Goal: Task Accomplishment & Management: Manage account settings

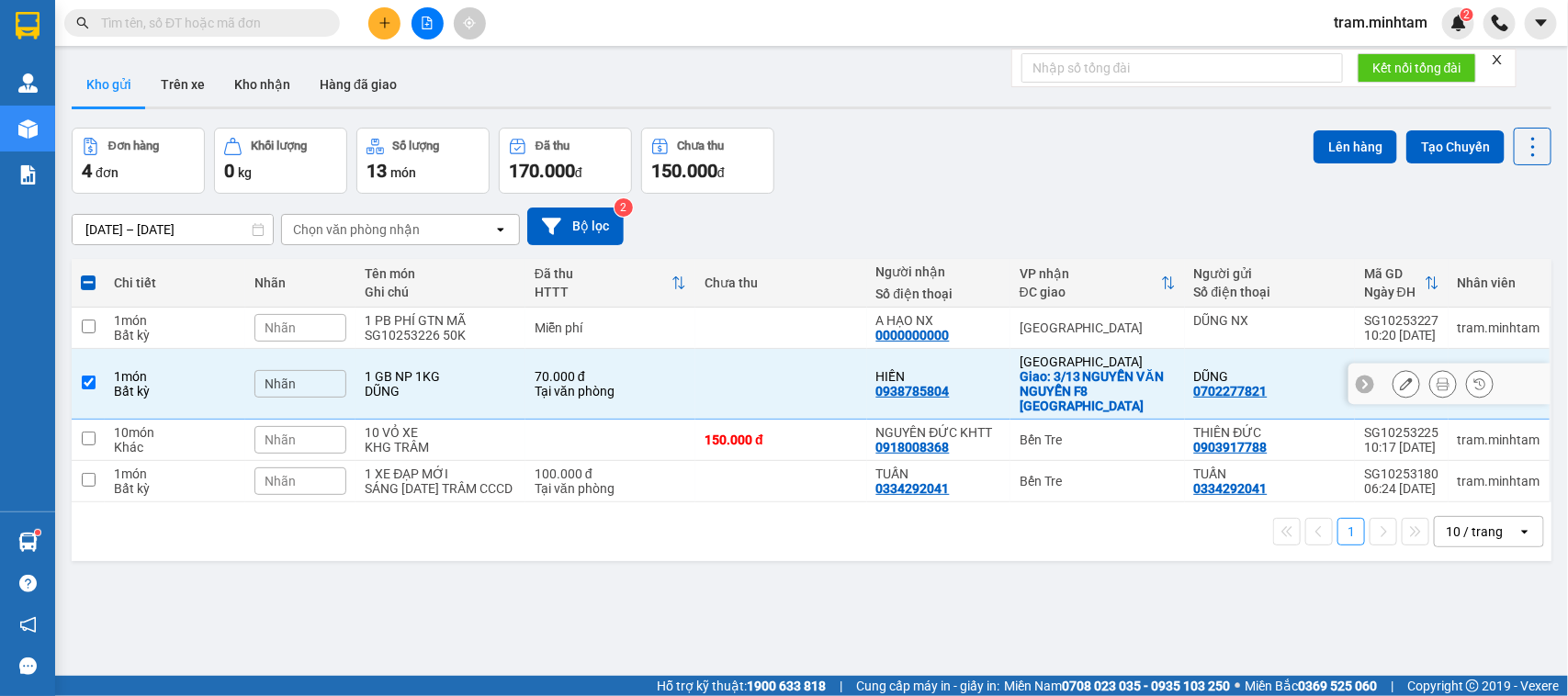
scroll to position [85, 0]
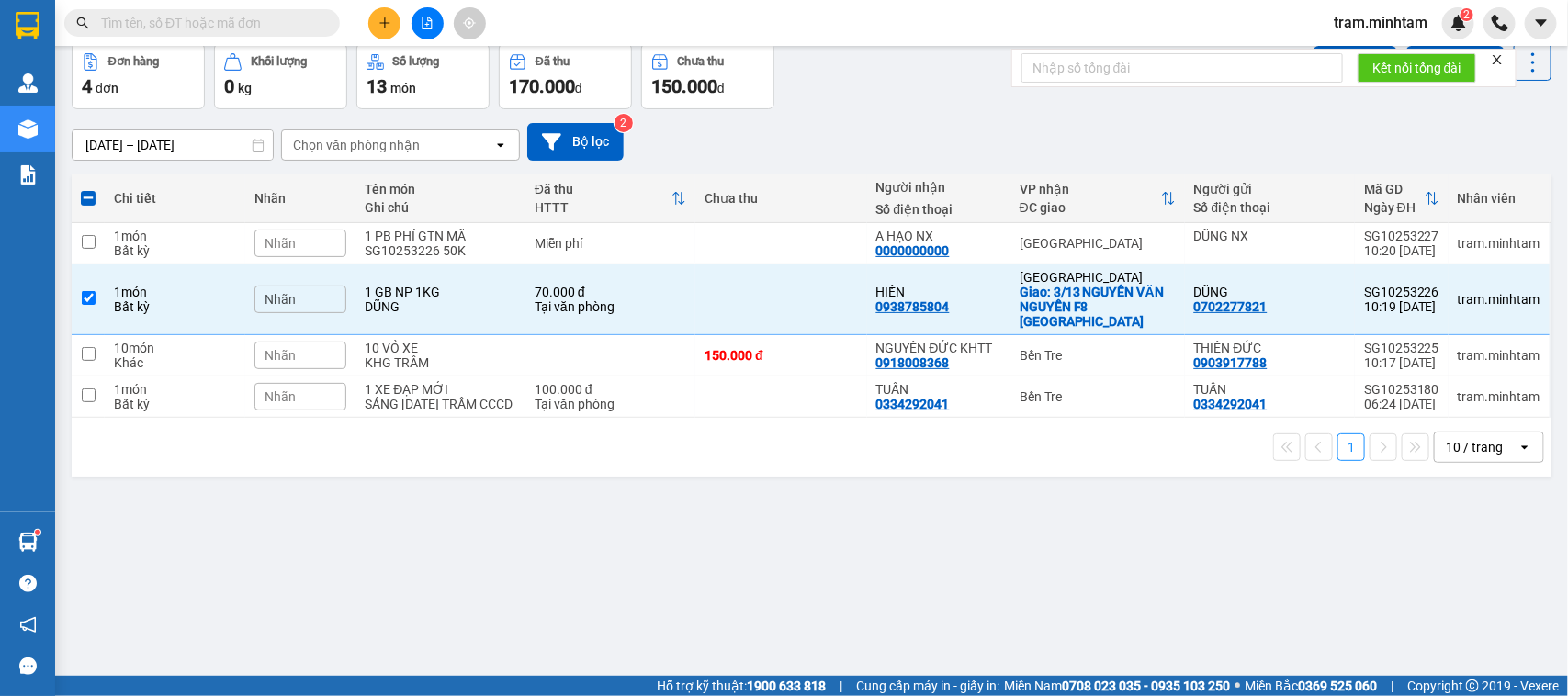
click at [923, 46] on div "Đơn hàng 4 đơn Khối lượng 0 kg Số lượng 13 món Đã thu 170.000 đ Chưa thu 150.00…" at bounding box center [812, 77] width 1480 height 66
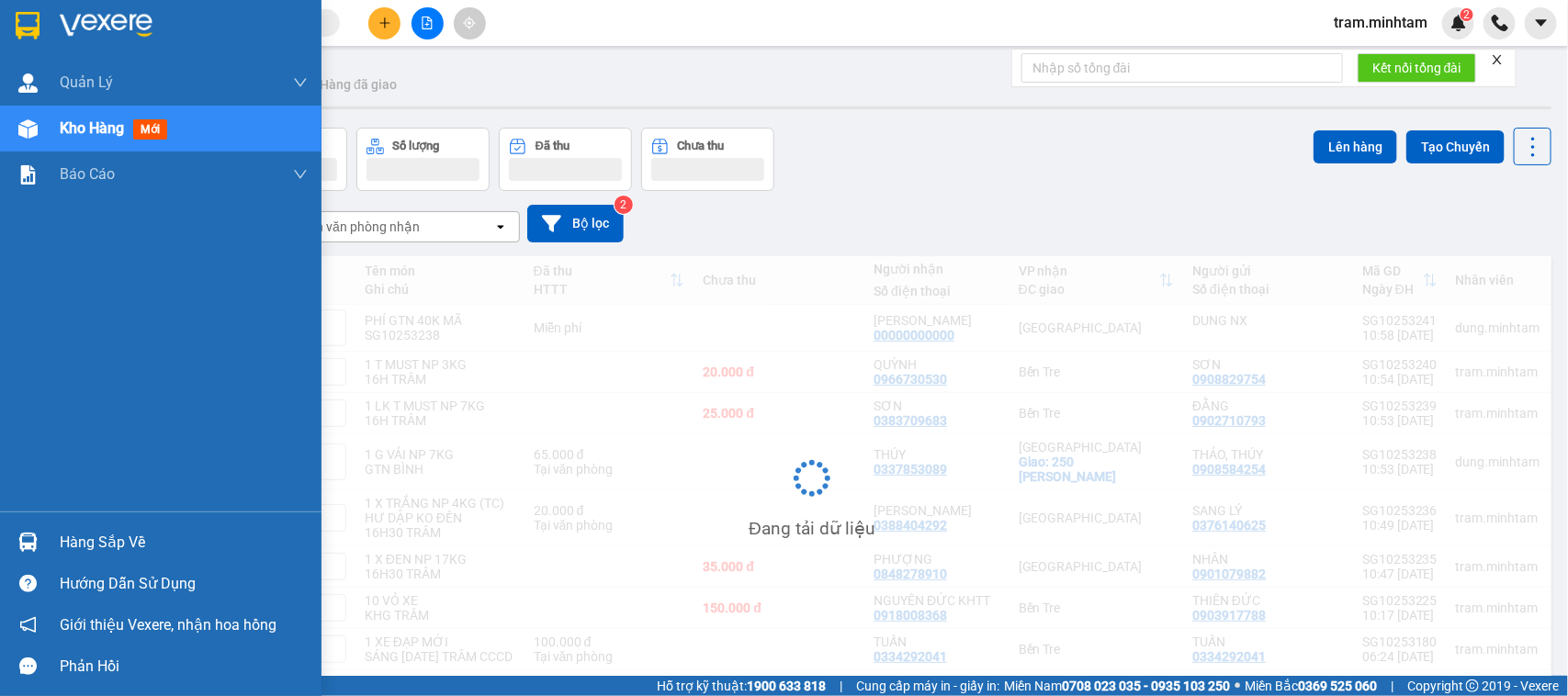
drag, startPoint x: 77, startPoint y: 540, endPoint x: 90, endPoint y: 553, distance: 18.4
click at [78, 540] on div "Hàng sắp về" at bounding box center [184, 543] width 248 height 28
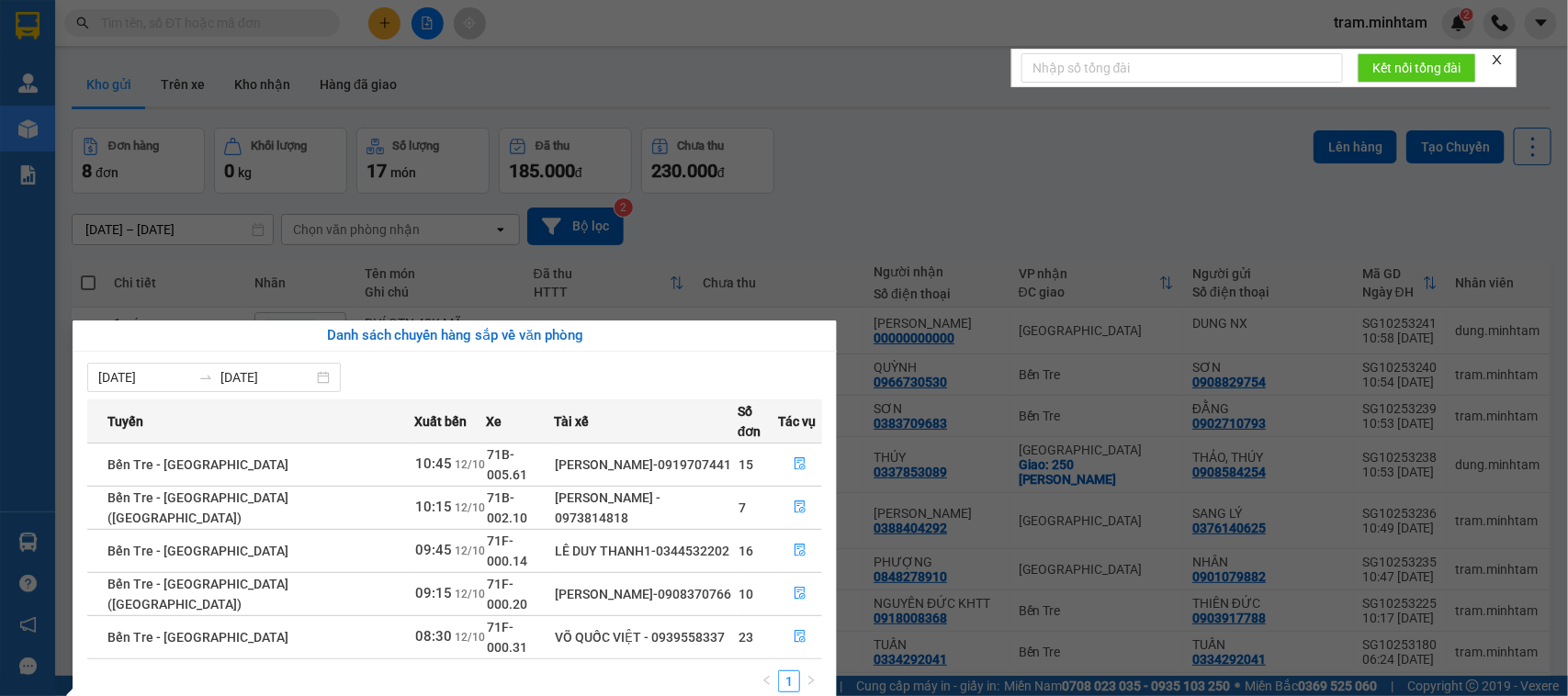
click at [905, 144] on section "Kết quả tìm kiếm ( 0 ) Bộ lọc No Data tram.minhtam 2 Quản Lý Quản lý giao nhận …" at bounding box center [784, 348] width 1568 height 696
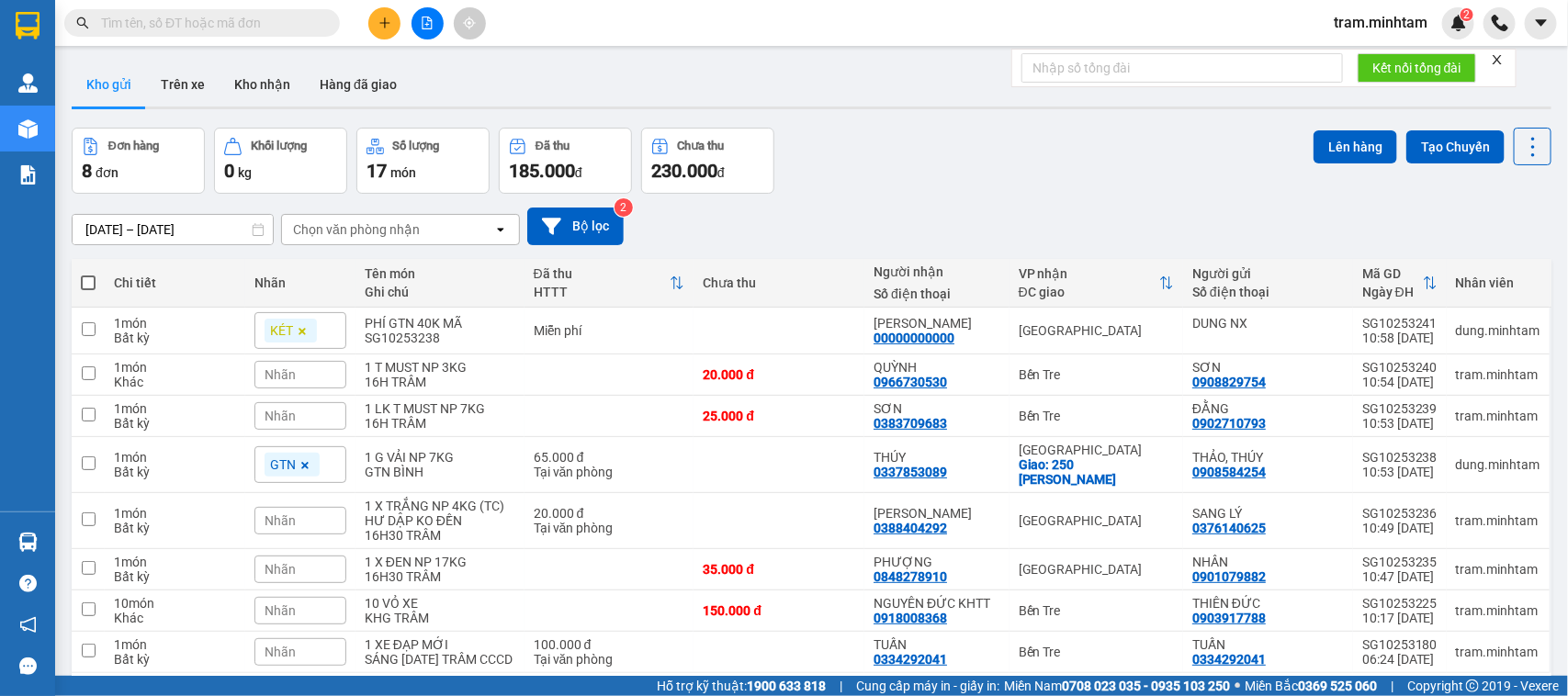
click at [271, 32] on input "text" at bounding box center [209, 23] width 217 height 20
click at [282, 30] on input "text" at bounding box center [209, 23] width 217 height 20
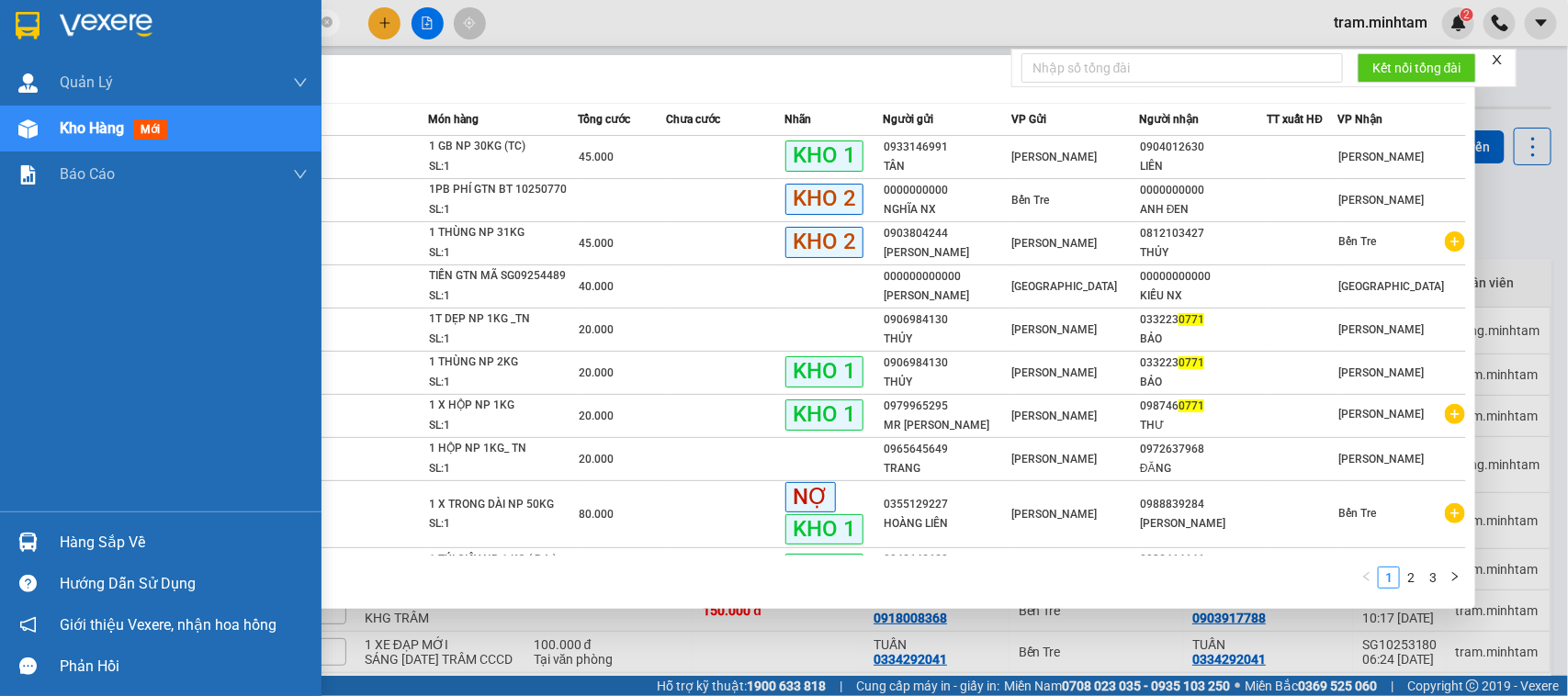
click at [56, 539] on div "Hàng sắp về" at bounding box center [161, 542] width 321 height 42
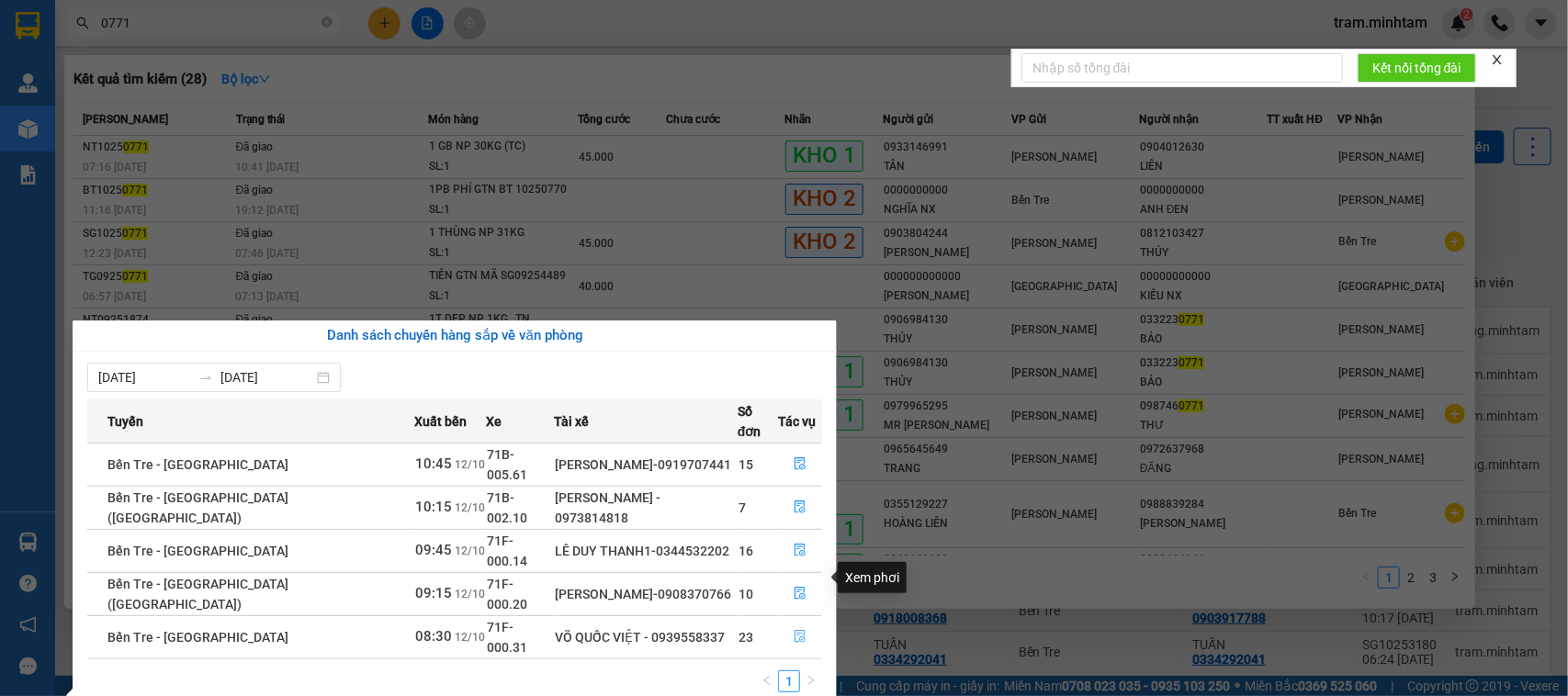
click at [794, 630] on icon "file-done" at bounding box center [801, 636] width 13 height 13
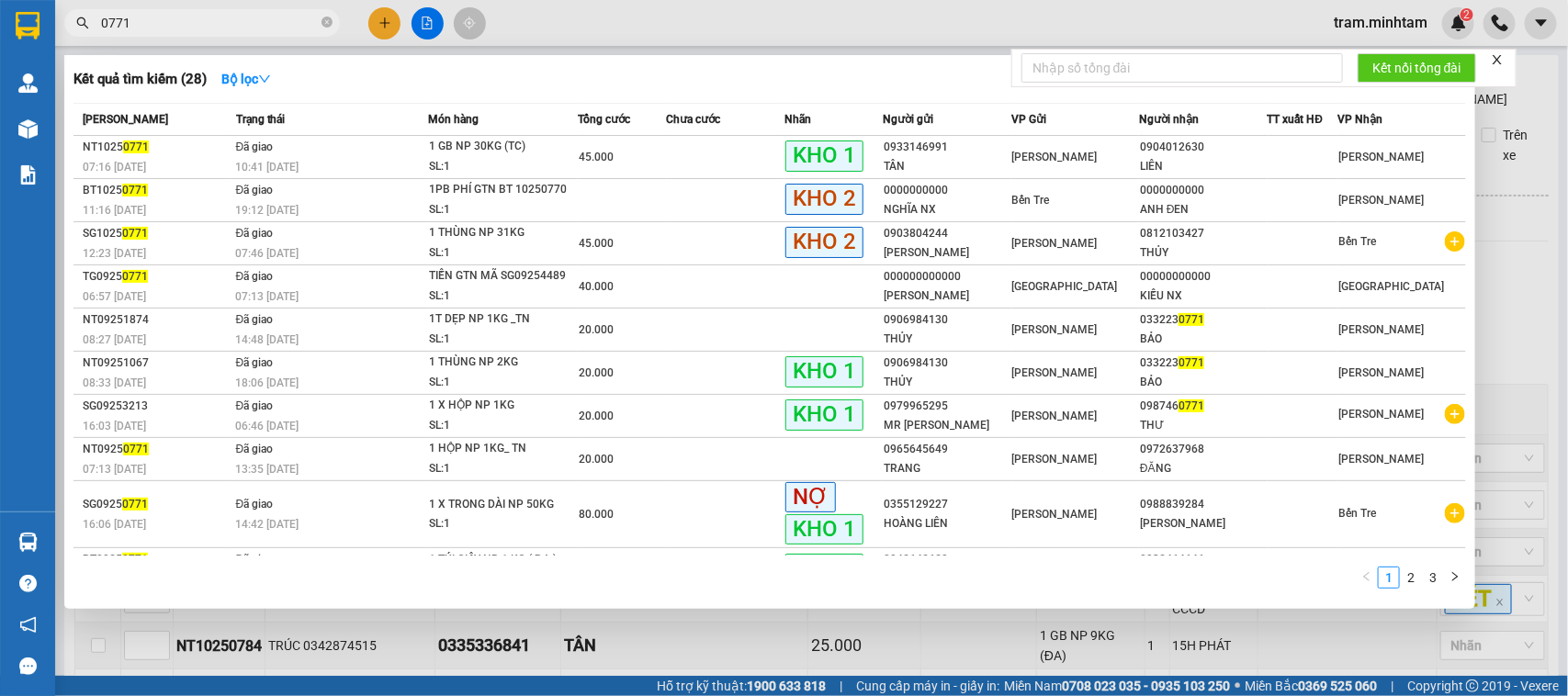
drag, startPoint x: 1505, startPoint y: 71, endPoint x: 1502, endPoint y: 61, distance: 10.4
click at [1504, 69] on form "Kết nối tổng đài" at bounding box center [1263, 68] width 505 height 39
click at [1502, 61] on icon "close" at bounding box center [1498, 60] width 13 height 13
click at [267, 24] on input "0771" at bounding box center [209, 23] width 217 height 20
drag, startPoint x: 267, startPoint y: 24, endPoint x: 0, endPoint y: -14, distance: 269.7
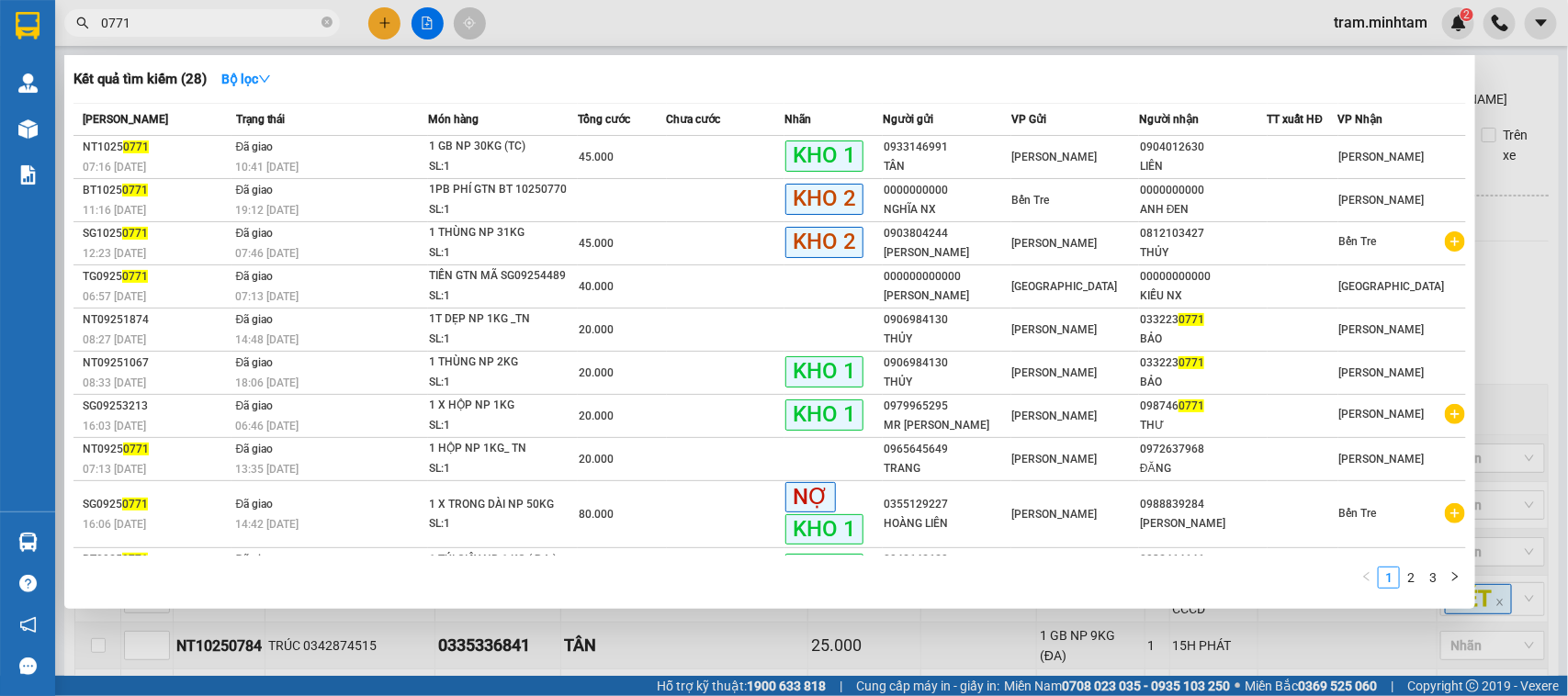
click at [0, 0] on html "Kết quả tìm kiếm ( 28 ) Bộ lọc Mã ĐH Trạng thái Món hàng Tổng cước Chưa cước Nh…" at bounding box center [784, 348] width 1568 height 696
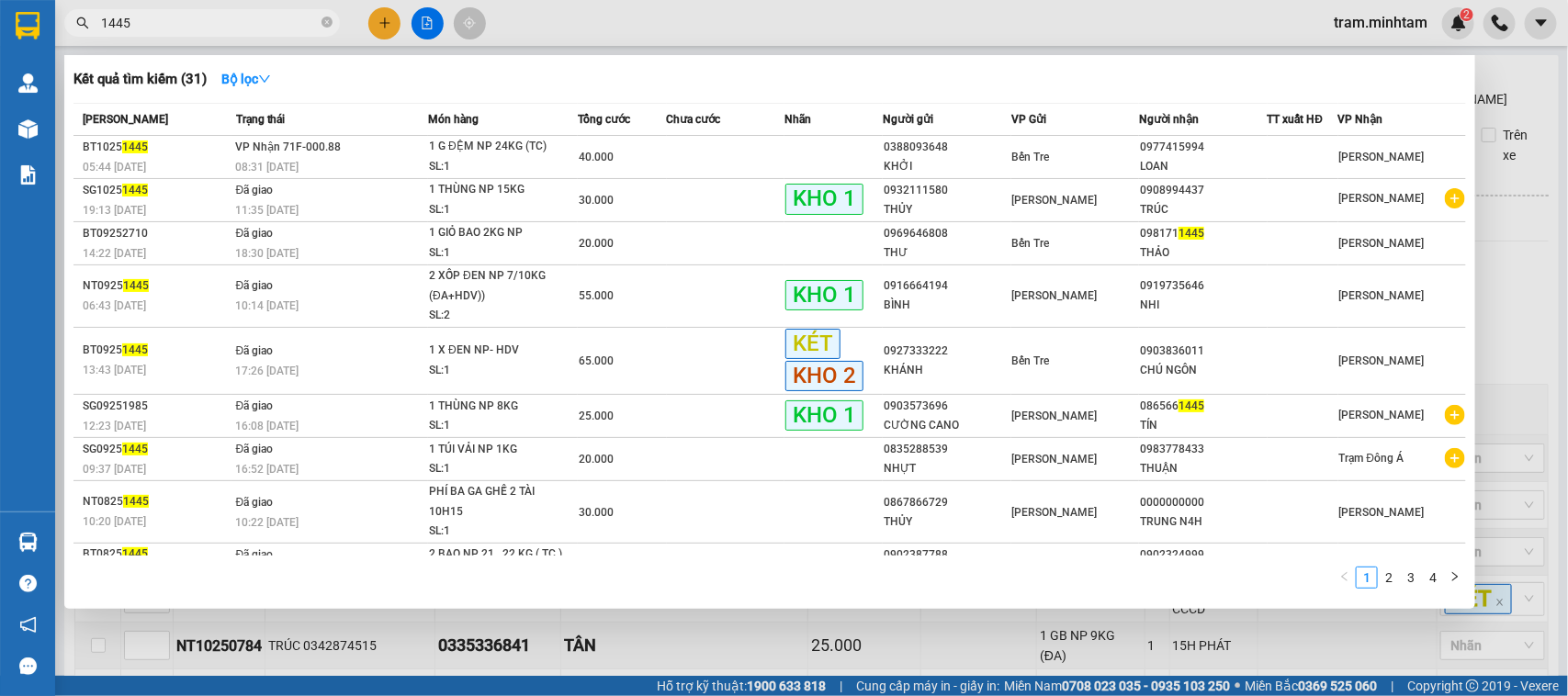
drag, startPoint x: 170, startPoint y: 21, endPoint x: 0, endPoint y: 19, distance: 170.0
click at [0, 19] on section "Kết quả tìm kiếm ( 31 ) Bộ lọc Mã ĐH Trạng thái Món hàng Tổng cước Chưa cước Nh…" at bounding box center [784, 348] width 1568 height 696
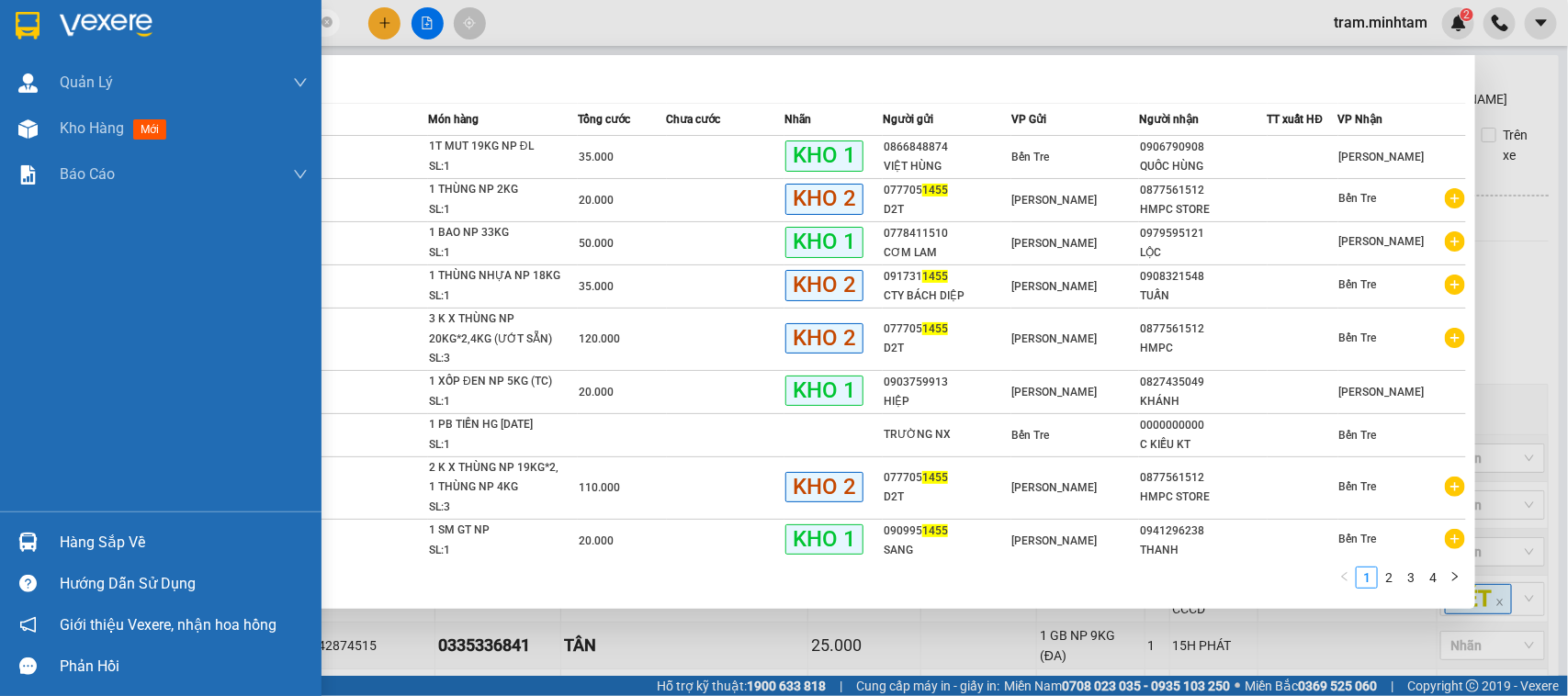
drag, startPoint x: 154, startPoint y: 30, endPoint x: 0, endPoint y: 52, distance: 155.6
click at [0, 52] on section "Kết quả tìm kiếm ( 31 ) Bộ lọc Mã ĐH Trạng thái Món hàng Tổng cước Chưa cước Nh…" at bounding box center [784, 348] width 1568 height 696
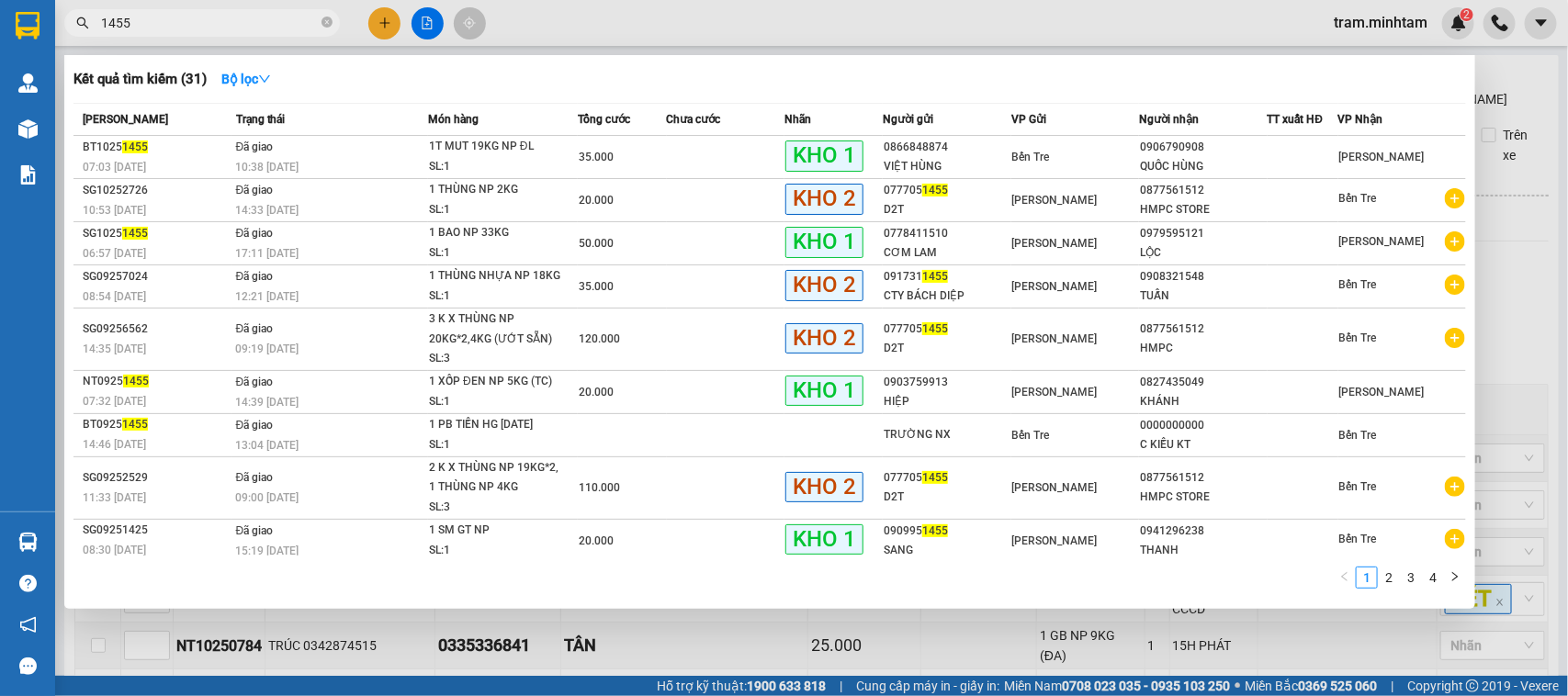
type input "1455"
click at [1502, 107] on div at bounding box center [784, 348] width 1568 height 696
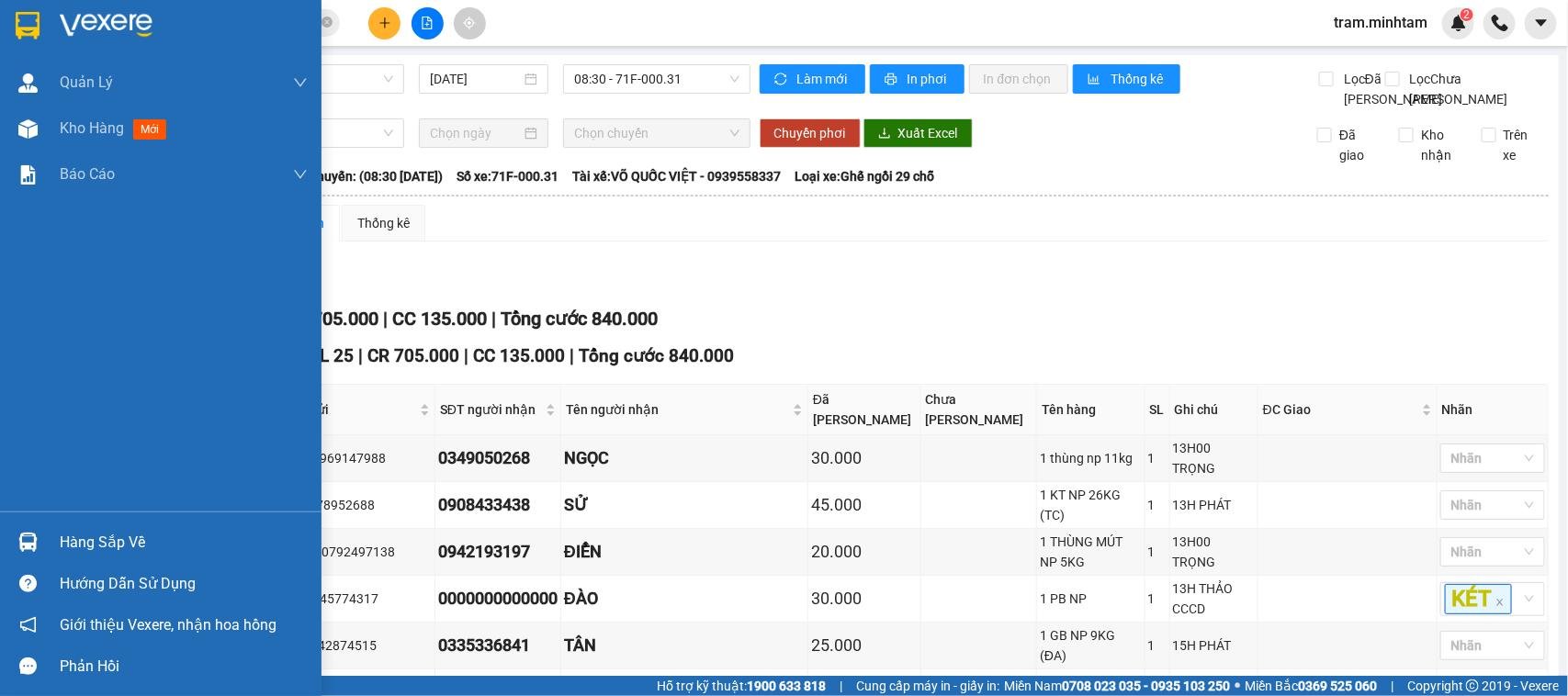
click at [89, 526] on div "Hàng sắp về" at bounding box center [161, 542] width 321 height 42
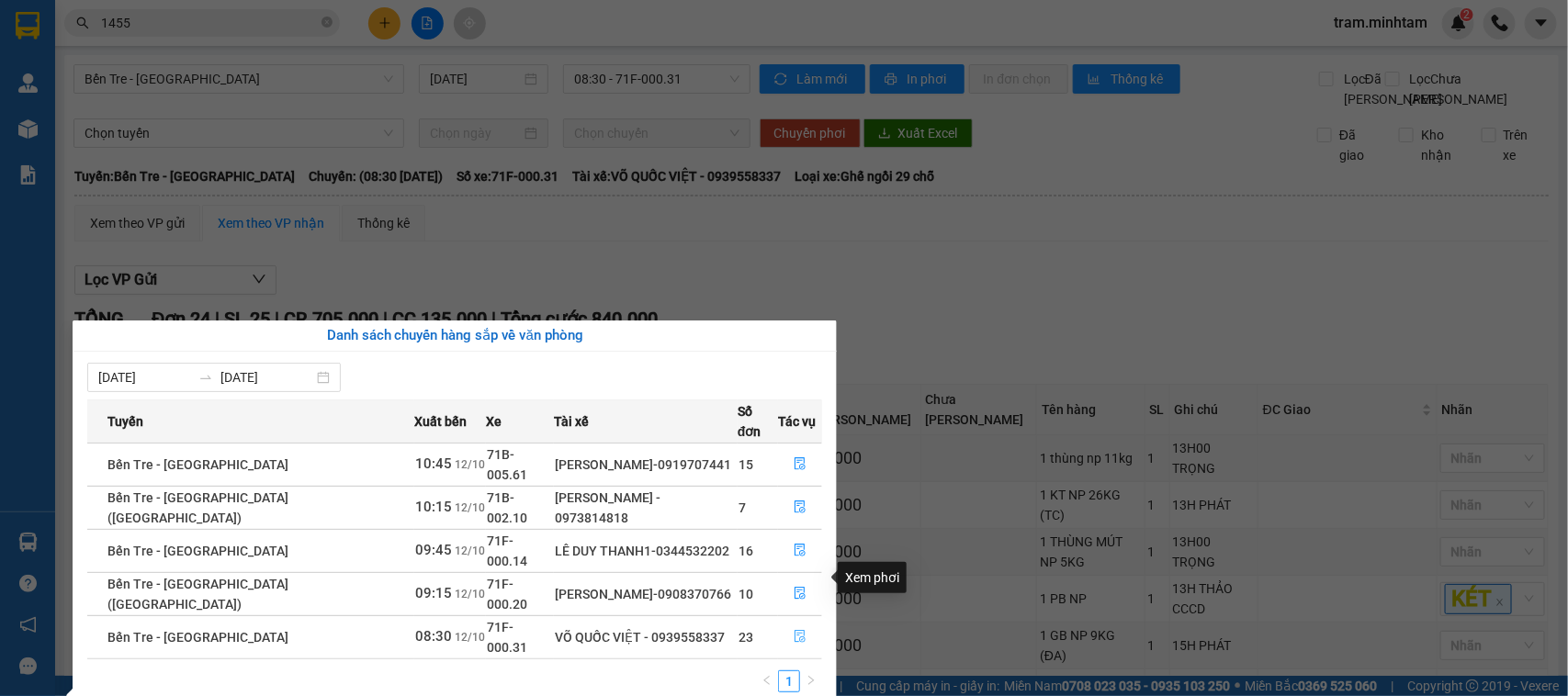
click at [802, 623] on button "button" at bounding box center [801, 638] width 42 height 30
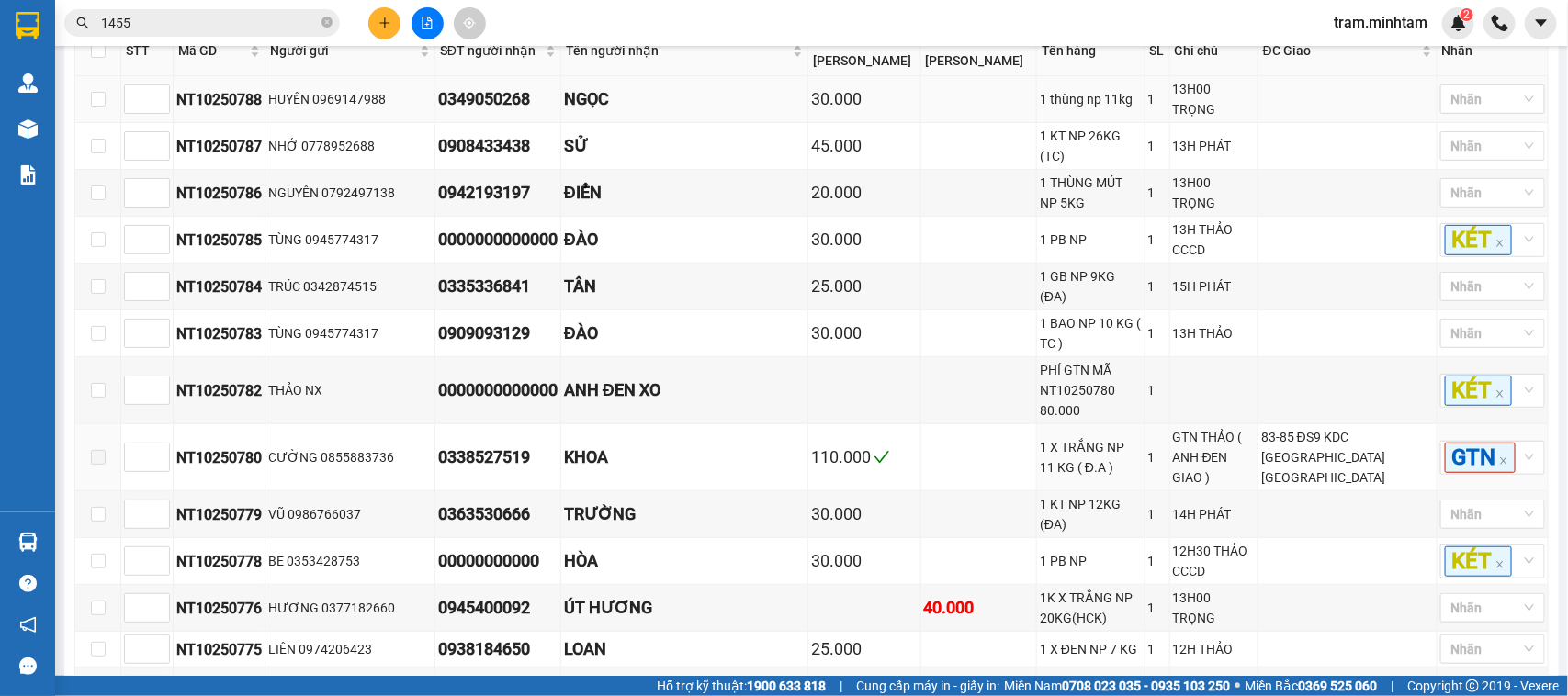
scroll to position [114, 0]
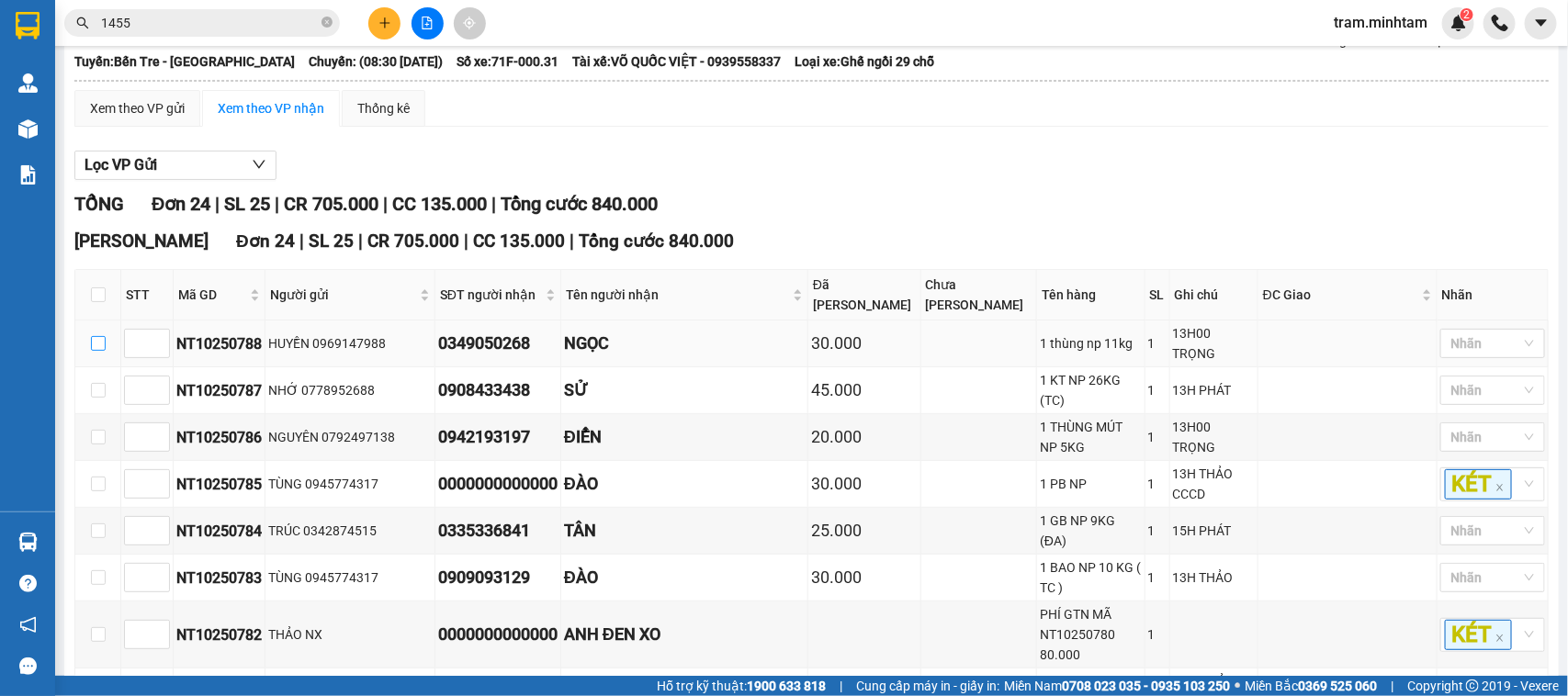
click at [93, 351] on input "checkbox" at bounding box center [98, 343] width 15 height 15
checkbox input "true"
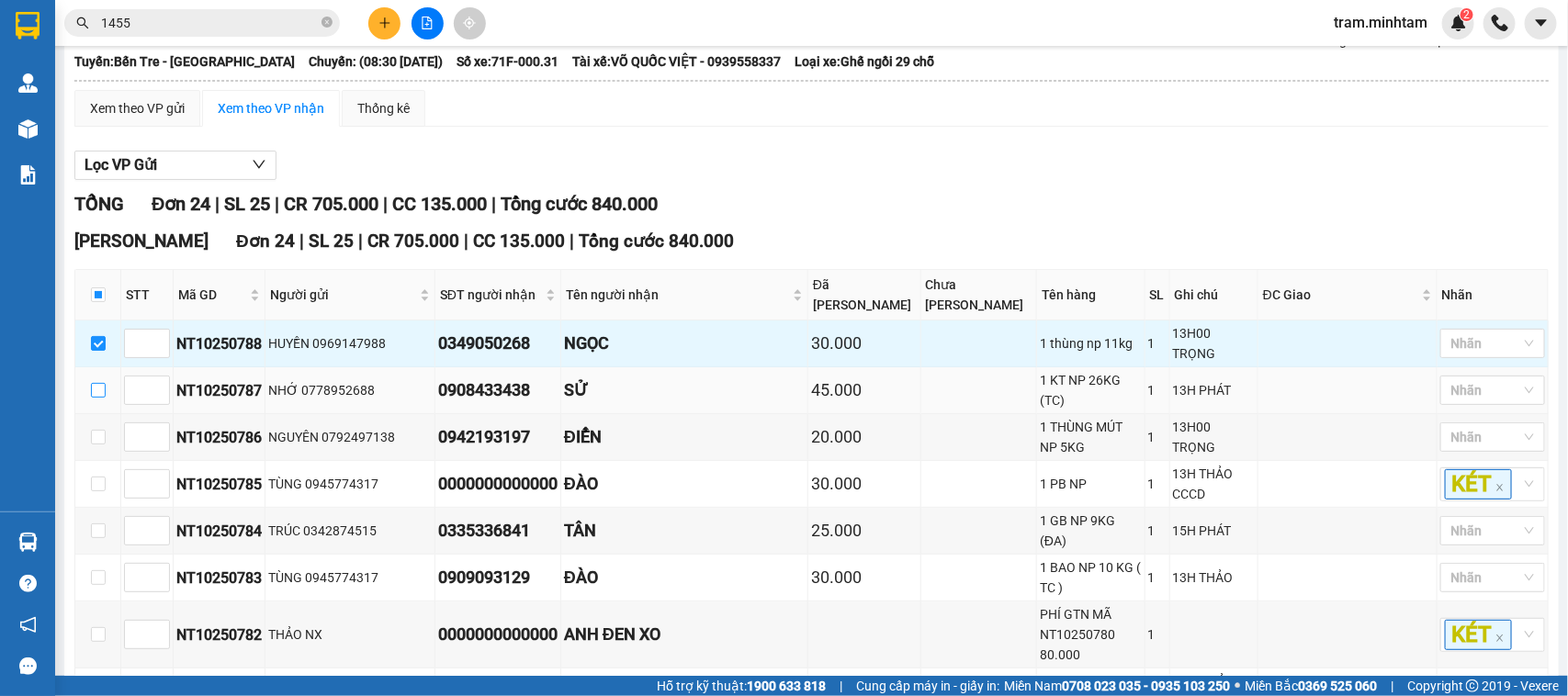
click at [99, 398] on input "checkbox" at bounding box center [98, 390] width 15 height 15
checkbox input "true"
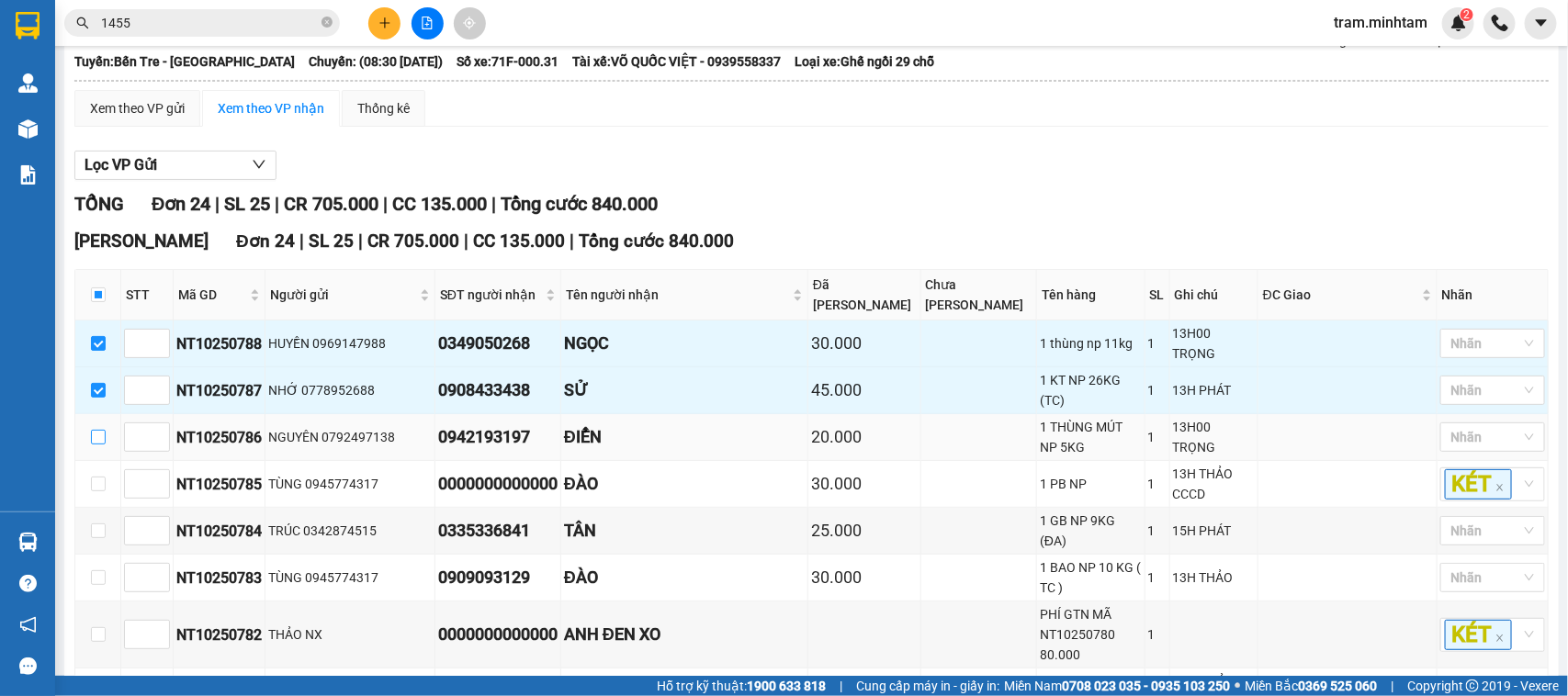
click at [101, 445] on input "checkbox" at bounding box center [98, 438] width 15 height 15
checkbox input "true"
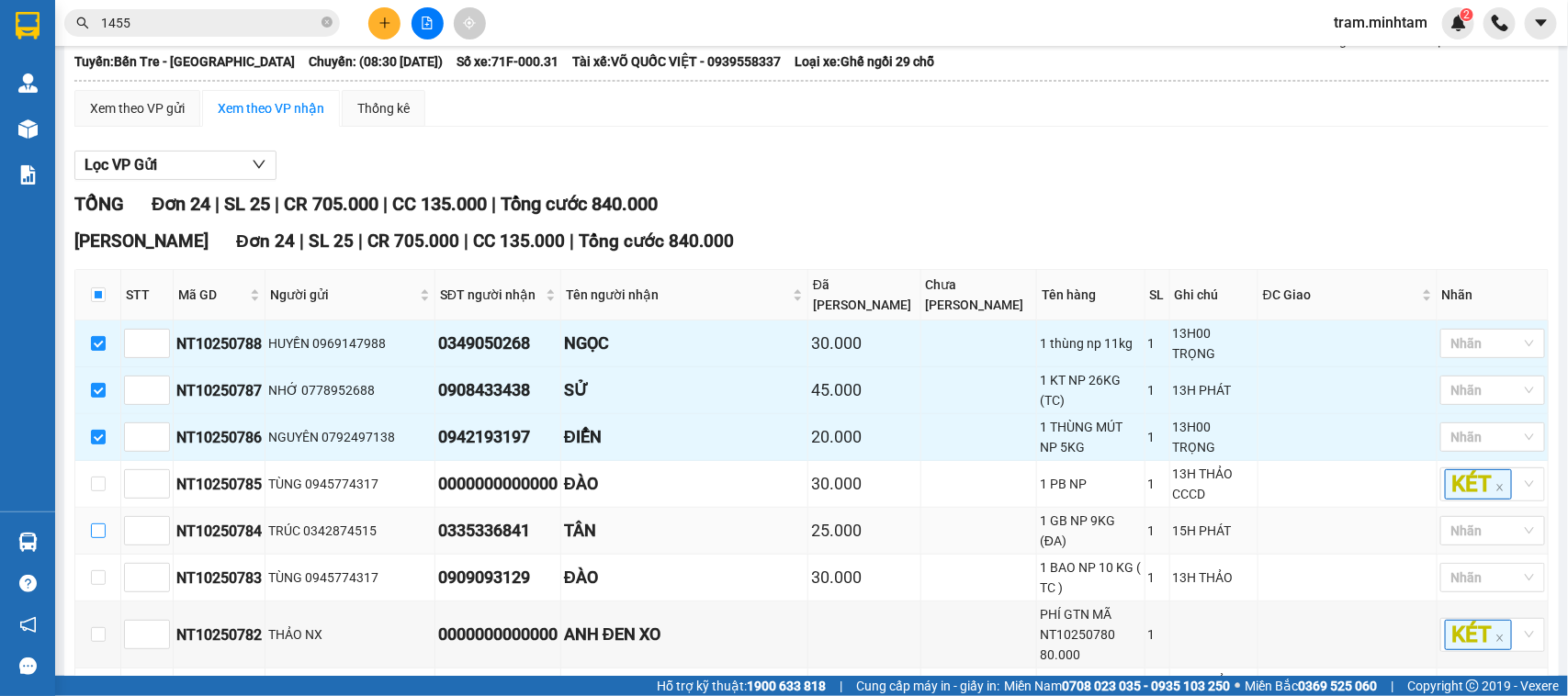
click at [103, 538] on input "checkbox" at bounding box center [98, 531] width 15 height 15
checkbox input "true"
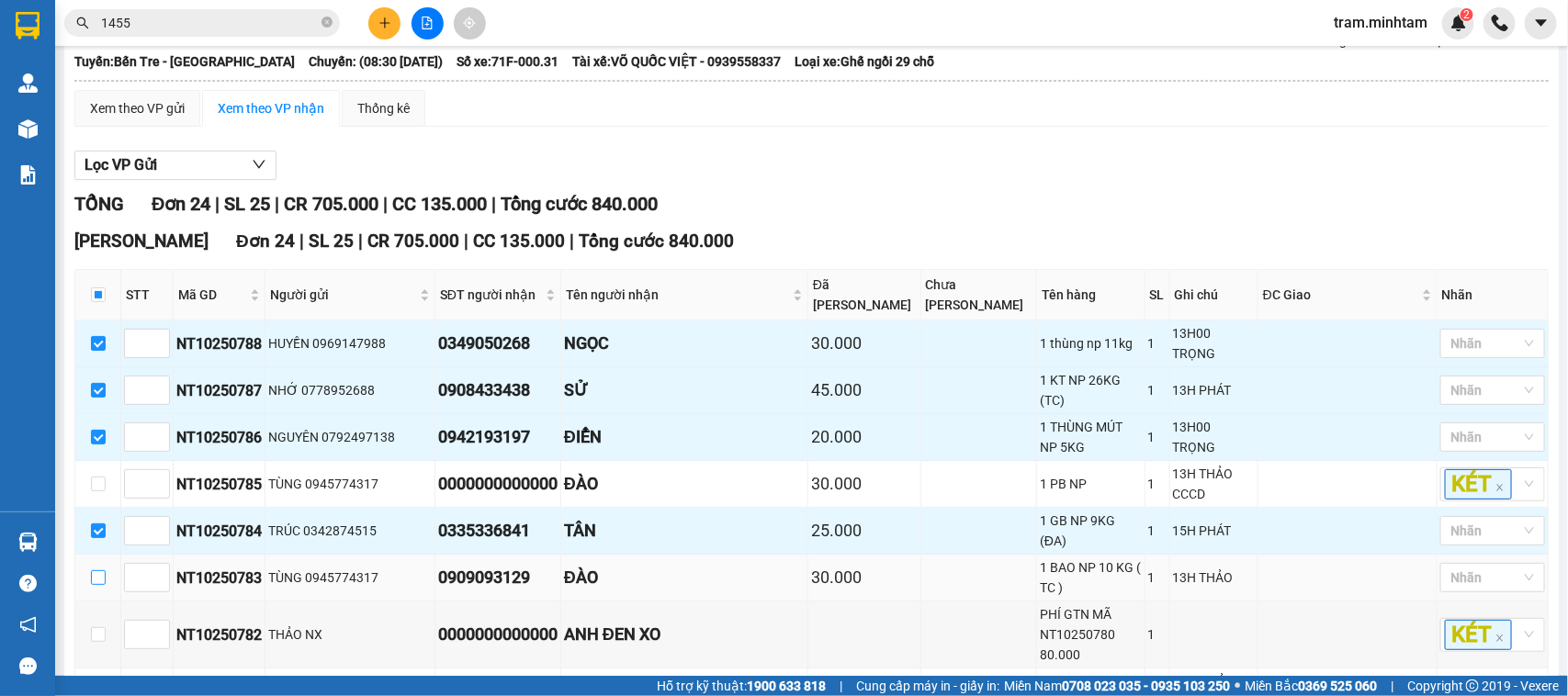
click at [101, 580] on input "checkbox" at bounding box center [98, 578] width 15 height 15
checkbox input "true"
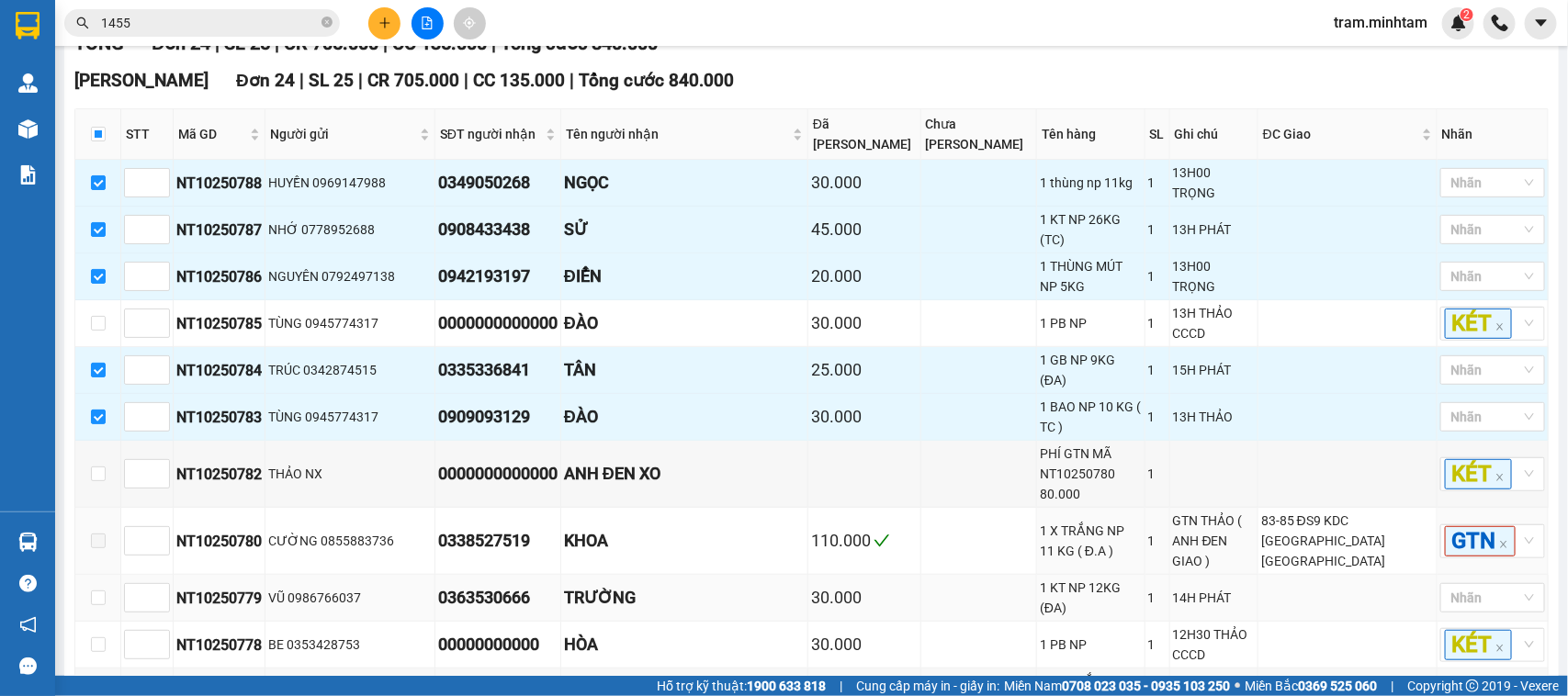
scroll to position [344, 0]
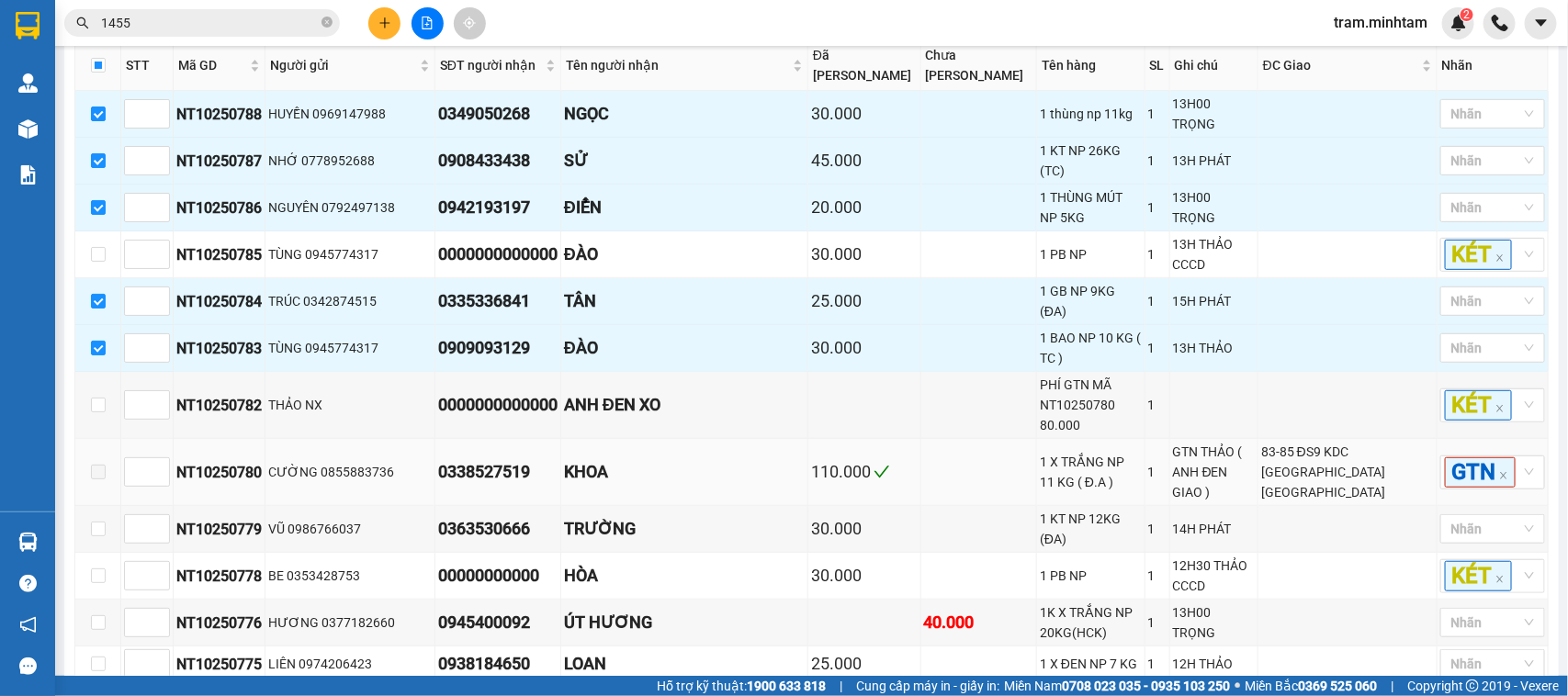
click at [96, 462] on label at bounding box center [98, 472] width 15 height 20
click at [97, 464] on span at bounding box center [98, 472] width 15 height 15
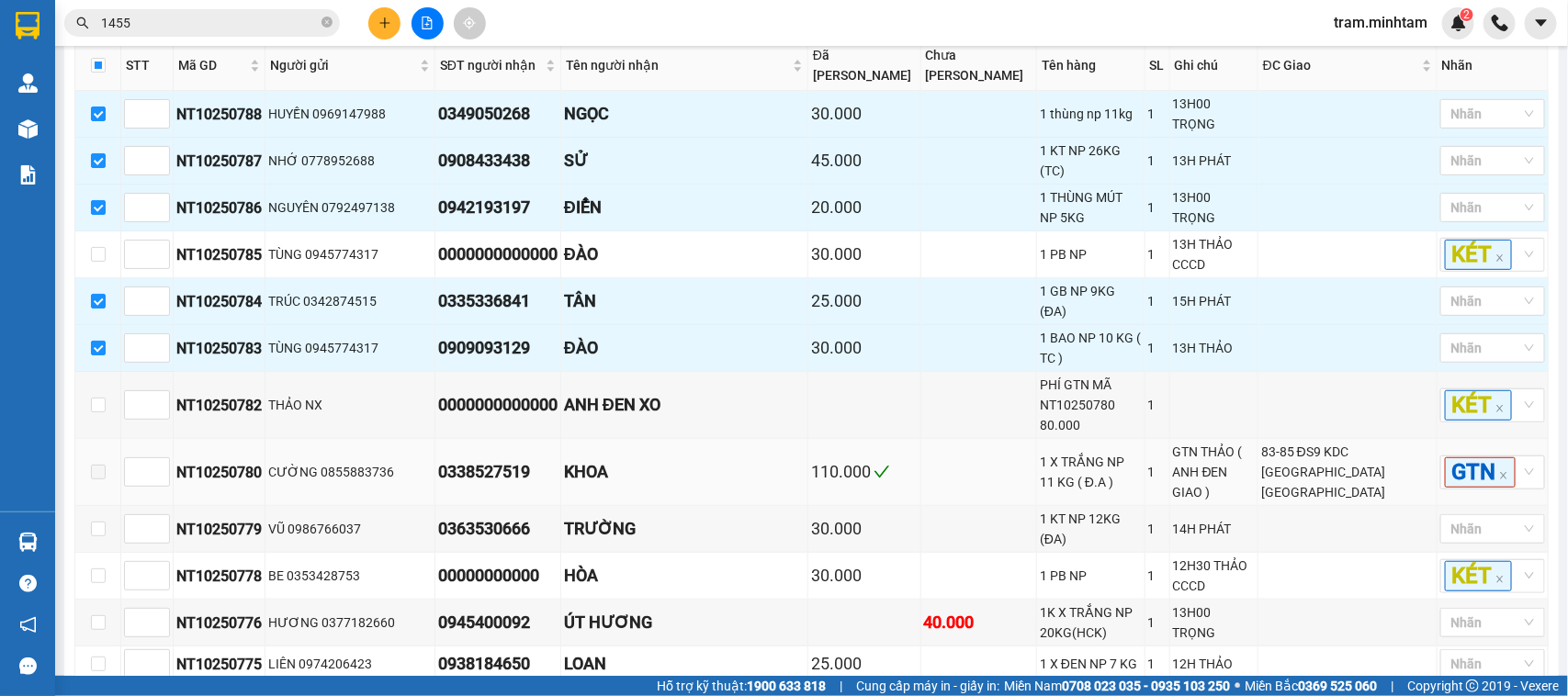
click at [97, 464] on span at bounding box center [98, 472] width 15 height 15
click at [103, 515] on td at bounding box center [99, 529] width 46 height 47
click at [103, 522] on input "checkbox" at bounding box center [98, 529] width 15 height 15
checkbox input "true"
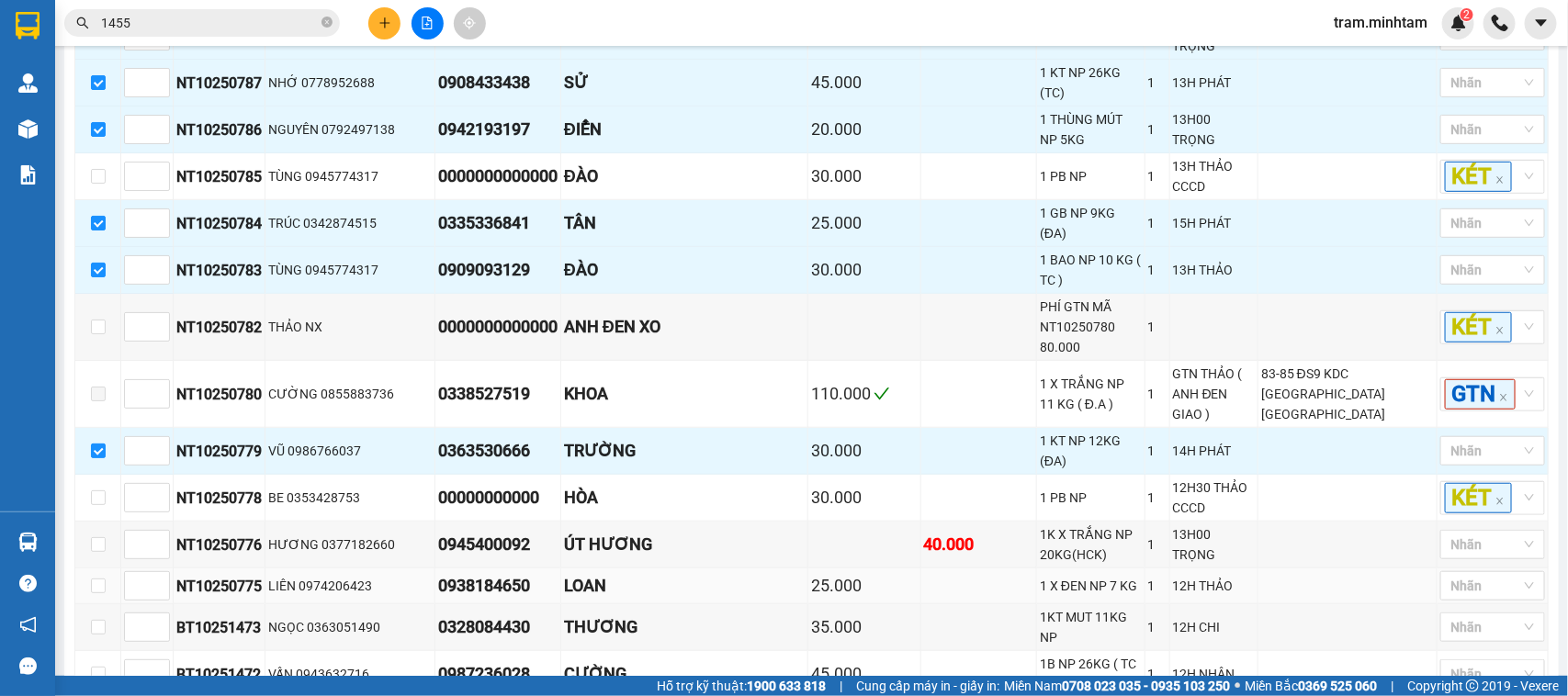
scroll to position [459, 0]
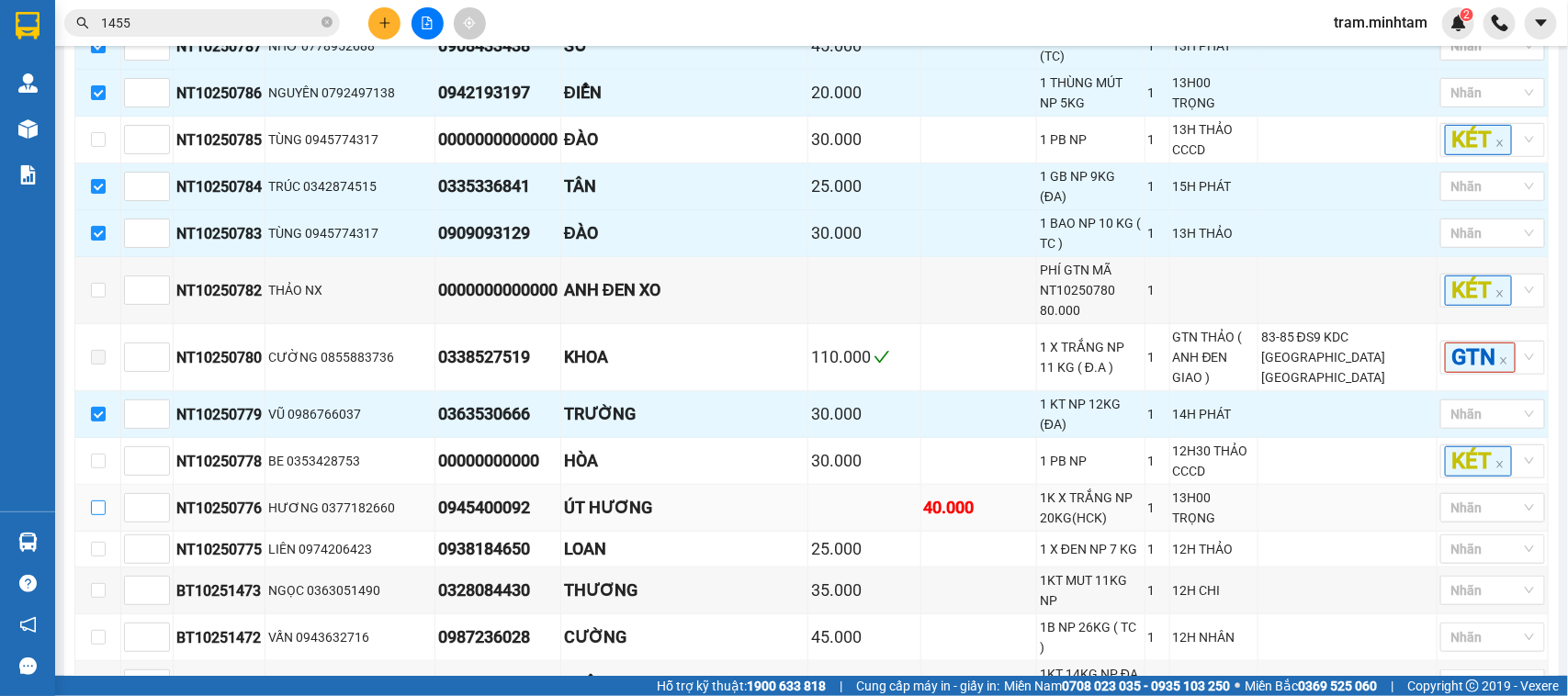
click at [97, 498] on label at bounding box center [98, 508] width 15 height 20
click at [97, 500] on input "checkbox" at bounding box center [98, 508] width 15 height 15
checkbox input "true"
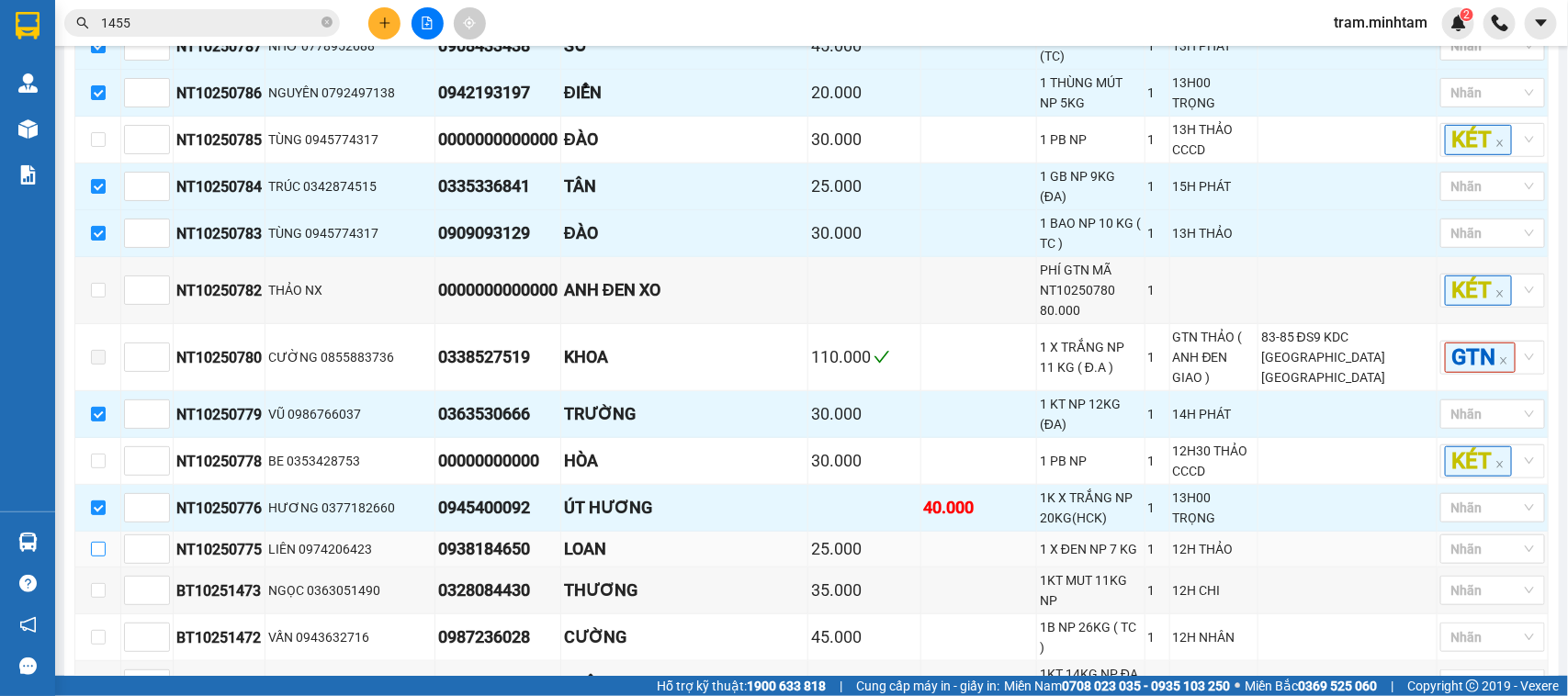
click at [99, 542] on input "checkbox" at bounding box center [98, 549] width 15 height 15
checkbox input "true"
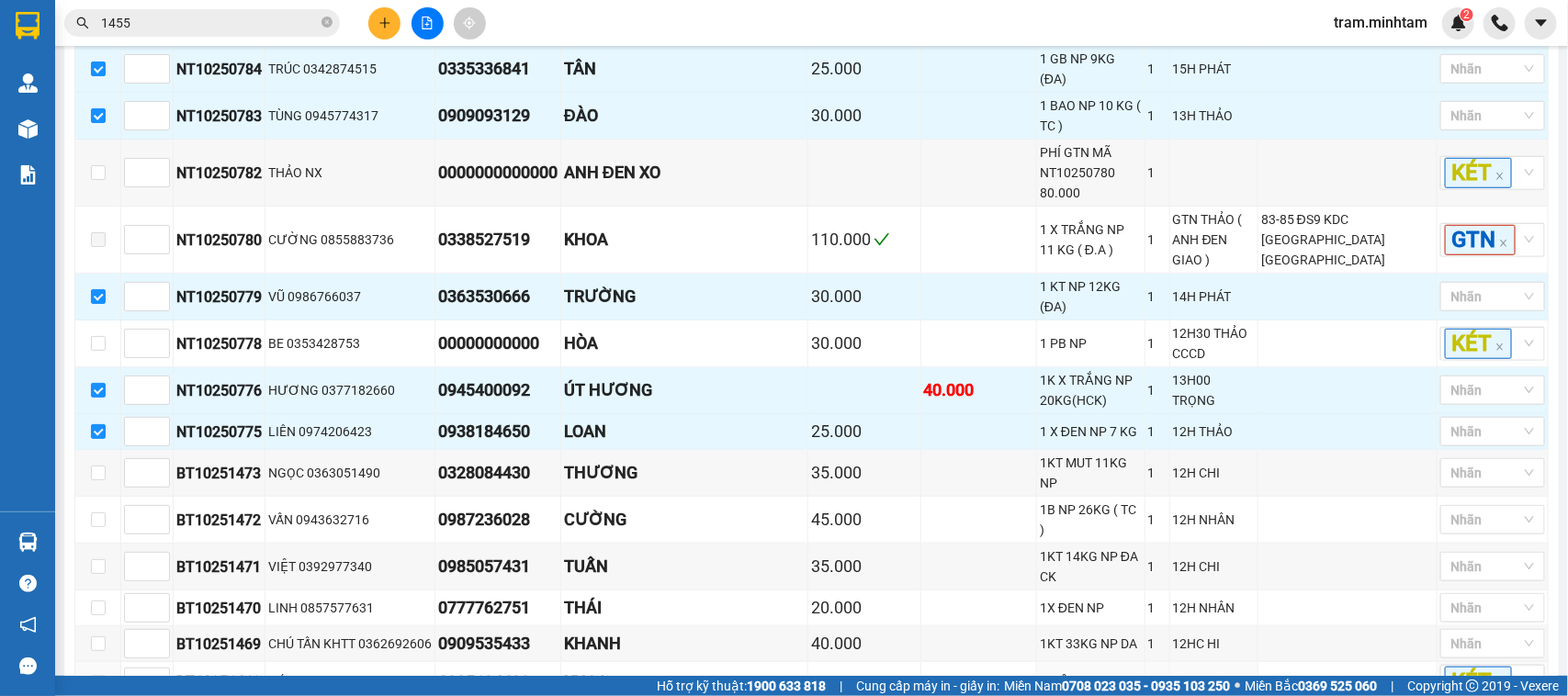
scroll to position [689, 0]
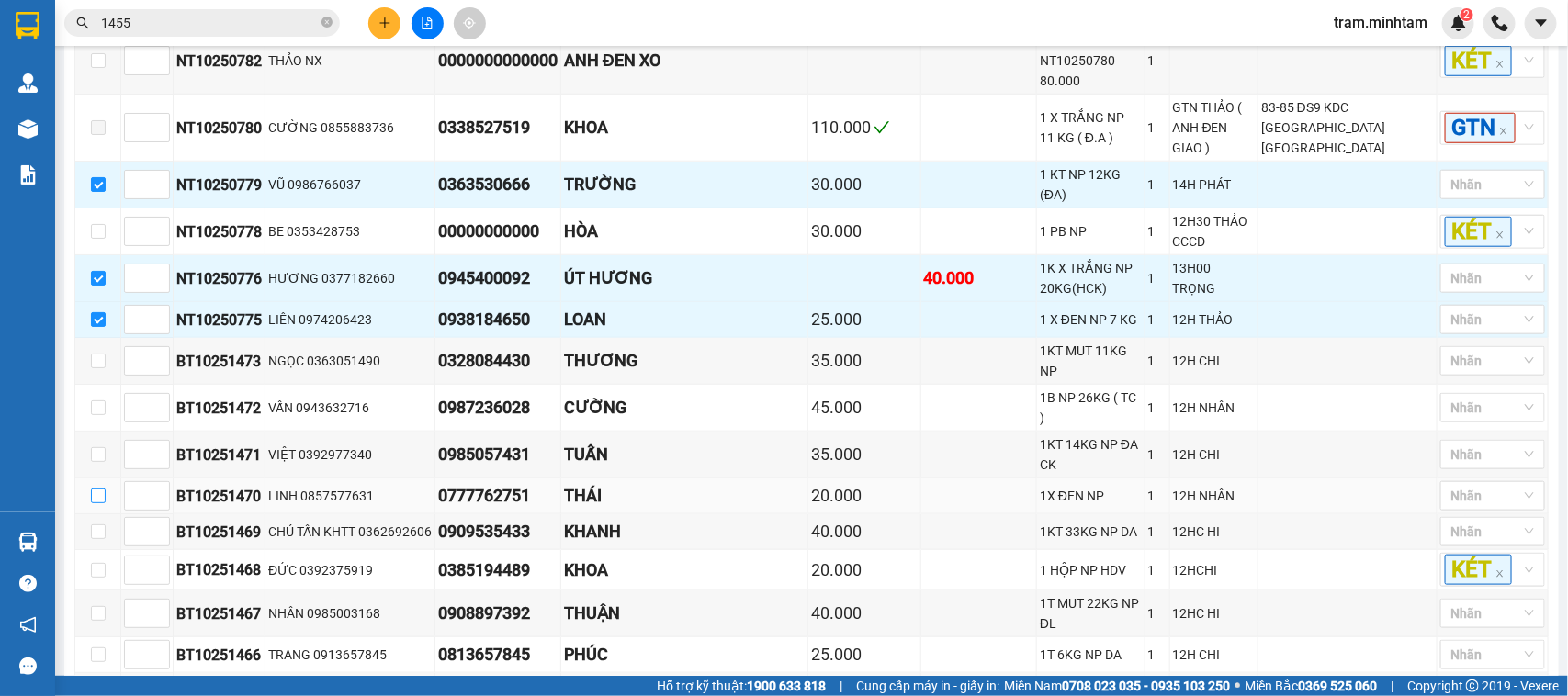
click at [97, 488] on input "checkbox" at bounding box center [98, 496] width 15 height 15
checkbox input "true"
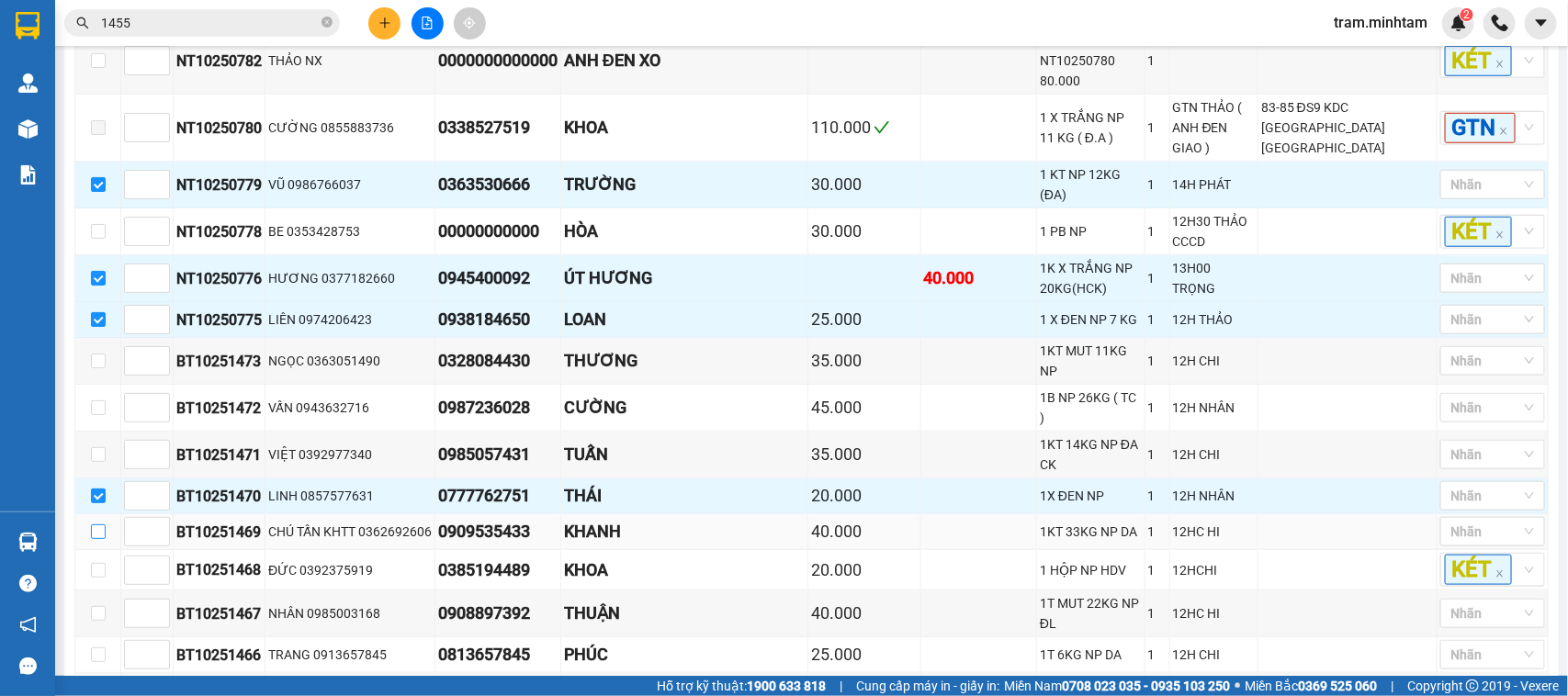
click at [98, 524] on input "checkbox" at bounding box center [98, 532] width 15 height 15
checkbox input "true"
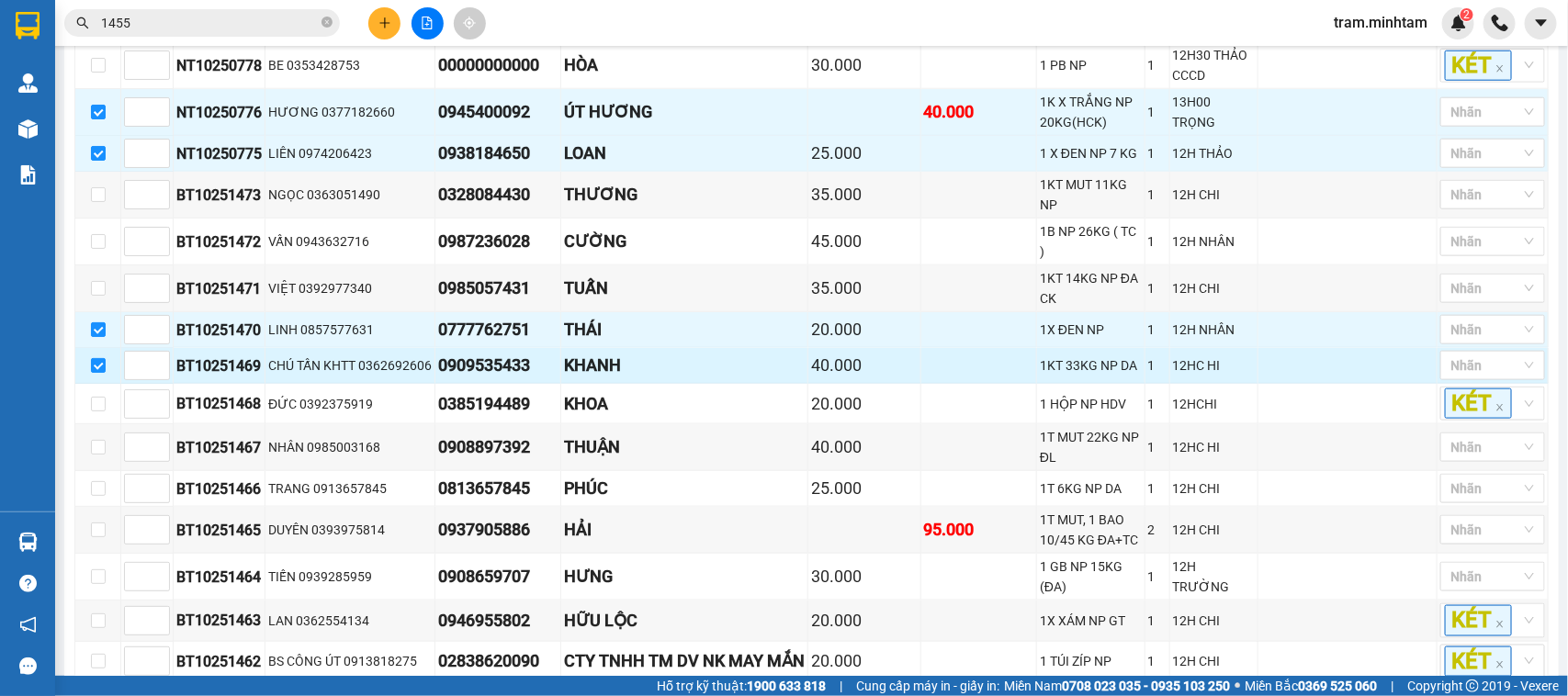
scroll to position [882, 0]
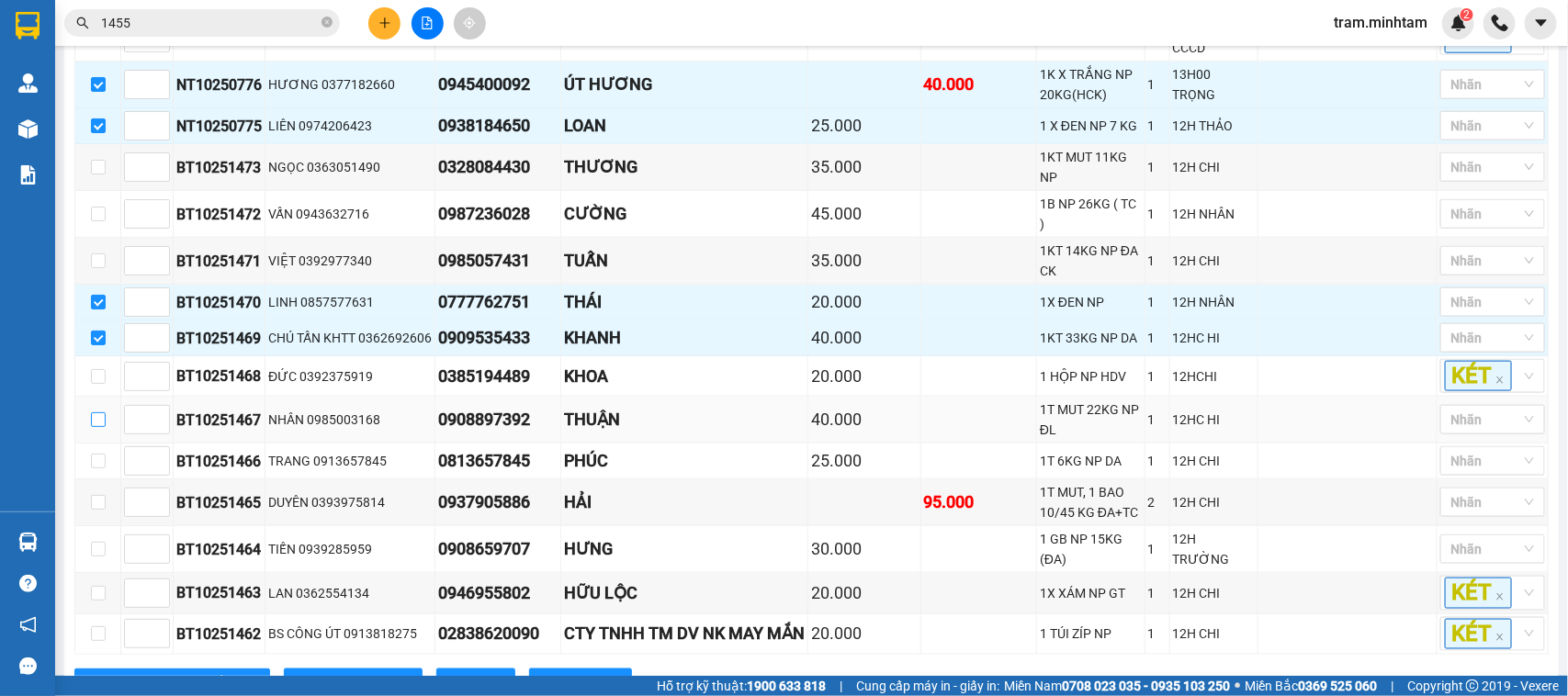
click at [93, 413] on input "checkbox" at bounding box center [98, 420] width 15 height 15
checkbox input "true"
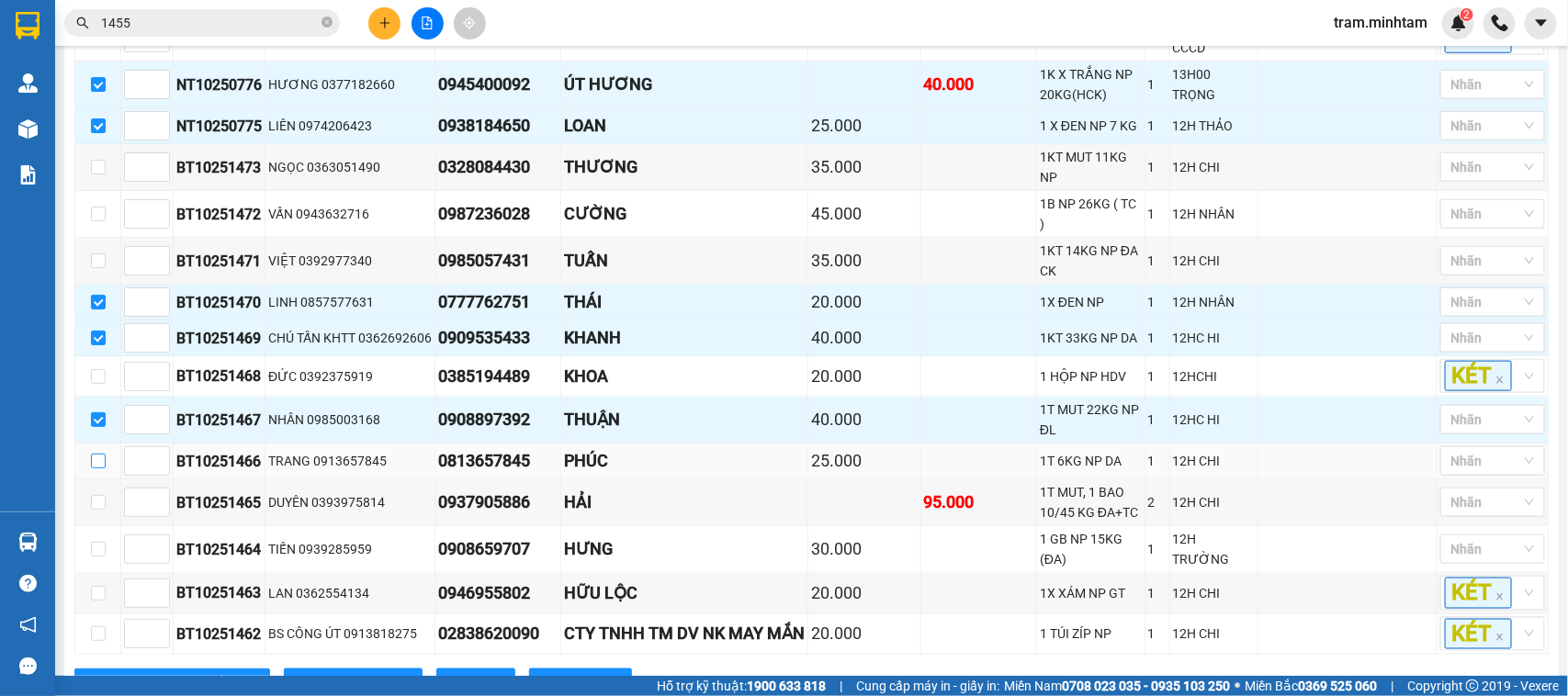
click at [101, 453] on input "checkbox" at bounding box center [98, 461] width 15 height 15
checkbox input "true"
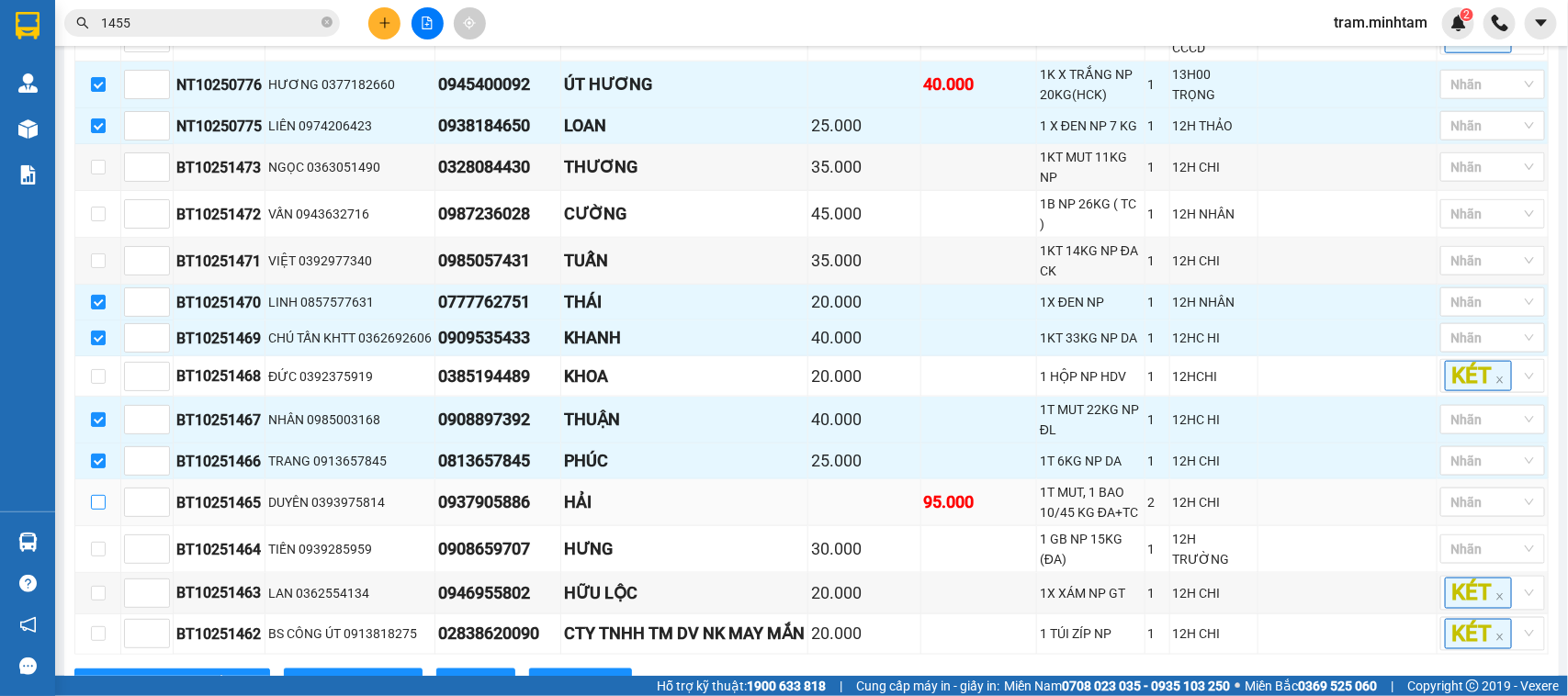
click at [94, 495] on input "checkbox" at bounding box center [98, 502] width 15 height 15
checkbox input "true"
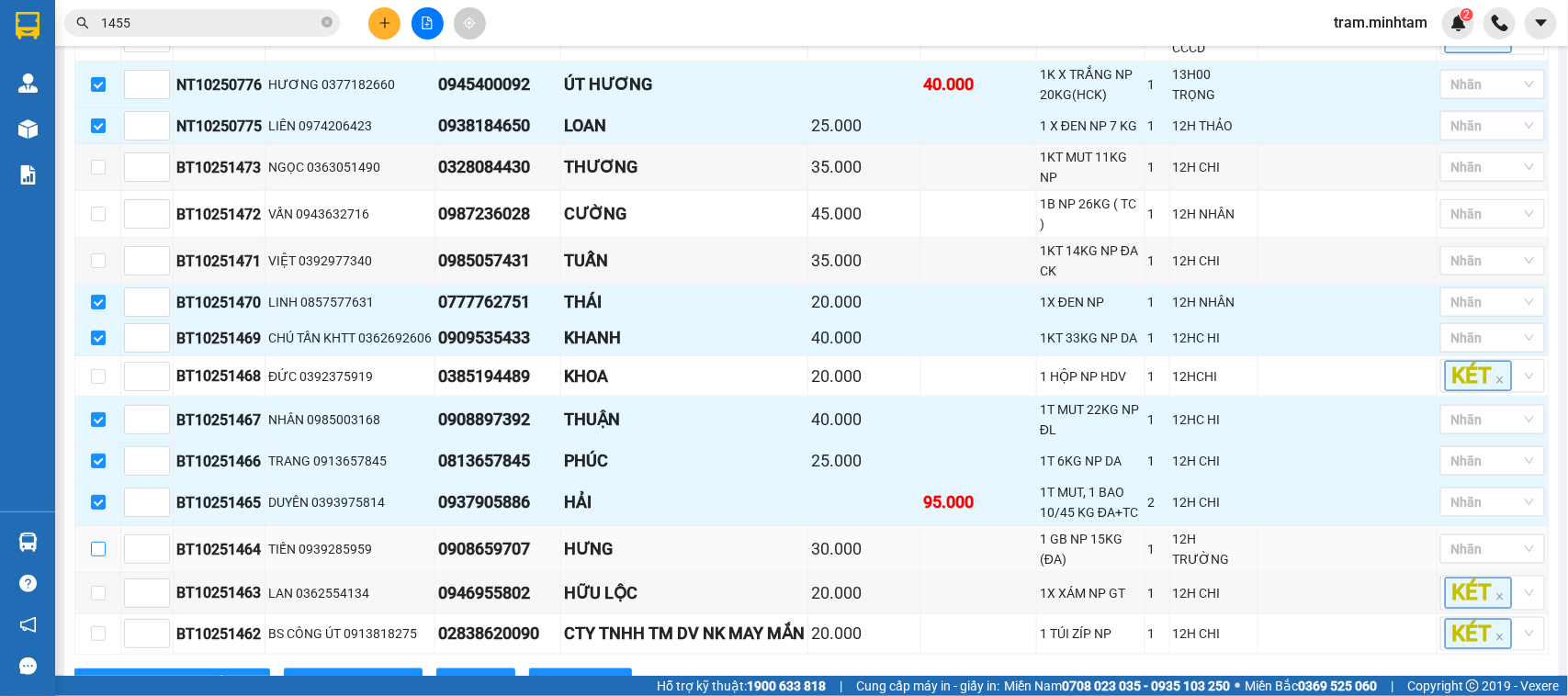
click at [92, 542] on input "checkbox" at bounding box center [98, 549] width 15 height 15
checkbox input "true"
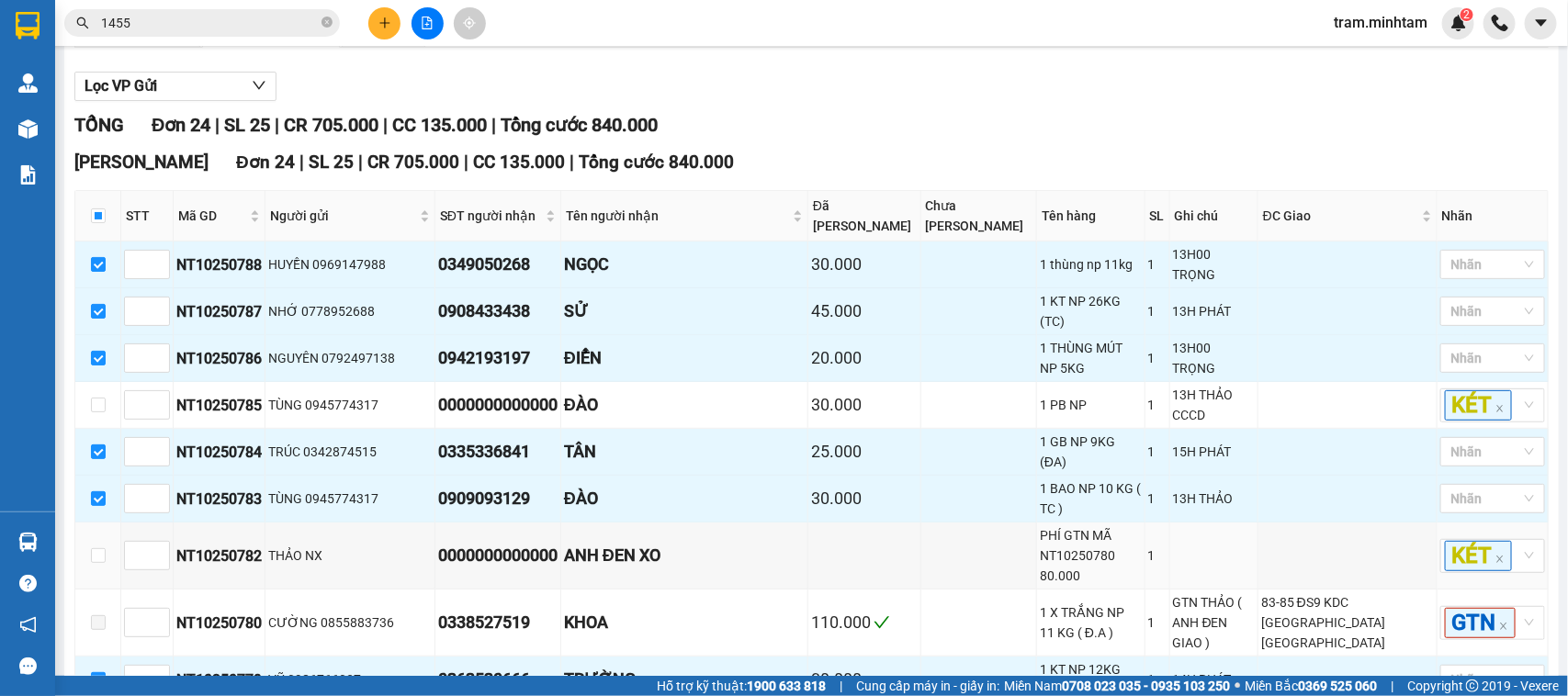
scroll to position [653, 0]
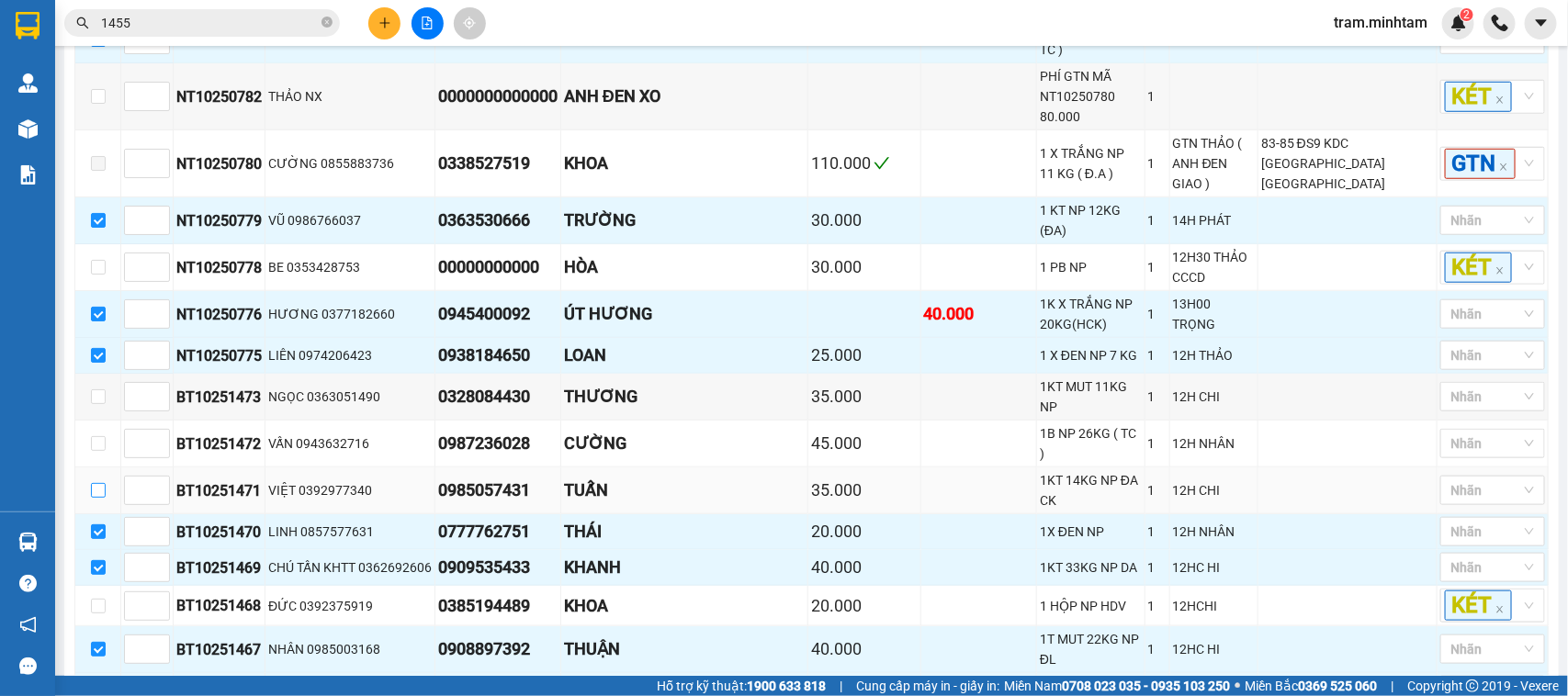
click at [98, 483] on input "checkbox" at bounding box center [98, 490] width 15 height 15
checkbox input "true"
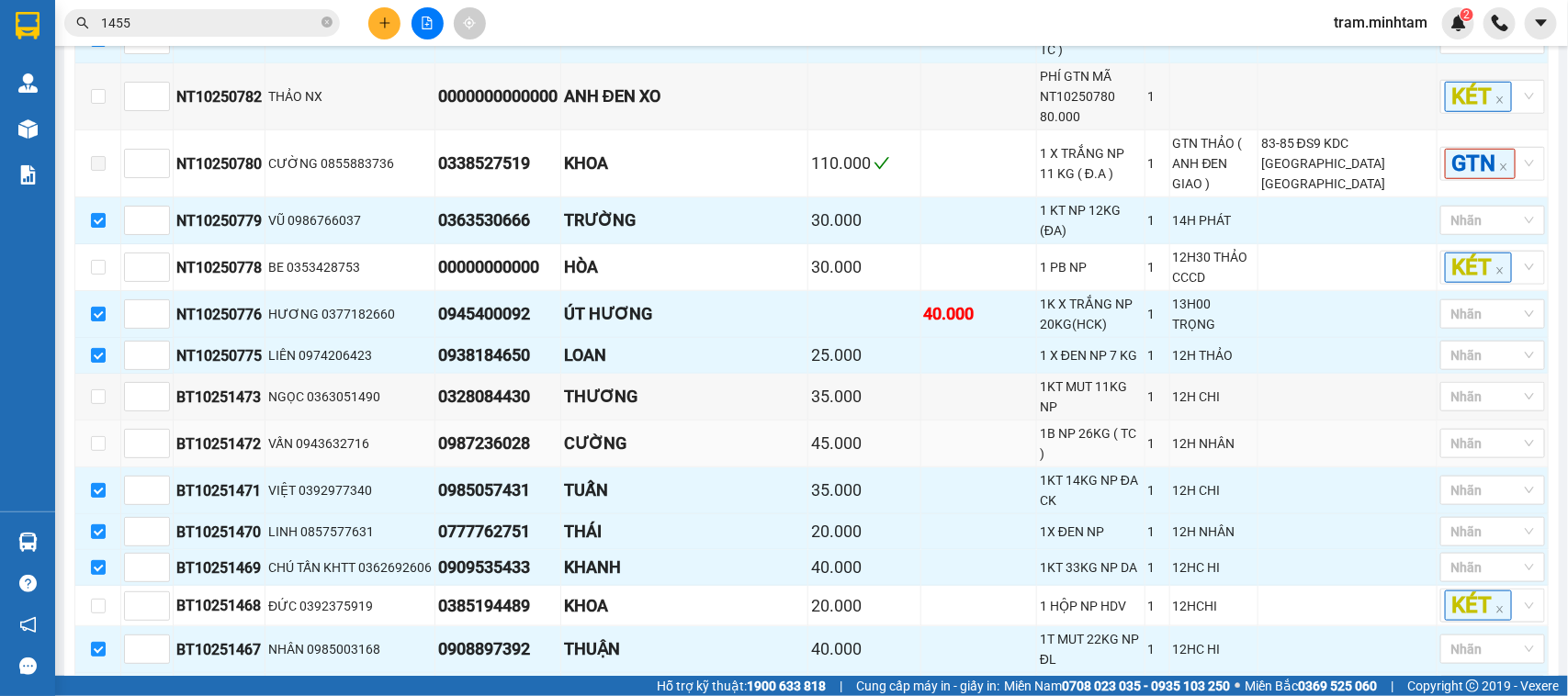
click at [97, 421] on td at bounding box center [99, 444] width 46 height 47
click at [97, 437] on input "checkbox" at bounding box center [98, 444] width 15 height 15
checkbox input "true"
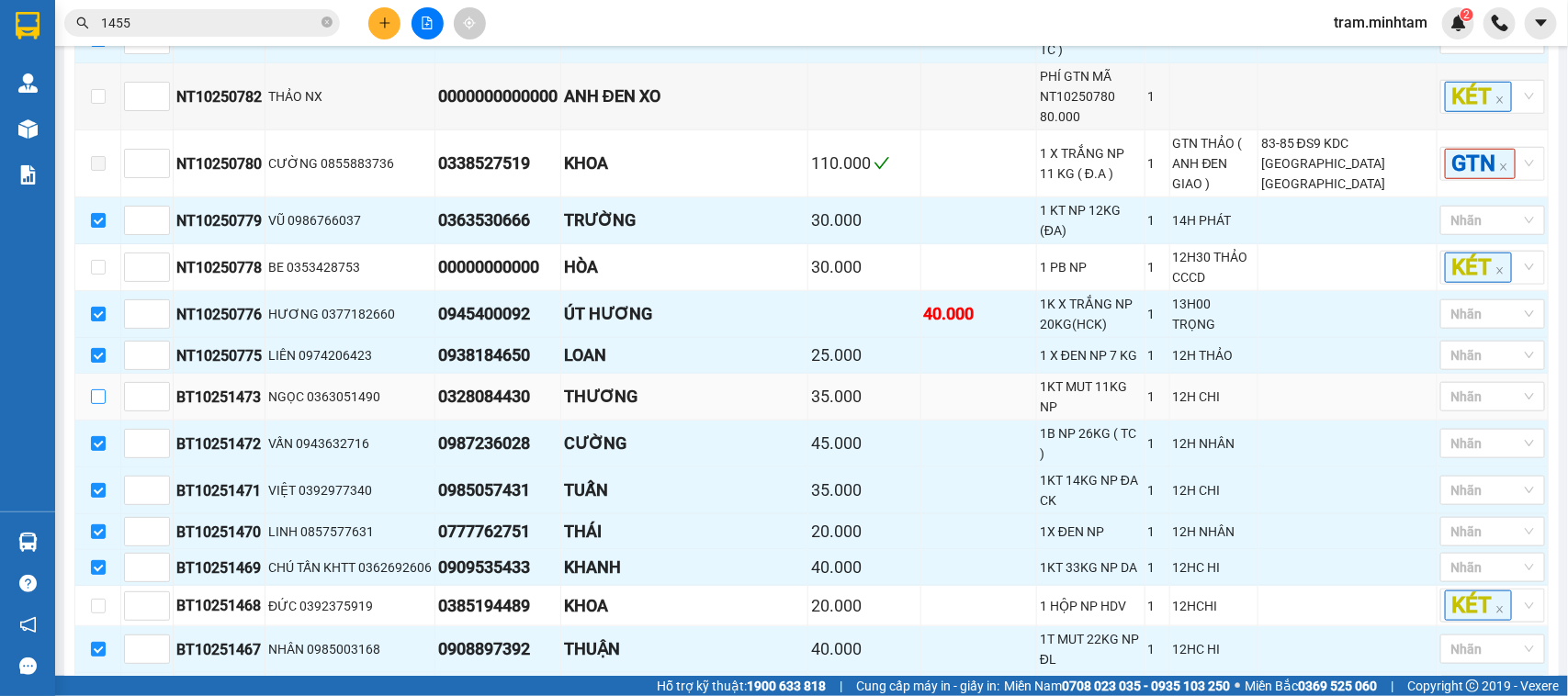
click at [101, 387] on label at bounding box center [98, 397] width 15 height 20
click at [101, 390] on input "checkbox" at bounding box center [98, 397] width 15 height 15
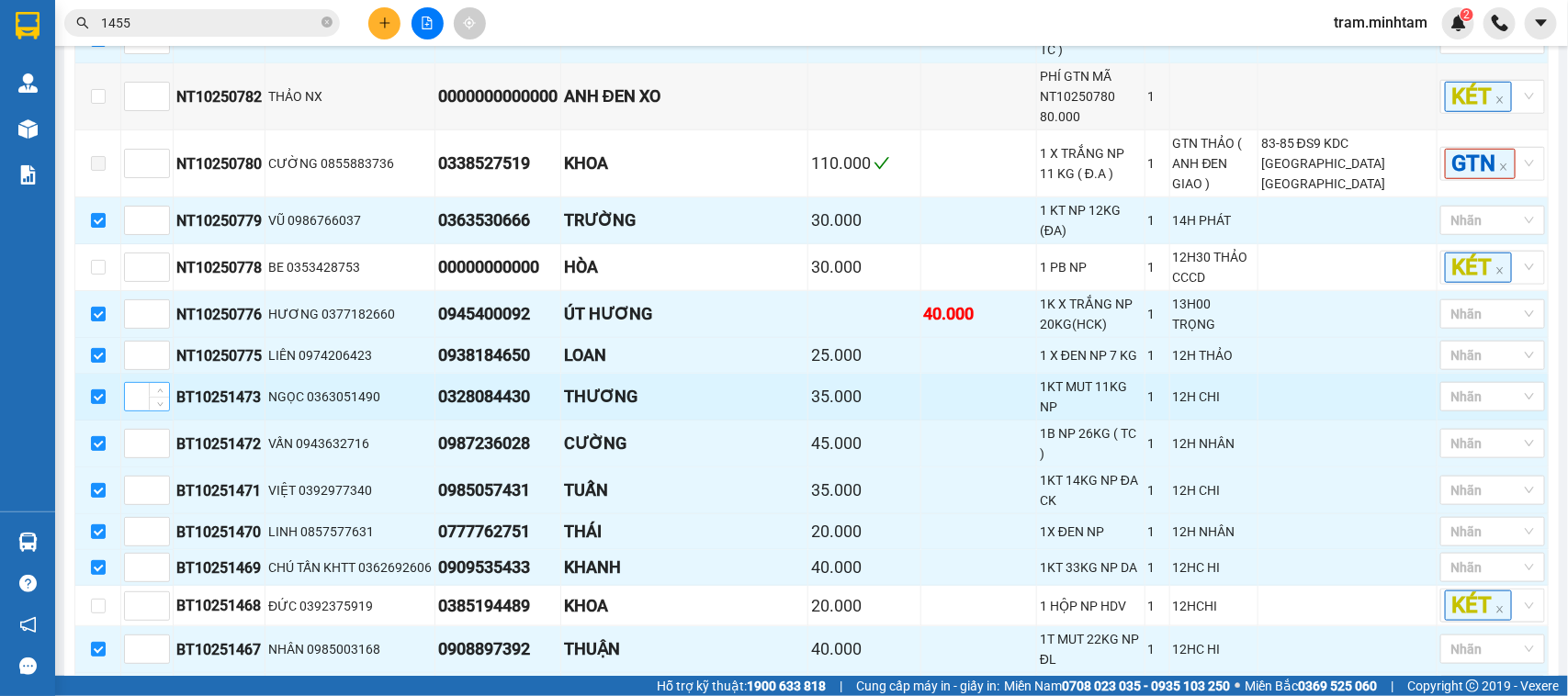
click at [102, 390] on input "checkbox" at bounding box center [98, 397] width 15 height 15
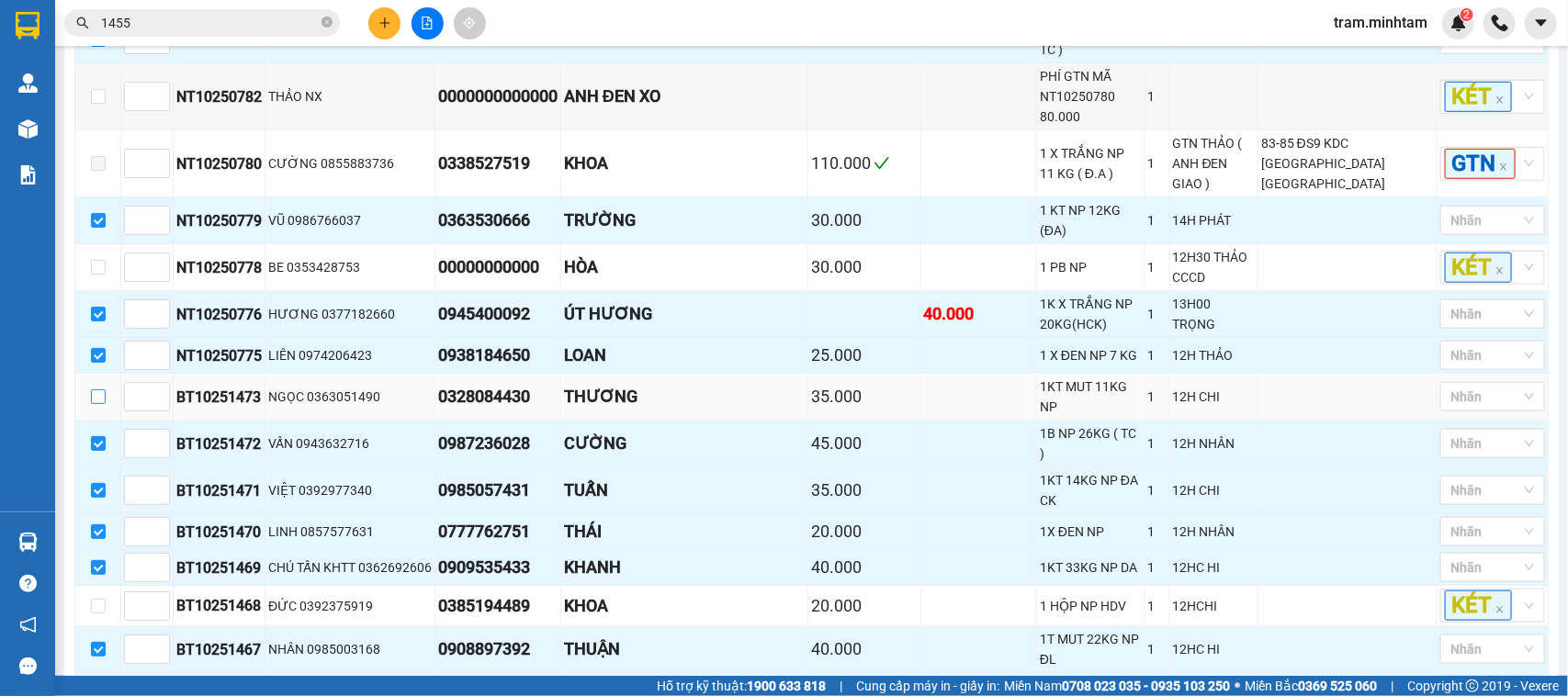
click at [99, 390] on input "checkbox" at bounding box center [98, 397] width 15 height 15
checkbox input "true"
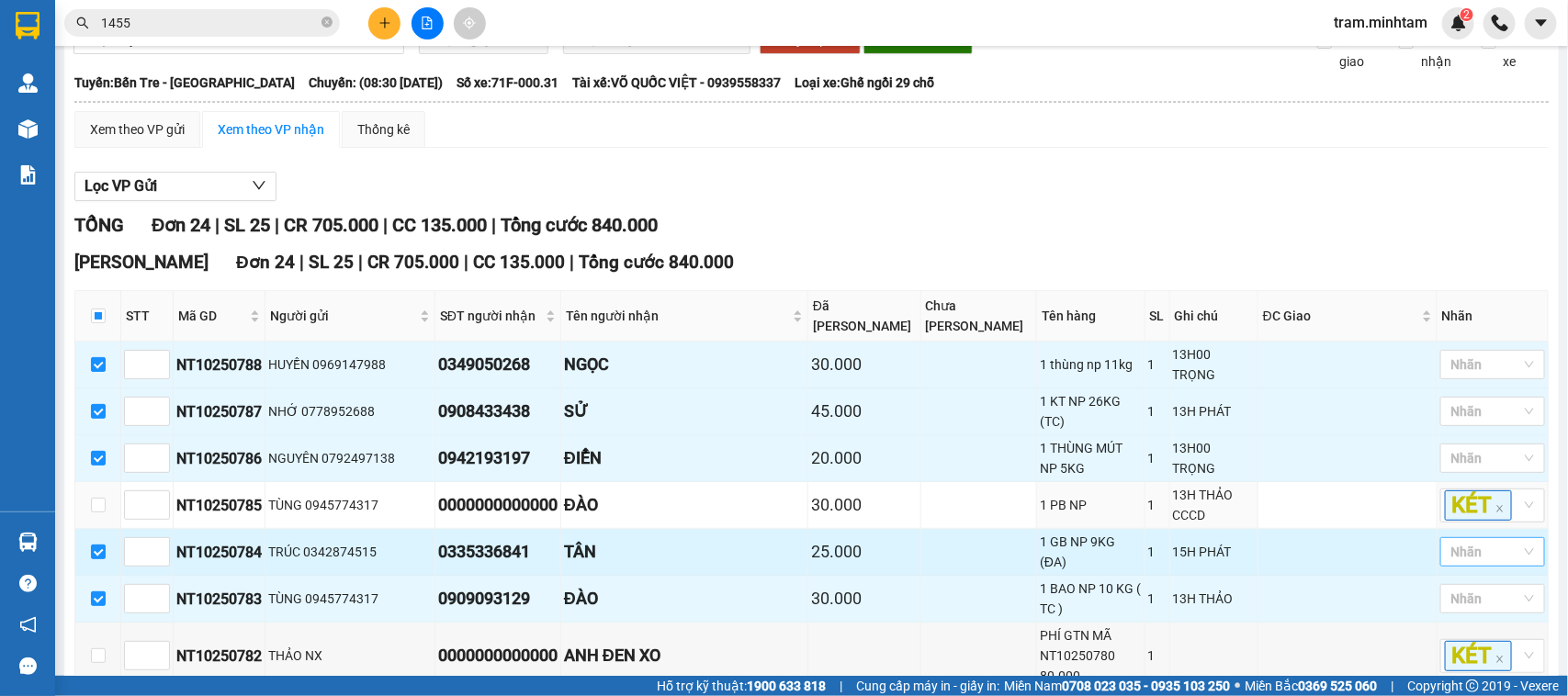
scroll to position [230, 0]
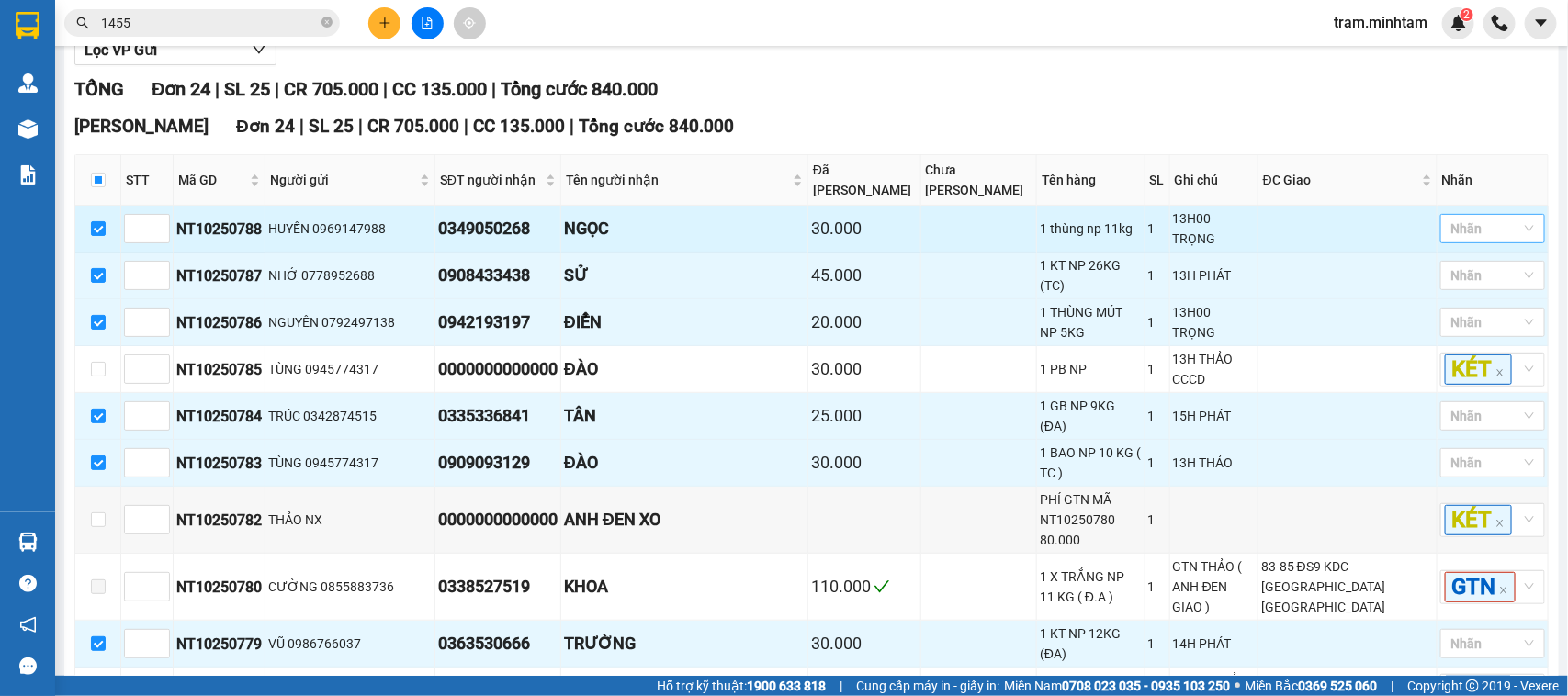
click at [1526, 244] on div "Nhãn" at bounding box center [1492, 229] width 104 height 30
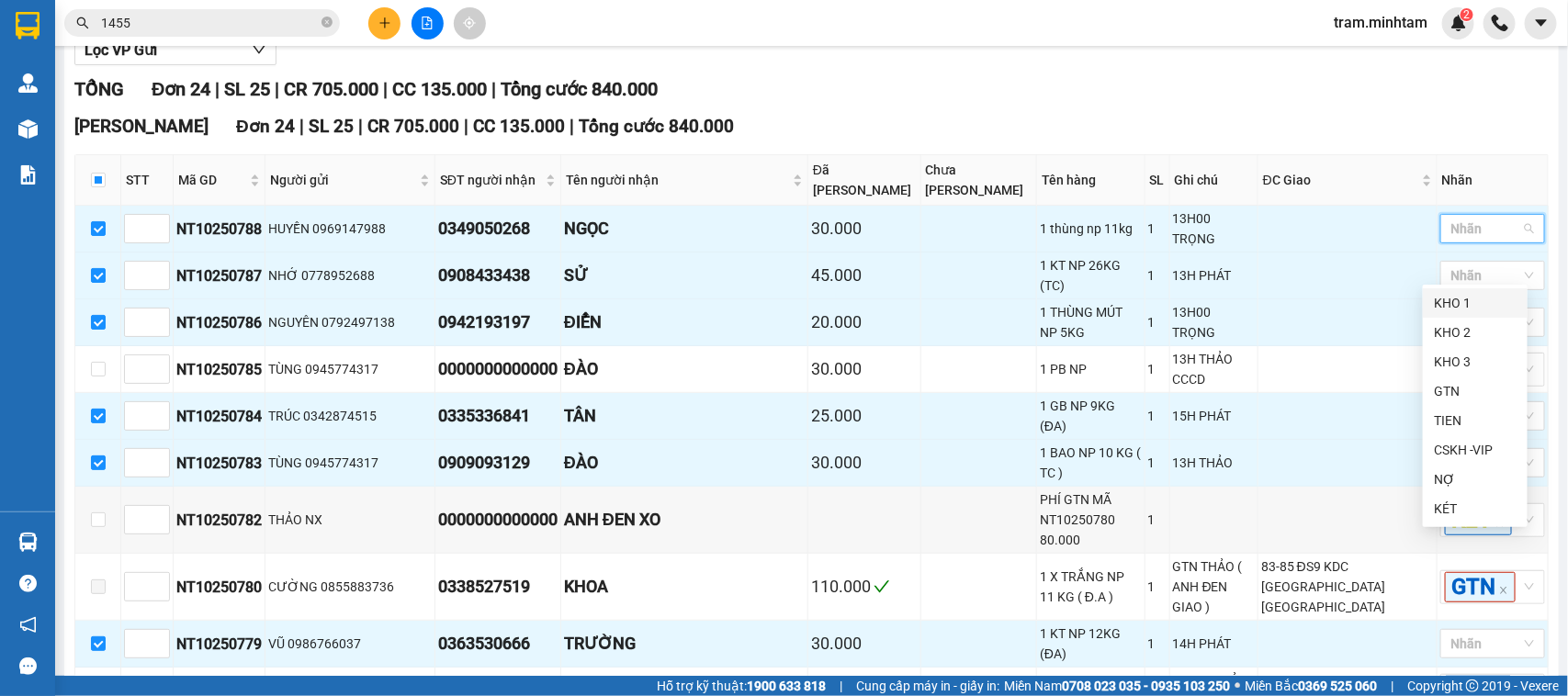
click at [1475, 300] on div "KHO 1" at bounding box center [1476, 303] width 83 height 20
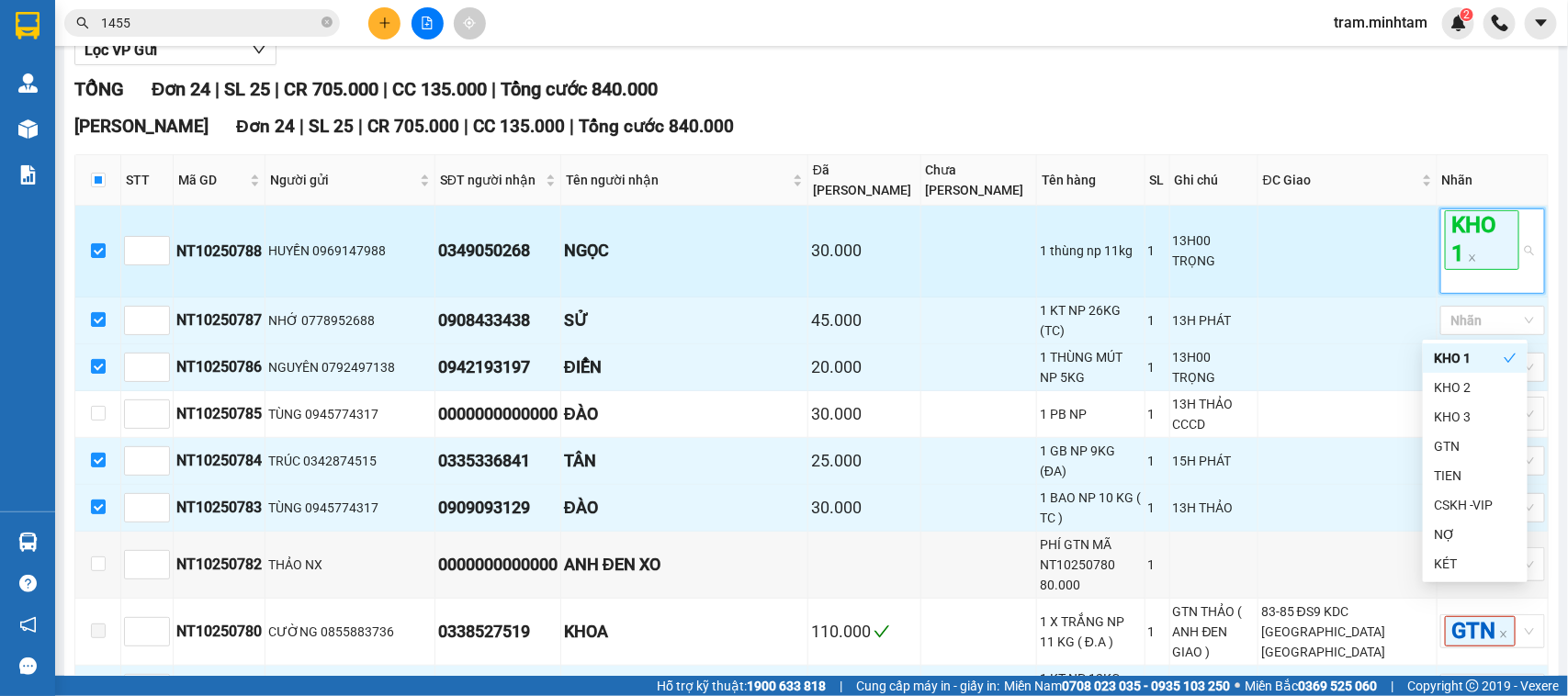
click at [1445, 269] on span "KHO 1" at bounding box center [1482, 240] width 75 height 59
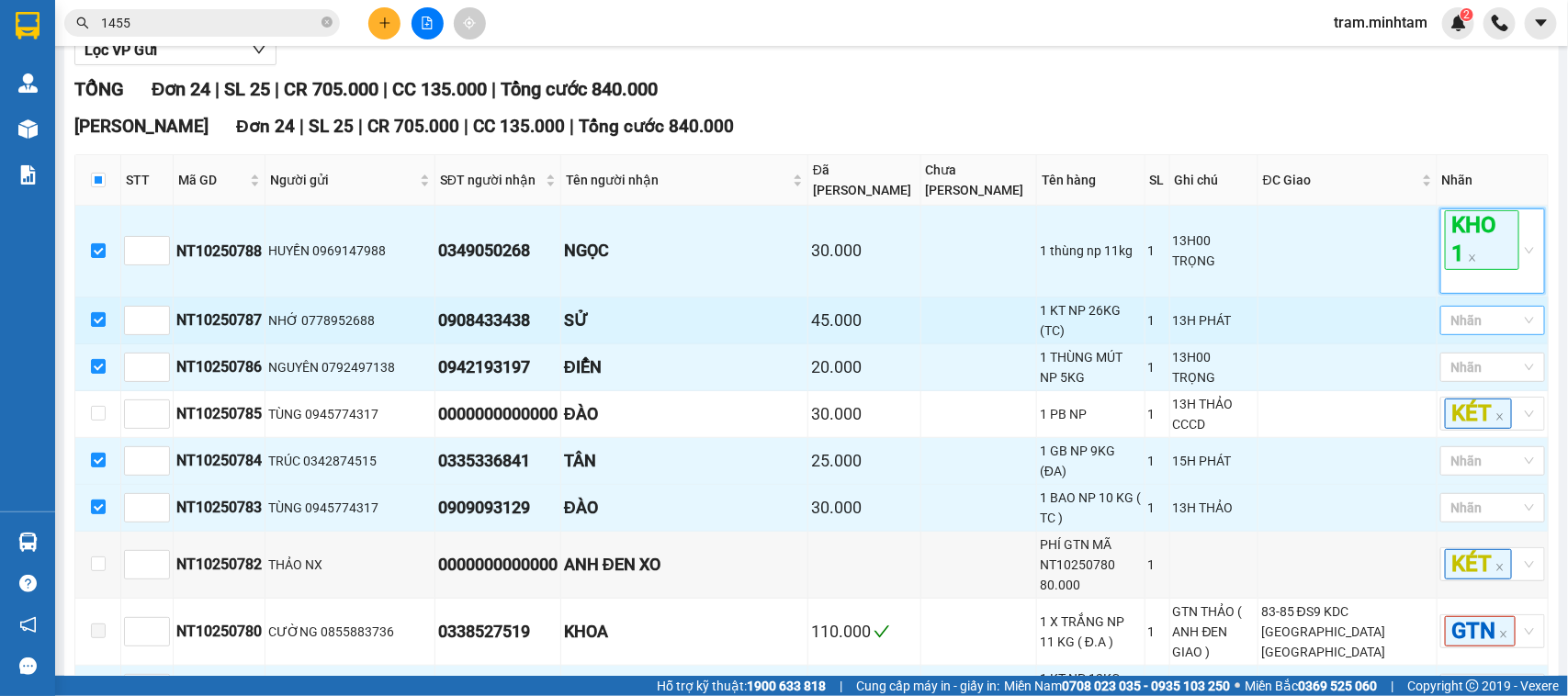
click at [1498, 331] on div at bounding box center [1484, 320] width 78 height 22
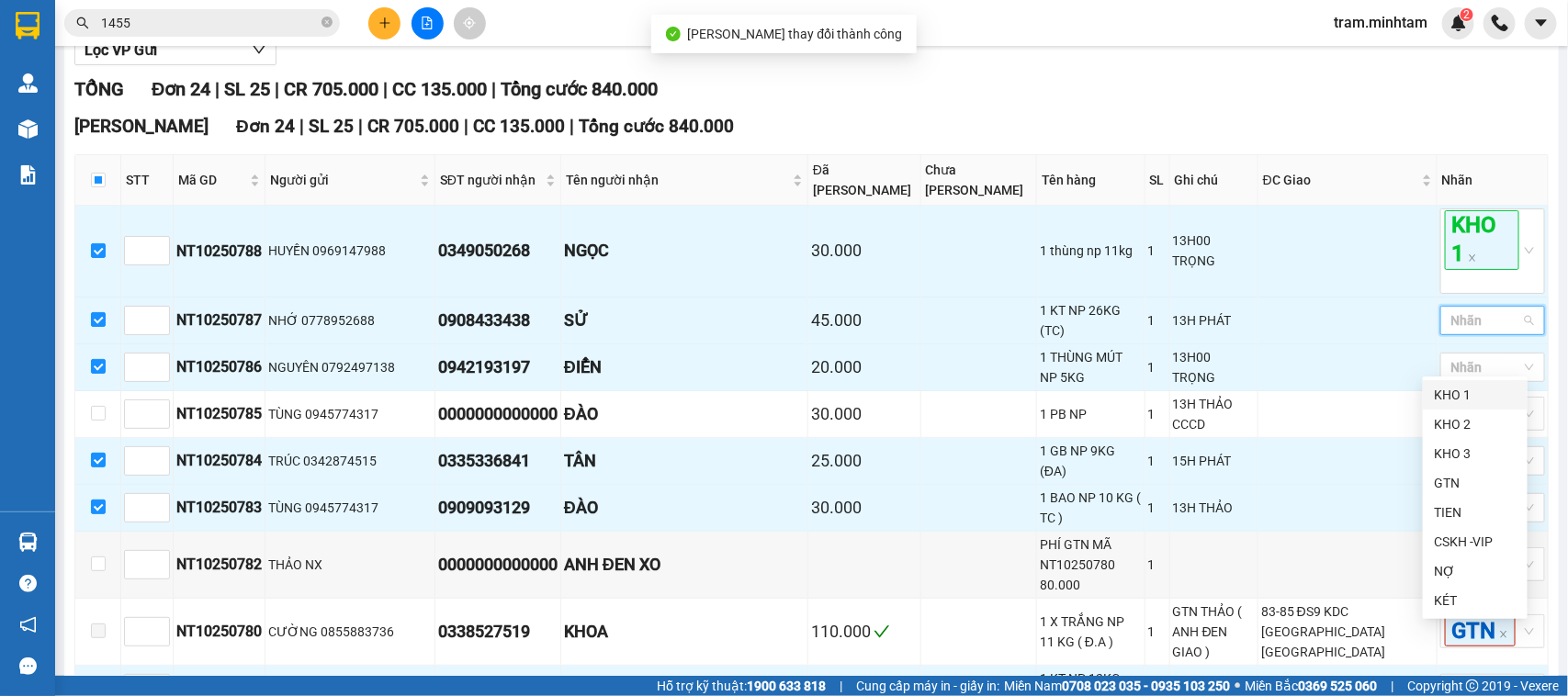
click at [1456, 402] on div "KHO 1" at bounding box center [1476, 395] width 83 height 20
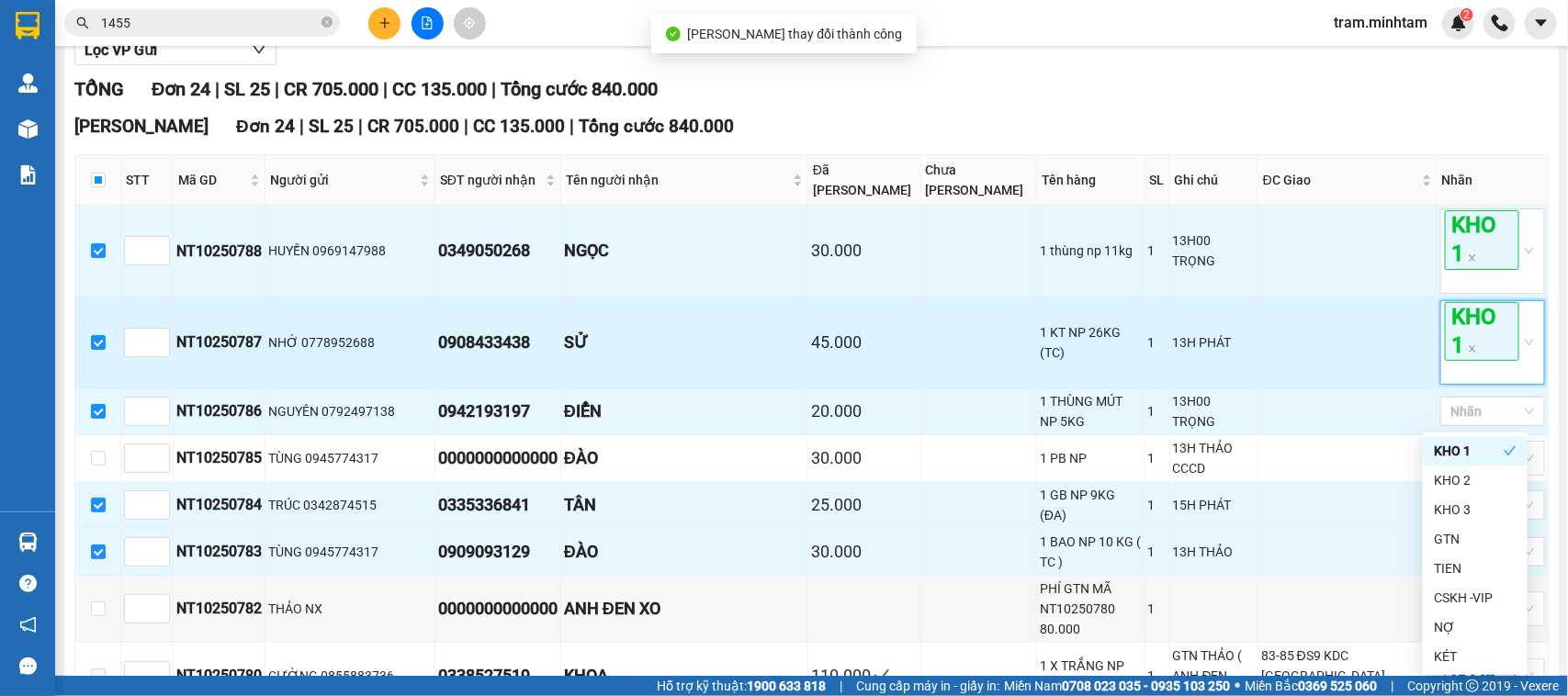
click at [1461, 361] on span "KHO 1" at bounding box center [1482, 331] width 75 height 59
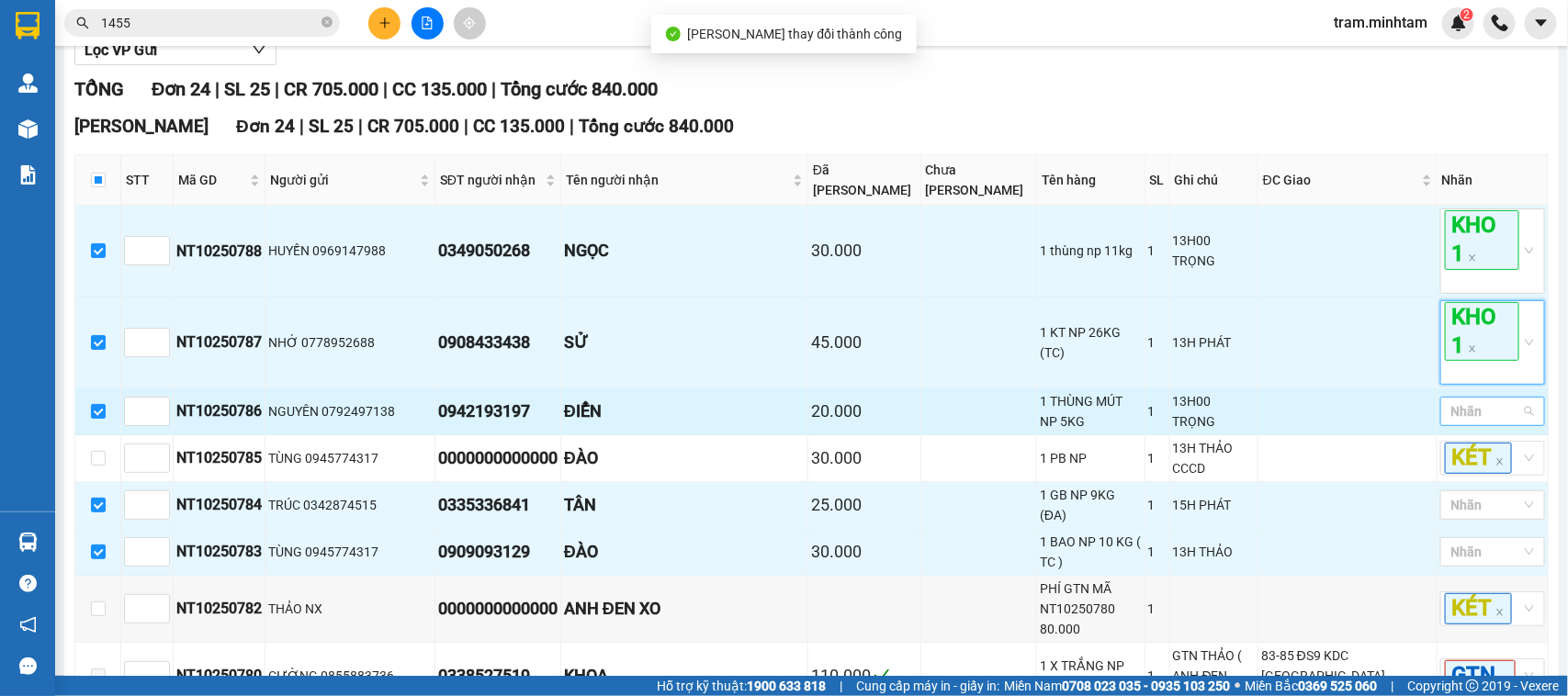
click at [1489, 423] on div at bounding box center [1484, 412] width 78 height 22
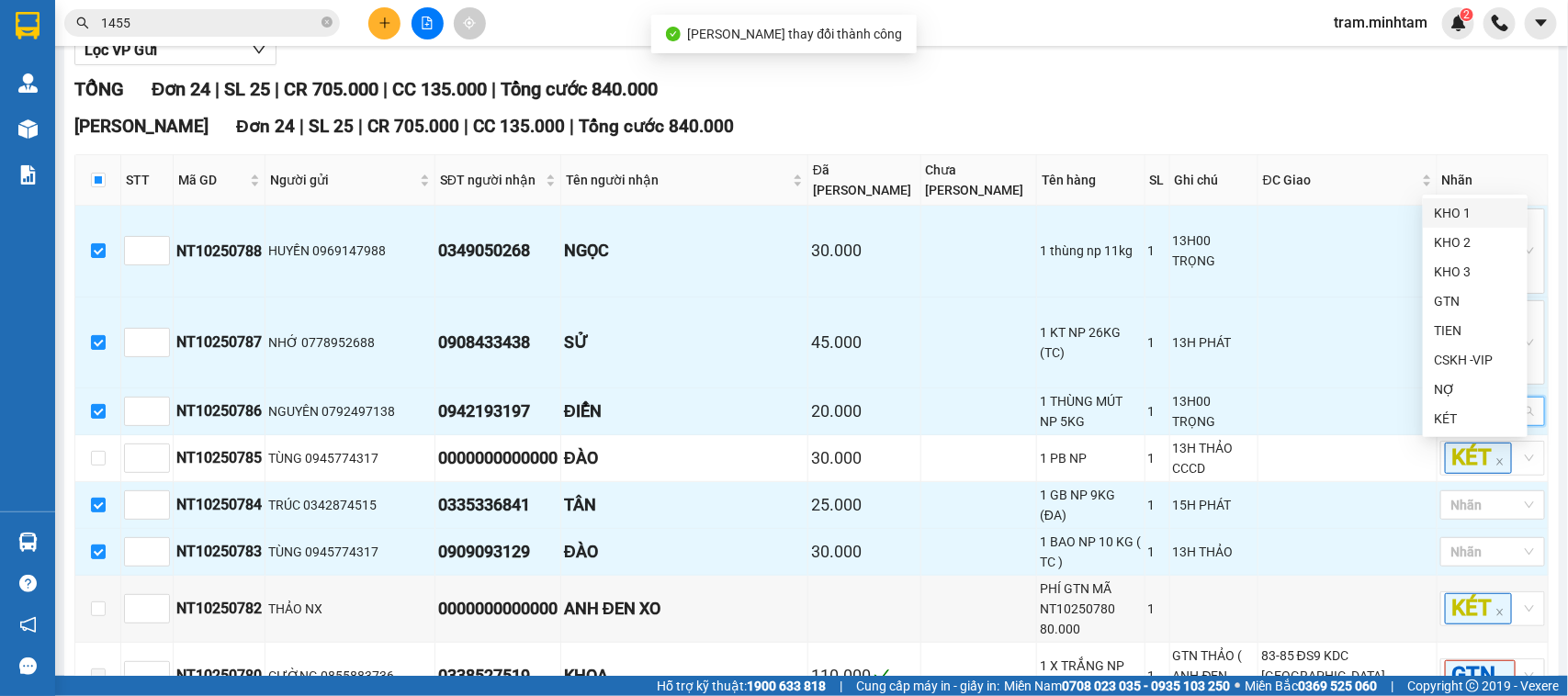
click at [1457, 214] on div "KHO 1" at bounding box center [1476, 213] width 83 height 20
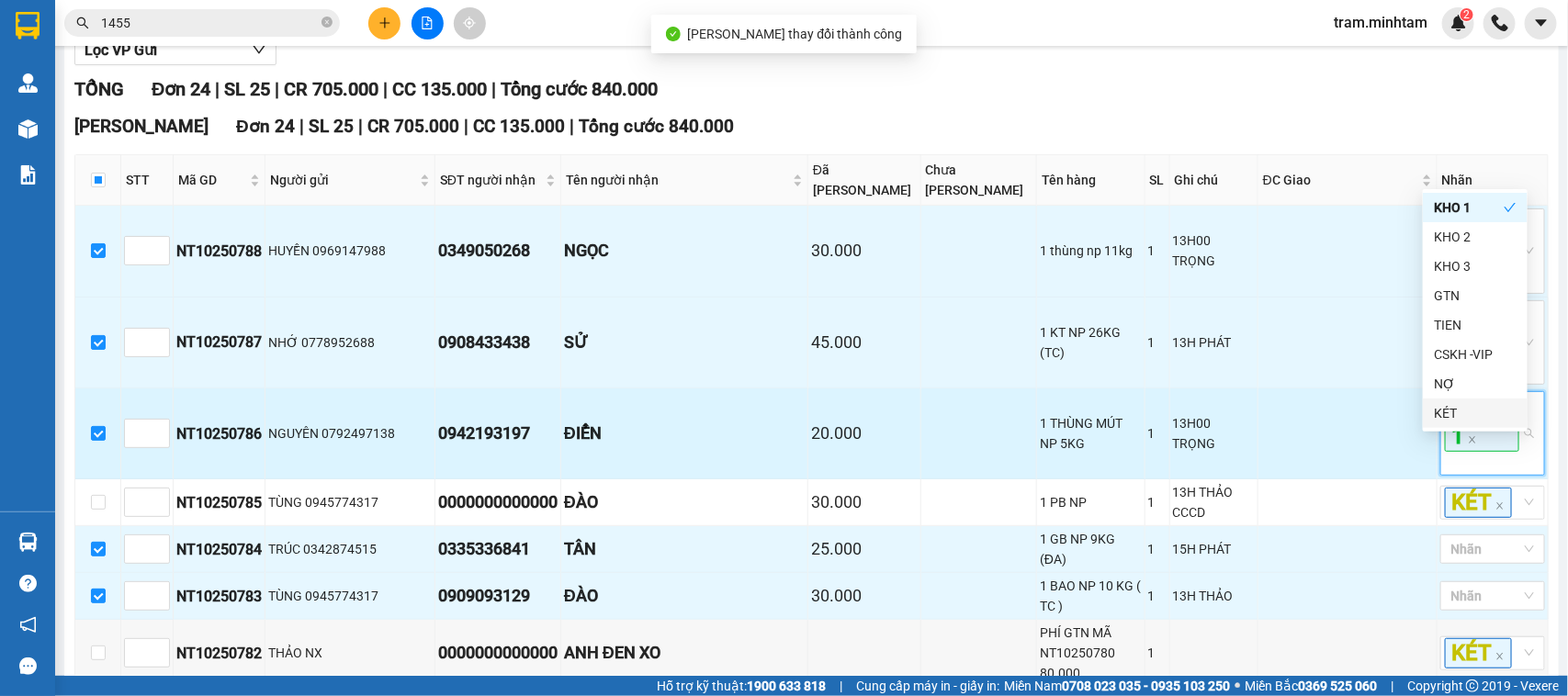
click at [1477, 451] on span "KHO 1" at bounding box center [1482, 423] width 75 height 59
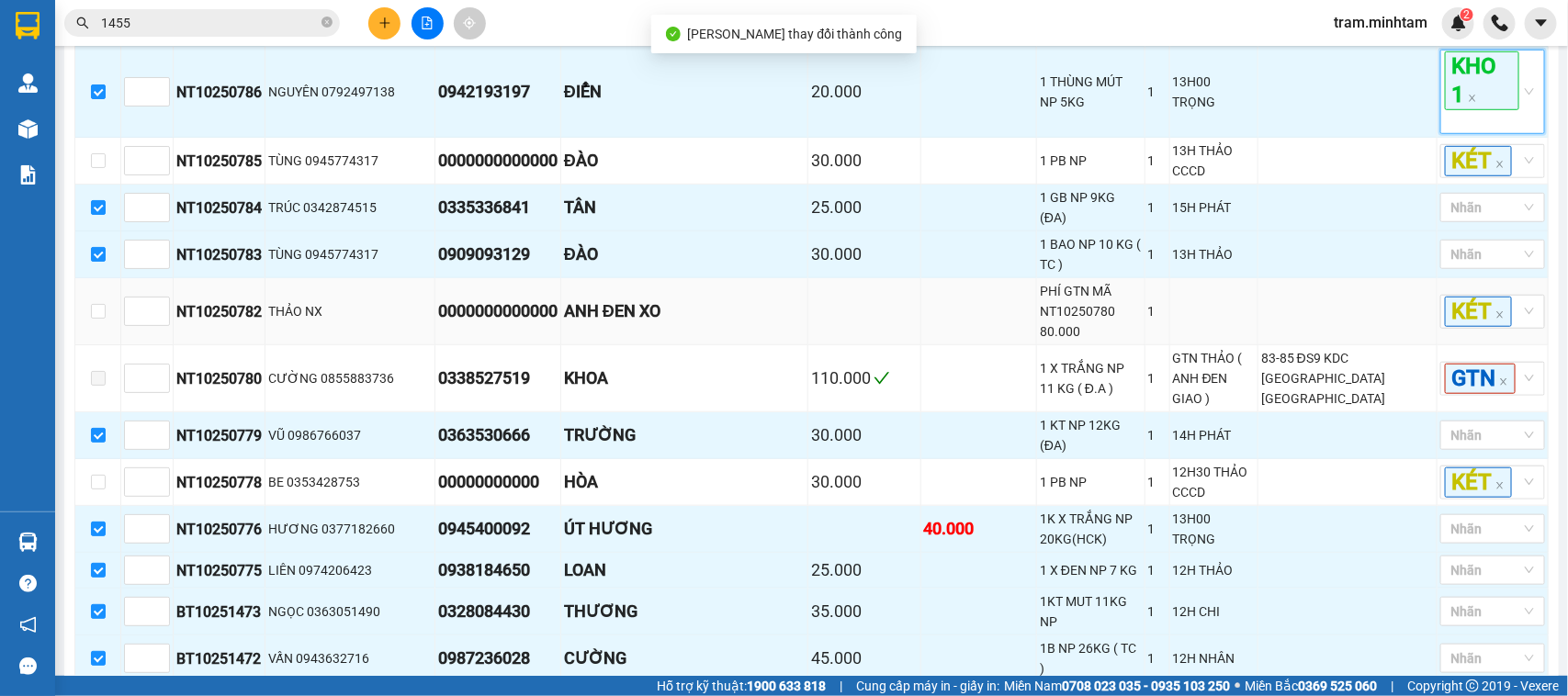
scroll to position [574, 0]
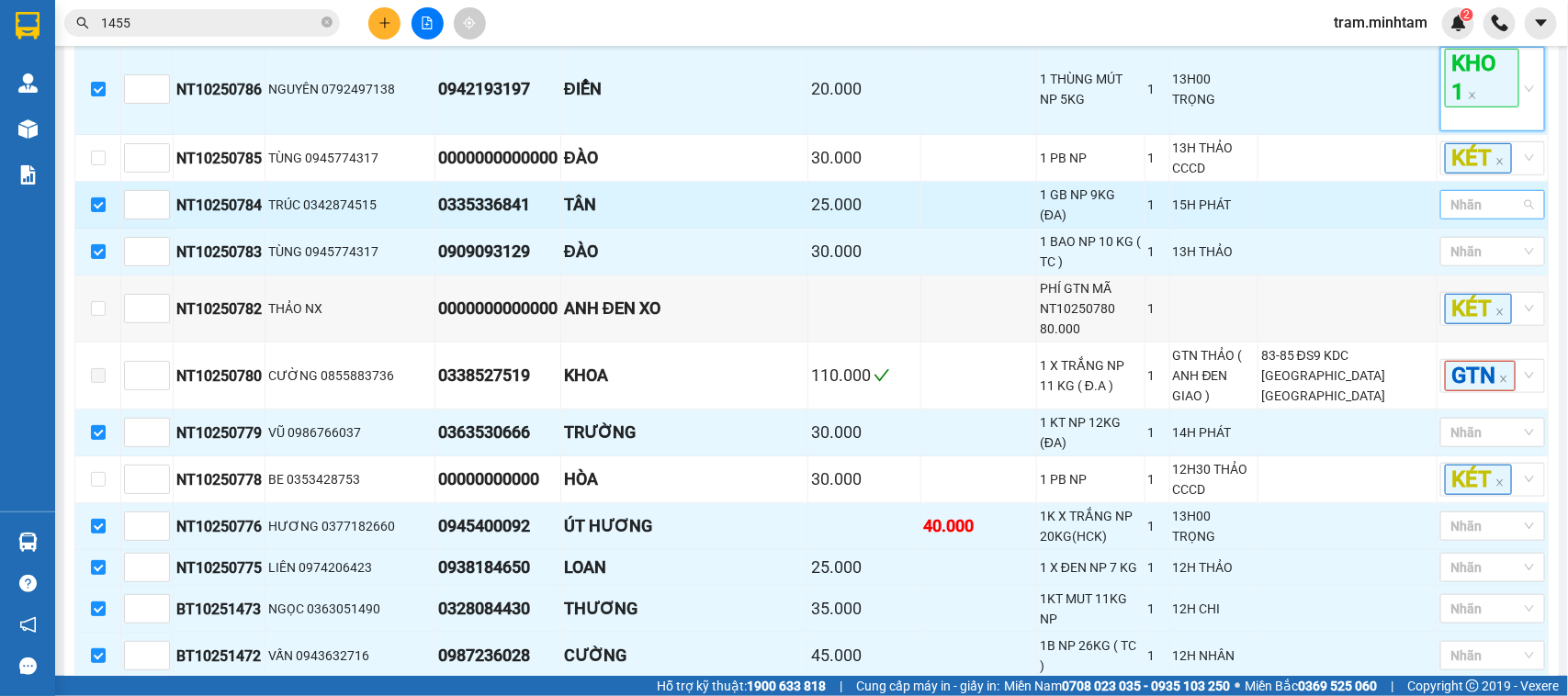
click at [1454, 216] on div at bounding box center [1484, 205] width 78 height 22
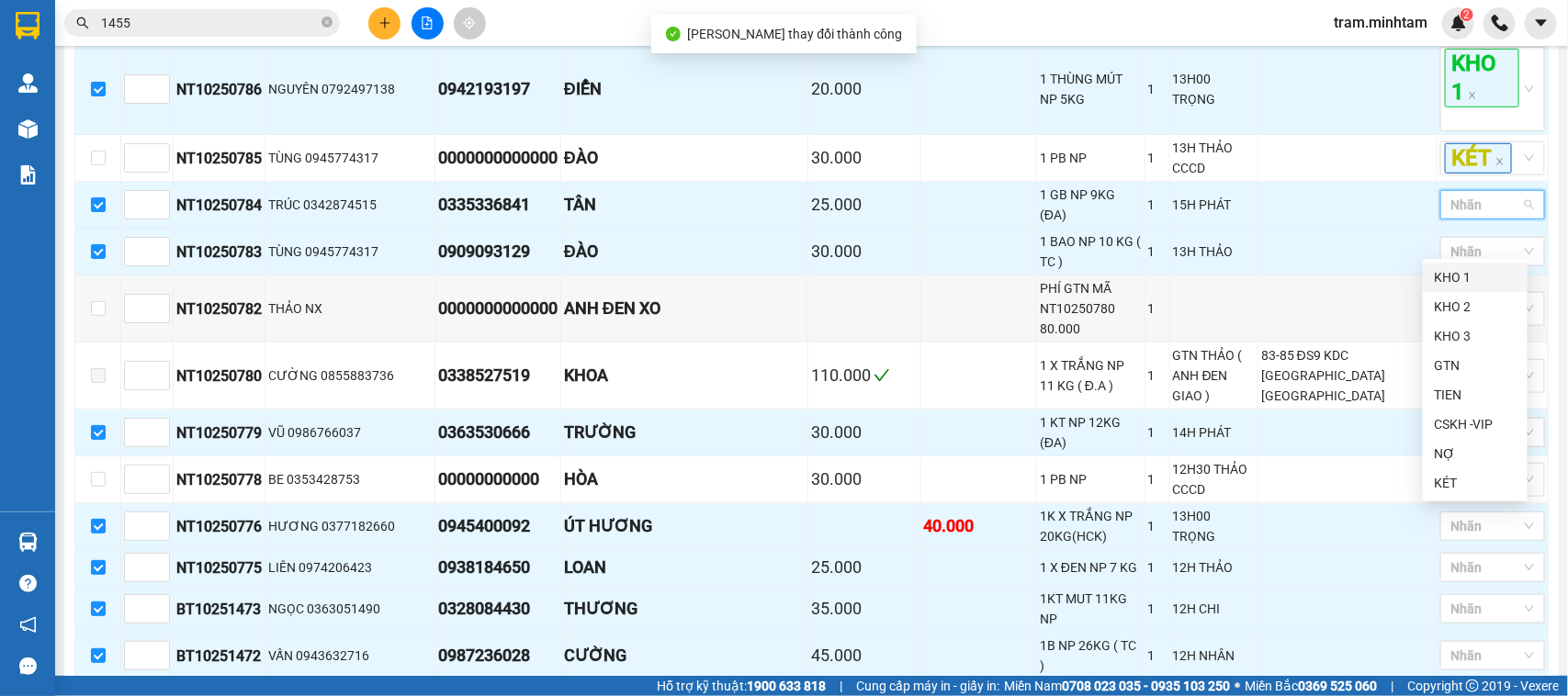
click at [1456, 281] on div "KHO 1" at bounding box center [1476, 278] width 83 height 20
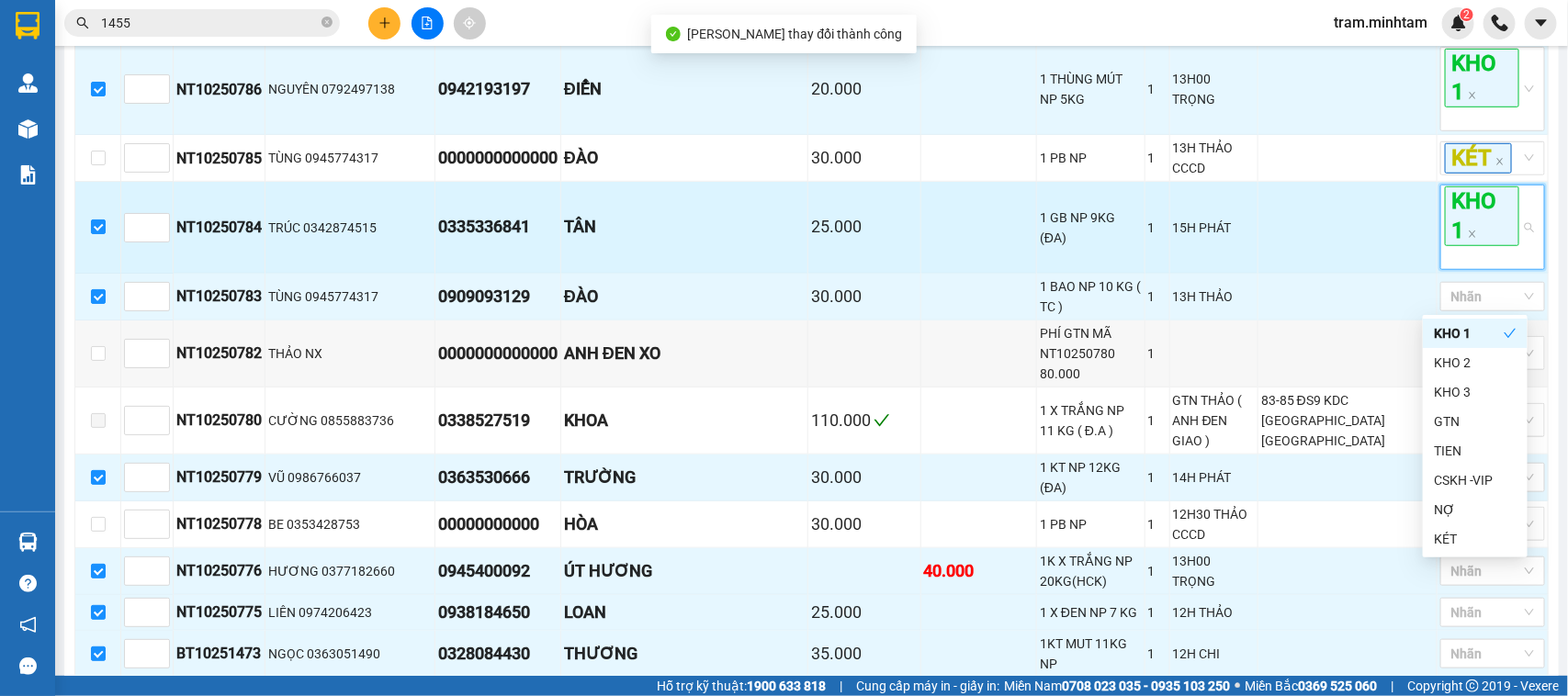
click at [1478, 246] on span "KHO 1" at bounding box center [1482, 216] width 75 height 59
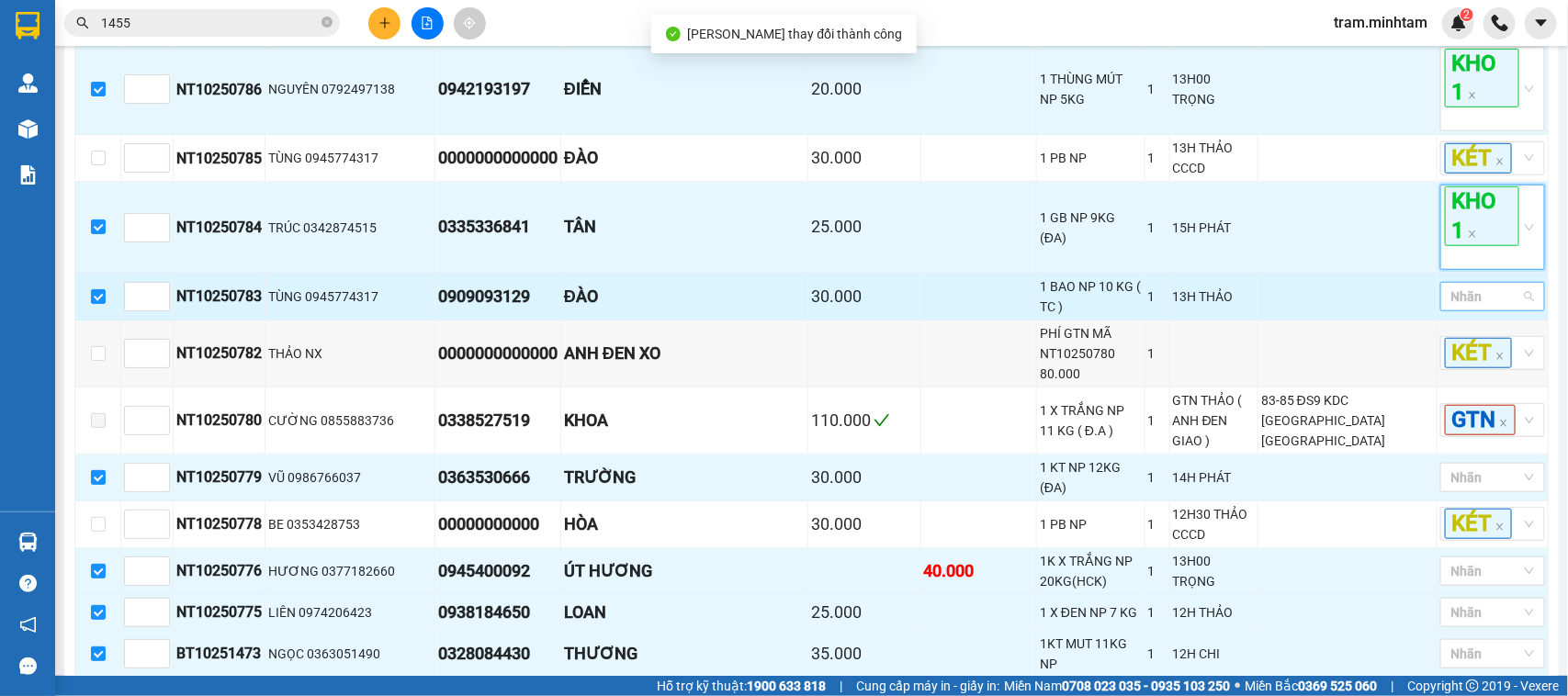
click at [1458, 307] on div at bounding box center [1484, 296] width 78 height 22
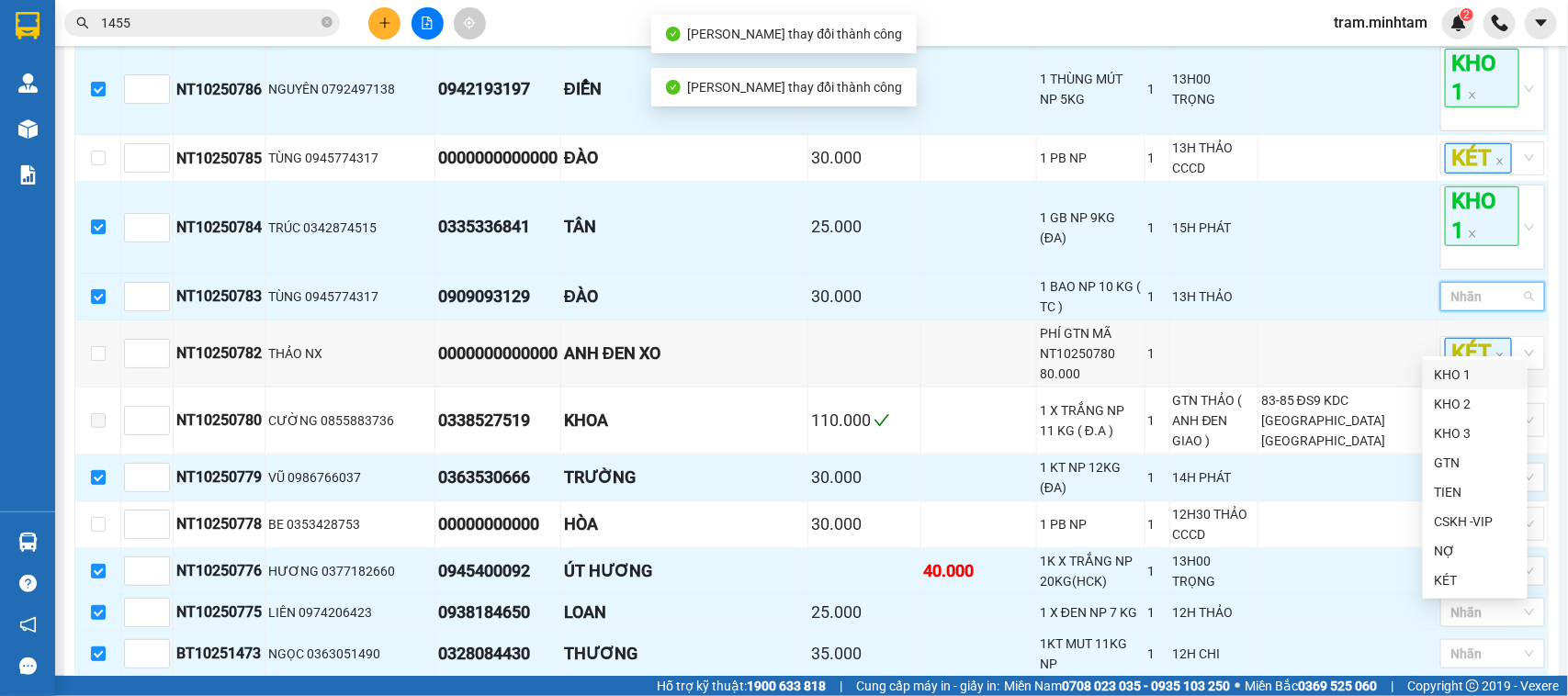
click at [1454, 377] on div "KHO 1" at bounding box center [1476, 375] width 83 height 20
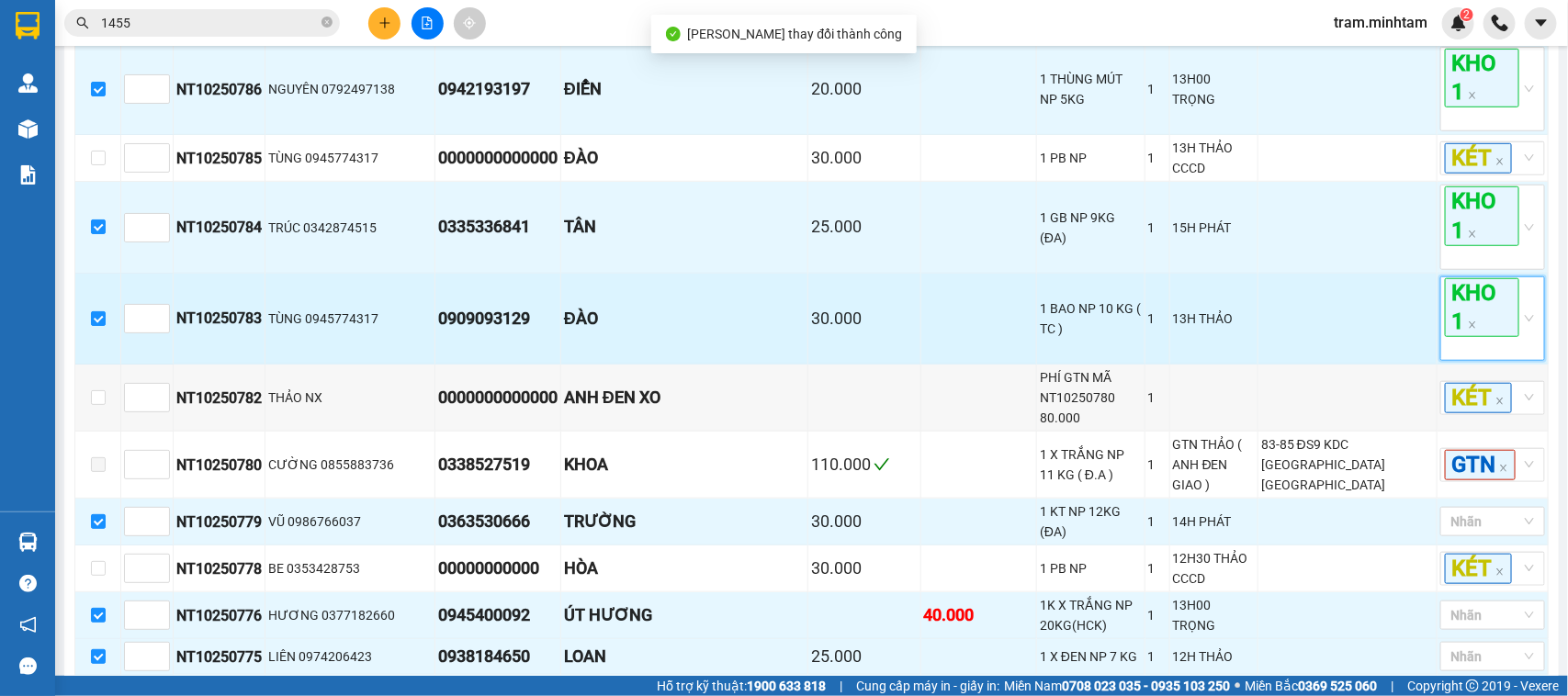
click at [1461, 337] on span "KHO 1" at bounding box center [1482, 307] width 75 height 59
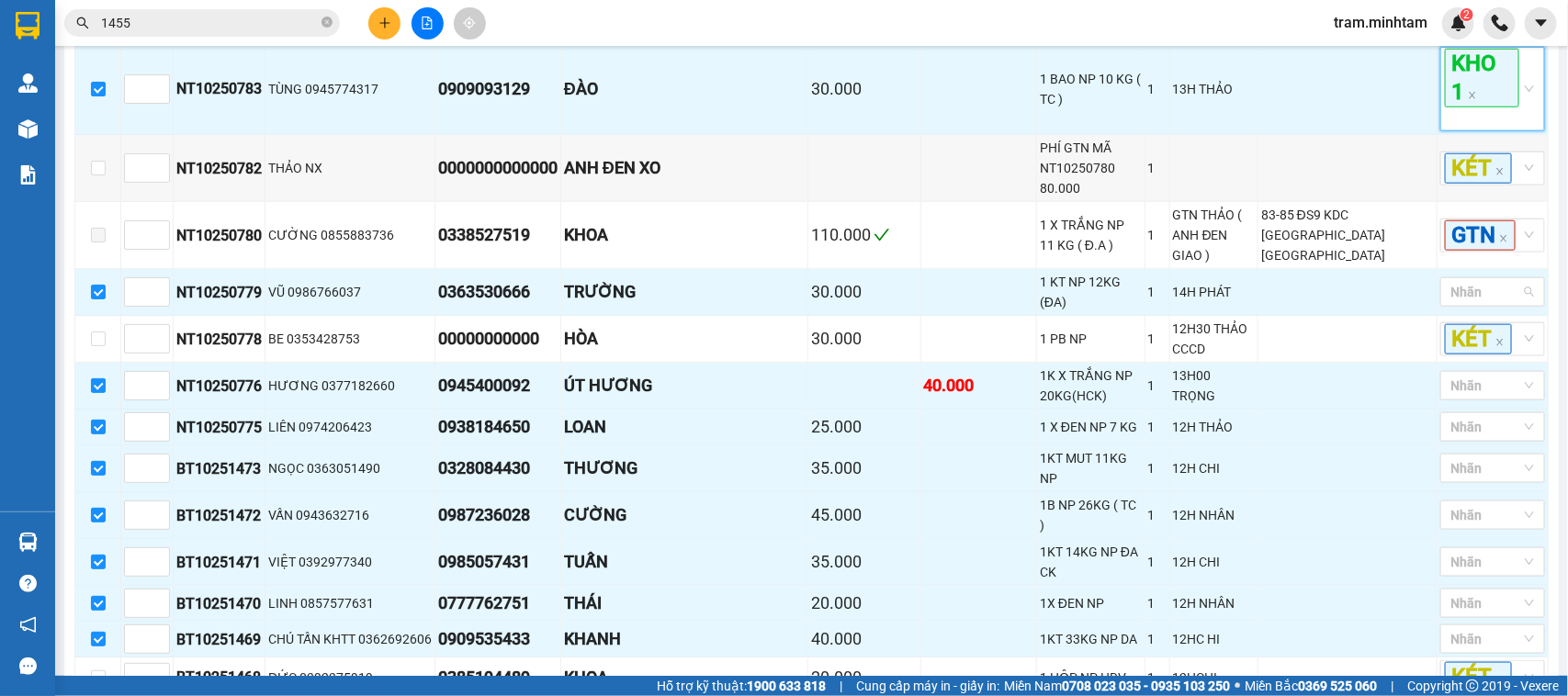
drag, startPoint x: 1501, startPoint y: 317, endPoint x: 1453, endPoint y: 326, distance: 48.8
click at [1500, 303] on div at bounding box center [1484, 292] width 78 height 22
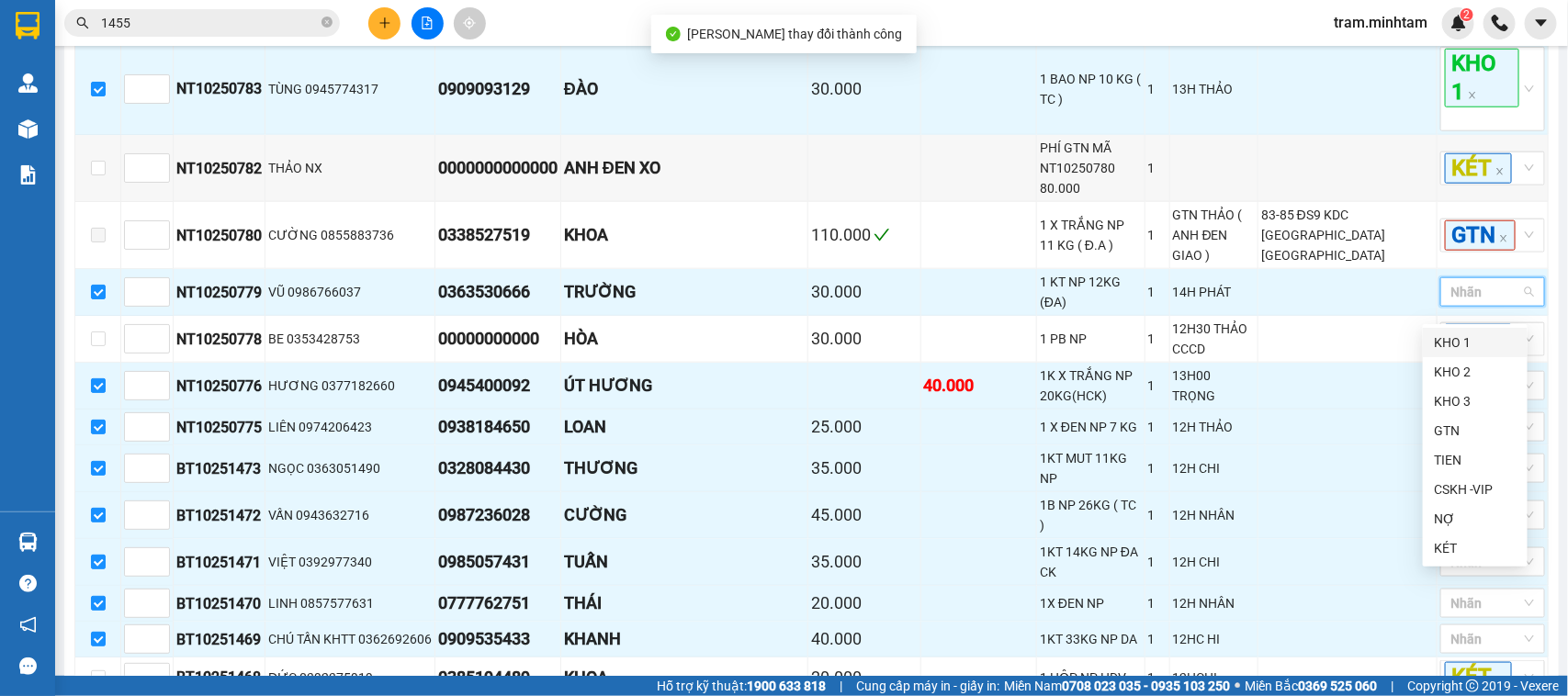
click at [1445, 330] on div "KHO 1" at bounding box center [1475, 342] width 104 height 30
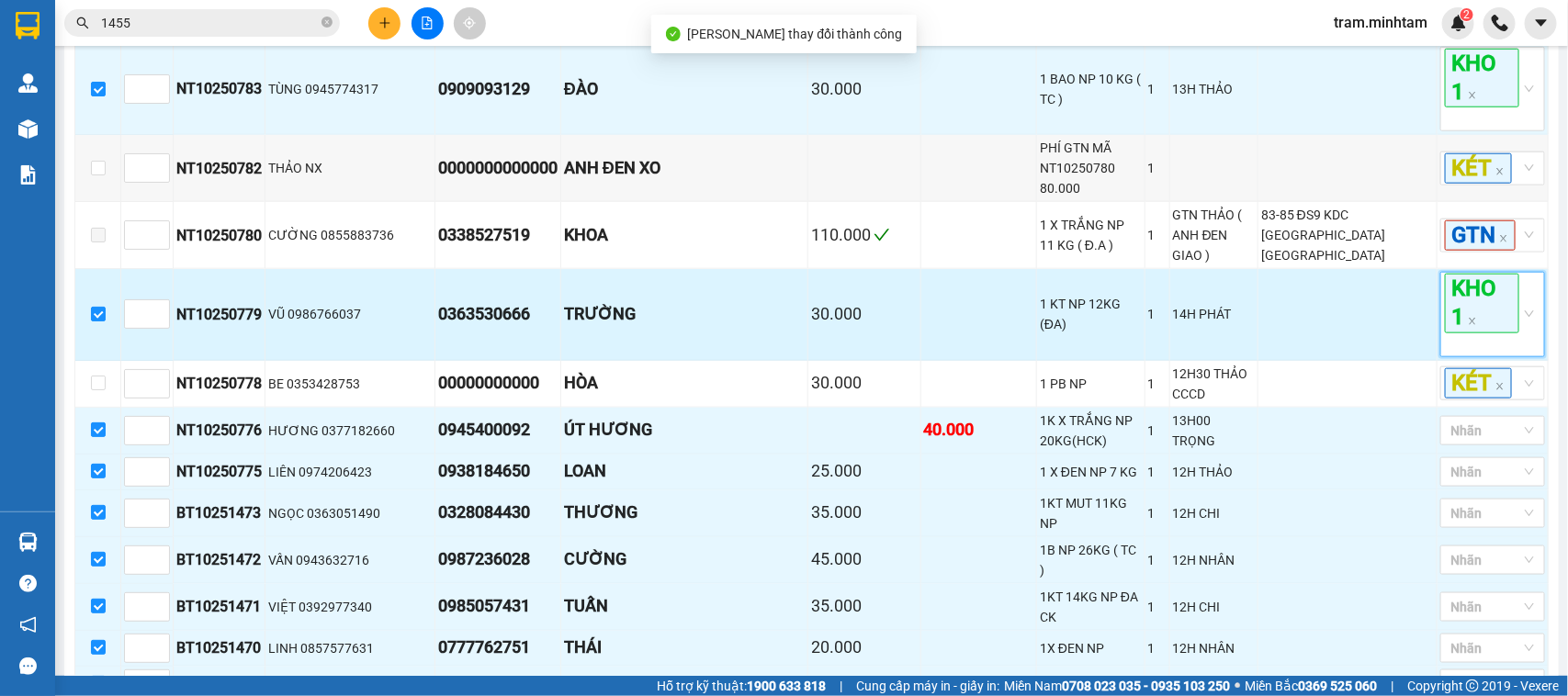
click at [1464, 319] on span "KHO 1" at bounding box center [1482, 303] width 75 height 59
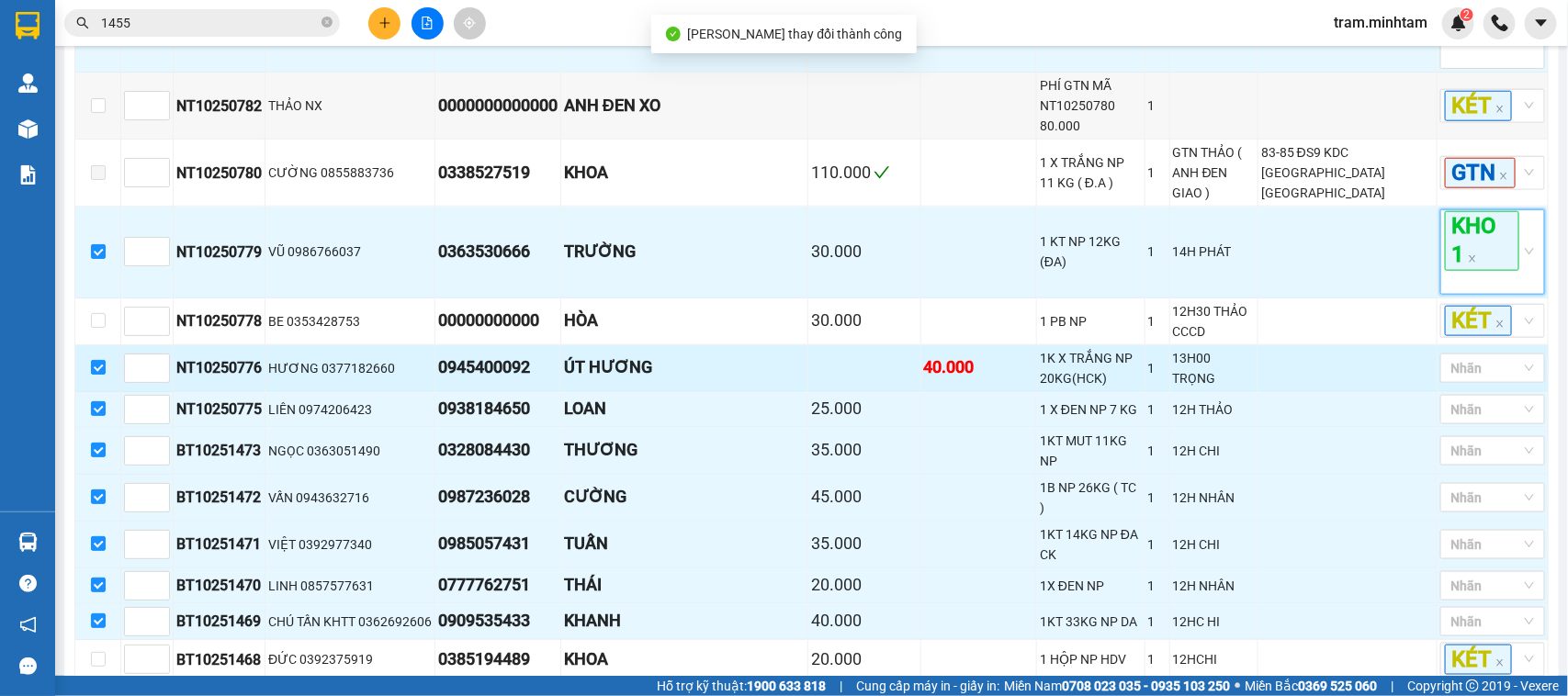
scroll to position [918, 0]
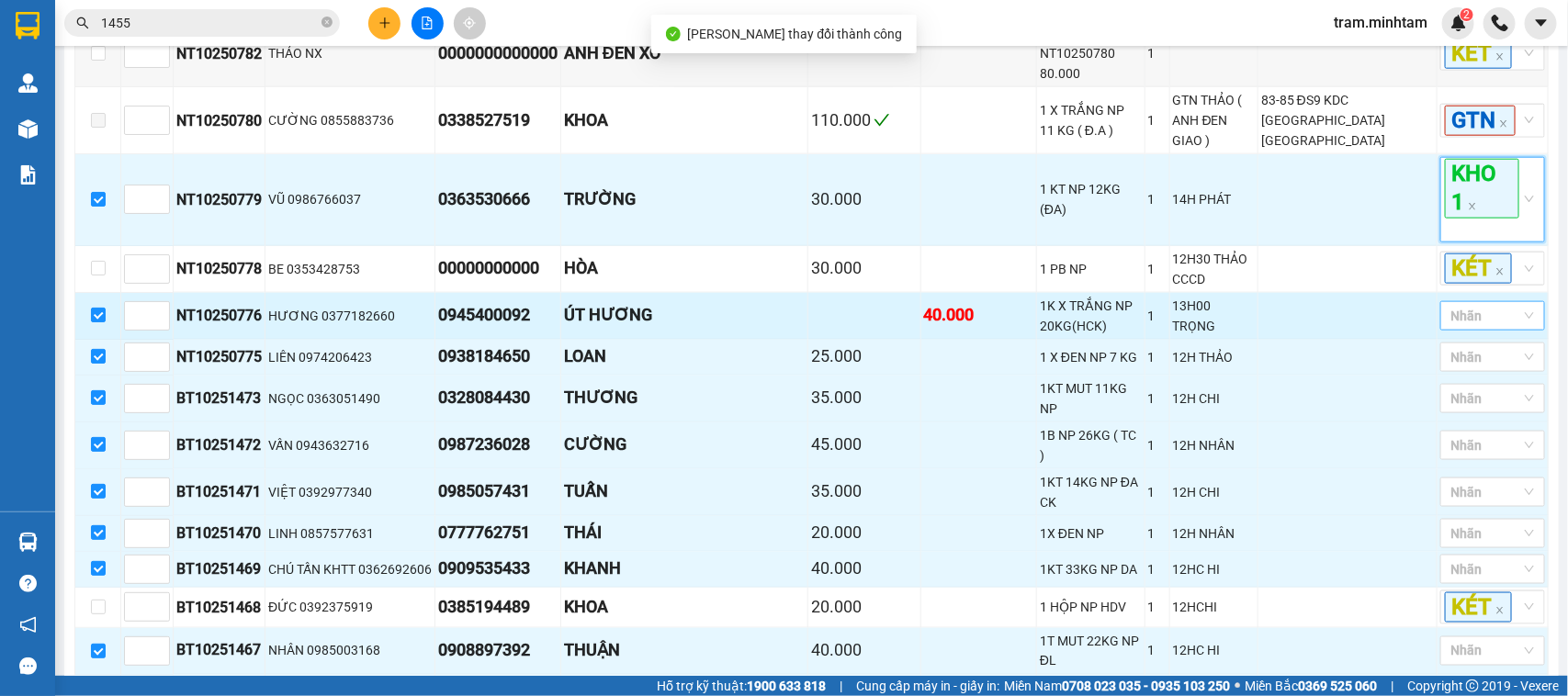
click at [1501, 327] on div at bounding box center [1484, 316] width 78 height 22
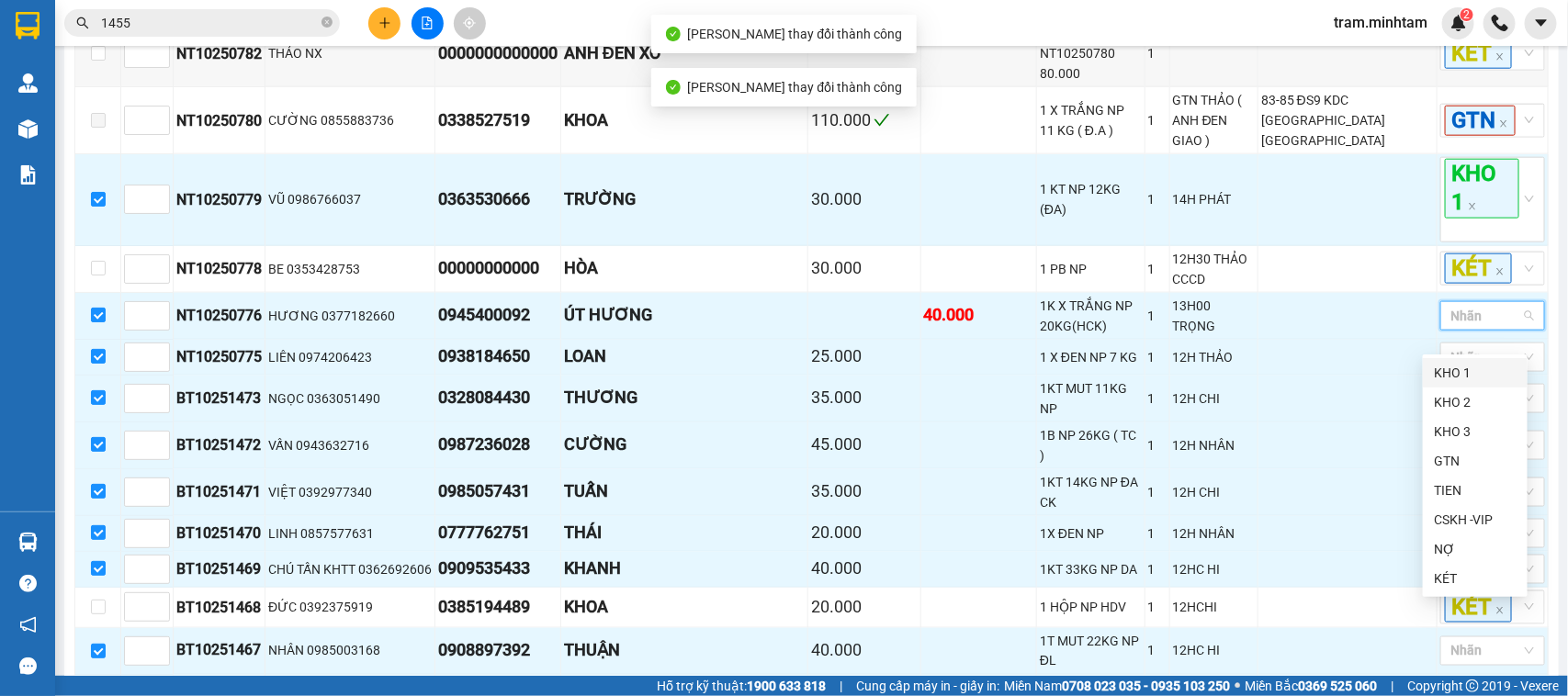
click at [1457, 370] on div "KHO 1" at bounding box center [1476, 373] width 83 height 20
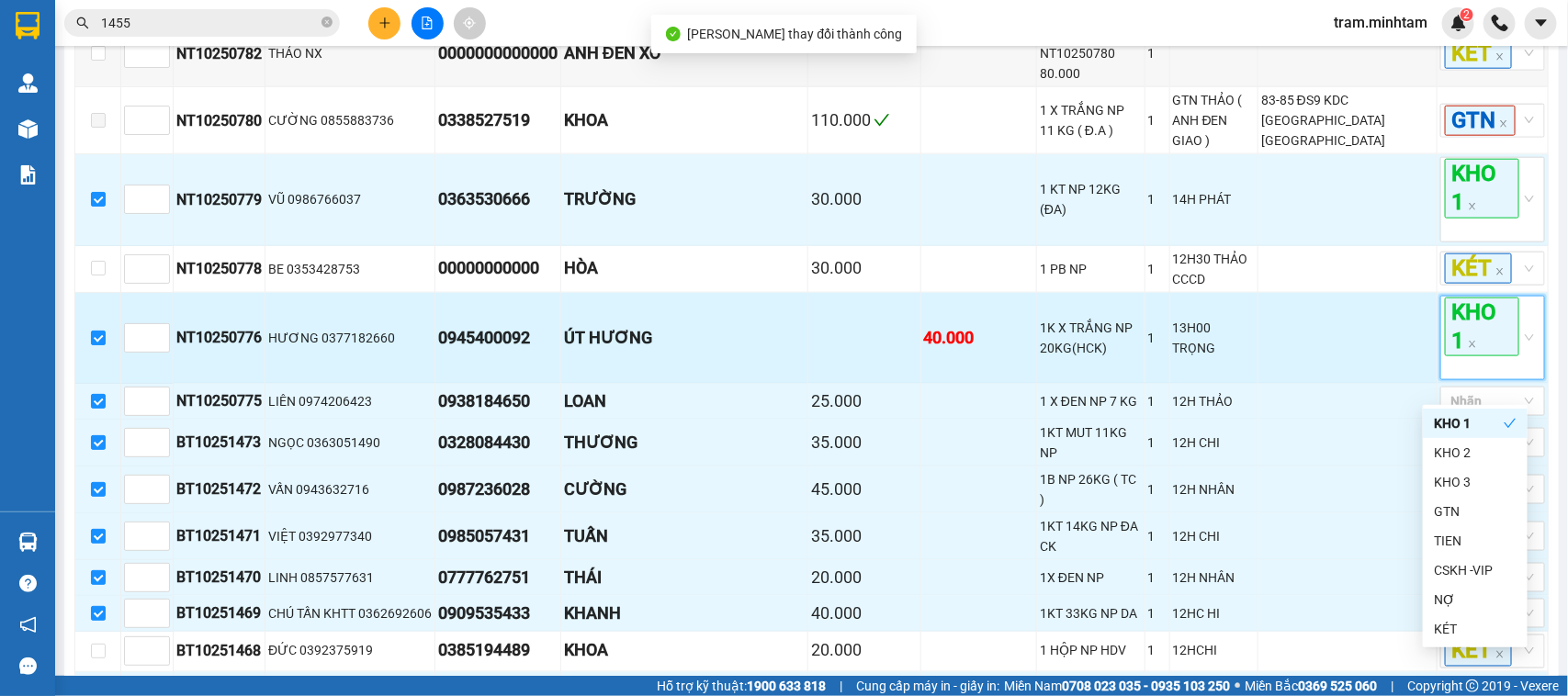
click at [1465, 345] on span "KHO 1" at bounding box center [1482, 327] width 75 height 59
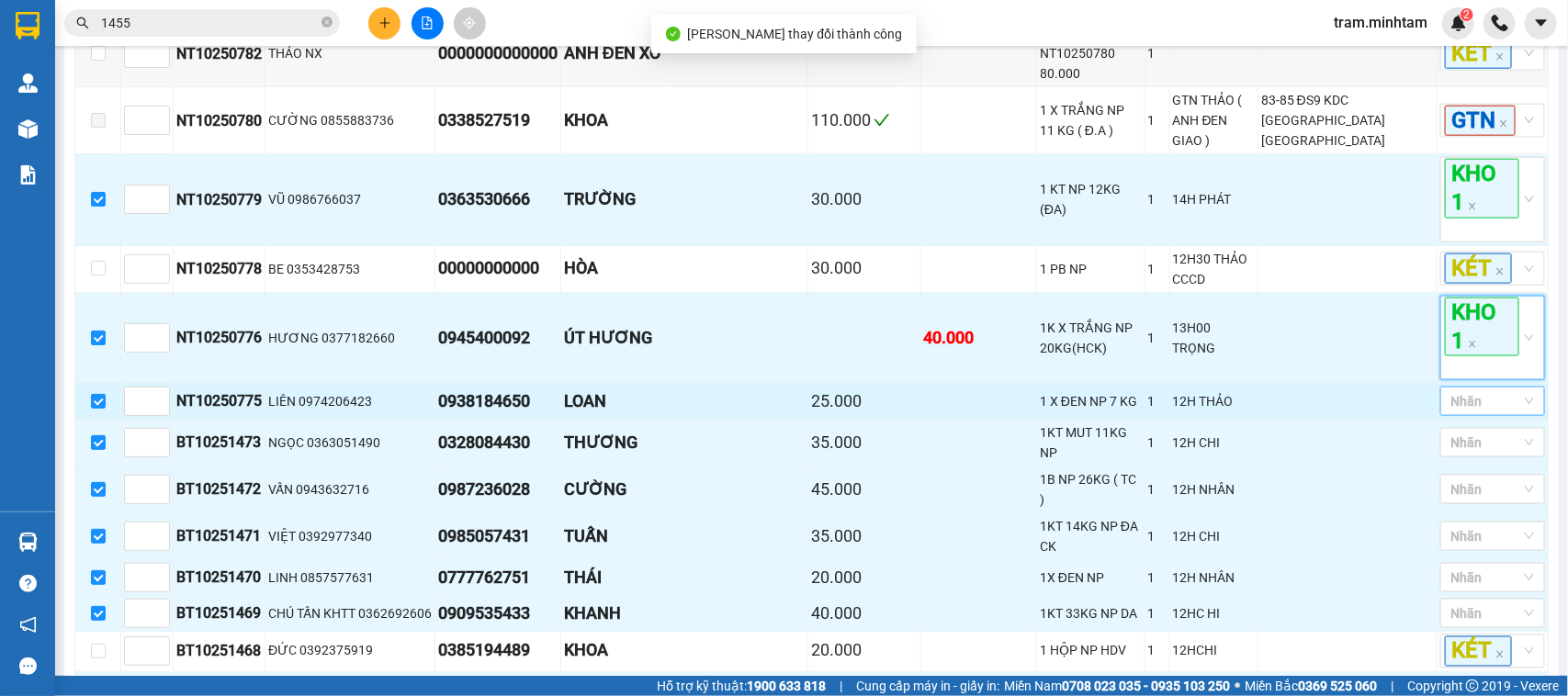
click at [1458, 413] on div at bounding box center [1484, 402] width 78 height 22
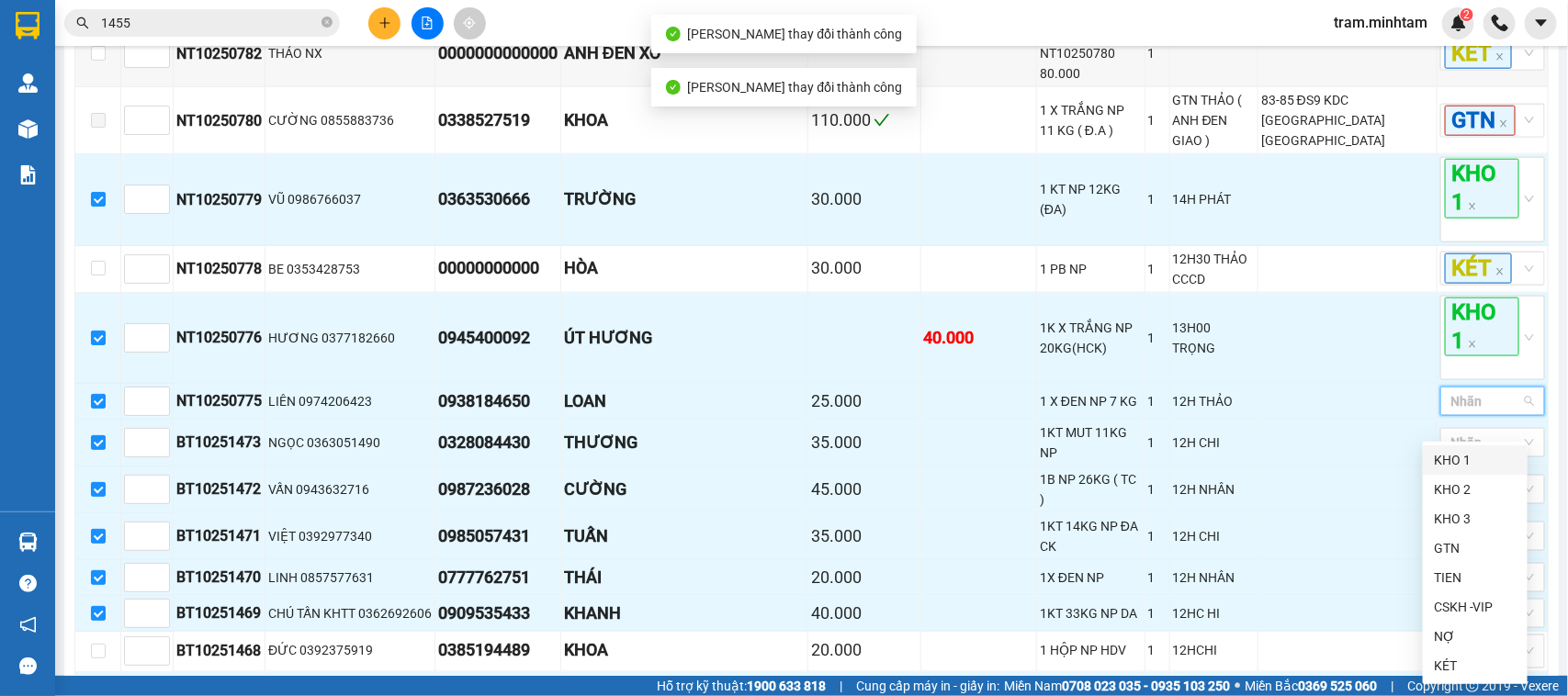
click at [1457, 464] on div "KHO 1" at bounding box center [1476, 460] width 83 height 20
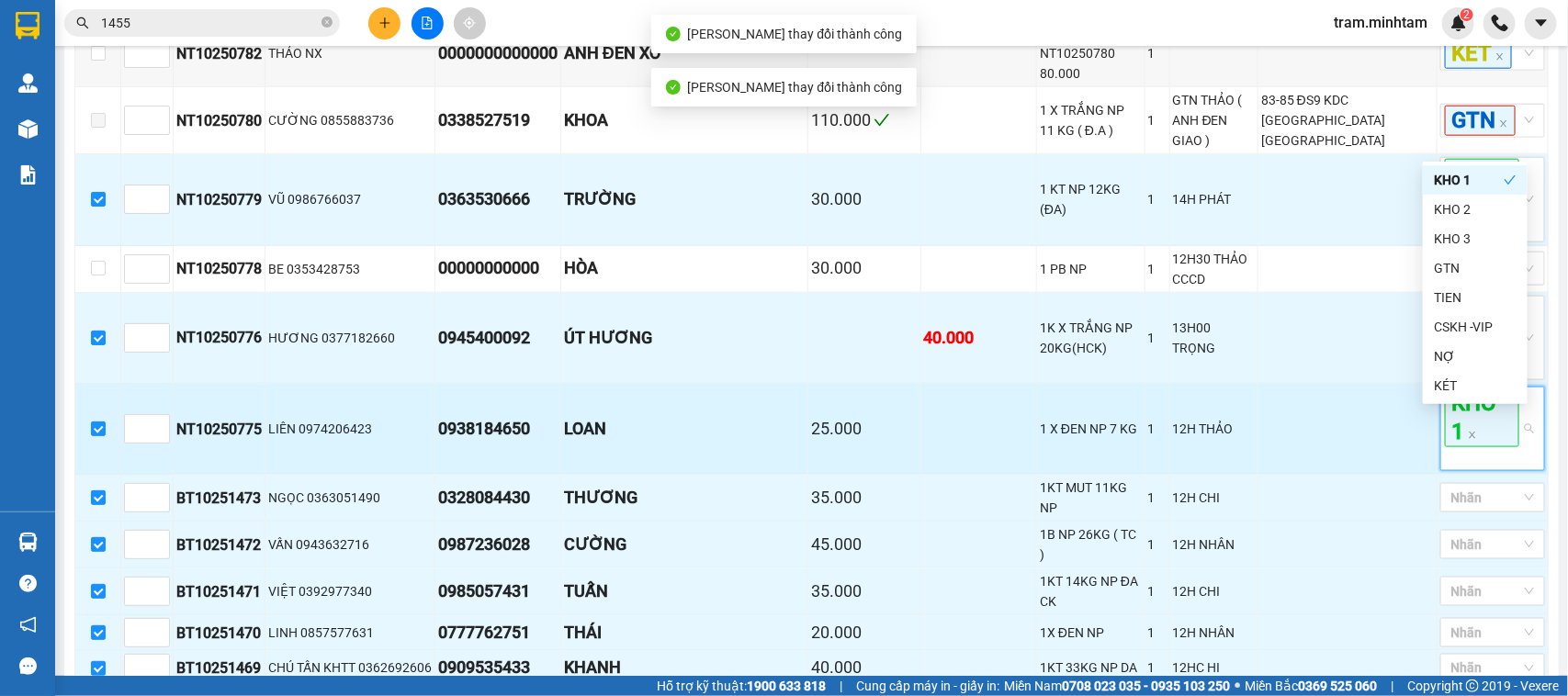
click at [1473, 438] on span "KHO 1" at bounding box center [1482, 418] width 75 height 59
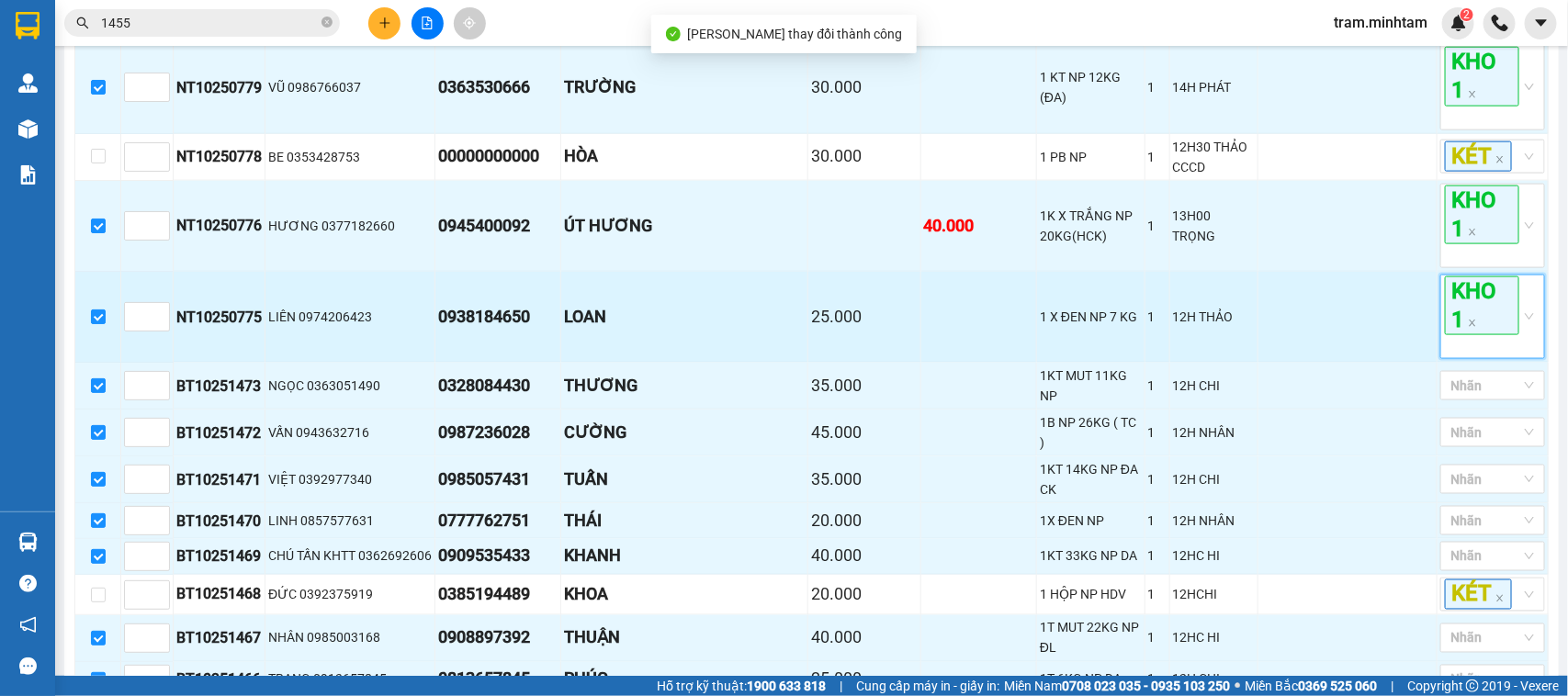
scroll to position [1148, 0]
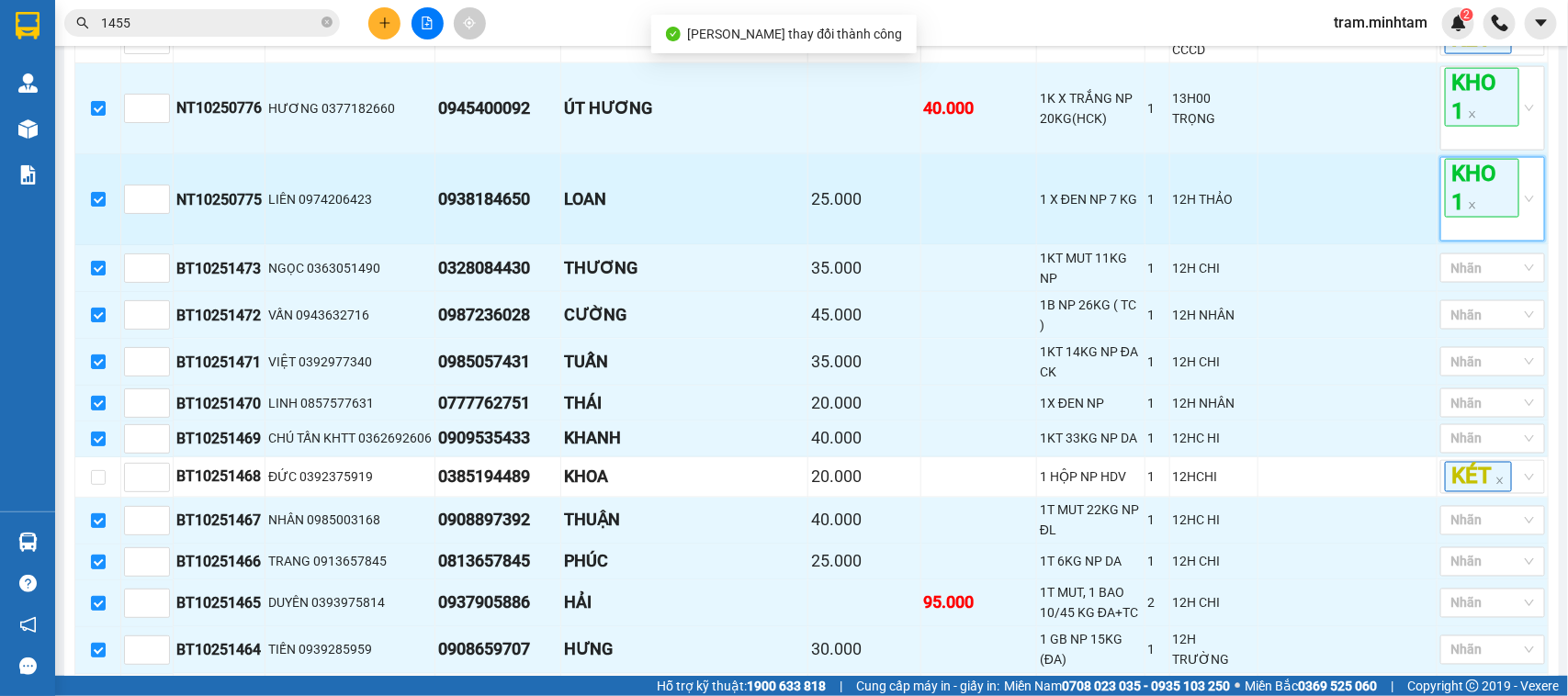
click at [1490, 246] on td "KHO 1 KHO 1" at bounding box center [1493, 199] width 111 height 90
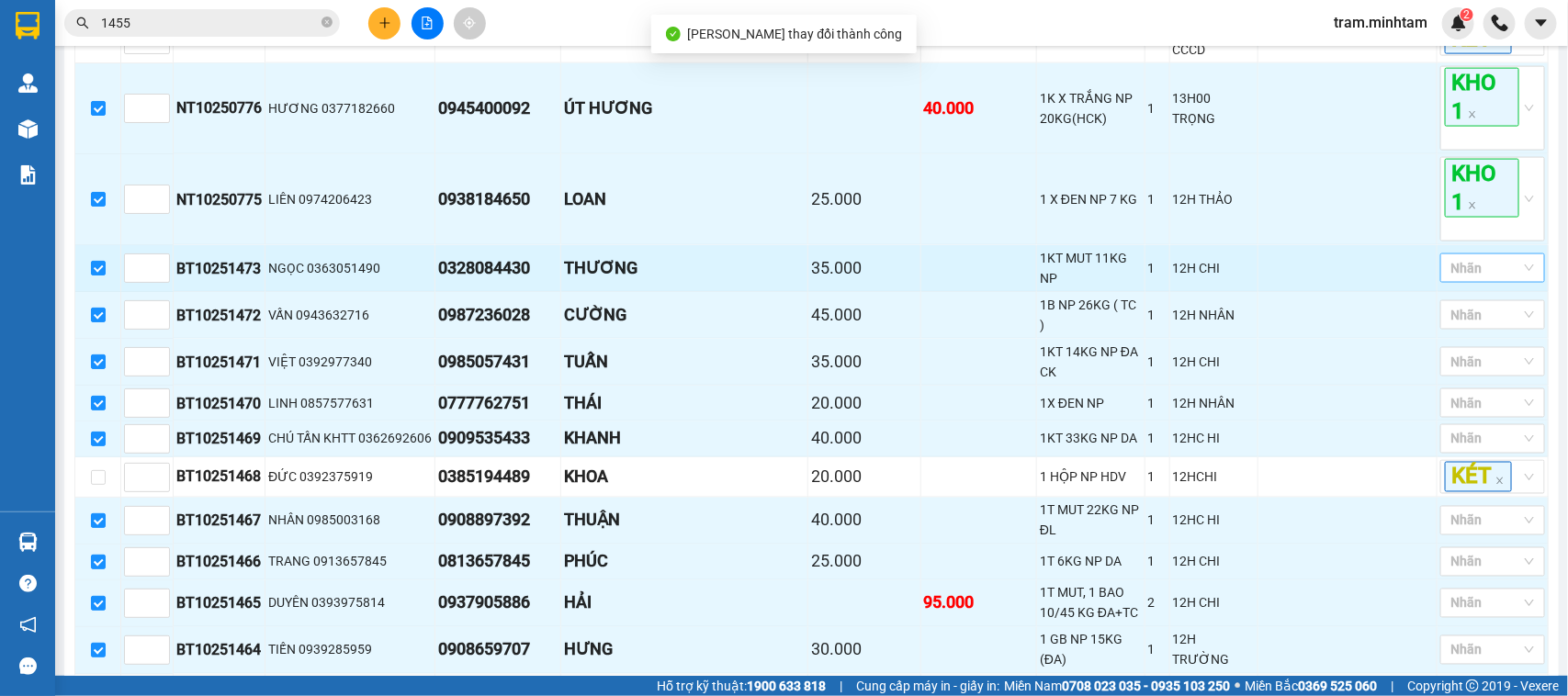
click at [1491, 279] on div at bounding box center [1484, 269] width 78 height 22
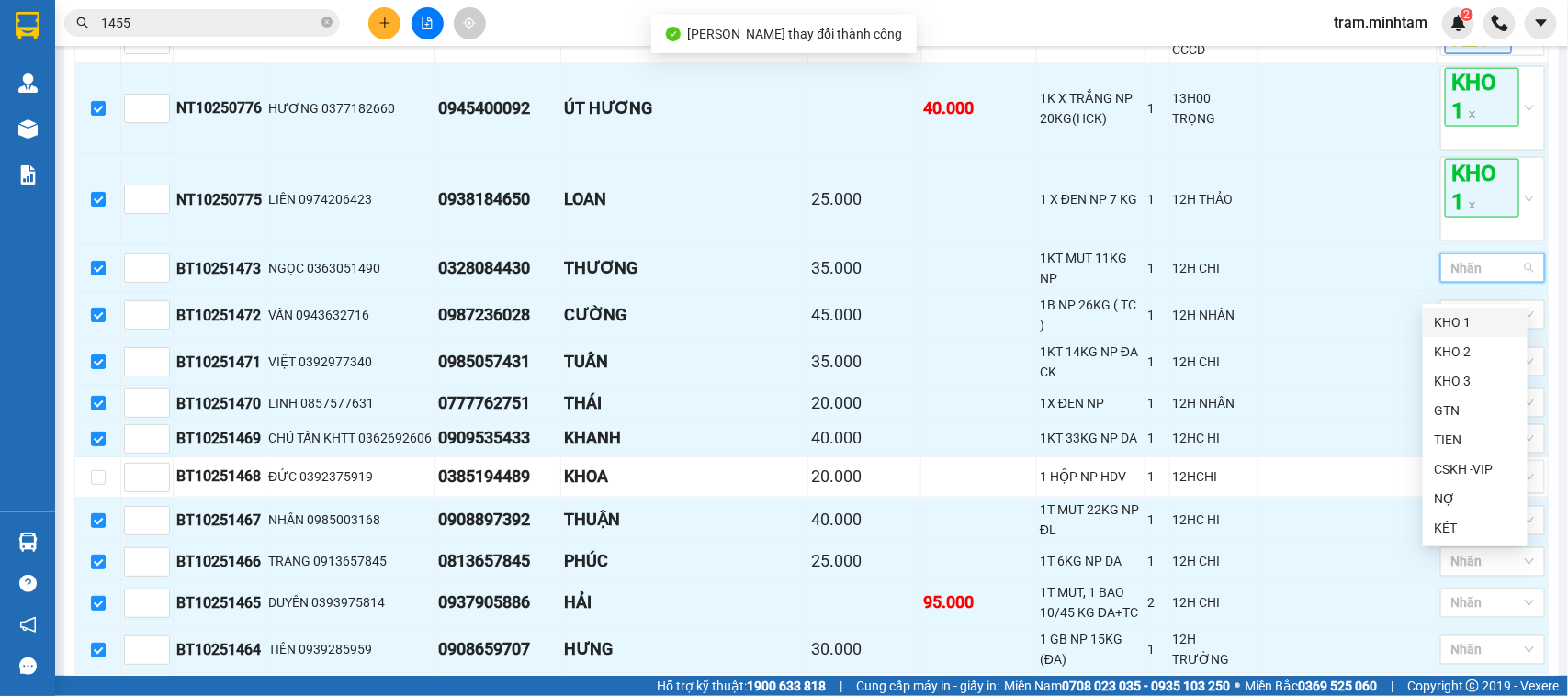
click at [1459, 308] on div "KHO 1" at bounding box center [1475, 322] width 104 height 30
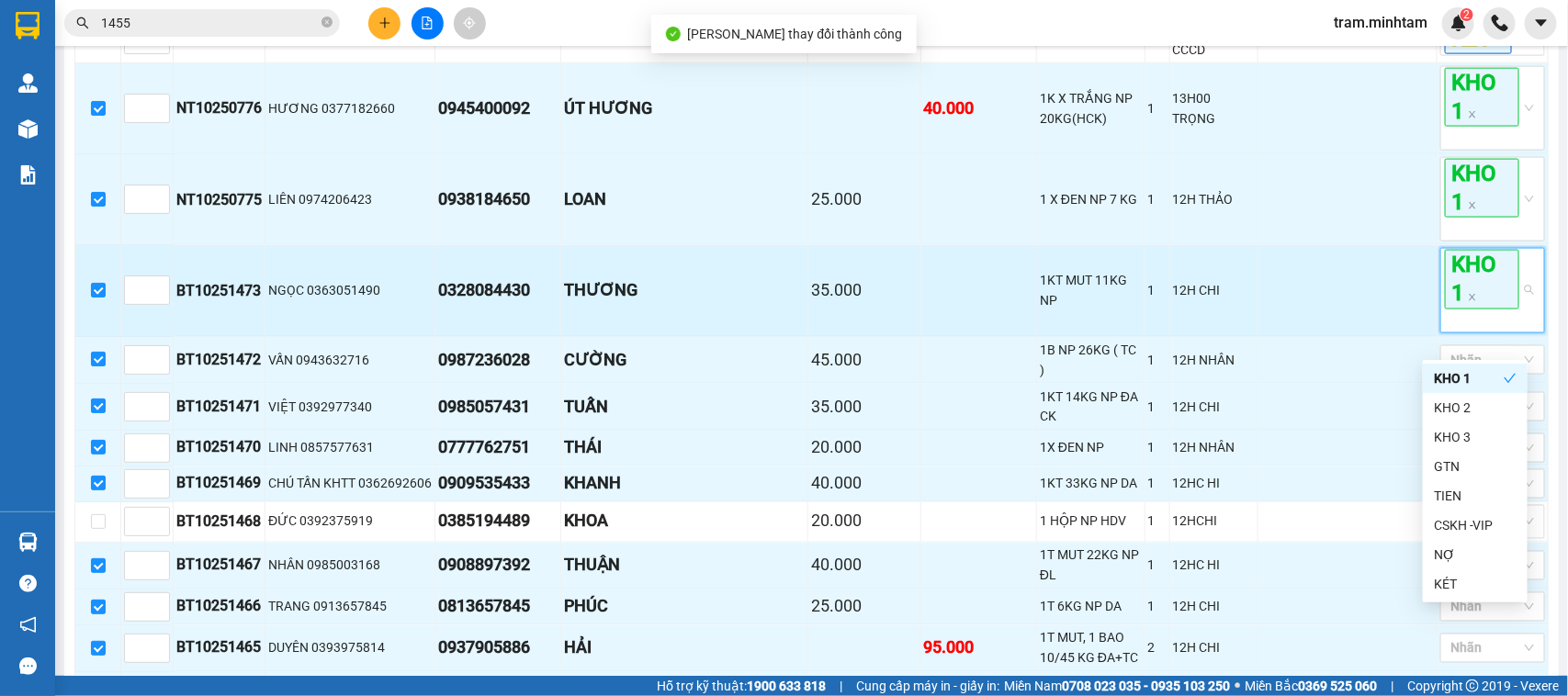
click at [1461, 308] on span "KHO 1" at bounding box center [1482, 280] width 75 height 59
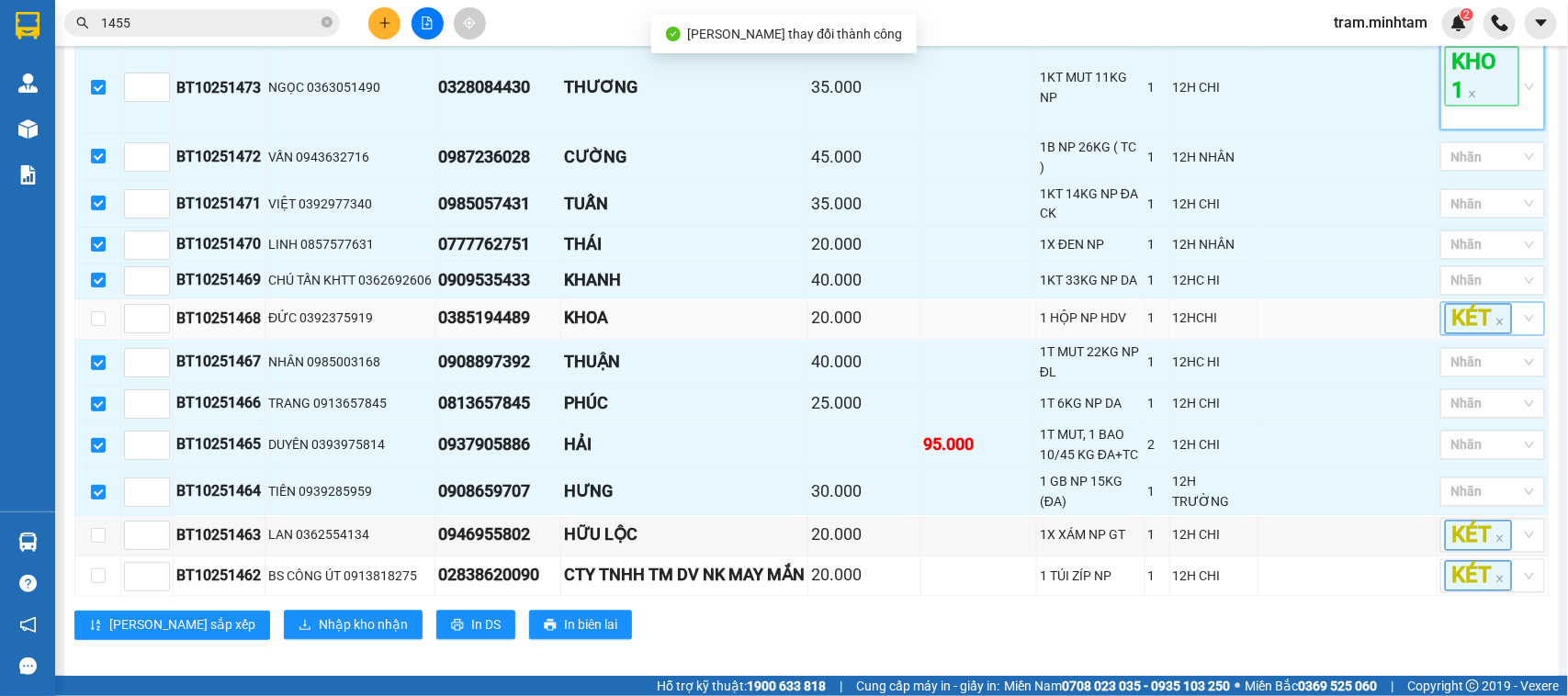
scroll to position [1354, 0]
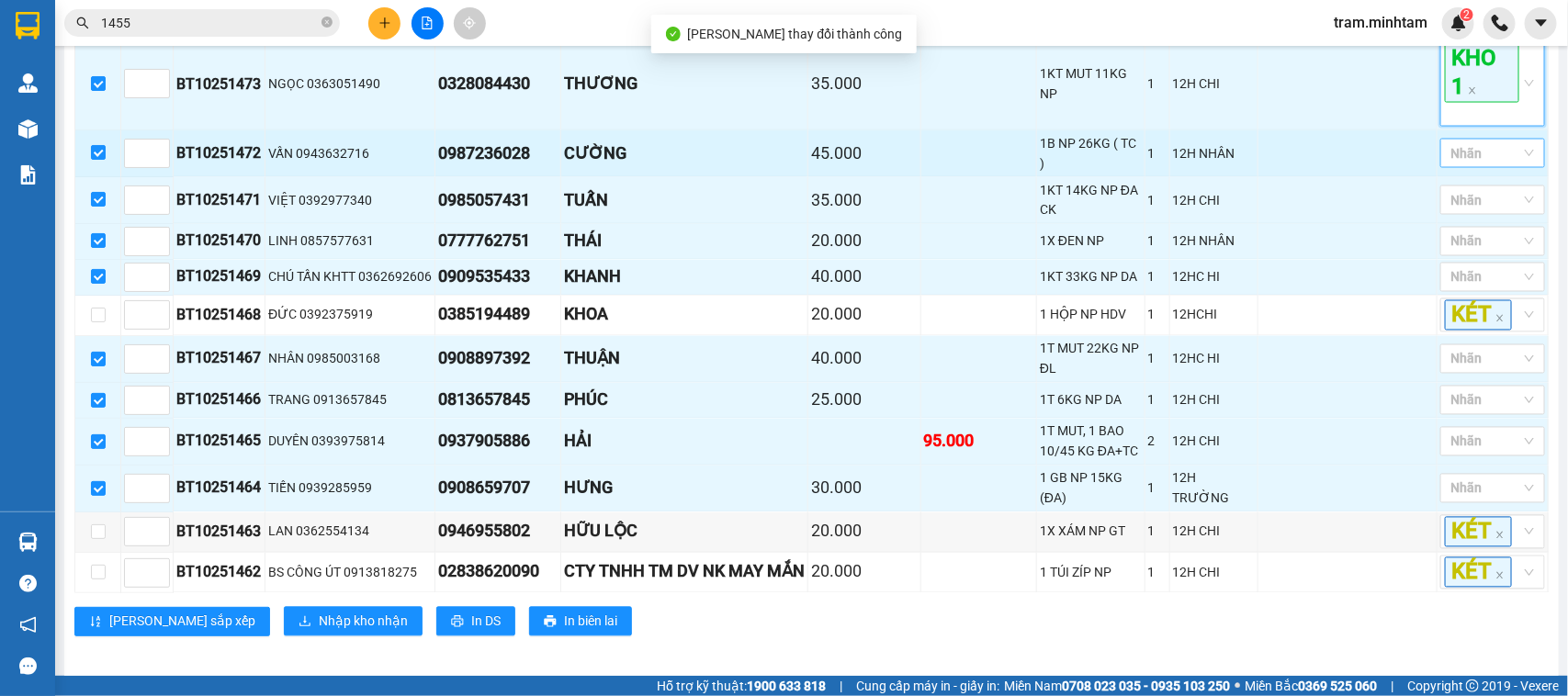
click at [1478, 164] on div at bounding box center [1484, 153] width 78 height 22
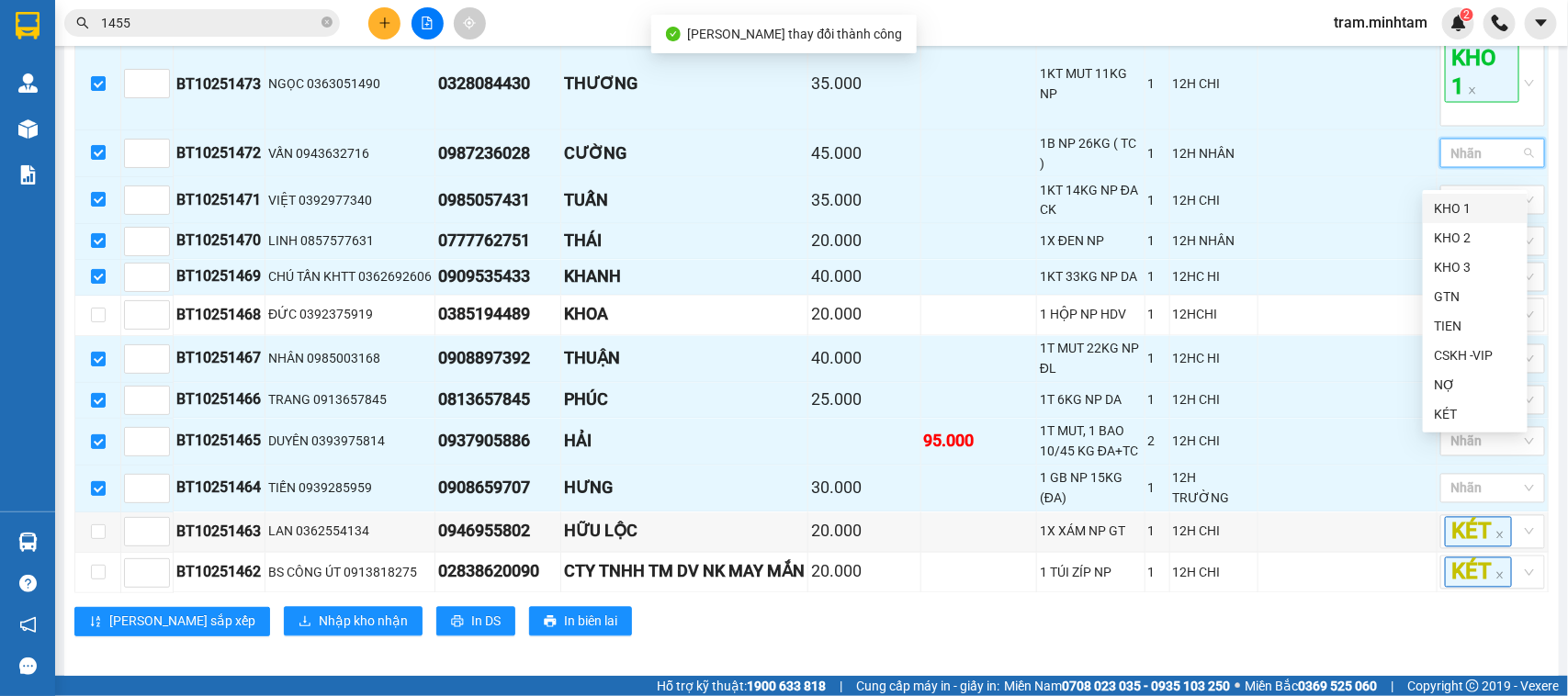
click at [1448, 208] on div "KHO 1" at bounding box center [1476, 209] width 83 height 20
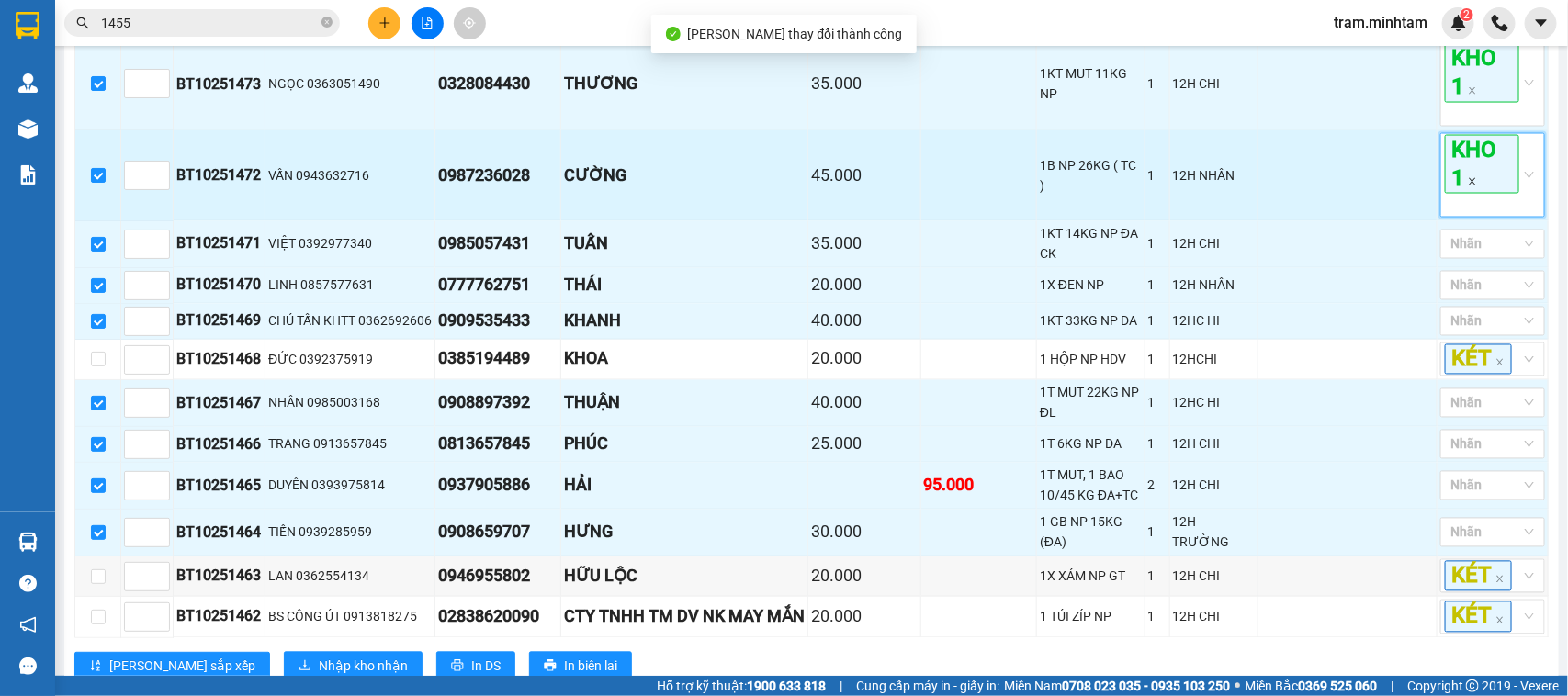
click at [1468, 186] on icon "close" at bounding box center [1473, 182] width 9 height 9
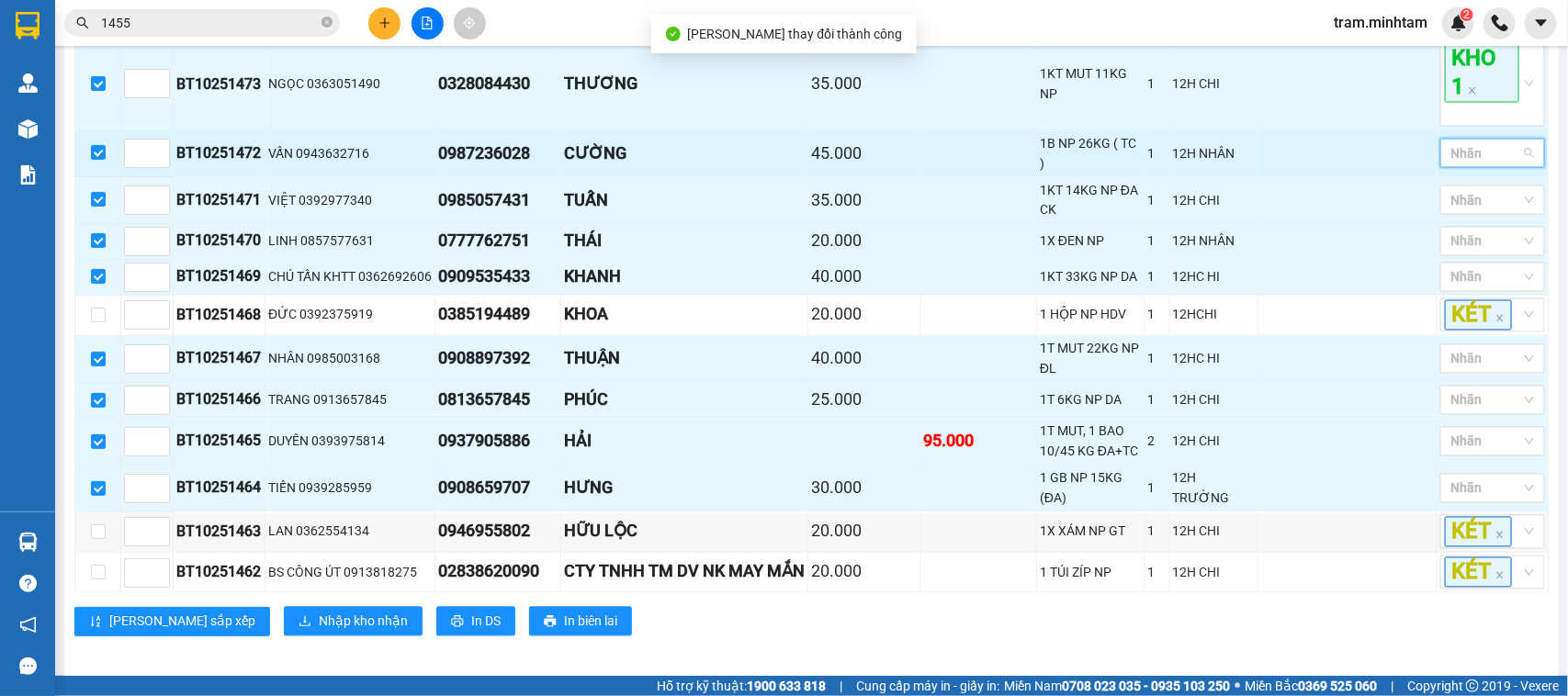
click at [1467, 164] on div at bounding box center [1484, 153] width 78 height 22
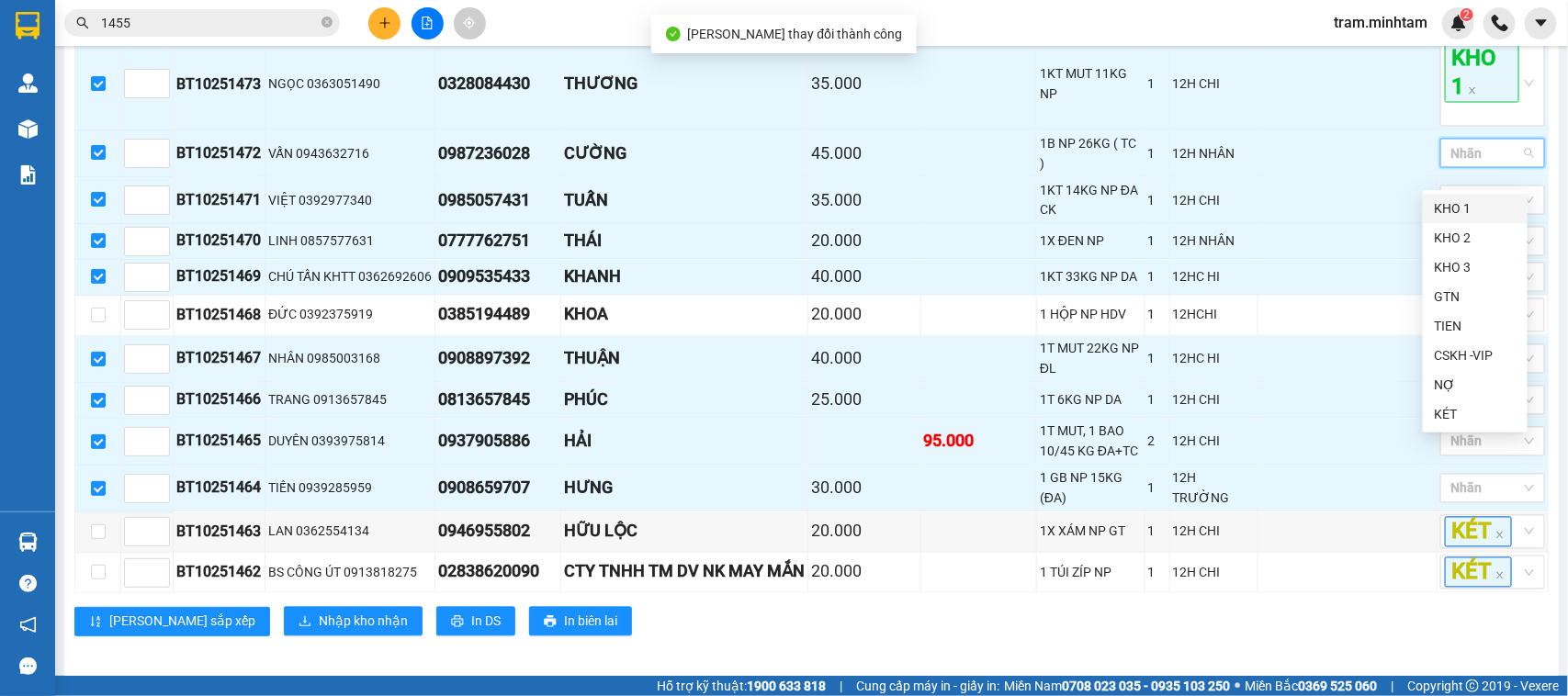
click at [1468, 200] on div "KHO 1" at bounding box center [1476, 209] width 83 height 20
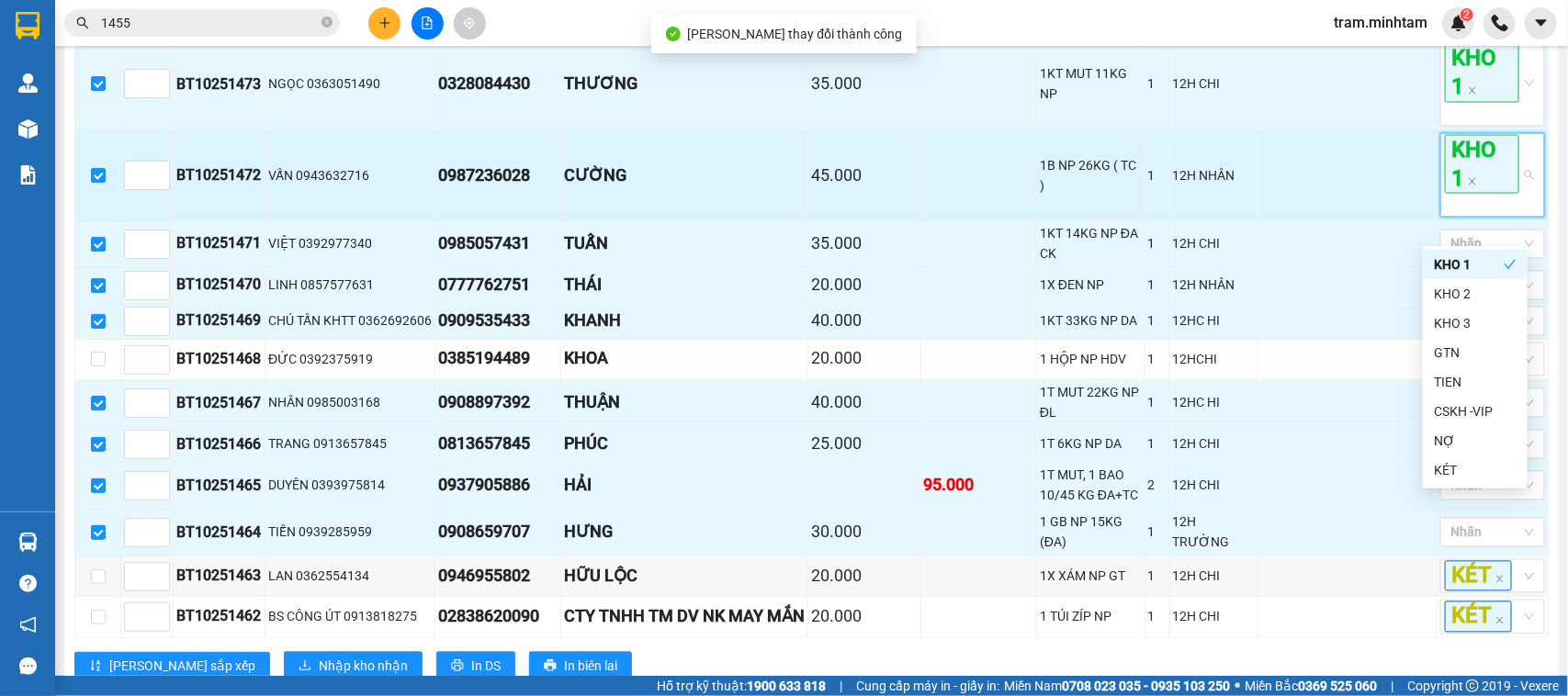
click at [1470, 176] on span "KHO 1" at bounding box center [1482, 164] width 75 height 59
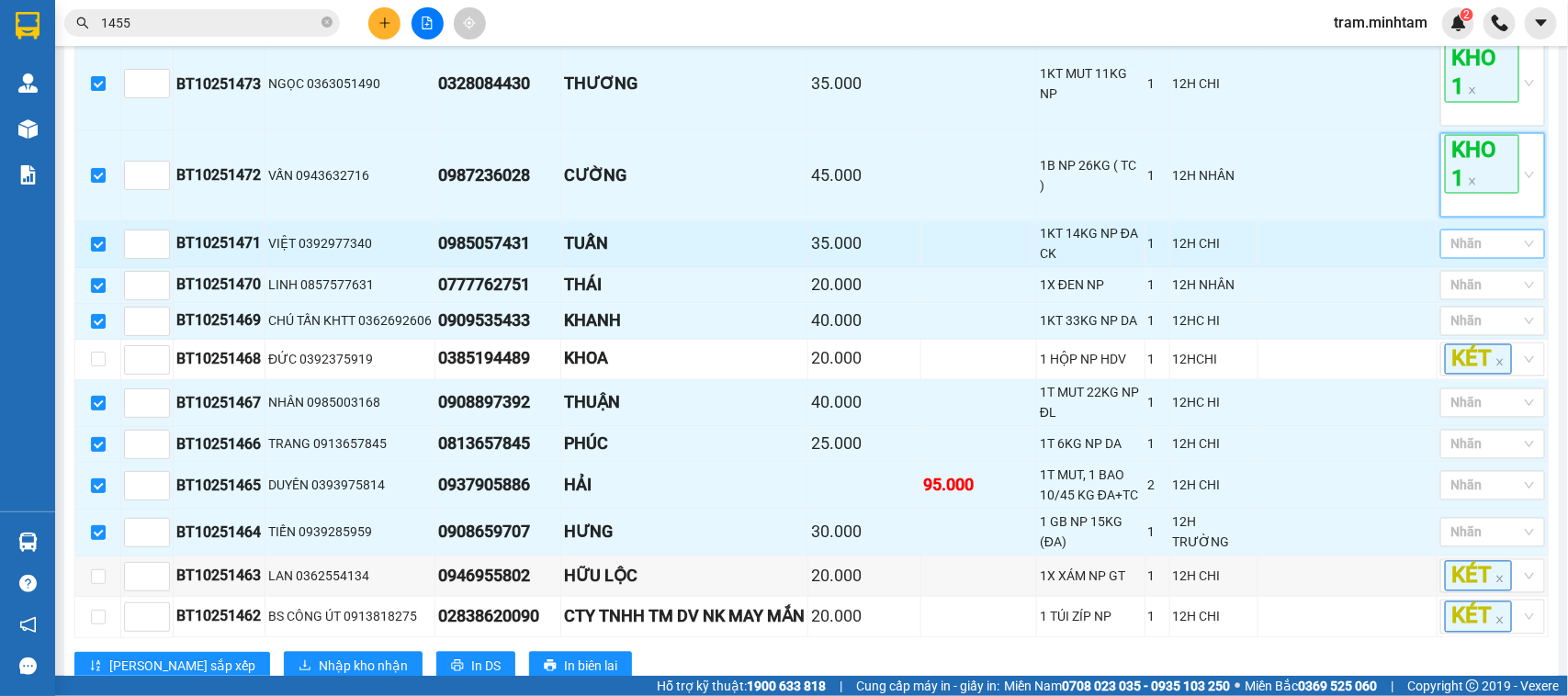
click at [1457, 256] on div at bounding box center [1484, 245] width 78 height 22
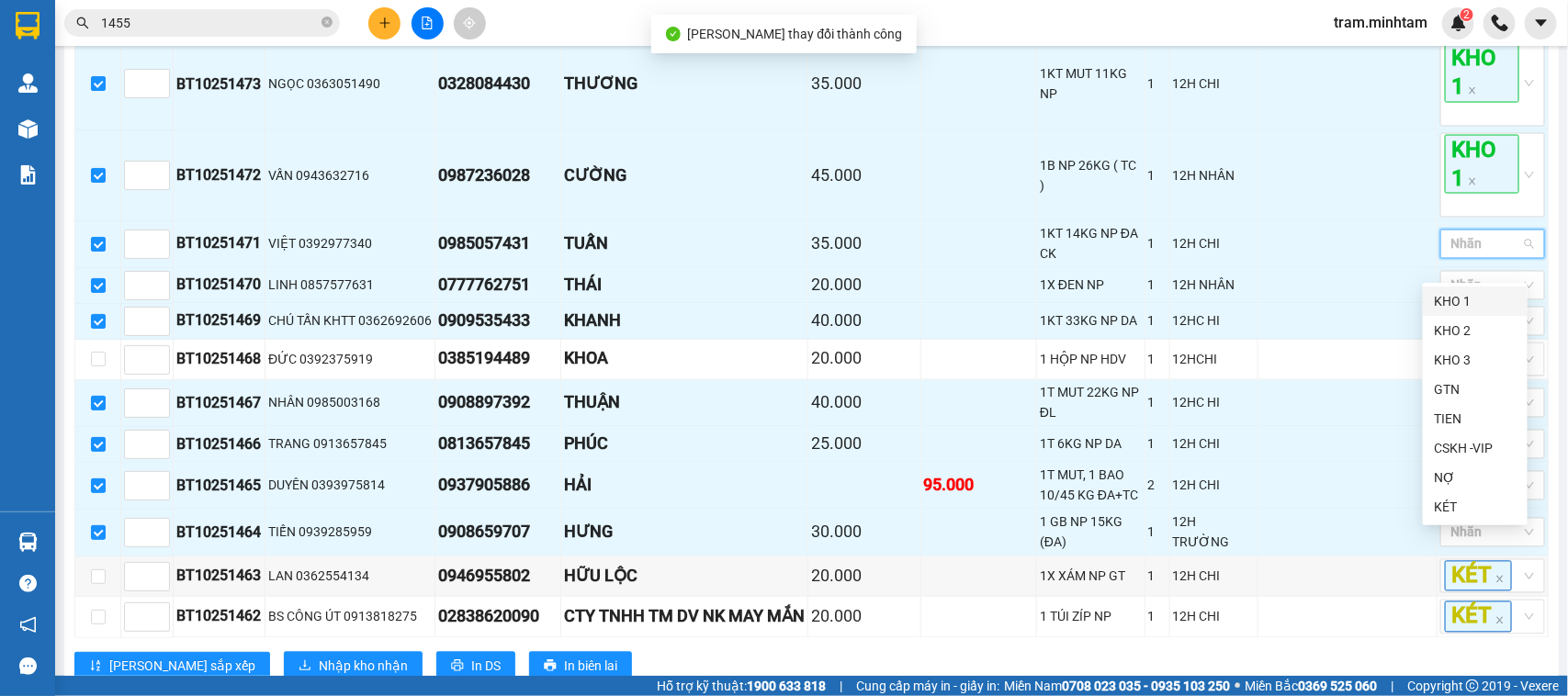
click at [1470, 298] on div "KHO 1" at bounding box center [1476, 301] width 83 height 20
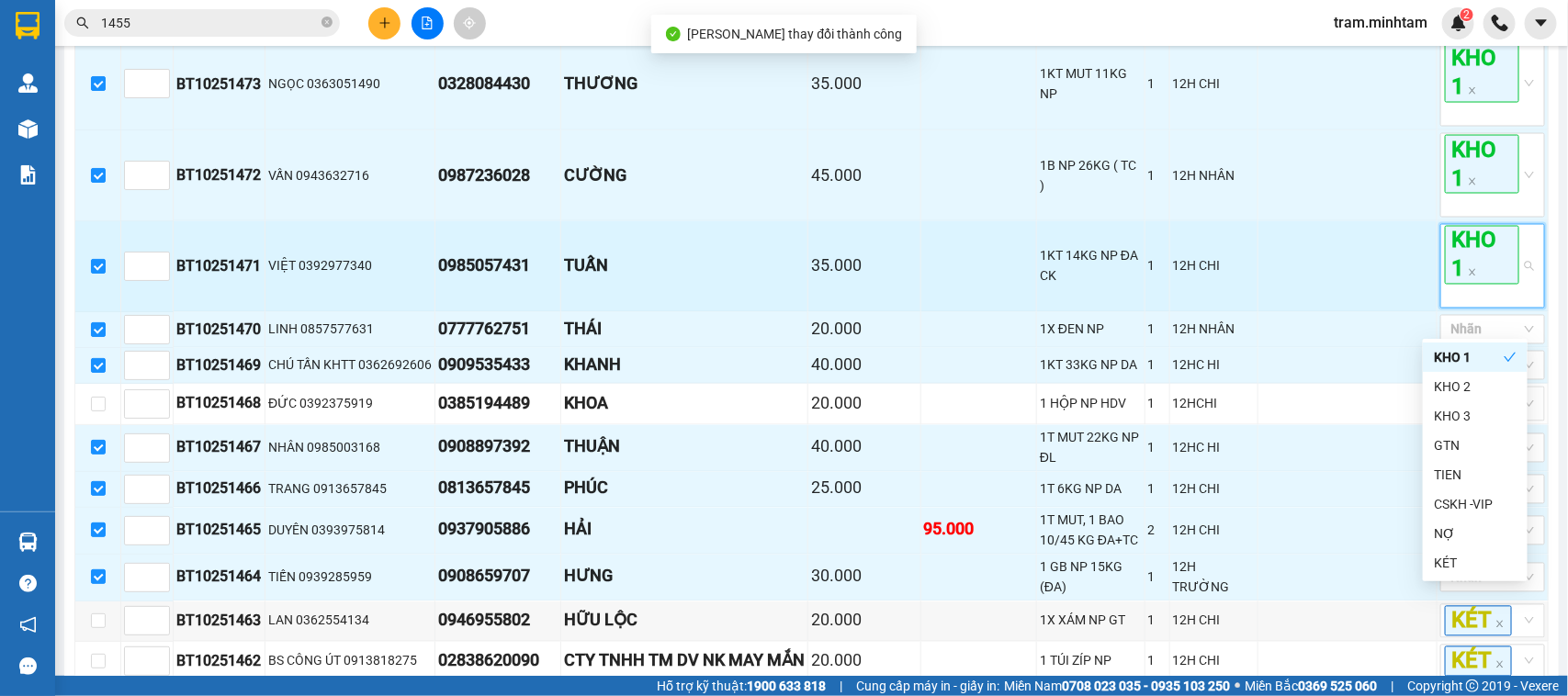
click at [1461, 284] on span "KHO 1" at bounding box center [1482, 256] width 75 height 59
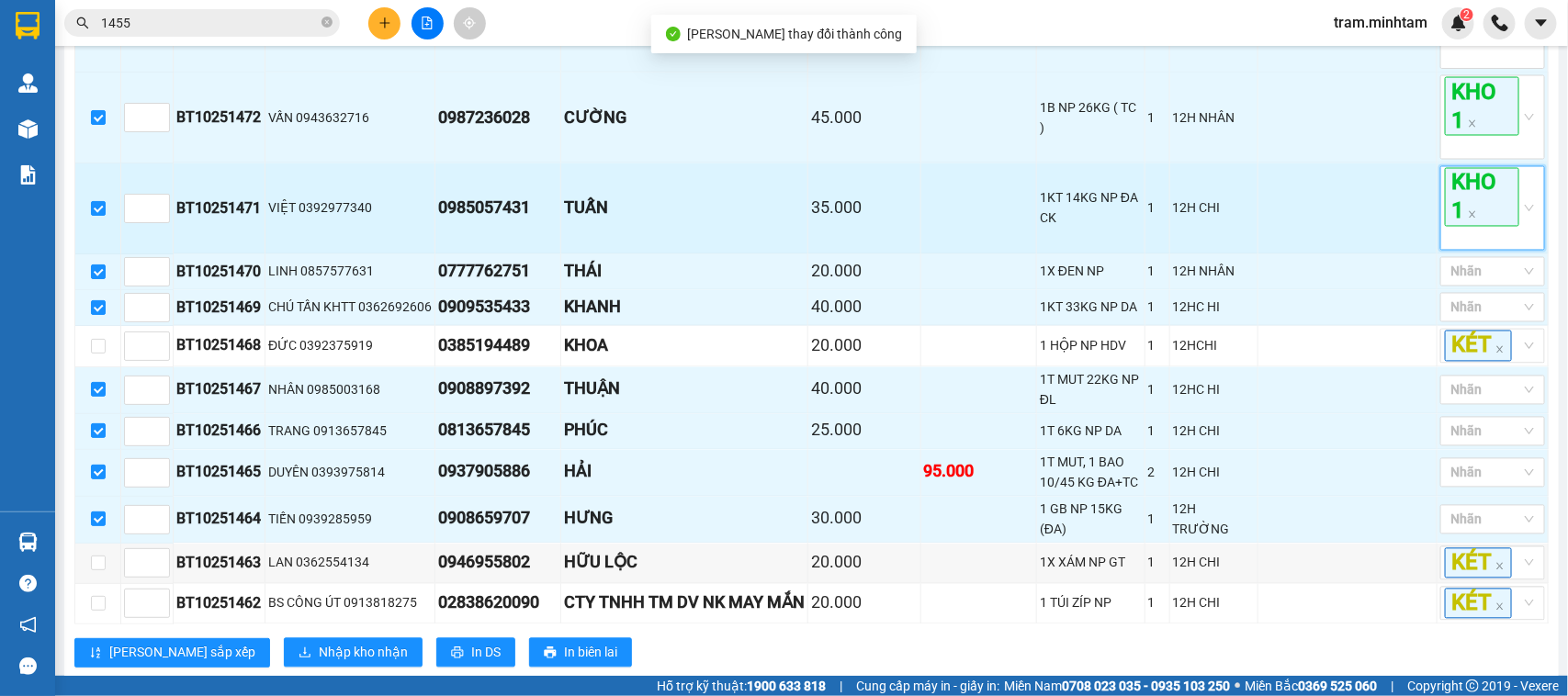
scroll to position [1466, 0]
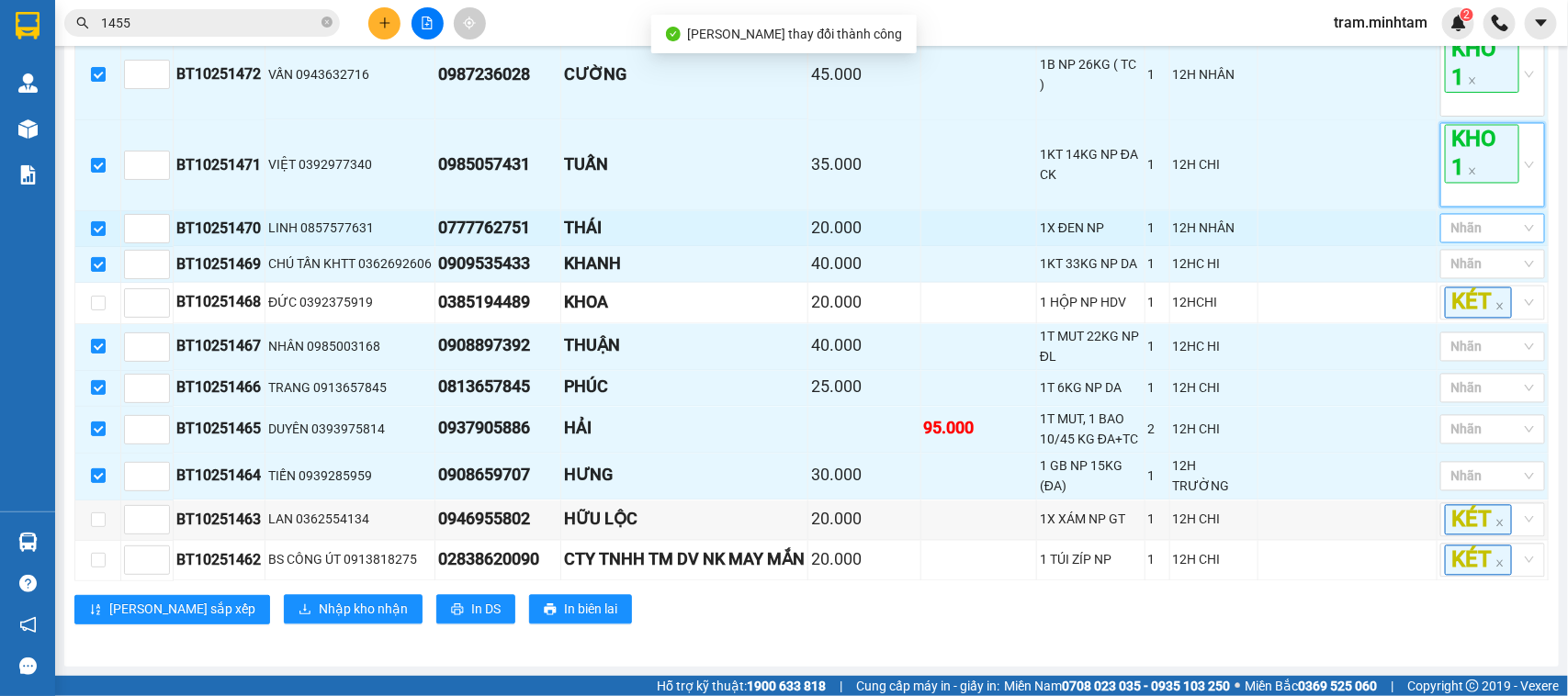
click at [1485, 240] on div at bounding box center [1484, 229] width 78 height 22
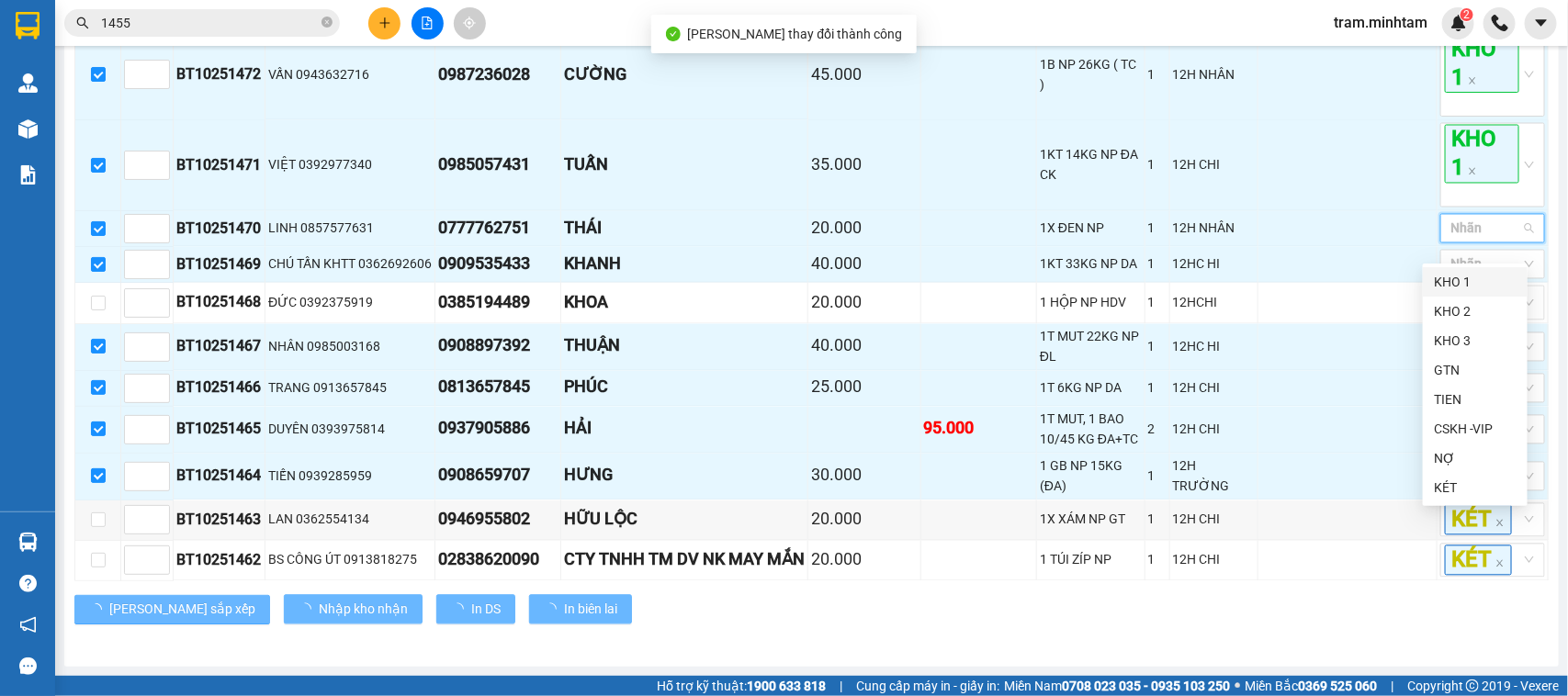
click at [1453, 285] on div "KHO 1" at bounding box center [1476, 282] width 83 height 20
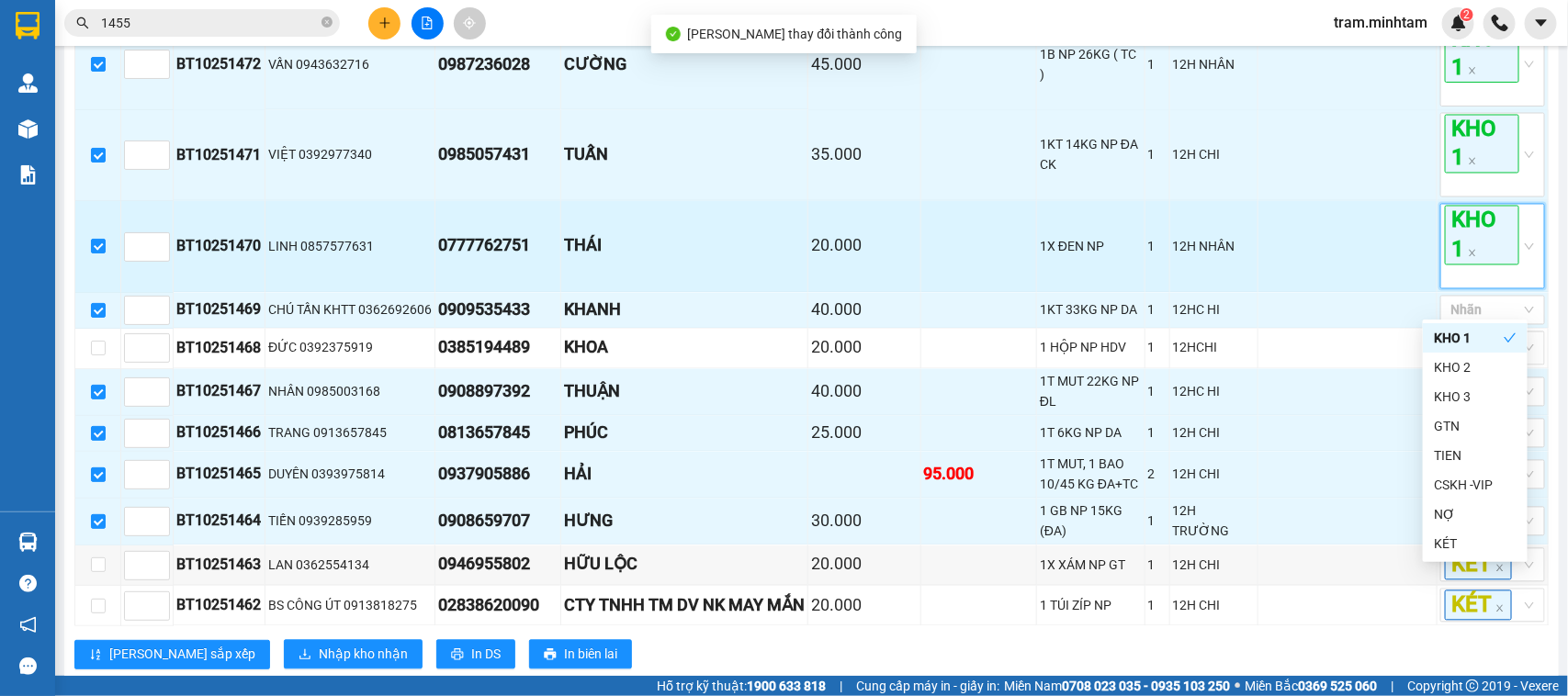
click at [1475, 244] on span "KHO 1" at bounding box center [1482, 235] width 75 height 59
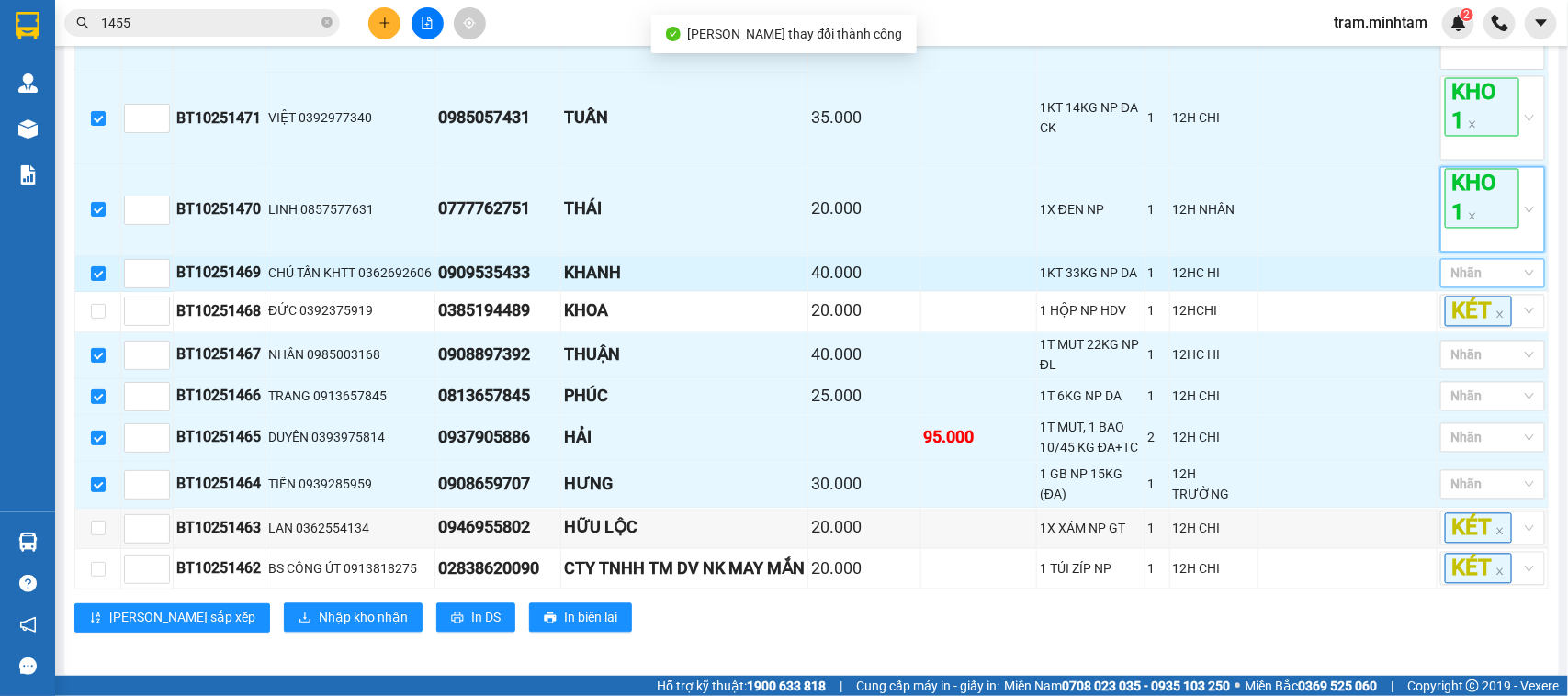
scroll to position [1521, 0]
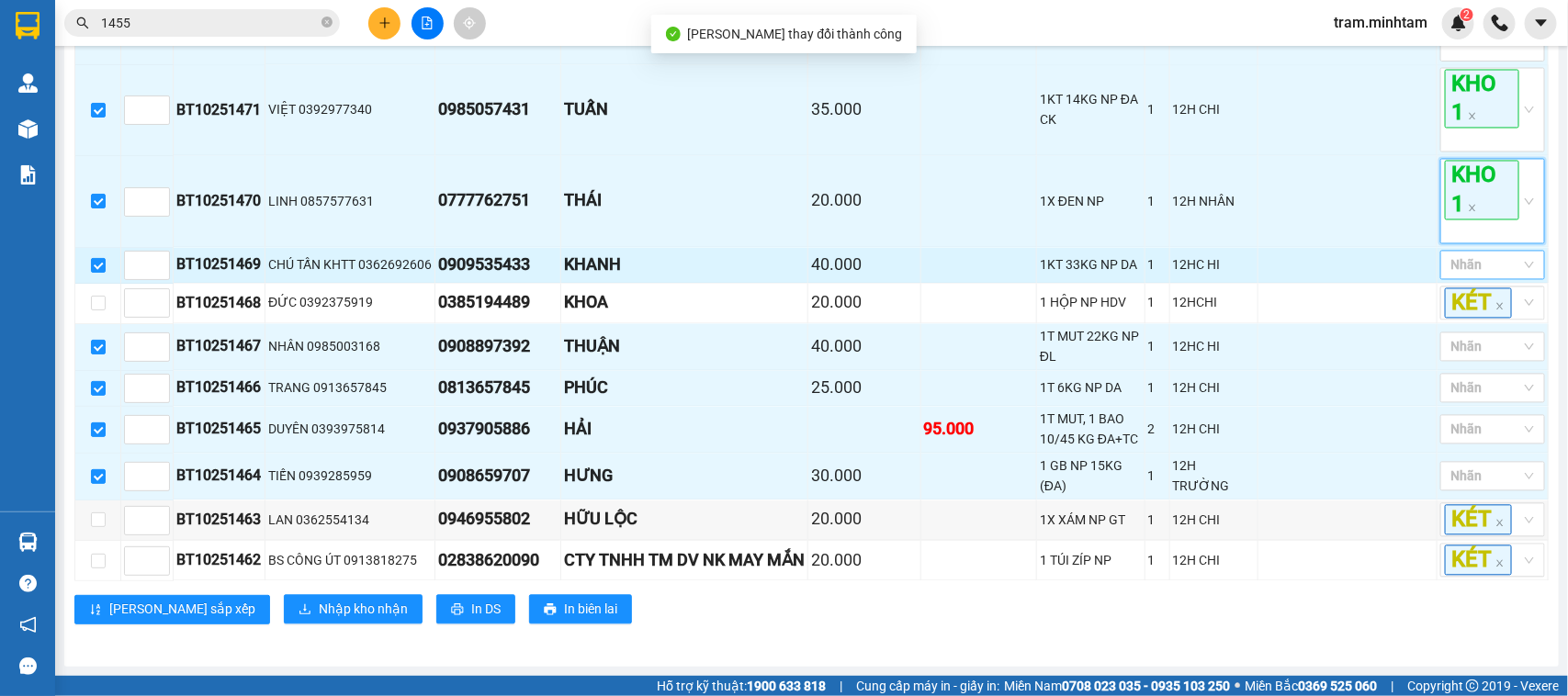
click at [1470, 276] on div at bounding box center [1484, 266] width 78 height 22
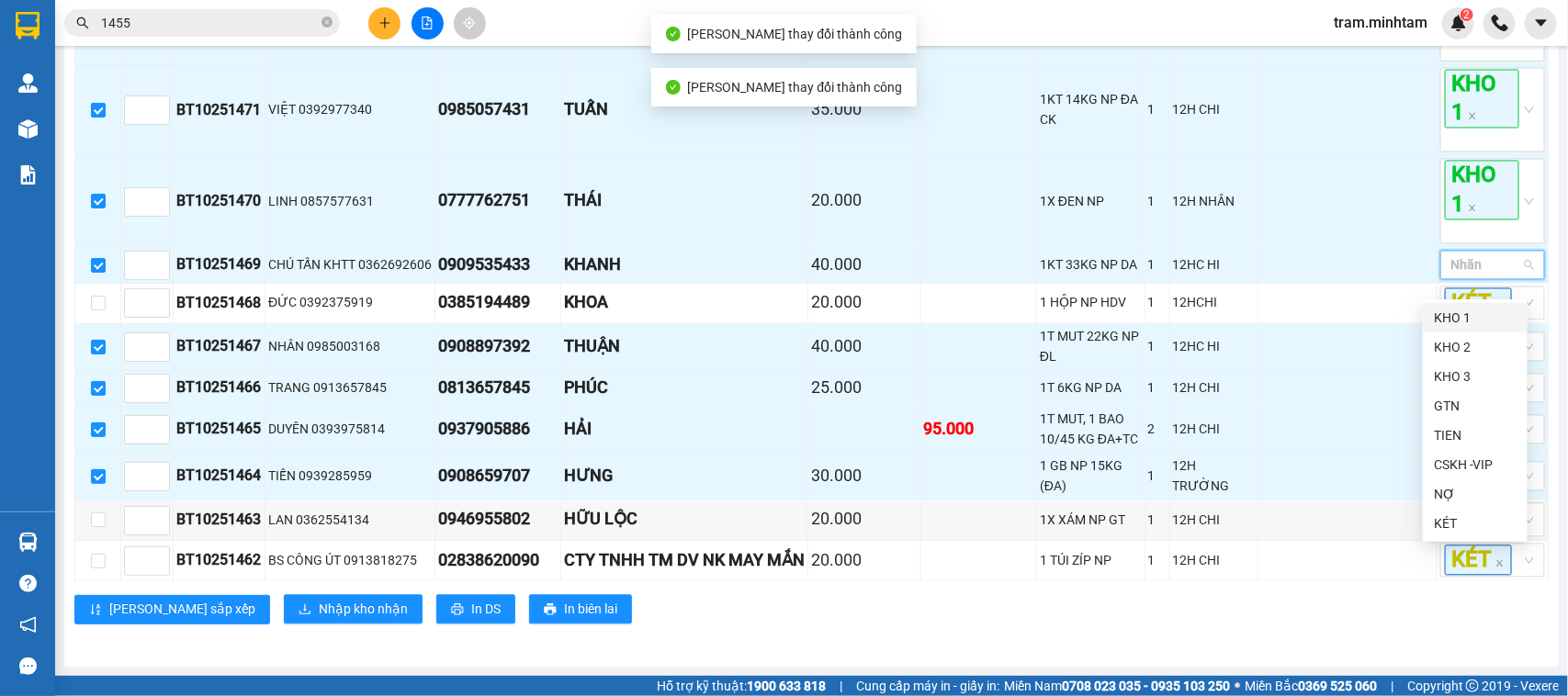
click at [1465, 323] on div "KHO 1" at bounding box center [1476, 318] width 83 height 20
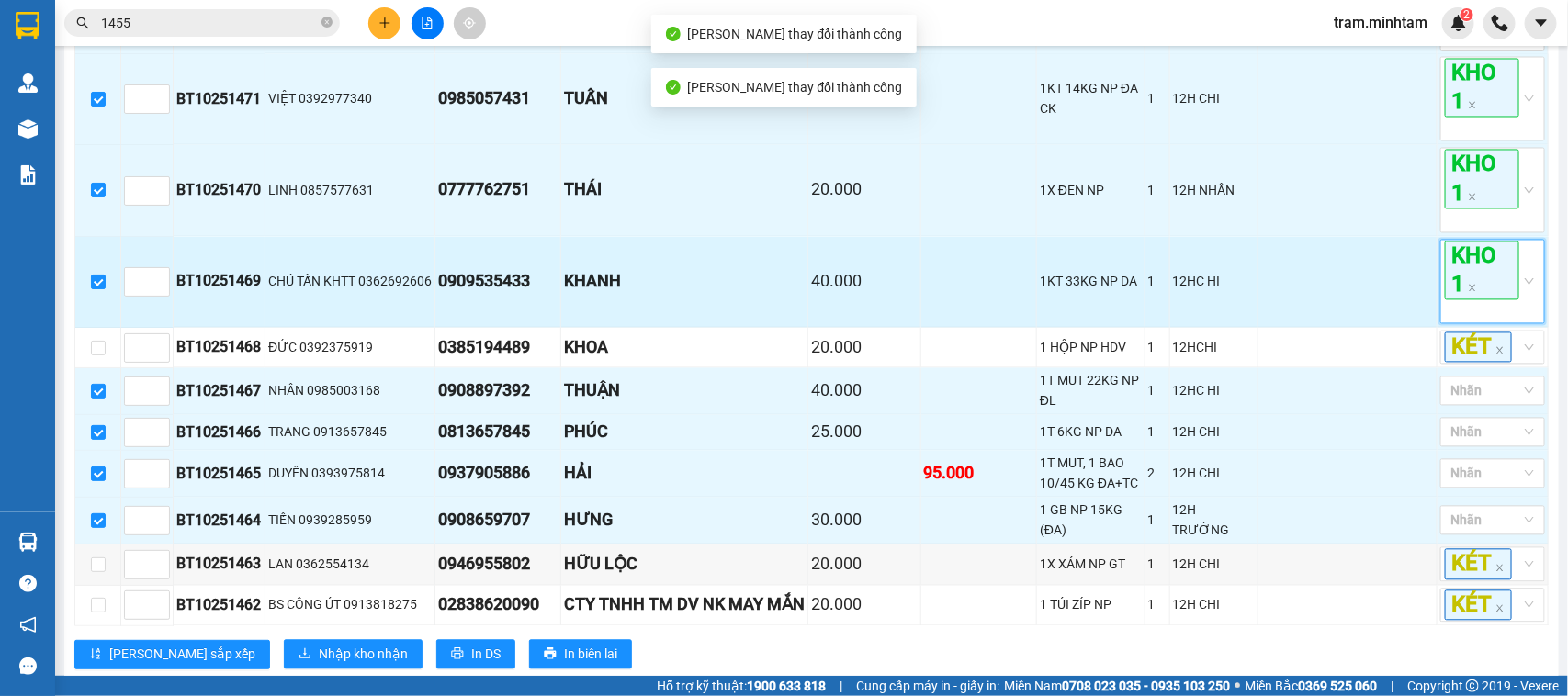
drag, startPoint x: 1465, startPoint y: 269, endPoint x: 1472, endPoint y: 281, distance: 13.9
click at [1465, 270] on span "KHO 1" at bounding box center [1482, 271] width 75 height 59
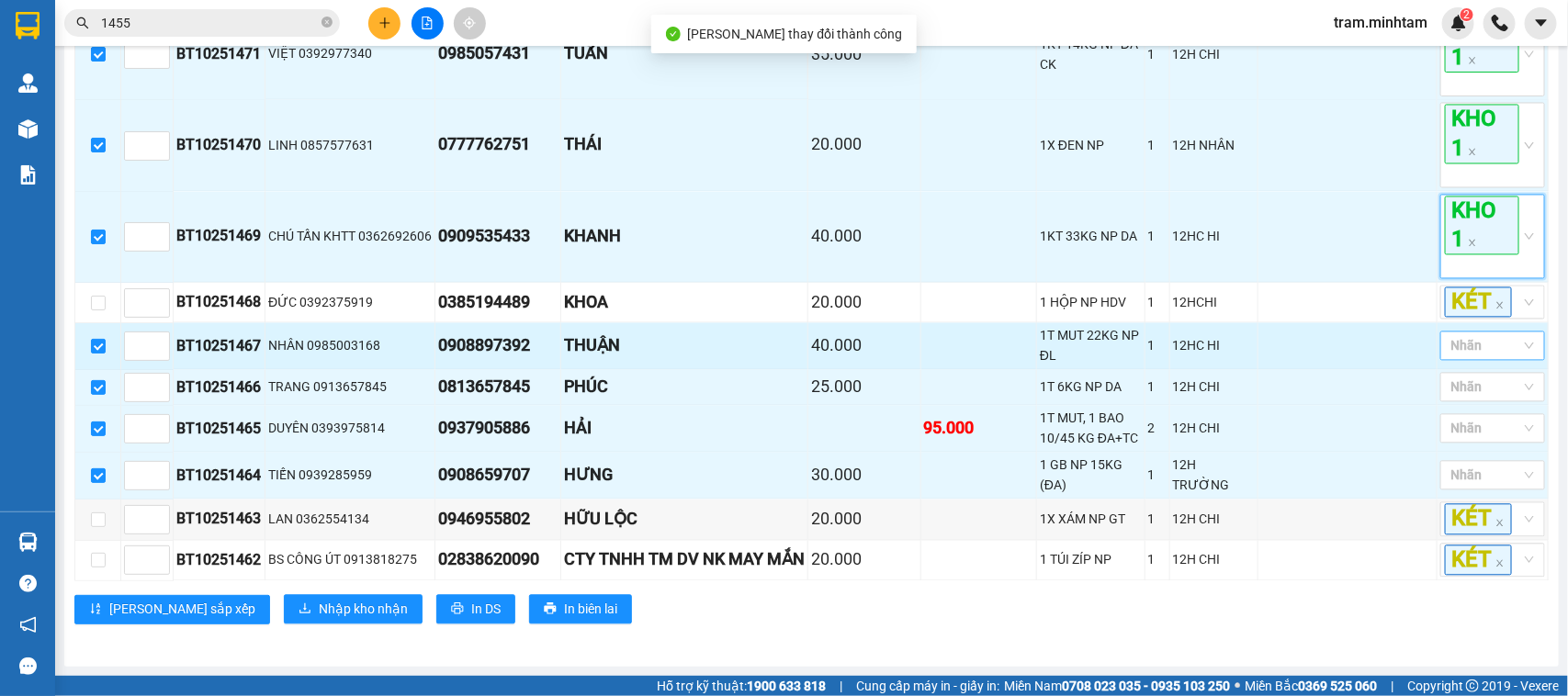
click at [1480, 357] on div at bounding box center [1484, 346] width 78 height 22
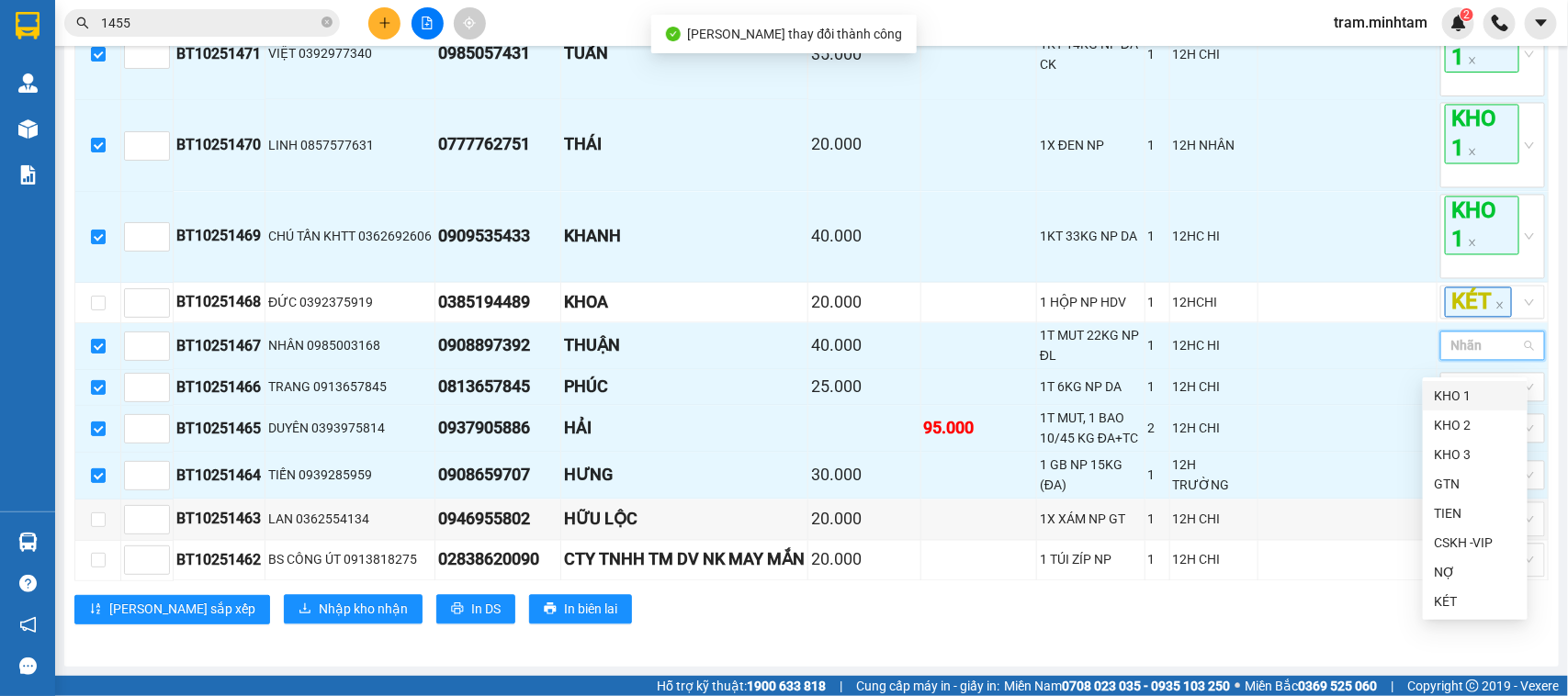
click at [1465, 400] on div "KHO 1" at bounding box center [1476, 396] width 83 height 20
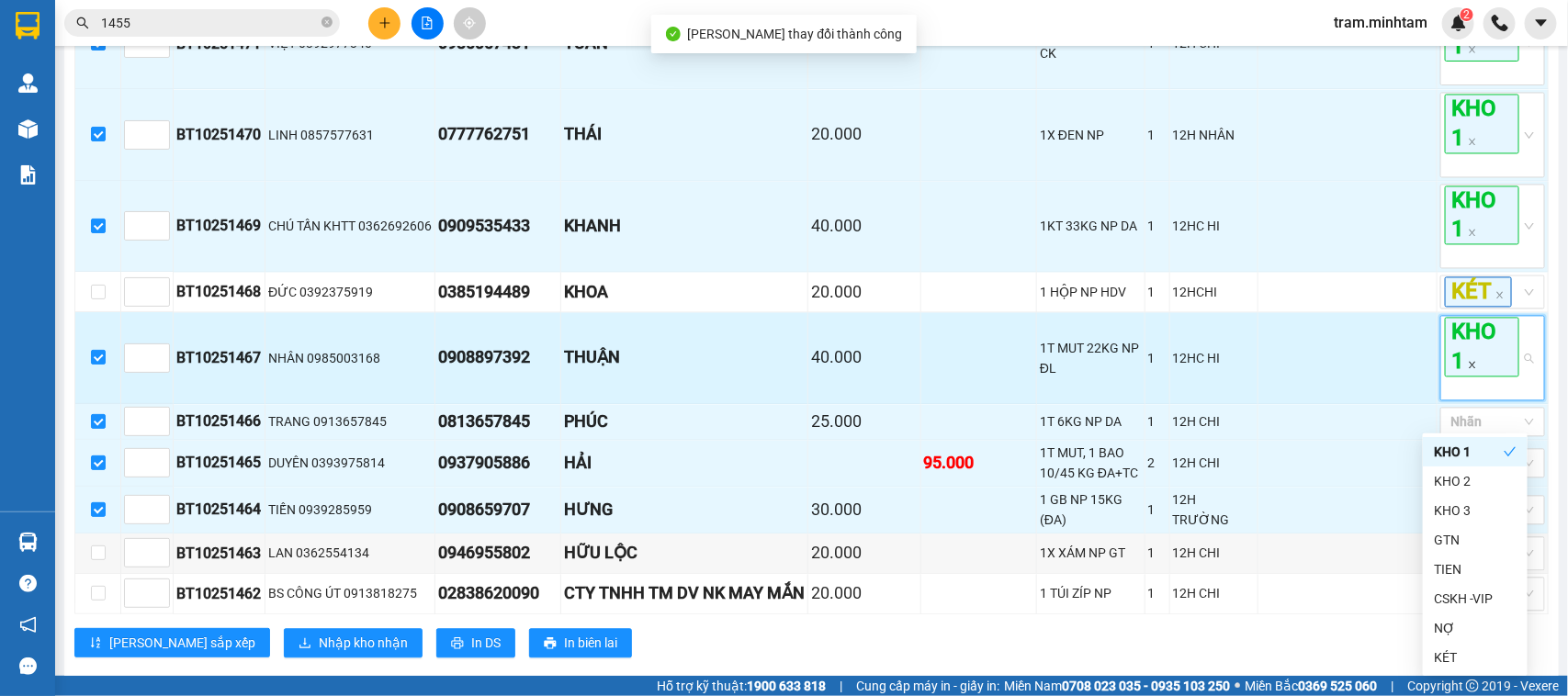
click at [1449, 376] on span "KHO 1" at bounding box center [1482, 346] width 75 height 59
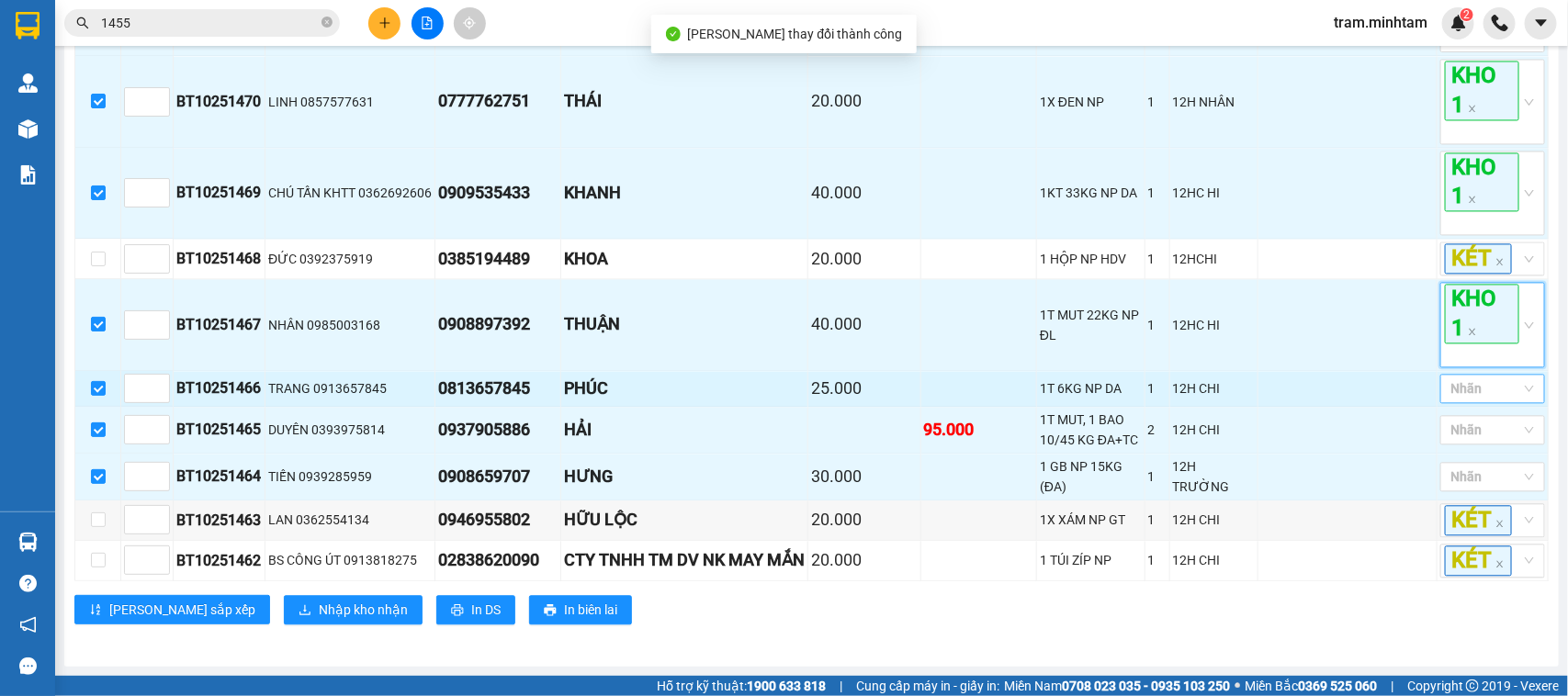
scroll to position [1633, 0]
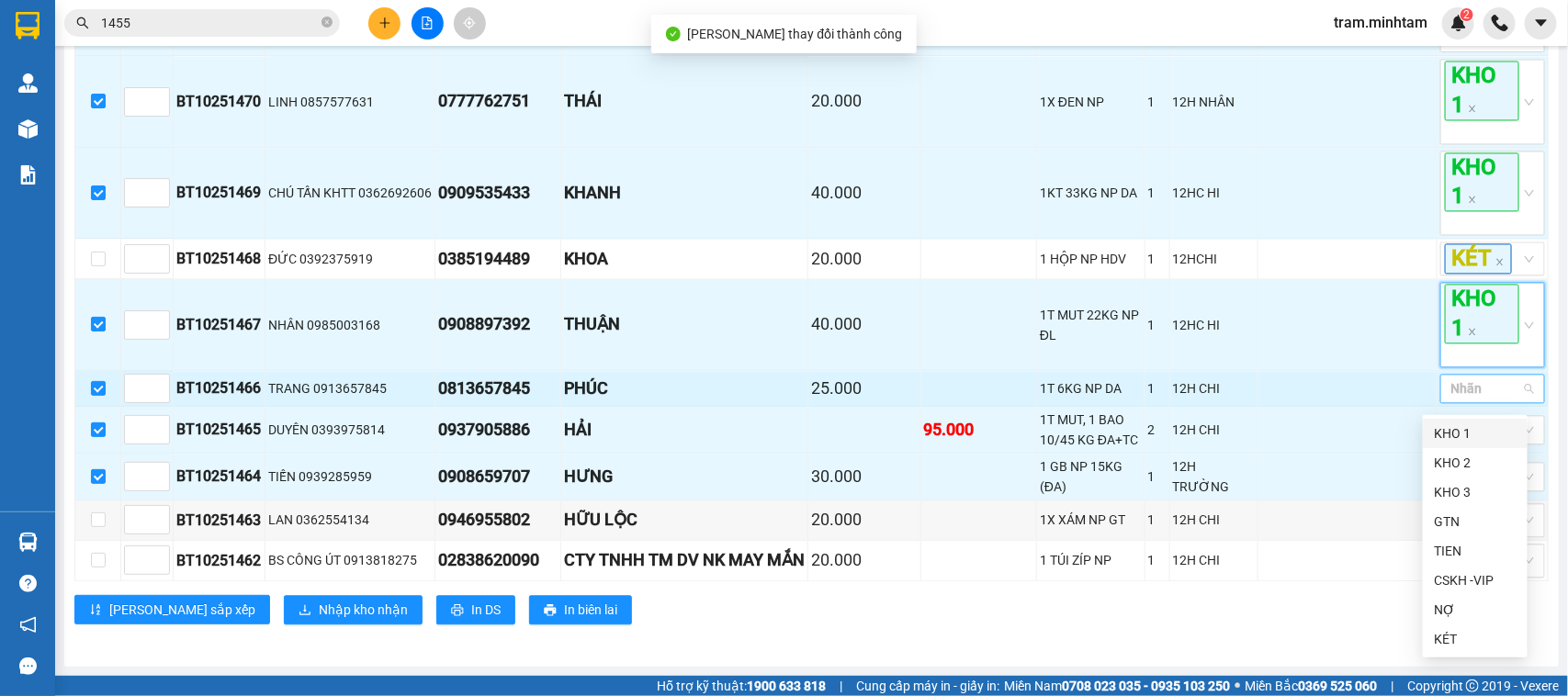
click at [1472, 400] on div at bounding box center [1484, 389] width 78 height 22
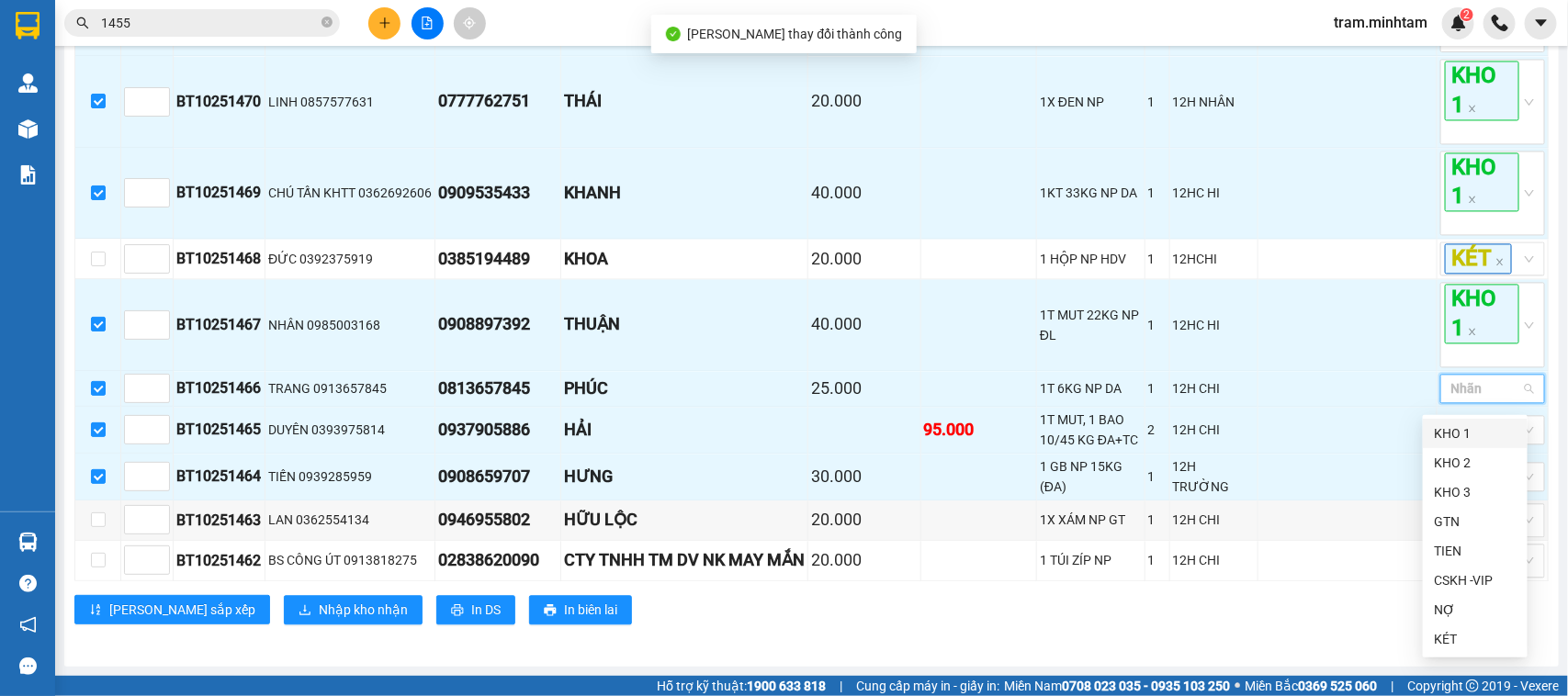
click at [1463, 425] on div "KHO 1" at bounding box center [1476, 434] width 83 height 20
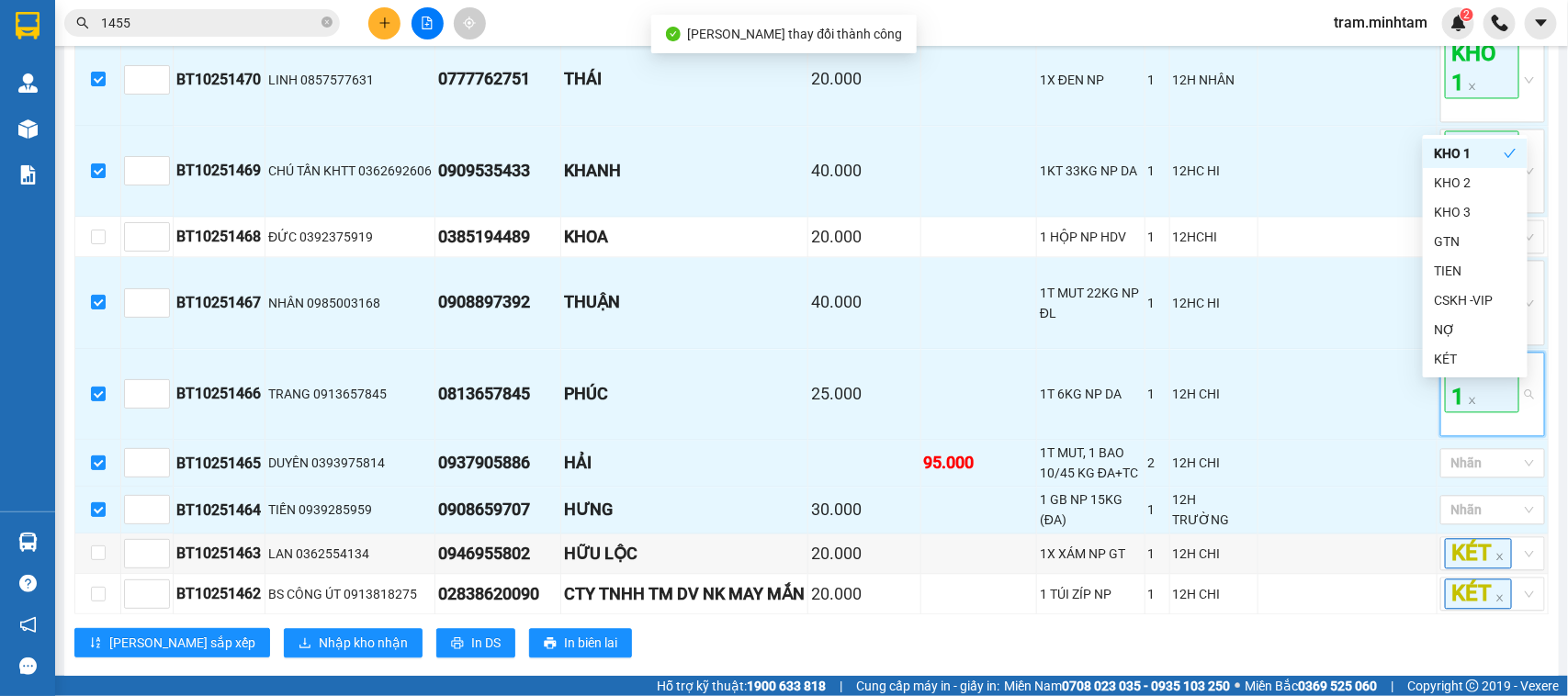
click at [1461, 413] on span "KHO 1" at bounding box center [1482, 383] width 75 height 59
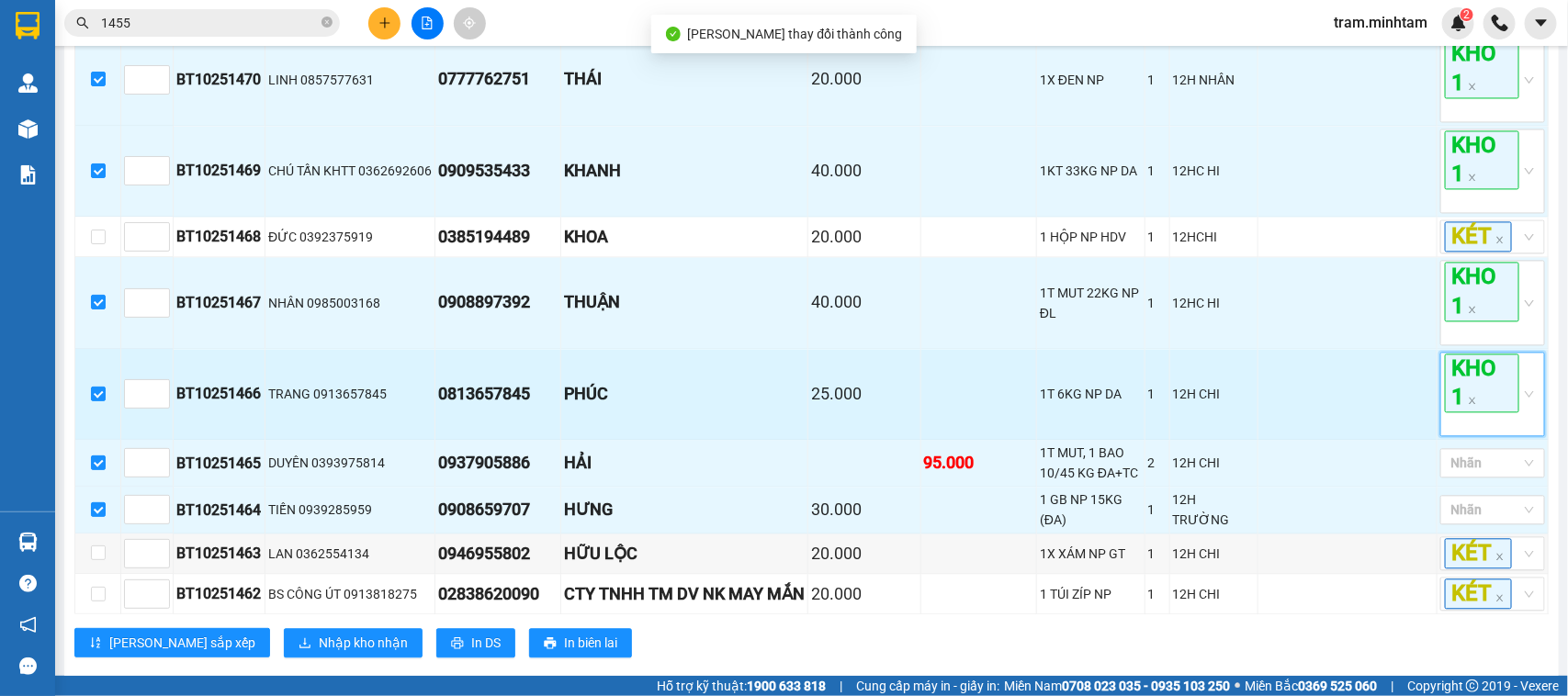
scroll to position [1690, 0]
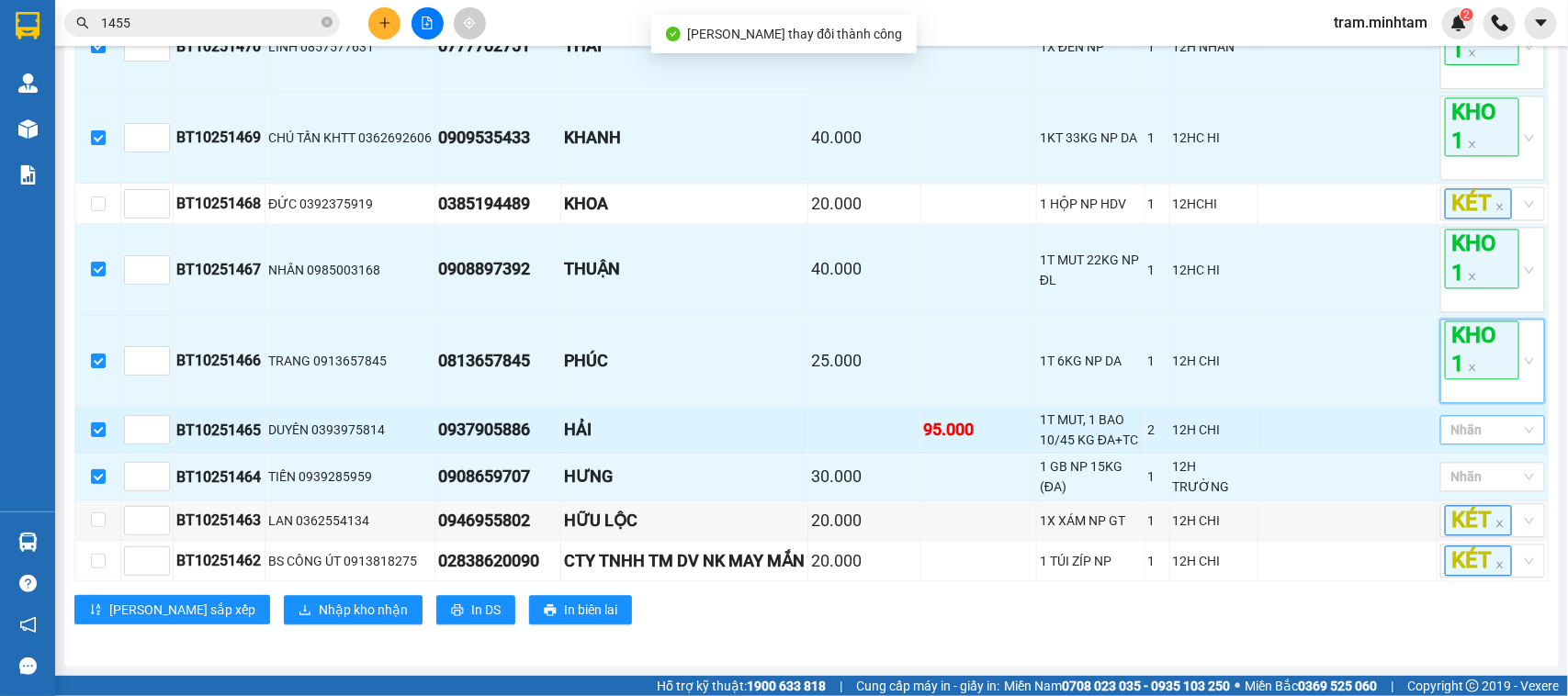
click at [1463, 432] on div at bounding box center [1484, 430] width 78 height 22
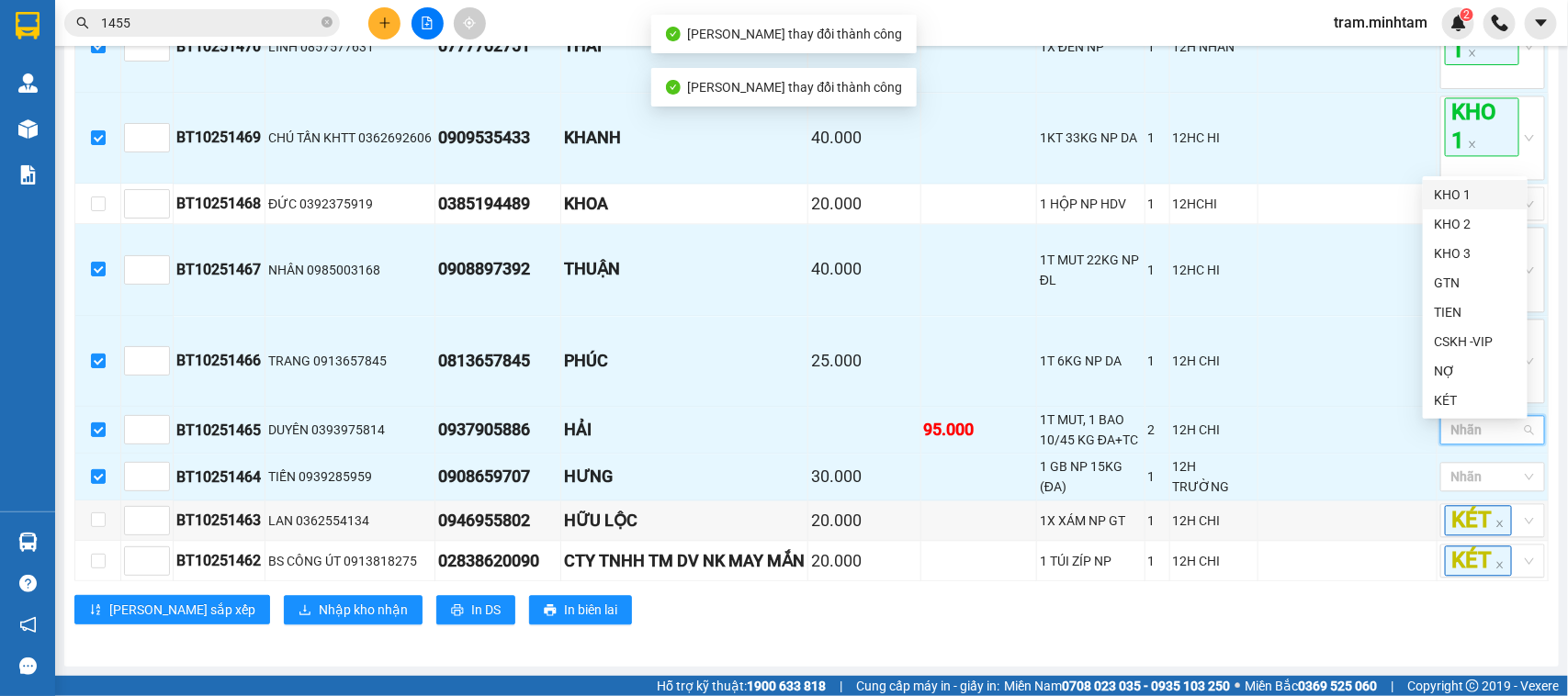
click at [1457, 202] on div "KHO 1" at bounding box center [1476, 195] width 83 height 20
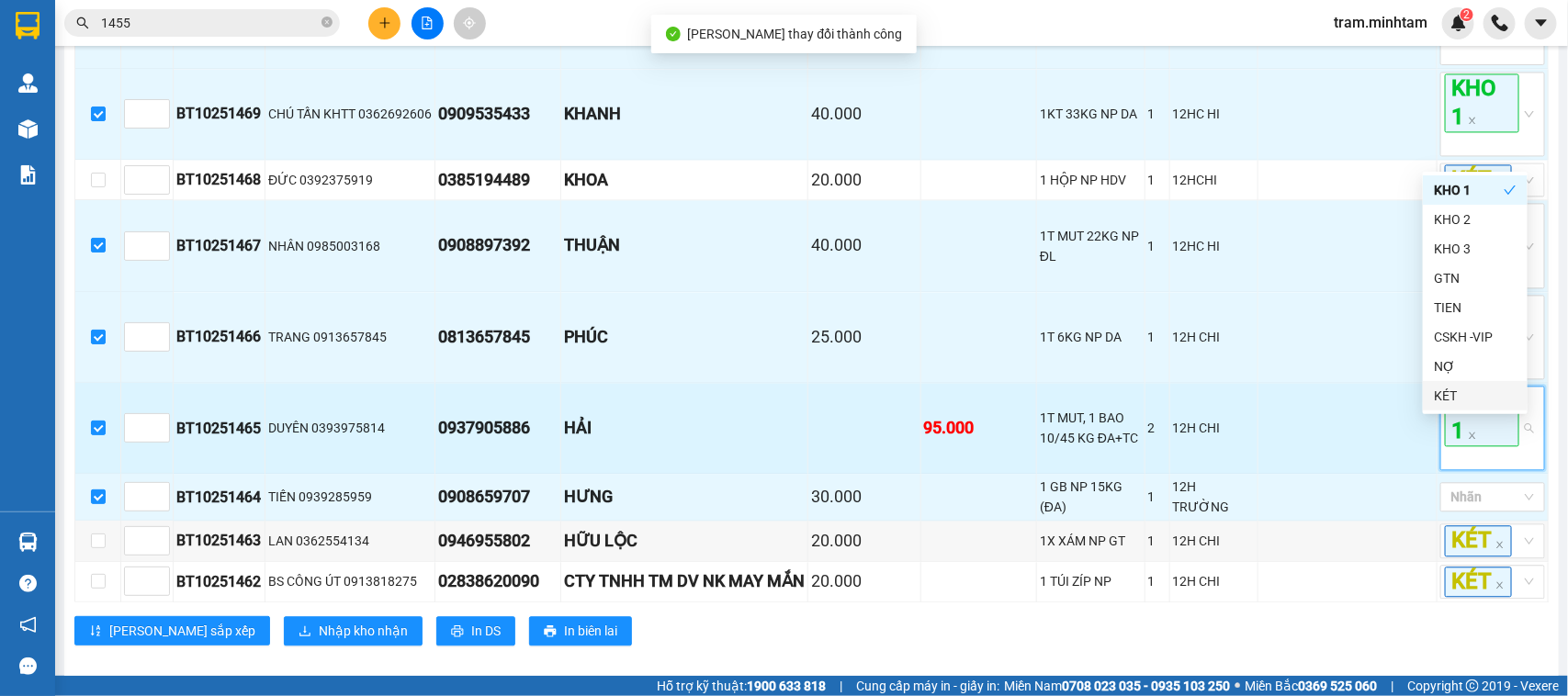
click at [1473, 437] on span "KHO 1" at bounding box center [1482, 417] width 75 height 59
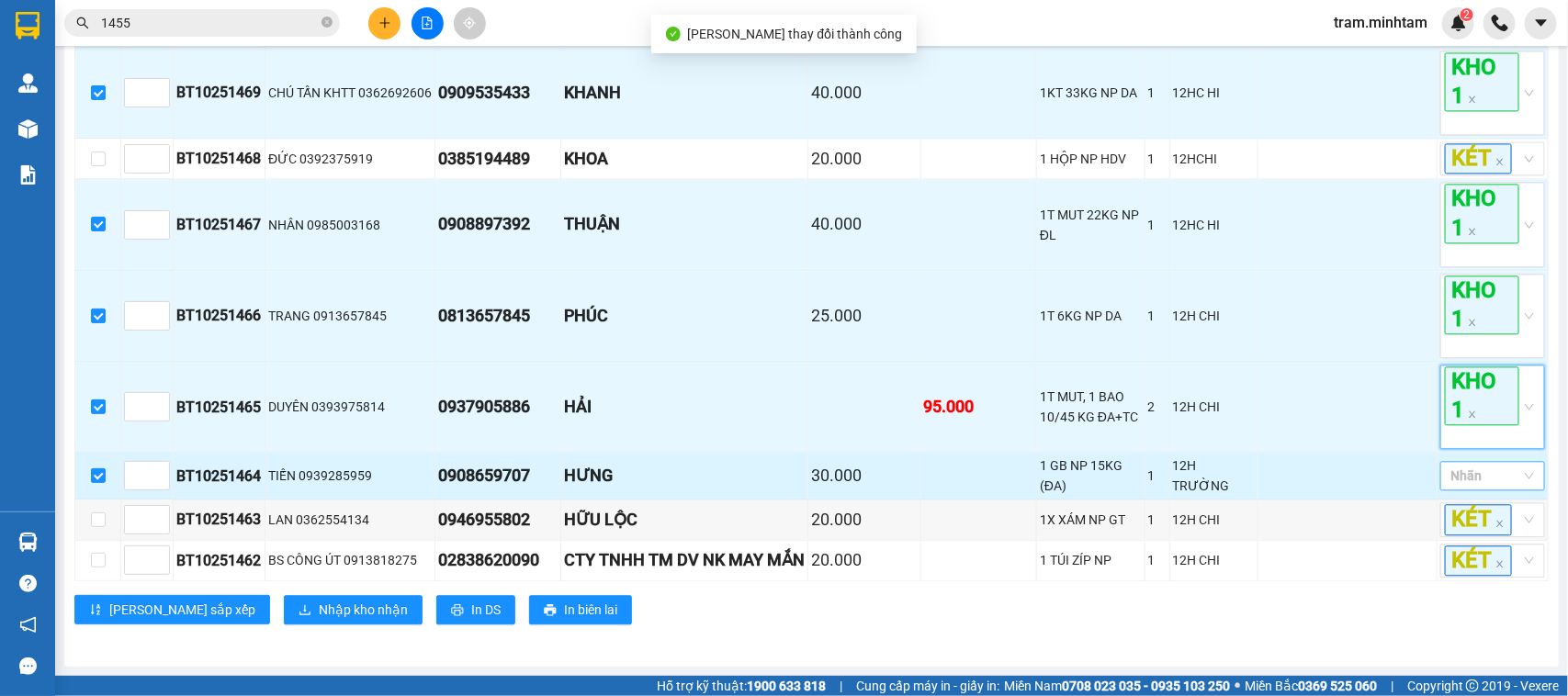
scroll to position [1735, 0]
click at [1480, 486] on div at bounding box center [1484, 475] width 78 height 22
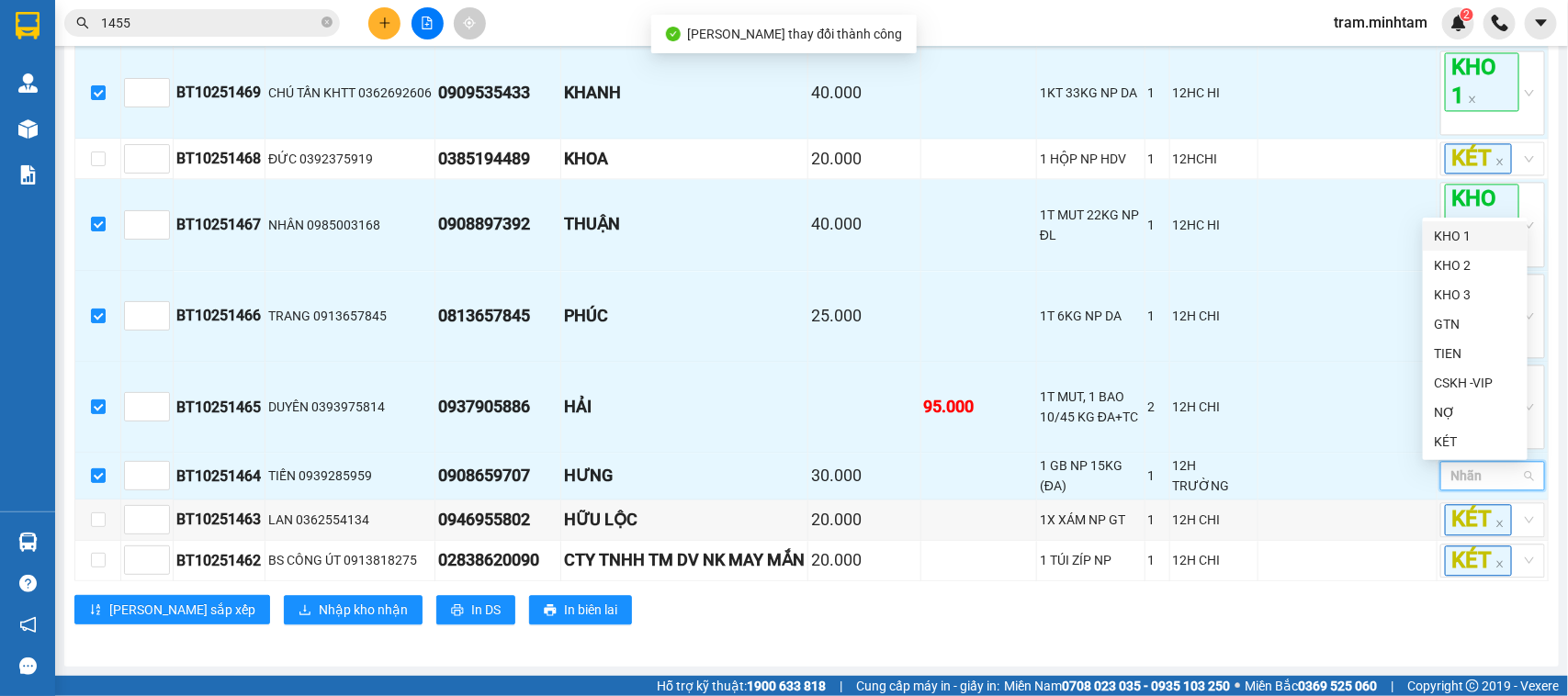
click at [1466, 241] on div "KHO 1" at bounding box center [1476, 236] width 83 height 20
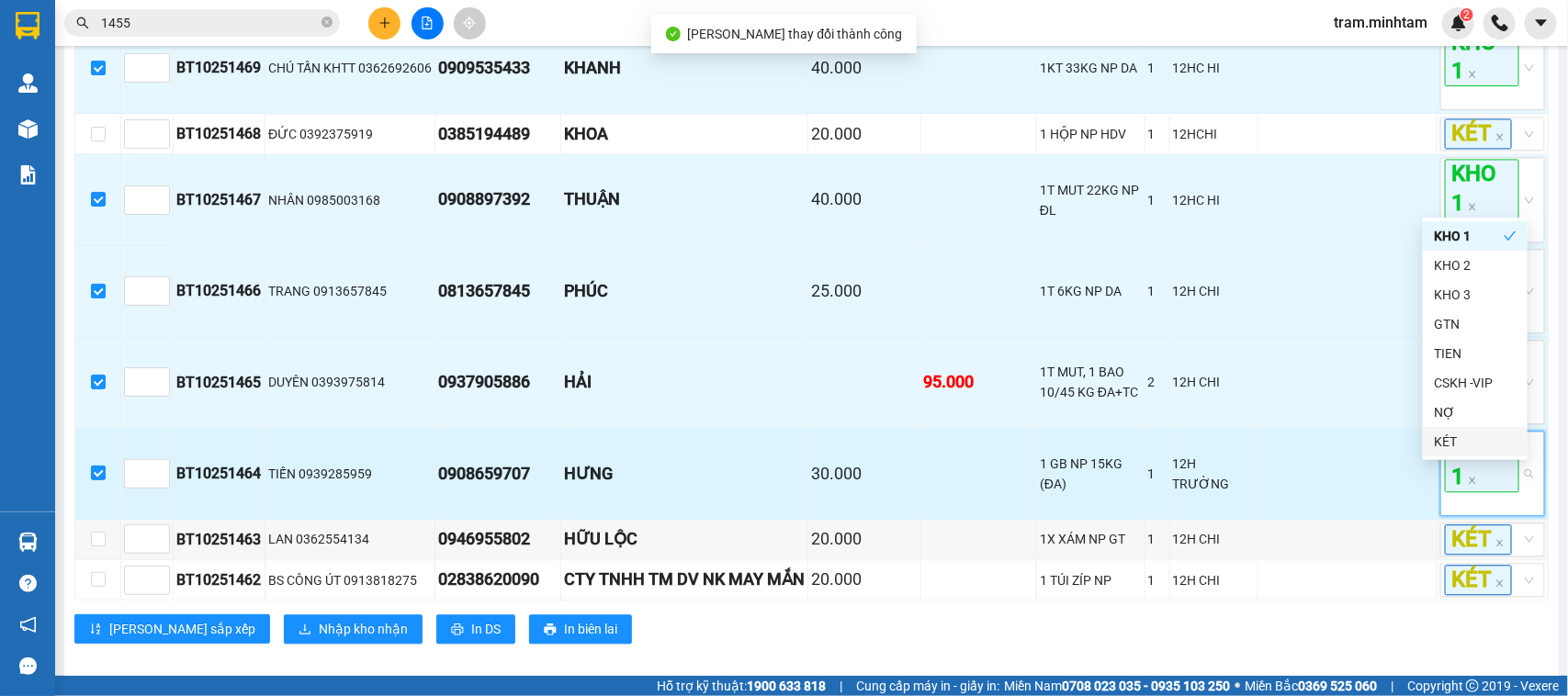
click at [1495, 491] on span "KHO 1" at bounding box center [1482, 462] width 75 height 59
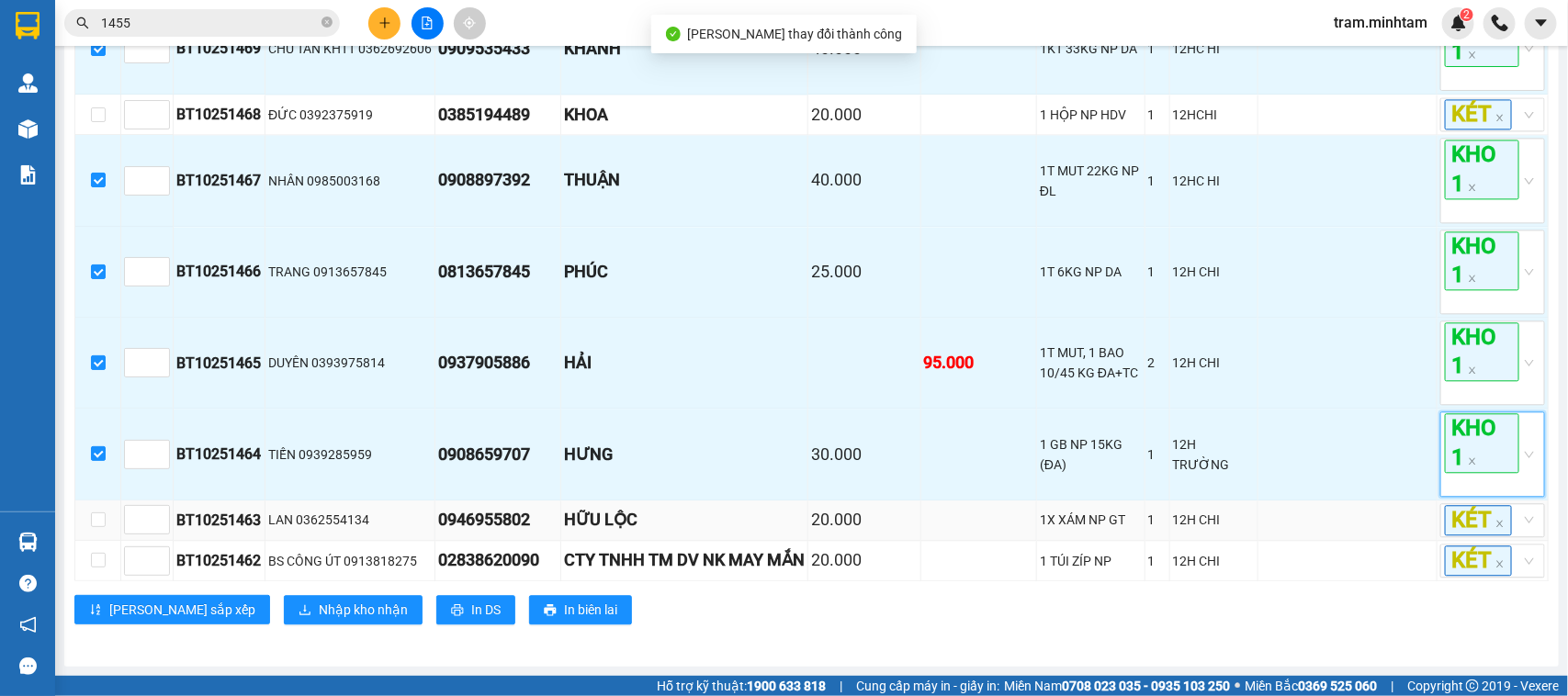
scroll to position [1791, 0]
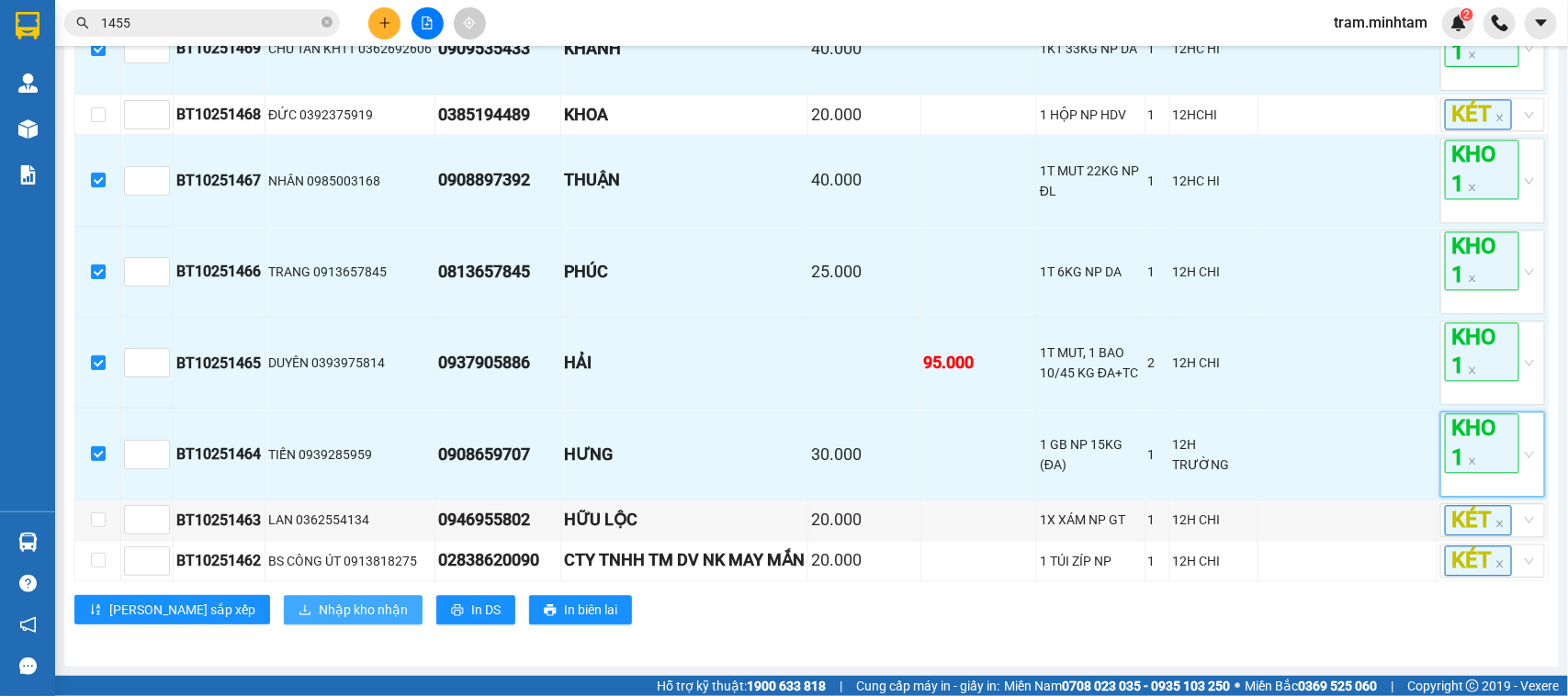
click at [319, 606] on span "Nhập kho nhận" at bounding box center [363, 610] width 90 height 20
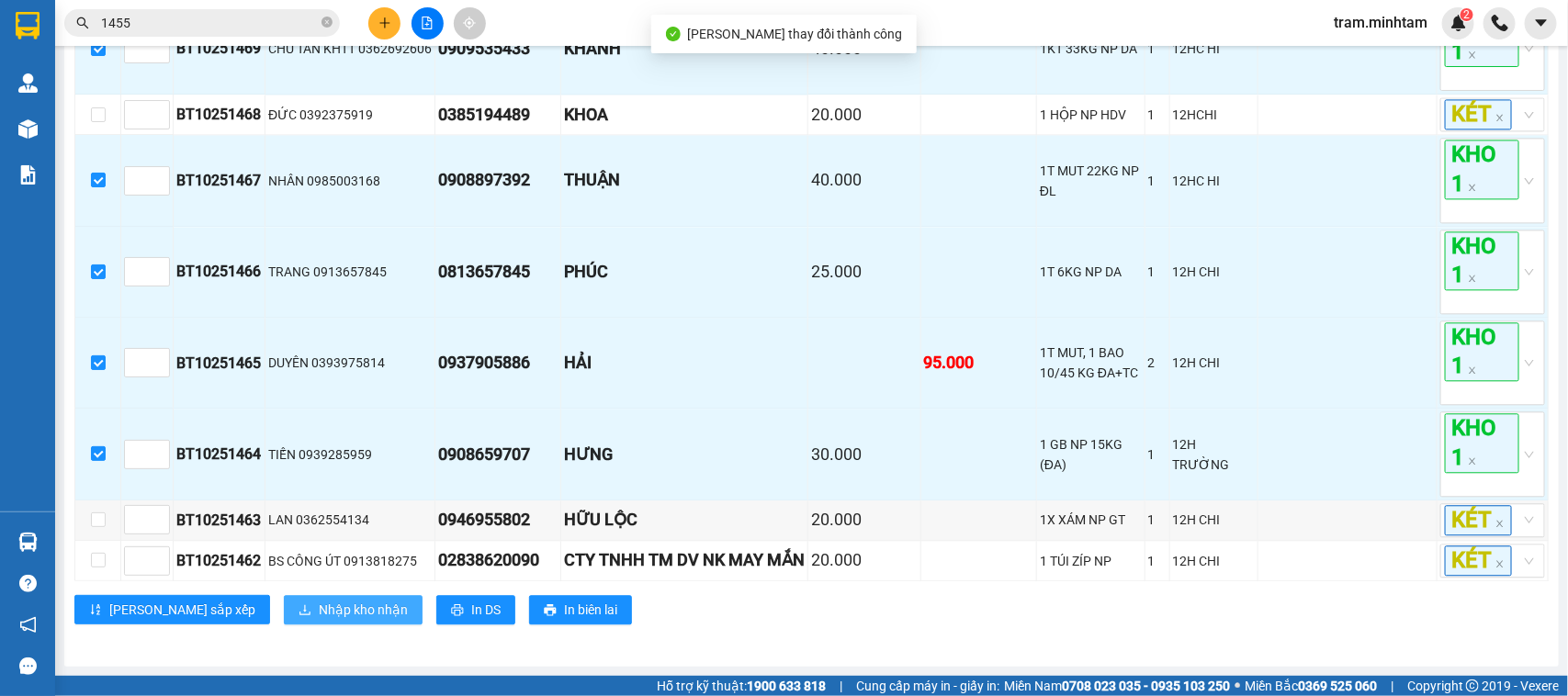
click at [319, 600] on span "Nhập kho nhận" at bounding box center [363, 610] width 90 height 20
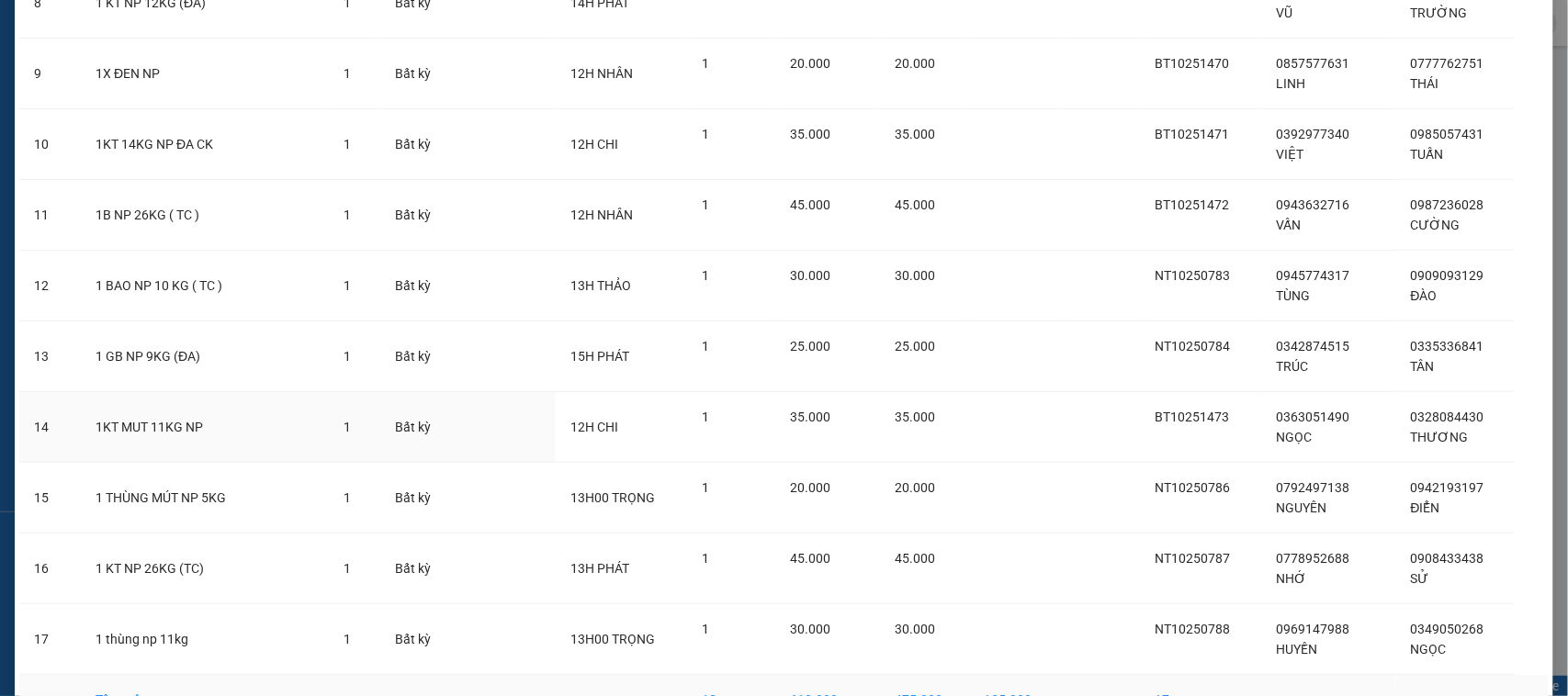
scroll to position [798, 0]
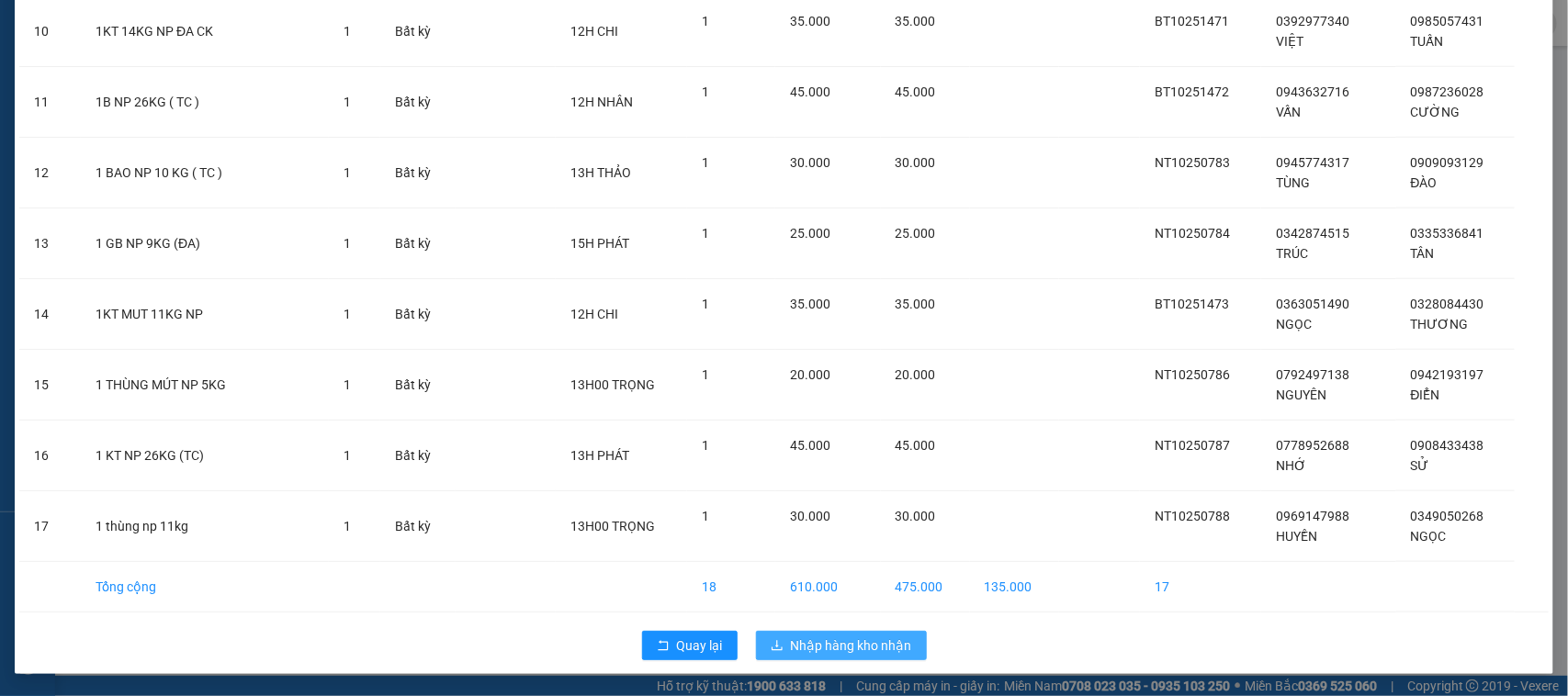
drag, startPoint x: 832, startPoint y: 621, endPoint x: 826, endPoint y: 636, distance: 16.2
click at [826, 636] on span "Nhập hàng kho nhận" at bounding box center [851, 645] width 121 height 20
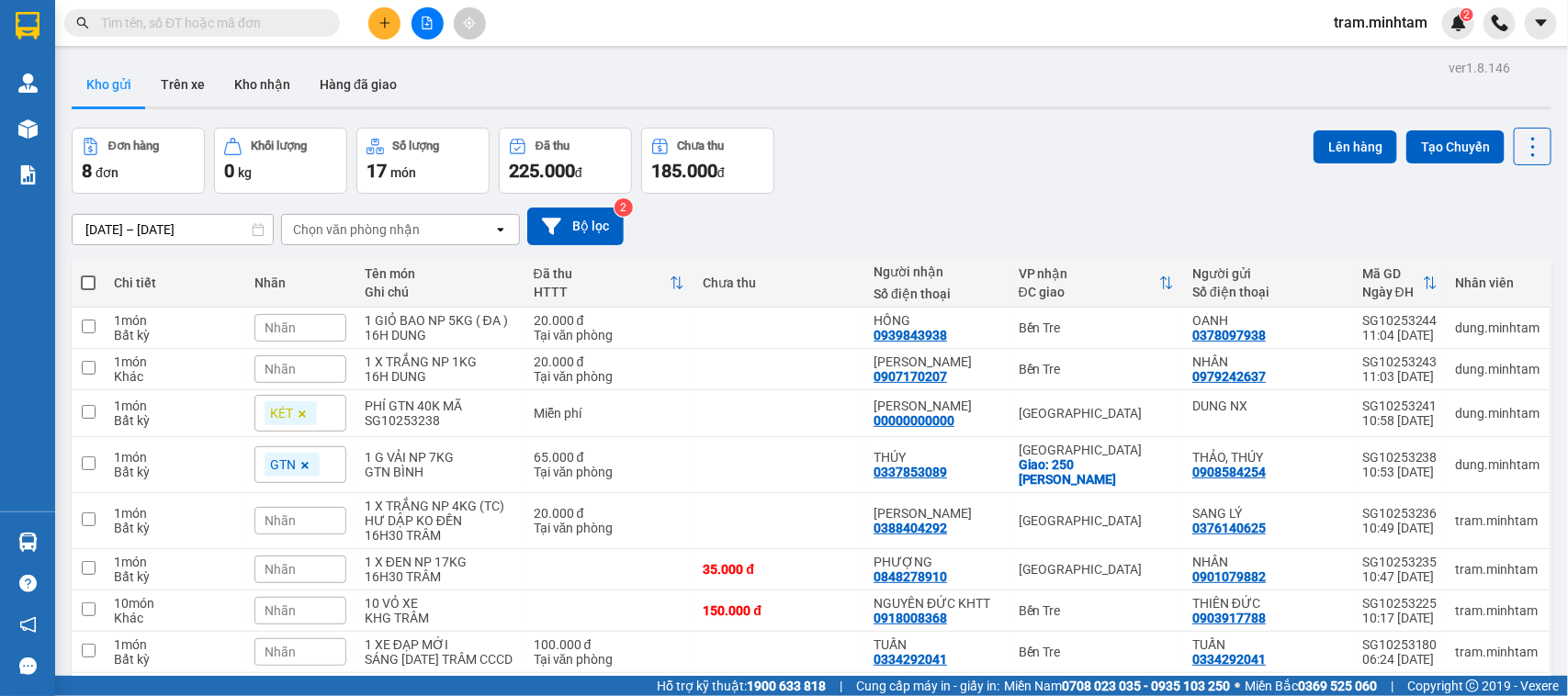
click at [280, 24] on input "text" at bounding box center [209, 23] width 217 height 20
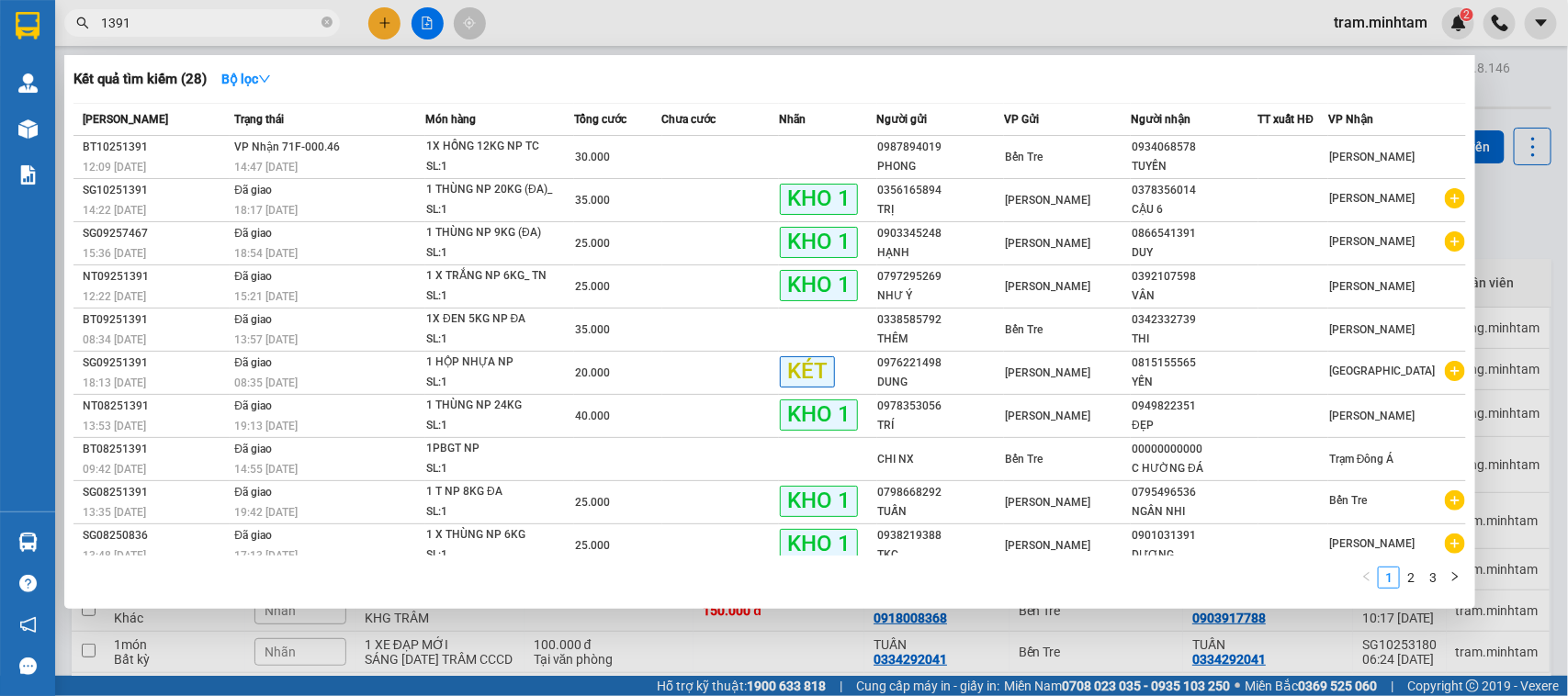
click at [223, 25] on input "1391" at bounding box center [209, 23] width 217 height 20
click at [222, 25] on input "1391" at bounding box center [209, 23] width 217 height 20
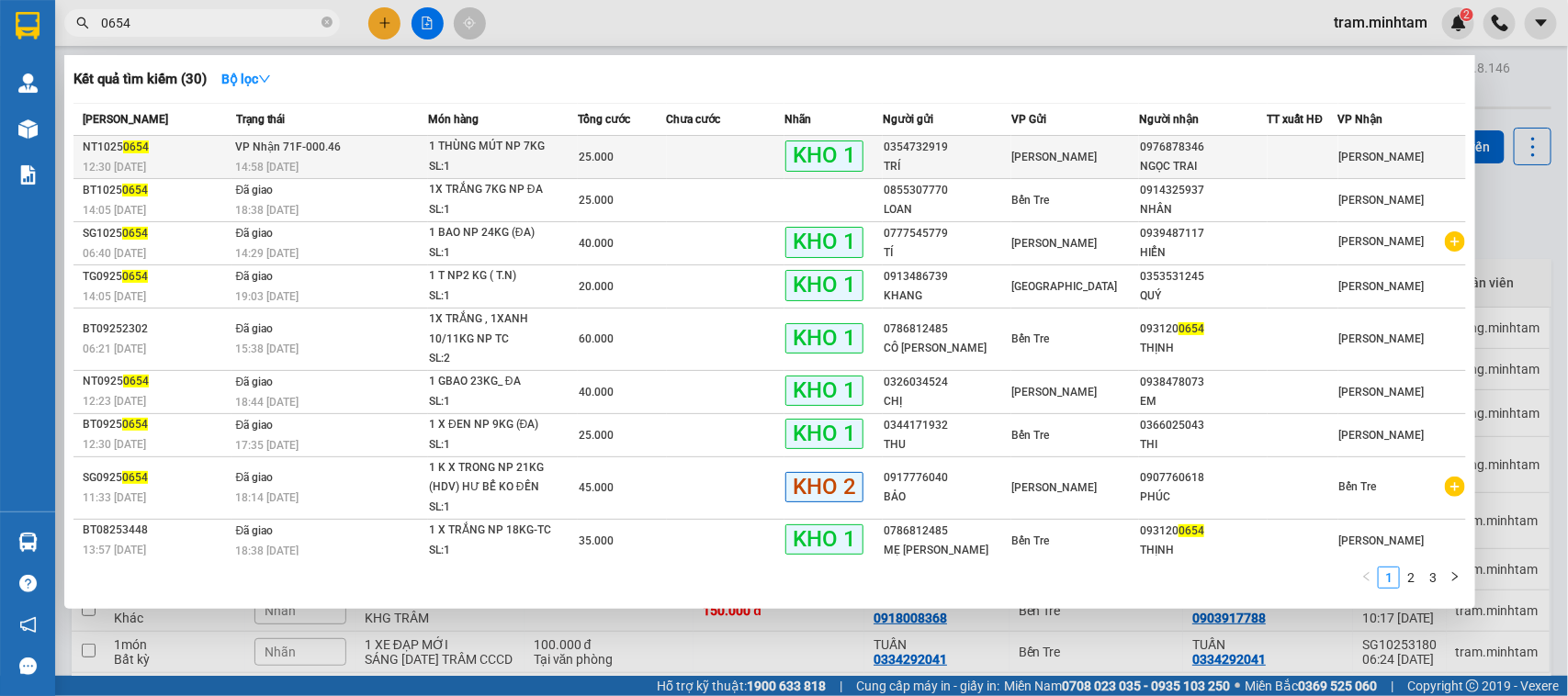
type input "0654"
click at [429, 167] on div "SL: 1" at bounding box center [498, 167] width 138 height 20
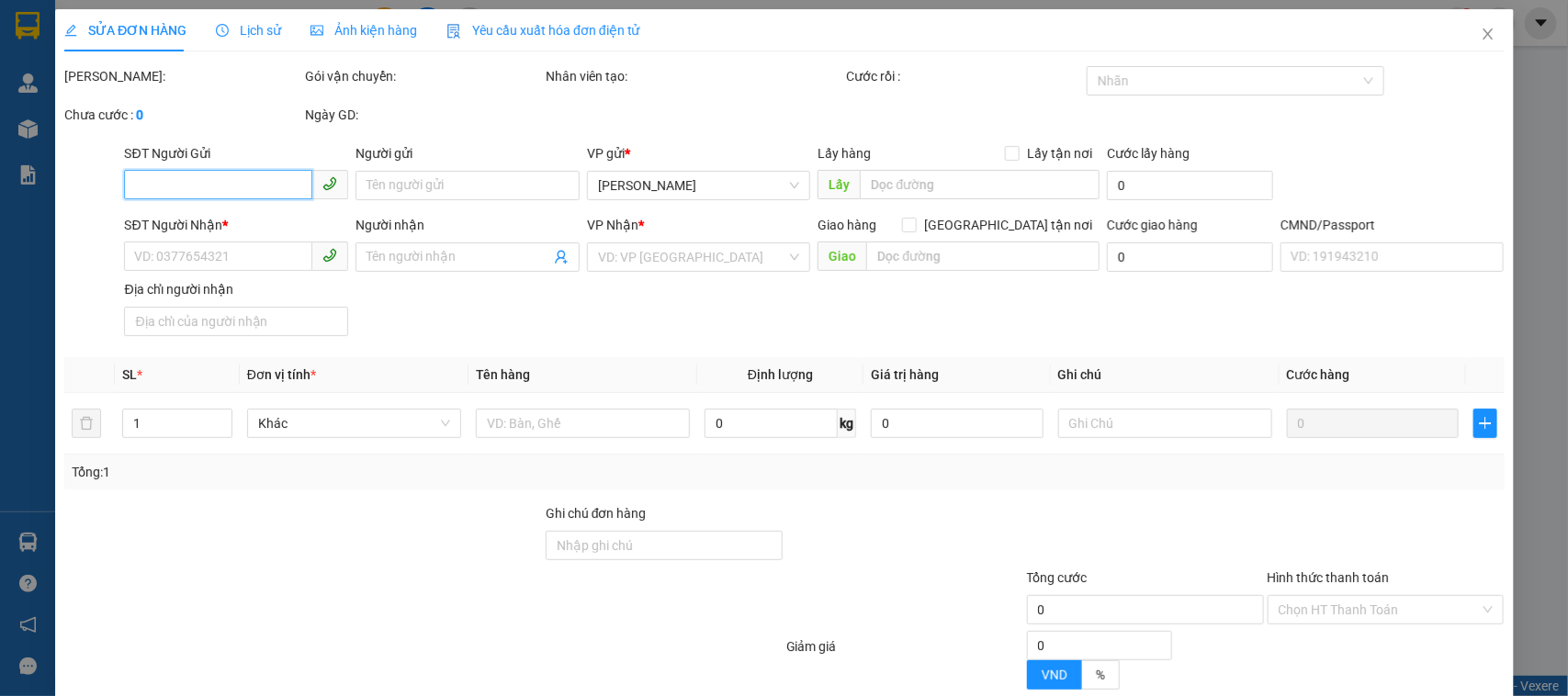
type input "0354732919"
type input "TRÍ"
type input "0976878346"
type input "NGỌC TRAI"
type input "R"
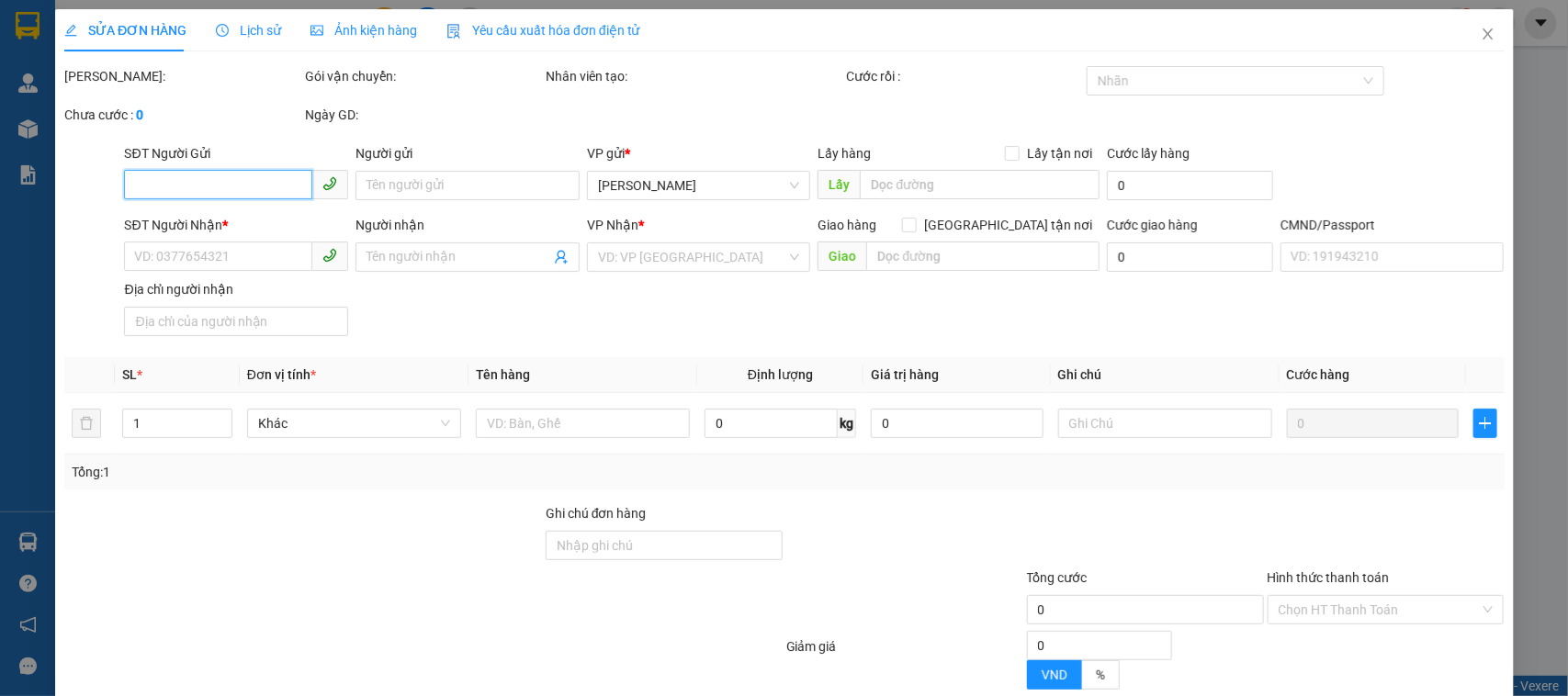
type input "25.000"
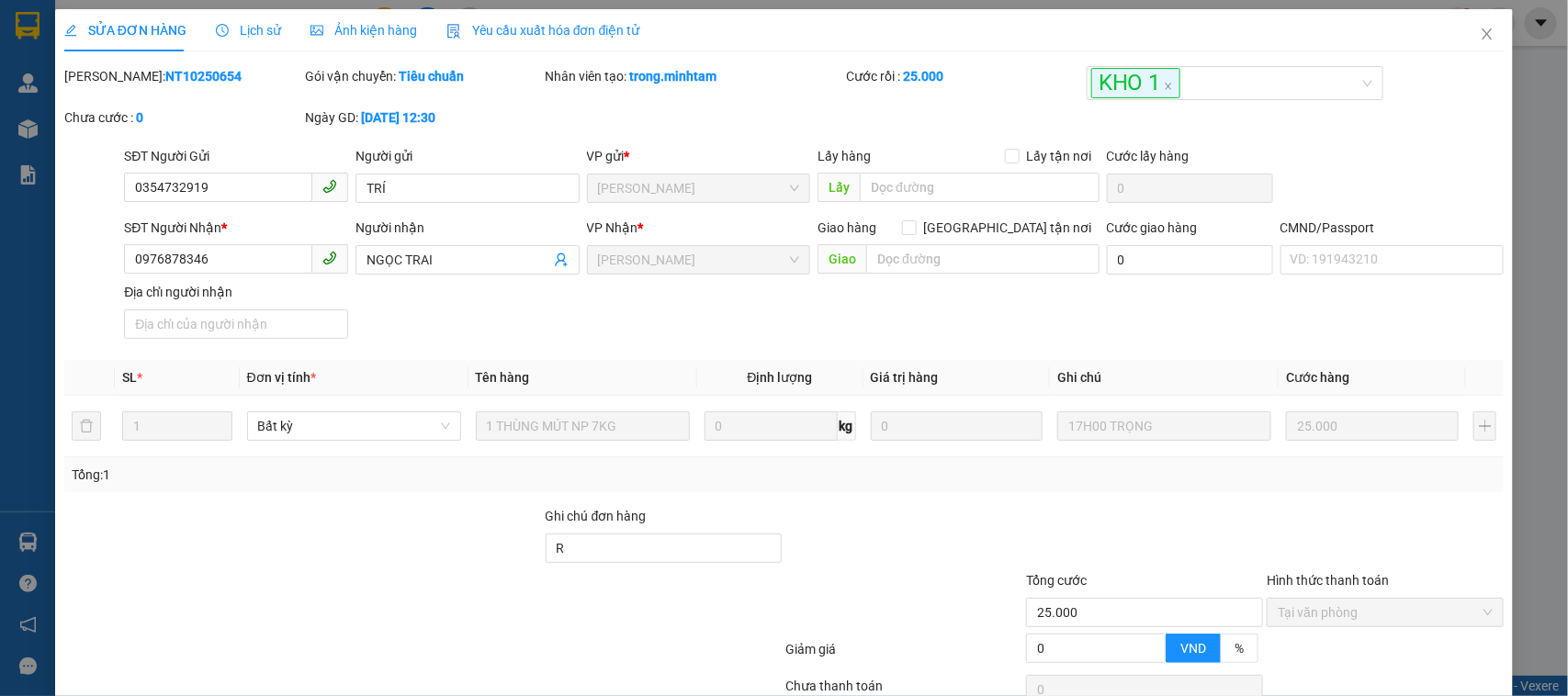
click at [250, 34] on span "Lịch sử" at bounding box center [248, 30] width 66 height 15
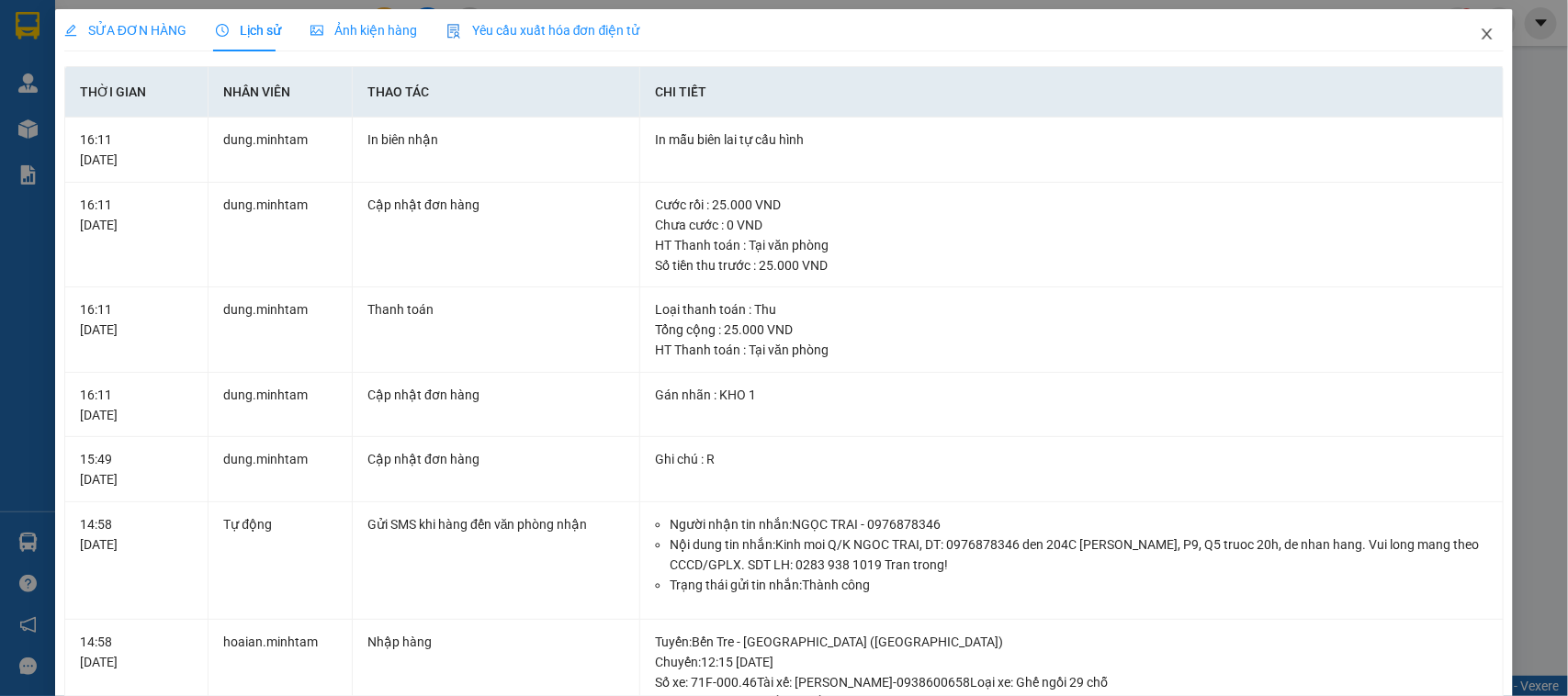
click at [1480, 37] on icon "close" at bounding box center [1488, 34] width 15 height 15
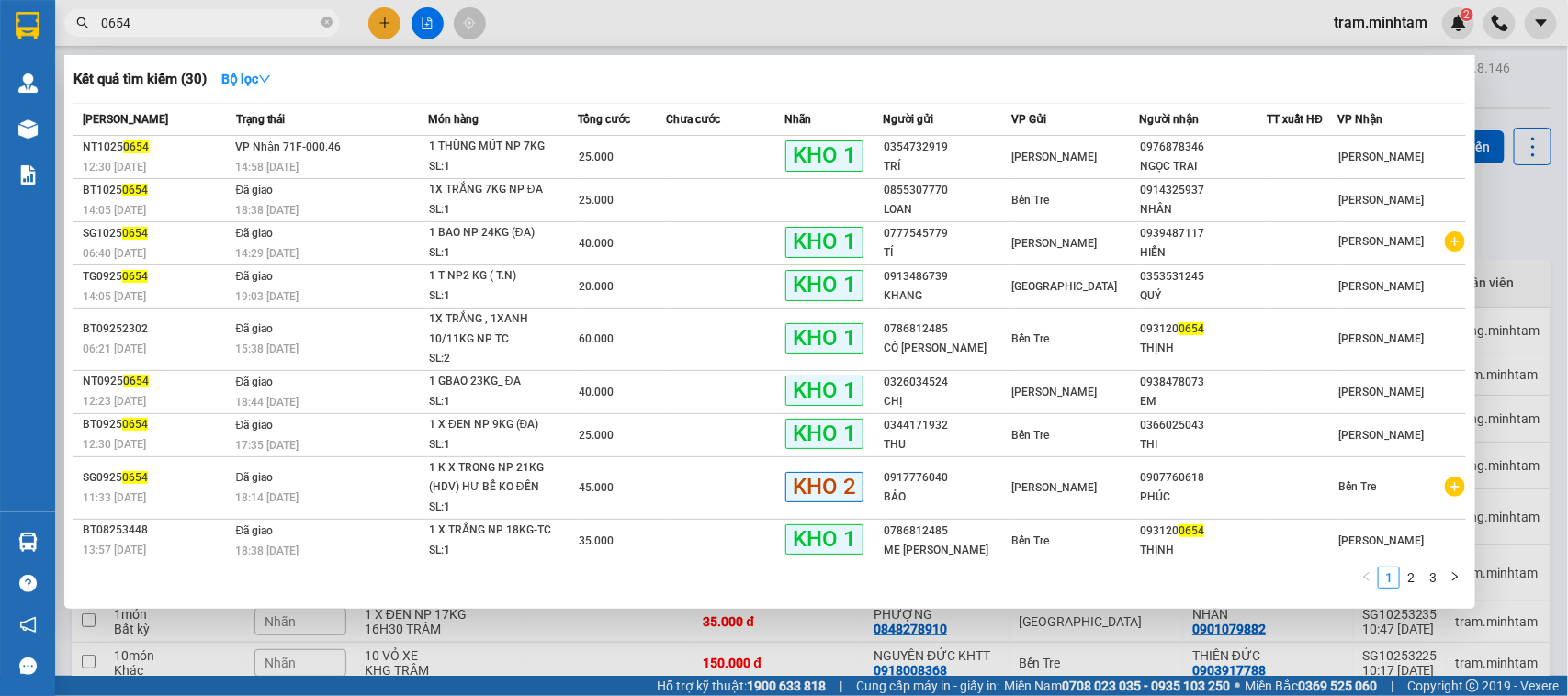
click at [212, 18] on input "0654" at bounding box center [209, 23] width 217 height 20
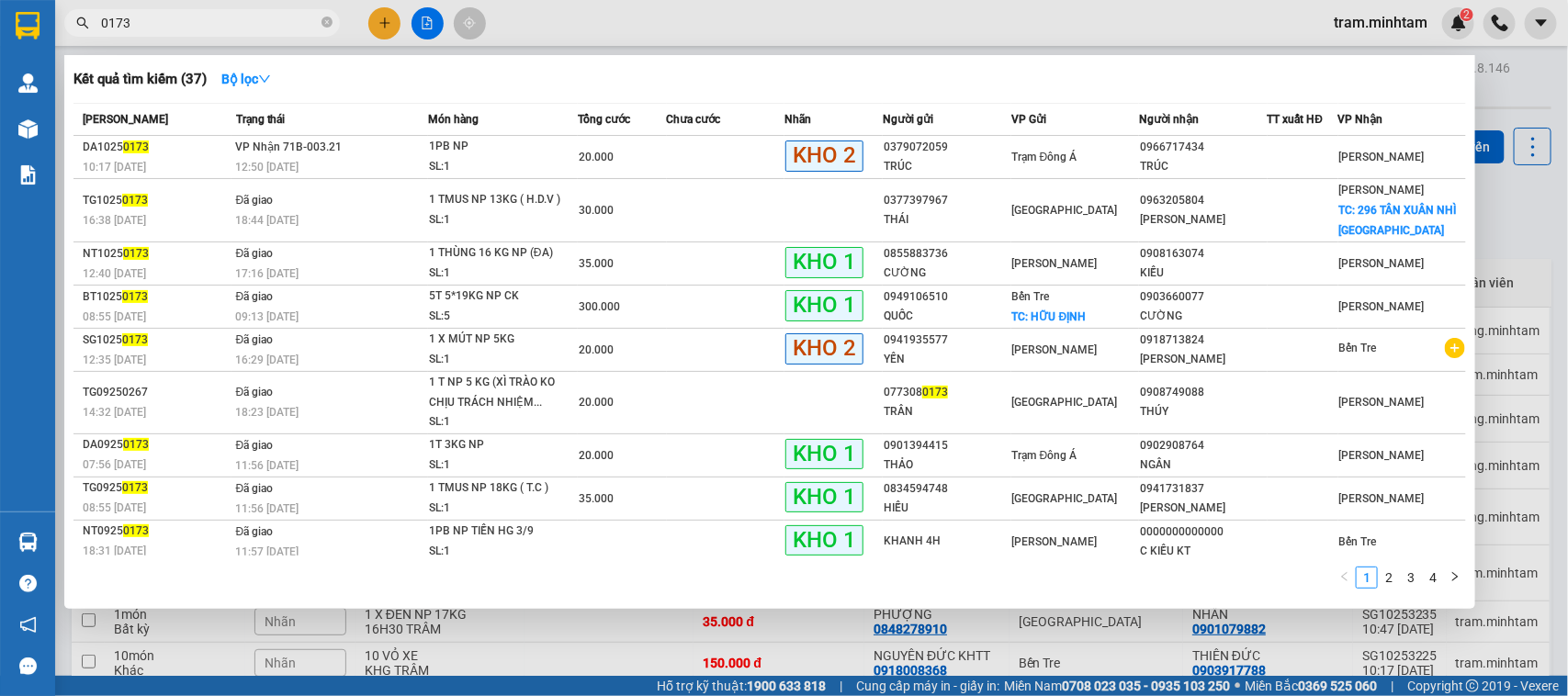
click at [182, 29] on input "0173" at bounding box center [209, 23] width 217 height 20
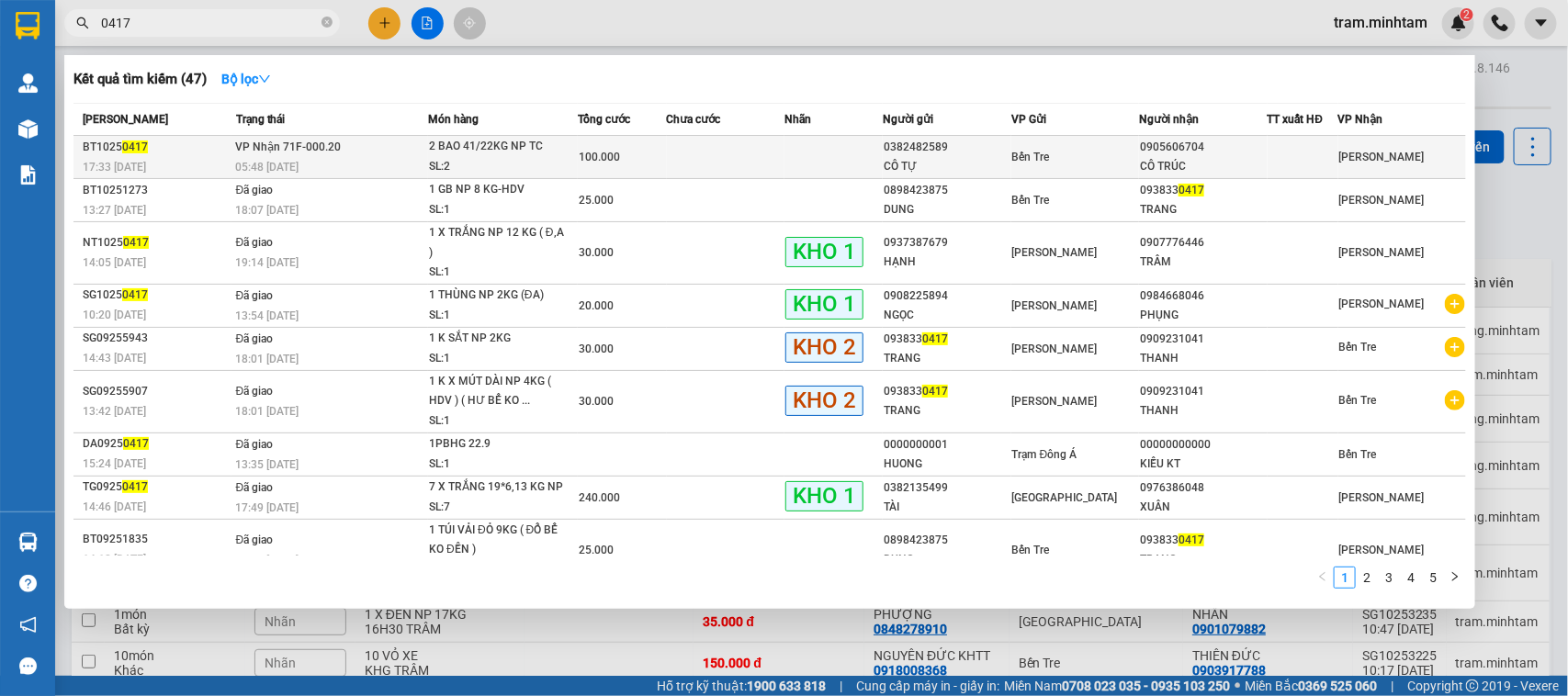
type input "0417"
click at [483, 157] on div "SL: 2" at bounding box center [498, 167] width 138 height 20
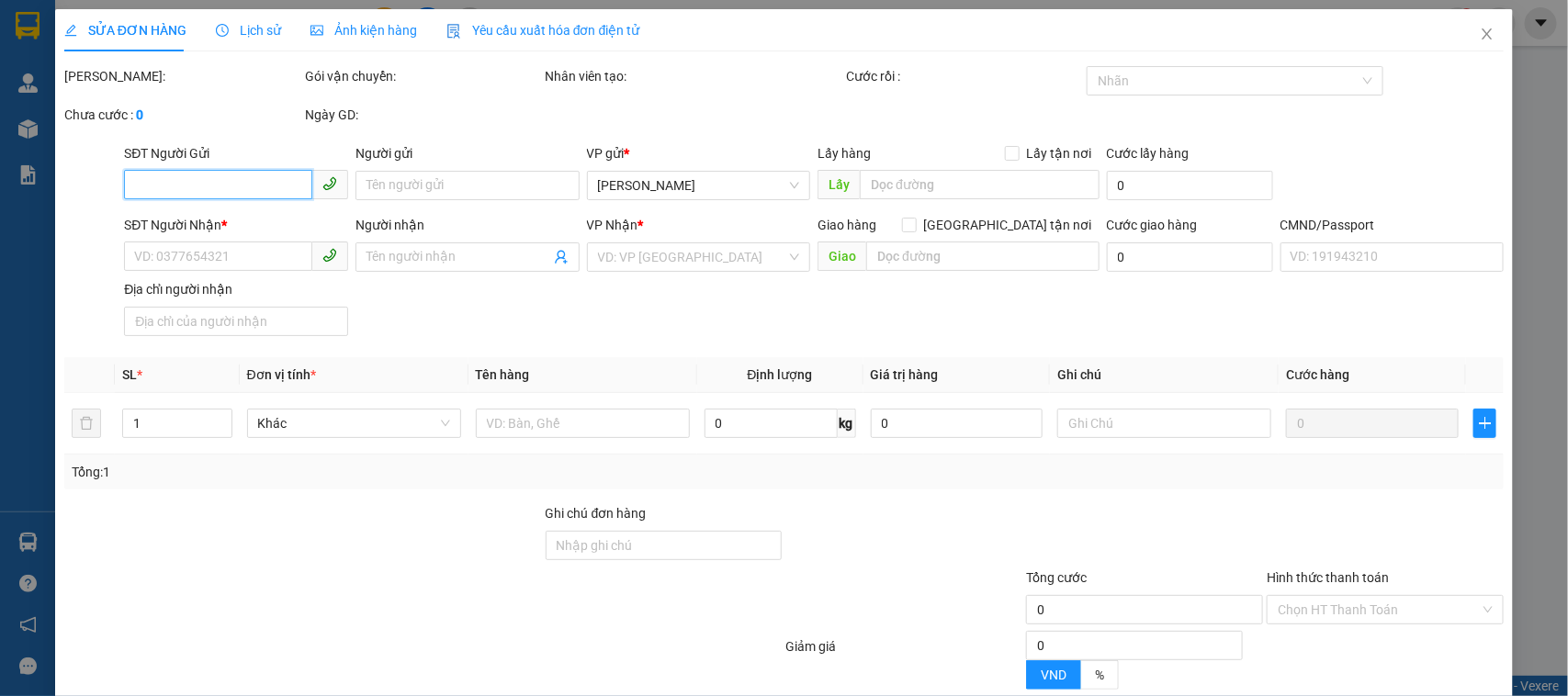
type input "0382482589"
type input "CÔ TỰ"
type input "0905606704"
type input "CÔ TRÚC"
type input "NGNN KNM"
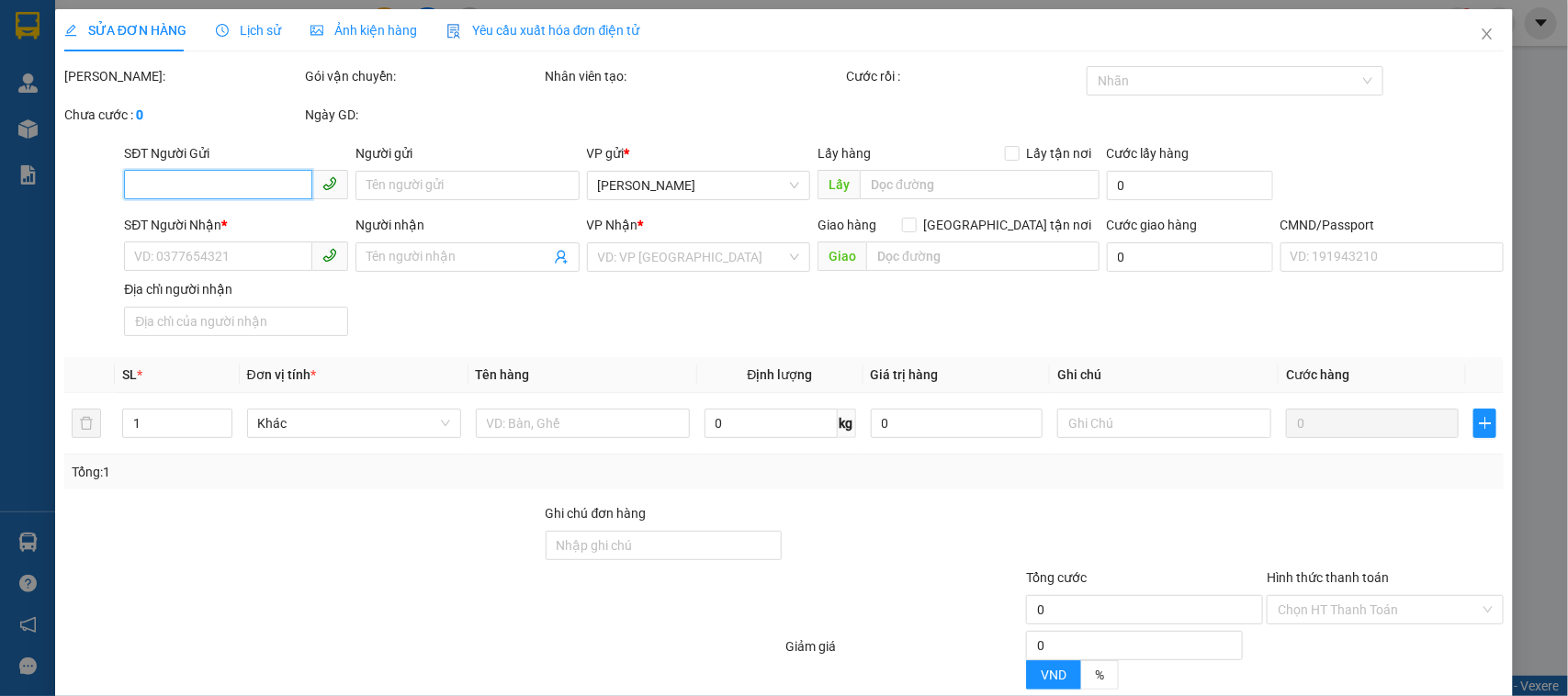
type input "100.000"
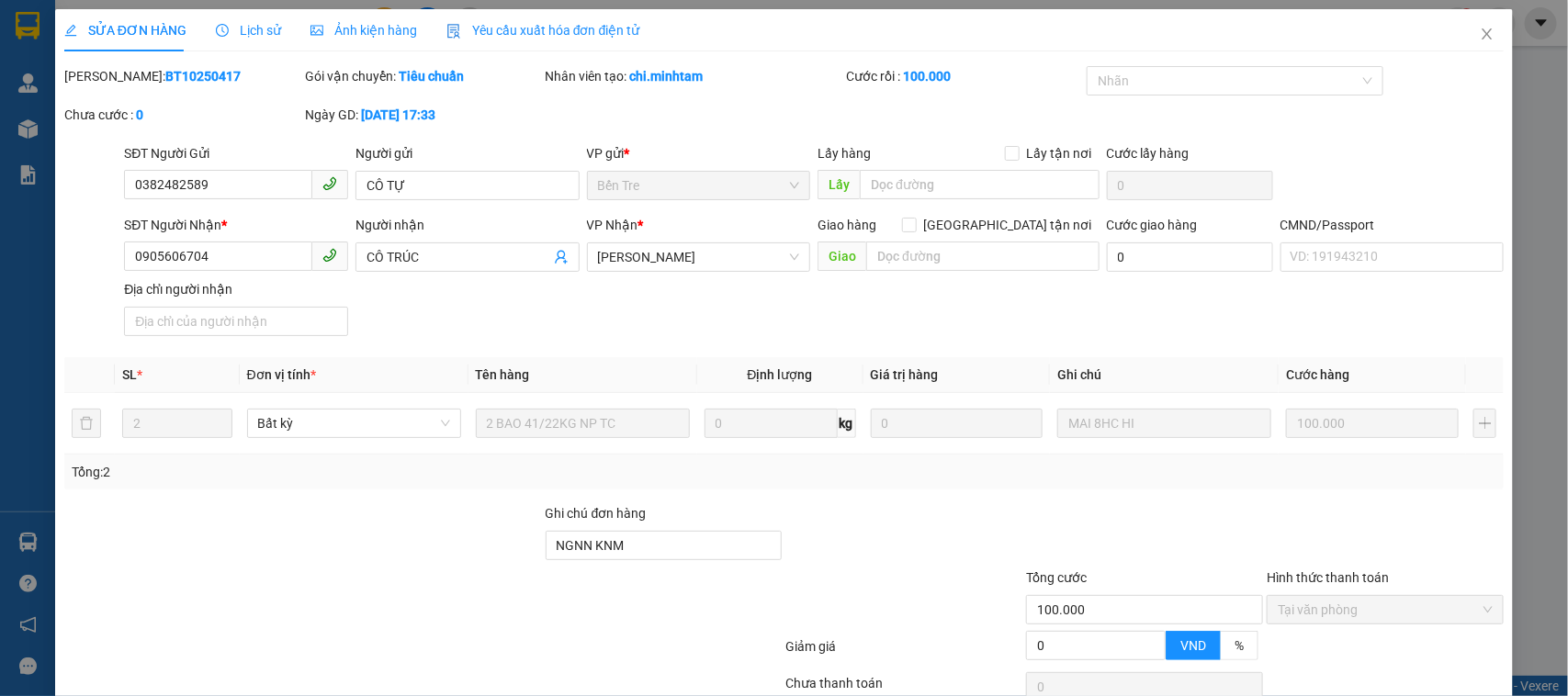
click at [256, 15] on div "Lịch sử" at bounding box center [248, 30] width 66 height 42
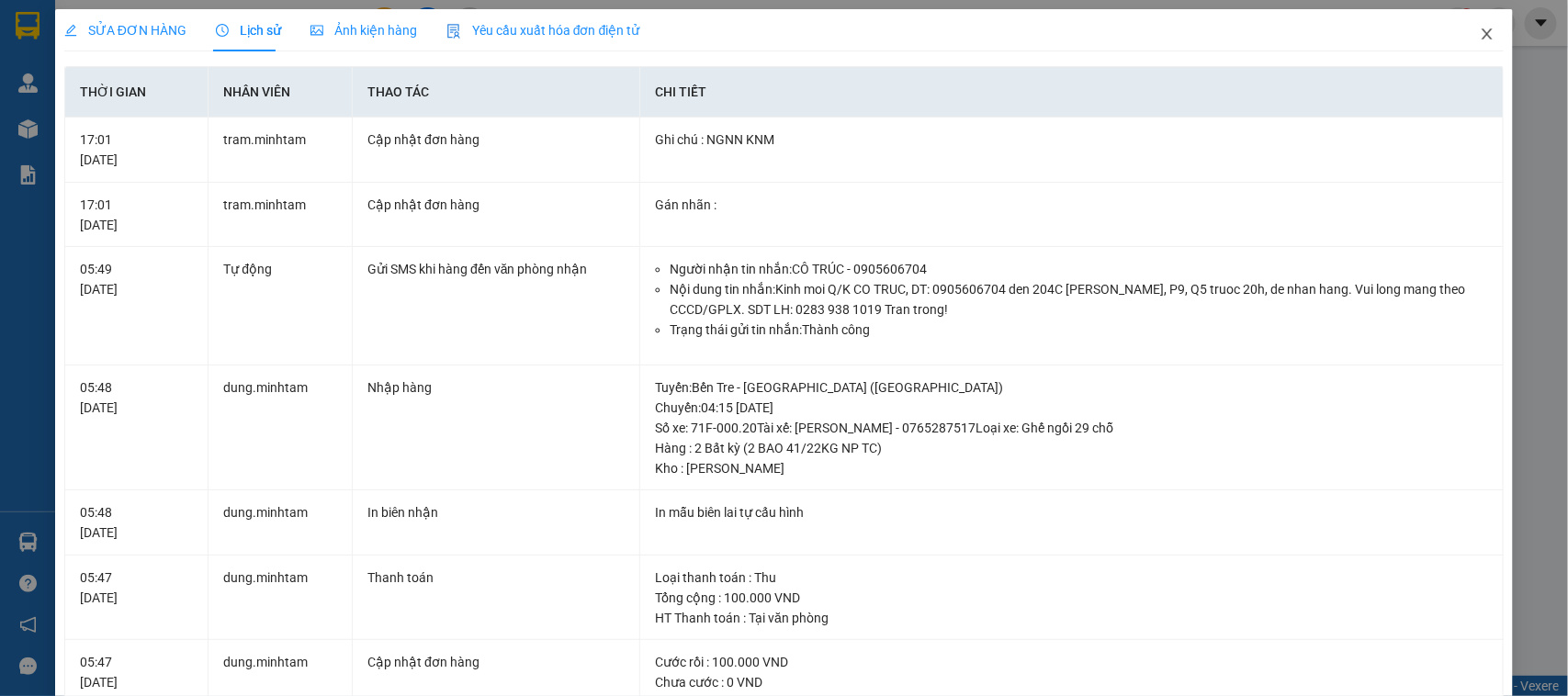
click at [1472, 38] on span "Close" at bounding box center [1488, 35] width 52 height 52
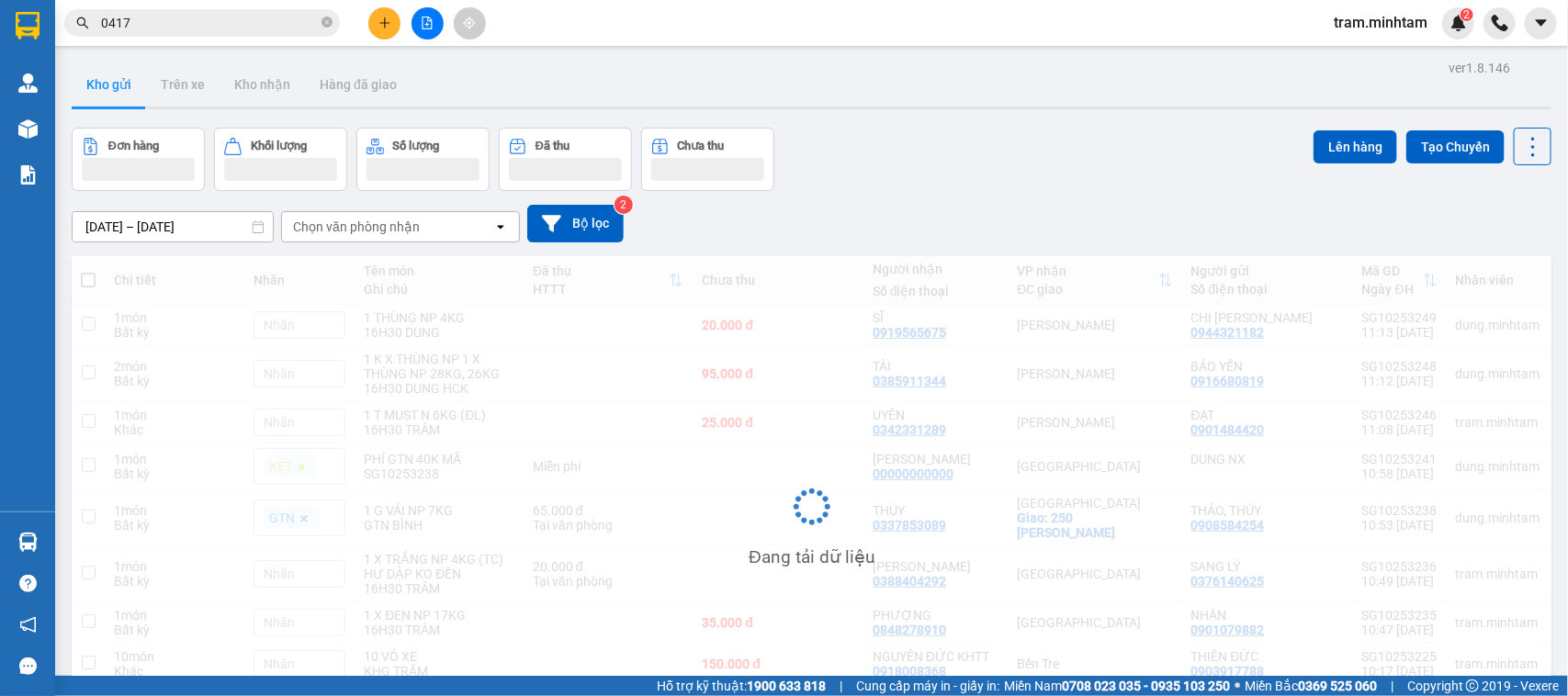
click at [228, 34] on span "0417" at bounding box center [202, 23] width 275 height 28
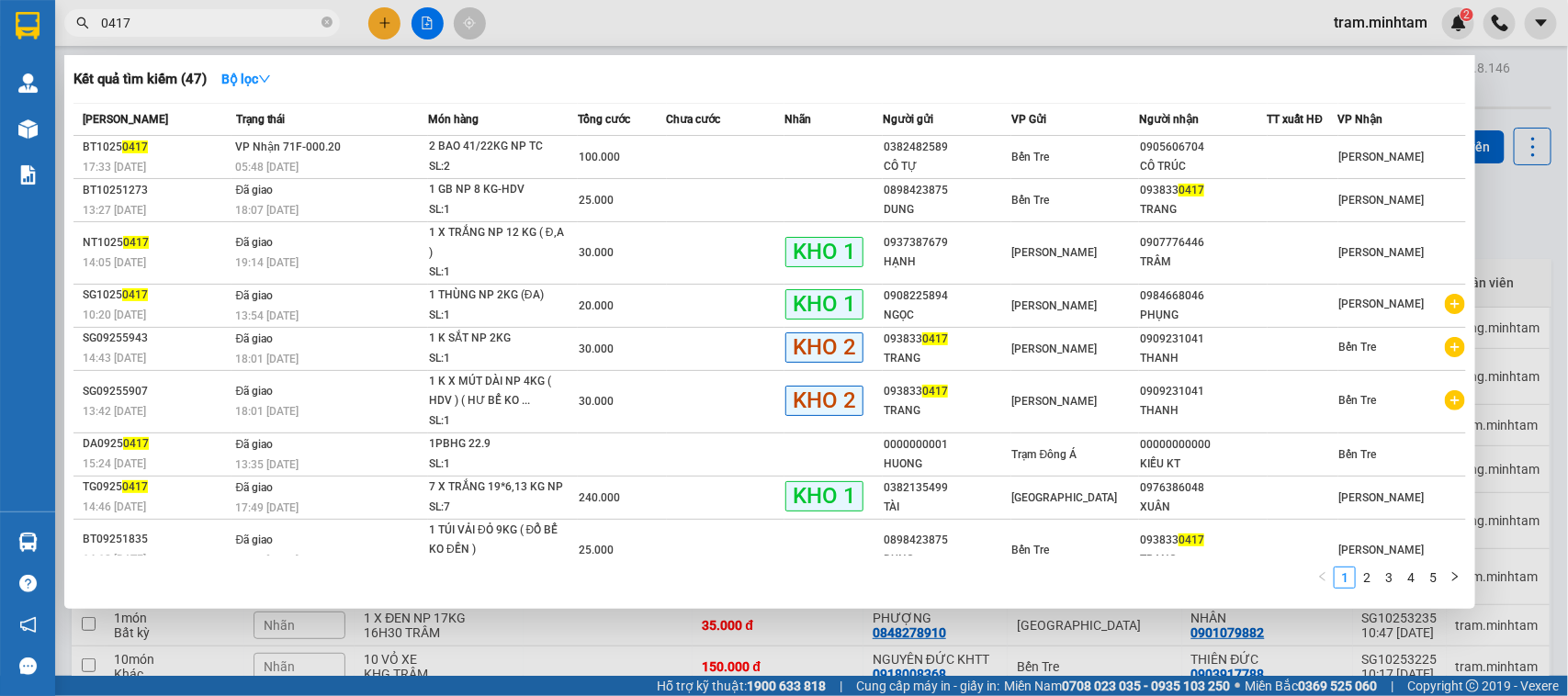
click at [223, 24] on input "0417" at bounding box center [209, 23] width 217 height 20
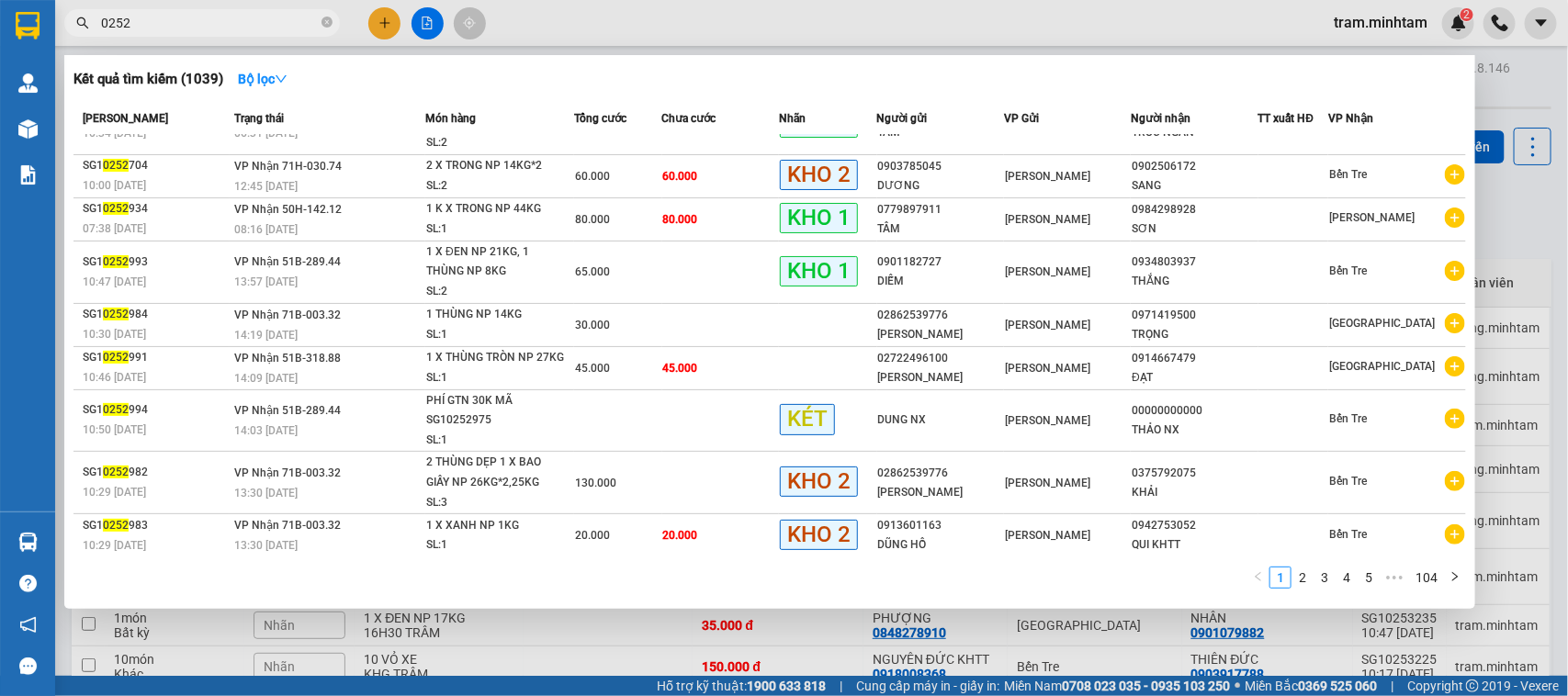
scroll to position [86, 0]
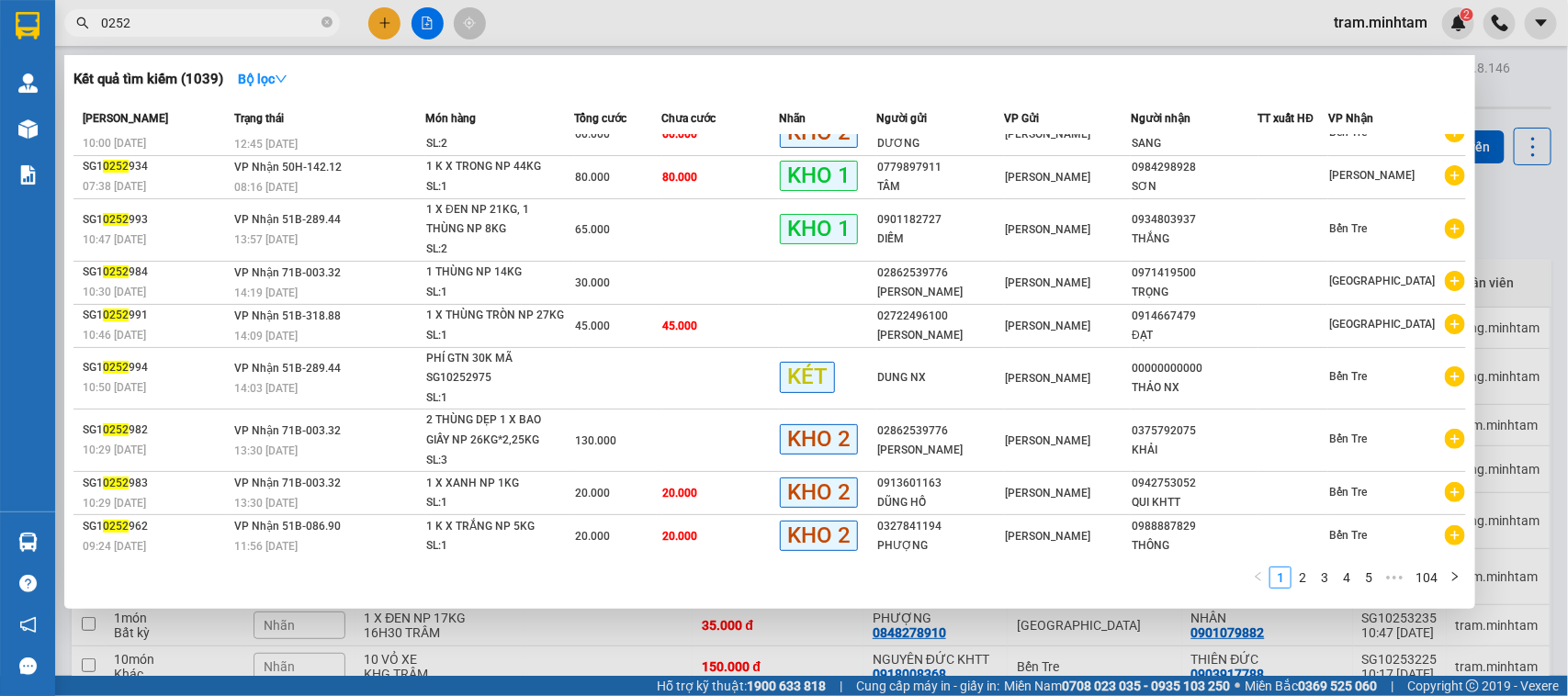
type input "0252"
click at [244, 33] on span "0252" at bounding box center [202, 23] width 275 height 28
click at [249, 30] on input "0252" at bounding box center [209, 23] width 217 height 20
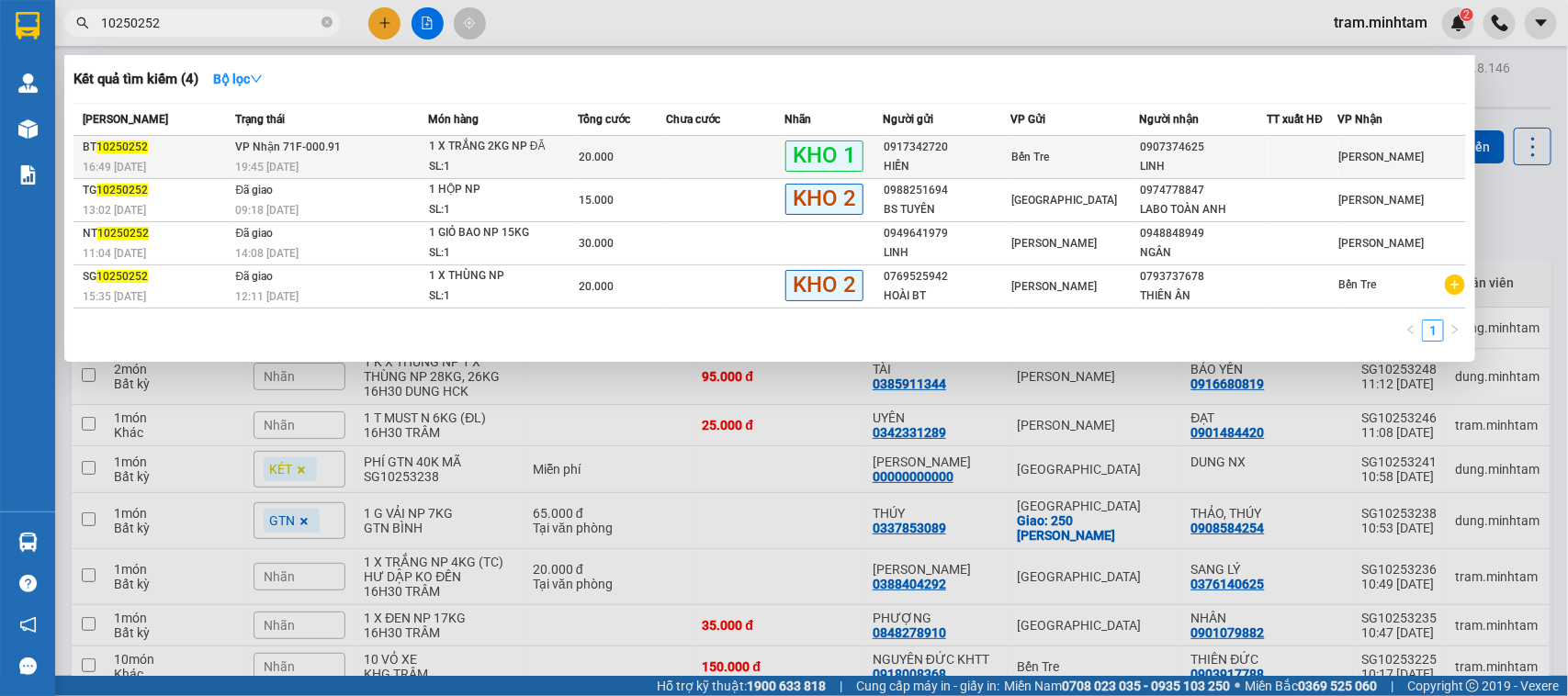
type input "10250252"
click at [542, 150] on div "1 X TRẮNG 2KG NP ĐĂ" at bounding box center [498, 147] width 138 height 20
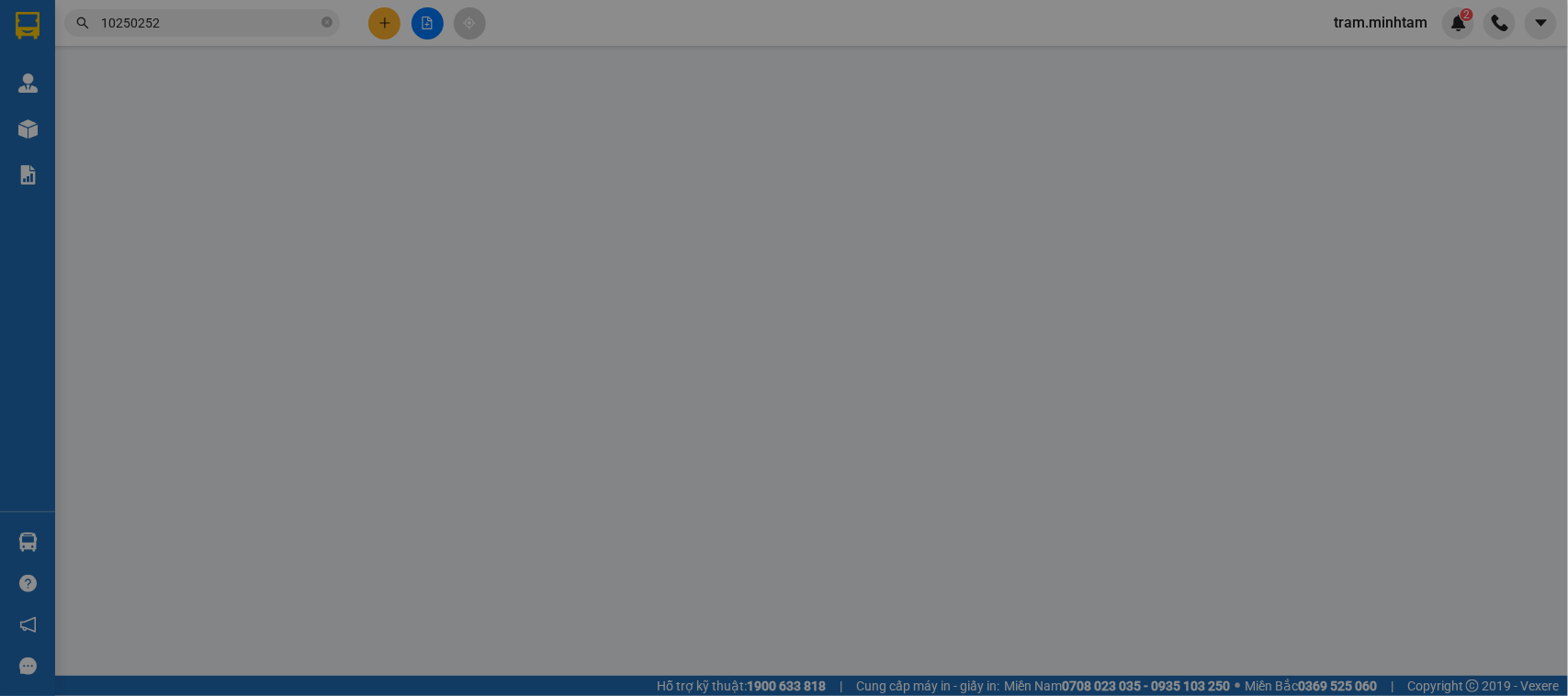
type input "0917342720"
type input "HIỀN"
type input "0907374625"
type input "LINH"
type input "20.000"
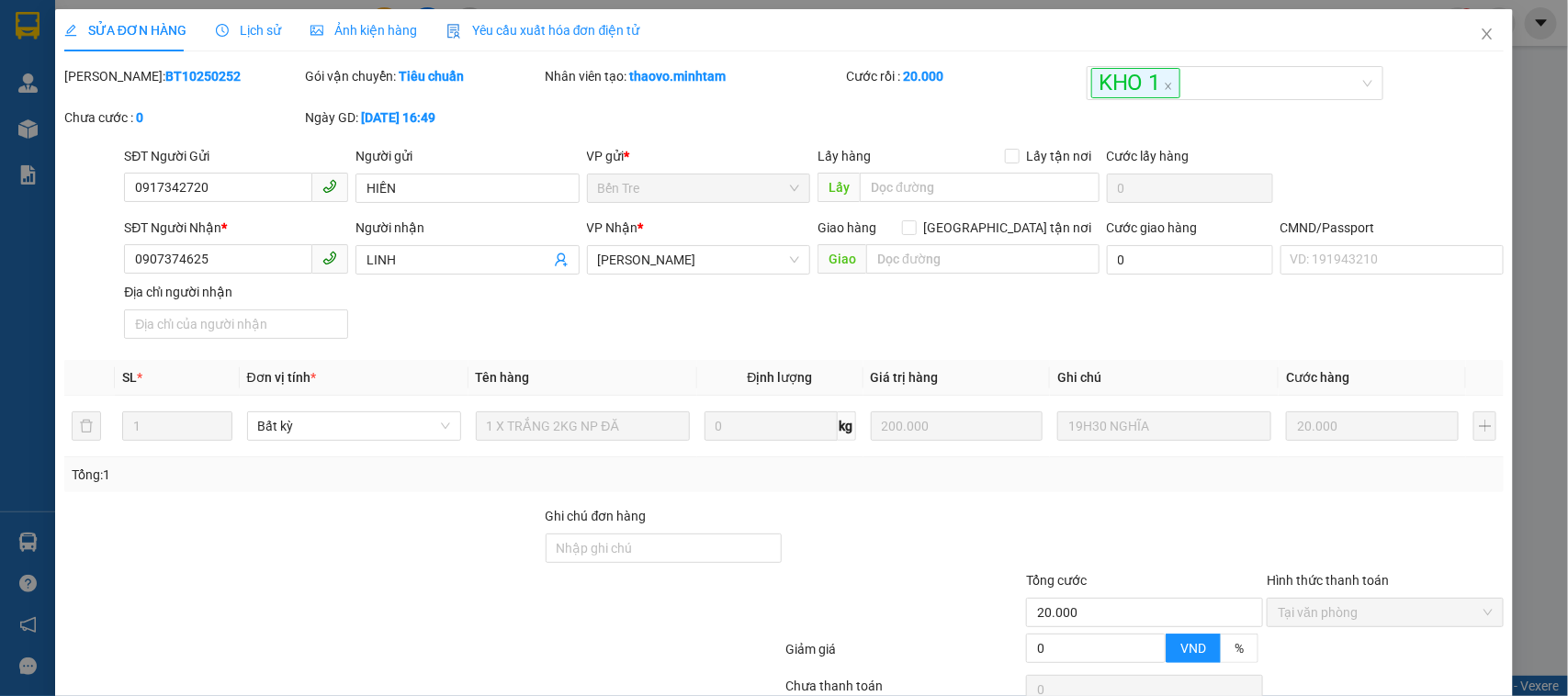
click at [235, 25] on span "Lịch sử" at bounding box center [248, 30] width 66 height 15
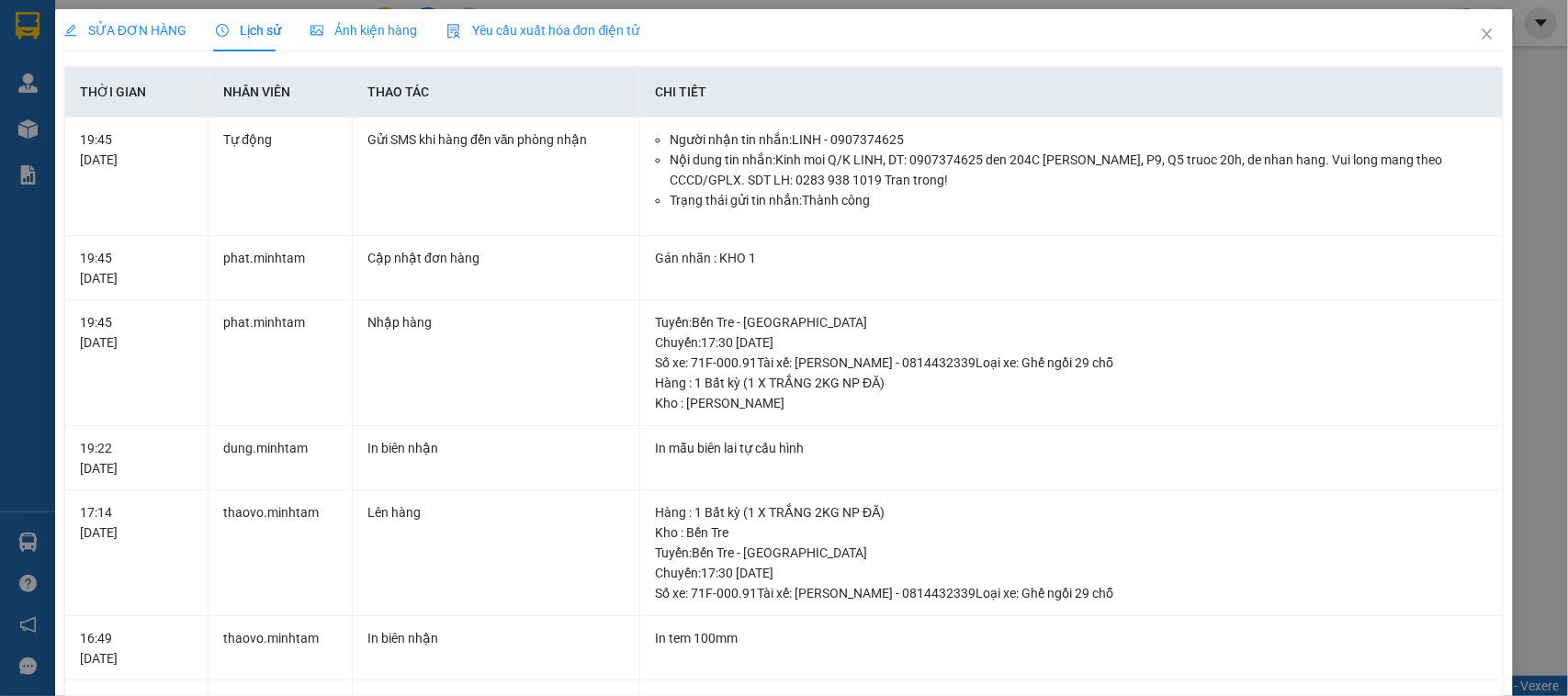
click at [1442, 61] on div "SỬA ĐƠN HÀNG Lịch sử Ảnh kiện hàng Yêu cầu xuất hóa đơn điện tử Total Paid Fee …" at bounding box center [785, 624] width 1441 height 1230
click at [1325, 493] on td "Hàng : 1 Bất kỳ (1 X TRẮNG 2KG NP ĐĂ) Kho : Bến Tre Tuyến : Bến Tre - Sài Gòn …" at bounding box center [1071, 553] width 863 height 126
click at [1480, 29] on icon "close" at bounding box center [1488, 34] width 15 height 15
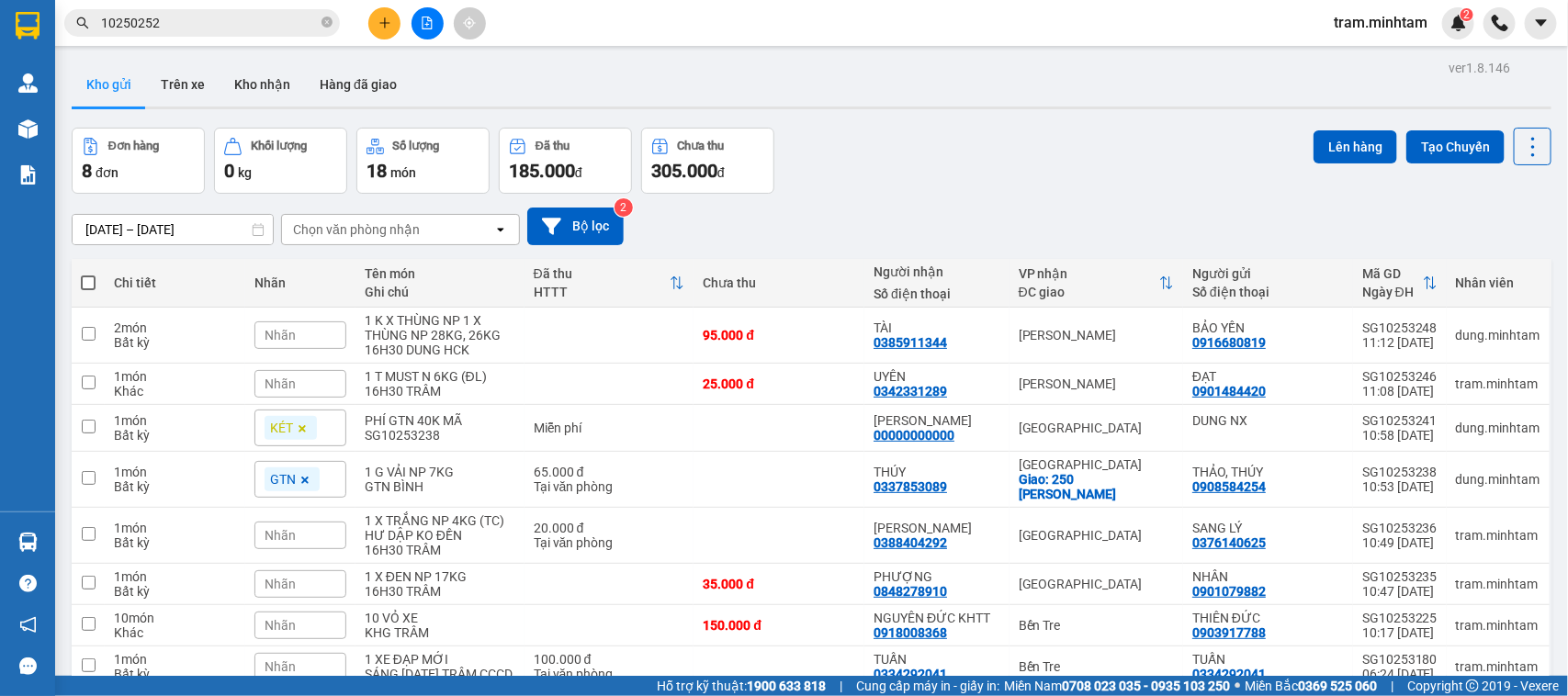
click at [171, 24] on input "10250252" at bounding box center [209, 23] width 217 height 20
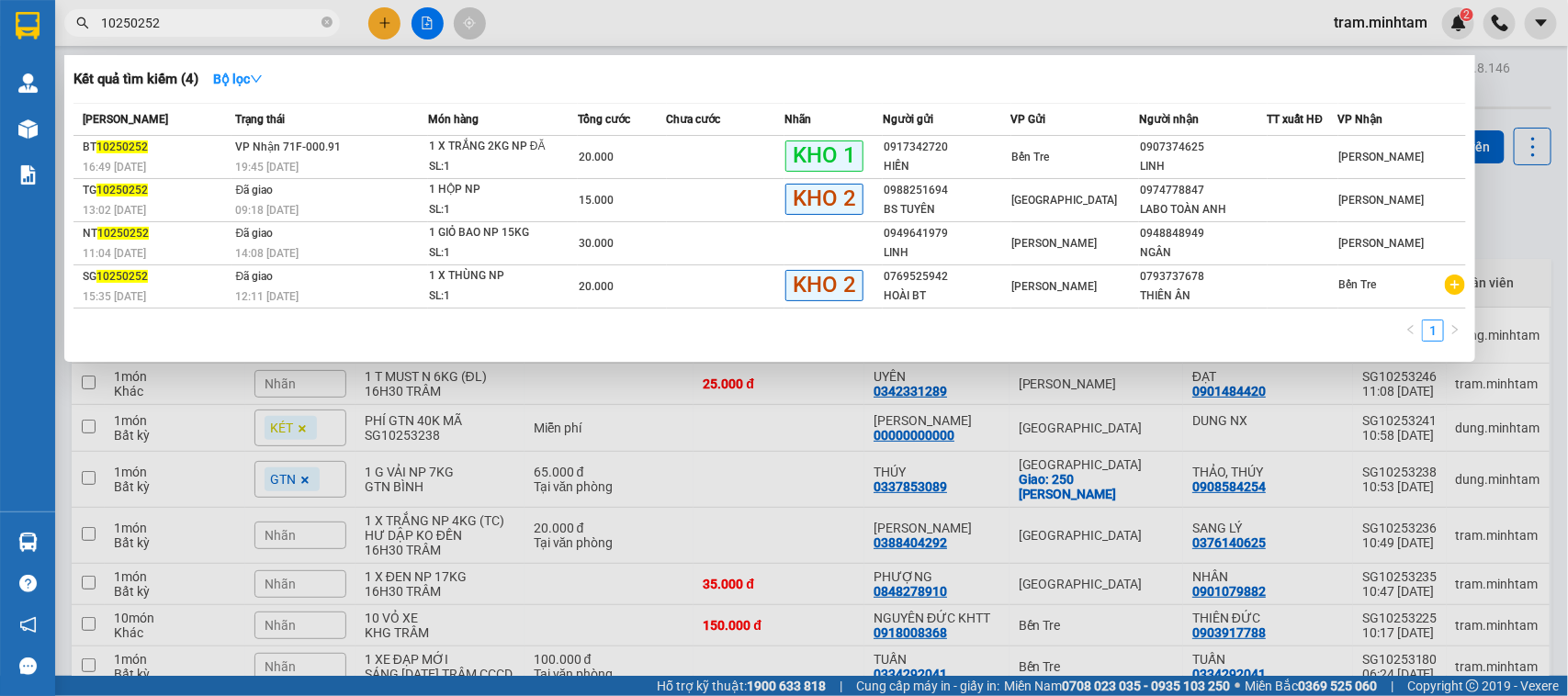
click at [171, 24] on input "10250252" at bounding box center [209, 23] width 217 height 20
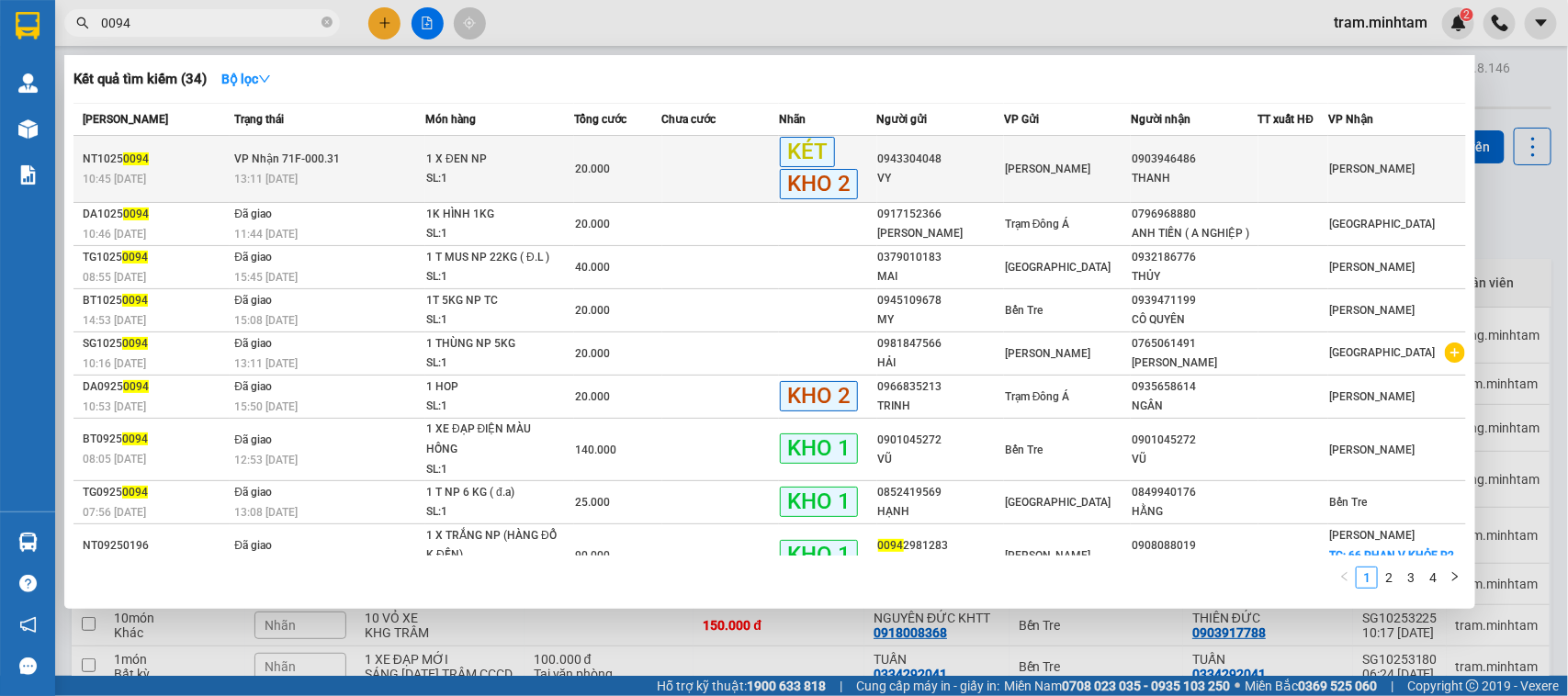
type input "0094"
click at [1136, 190] on td "0903946486 THANH" at bounding box center [1194, 169] width 127 height 67
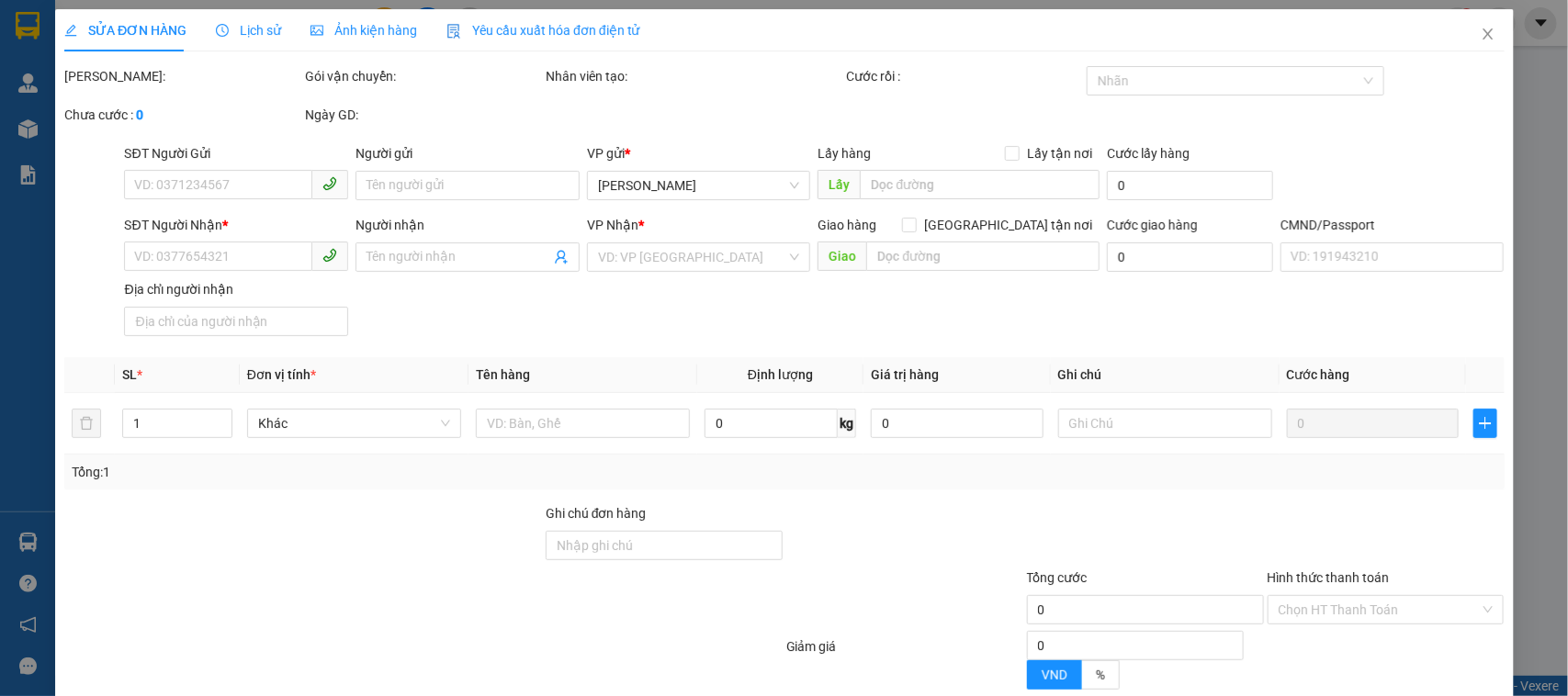
type input "0943304048"
type input "VY"
type input "0903946486"
type input "THANH"
type input "GIAO R"
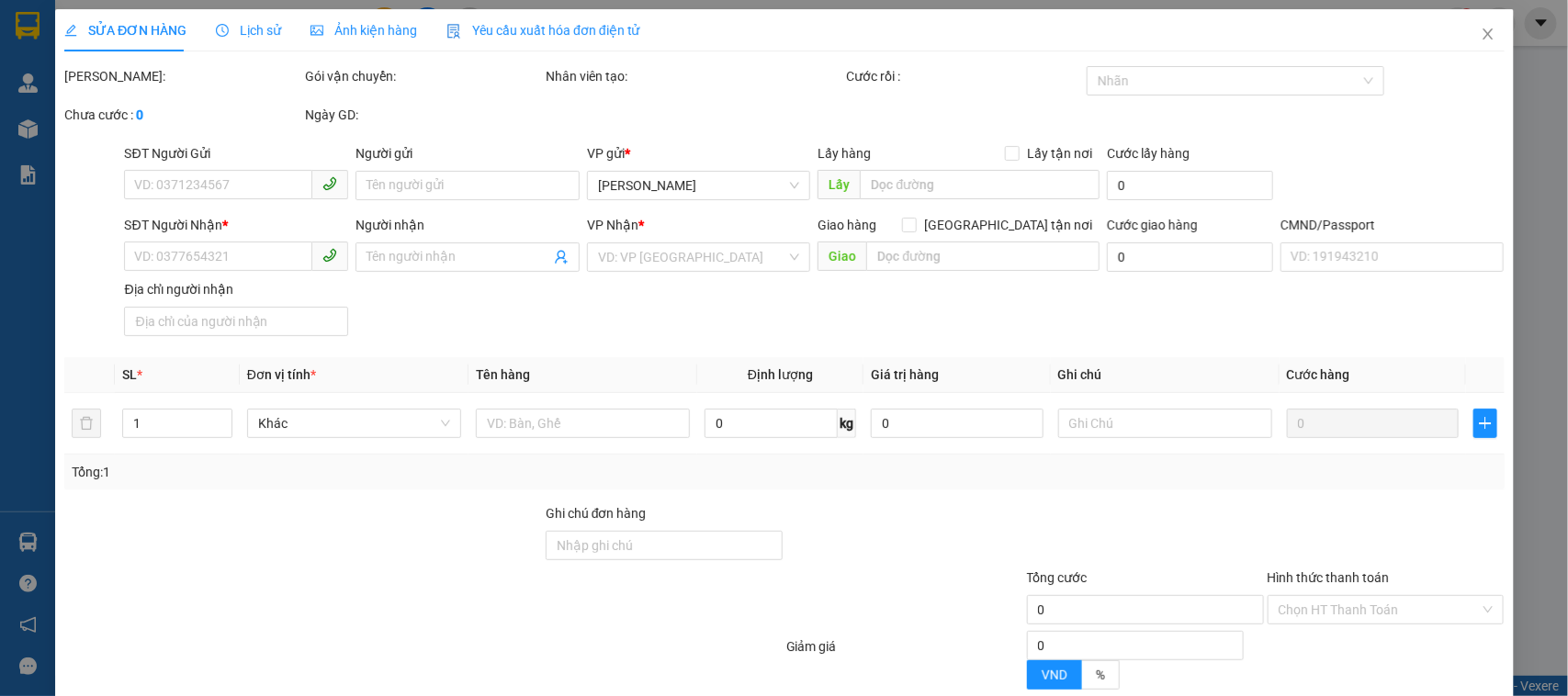
type input "20.000"
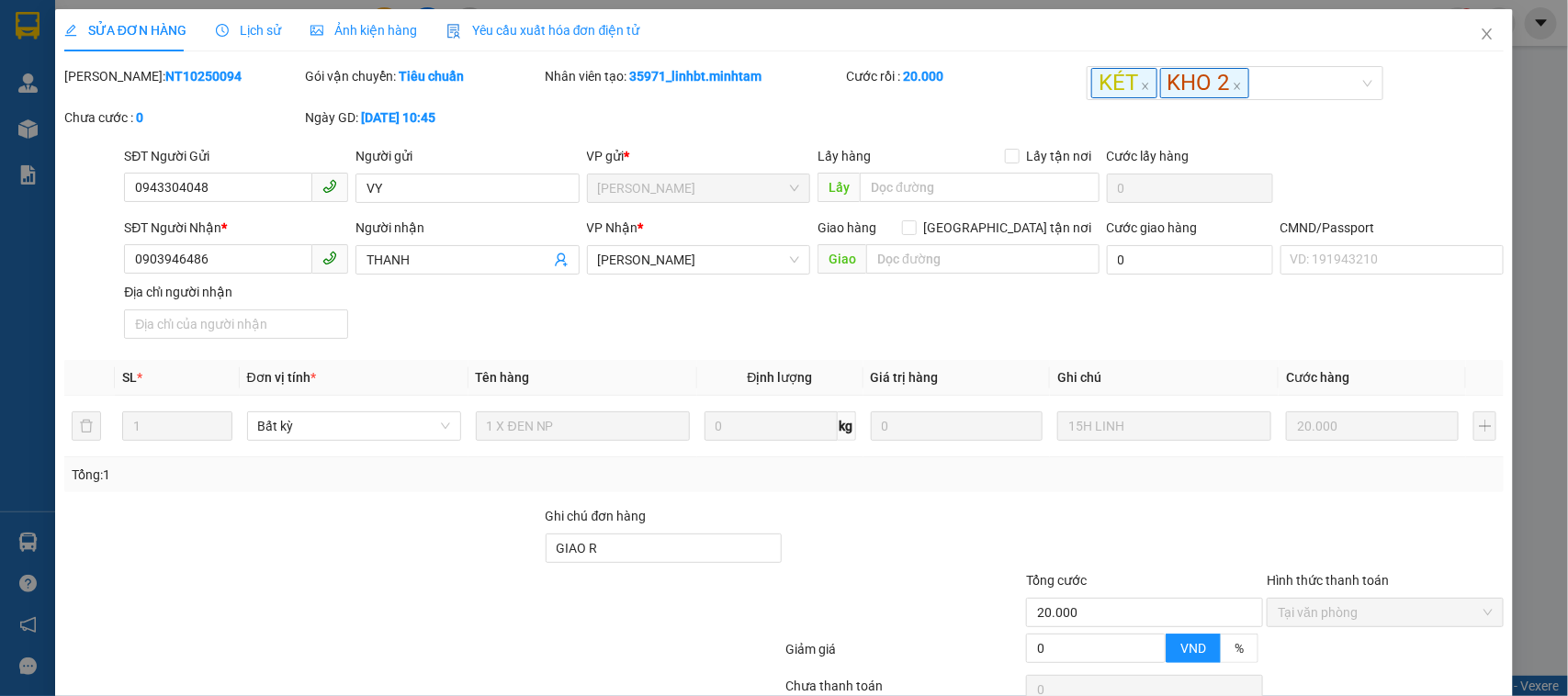
click at [226, 20] on div "Lịch sử" at bounding box center [248, 30] width 66 height 20
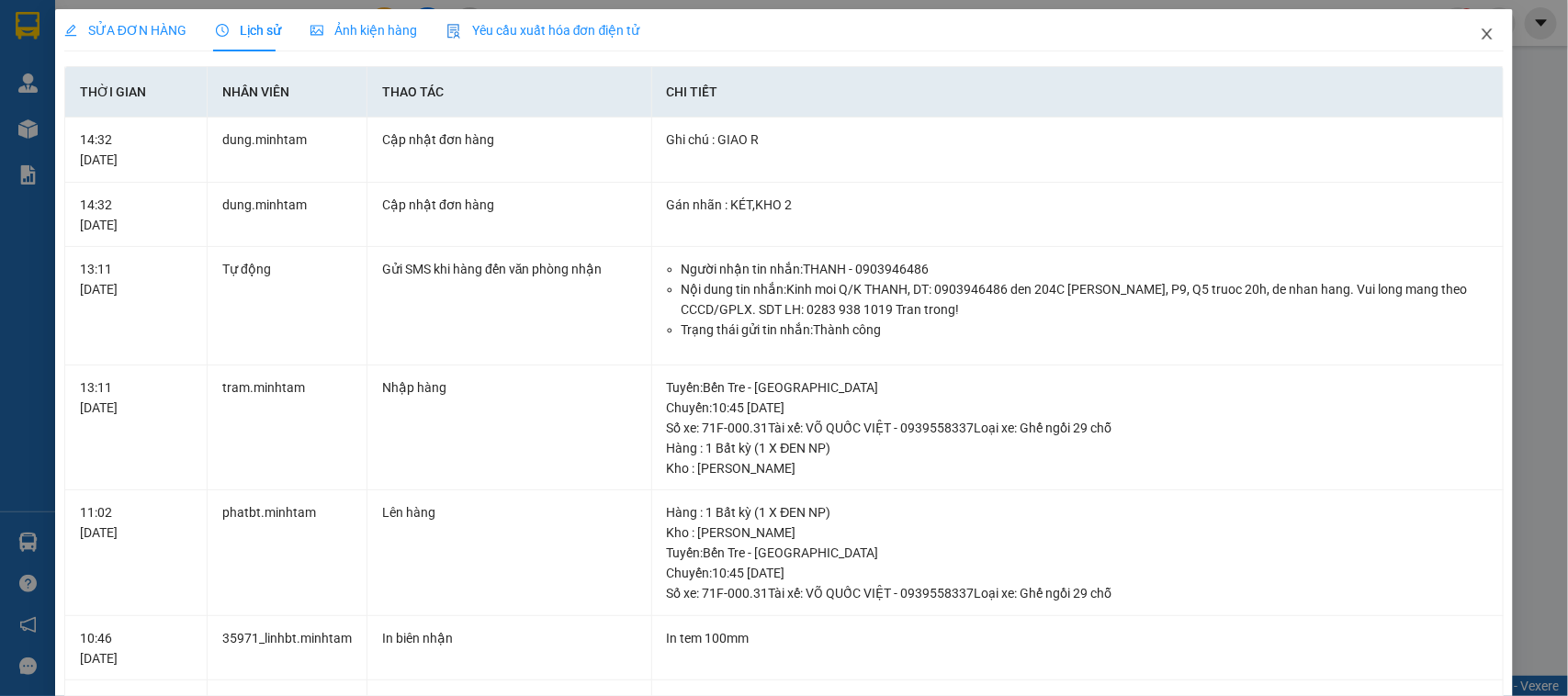
click at [1480, 29] on icon "close" at bounding box center [1488, 34] width 15 height 15
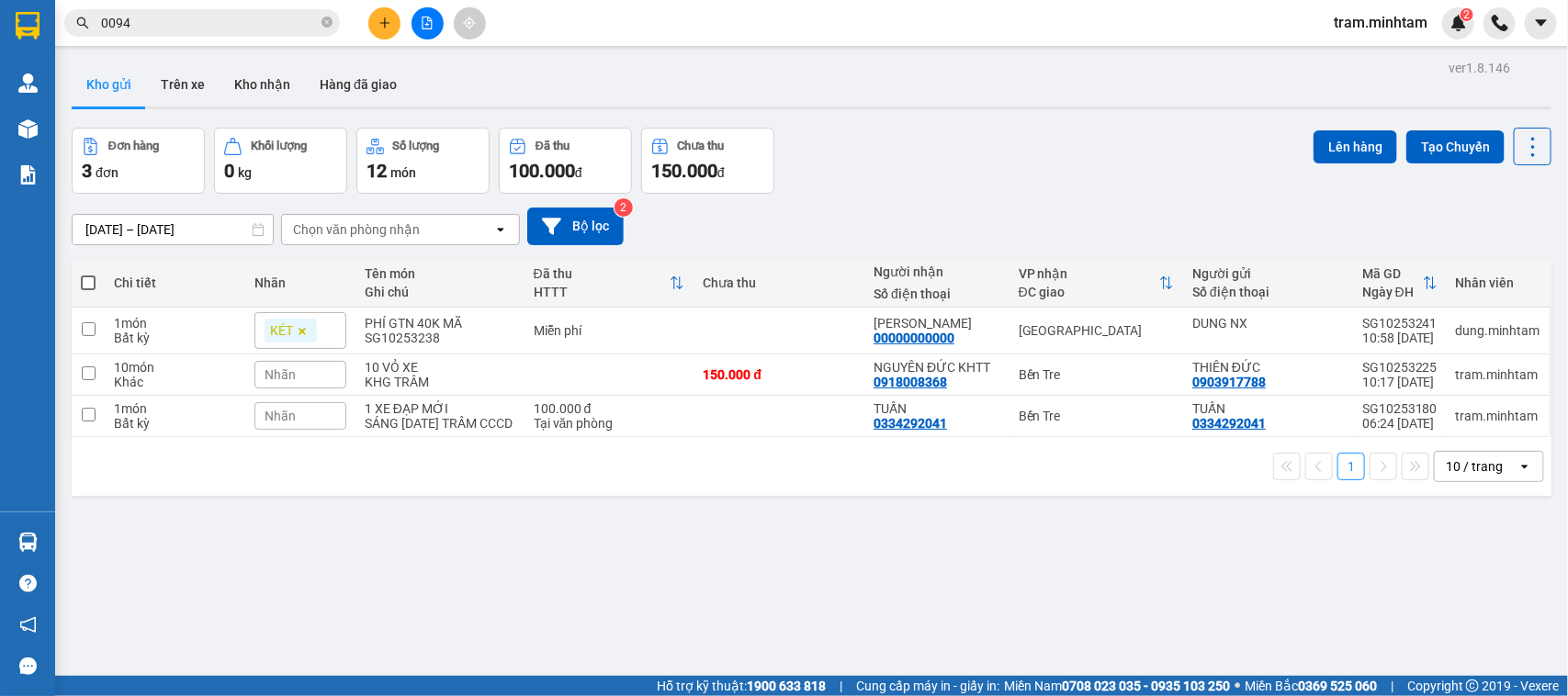
click at [967, 148] on div "Đơn hàng 3 đơn Khối lượng 0 kg Số lượng 12 món Đã thu 100.000 đ Chưa thu 150.00…" at bounding box center [812, 161] width 1480 height 66
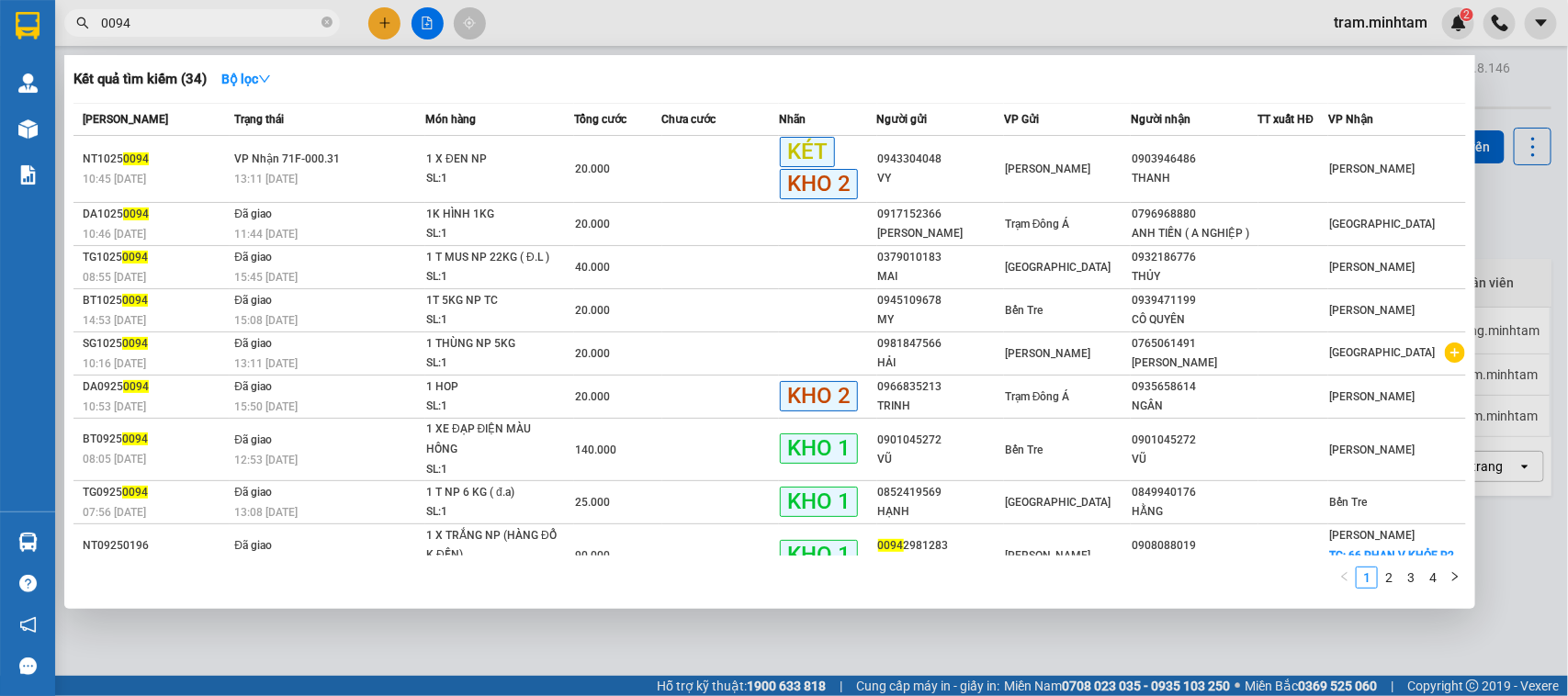
click at [249, 24] on input "0094" at bounding box center [209, 23] width 217 height 20
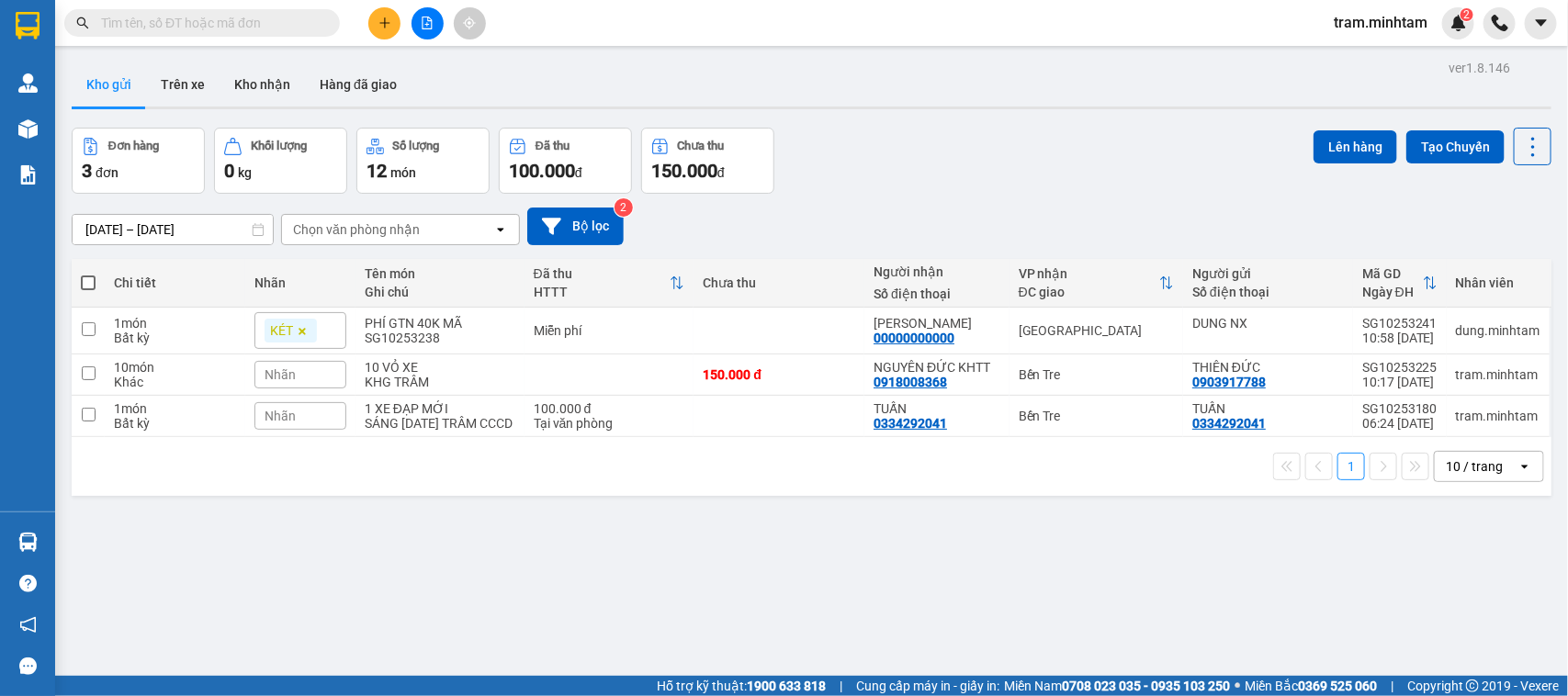
click at [149, 25] on input "text" at bounding box center [209, 23] width 217 height 20
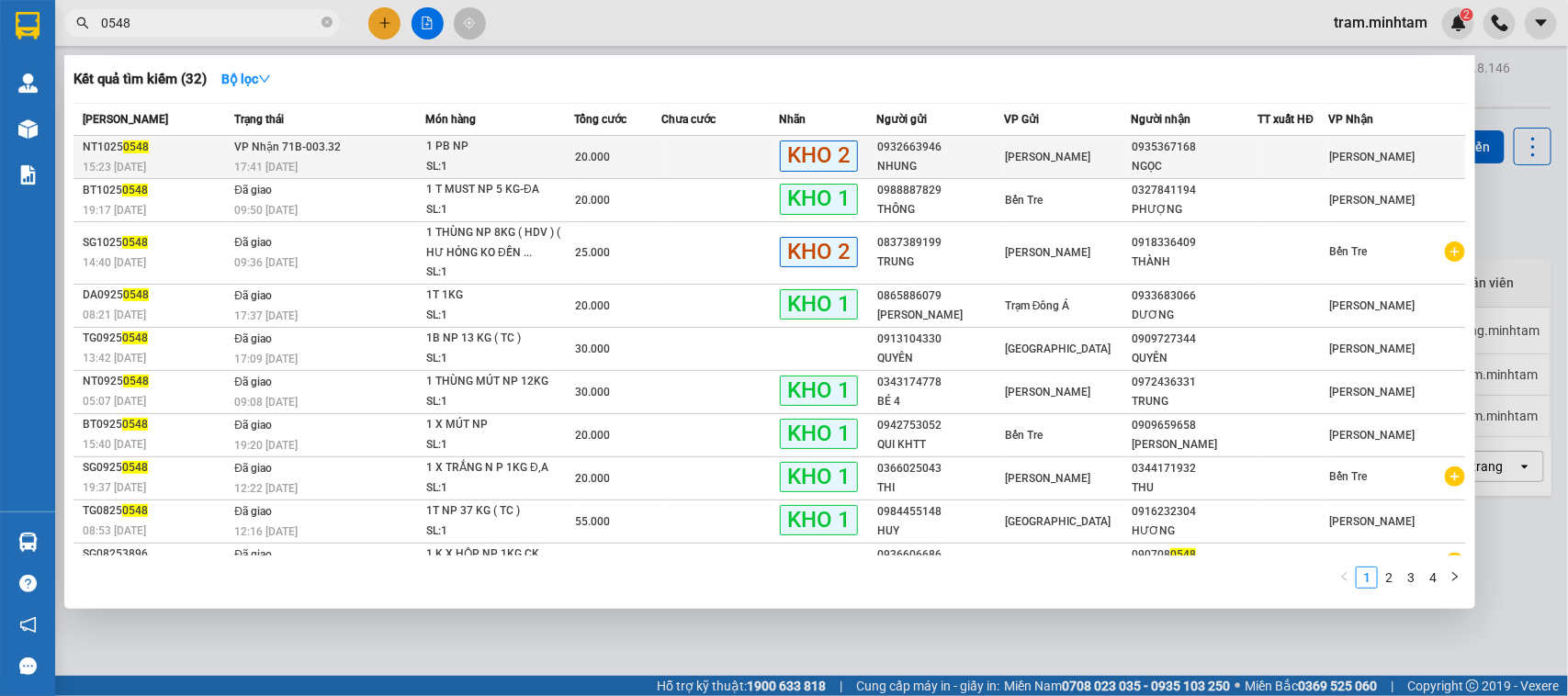
type input "0548"
click at [561, 158] on div "SL: 1" at bounding box center [495, 167] width 138 height 20
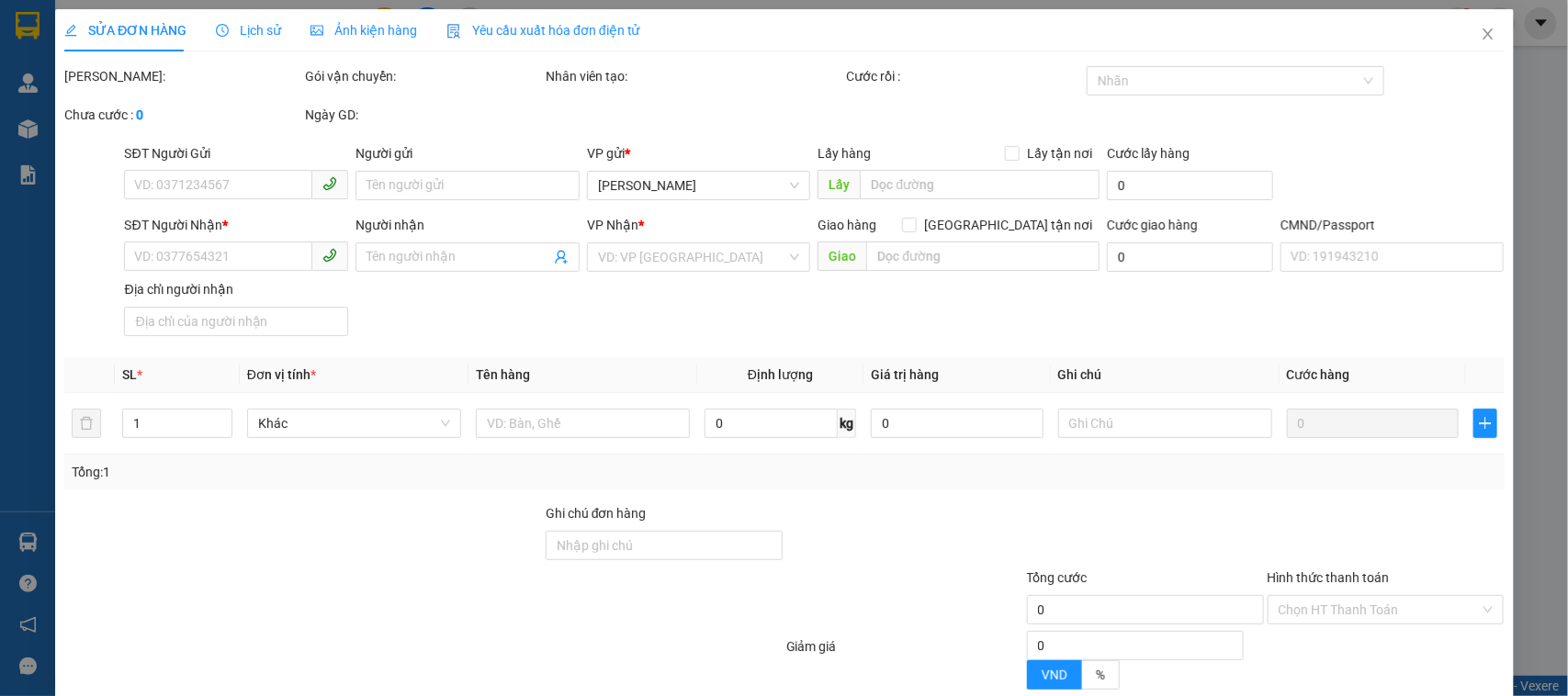
type input "0932663946"
type input "NHUNG"
type input "0935367168"
type input "NGỌC"
type input "KHM"
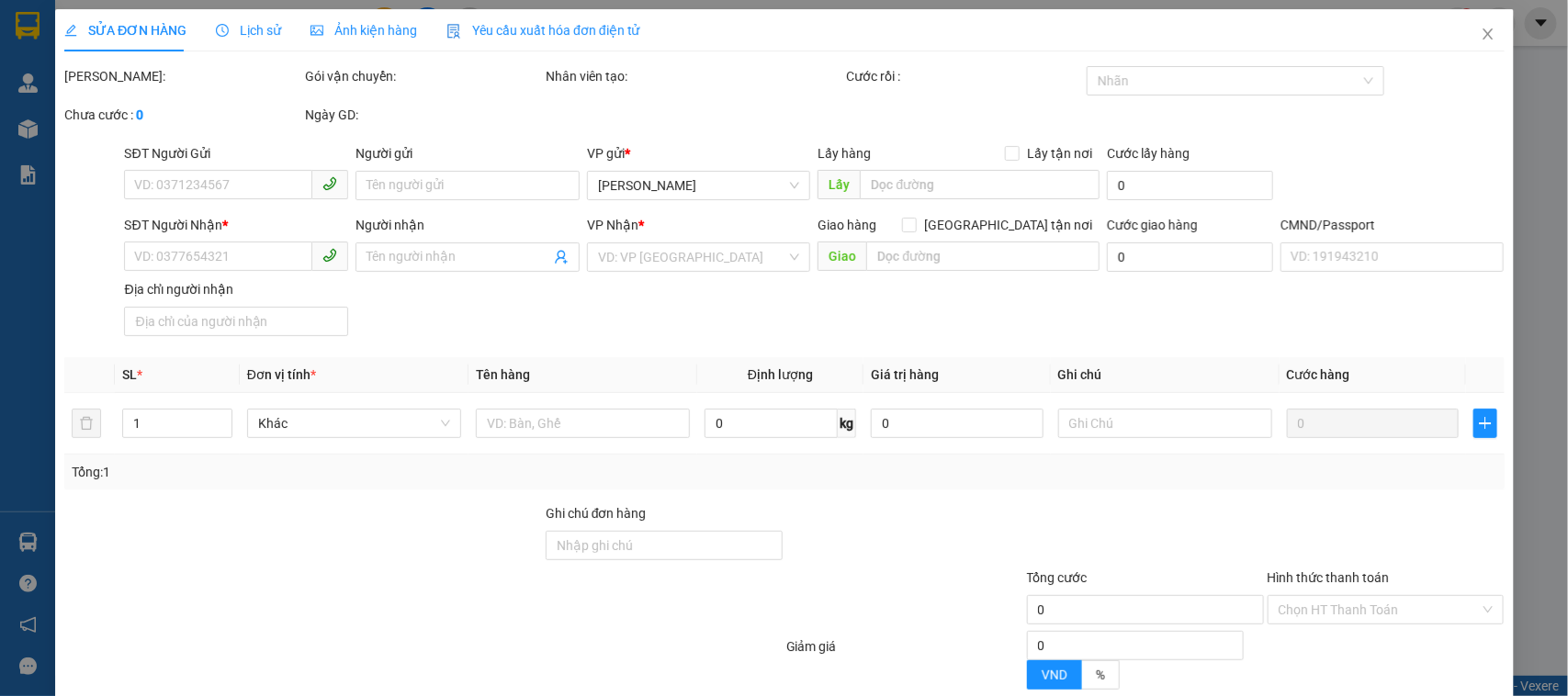
type input "20.000"
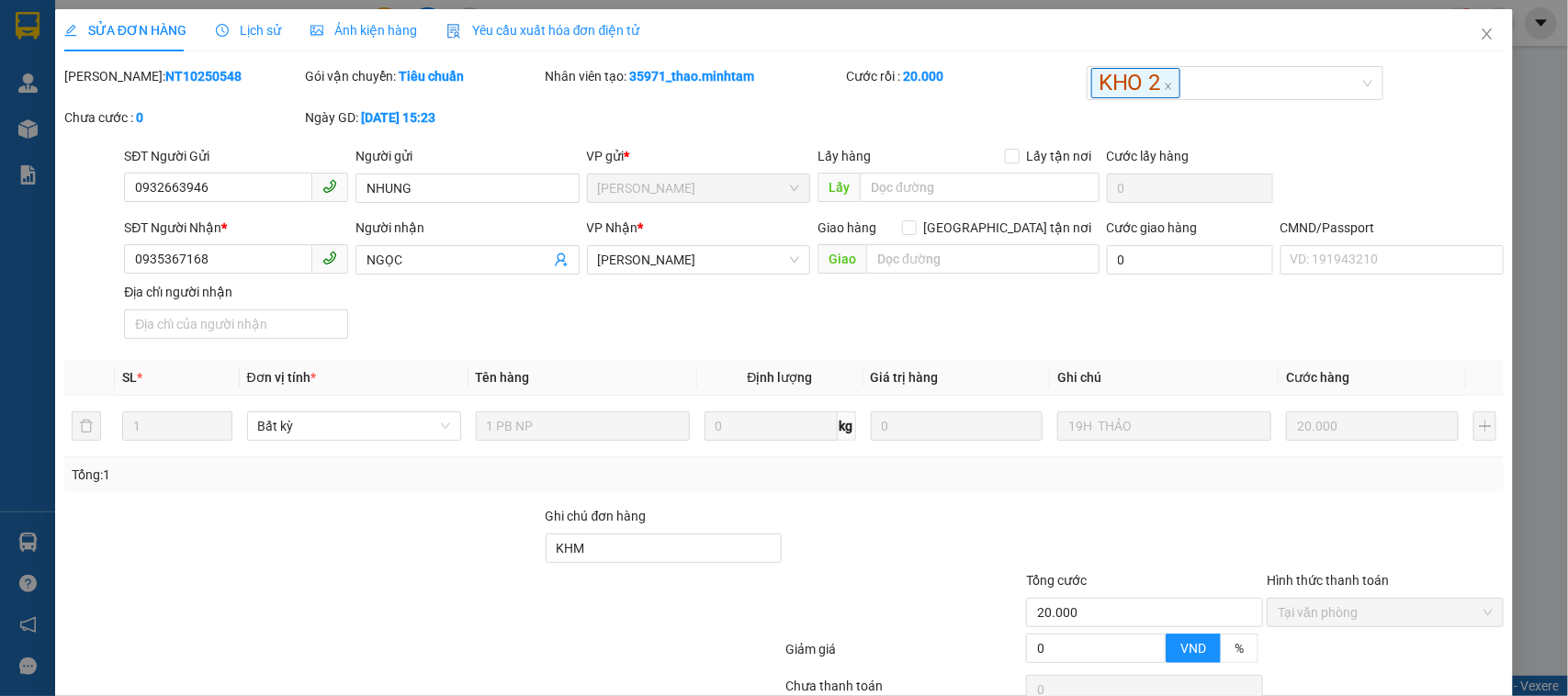
click at [254, 40] on div "Lịch sử" at bounding box center [248, 30] width 66 height 20
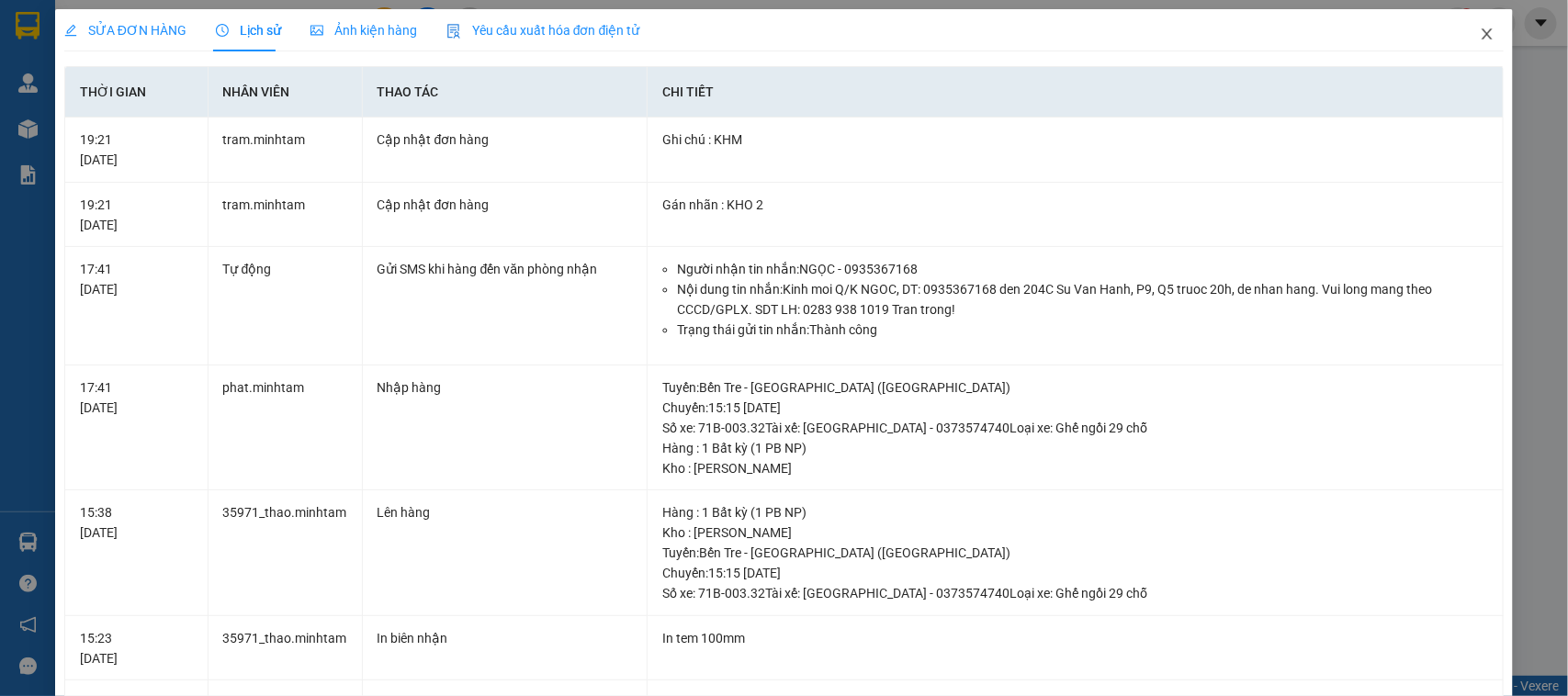
click at [1483, 33] on icon "close" at bounding box center [1488, 34] width 10 height 11
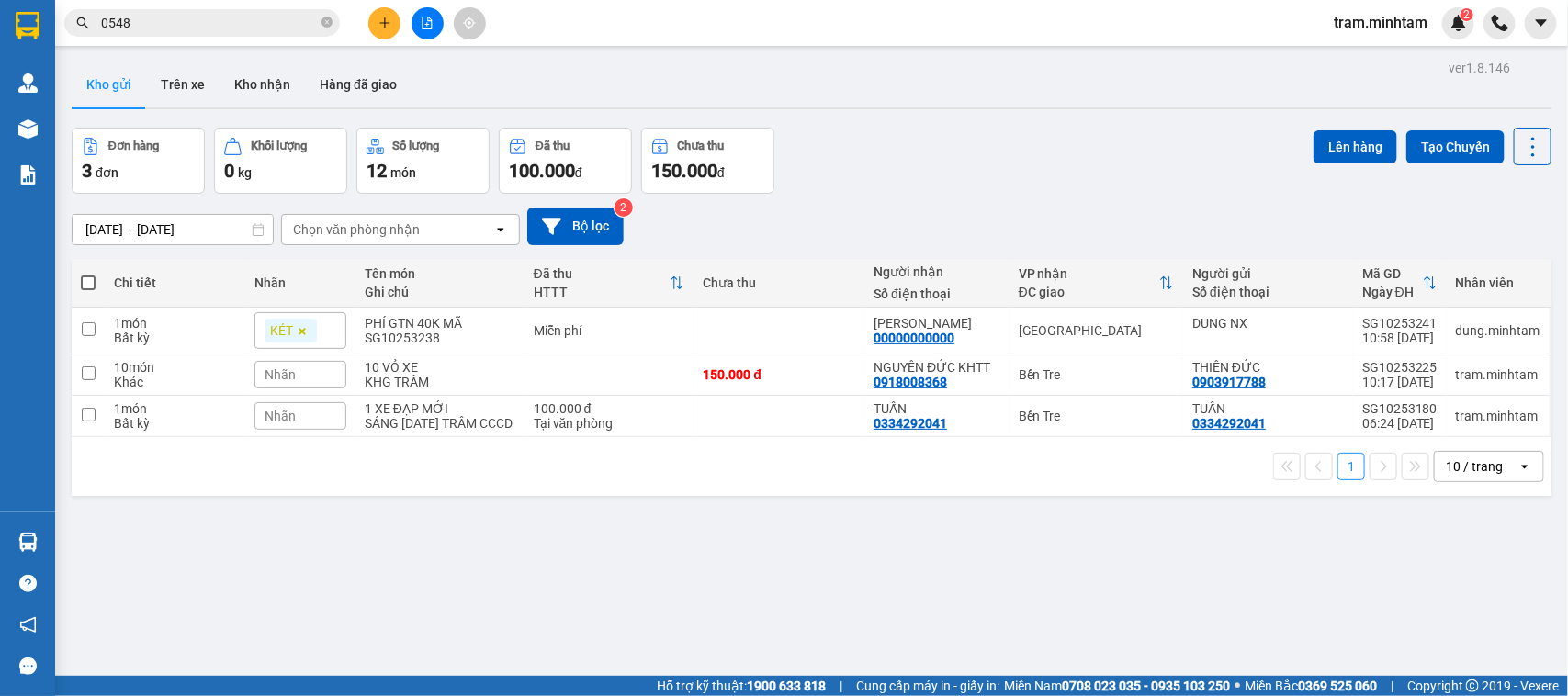
drag, startPoint x: 1050, startPoint y: 152, endPoint x: 1039, endPoint y: 157, distance: 12.1
click at [1044, 154] on div "Đơn hàng 3 đơn Khối lượng 0 kg Số lượng 12 món Đã thu 100.000 đ Chưa thu 150.00…" at bounding box center [812, 161] width 1480 height 66
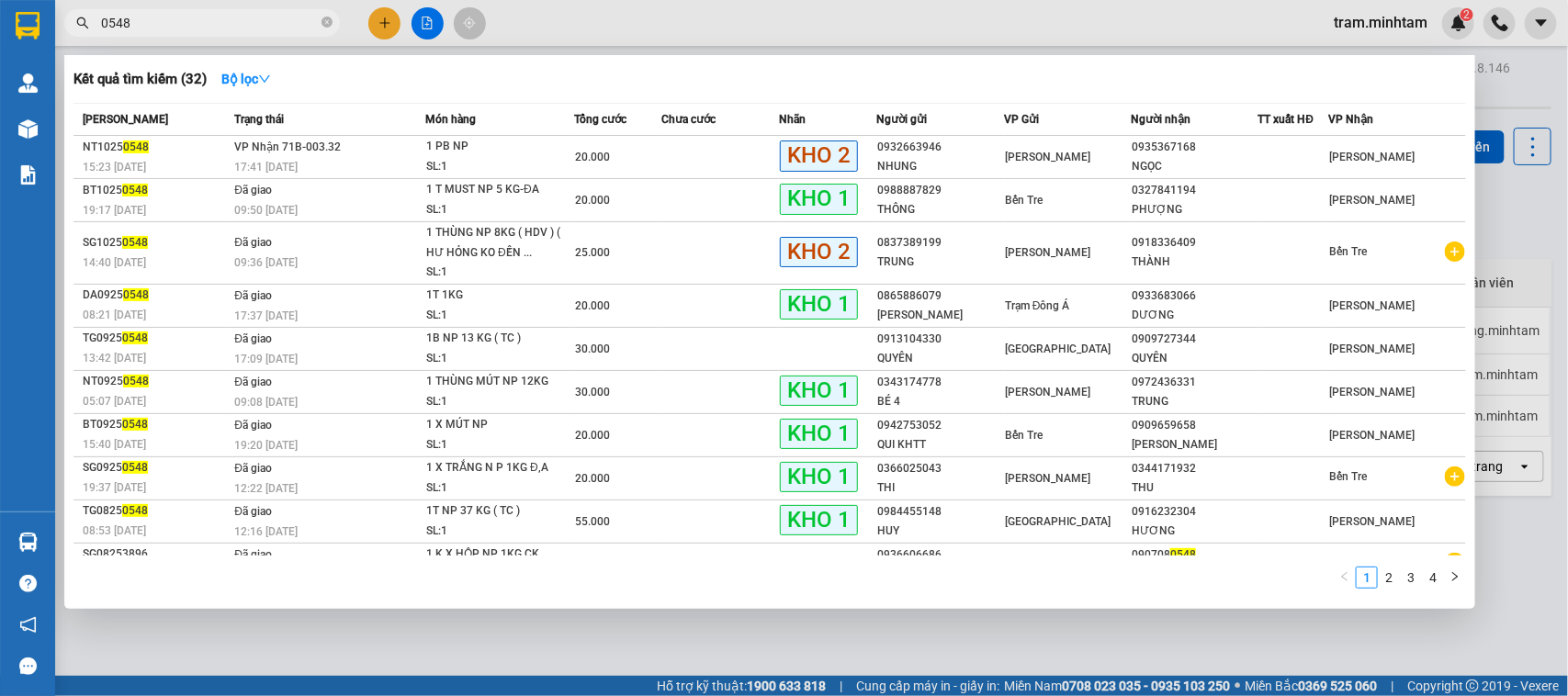
click at [242, 29] on input "0548" at bounding box center [209, 23] width 217 height 20
click at [241, 24] on input "0548" at bounding box center [209, 23] width 217 height 20
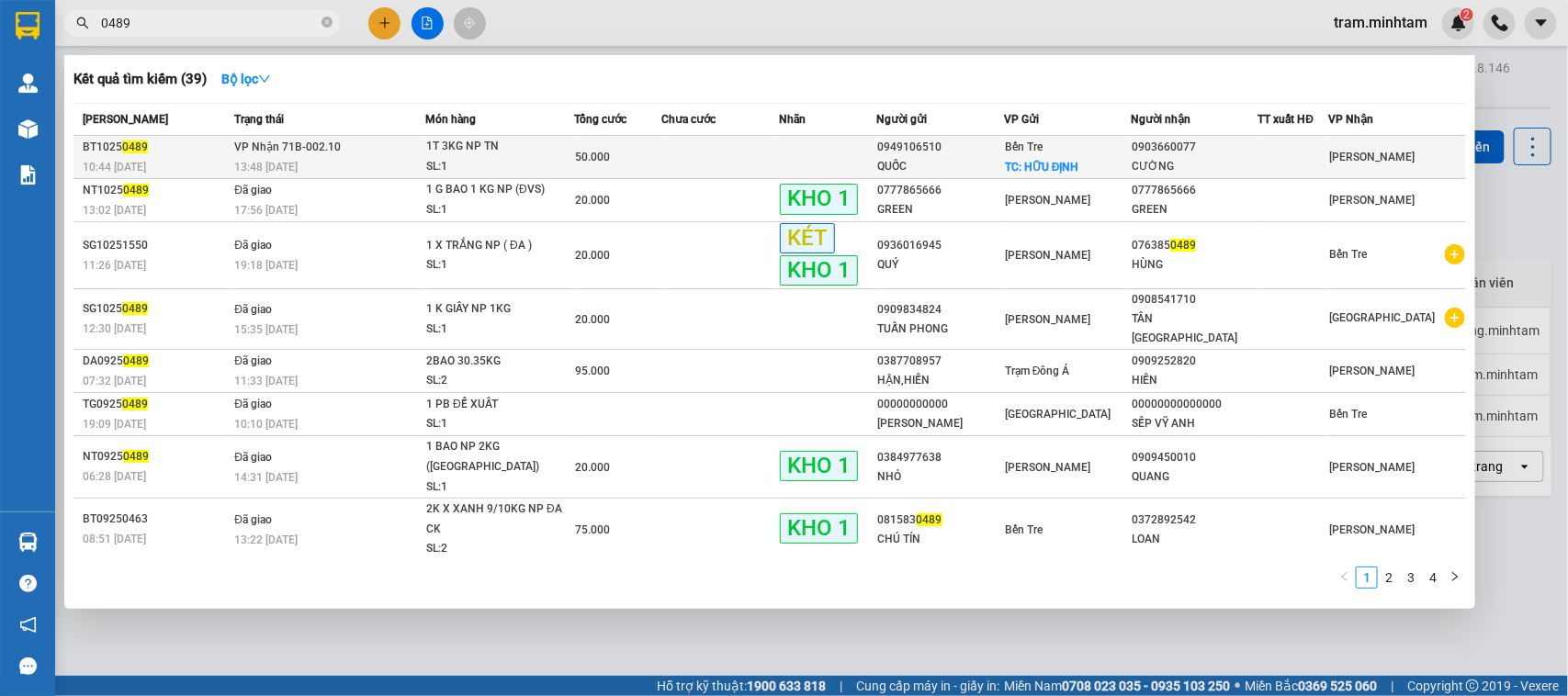
type input "0489"
click at [539, 144] on div "1T 3KG NP TN" at bounding box center [495, 147] width 138 height 20
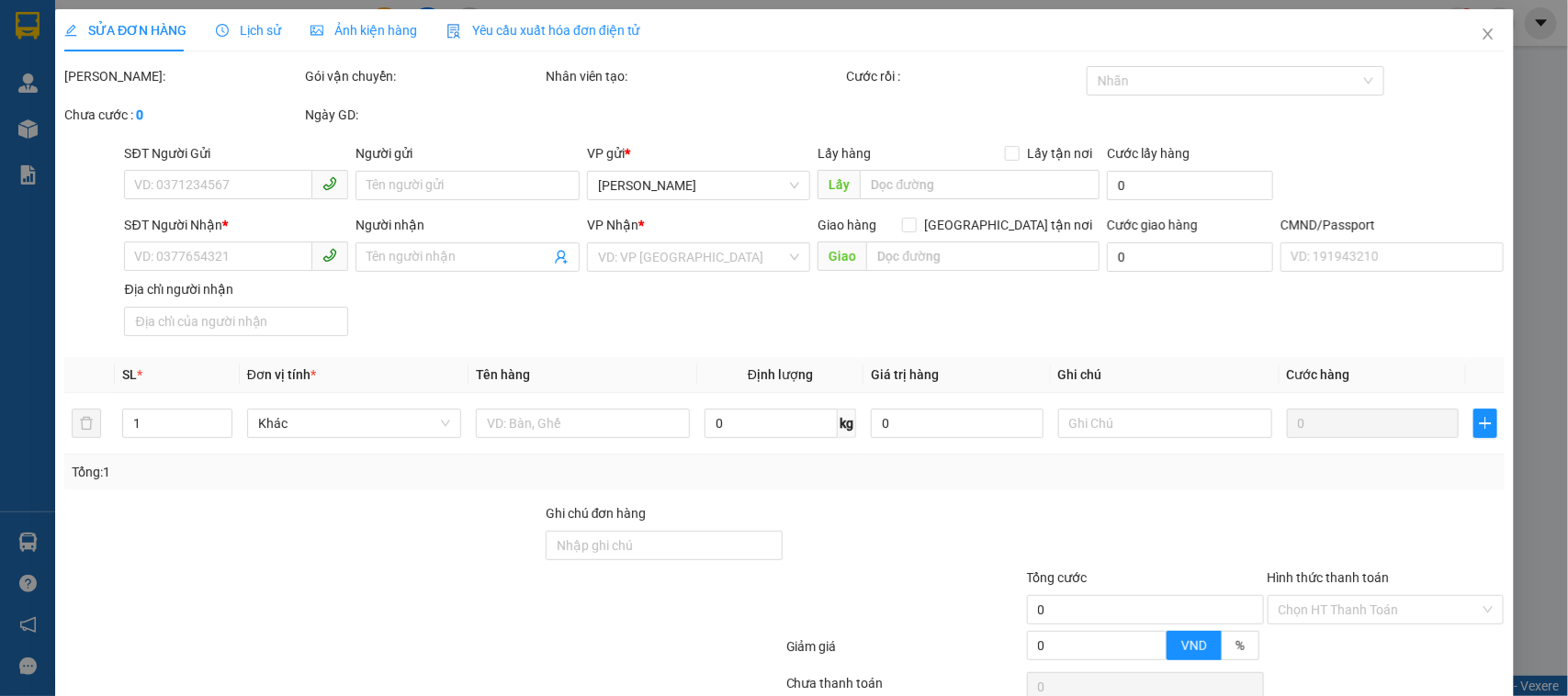
type input "0949106510"
type input "QUỐC"
checkbox input "true"
type input "HỮU ĐỊNH"
type input "30.000"
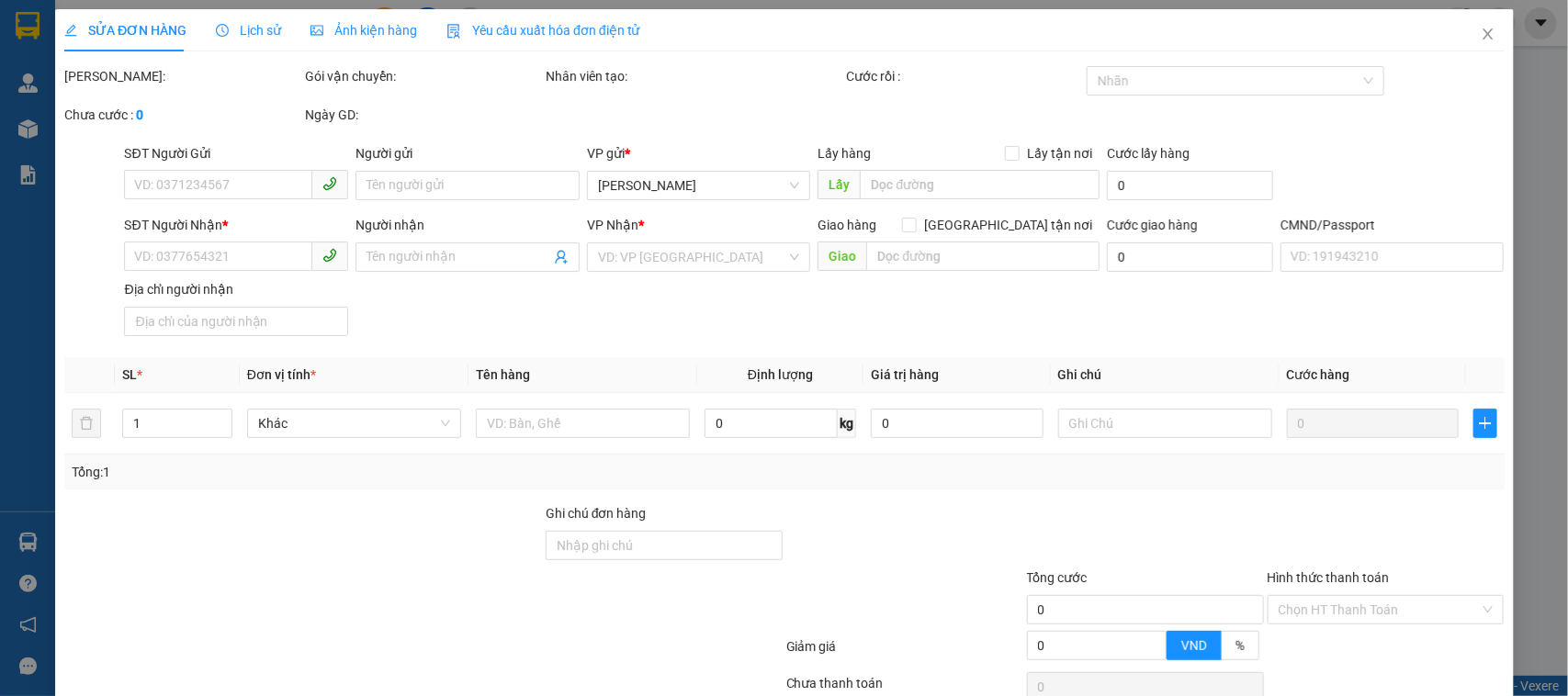
type input "0903660077"
type input "CƯỜNG"
type input "50.000"
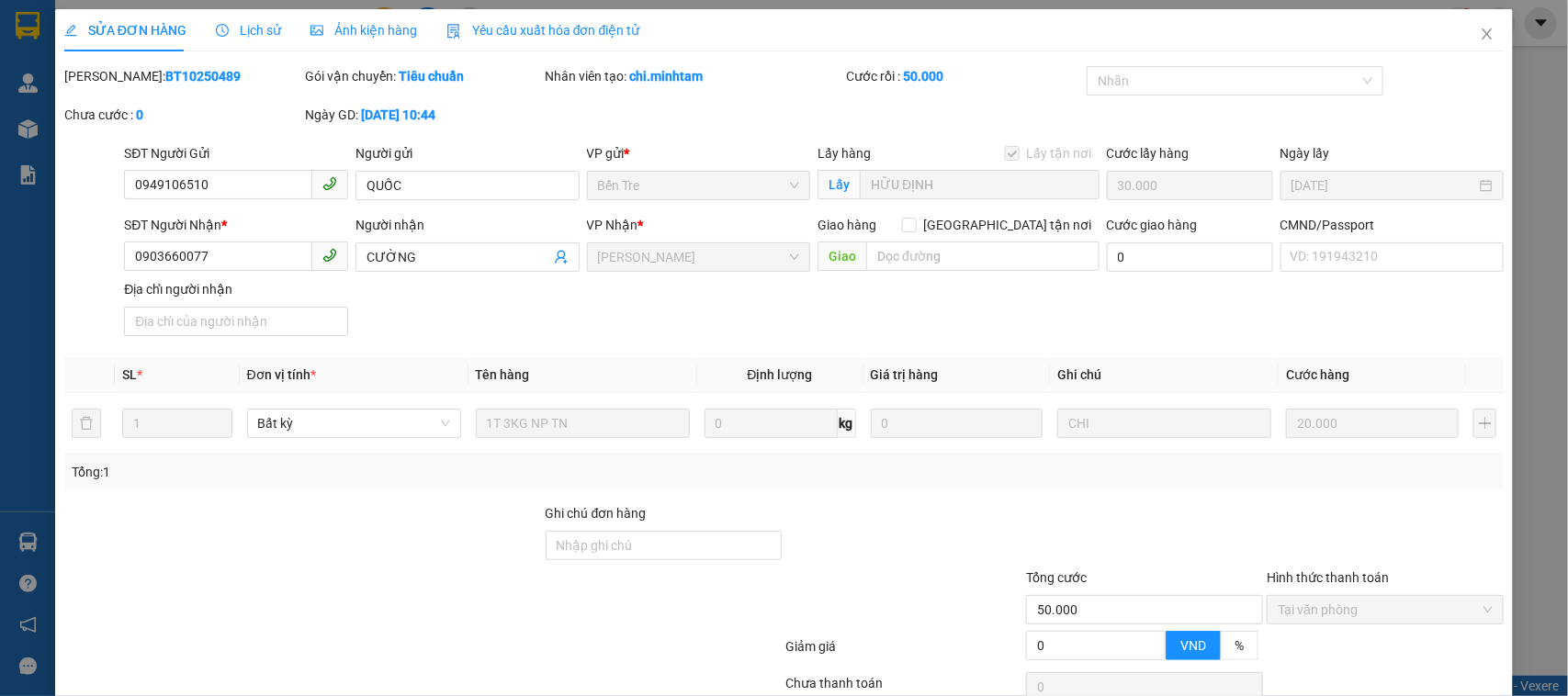
click at [267, 30] on span "Lịch sử" at bounding box center [248, 30] width 66 height 15
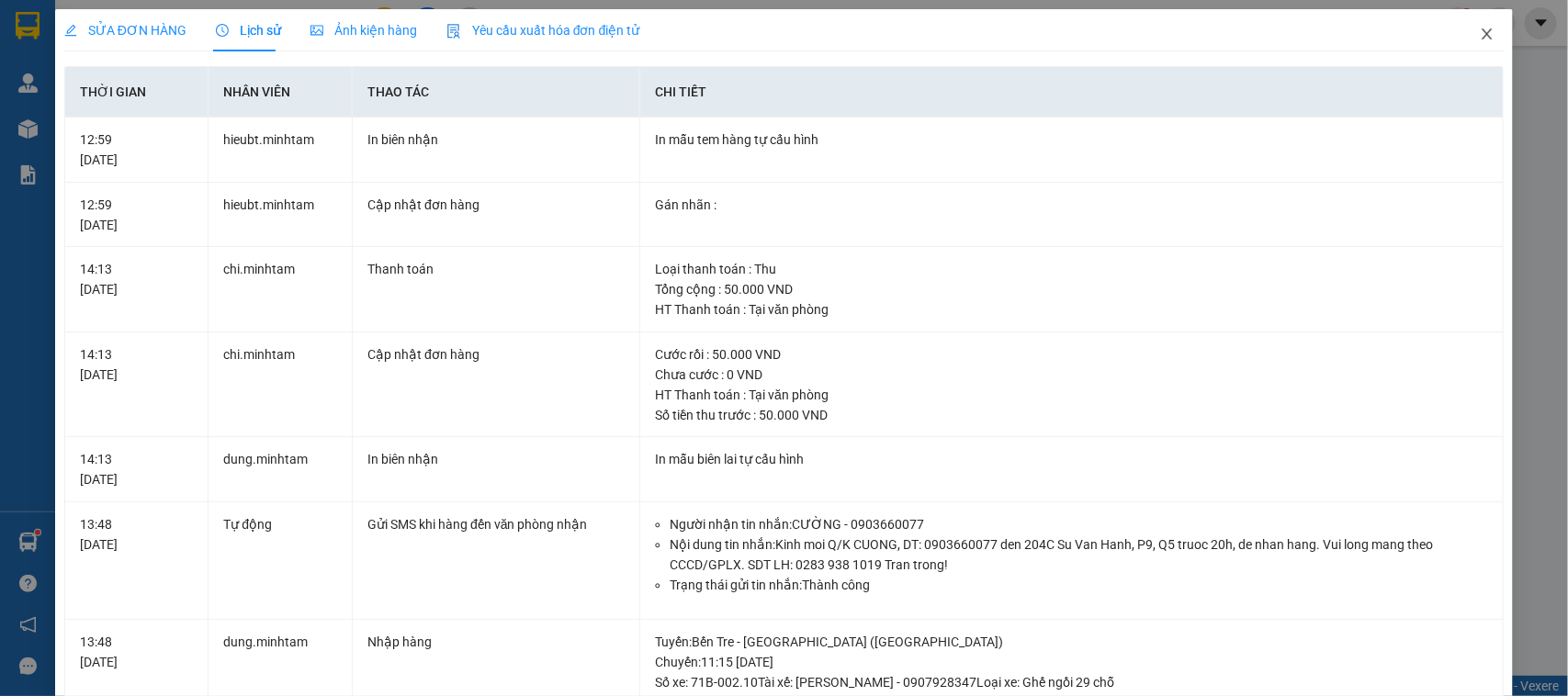
click at [1485, 32] on span "Close" at bounding box center [1488, 35] width 52 height 52
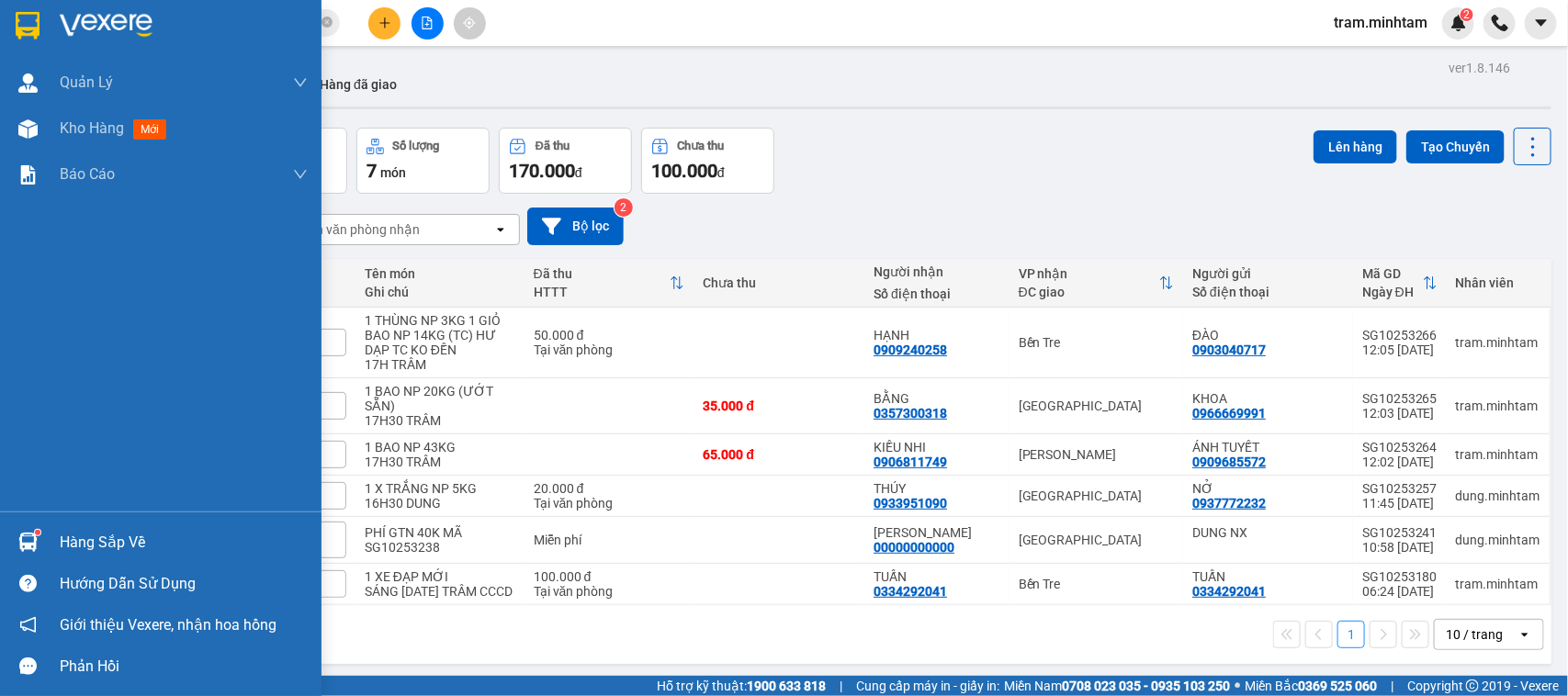
click at [86, 543] on div "Hàng sắp về" at bounding box center [184, 543] width 248 height 28
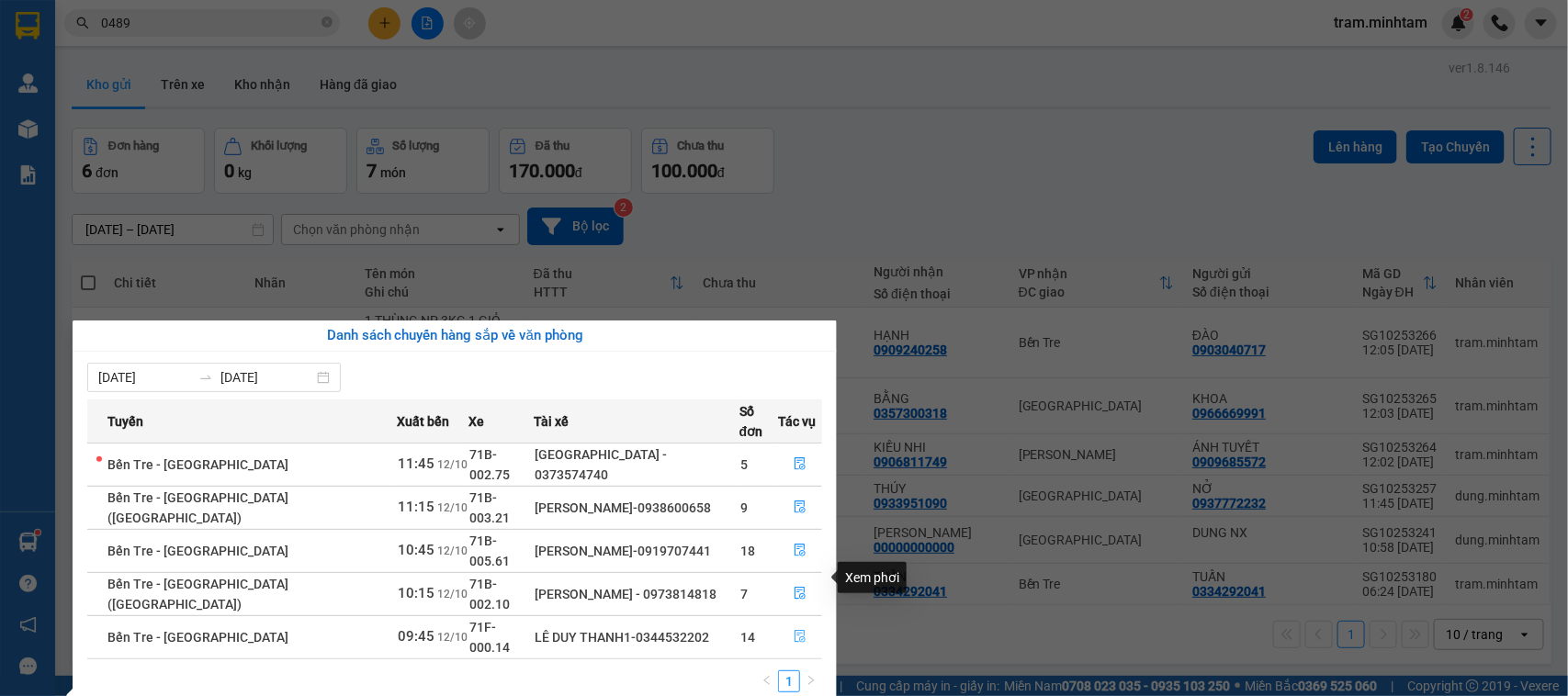
click at [796, 623] on button "button" at bounding box center [801, 638] width 42 height 30
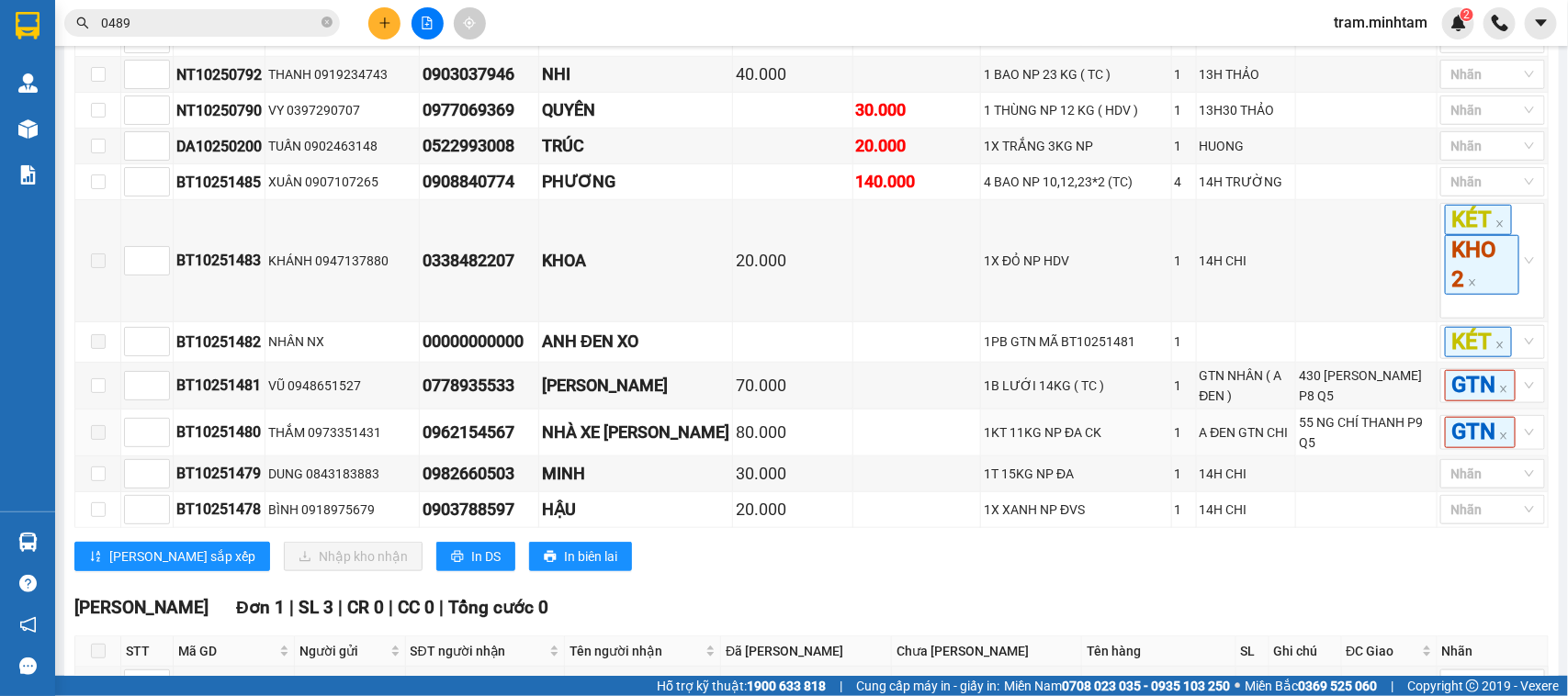
scroll to position [812, 0]
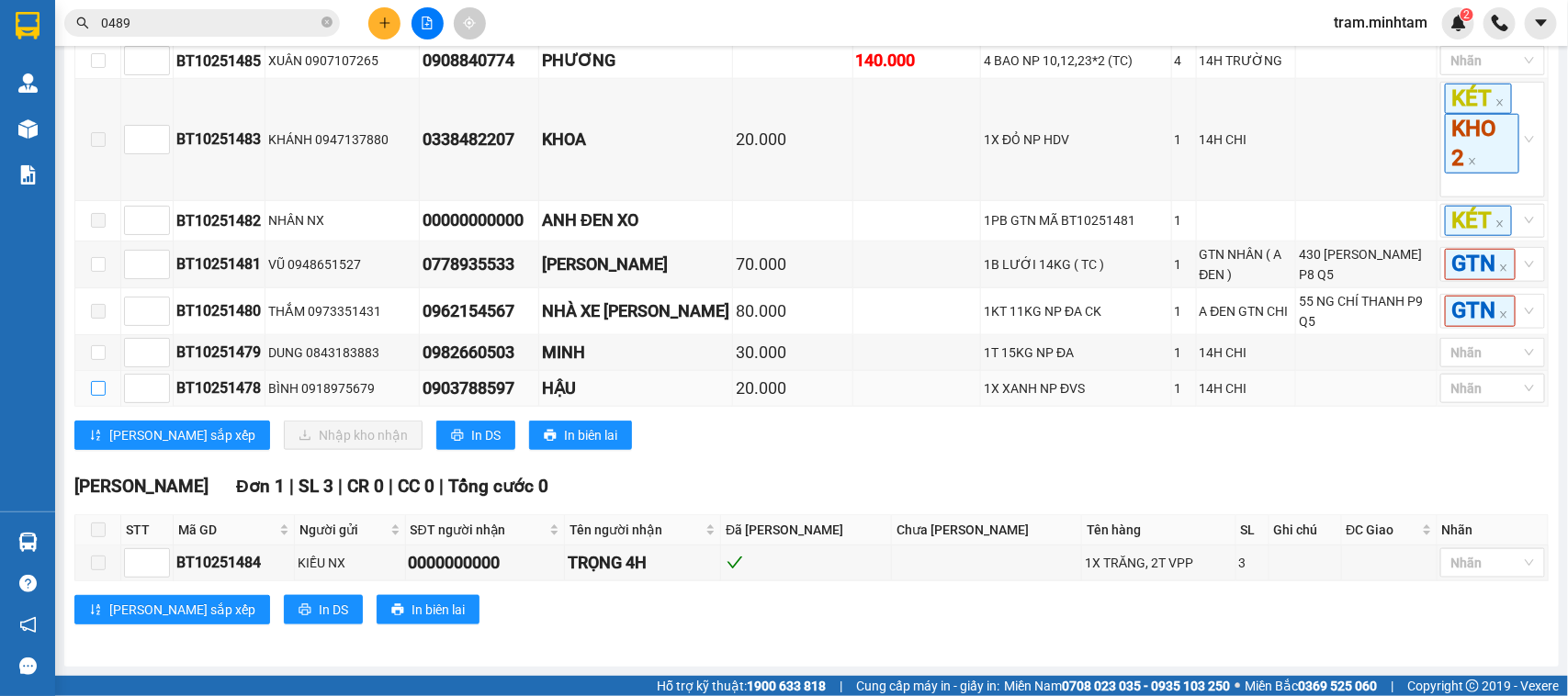
click at [96, 384] on input "checkbox" at bounding box center [98, 389] width 15 height 15
checkbox input "true"
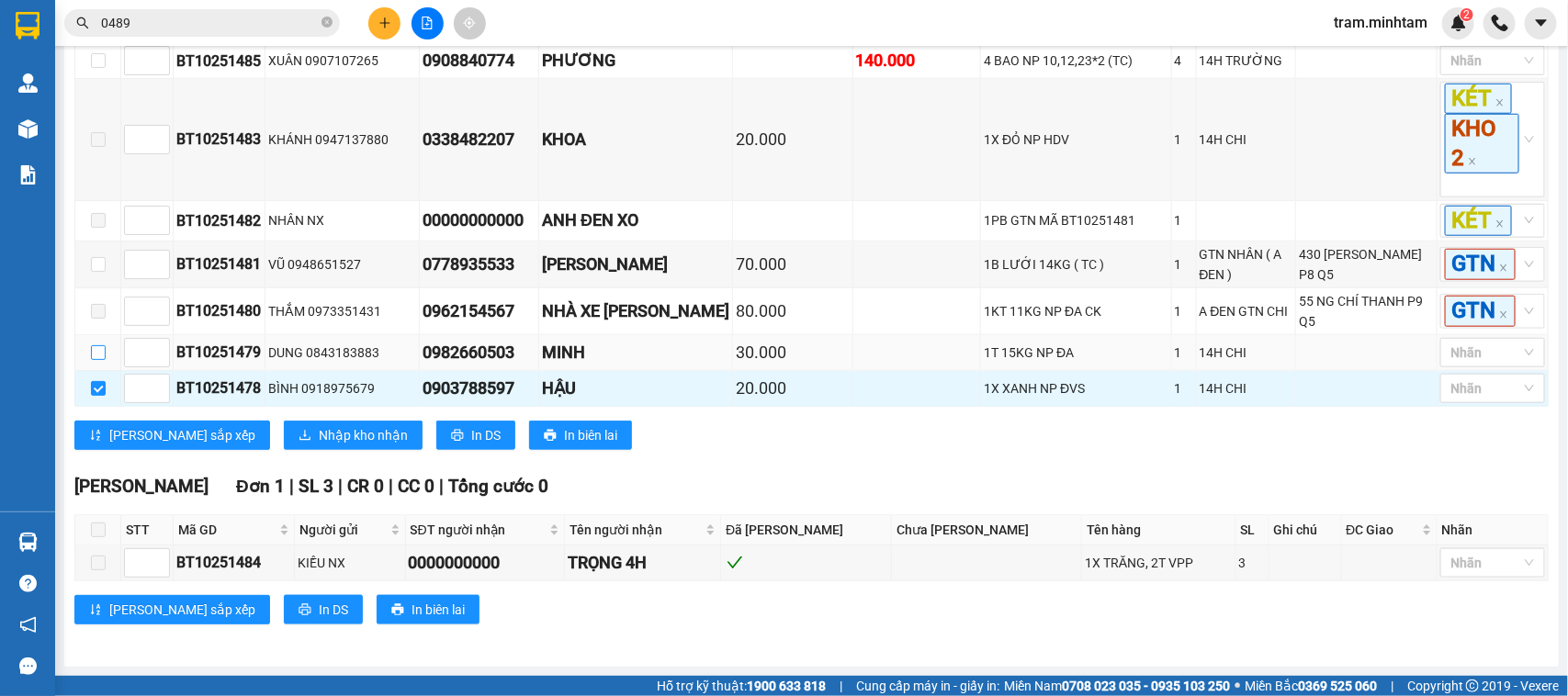
click at [101, 355] on input "checkbox" at bounding box center [98, 353] width 15 height 15
checkbox input "true"
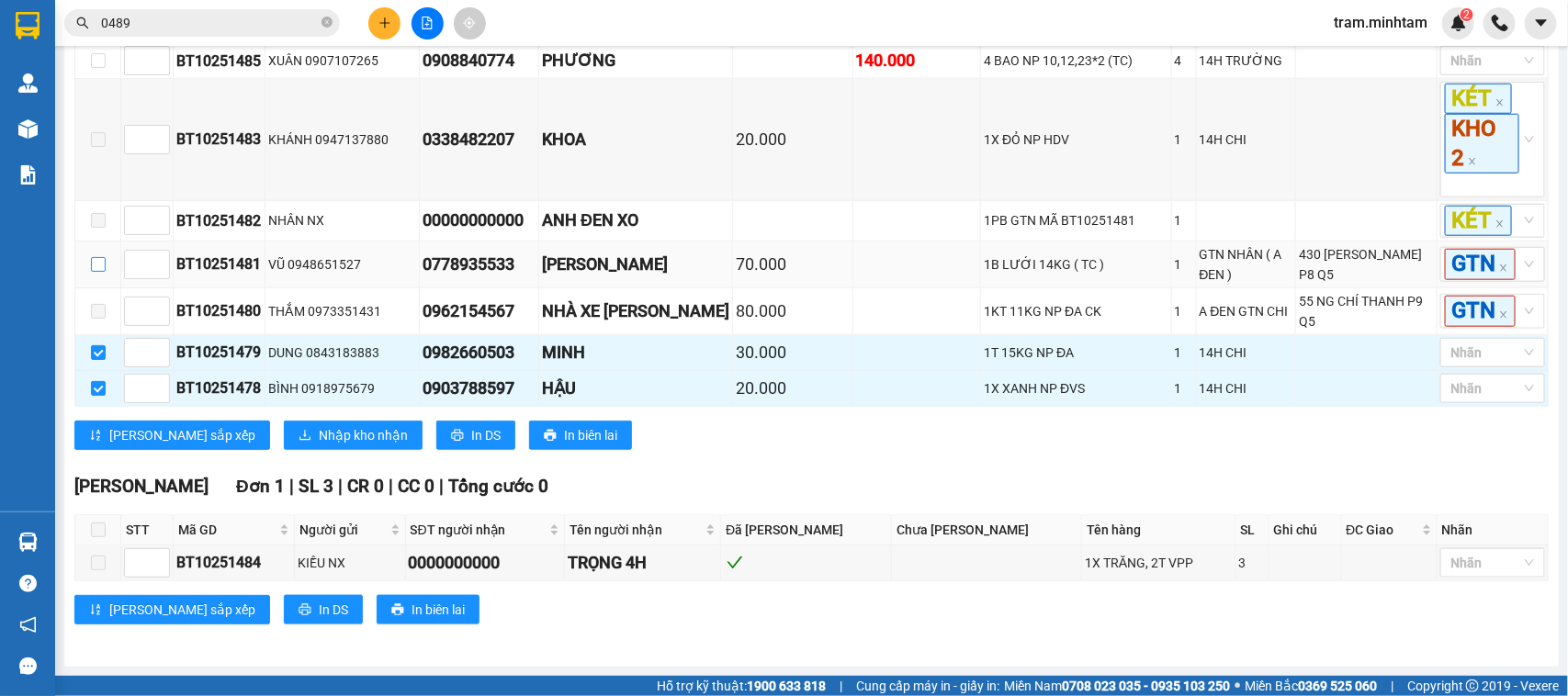
click at [98, 258] on input "checkbox" at bounding box center [98, 265] width 15 height 15
checkbox input "true"
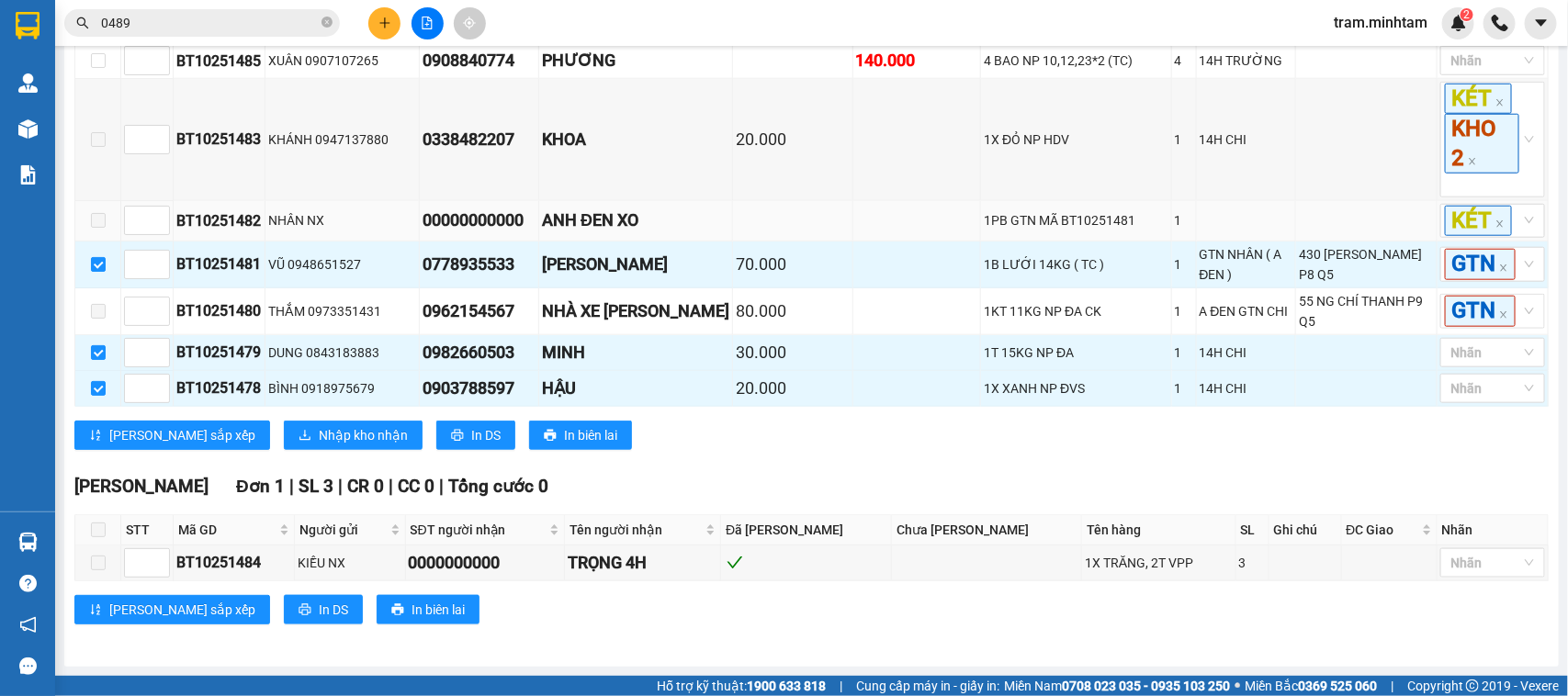
click at [97, 210] on label at bounding box center [98, 221] width 15 height 20
click at [90, 213] on span at bounding box center [98, 221] width 15 height 15
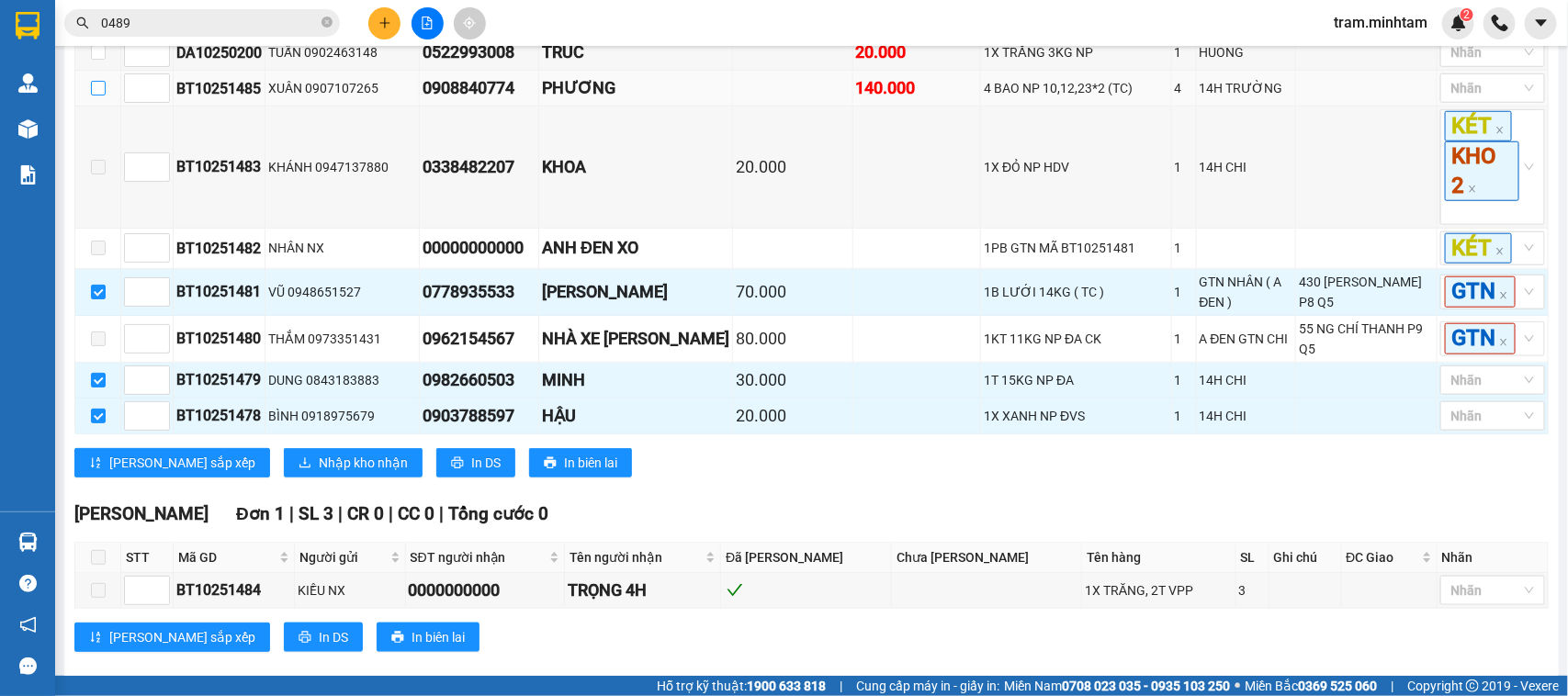
click at [92, 95] on input "checkbox" at bounding box center [98, 89] width 15 height 15
checkbox input "true"
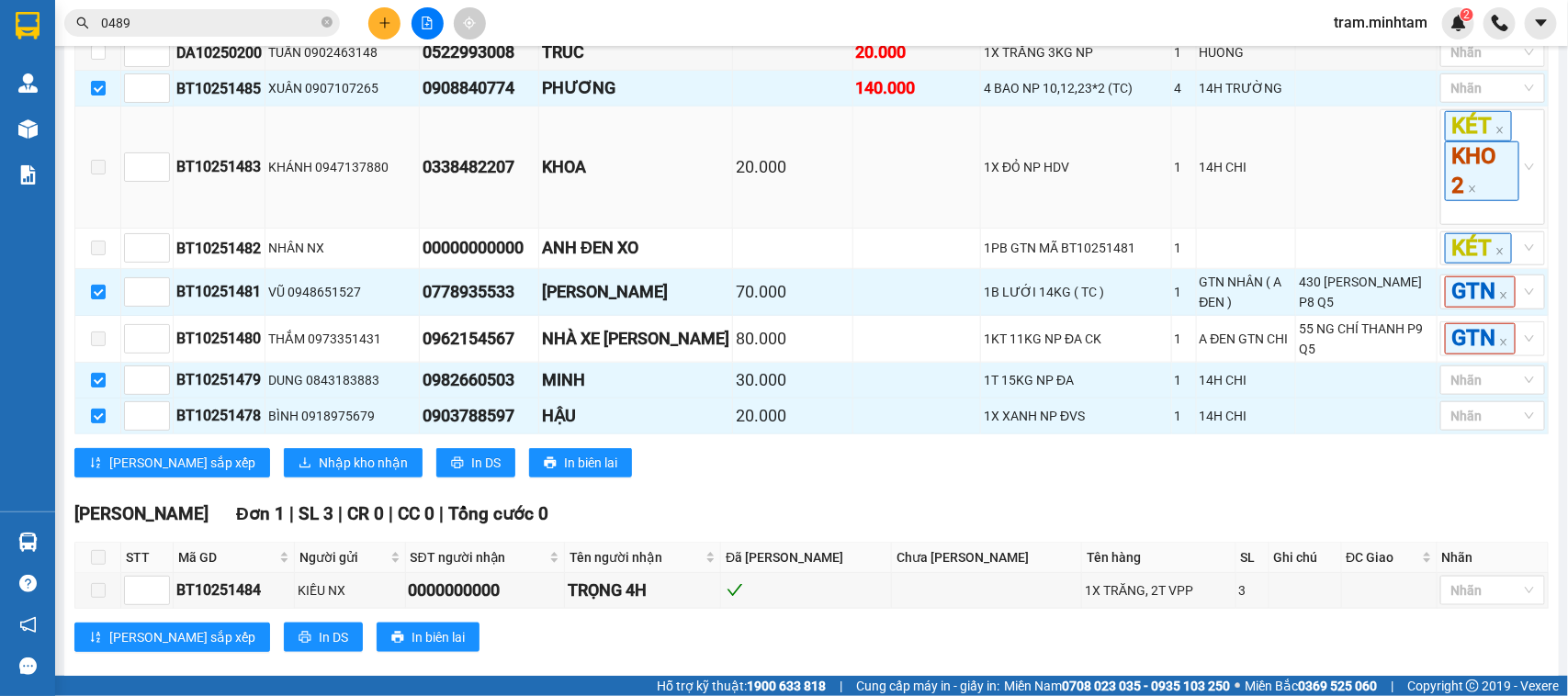
scroll to position [583, 0]
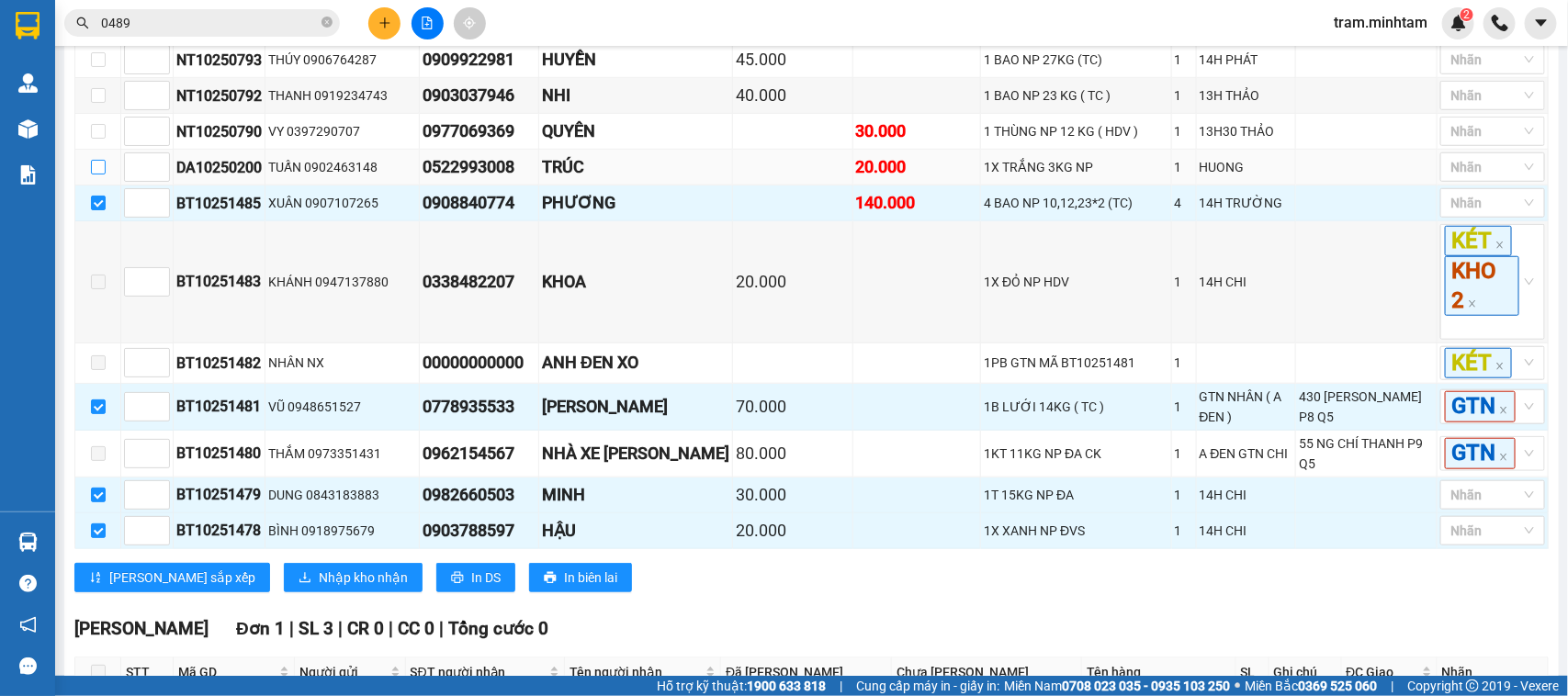
click at [94, 174] on input "checkbox" at bounding box center [98, 167] width 15 height 15
checkbox input "true"
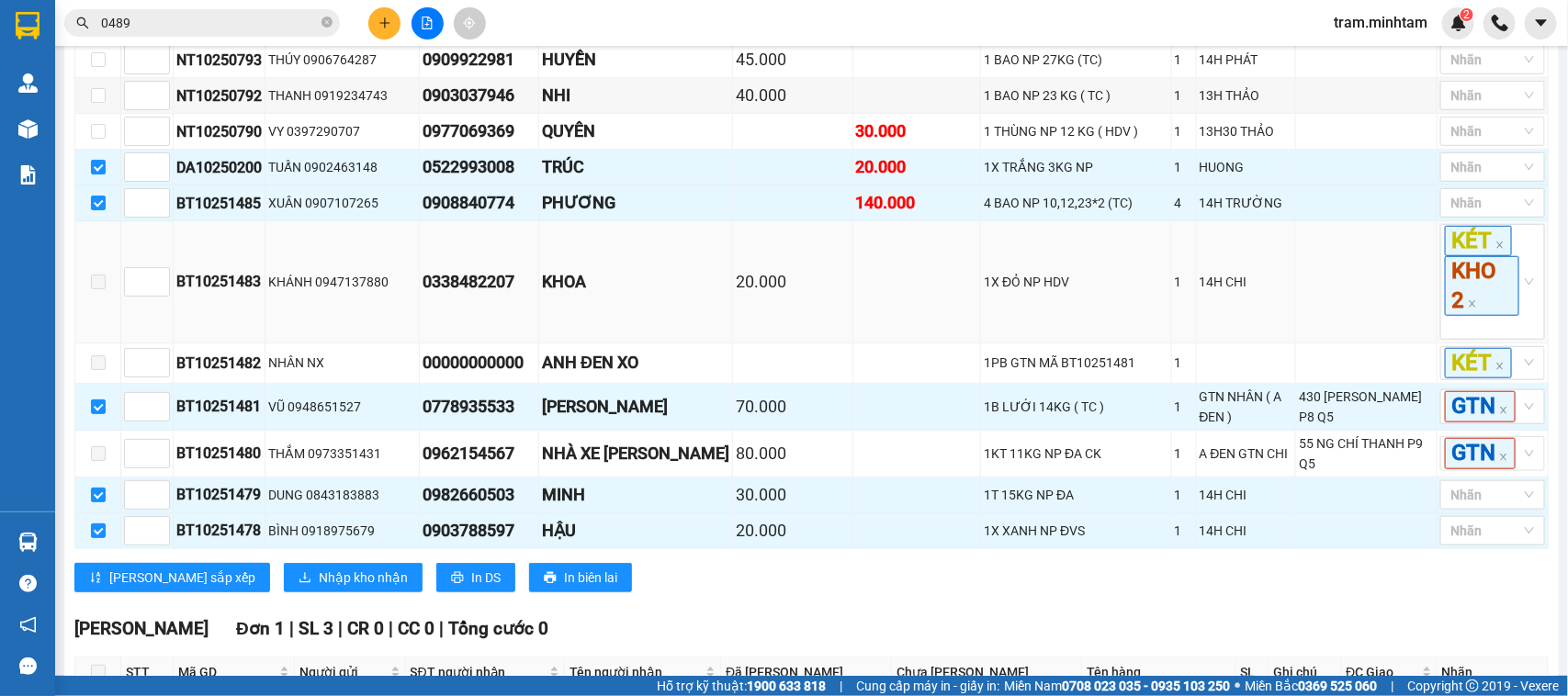
scroll to position [468, 0]
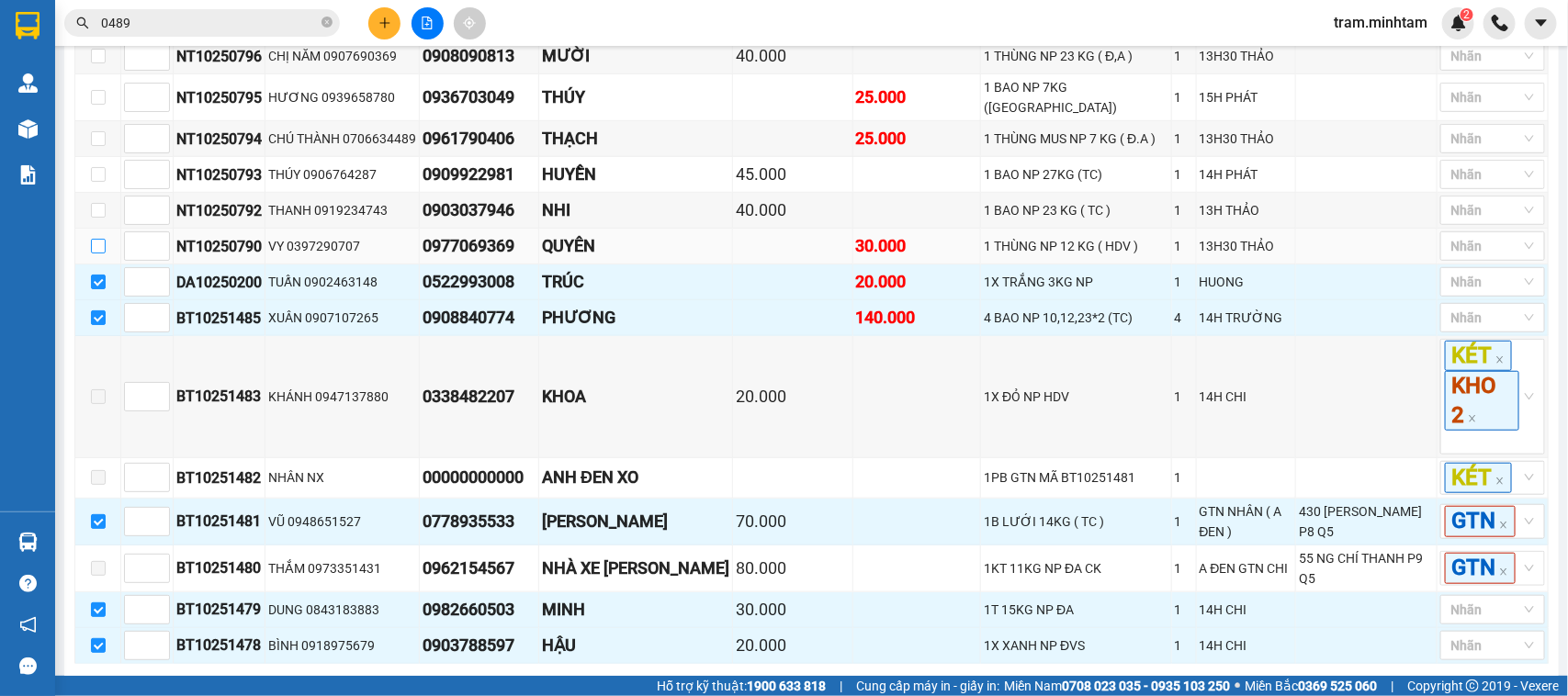
click at [94, 254] on input "checkbox" at bounding box center [98, 246] width 15 height 15
checkbox input "true"
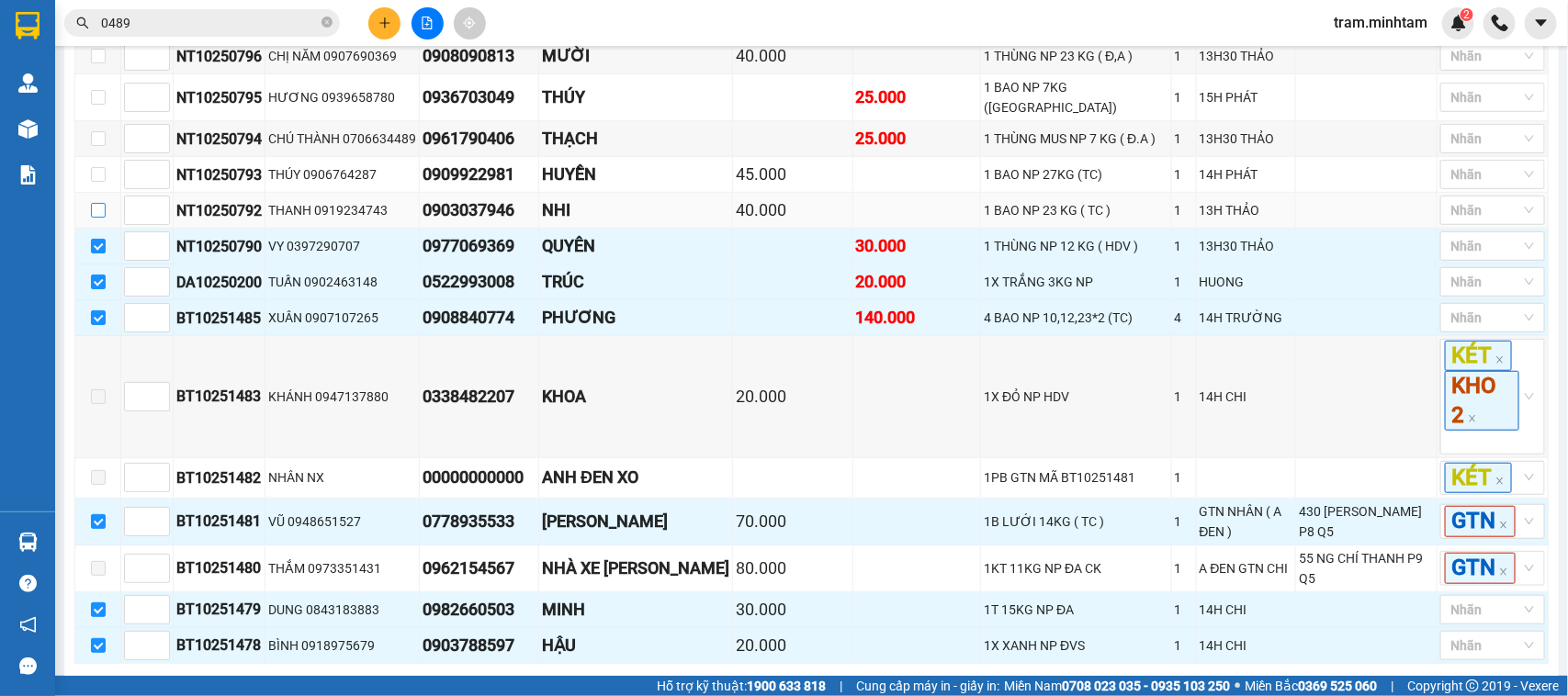
click at [96, 218] on input "checkbox" at bounding box center [98, 210] width 15 height 15
checkbox input "true"
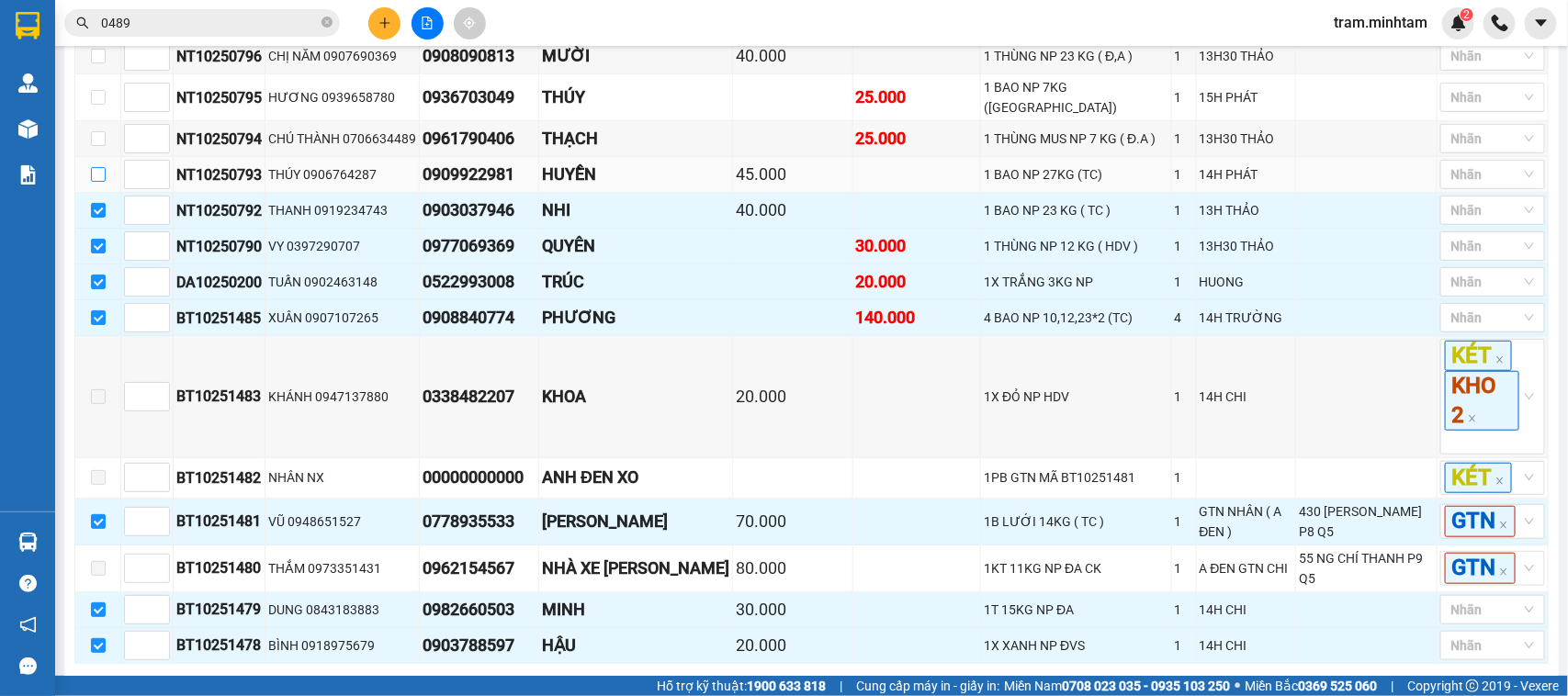
click at [101, 182] on input "checkbox" at bounding box center [98, 174] width 15 height 15
checkbox input "true"
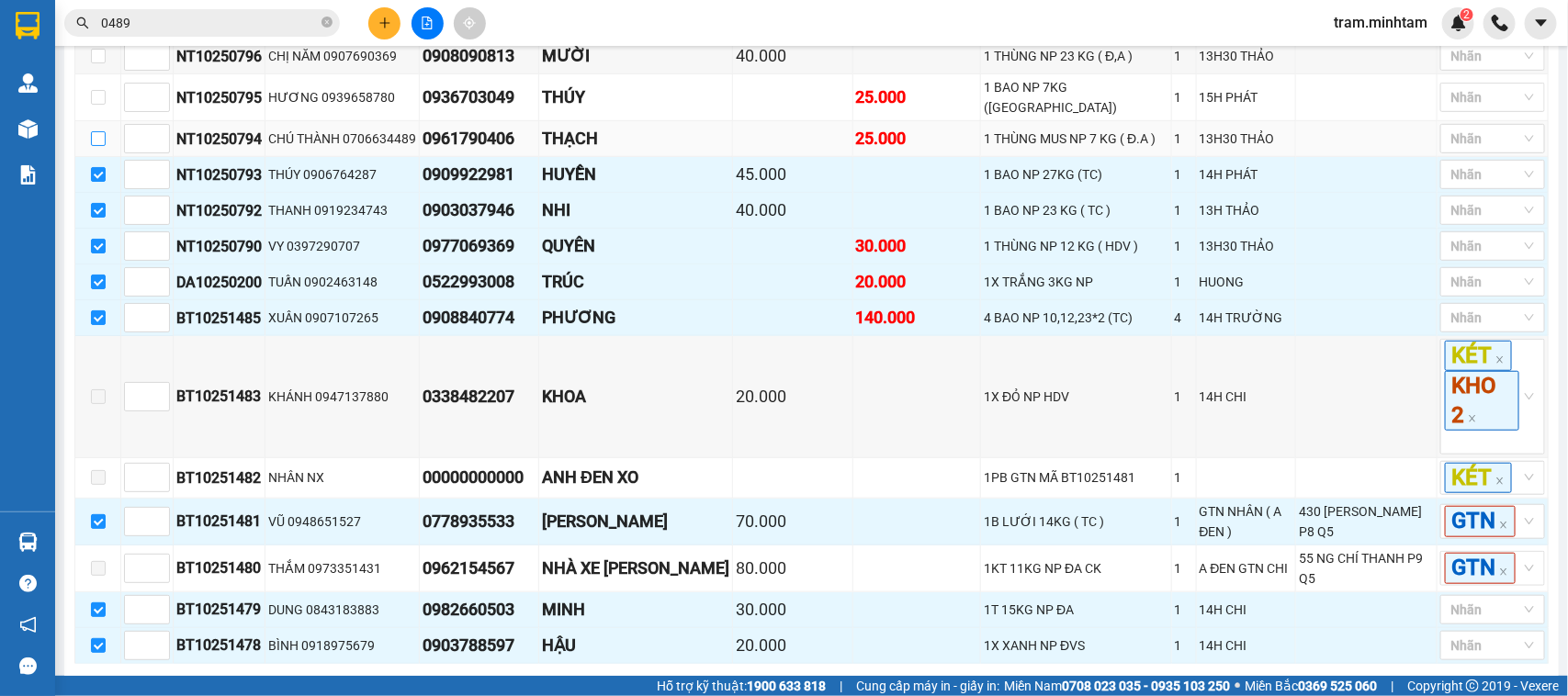
click at [98, 146] on input "checkbox" at bounding box center [98, 138] width 15 height 15
checkbox input "true"
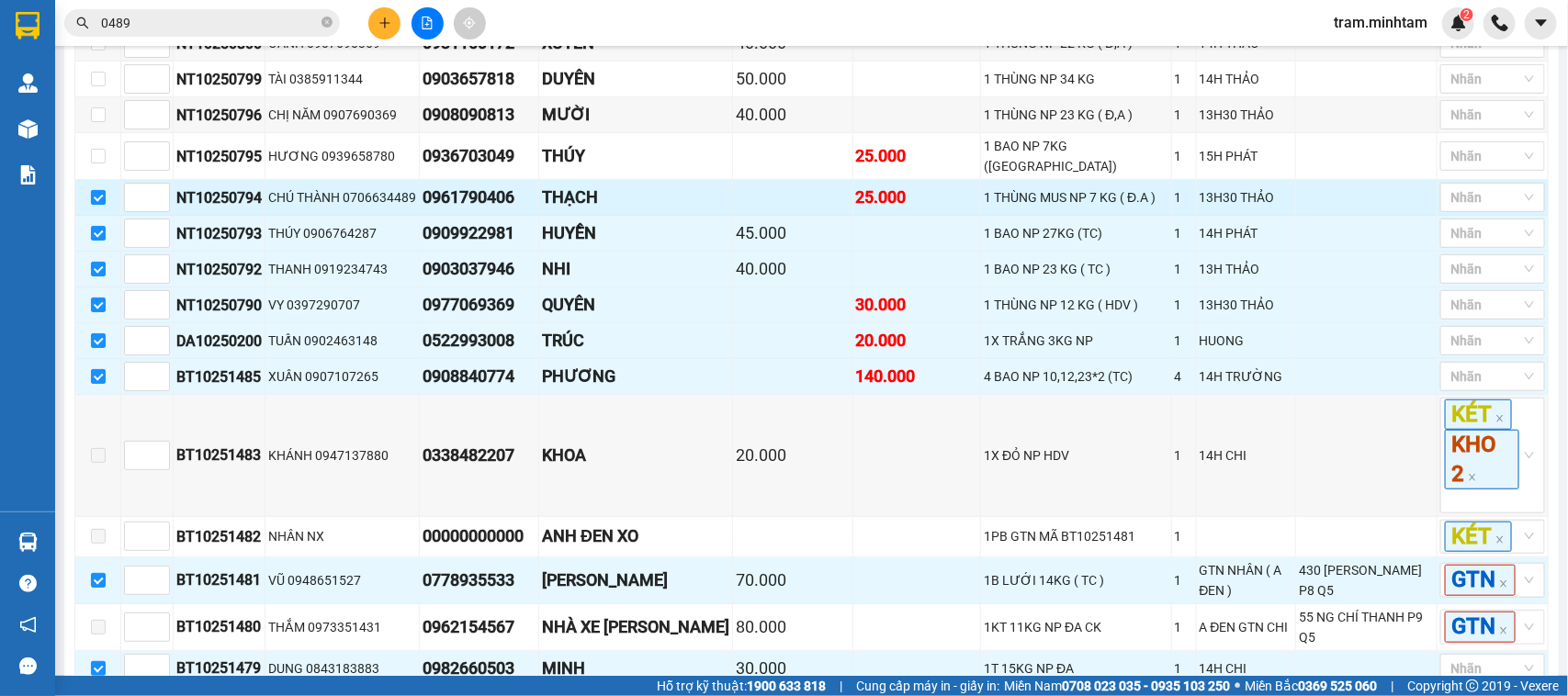
scroll to position [354, 0]
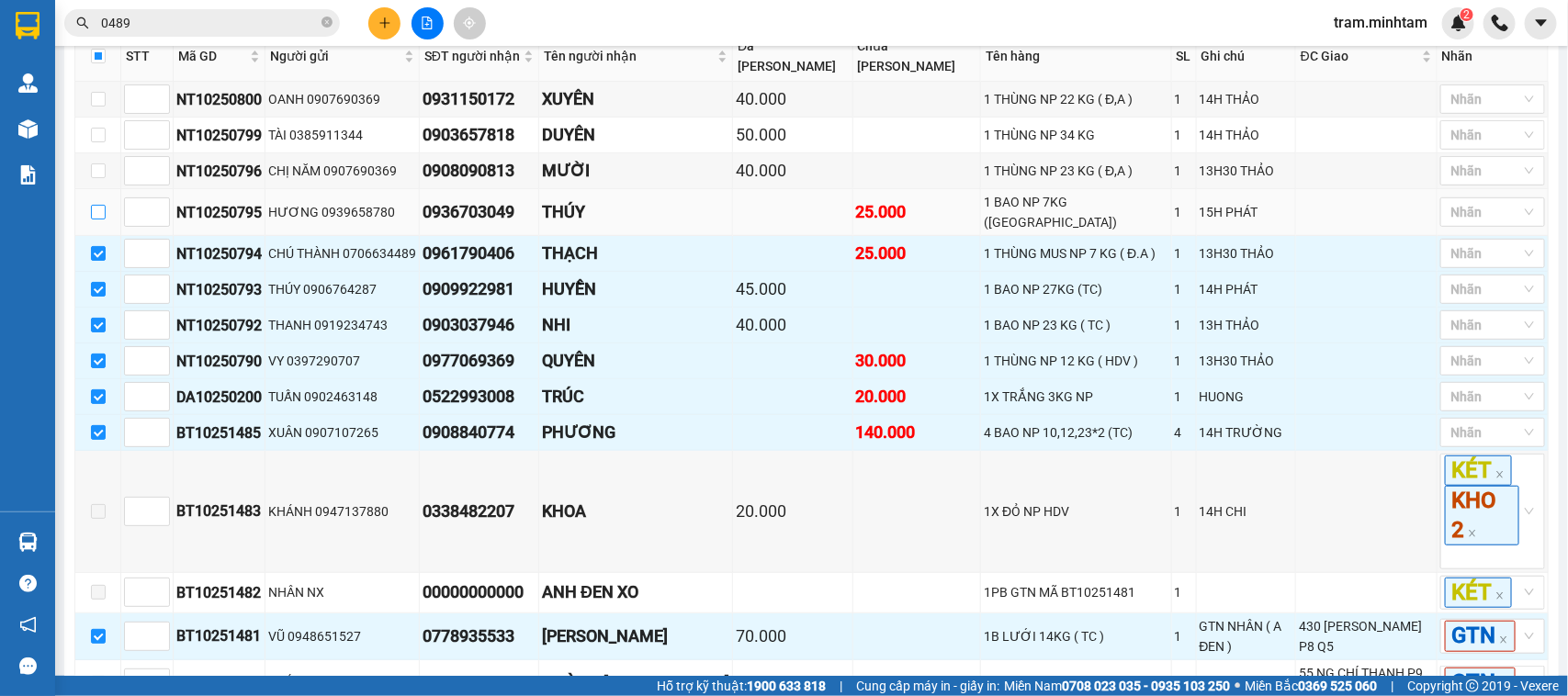
click at [94, 220] on input "checkbox" at bounding box center [98, 212] width 15 height 15
checkbox input "true"
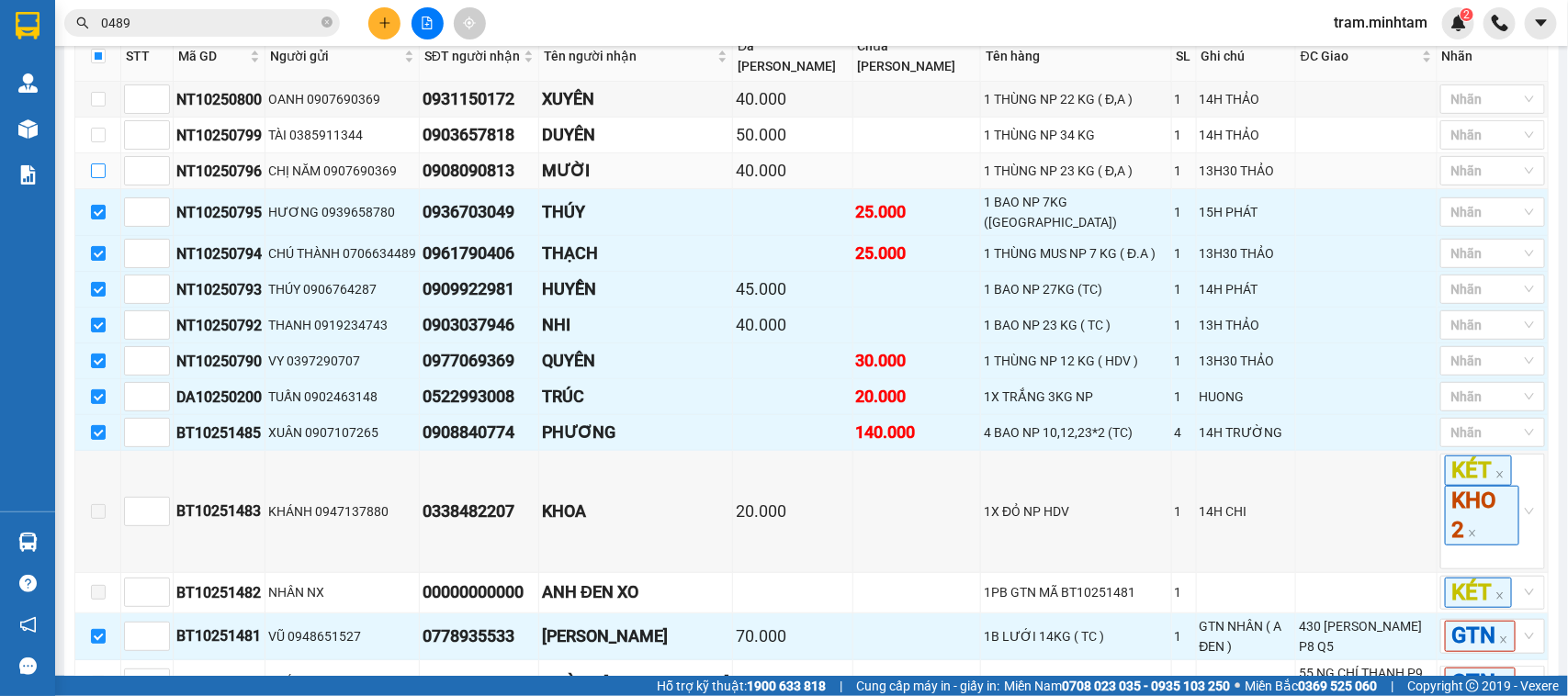
click at [94, 178] on input "checkbox" at bounding box center [98, 171] width 15 height 15
checkbox input "true"
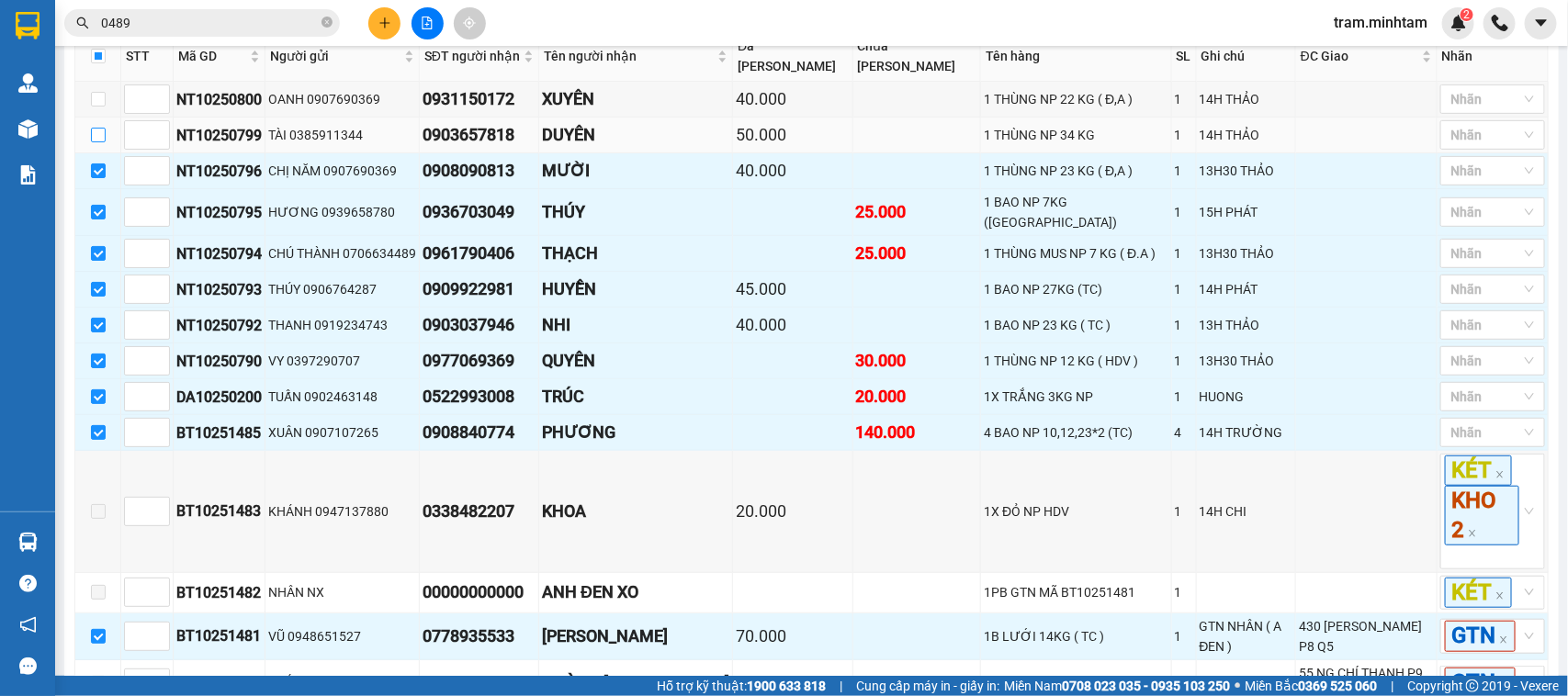
click at [96, 142] on input "checkbox" at bounding box center [98, 135] width 15 height 15
checkbox input "true"
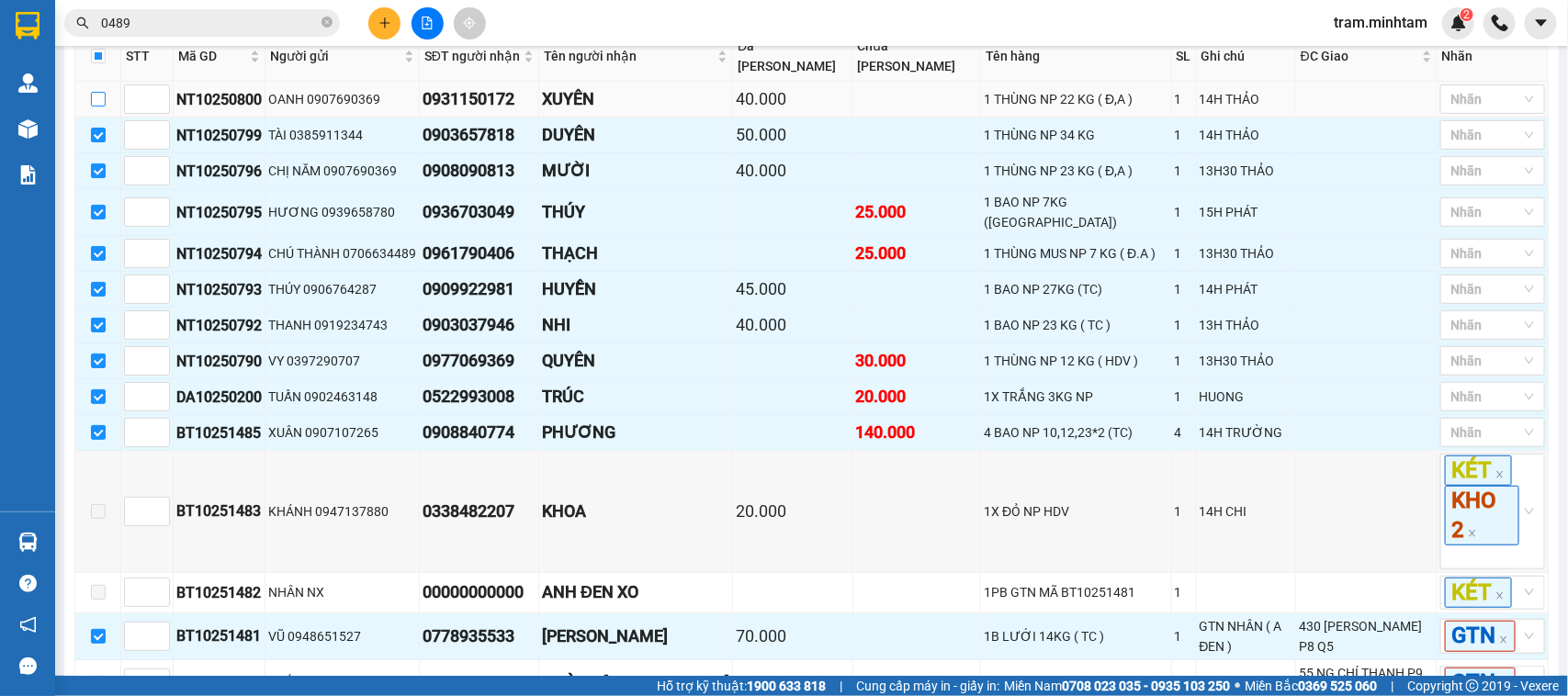
click at [99, 106] on input "checkbox" at bounding box center [98, 99] width 15 height 15
checkbox input "true"
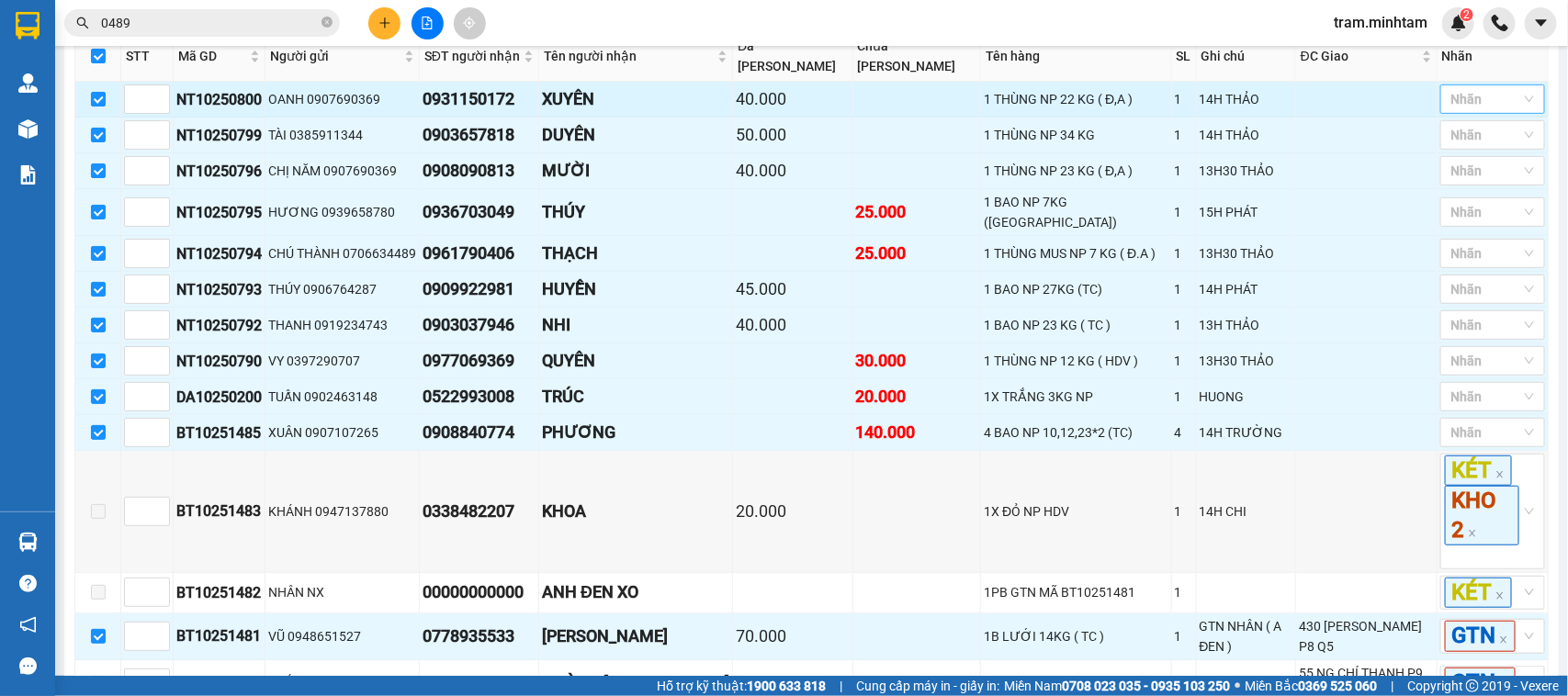
click at [1494, 114] on div "Nhãn" at bounding box center [1492, 100] width 104 height 30
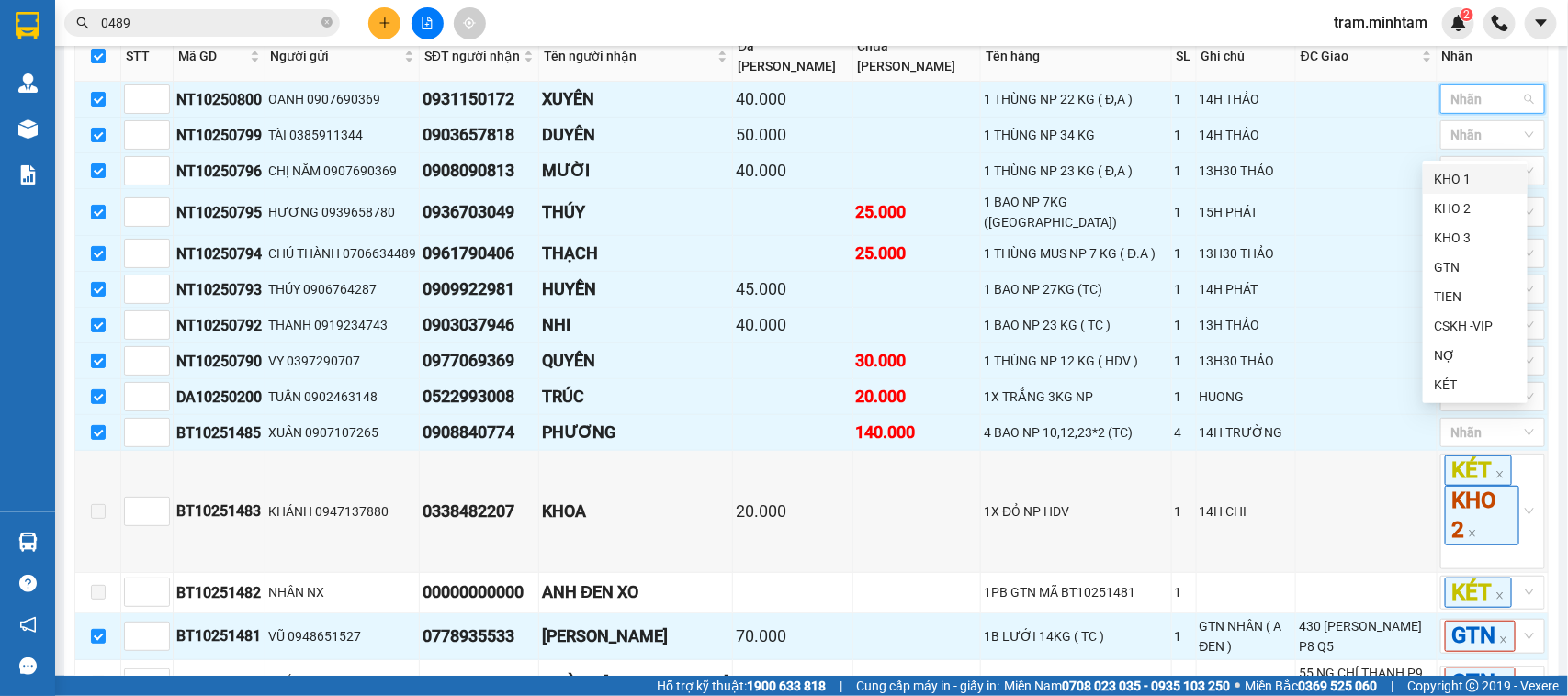
click at [1493, 185] on div "KHO 1" at bounding box center [1476, 179] width 83 height 20
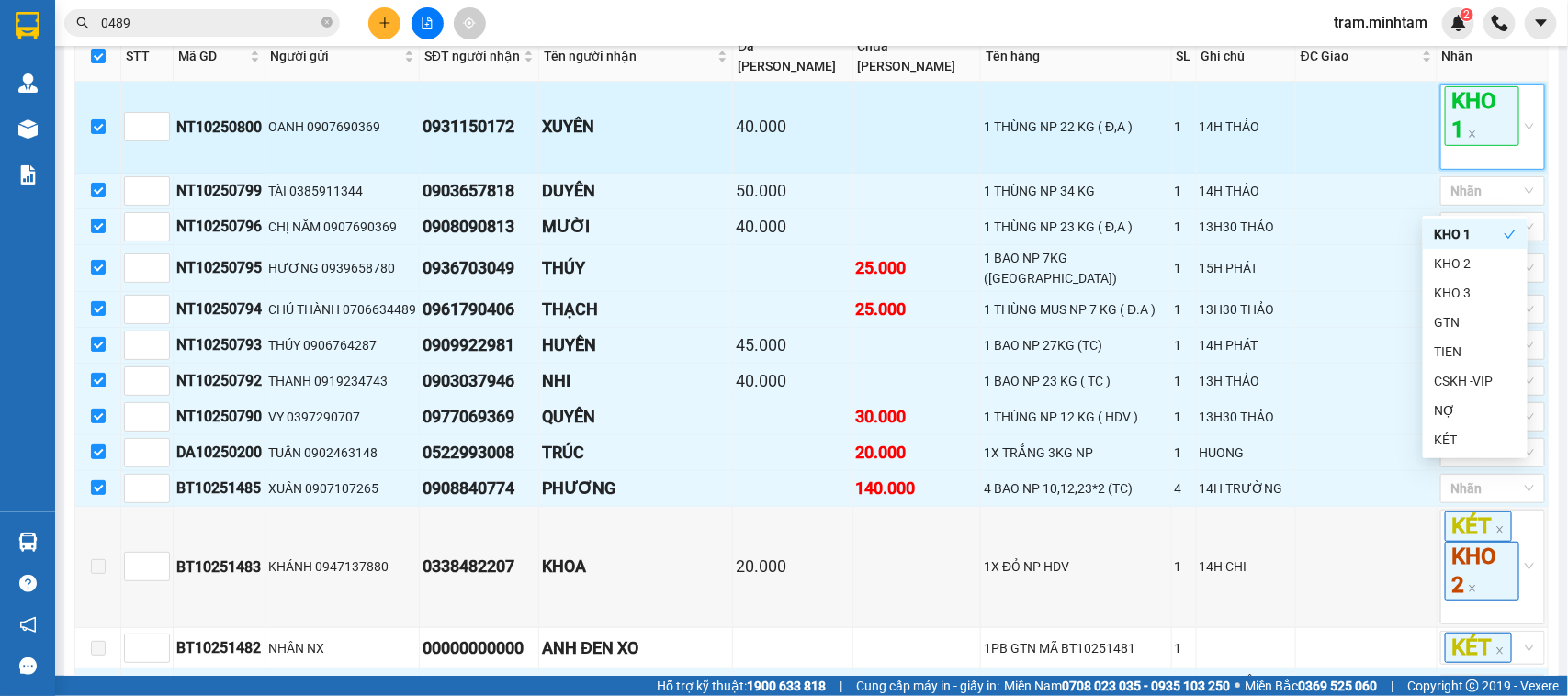
click at [1470, 145] on span "KHO 1" at bounding box center [1482, 116] width 75 height 59
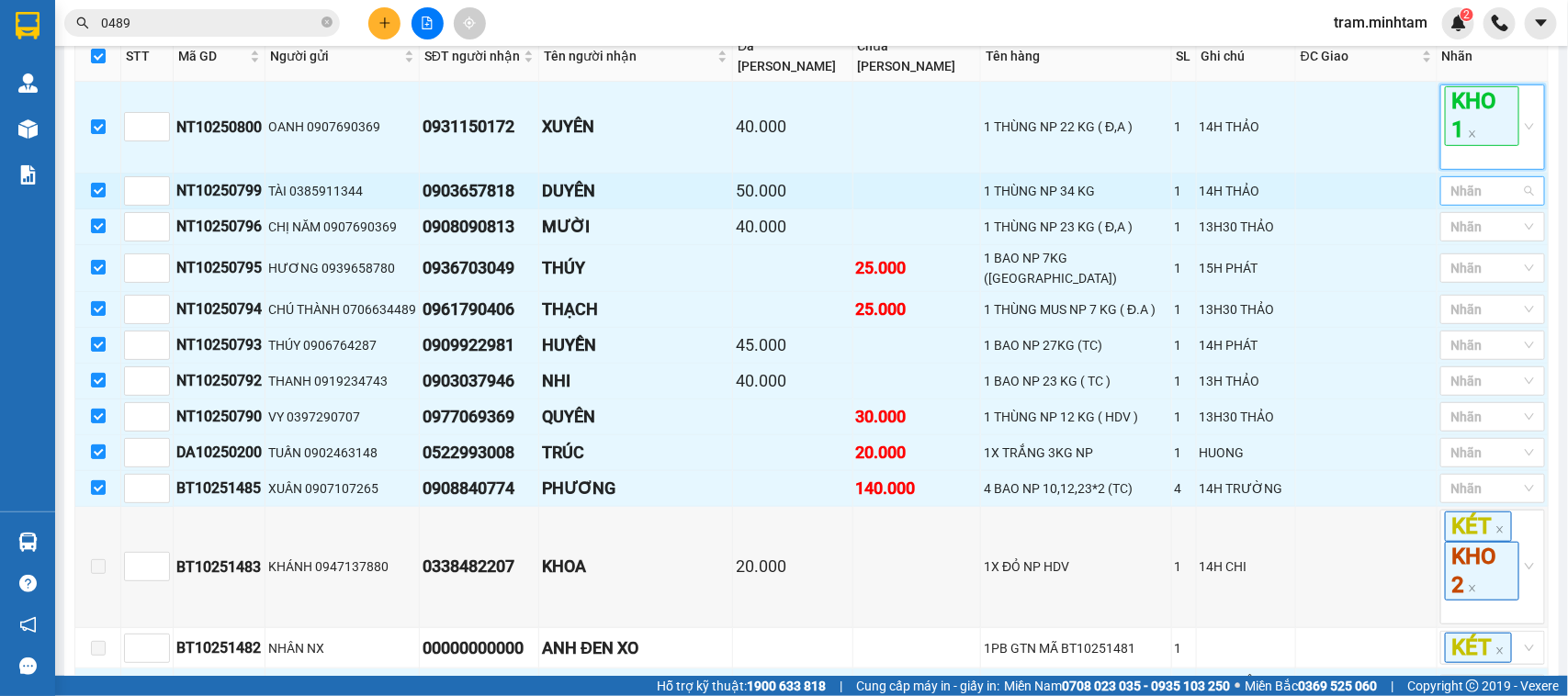
click at [1500, 202] on div at bounding box center [1484, 191] width 78 height 22
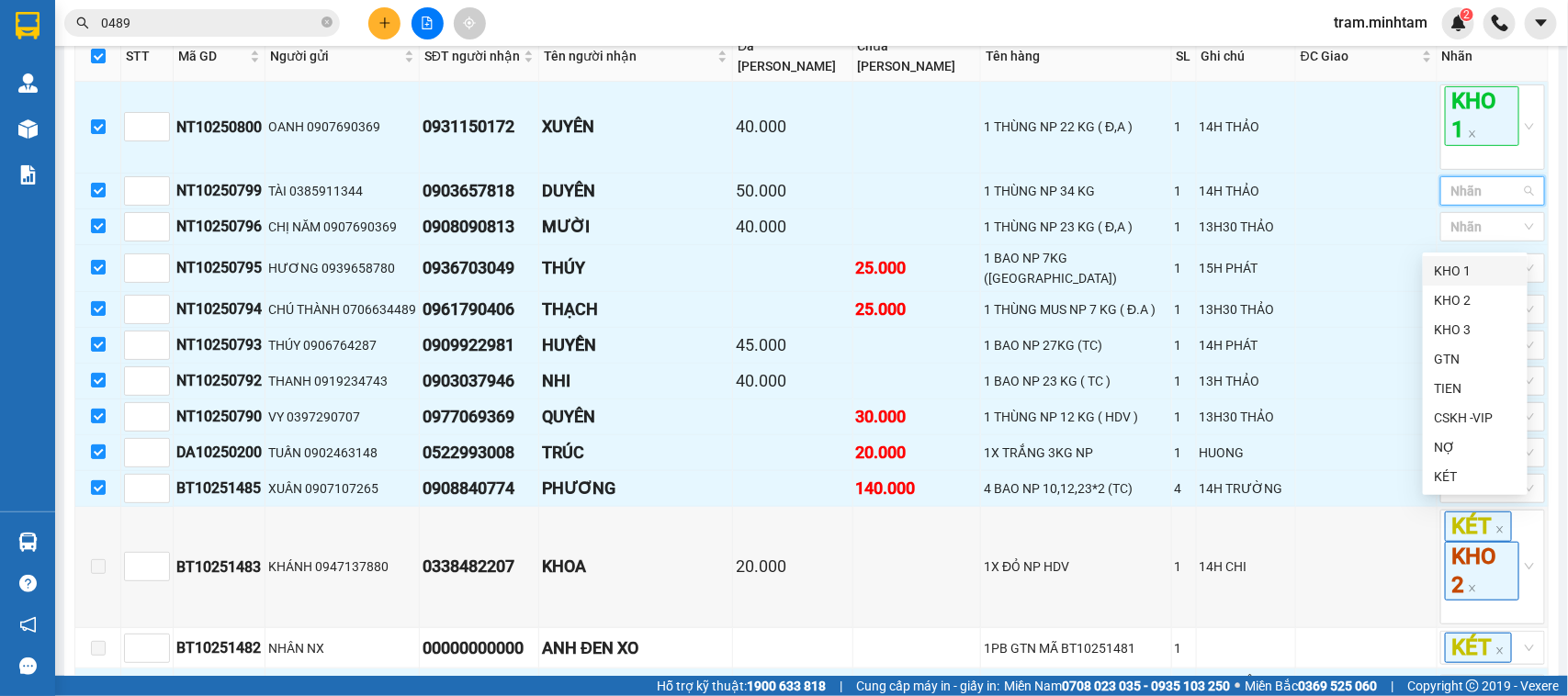
click at [1461, 264] on div "KHO 1" at bounding box center [1476, 271] width 83 height 20
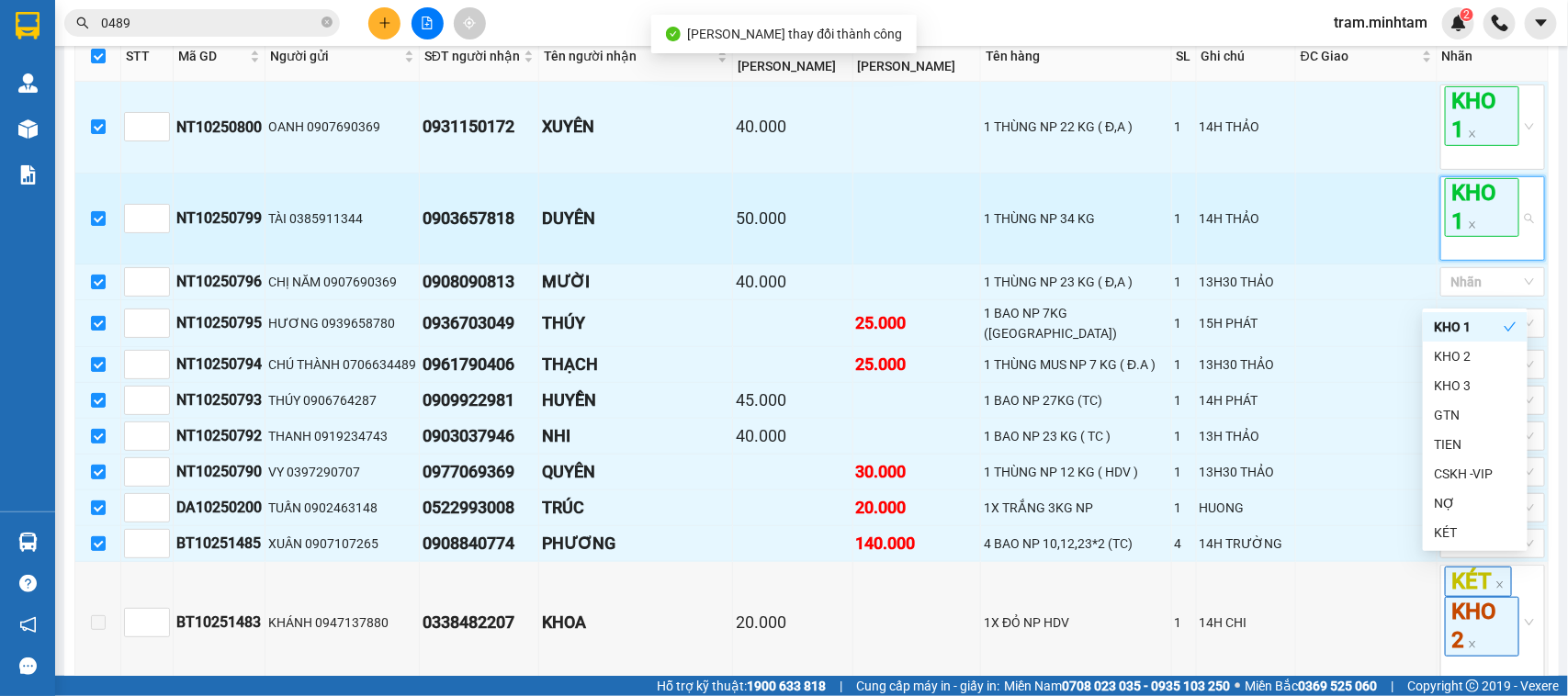
click at [1461, 236] on span "KHO 1" at bounding box center [1482, 208] width 75 height 59
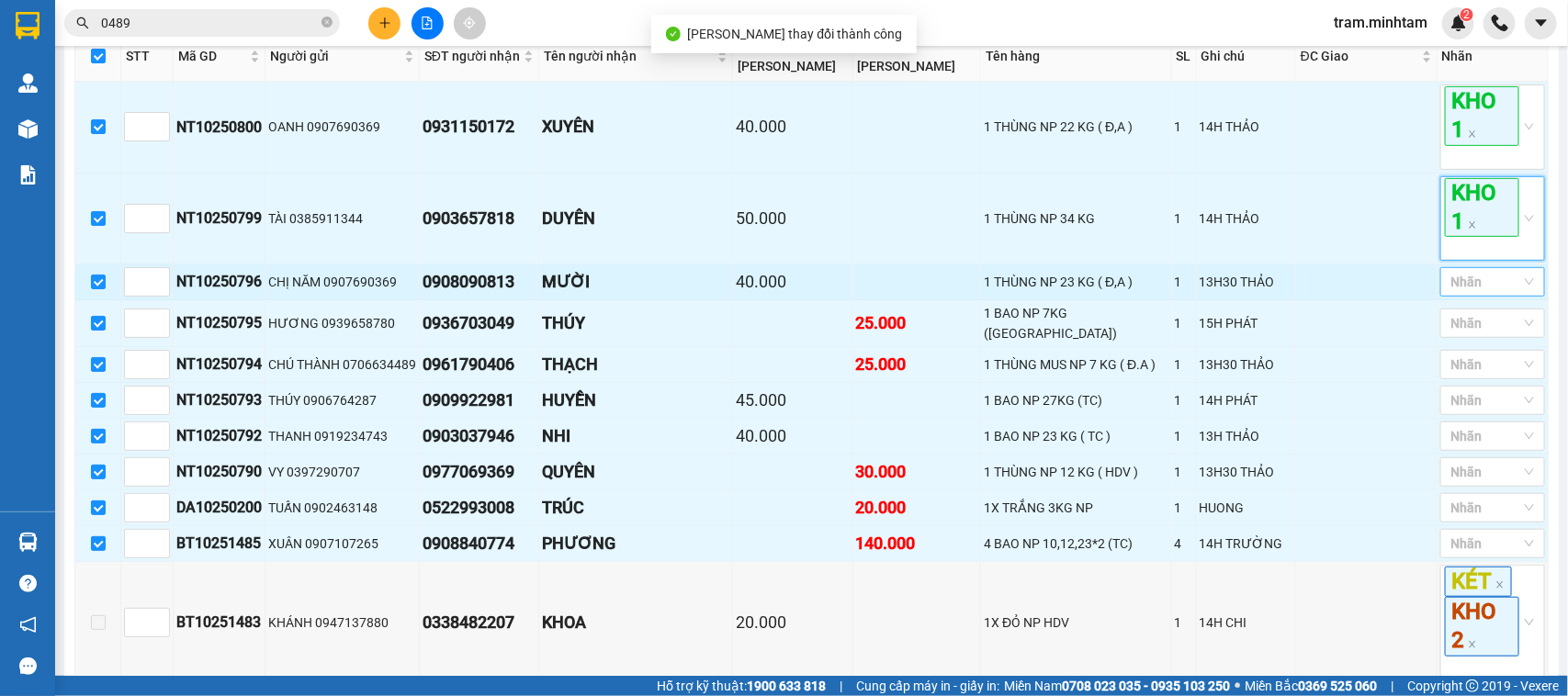
click at [1490, 293] on div at bounding box center [1484, 282] width 78 height 22
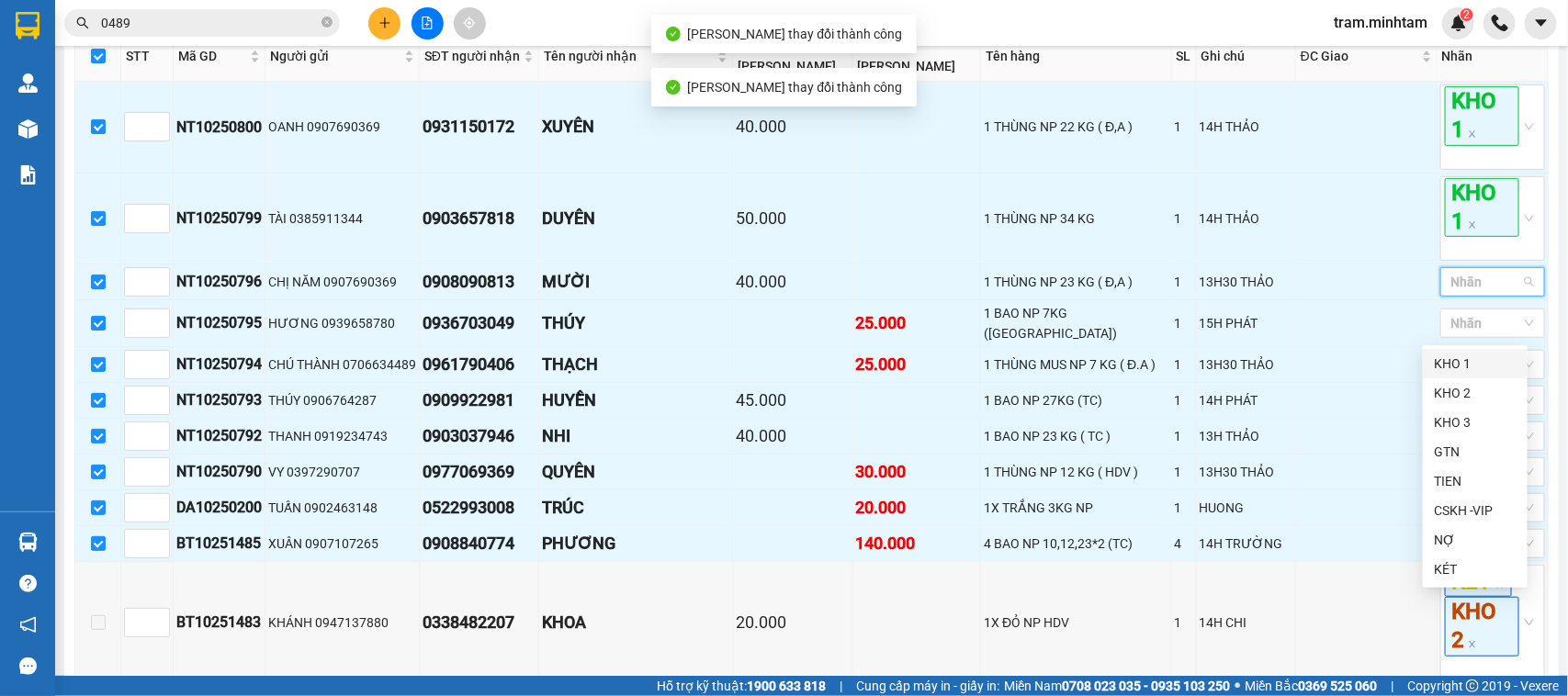
click at [1475, 361] on div "KHO 1" at bounding box center [1476, 364] width 83 height 20
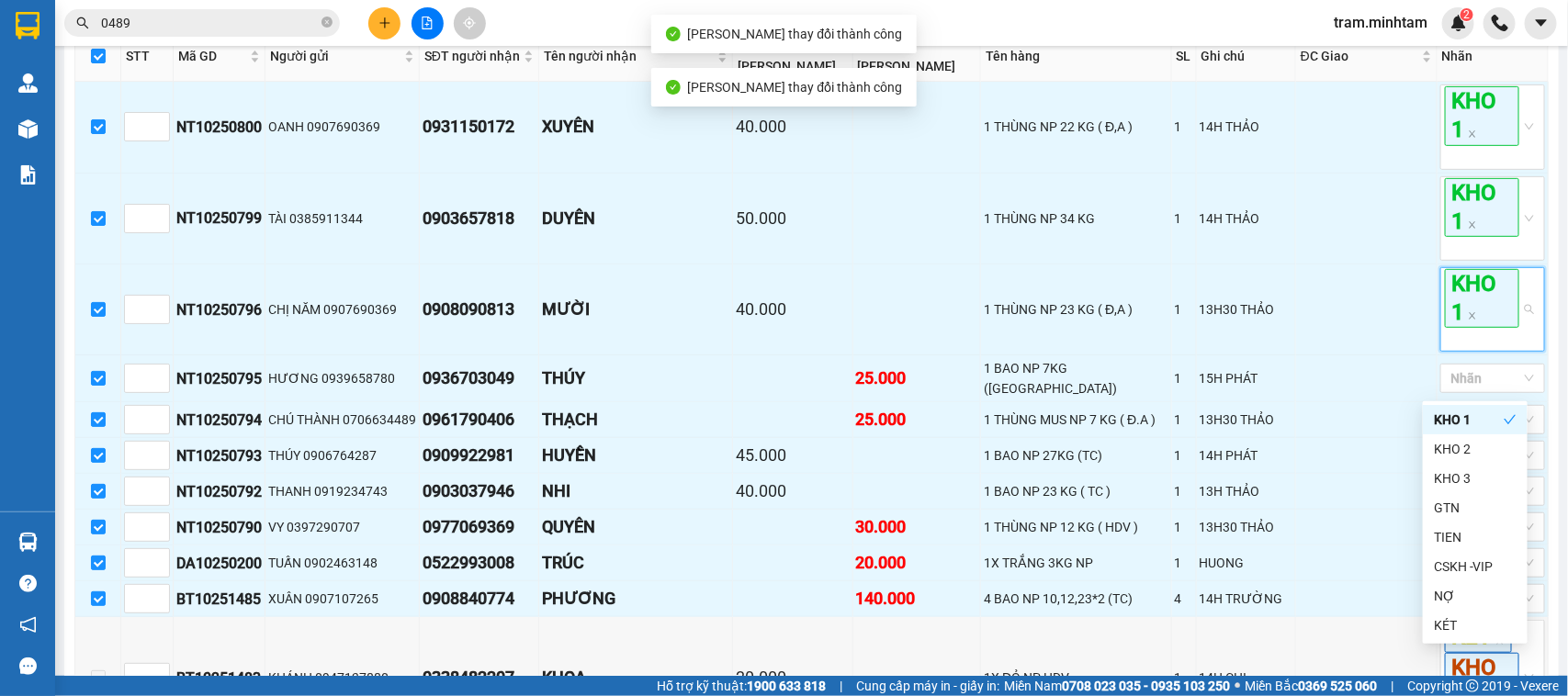
click at [1472, 328] on span "KHO 1" at bounding box center [1482, 298] width 75 height 59
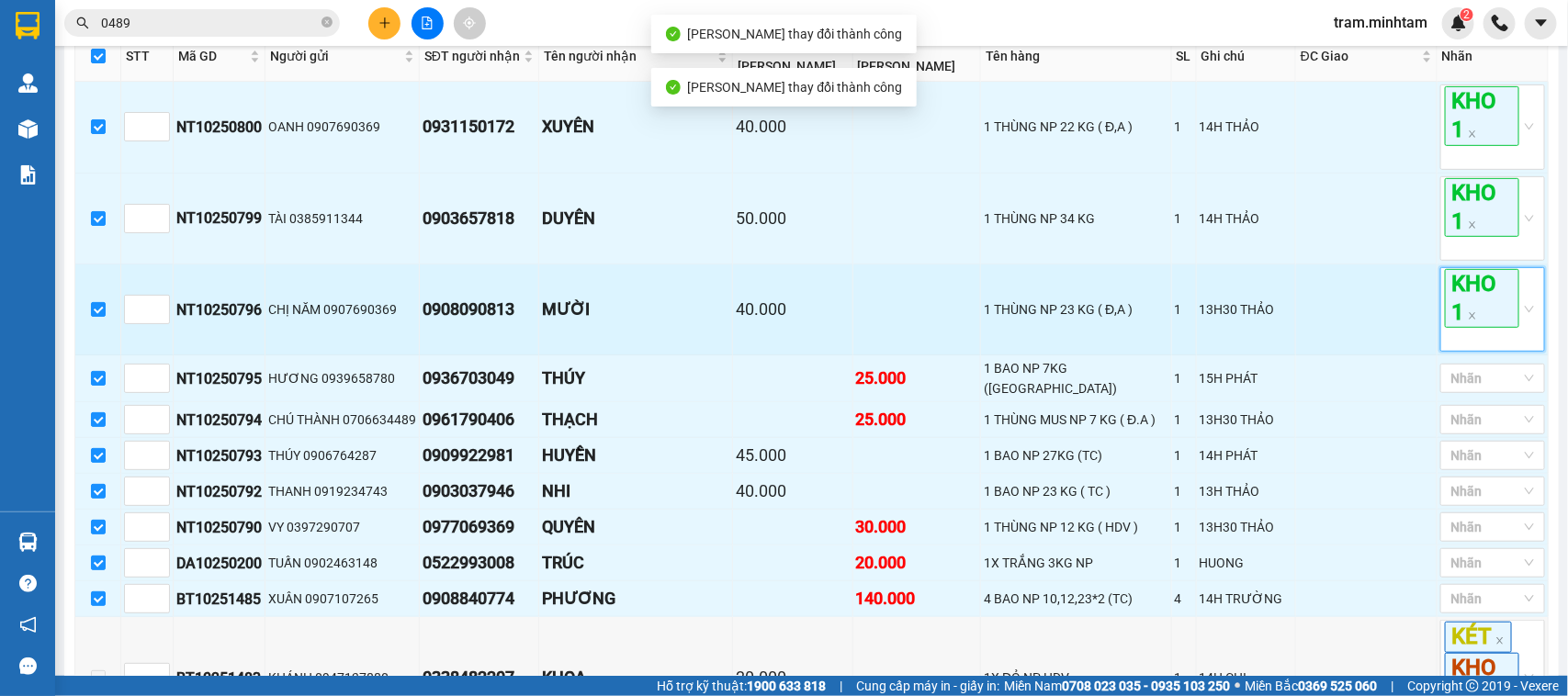
scroll to position [583, 0]
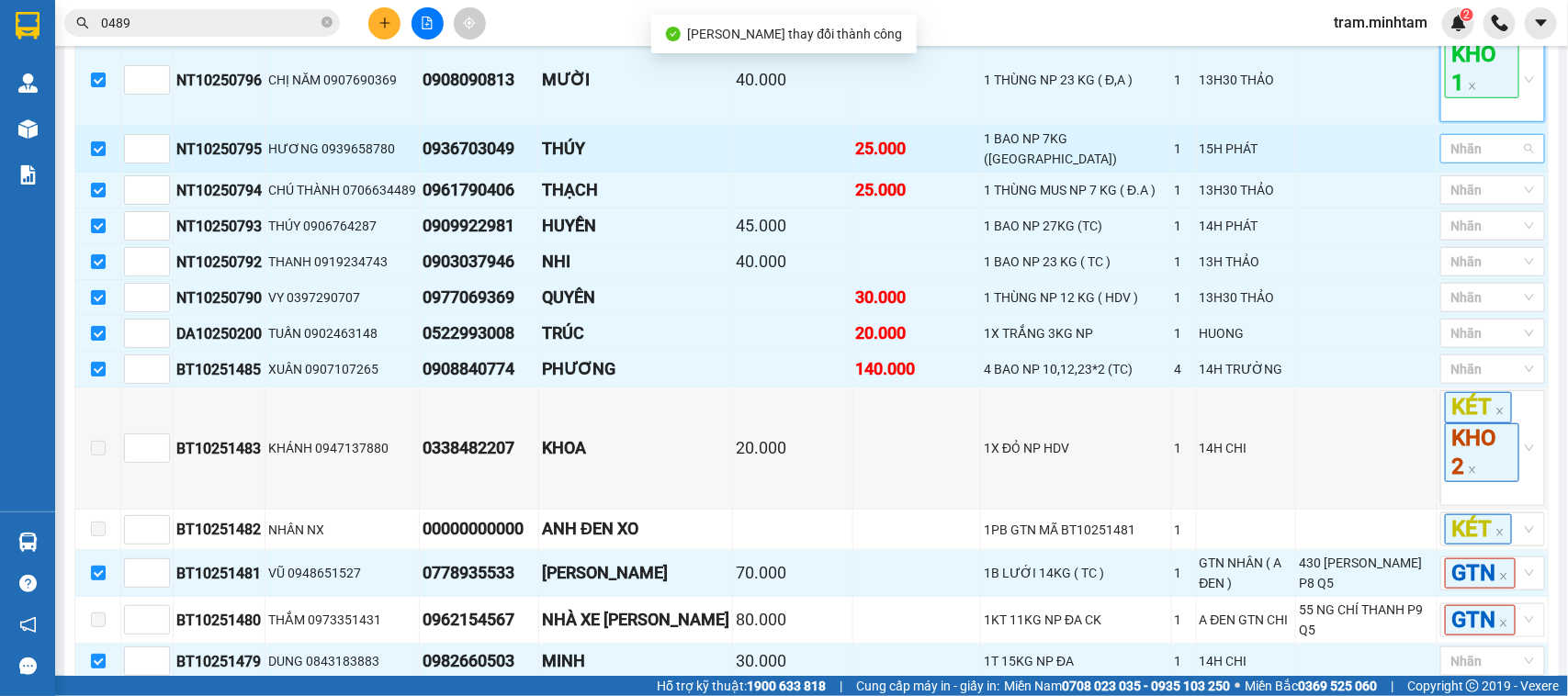
click at [1481, 160] on div at bounding box center [1484, 149] width 78 height 22
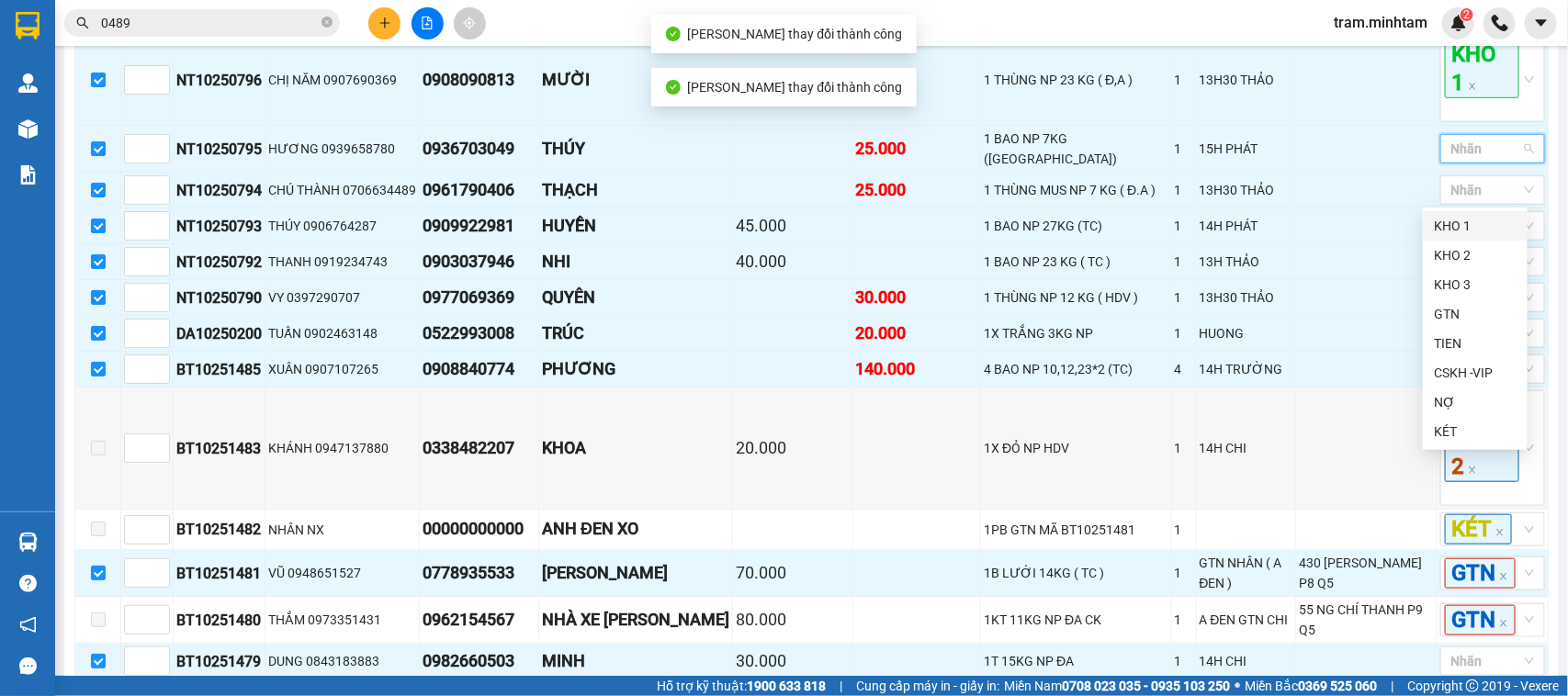
click at [1472, 226] on div "KHO 1" at bounding box center [1476, 226] width 83 height 20
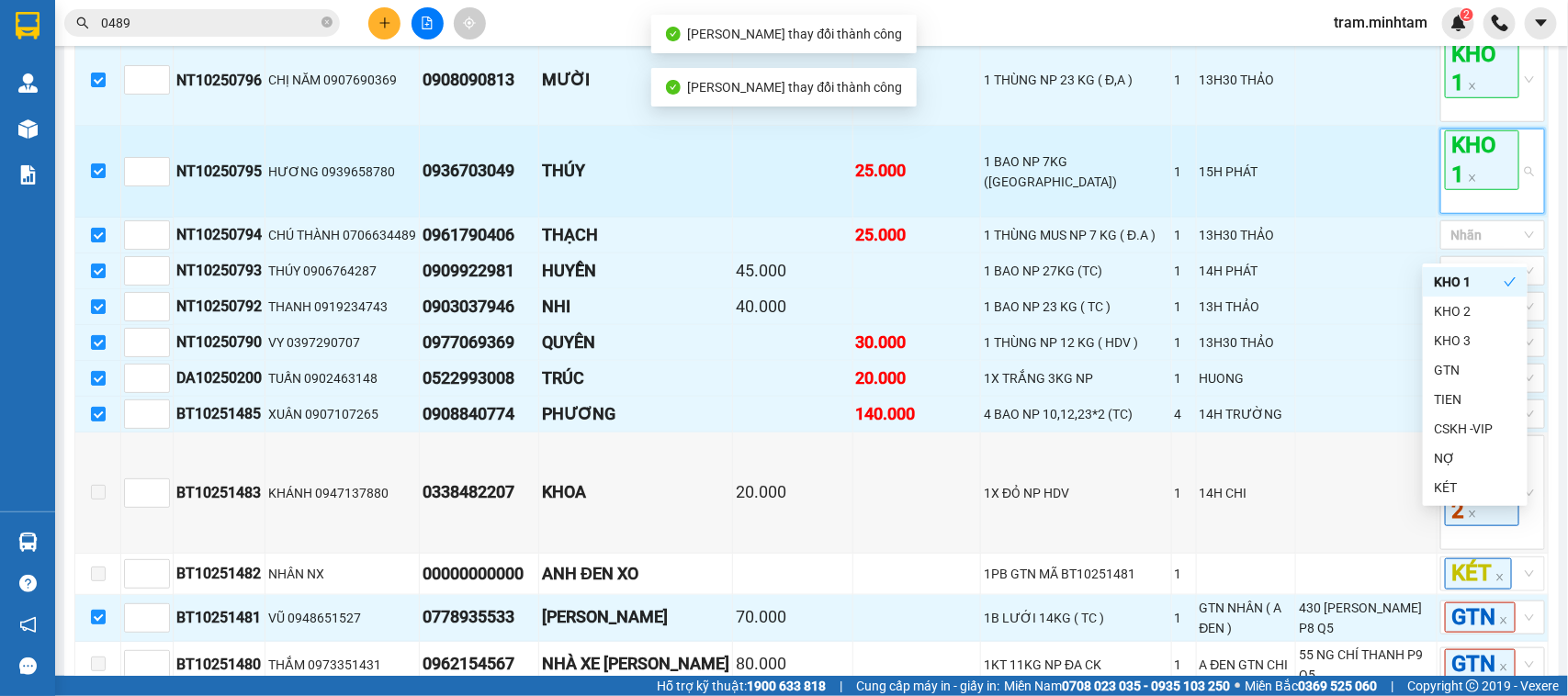
click at [1472, 189] on span "KHO 1" at bounding box center [1482, 160] width 75 height 59
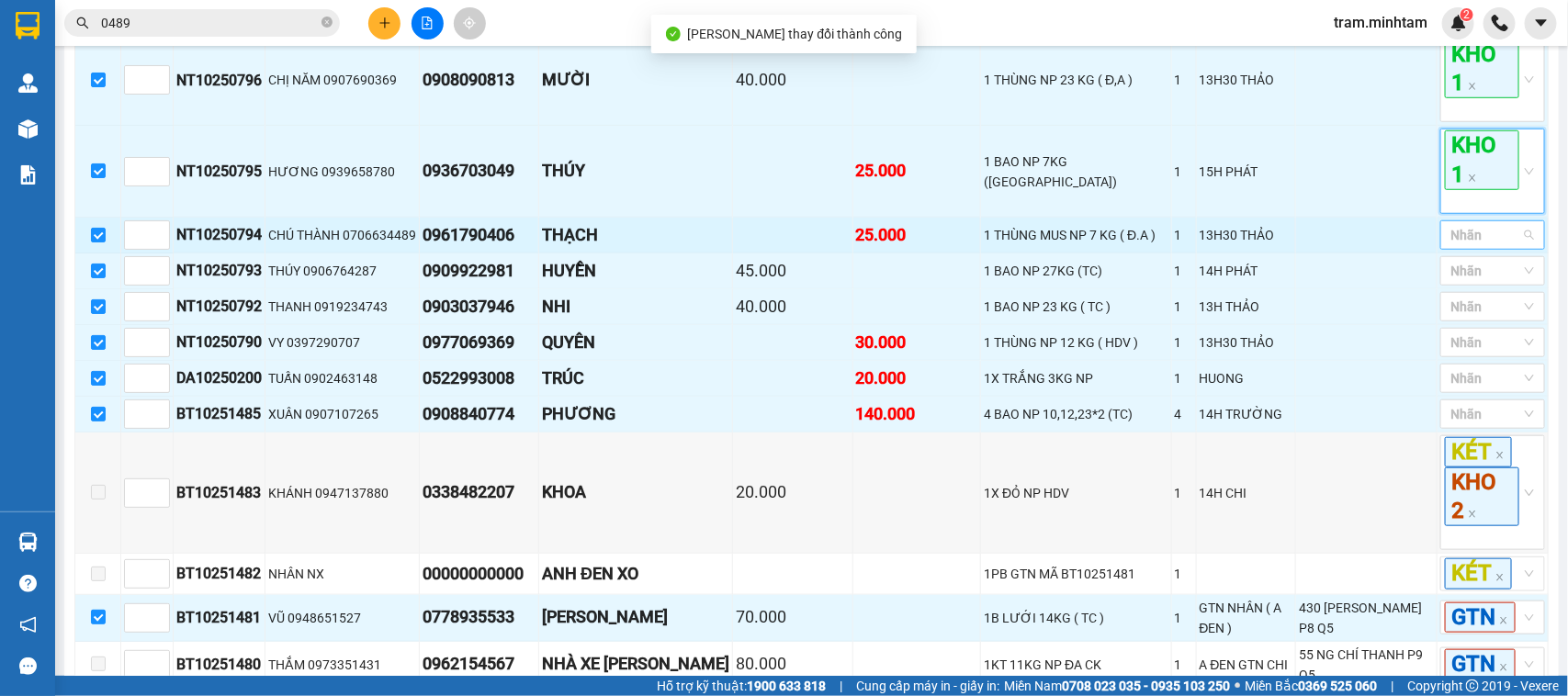
click at [1485, 246] on div at bounding box center [1484, 235] width 78 height 22
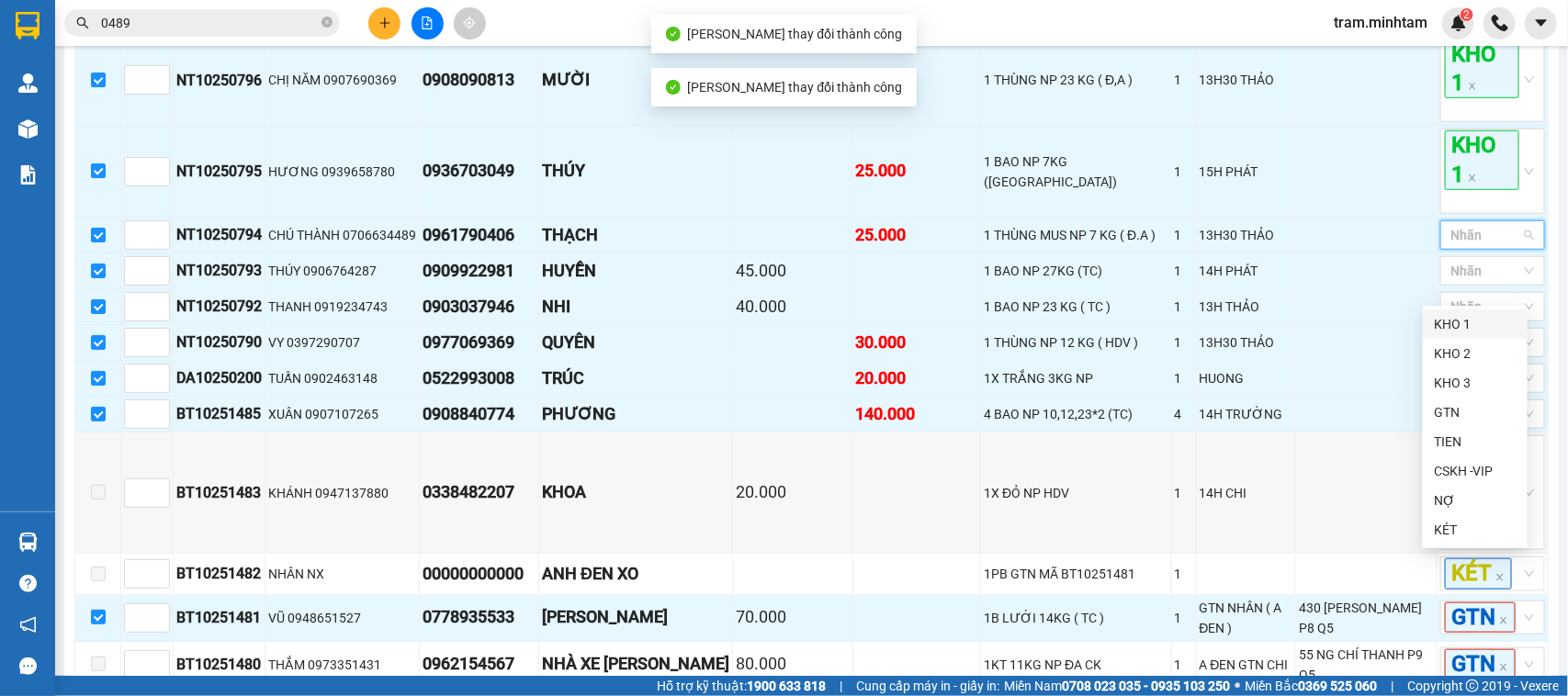
click at [1453, 319] on div "KHO 1" at bounding box center [1476, 324] width 83 height 20
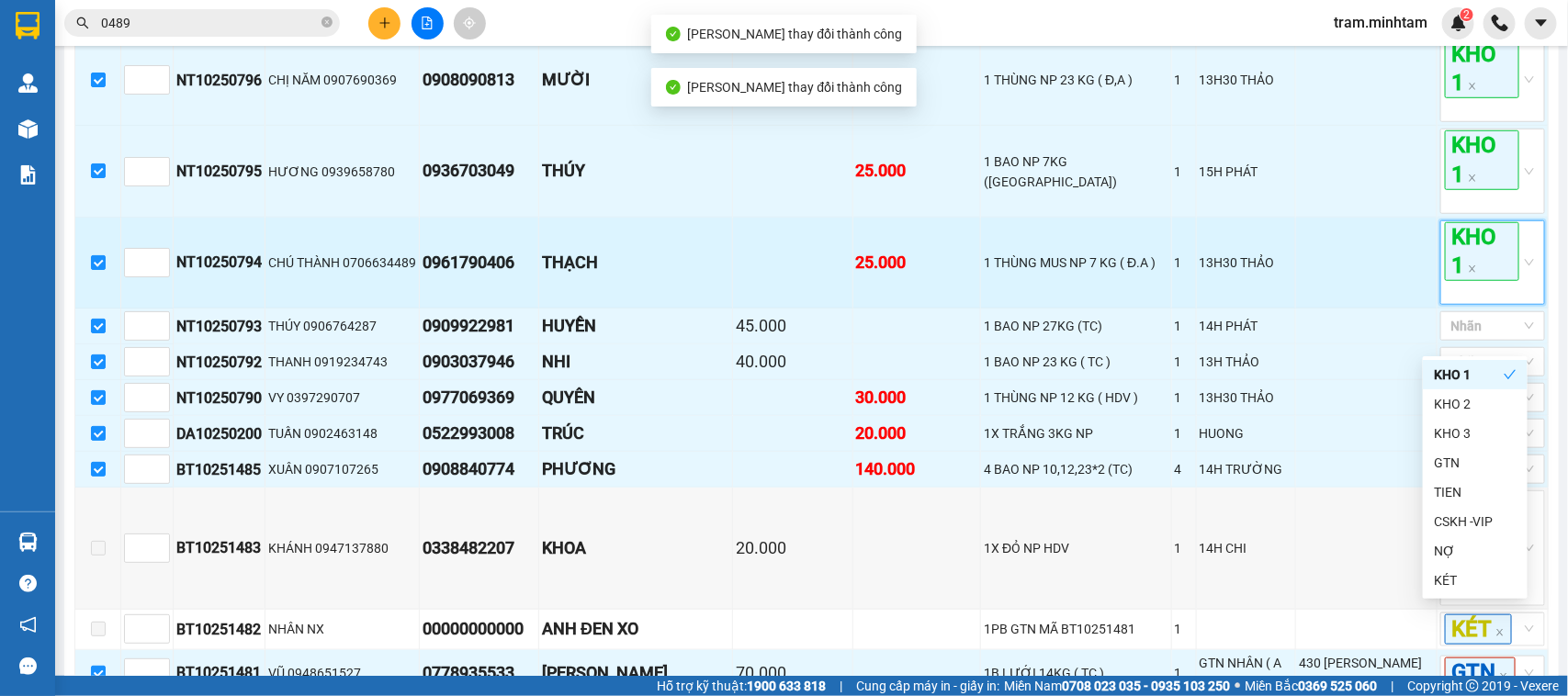
click at [1457, 277] on span "KHO 1" at bounding box center [1482, 252] width 75 height 59
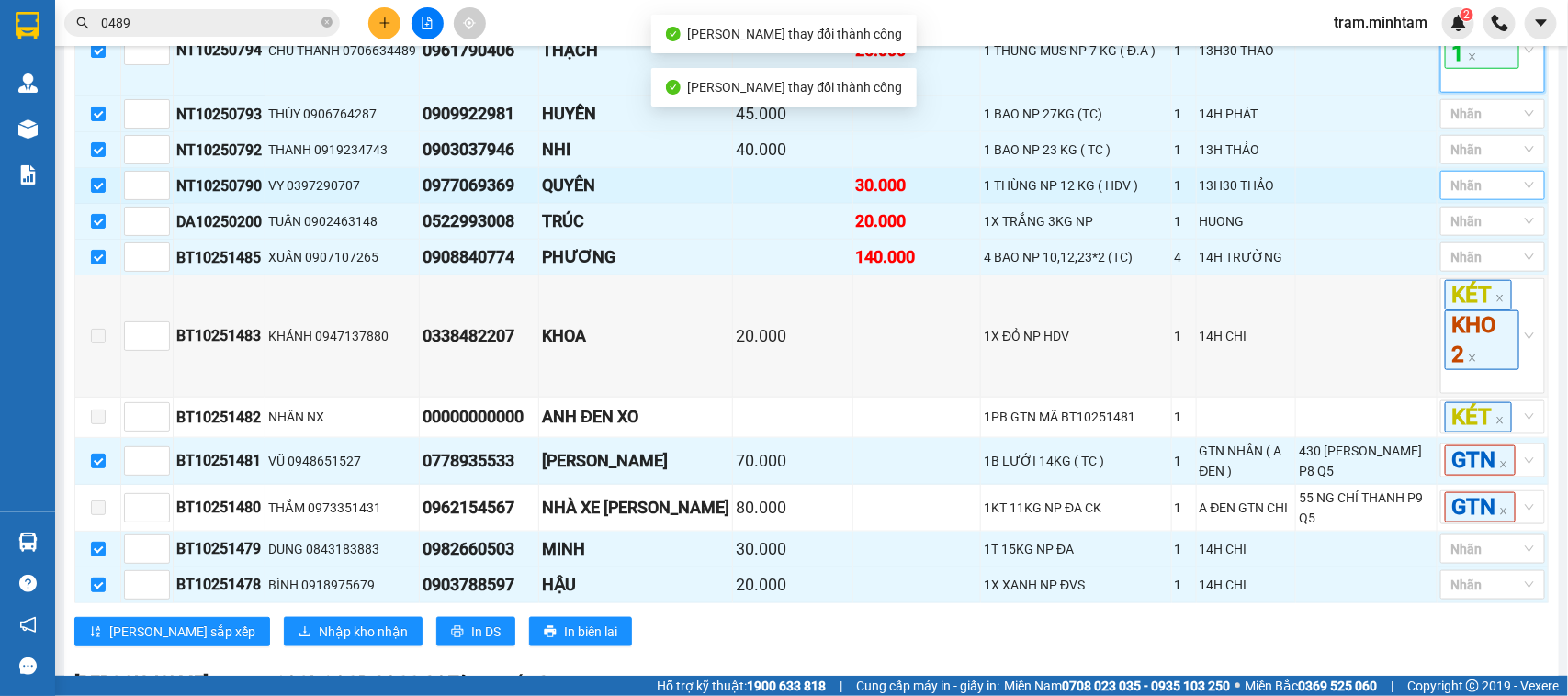
scroll to position [812, 0]
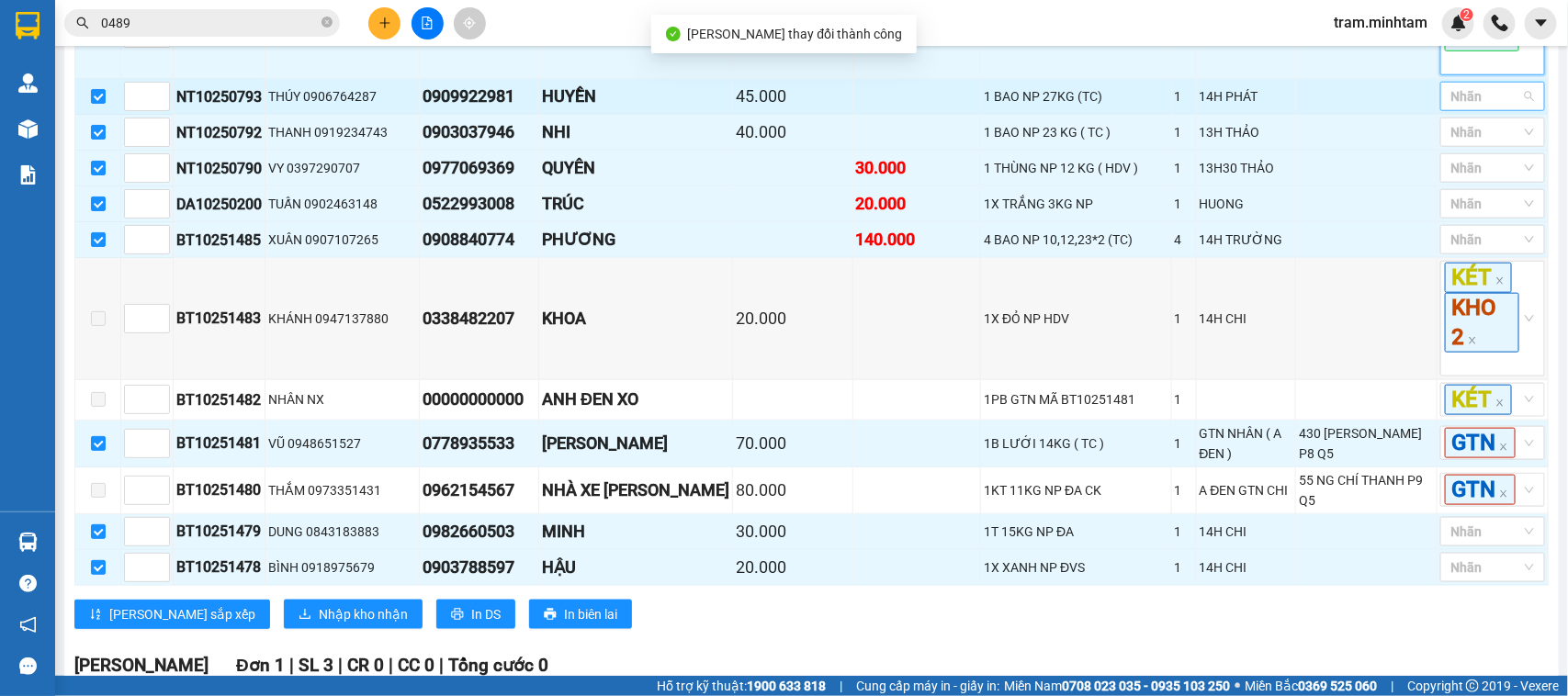
click at [1490, 107] on div at bounding box center [1484, 97] width 78 height 22
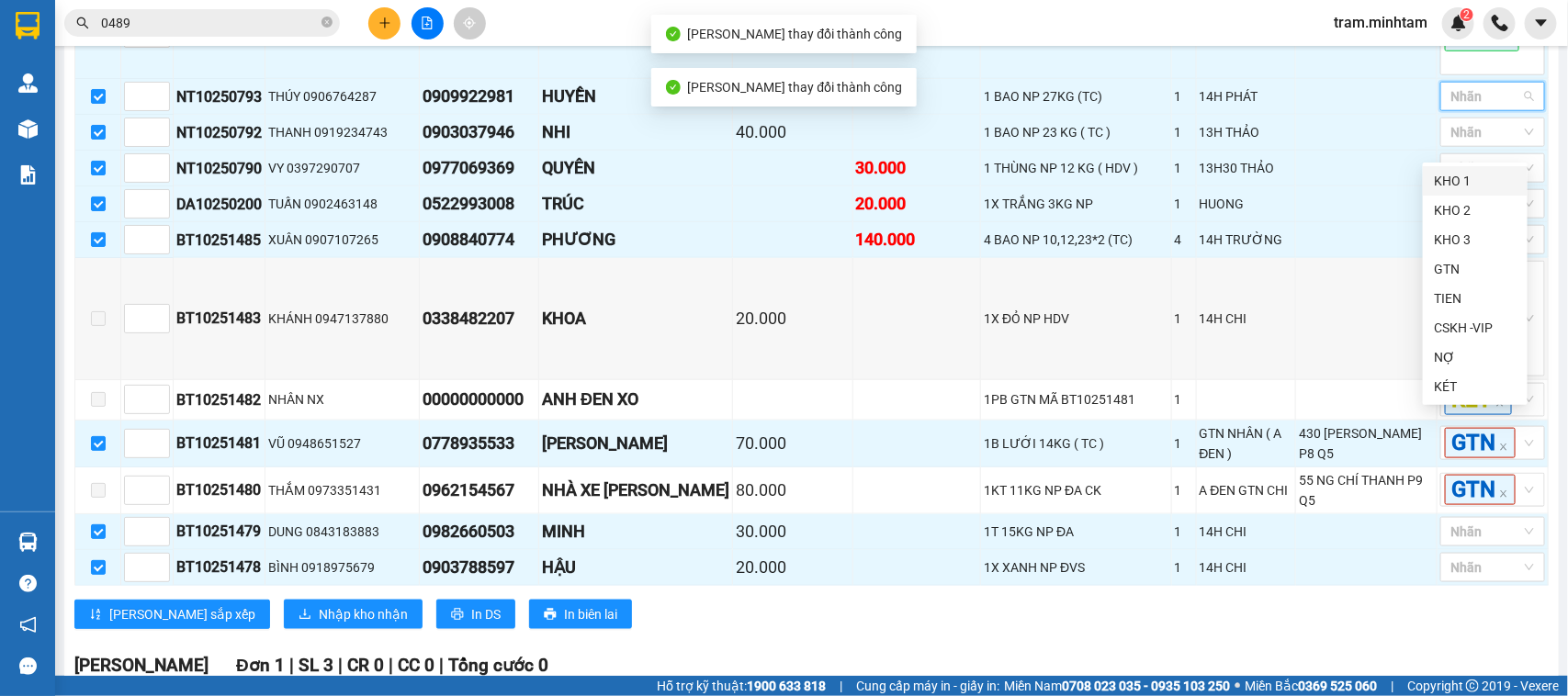
click at [1477, 186] on div "KHO 1" at bounding box center [1476, 181] width 83 height 20
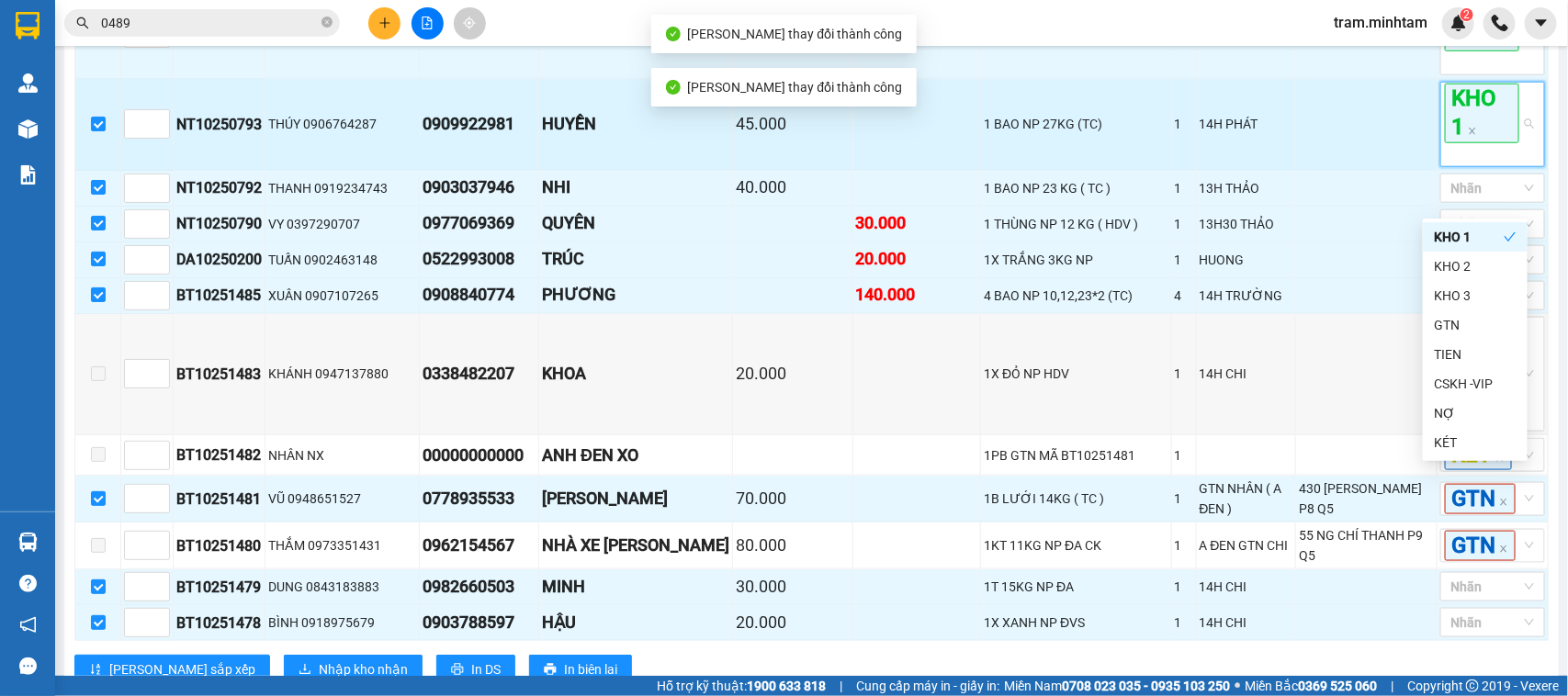
click at [1476, 142] on span "KHO 1" at bounding box center [1482, 114] width 75 height 59
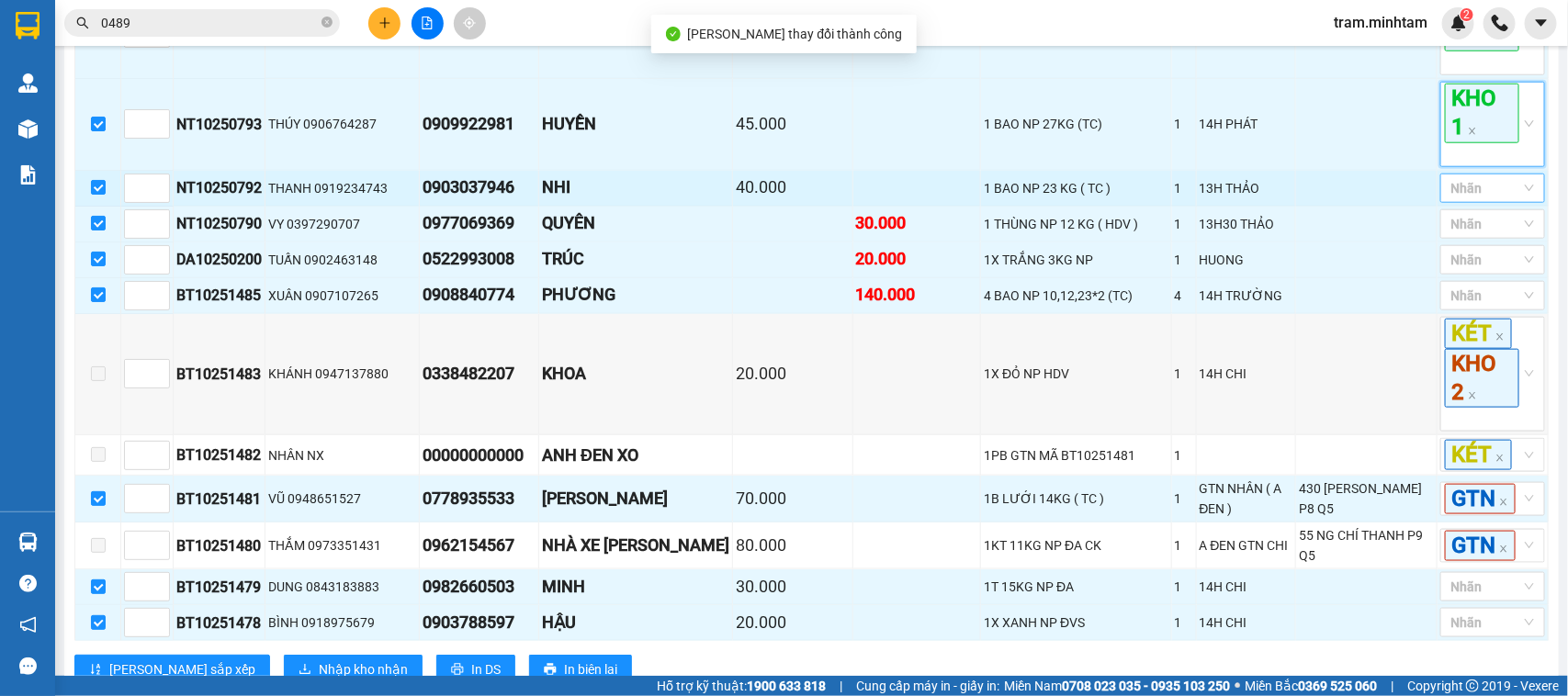
click at [1479, 199] on div at bounding box center [1484, 188] width 78 height 22
click at [1481, 199] on div at bounding box center [1484, 188] width 78 height 22
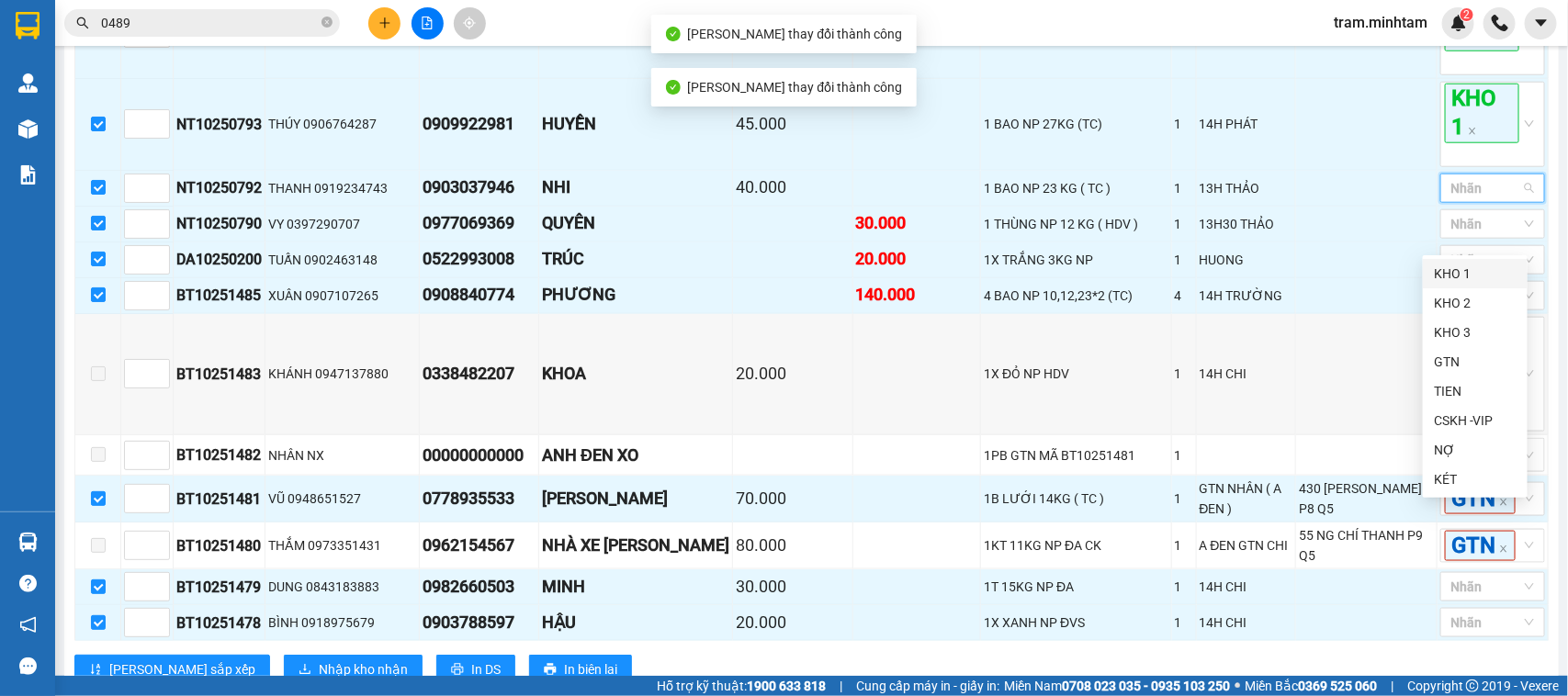
click at [1458, 268] on div "KHO 1" at bounding box center [1476, 274] width 83 height 20
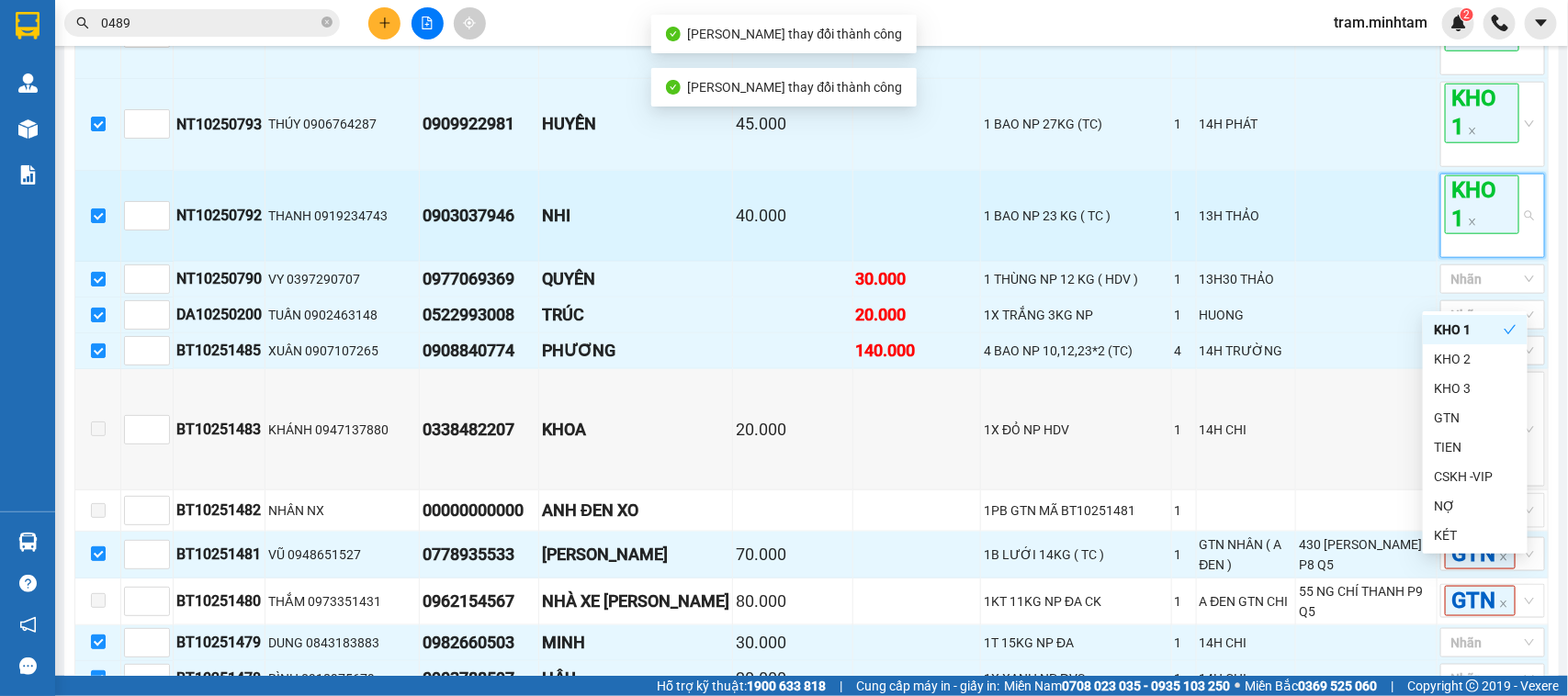
click at [1466, 234] on span "KHO 1" at bounding box center [1482, 205] width 75 height 59
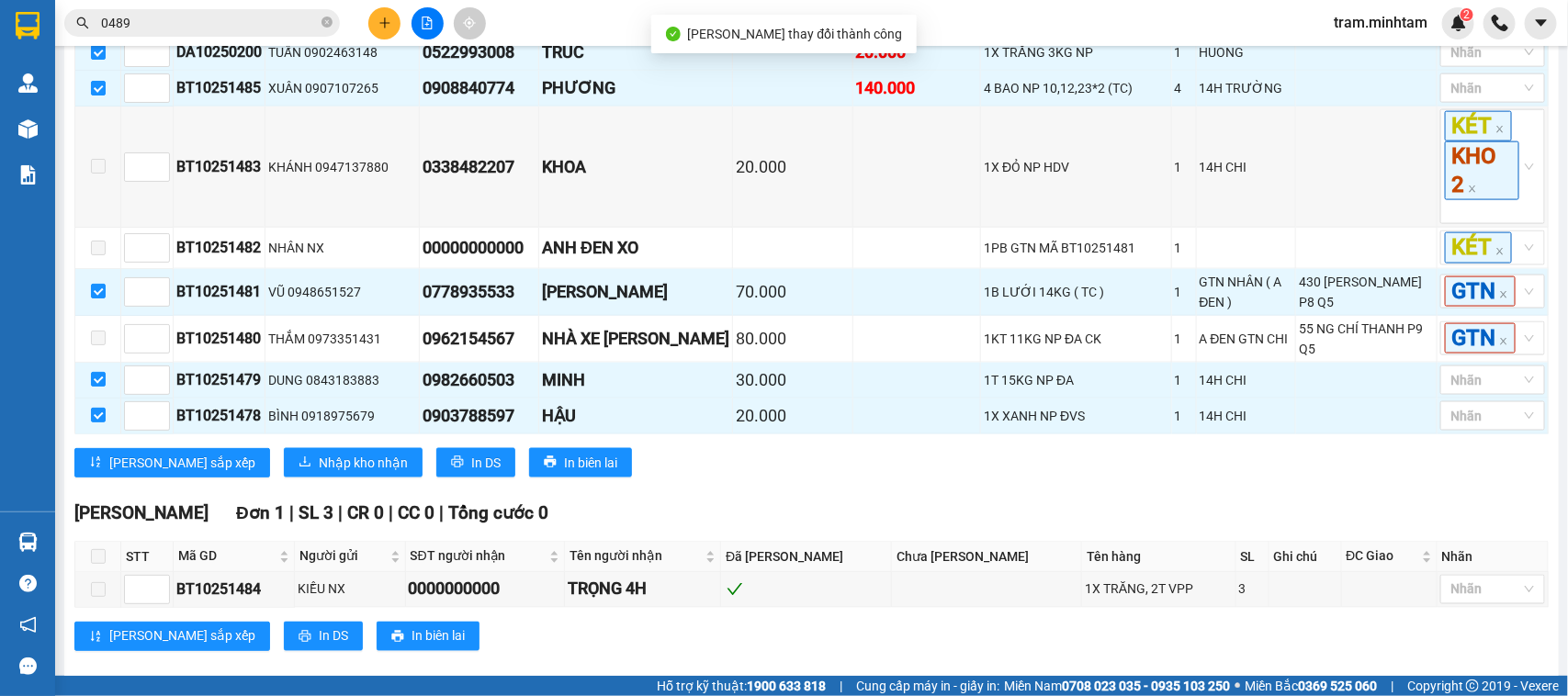
scroll to position [928, 0]
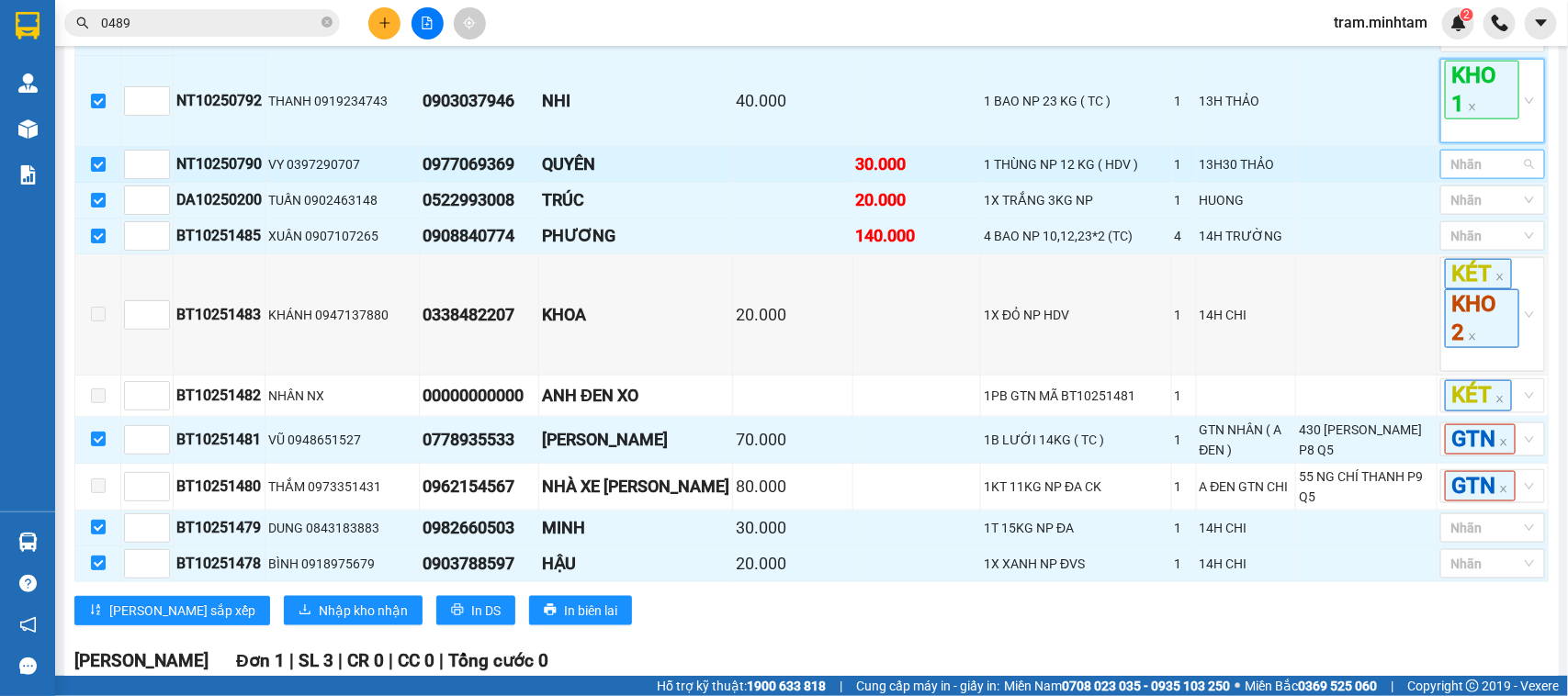
click at [1490, 175] on div at bounding box center [1484, 164] width 78 height 22
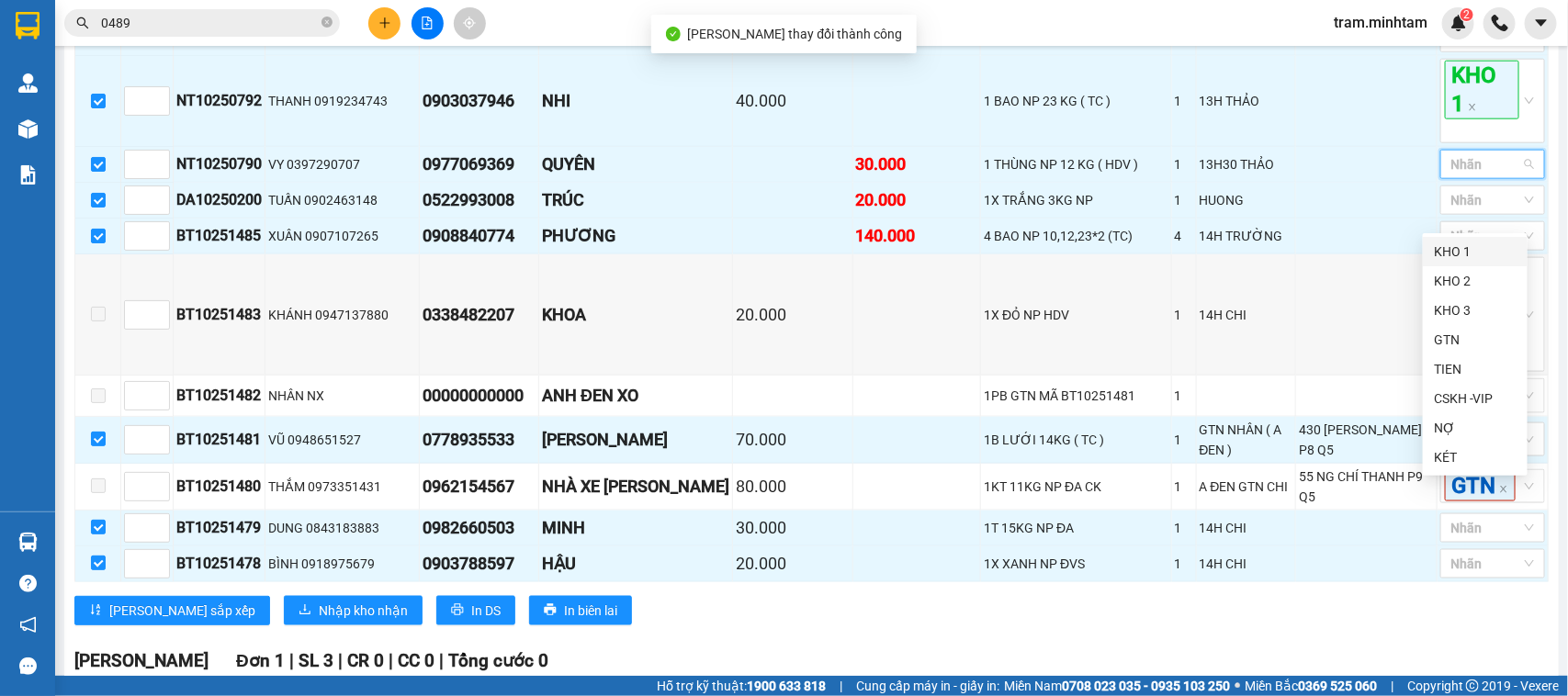
click at [1457, 242] on div "KHO 1" at bounding box center [1476, 252] width 83 height 20
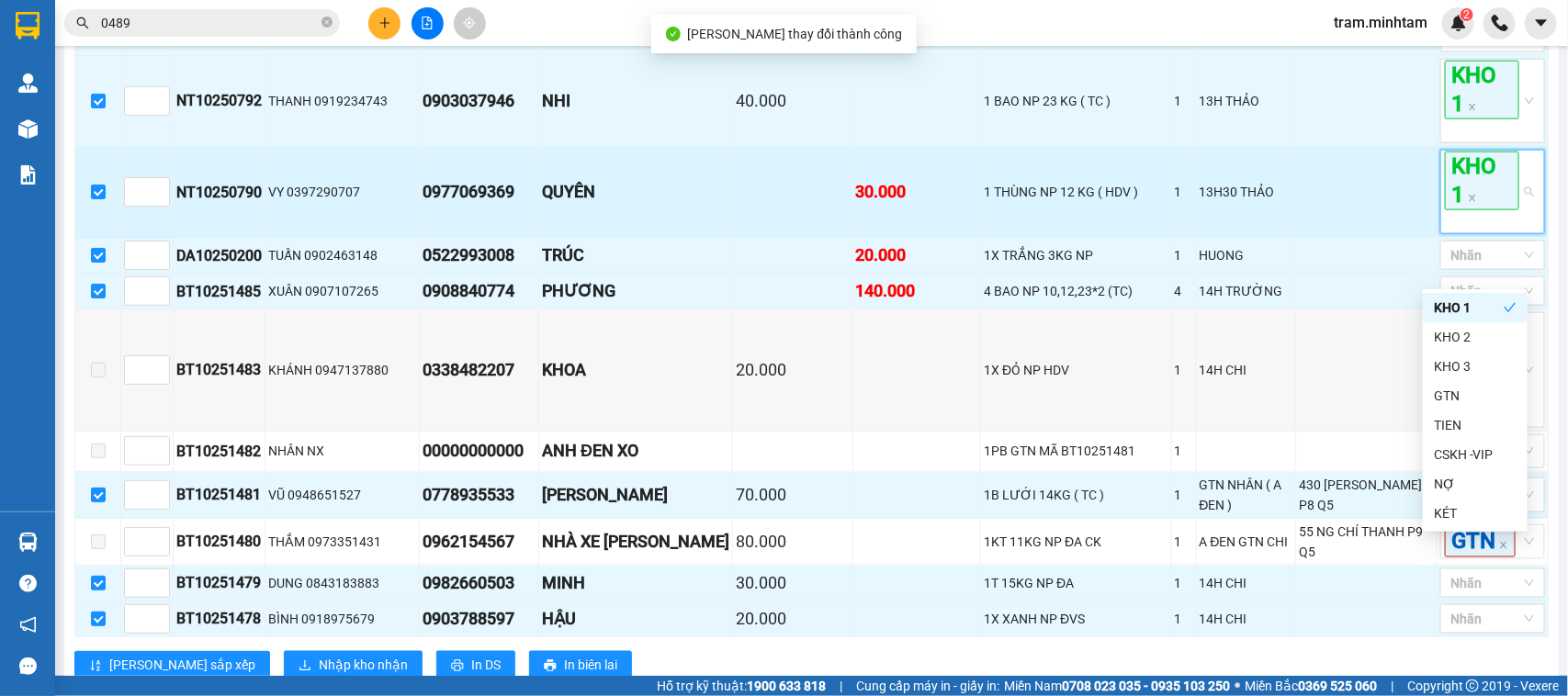
click at [1471, 210] on span "KHO 1" at bounding box center [1482, 181] width 75 height 59
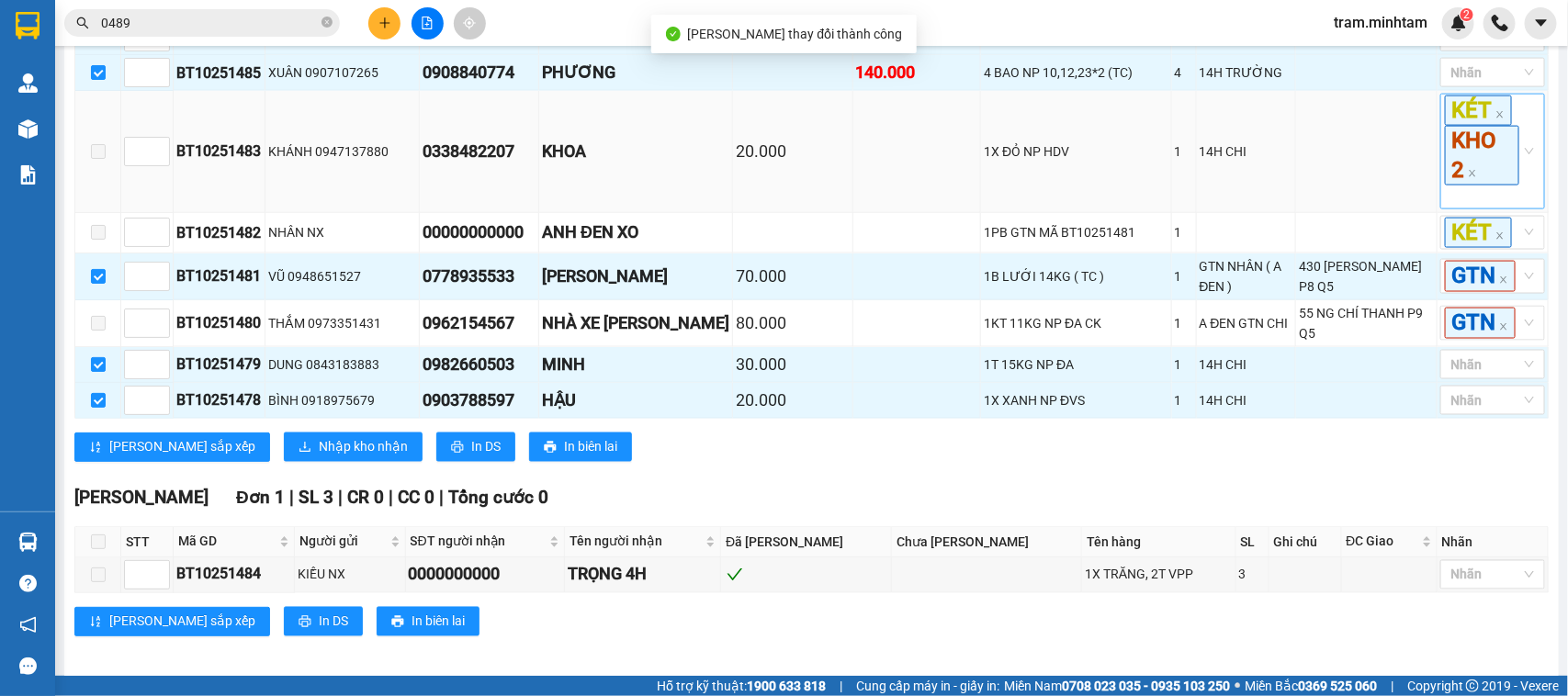
scroll to position [1158, 0]
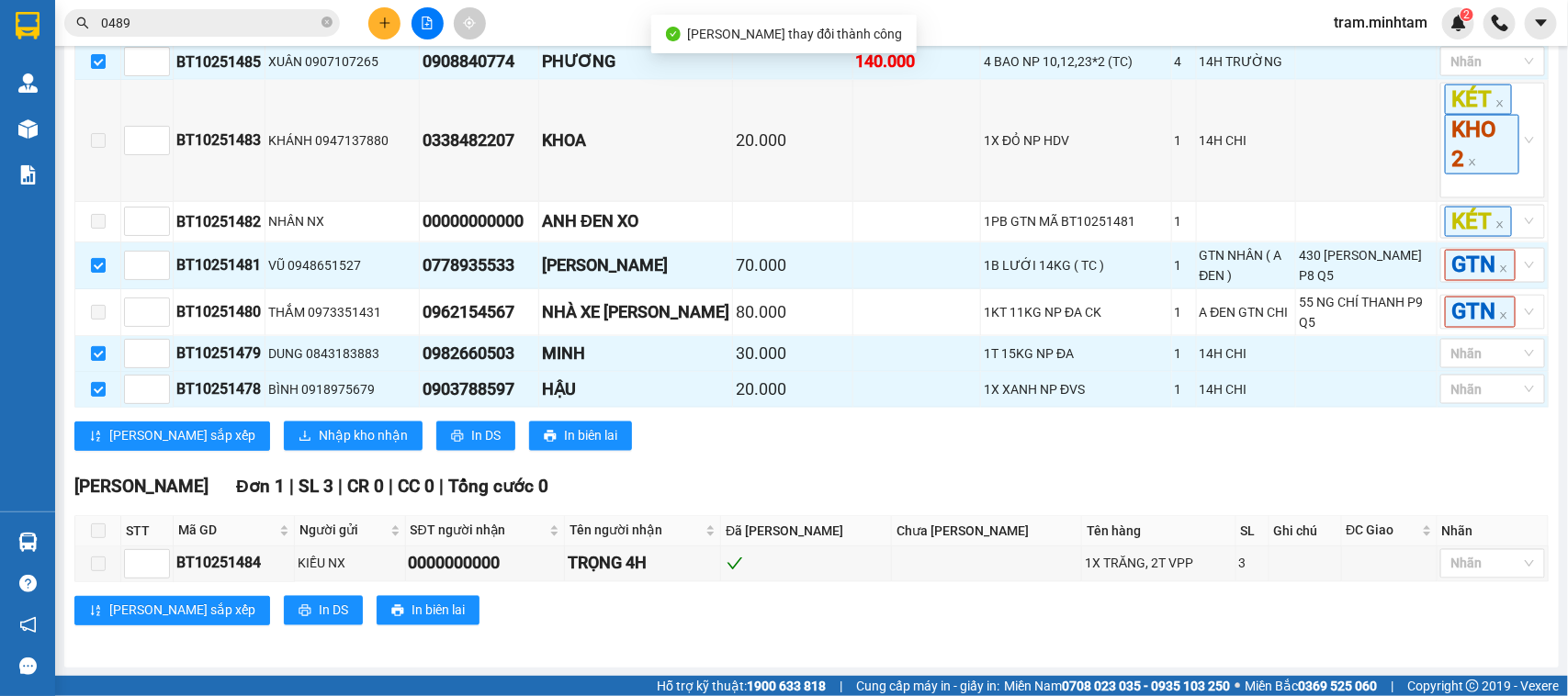
click at [1494, 41] on div "Nhãn" at bounding box center [1492, 26] width 104 height 30
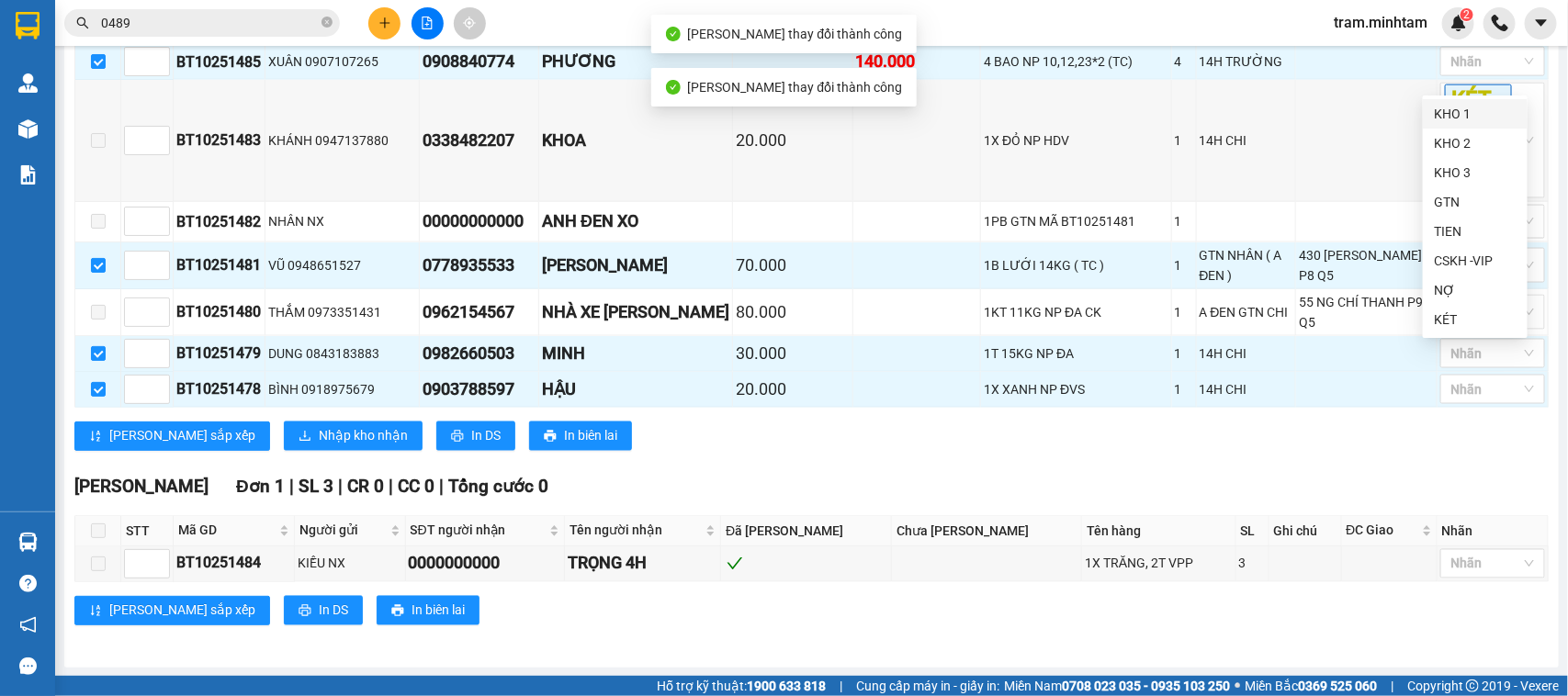
click at [1481, 113] on div "KHO 1" at bounding box center [1476, 114] width 83 height 20
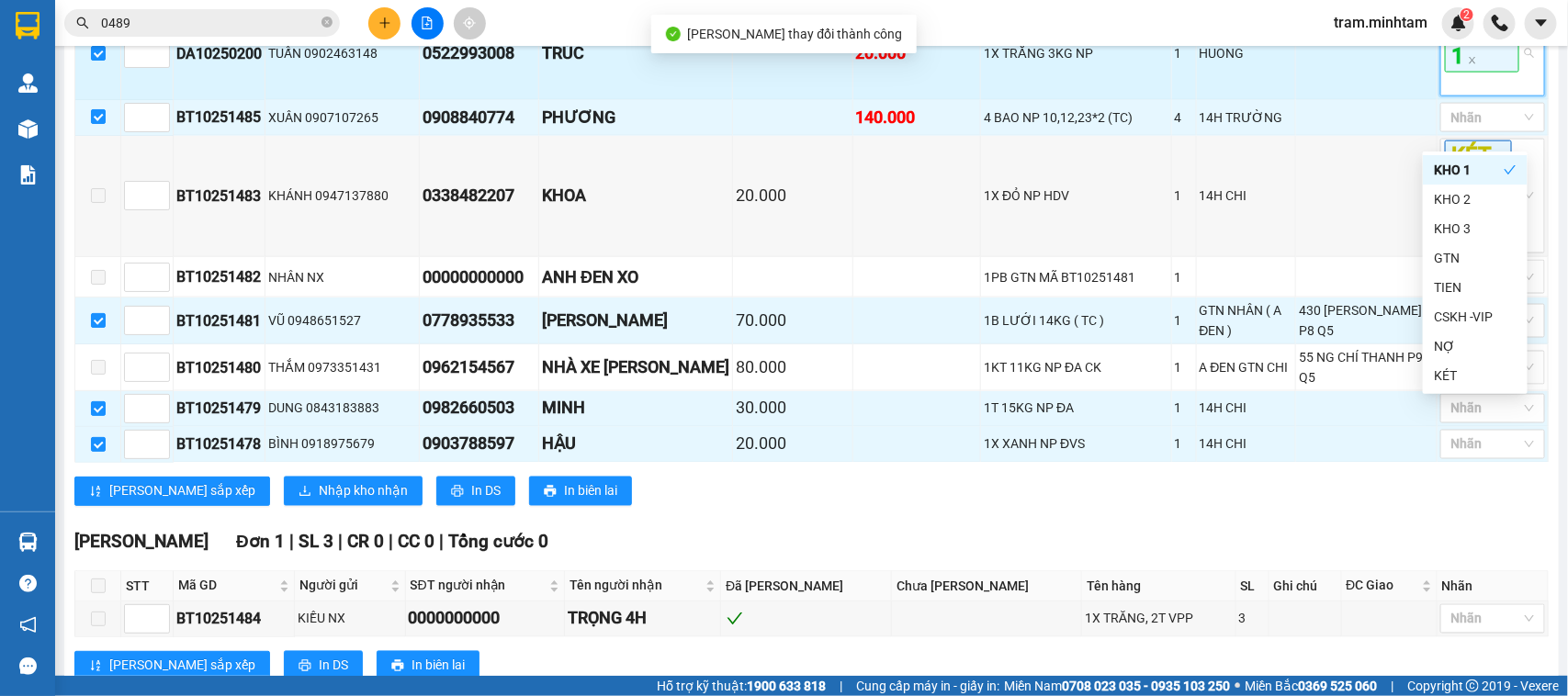
click at [1467, 72] on span "KHO 1" at bounding box center [1482, 42] width 75 height 59
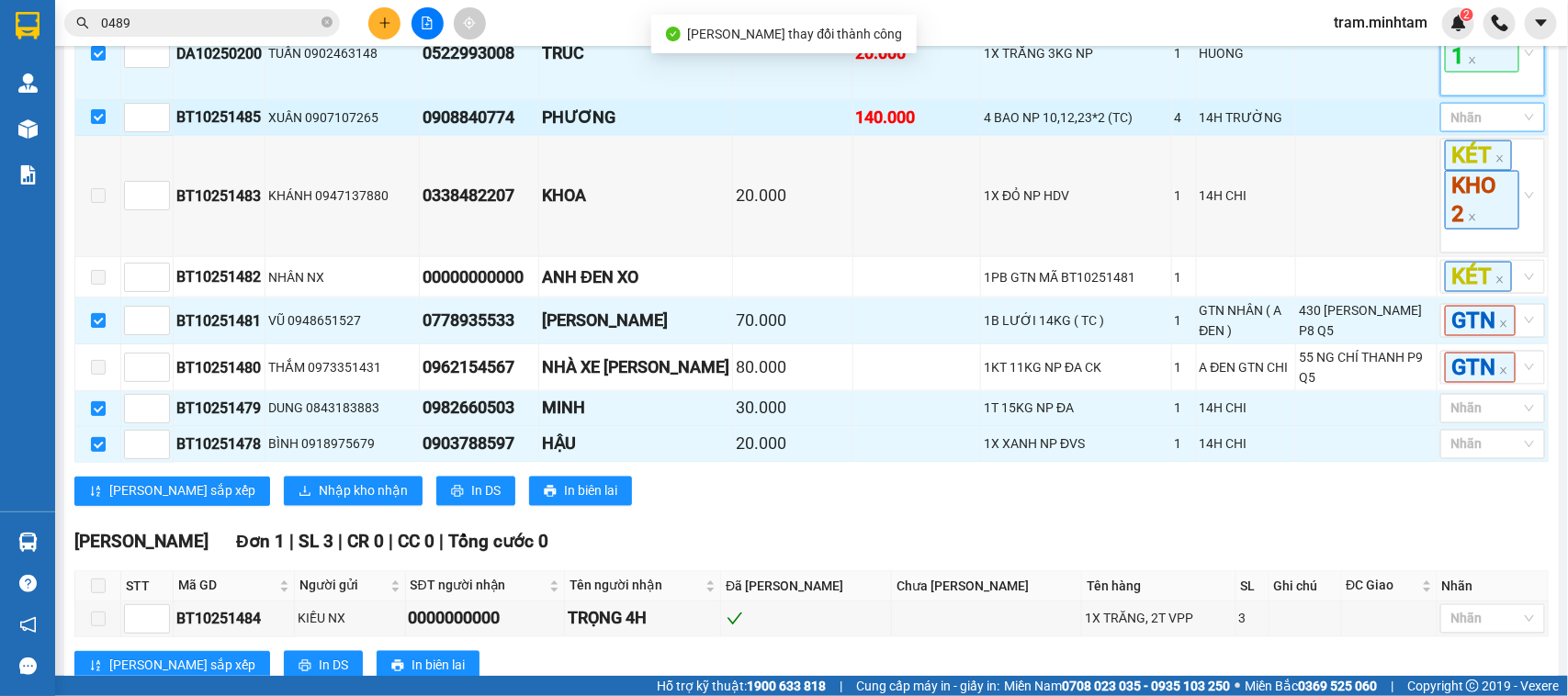
click at [1475, 128] on div at bounding box center [1484, 117] width 78 height 22
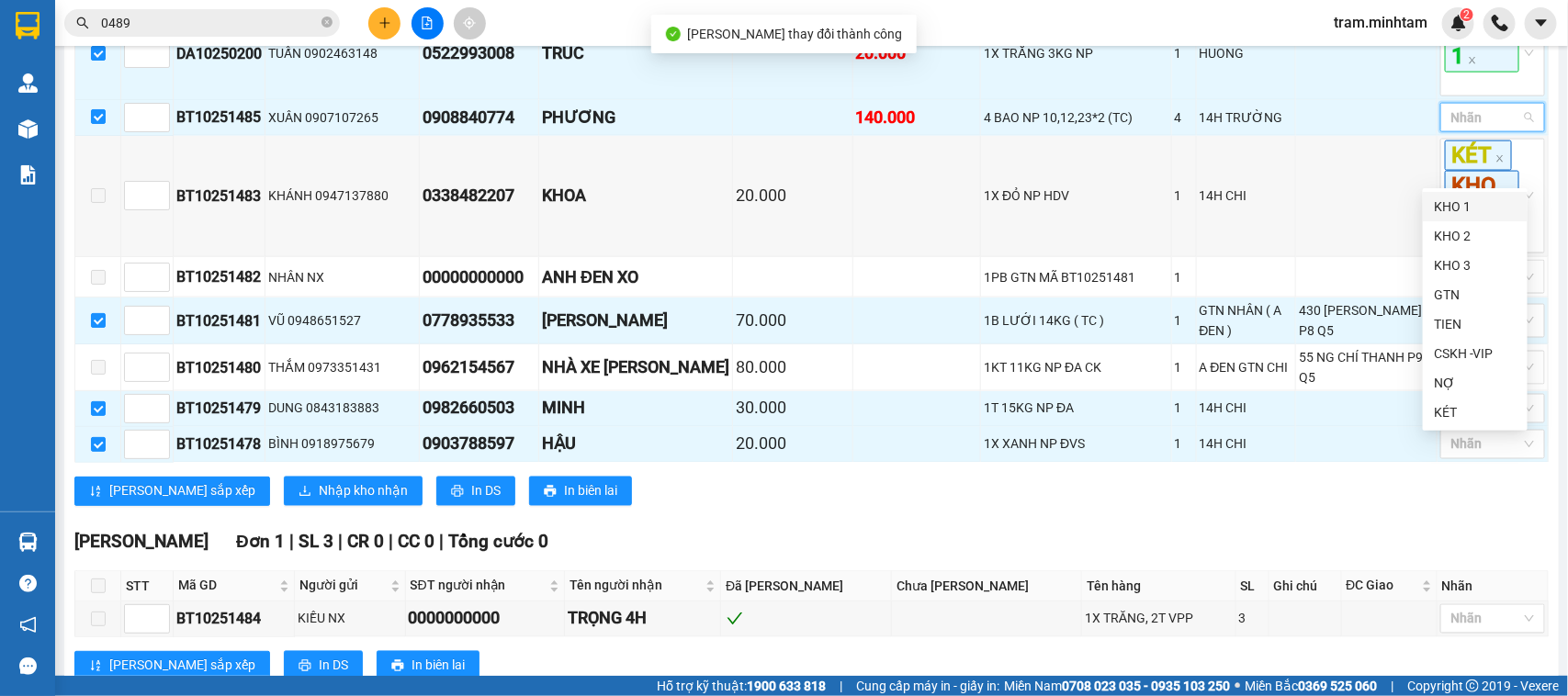
click at [1471, 213] on div "KHO 1" at bounding box center [1476, 207] width 83 height 20
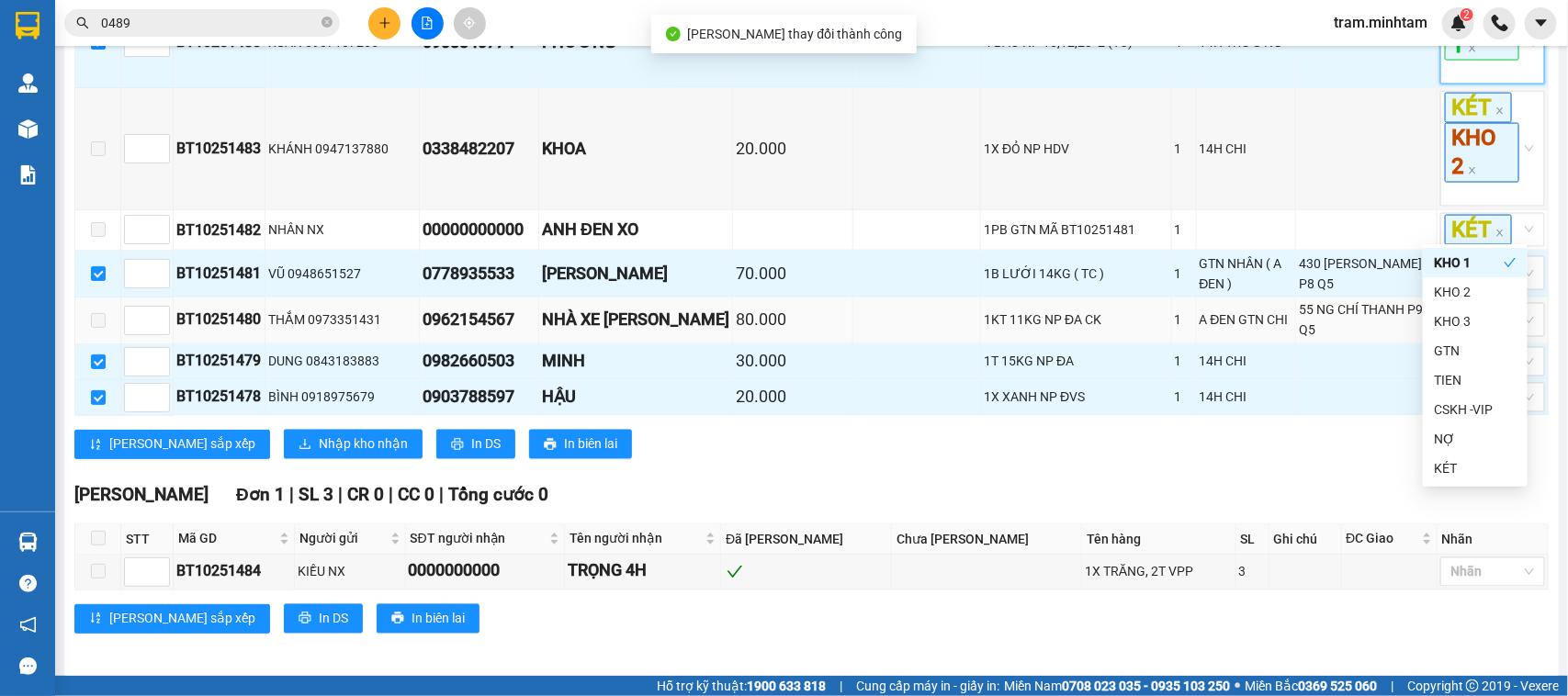
scroll to position [1360, 0]
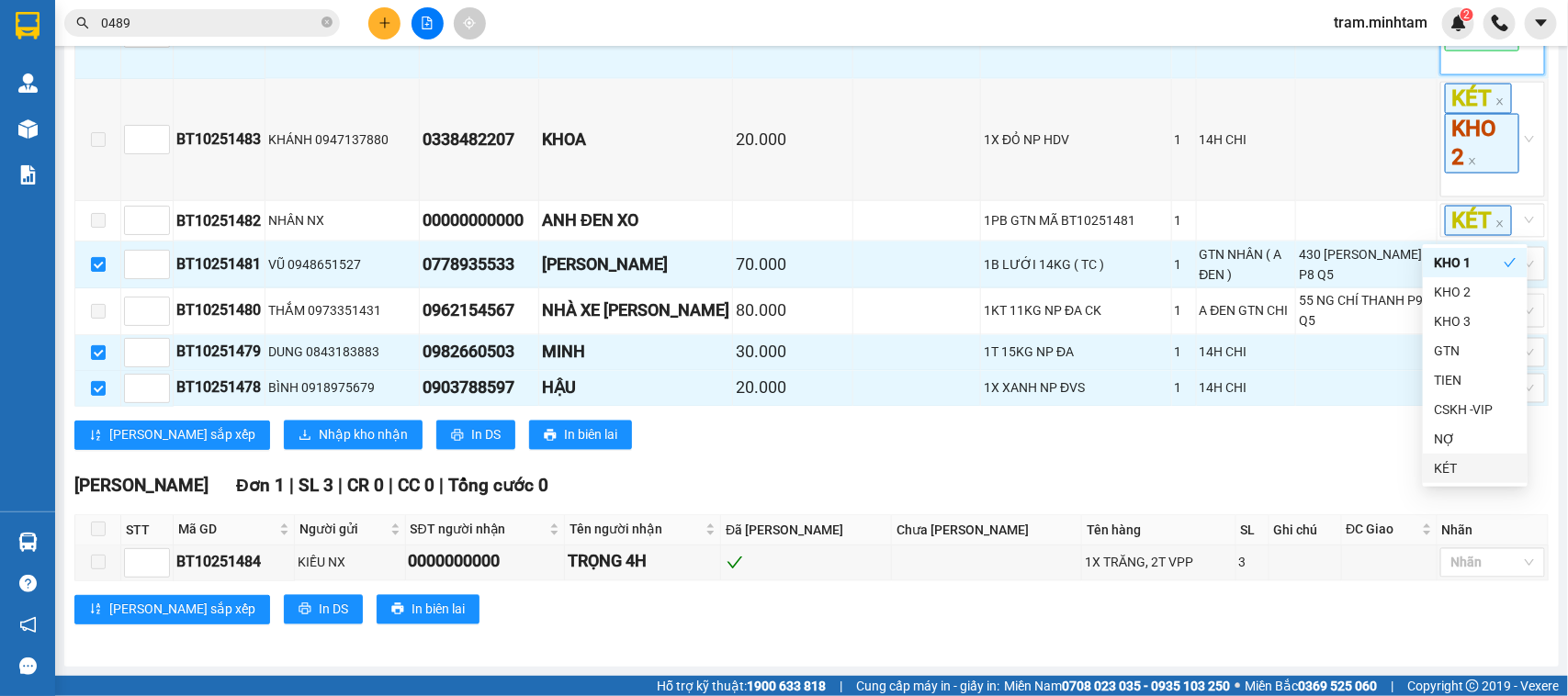
click at [1149, 447] on div "Lưu sắp xếp Nhập kho nhận In DS In biên lai" at bounding box center [812, 436] width 1475 height 30
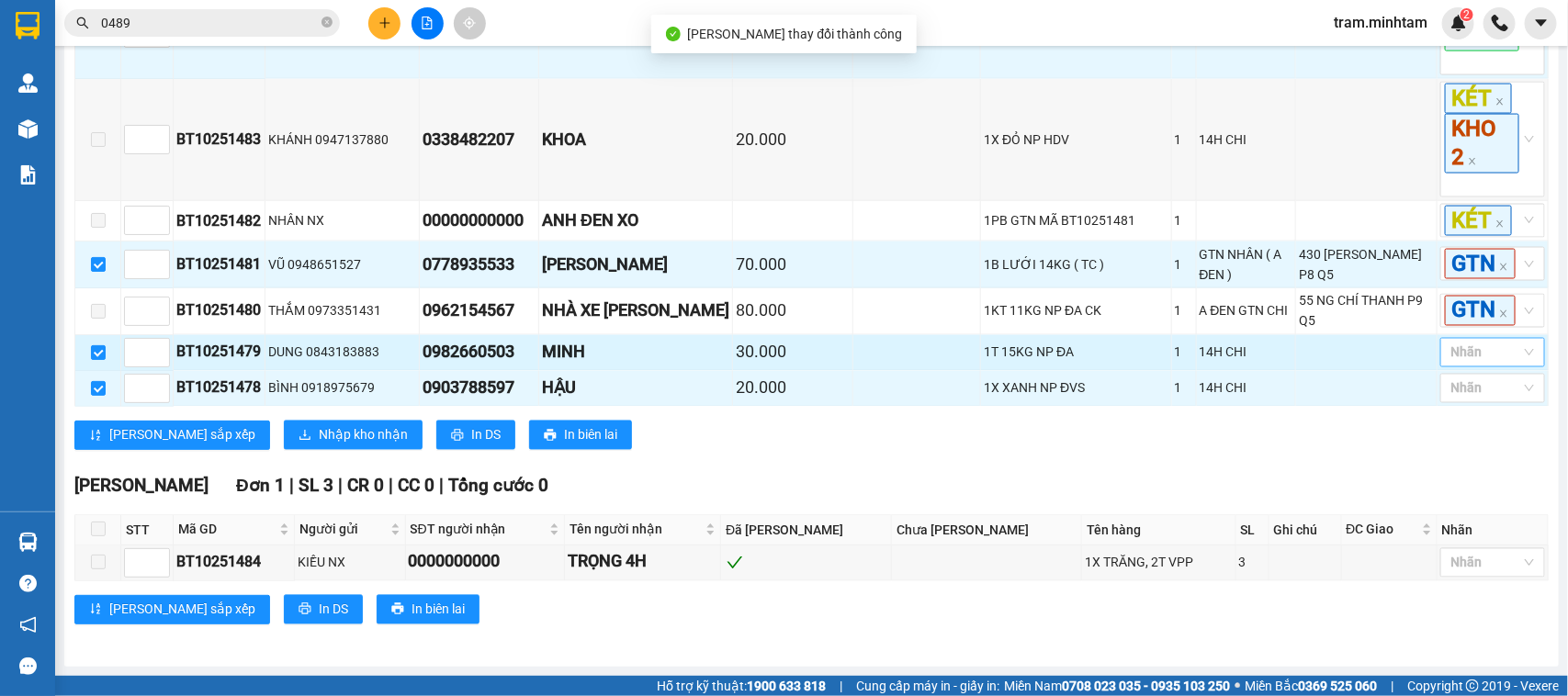
click at [1517, 350] on div "Nhãn" at bounding box center [1492, 353] width 104 height 30
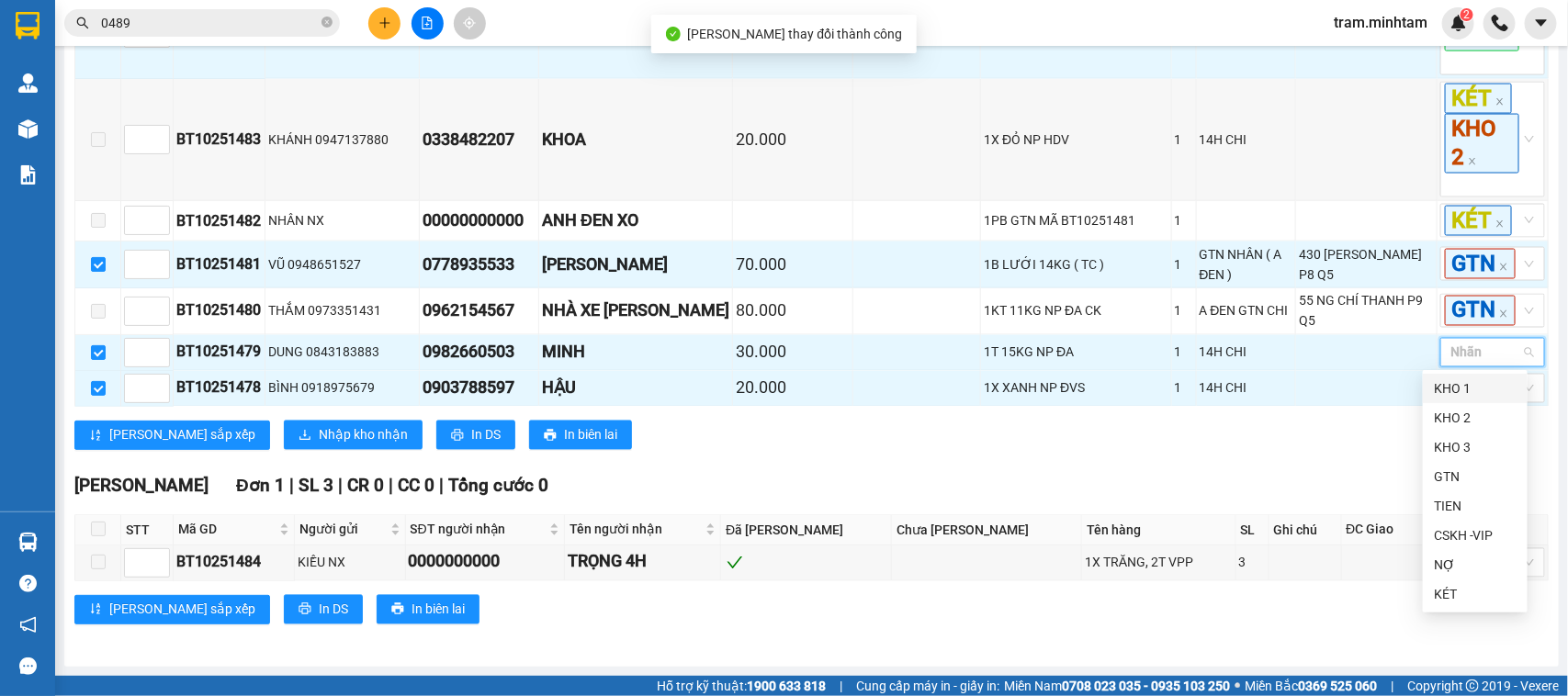
click at [1453, 388] on div "KHO 1" at bounding box center [1476, 389] width 83 height 20
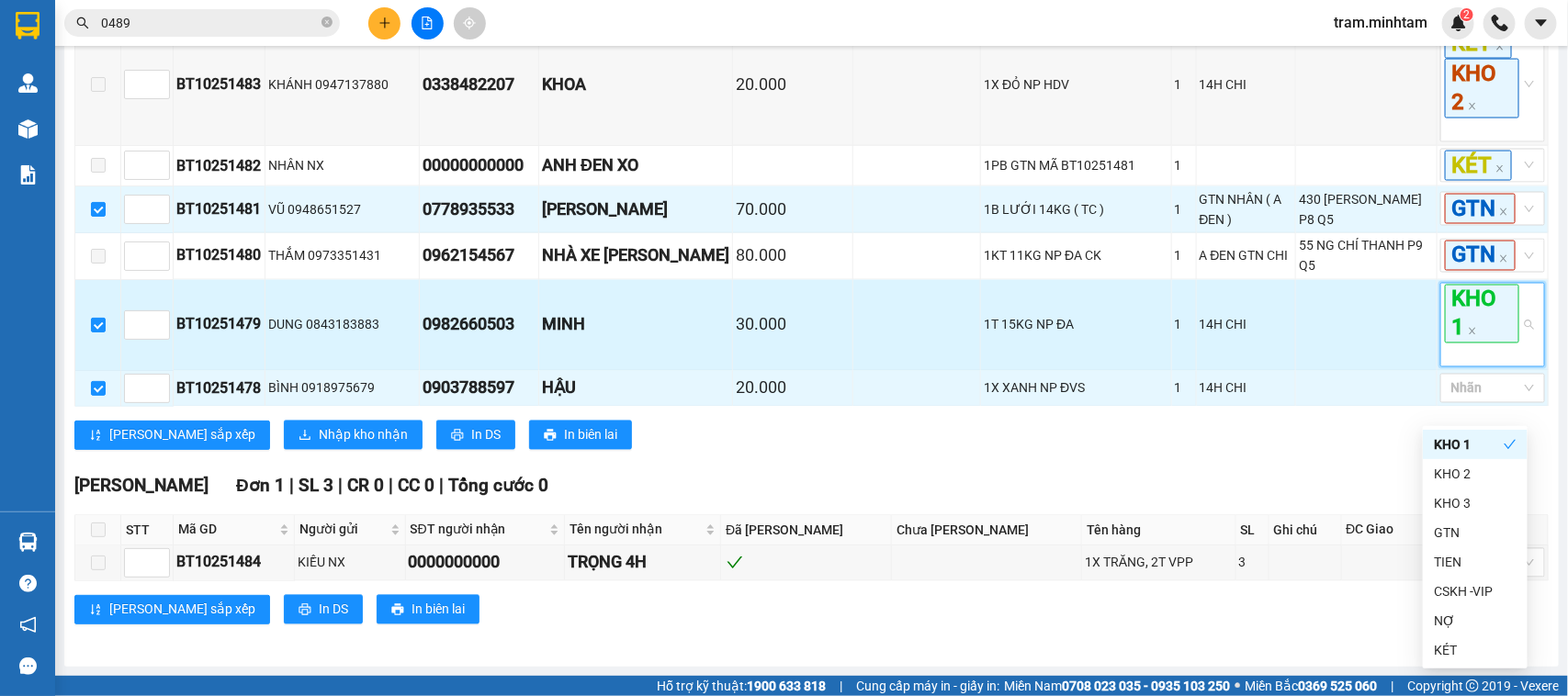
click at [1502, 343] on span "KHO 1" at bounding box center [1482, 314] width 75 height 59
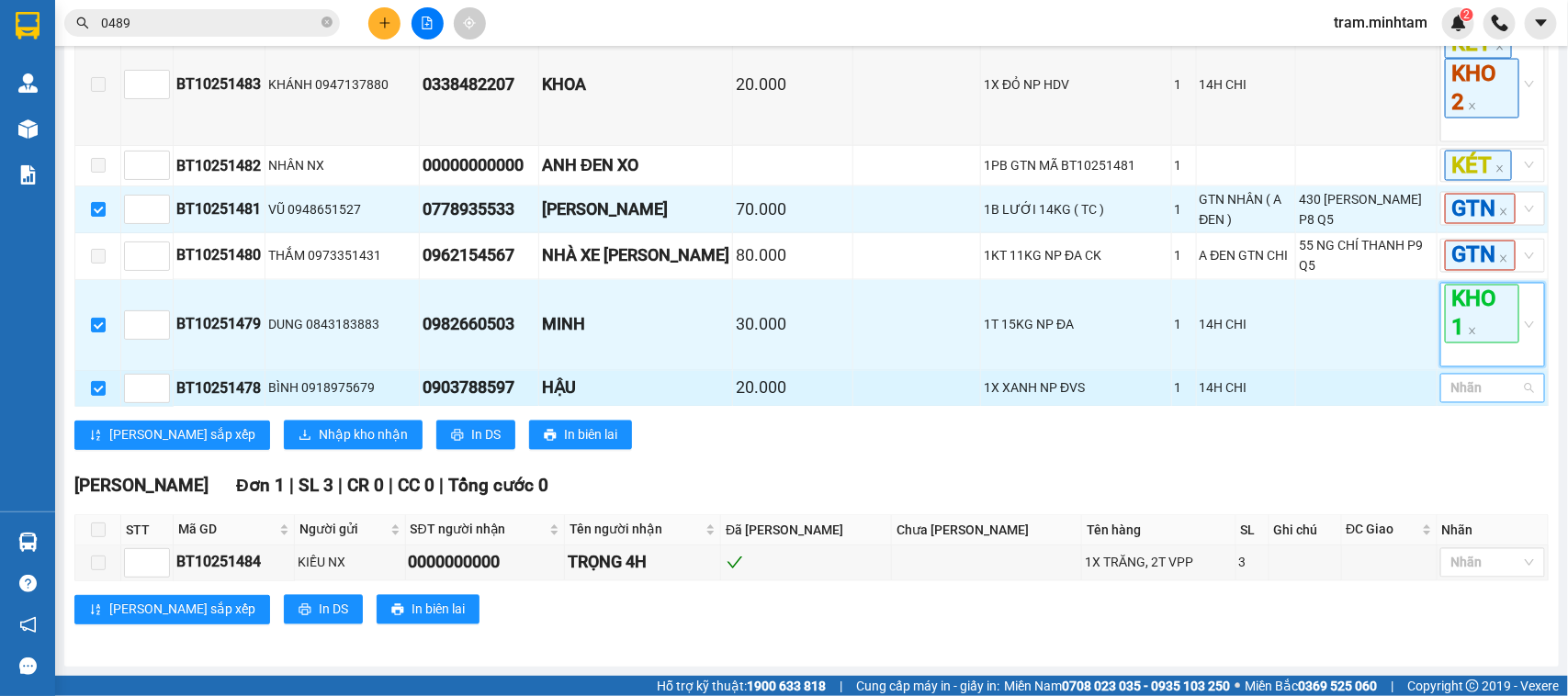
click at [1463, 400] on div at bounding box center [1484, 389] width 78 height 22
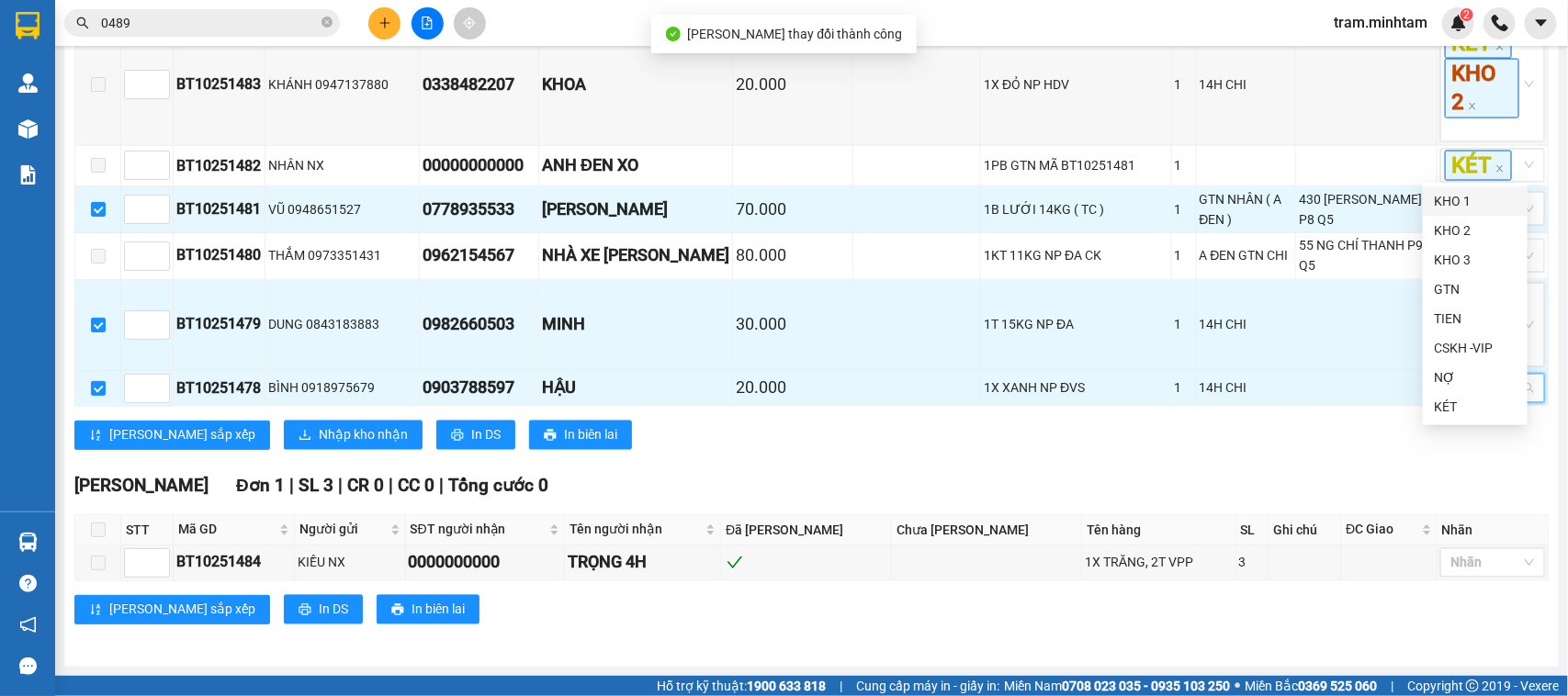
click at [1466, 205] on div "KHO 1" at bounding box center [1476, 201] width 83 height 20
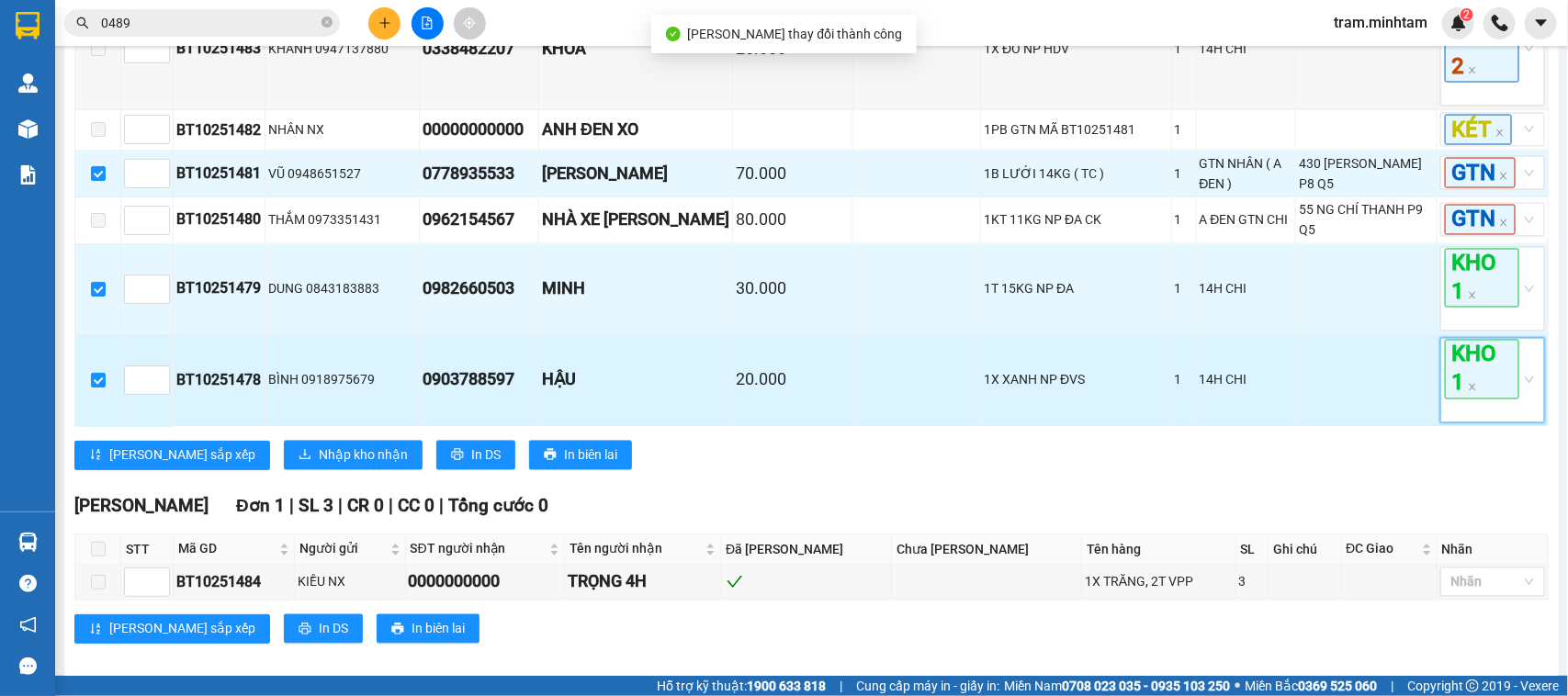
click at [1459, 399] on span "KHO 1" at bounding box center [1482, 369] width 75 height 59
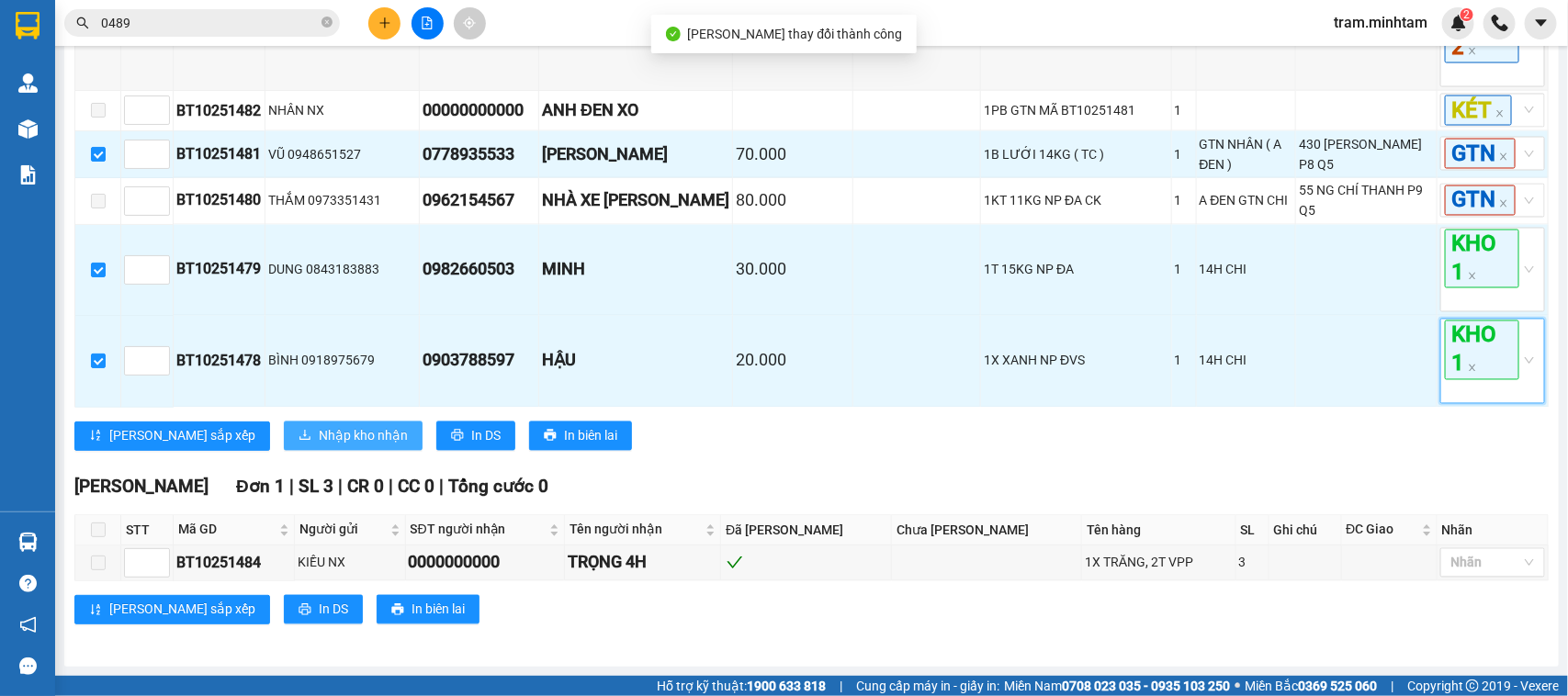
click at [319, 428] on span "Nhập kho nhận" at bounding box center [363, 437] width 90 height 20
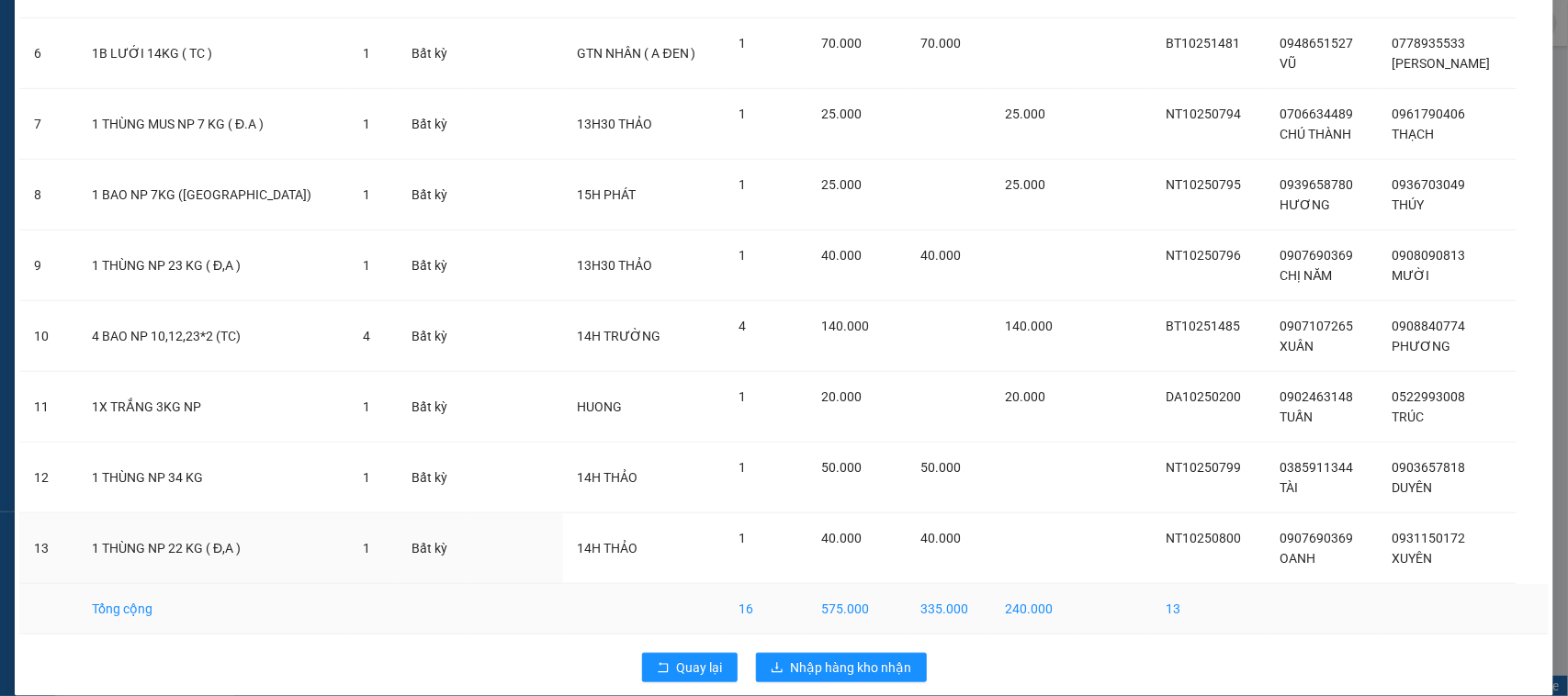
scroll to position [514, 0]
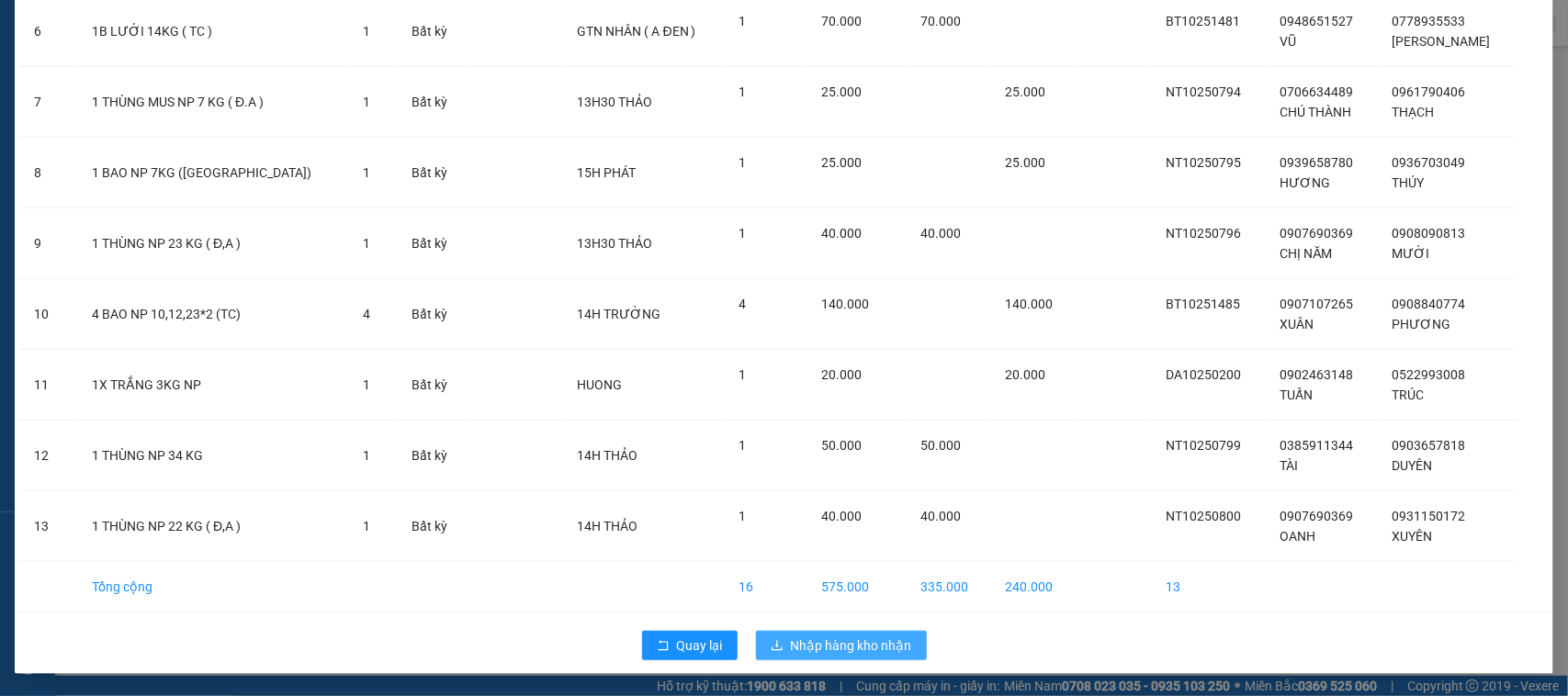
click at [848, 656] on button "Nhập hàng kho nhận" at bounding box center [841, 645] width 171 height 30
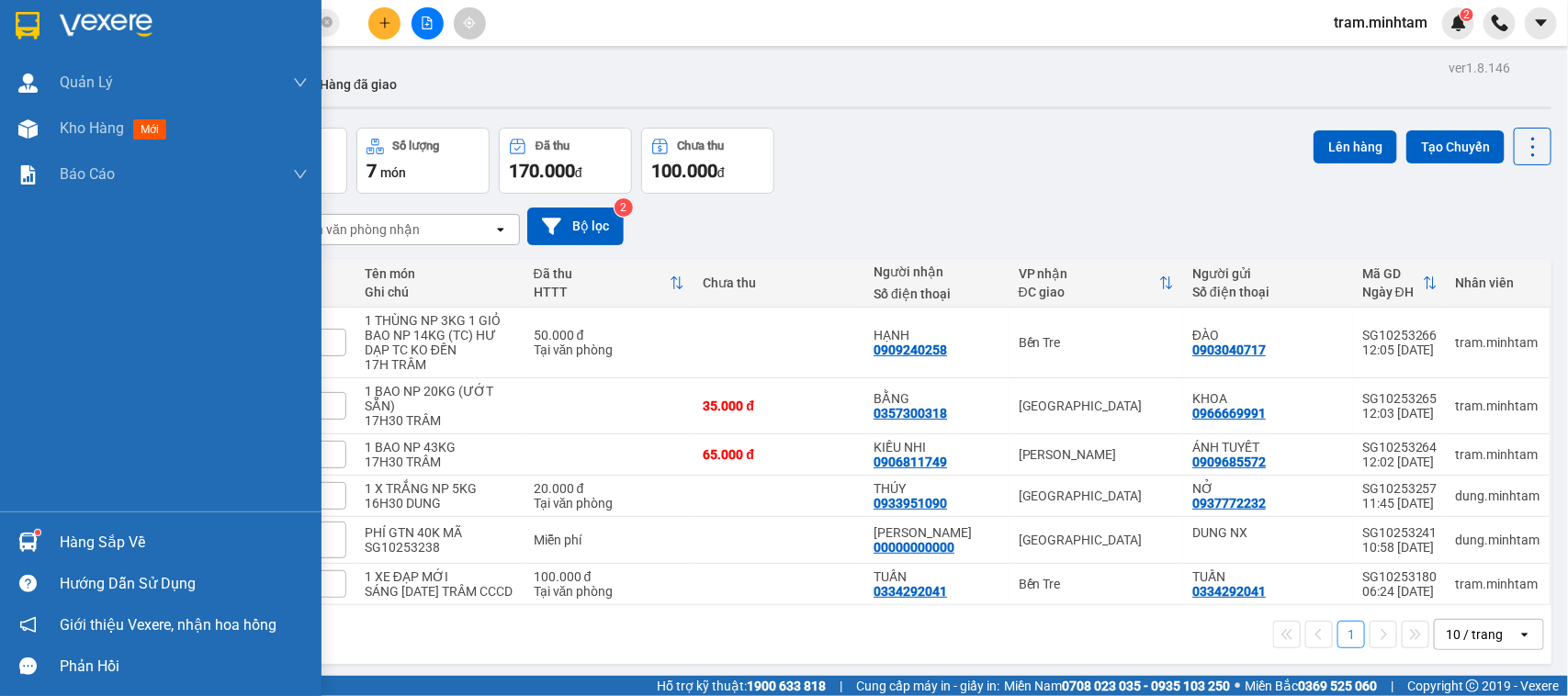
click at [0, 666] on div "Phản hồi" at bounding box center [161, 666] width 321 height 42
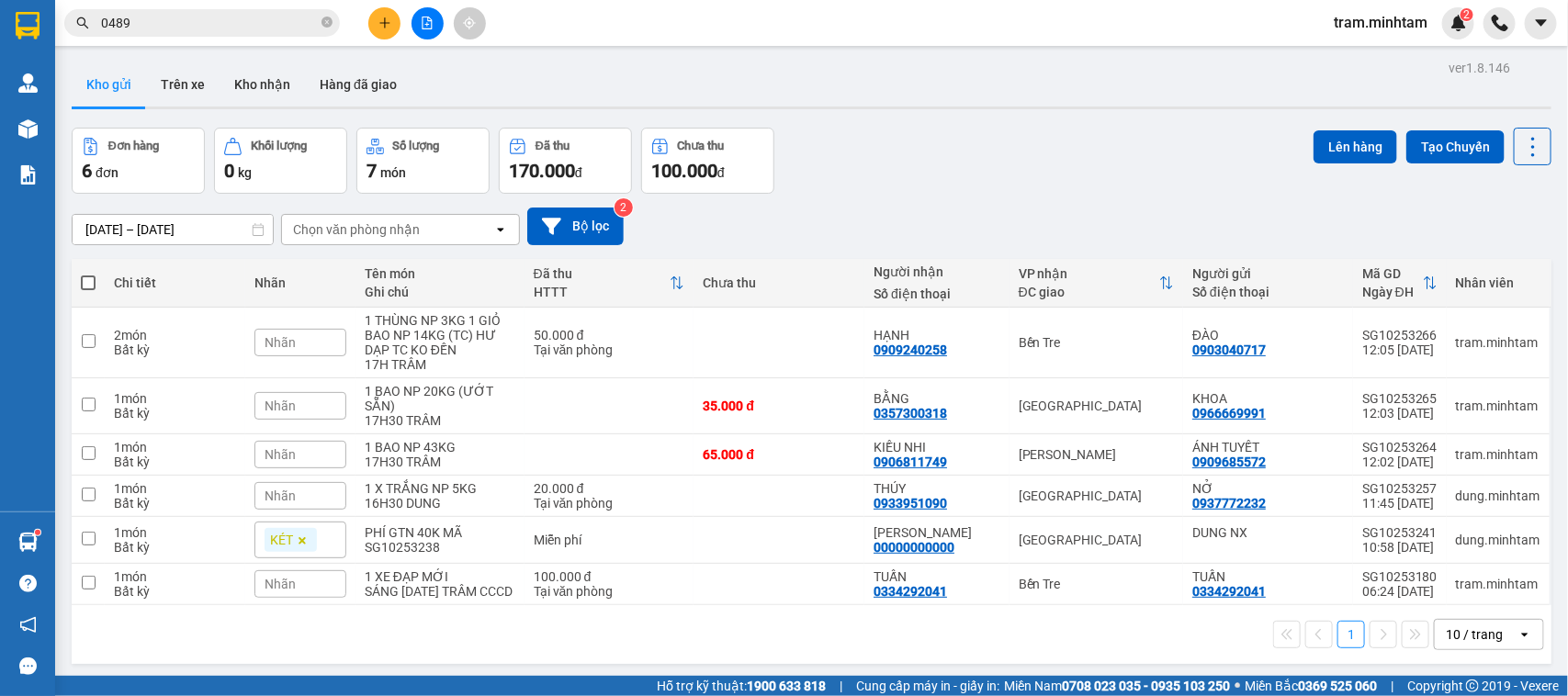
click at [1374, 18] on span "tram.minhtam" at bounding box center [1381, 22] width 123 height 23
click at [1371, 51] on span "Đăng xuất" at bounding box center [1389, 57] width 84 height 20
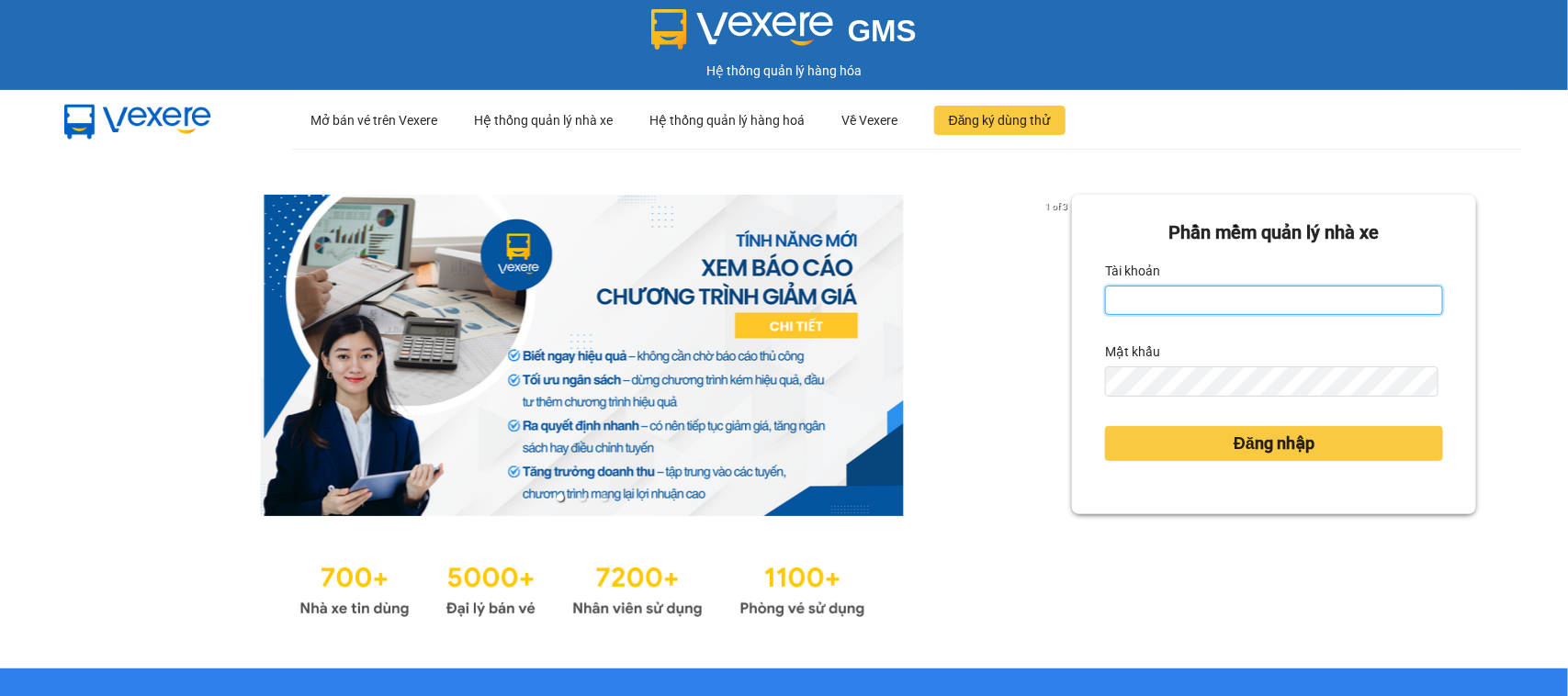
click at [1224, 286] on input "Tài khoản" at bounding box center [1274, 300] width 338 height 30
type input "minhson.minhtam"
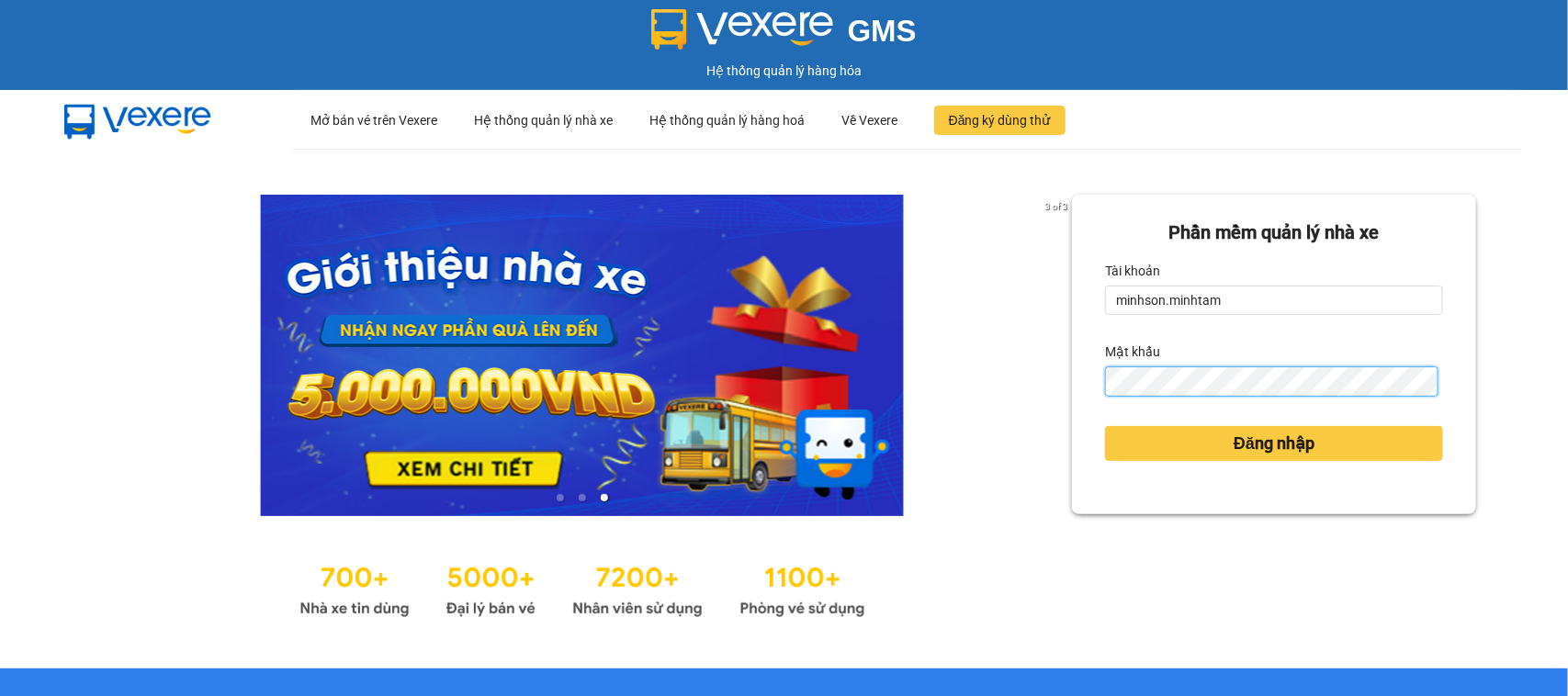
click at [1105, 426] on button "Đăng nhập" at bounding box center [1274, 444] width 338 height 35
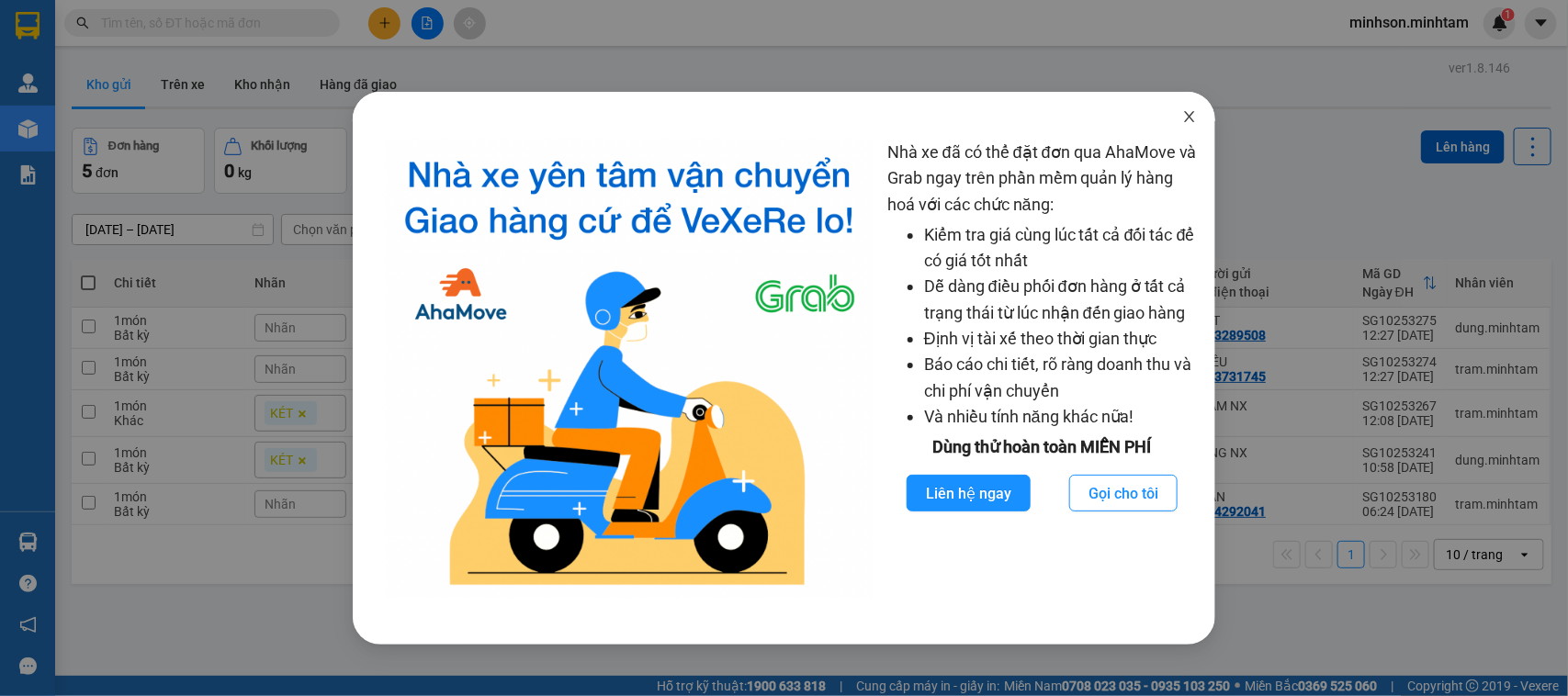
click at [1190, 116] on icon "close" at bounding box center [1188, 116] width 10 height 11
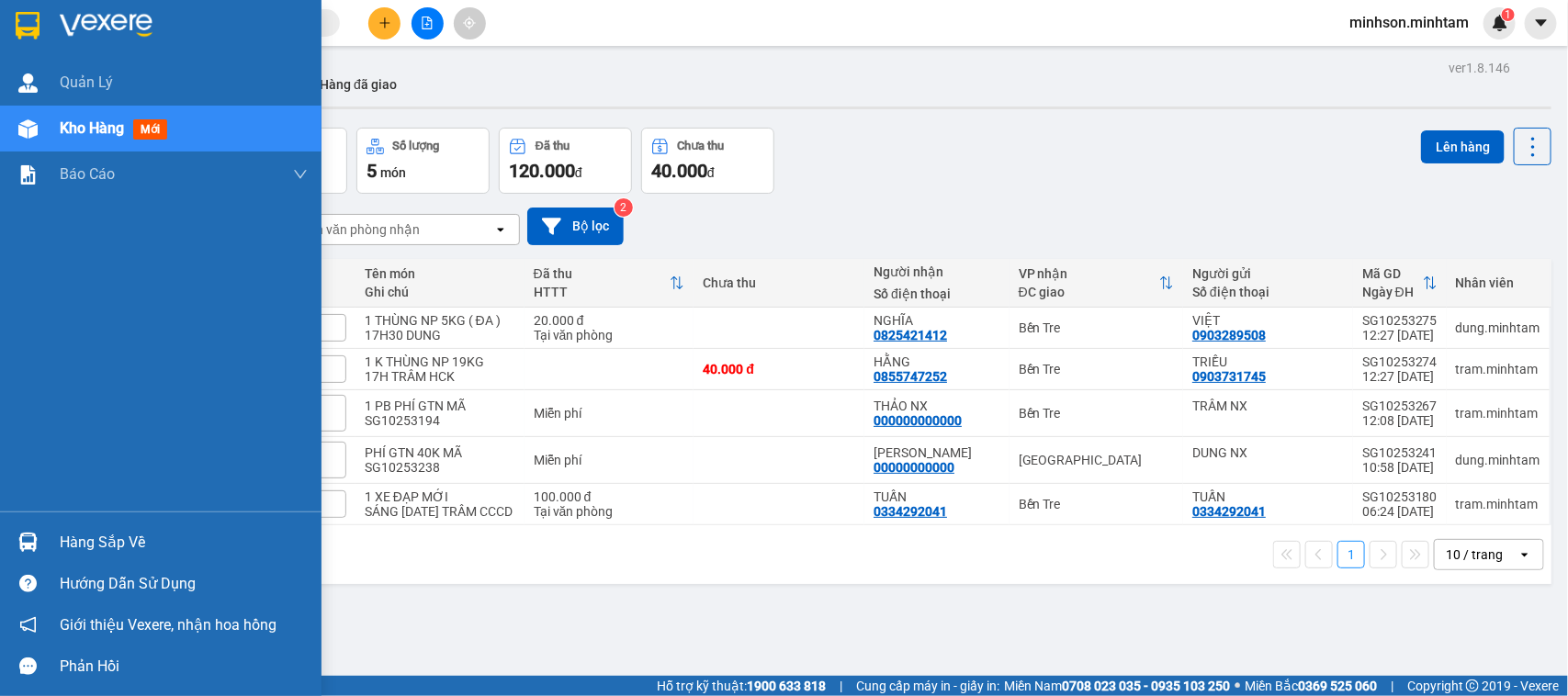
click at [101, 548] on div "Hàng sắp về" at bounding box center [184, 543] width 248 height 28
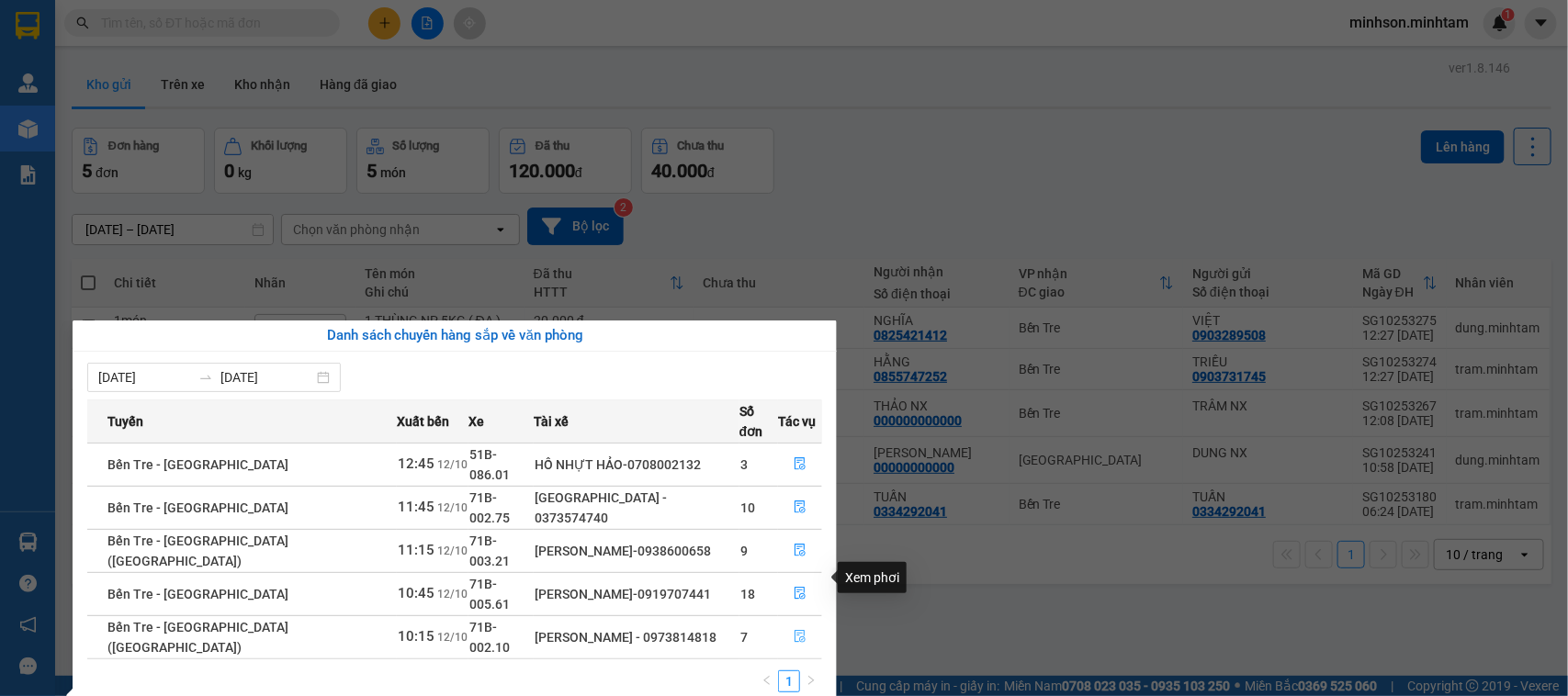
click at [806, 623] on button "button" at bounding box center [801, 638] width 42 height 30
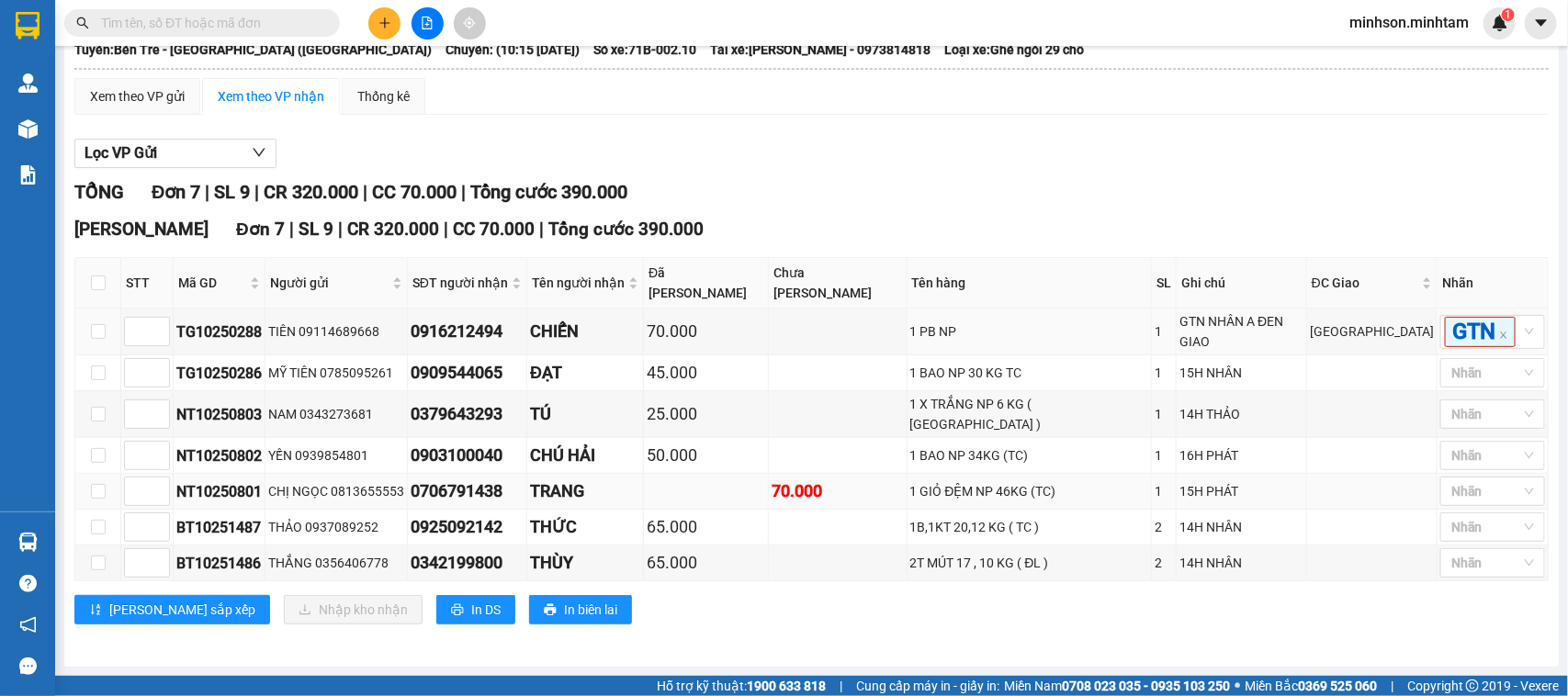
scroll to position [158, 0]
click at [101, 534] on label at bounding box center [98, 527] width 15 height 20
click at [101, 534] on input "checkbox" at bounding box center [98, 527] width 15 height 15
checkbox input "true"
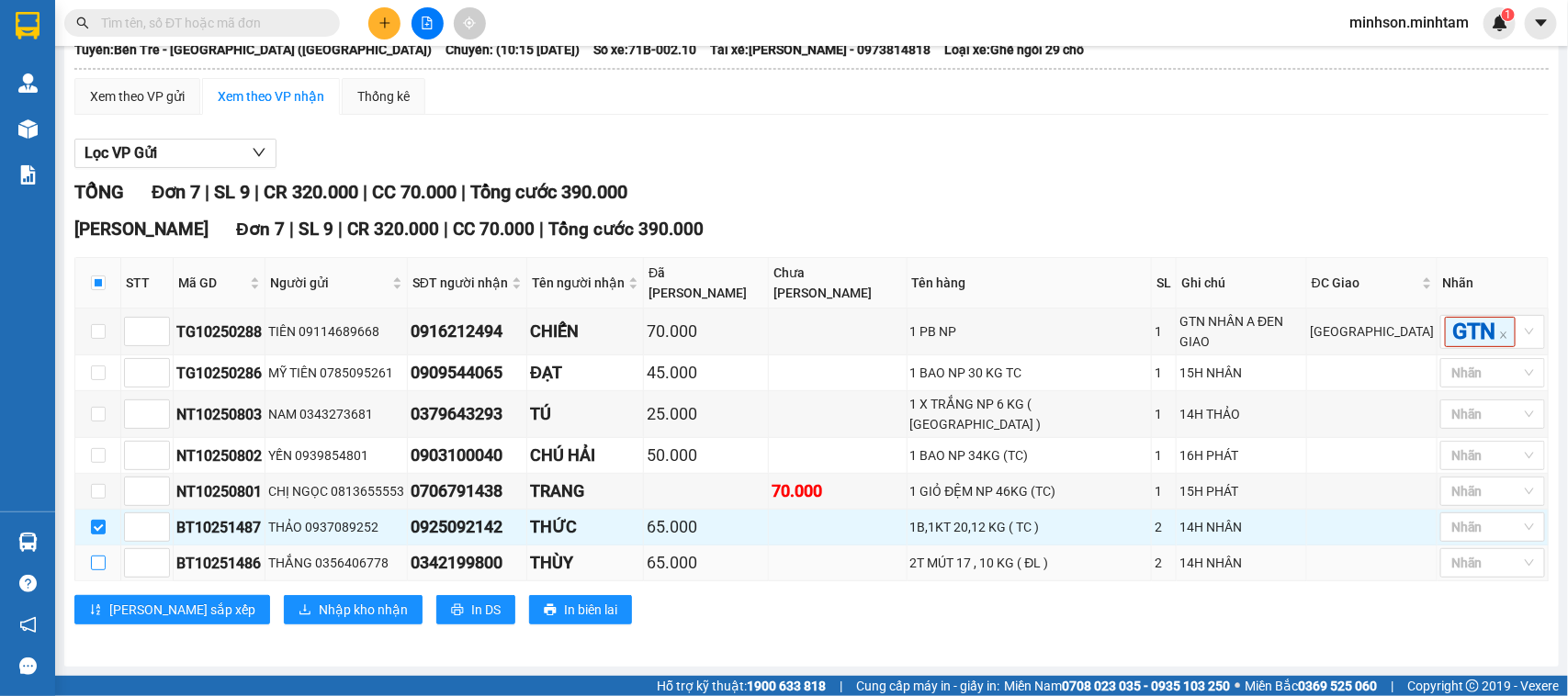
click at [101, 558] on input "checkbox" at bounding box center [98, 563] width 15 height 15
checkbox input "true"
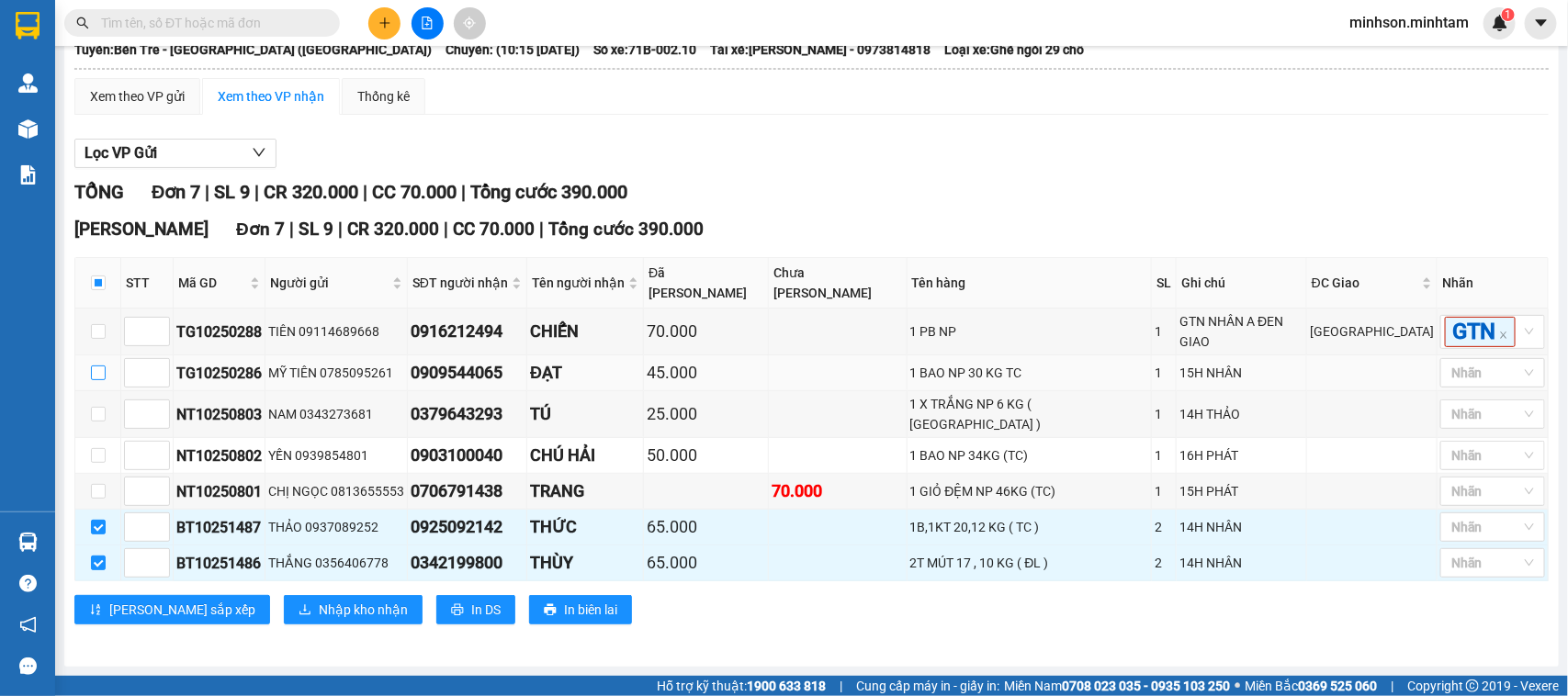
click at [91, 380] on input "checkbox" at bounding box center [98, 373] width 15 height 15
checkbox input "true"
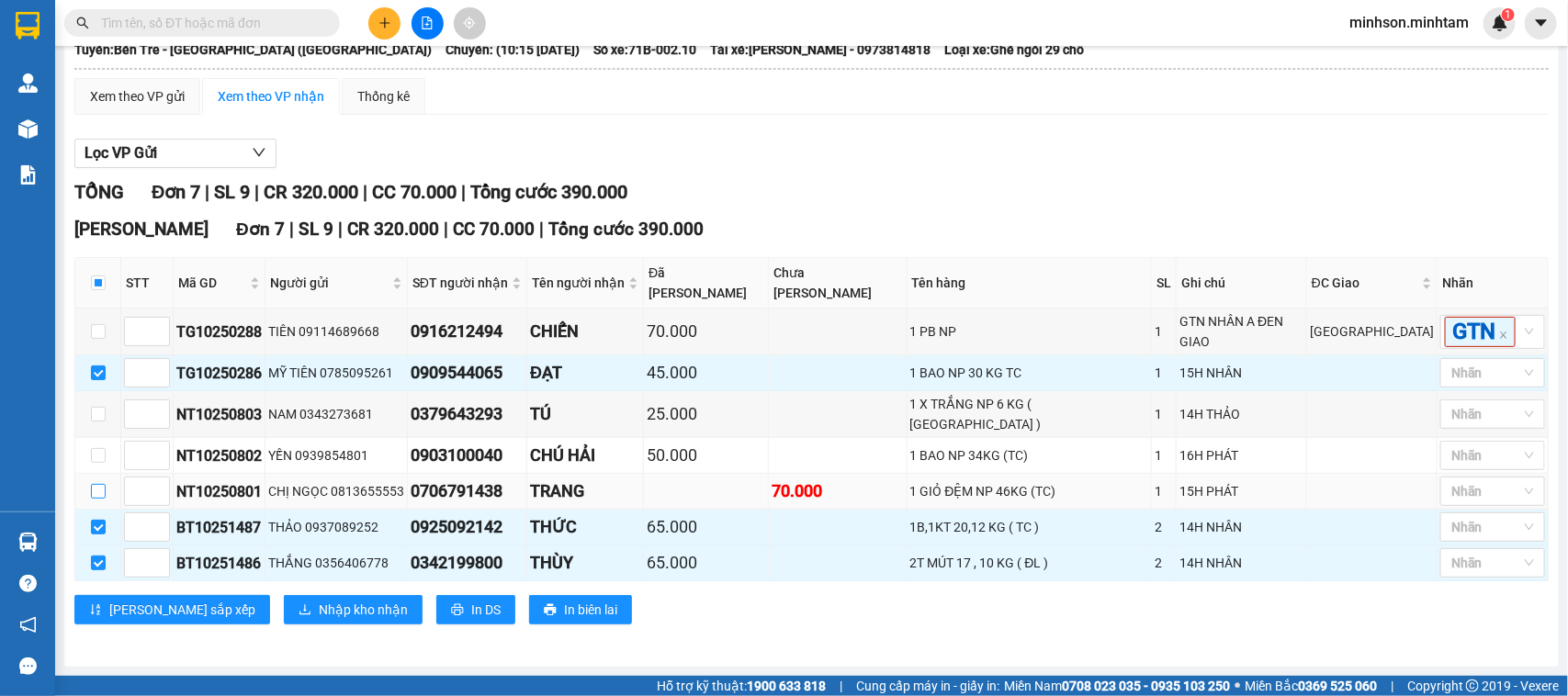
click at [94, 487] on input "checkbox" at bounding box center [98, 491] width 15 height 15
checkbox input "true"
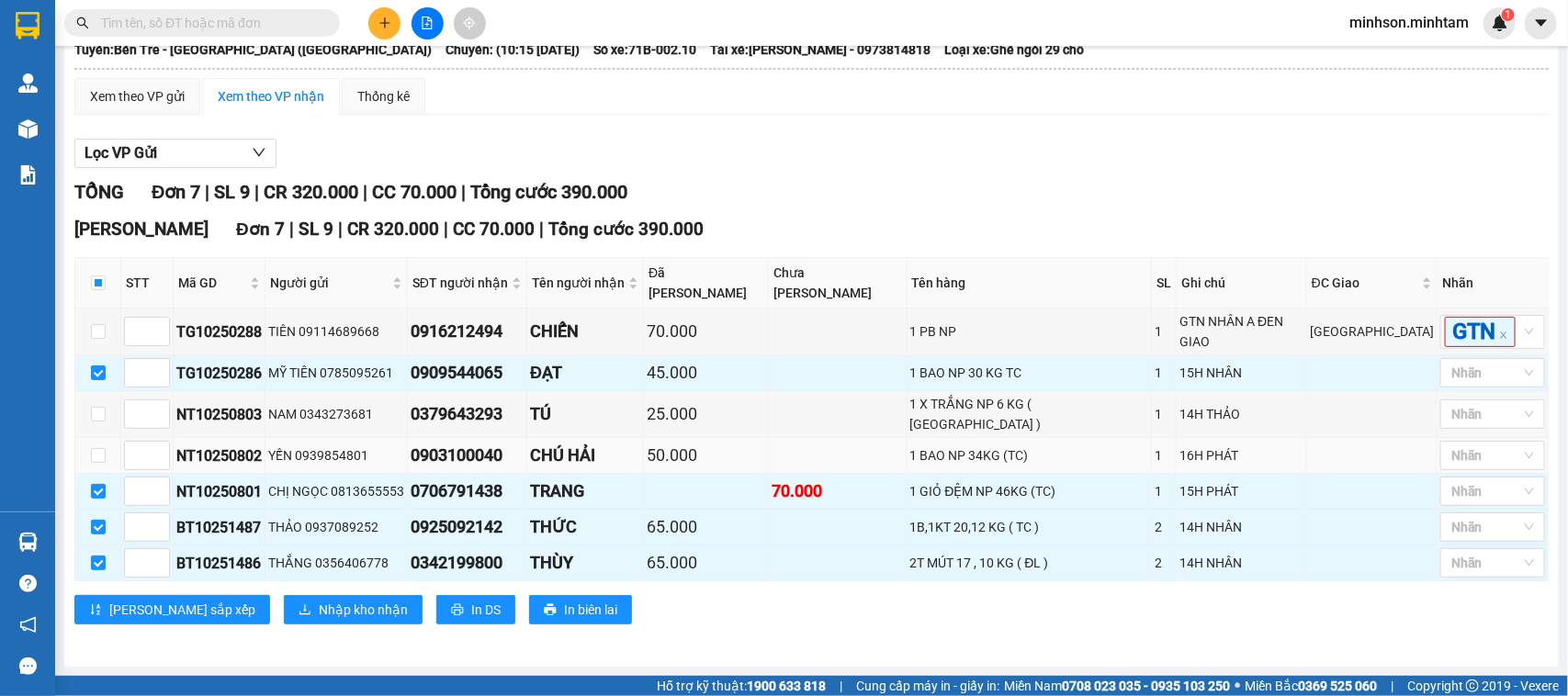
click at [116, 459] on td at bounding box center [99, 456] width 46 height 36
click at [102, 460] on input "checkbox" at bounding box center [98, 455] width 15 height 15
checkbox input "true"
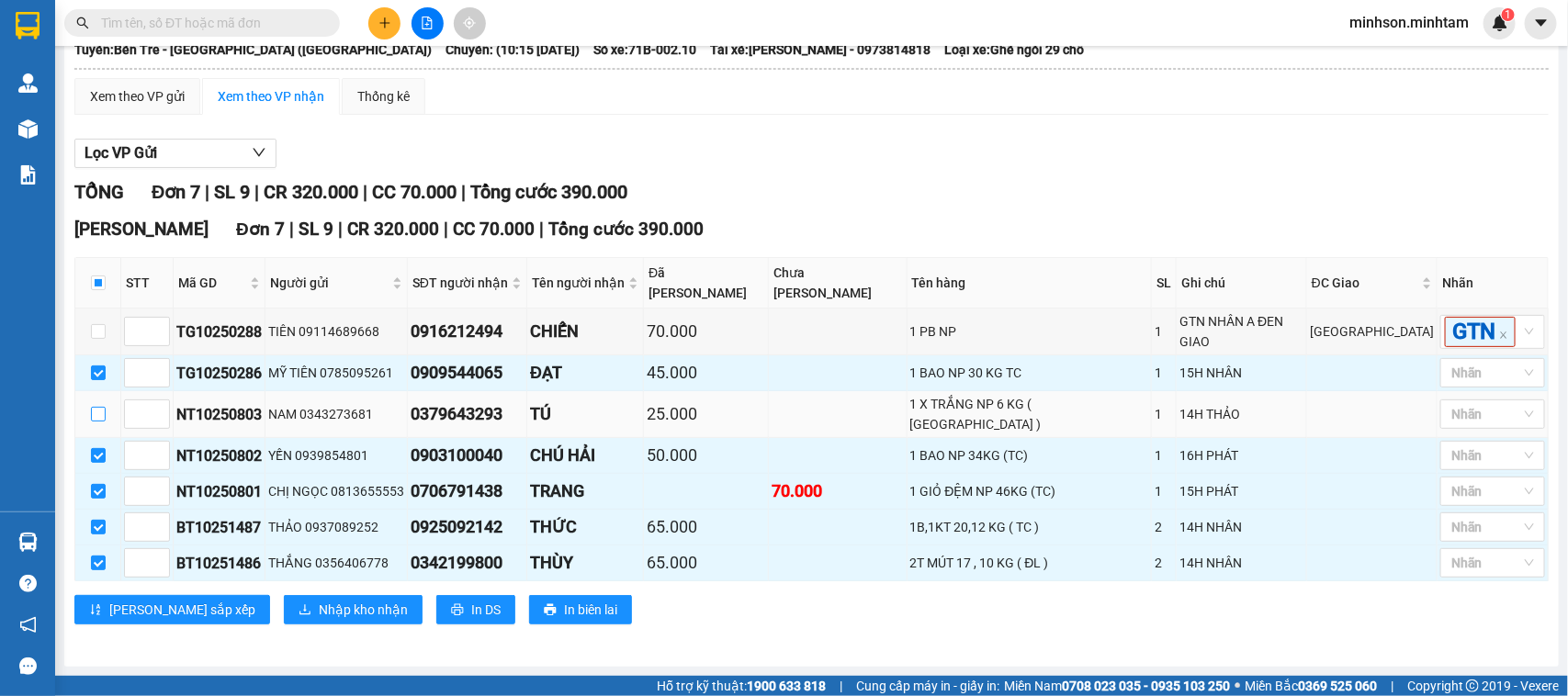
click at [102, 410] on input "checkbox" at bounding box center [98, 414] width 15 height 15
checkbox input "true"
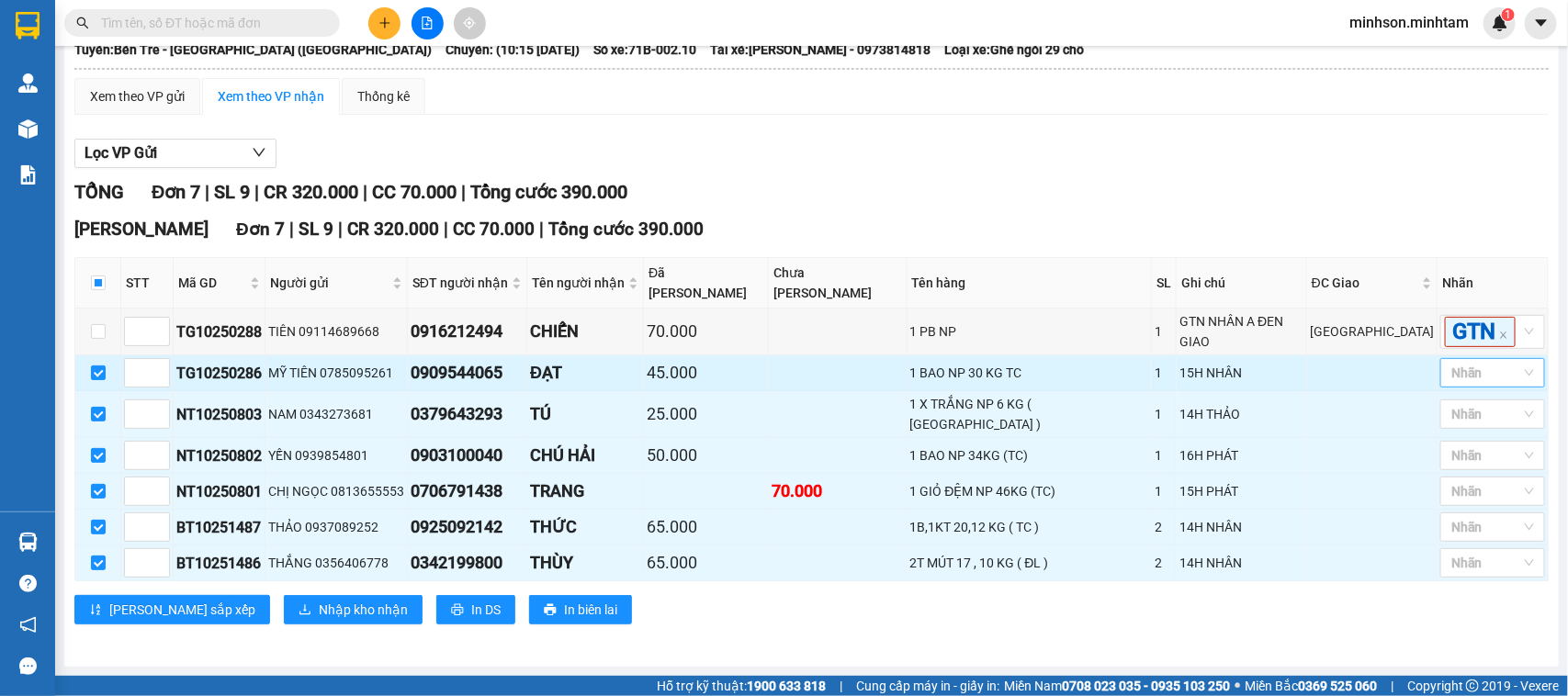
click at [1490, 384] on div at bounding box center [1484, 373] width 78 height 22
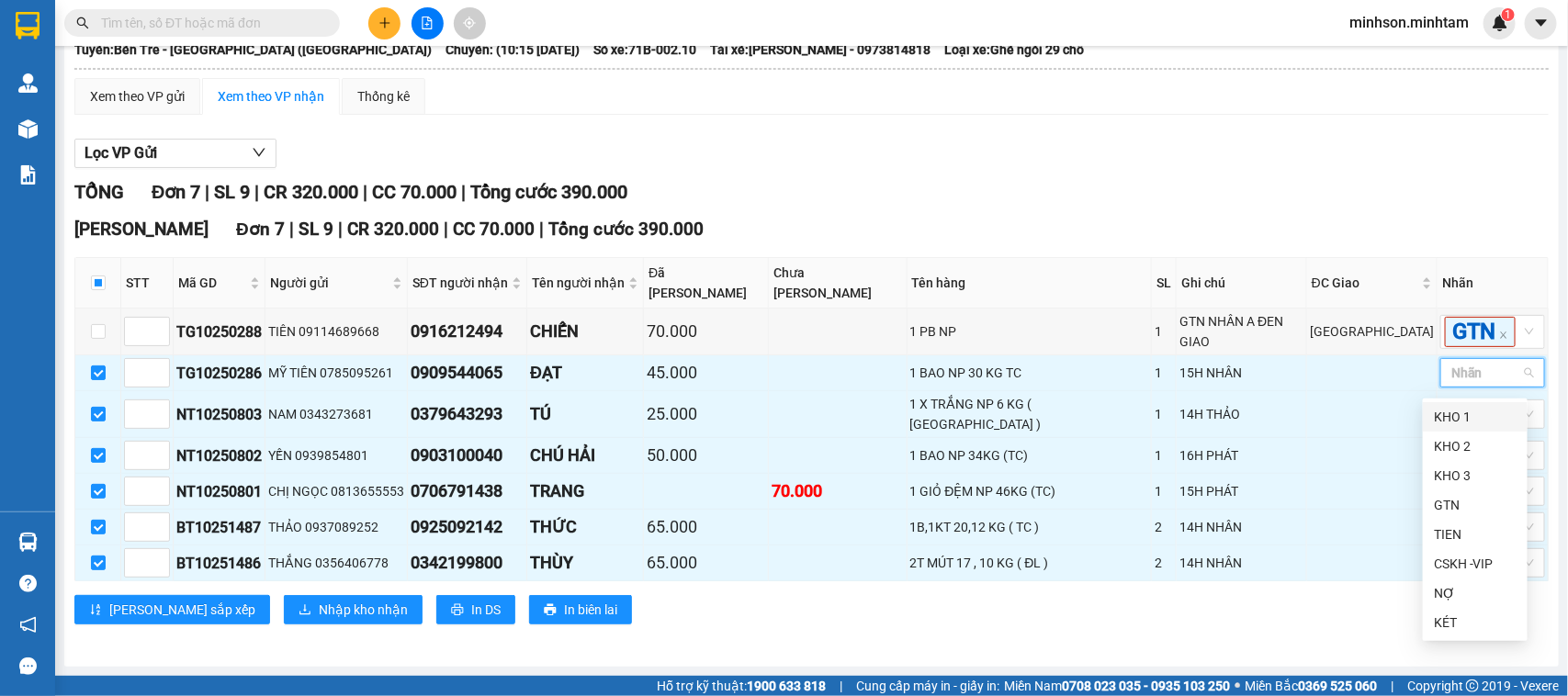
click at [1496, 414] on div "KHO 1" at bounding box center [1476, 417] width 83 height 20
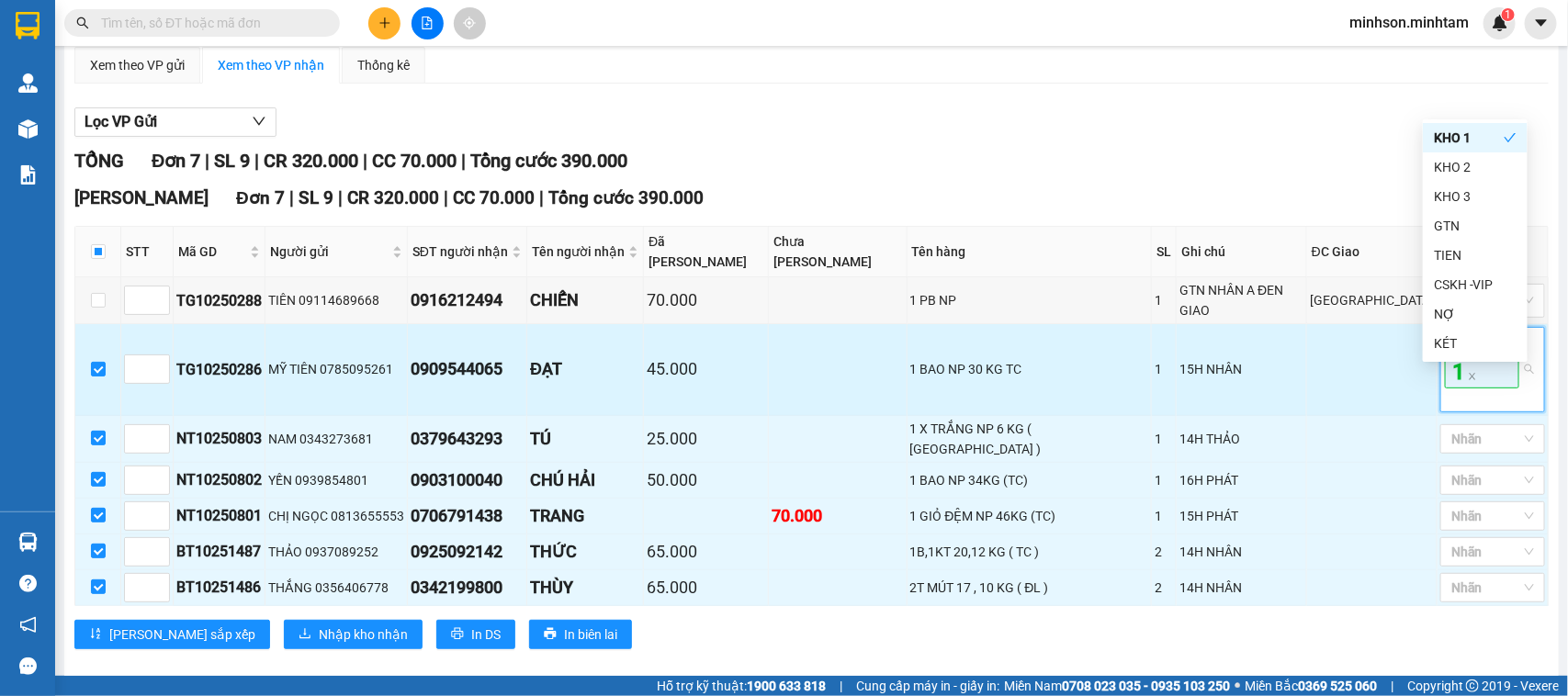
click at [1494, 388] on span "KHO 1" at bounding box center [1482, 358] width 75 height 59
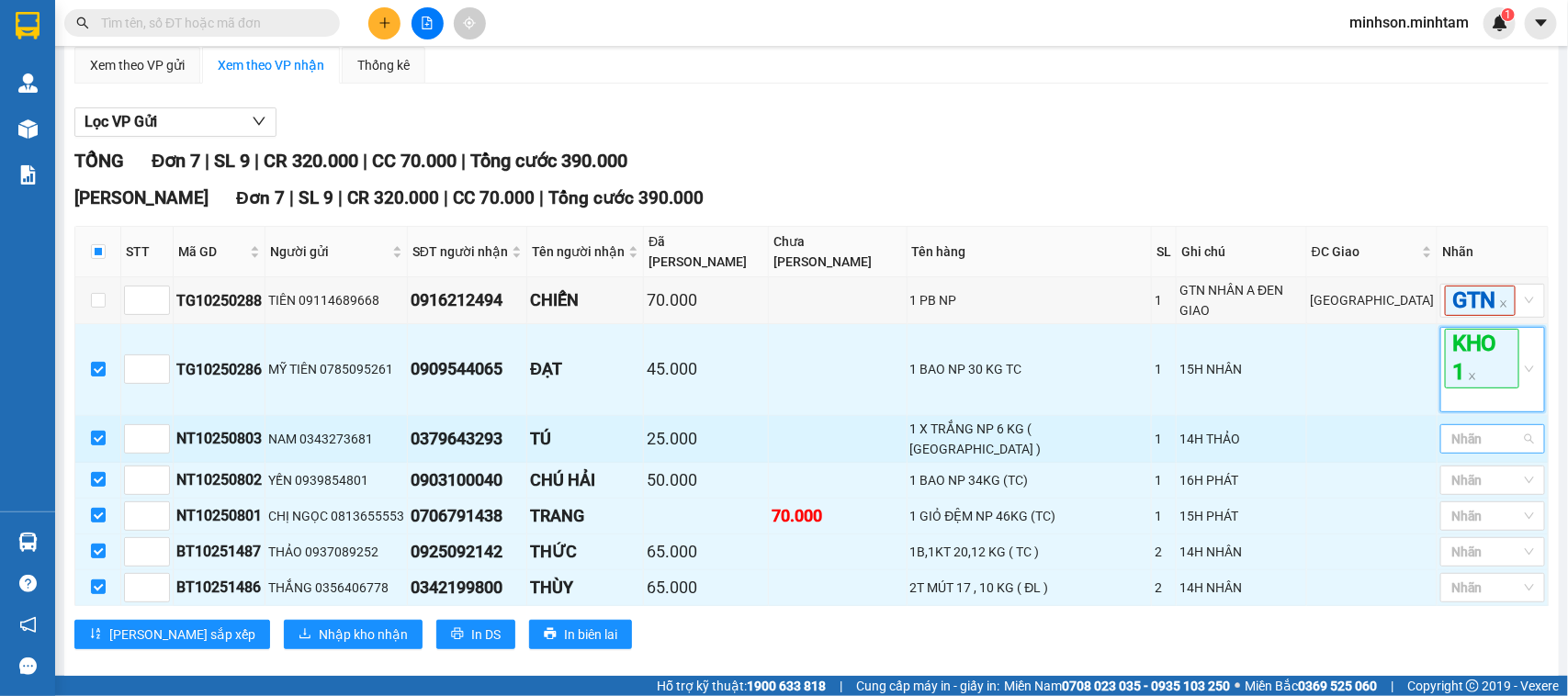
click at [1503, 450] on div at bounding box center [1484, 439] width 78 height 22
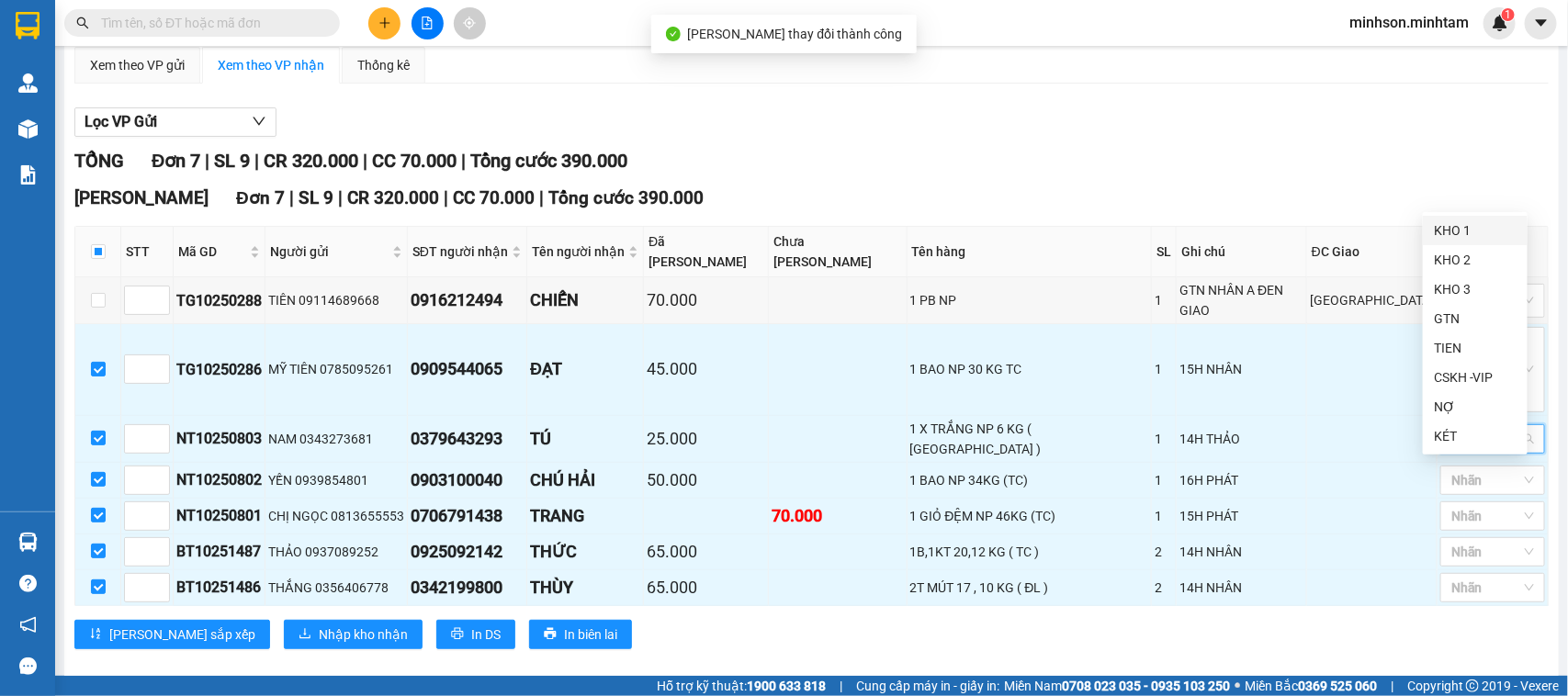
click at [1471, 230] on div "KHO 1" at bounding box center [1476, 231] width 83 height 20
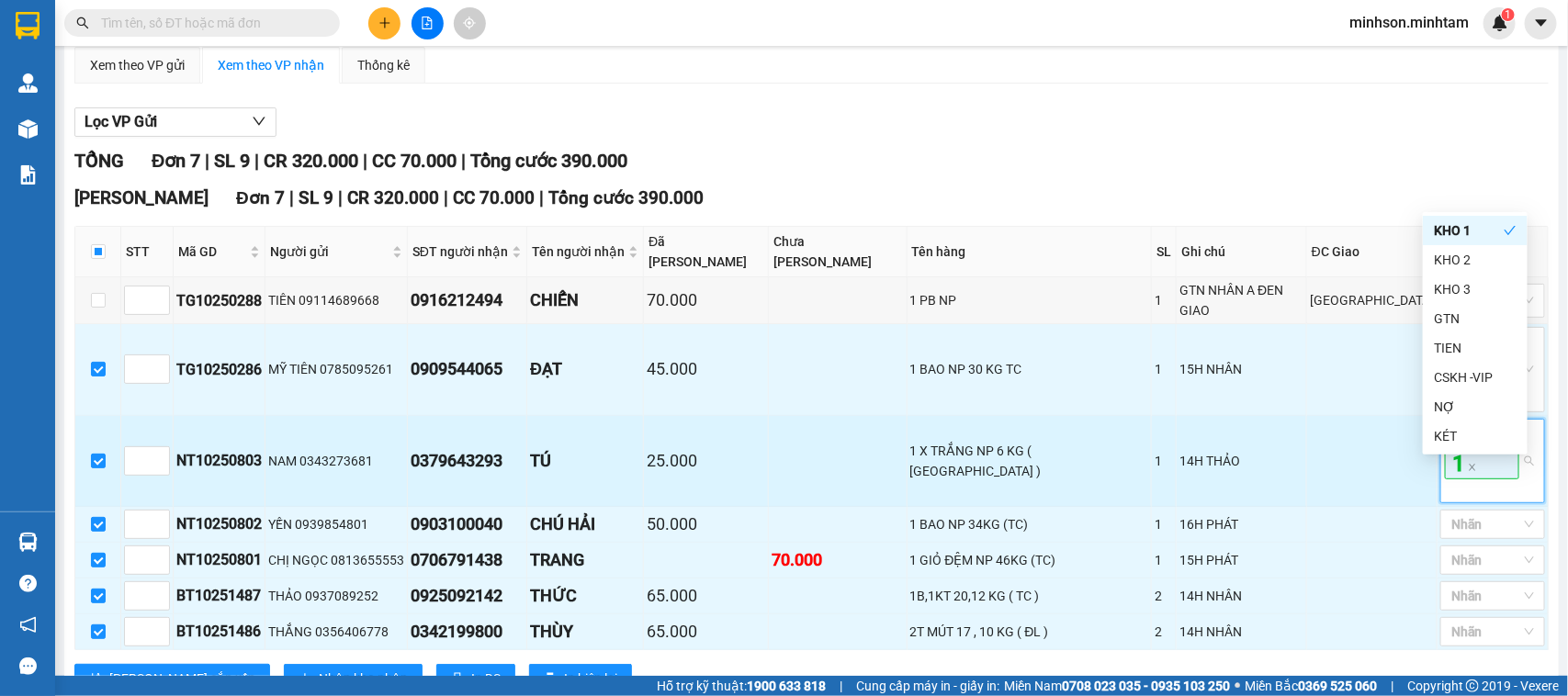
click at [1479, 479] on span "KHO 1" at bounding box center [1482, 450] width 75 height 59
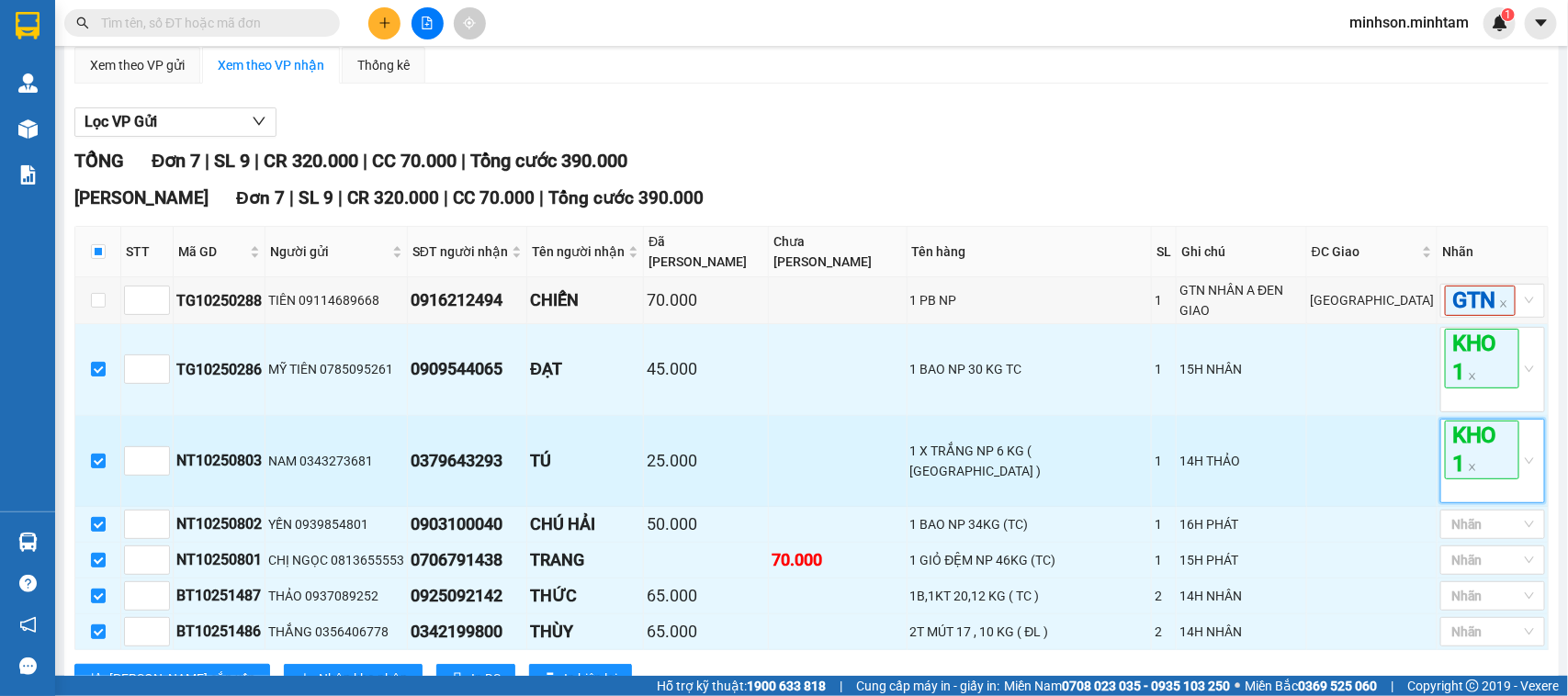
scroll to position [269, 0]
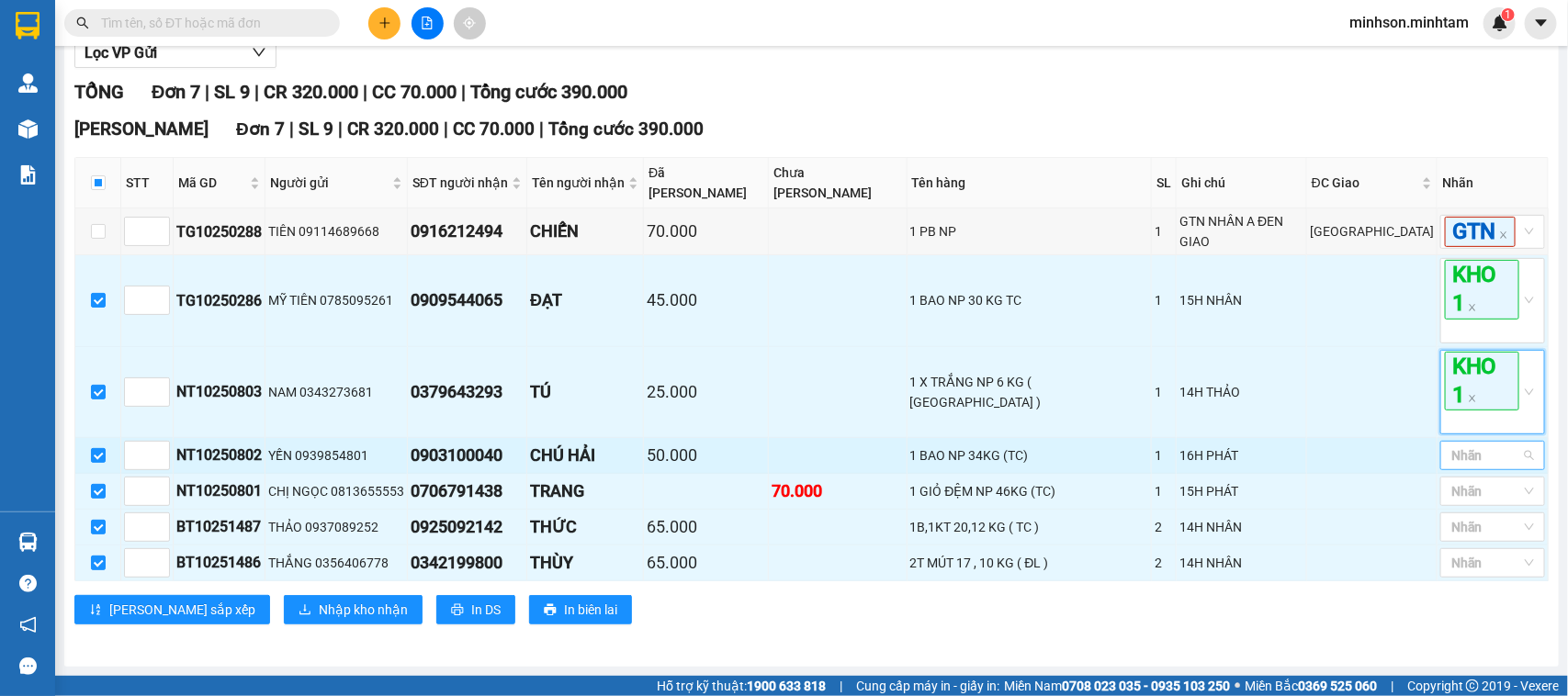
click at [1481, 463] on div at bounding box center [1484, 456] width 78 height 22
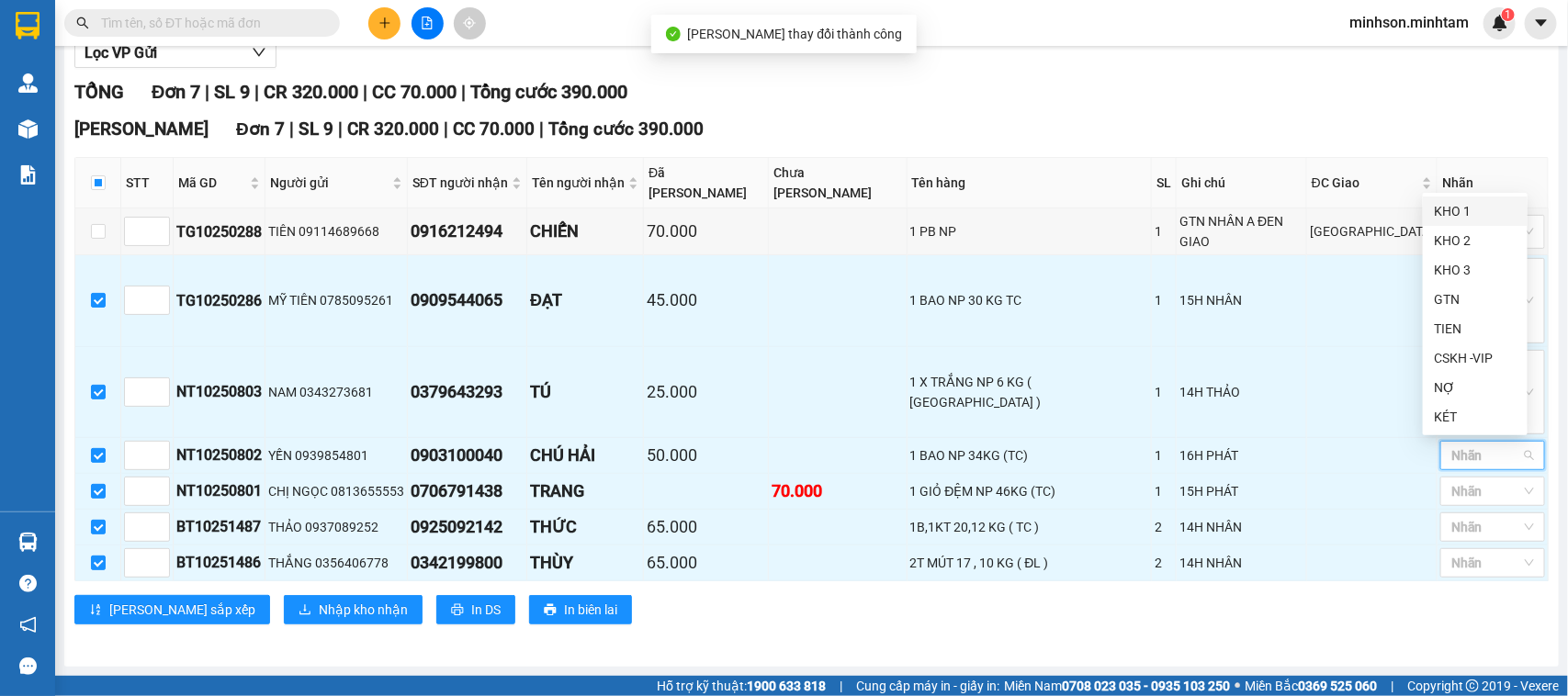
click at [1464, 207] on div "KHO 1" at bounding box center [1476, 211] width 83 height 20
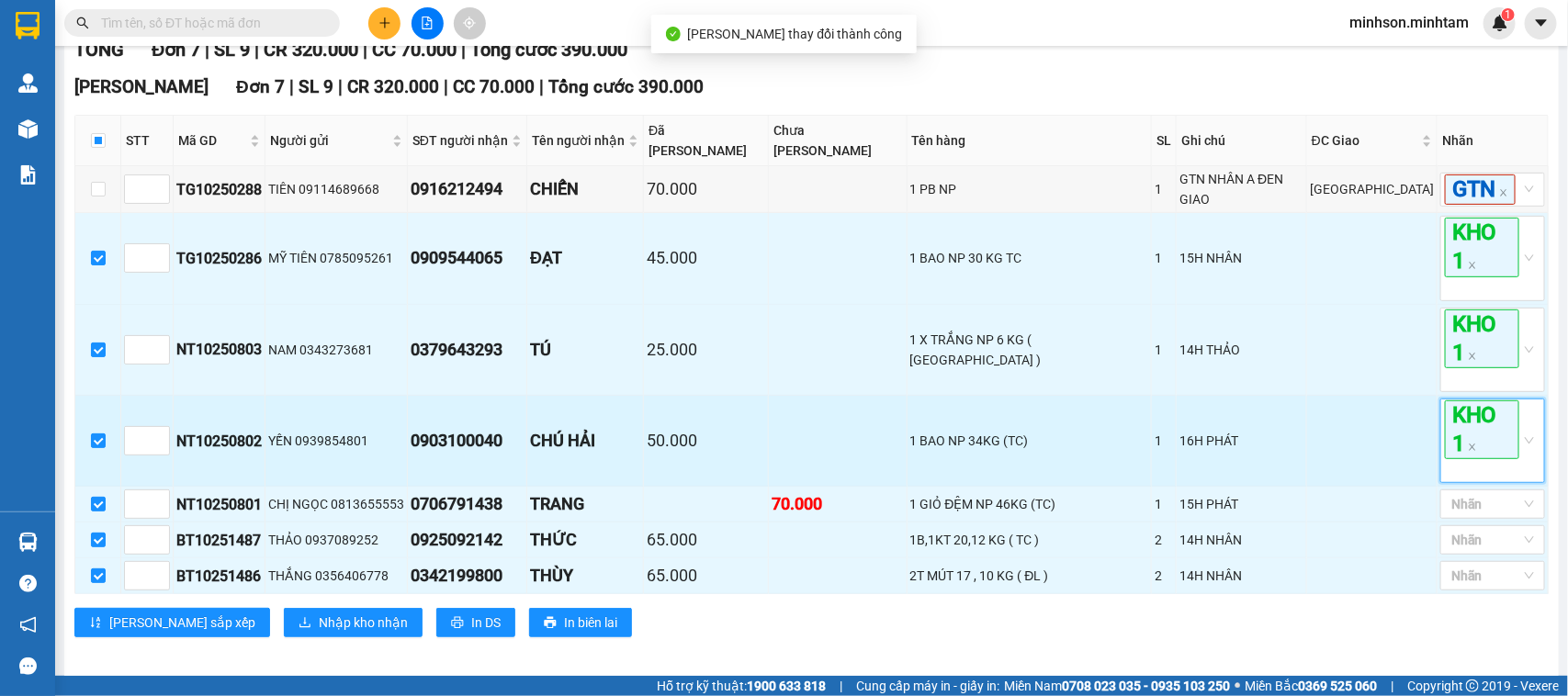
click at [1448, 450] on span "KHO 1" at bounding box center [1482, 430] width 75 height 59
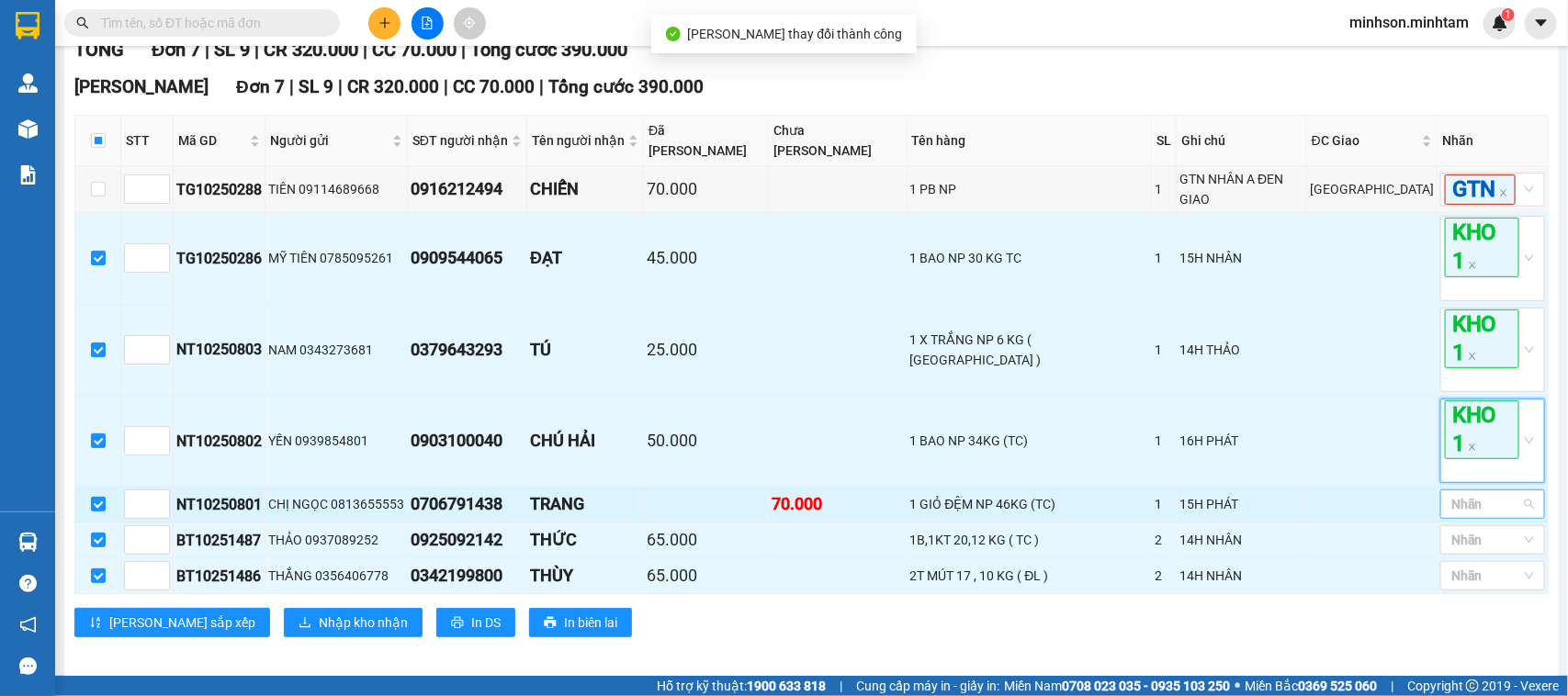
click at [1465, 519] on div "Nhãn" at bounding box center [1492, 504] width 104 height 30
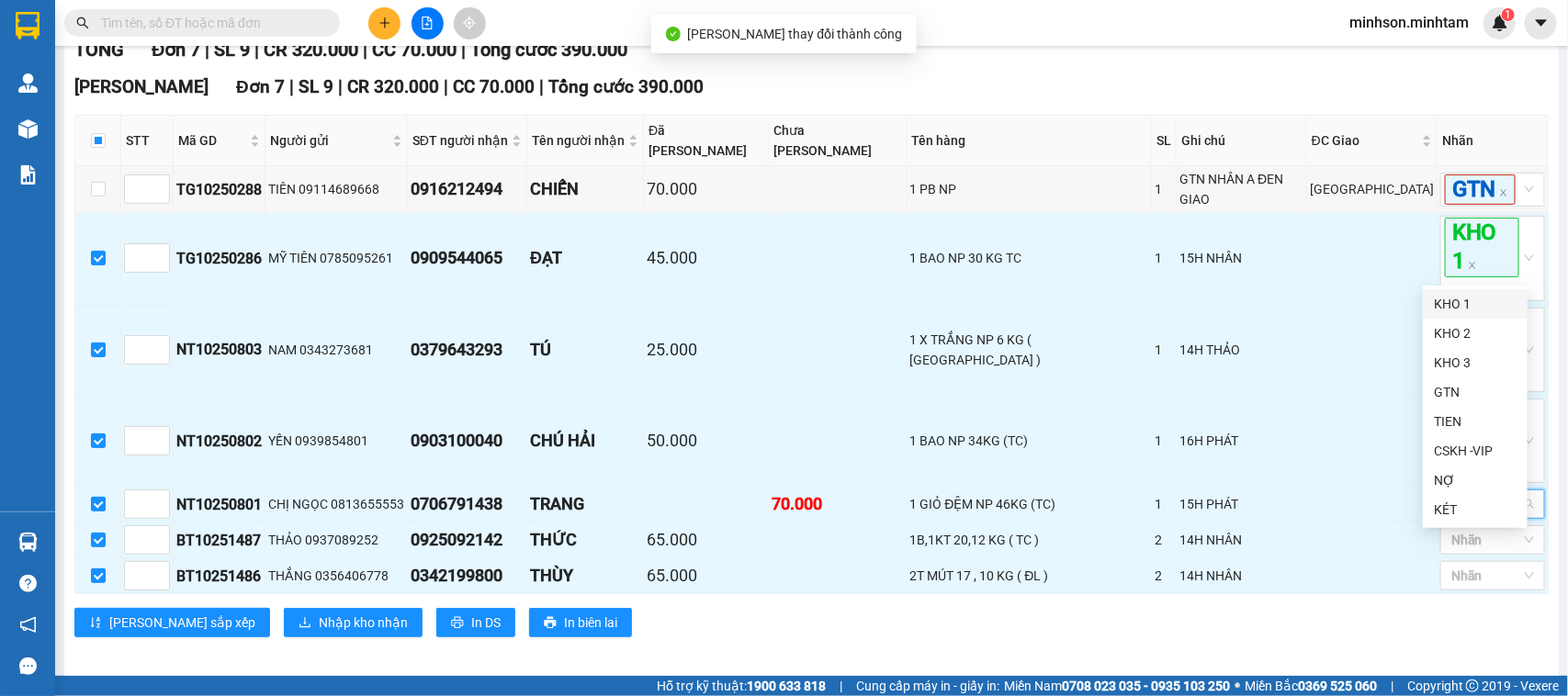
click at [1458, 301] on div "KHO 1" at bounding box center [1476, 304] width 83 height 20
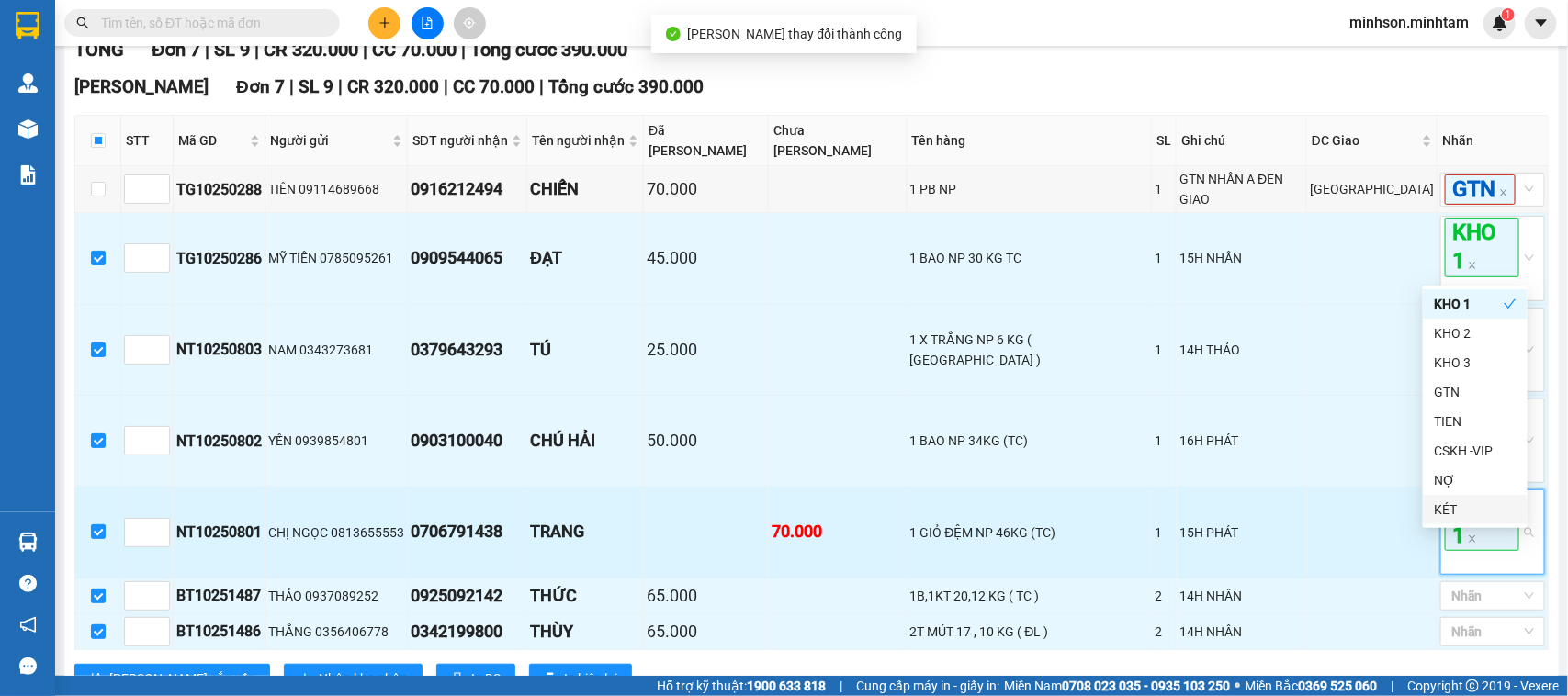
click at [1479, 550] on span "KHO 1" at bounding box center [1482, 521] width 75 height 59
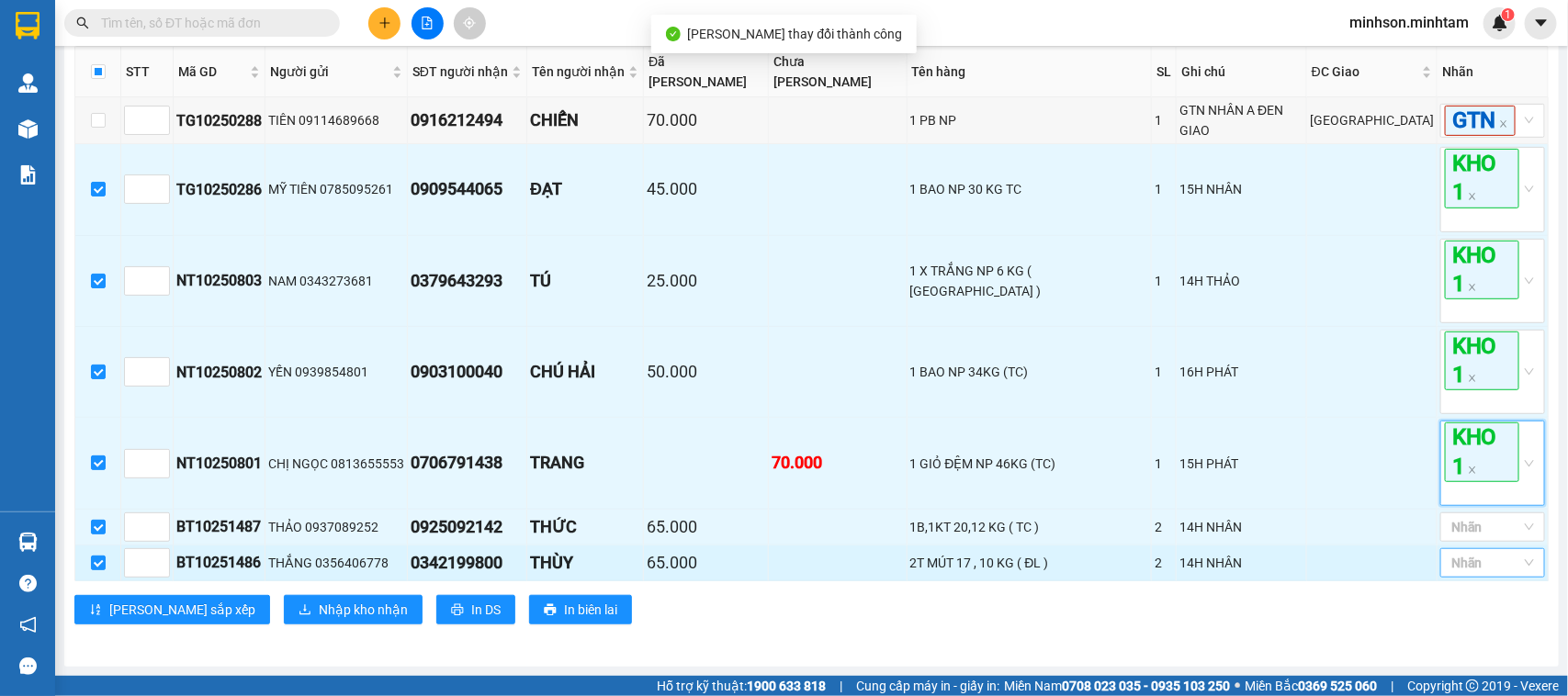
scroll to position [382, 0]
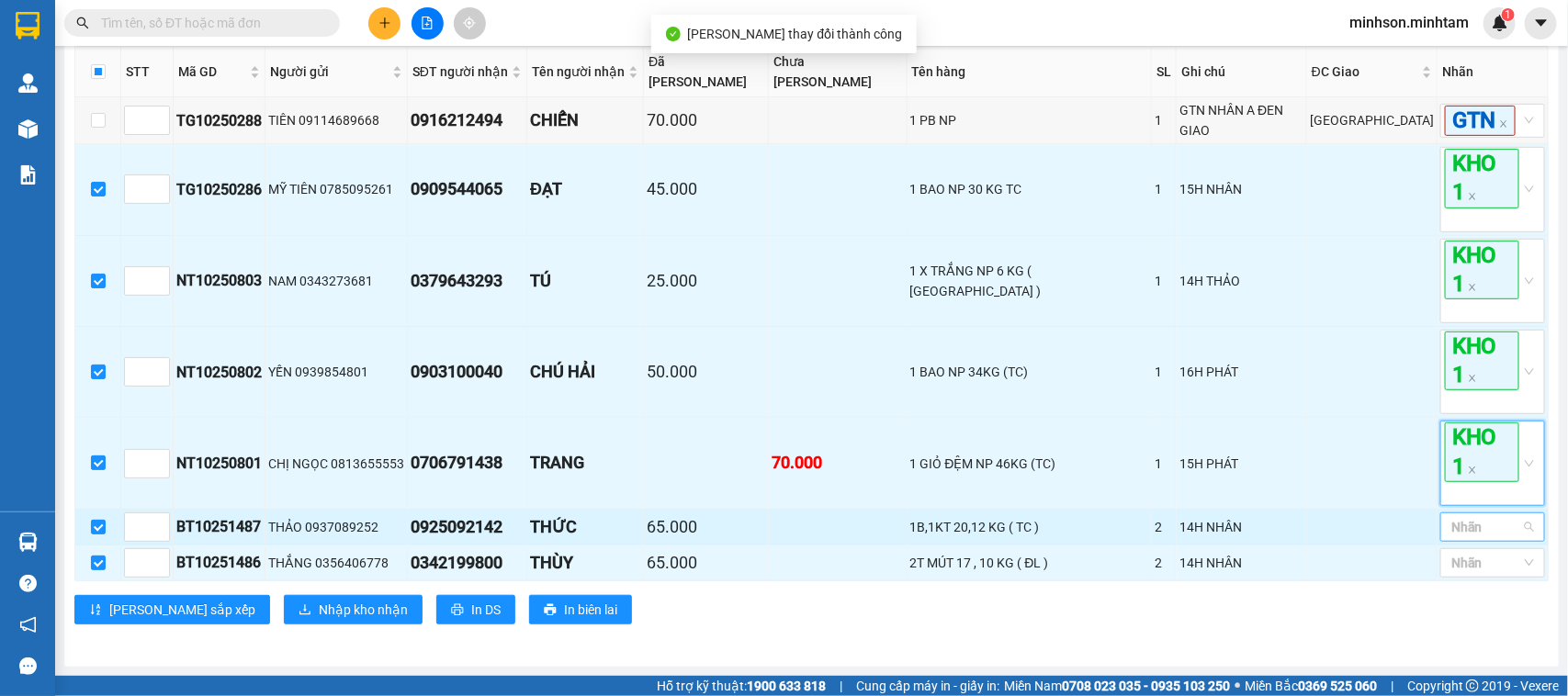
click at [1480, 522] on div at bounding box center [1484, 527] width 78 height 22
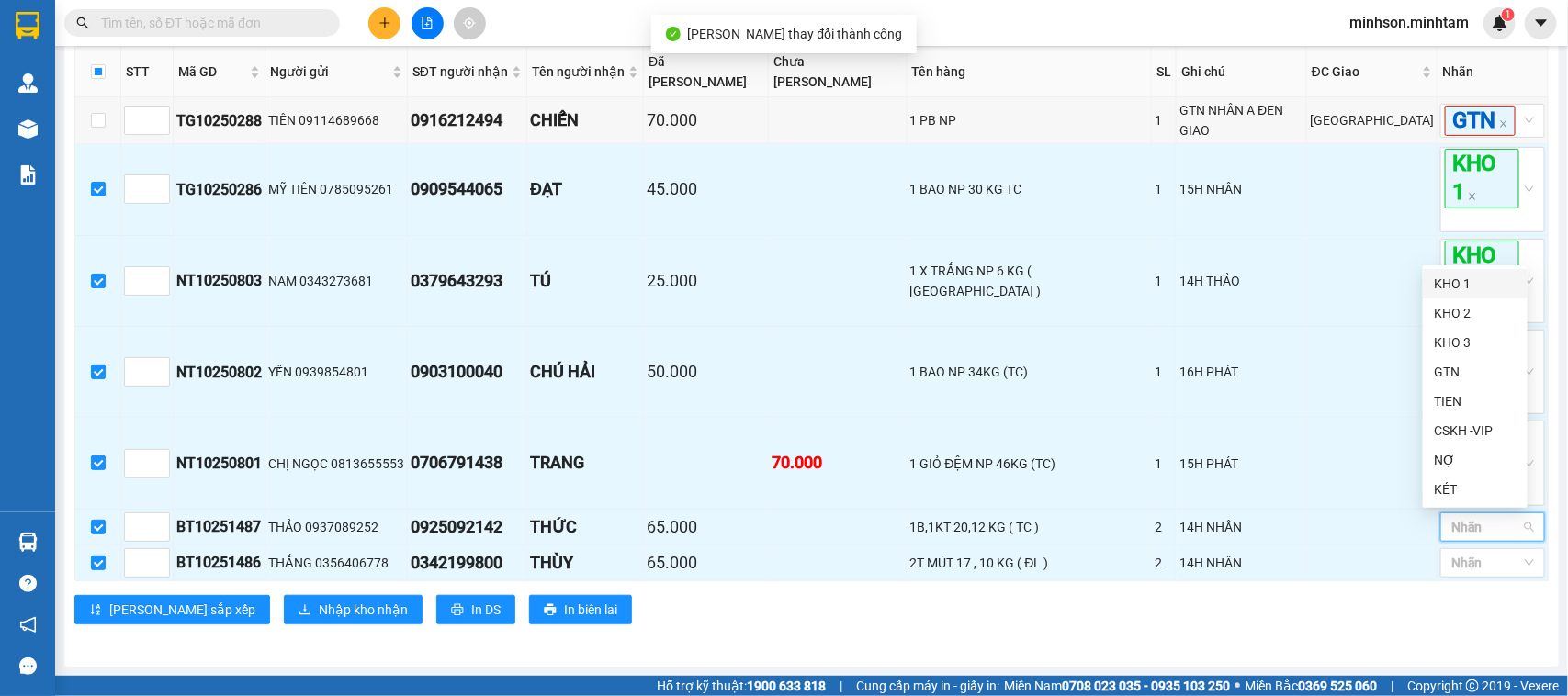
drag, startPoint x: 1464, startPoint y: 277, endPoint x: 1468, endPoint y: 287, distance: 10.8
click at [1465, 282] on div "KHO 1" at bounding box center [1476, 283] width 83 height 20
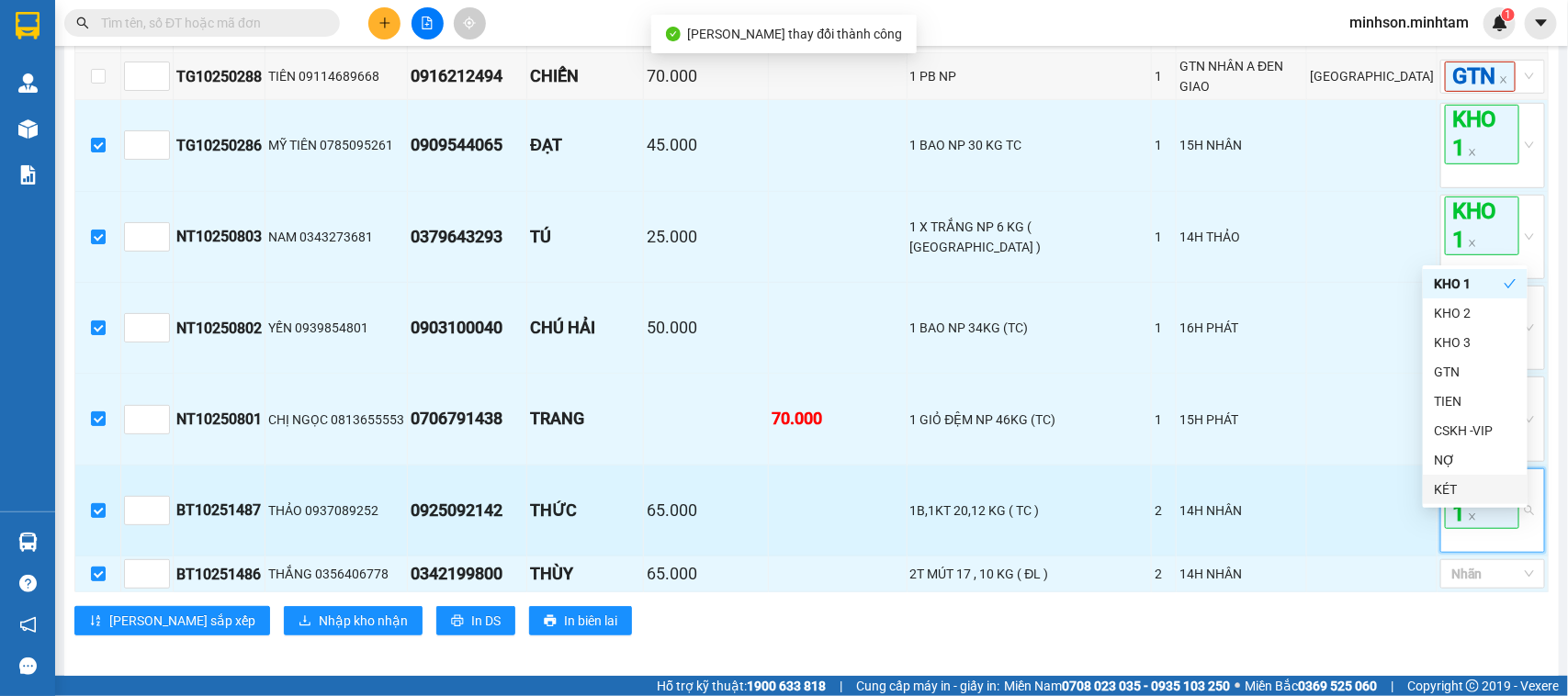
click at [1490, 529] on span "KHO 1" at bounding box center [1482, 499] width 75 height 59
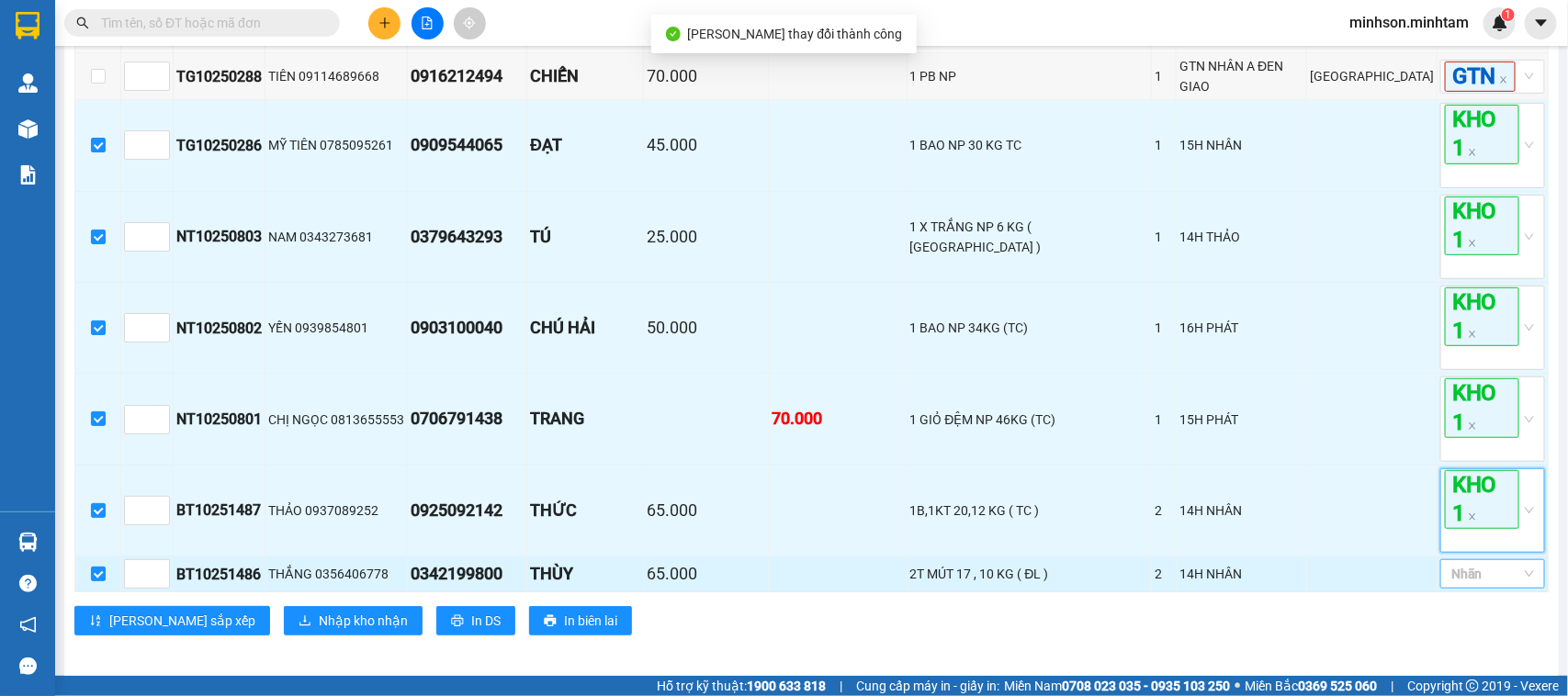
click at [1508, 589] on div "Nhãn" at bounding box center [1492, 574] width 104 height 30
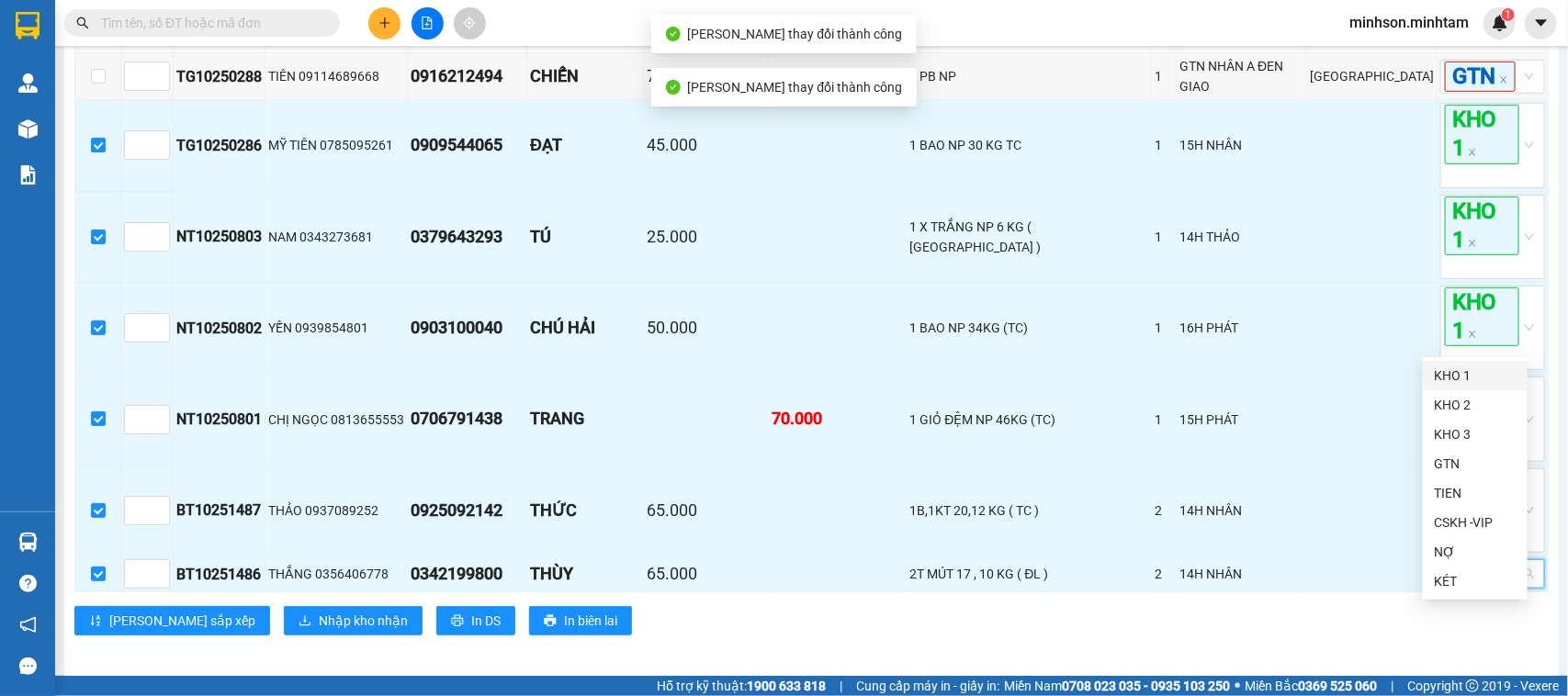
click at [1467, 364] on div "KHO 1" at bounding box center [1475, 376] width 104 height 30
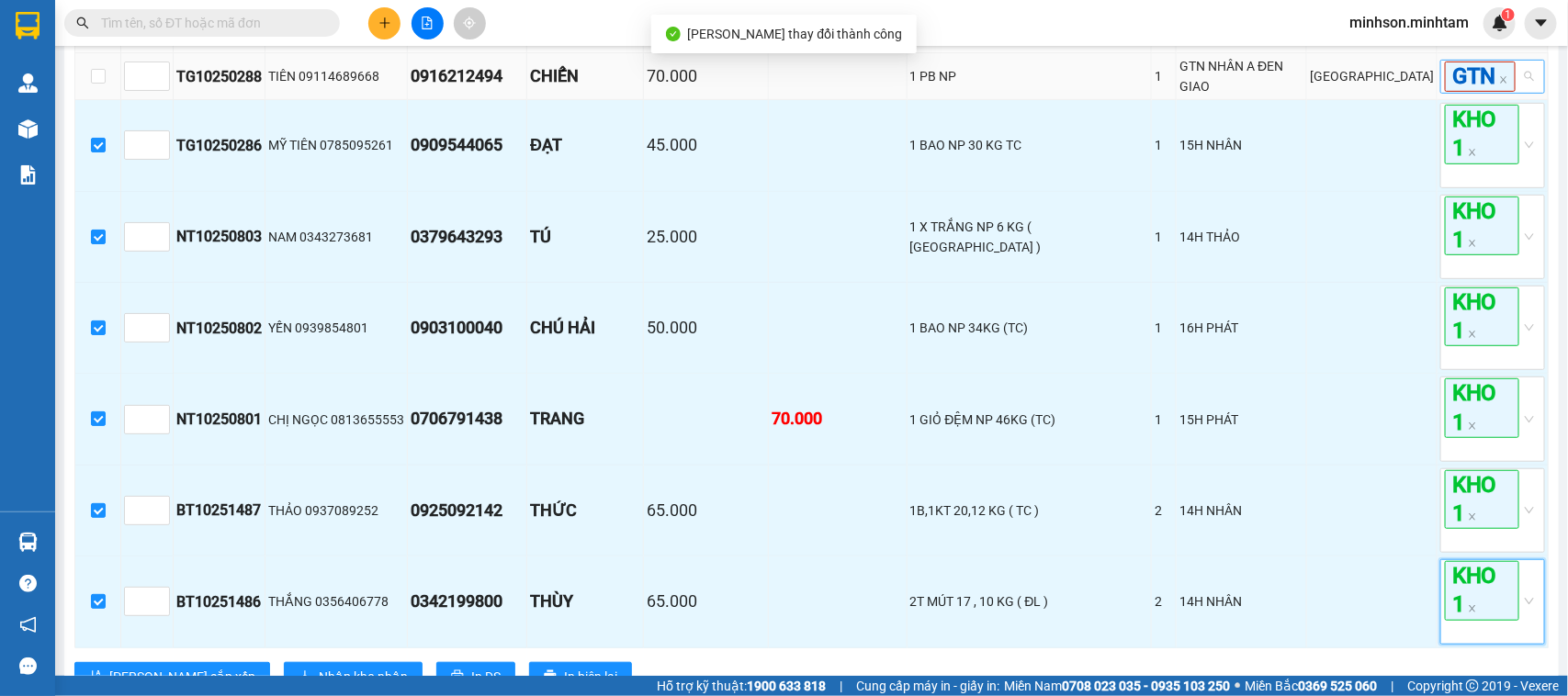
click at [1514, 93] on div "GTN" at bounding box center [1492, 77] width 104 height 34
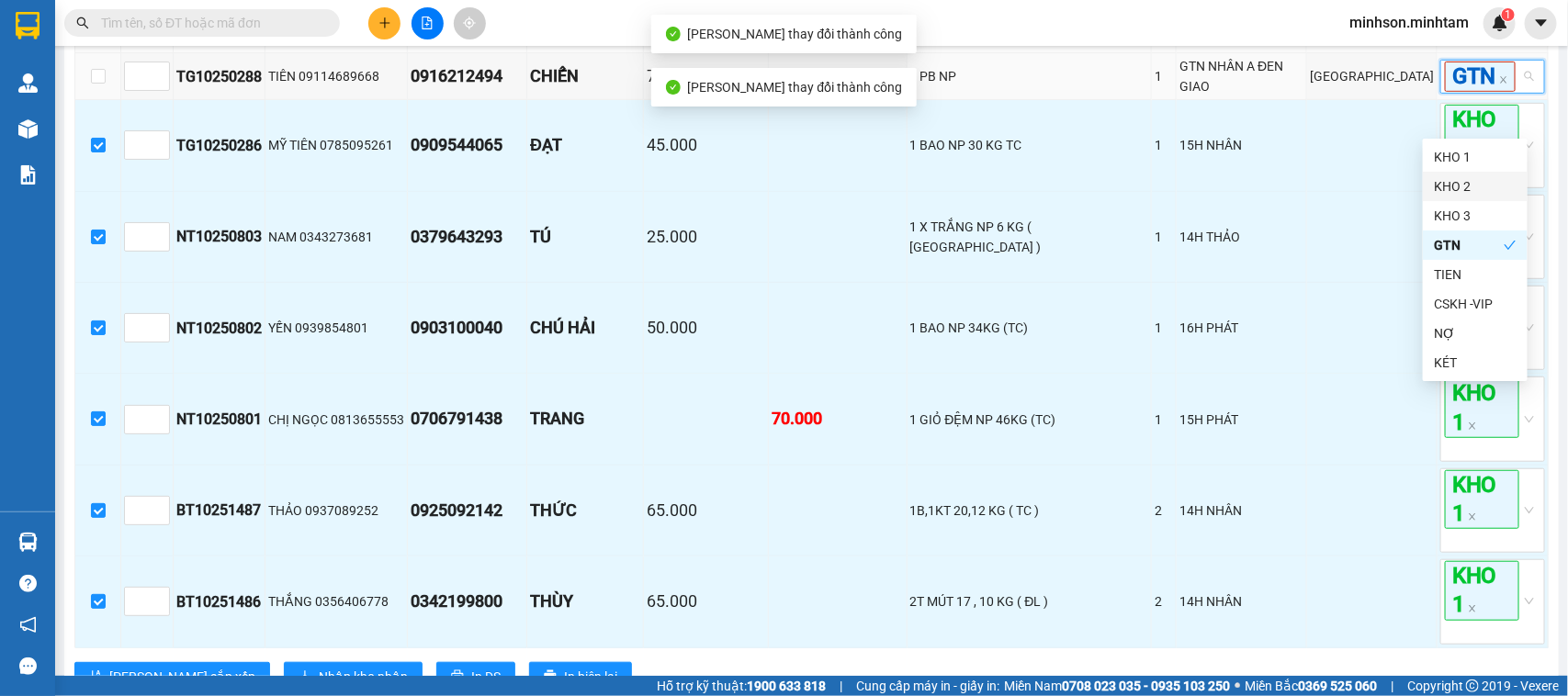
click at [1480, 190] on div "KHO 2" at bounding box center [1476, 186] width 83 height 20
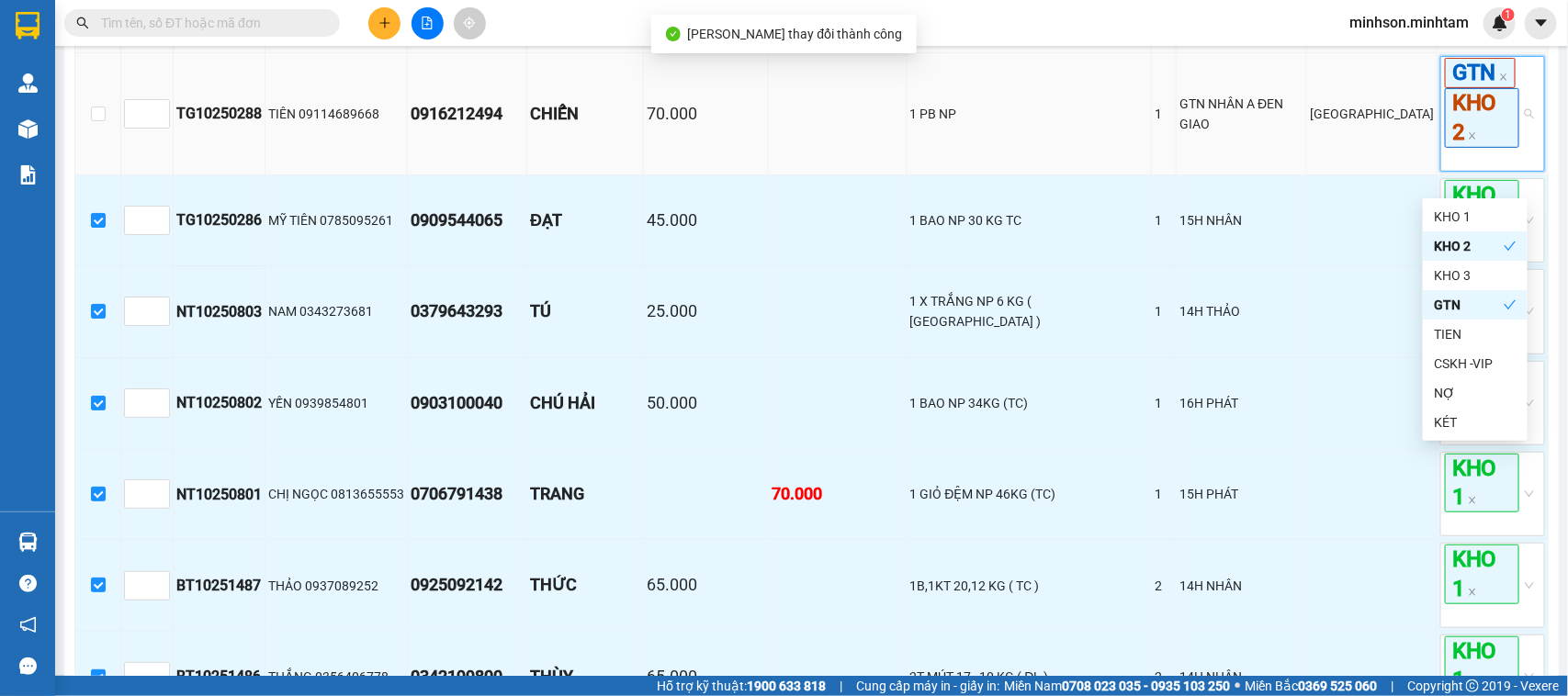
click at [94, 124] on label at bounding box center [98, 114] width 15 height 20
click at [94, 121] on input "checkbox" at bounding box center [98, 114] width 15 height 15
checkbox input "true"
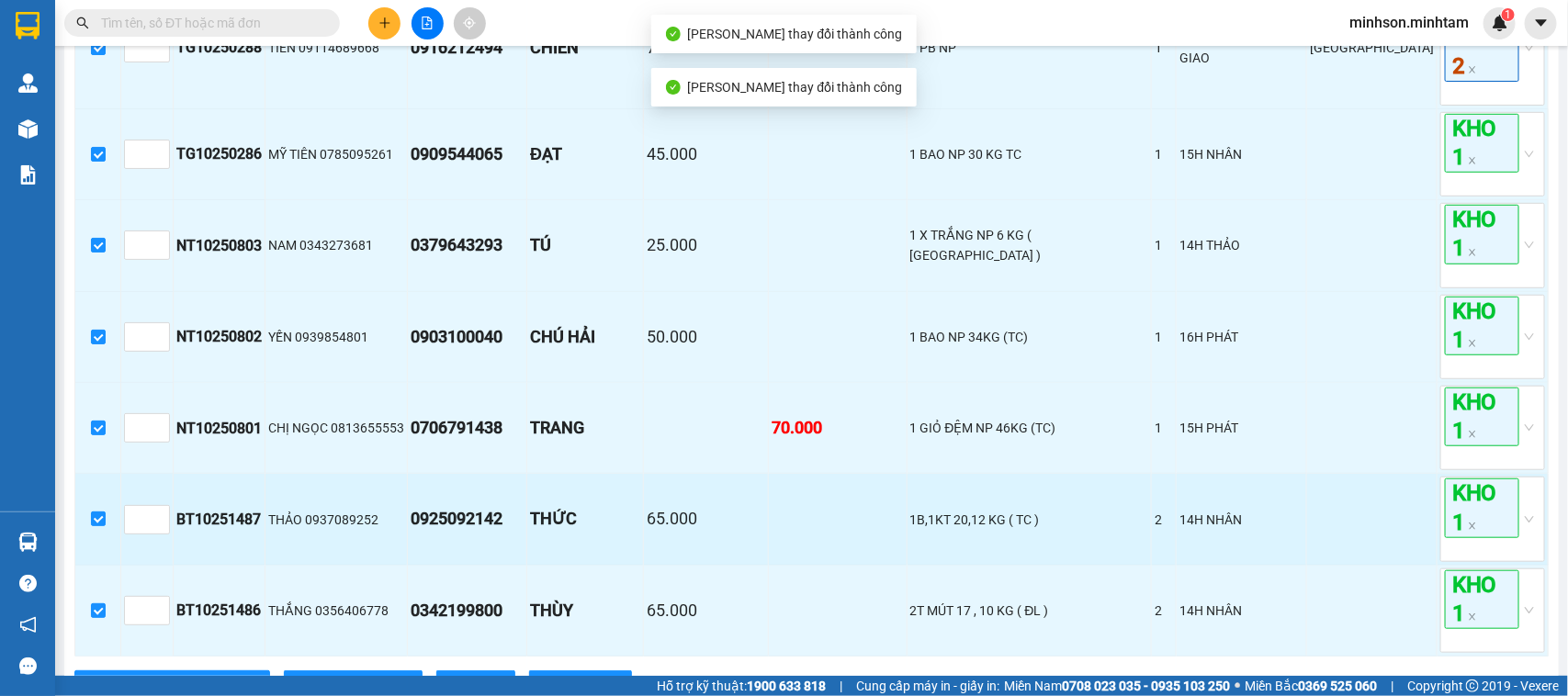
scroll to position [553, 0]
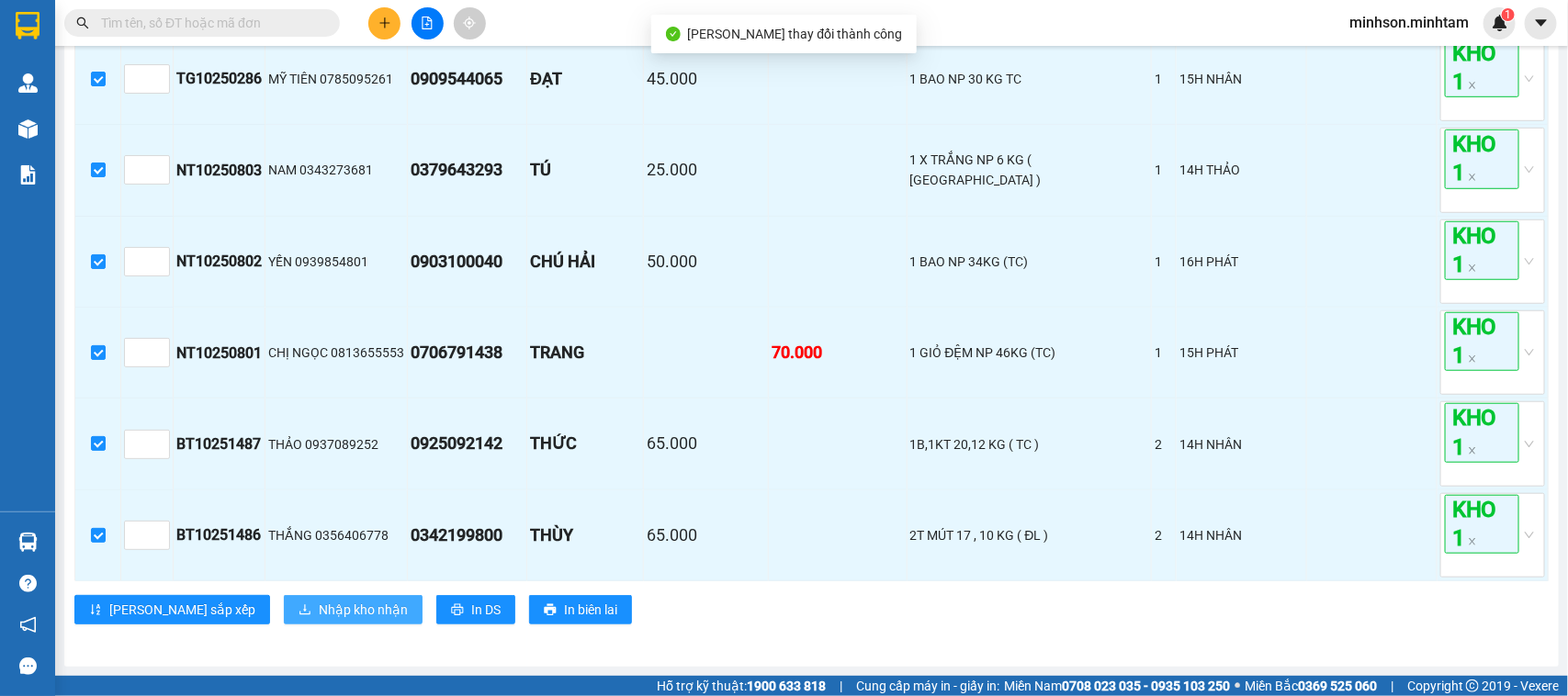
click at [319, 603] on span "Nhập kho nhận" at bounding box center [363, 610] width 90 height 20
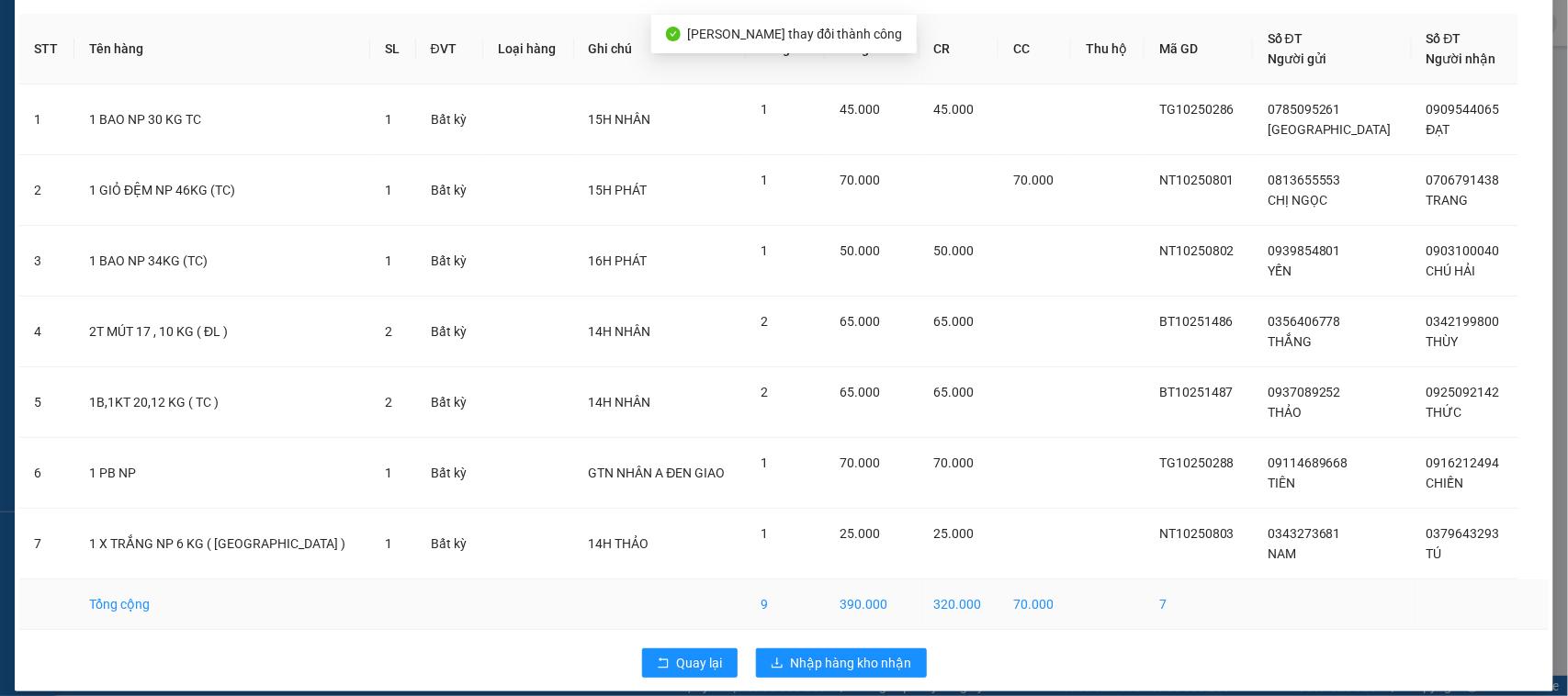
scroll to position [89, 0]
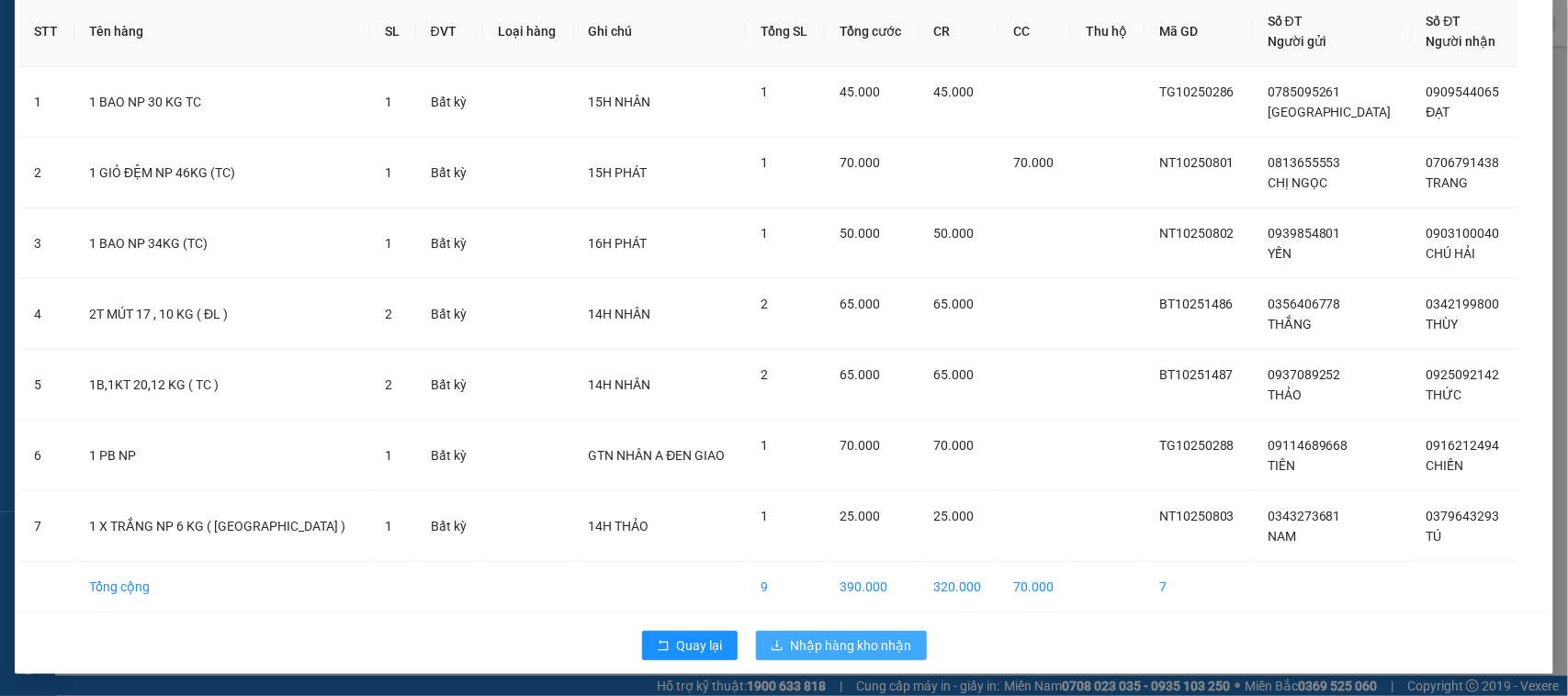
click at [838, 636] on span "Nhập hàng kho nhận" at bounding box center [851, 645] width 121 height 20
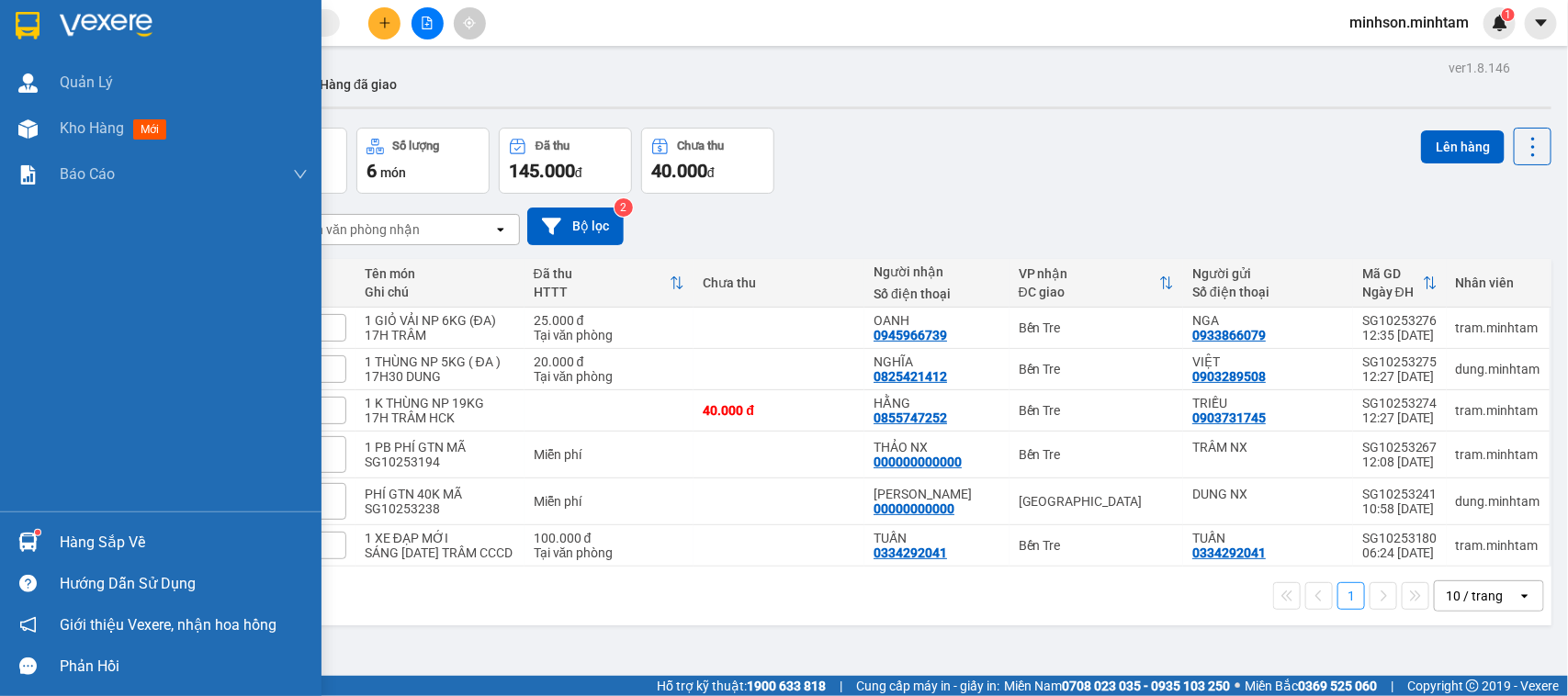
click at [53, 487] on div "Quản [PERSON_NAME] hàng mới Báo cáo BC giao hàng (nhân viên) BC hàng tồn Báo cá…" at bounding box center [161, 285] width 321 height 451
click at [71, 521] on div "Hàng sắp về Hướng dẫn sử dụng Giới thiệu Vexere, nhận hoa hồng Phản hồi" at bounding box center [161, 599] width 321 height 175
click at [98, 542] on div "Hàng sắp về" at bounding box center [184, 543] width 248 height 28
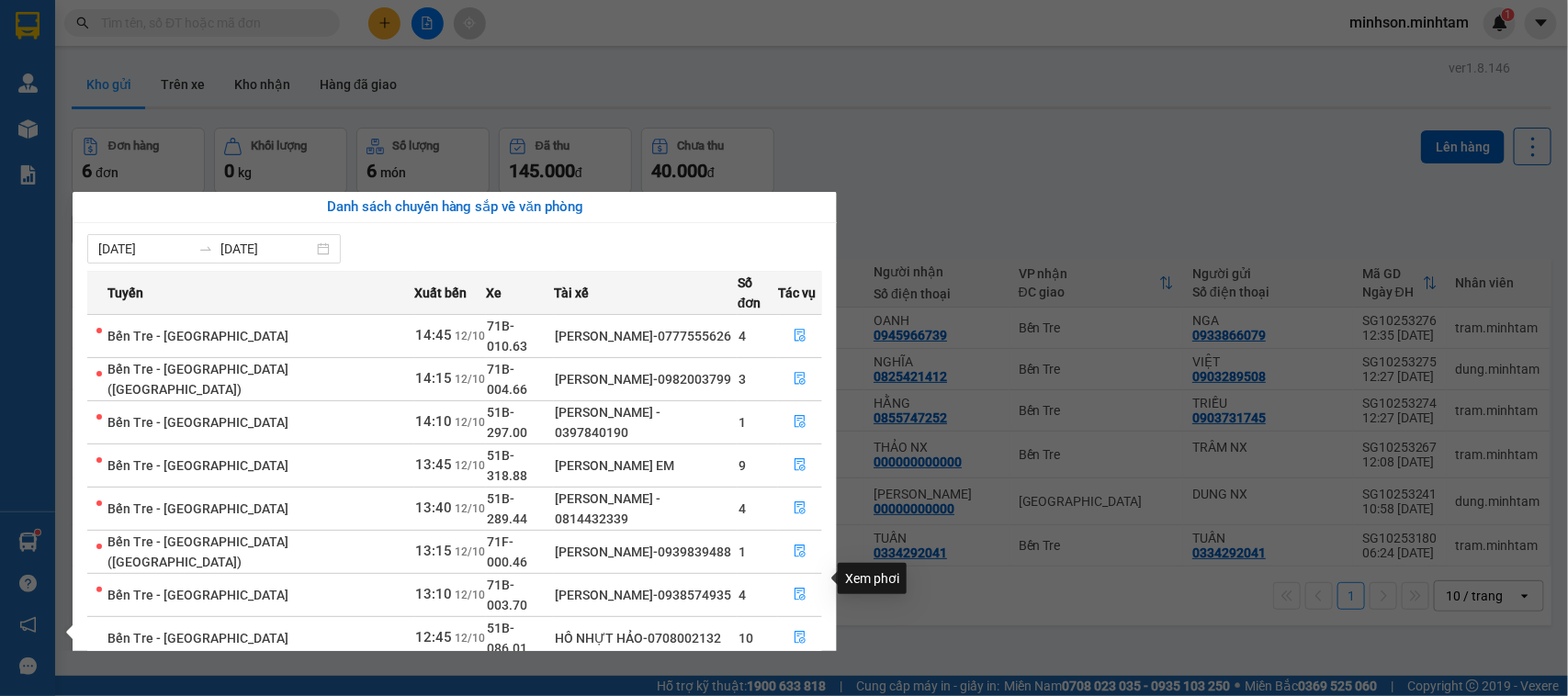
click at [806, 666] on button "button" at bounding box center [801, 681] width 42 height 30
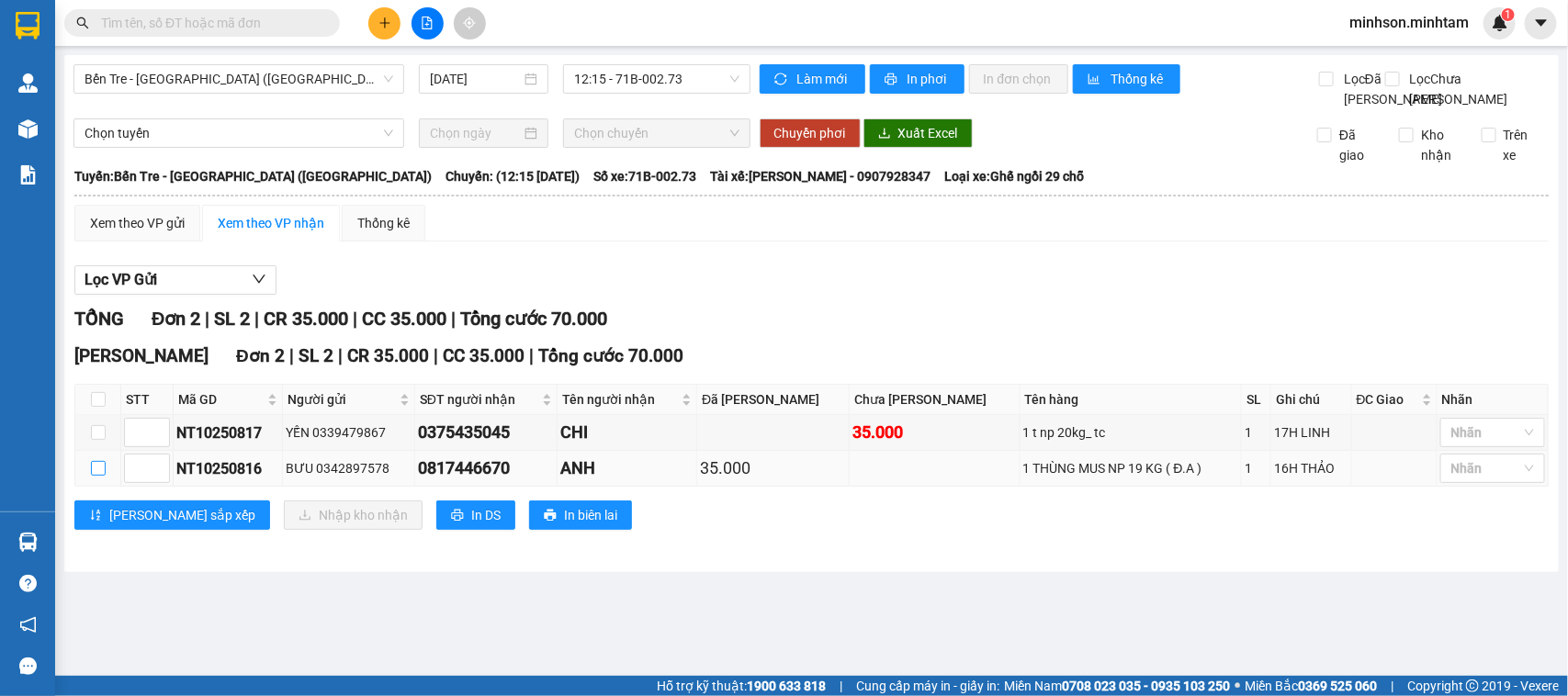
click at [90, 475] on input "checkbox" at bounding box center [98, 468] width 15 height 15
checkbox input "true"
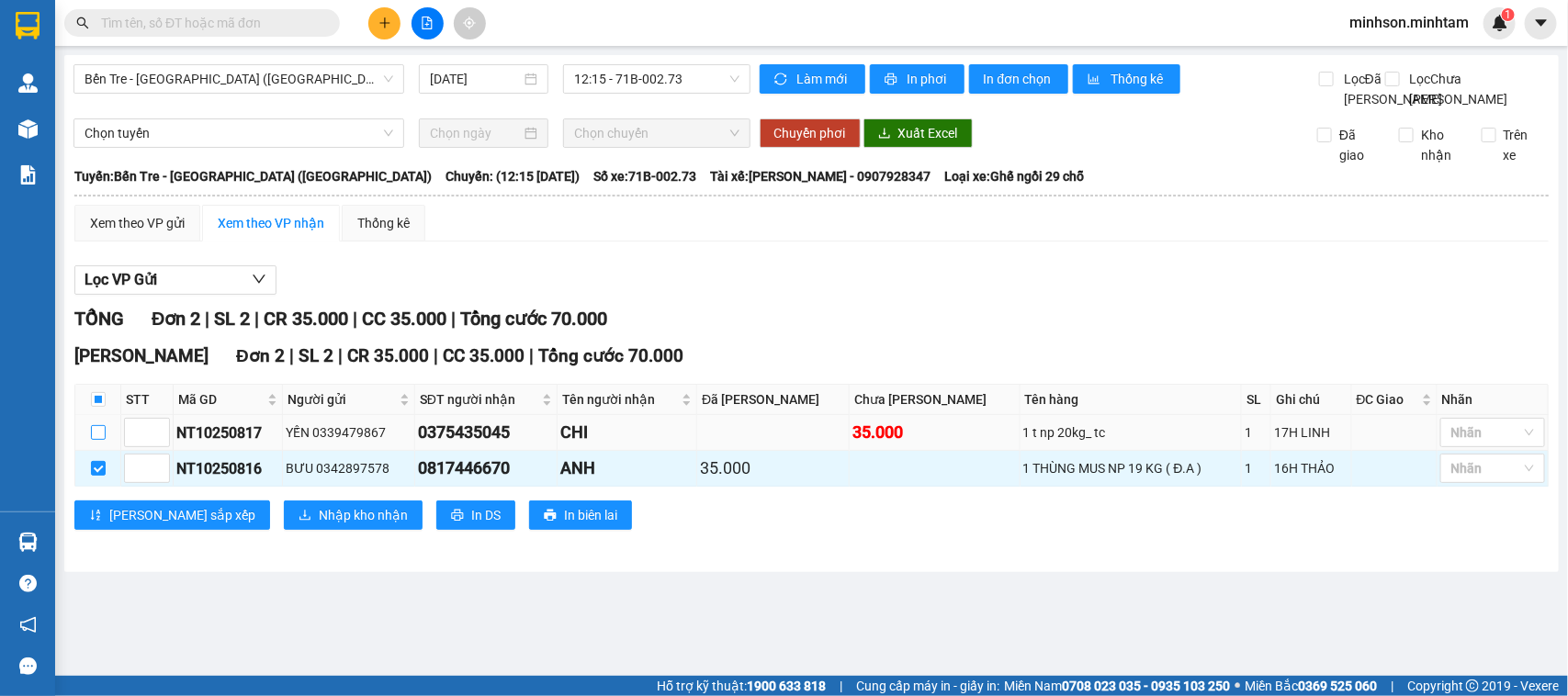
click at [94, 443] on label at bounding box center [98, 433] width 15 height 20
click at [94, 440] on input "checkbox" at bounding box center [98, 433] width 15 height 15
checkbox input "true"
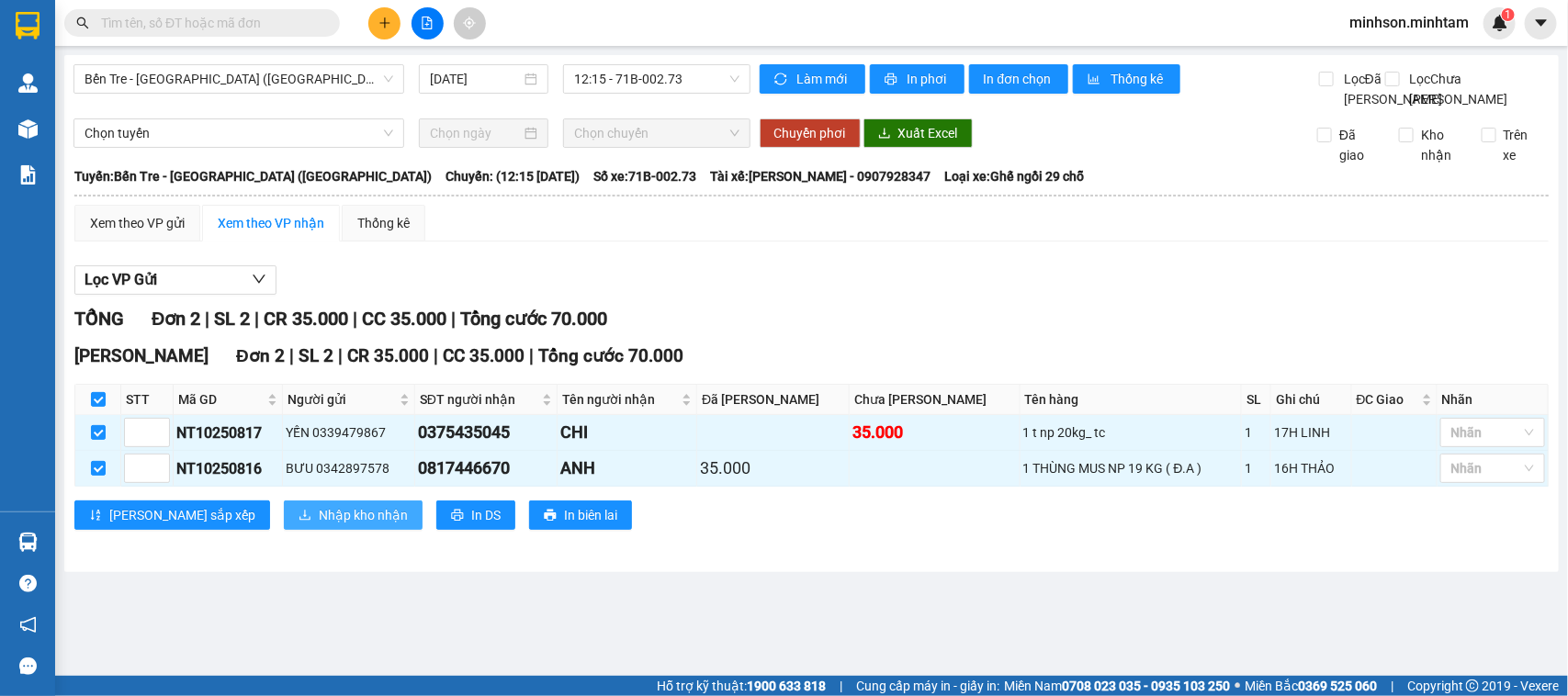
click at [319, 525] on span "Nhập kho nhận" at bounding box center [363, 515] width 90 height 20
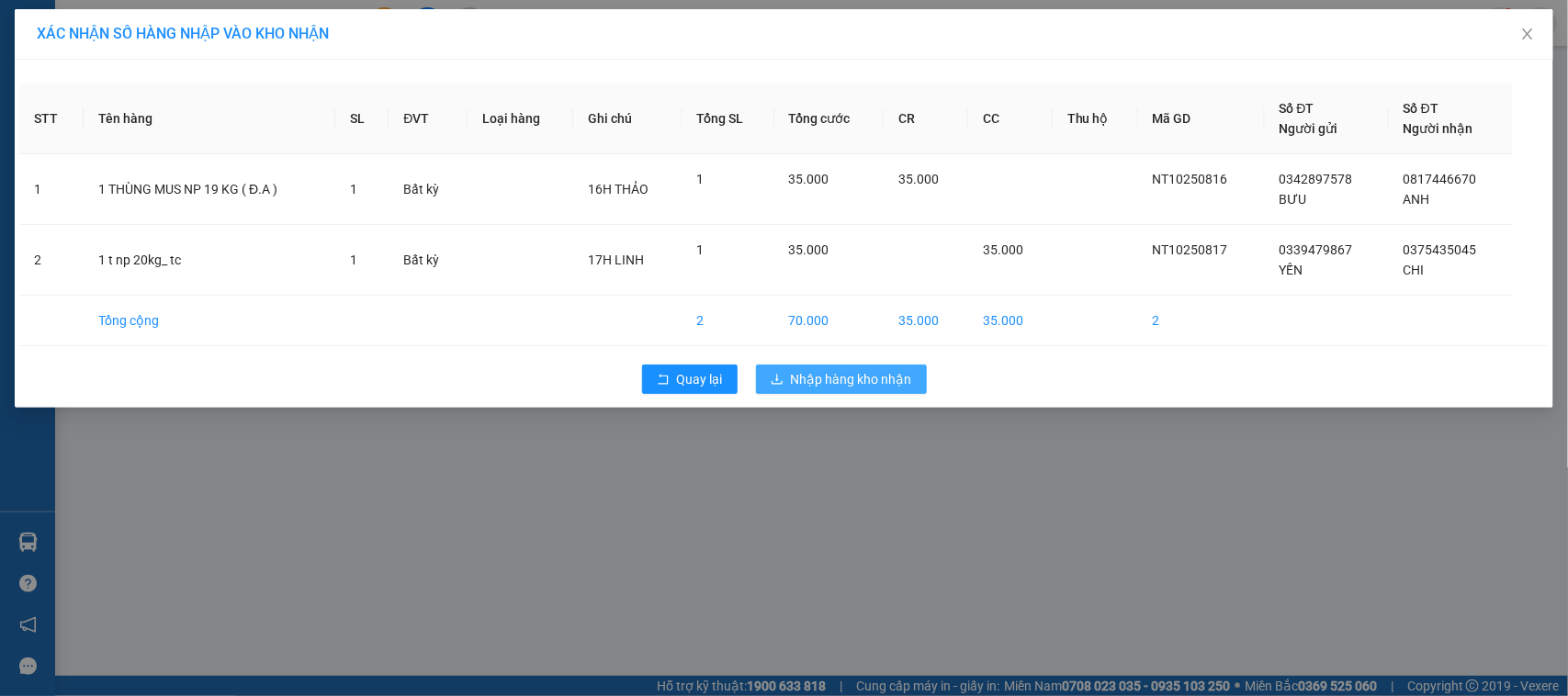
click at [908, 381] on span "Nhập hàng kho nhận" at bounding box center [851, 379] width 121 height 20
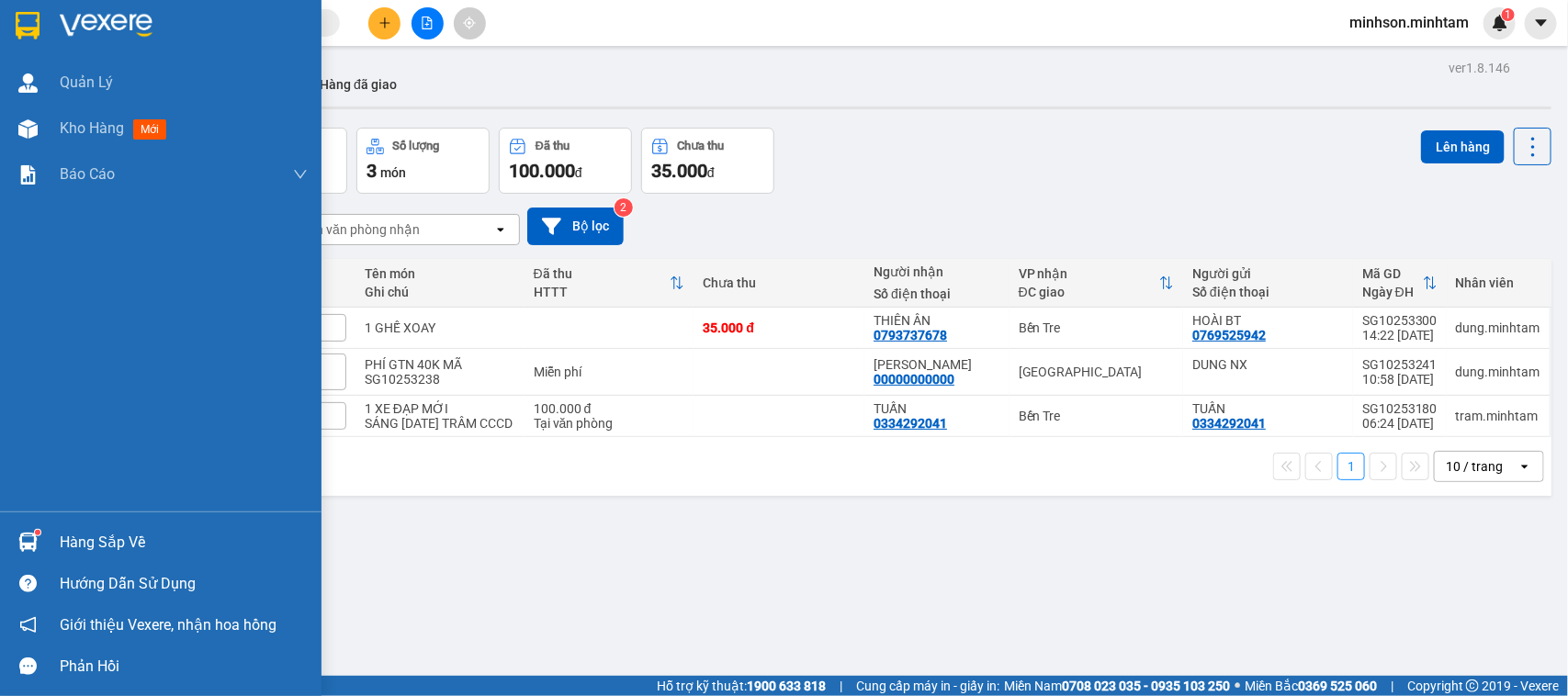
click at [63, 540] on div "Hàng sắp về" at bounding box center [184, 543] width 248 height 28
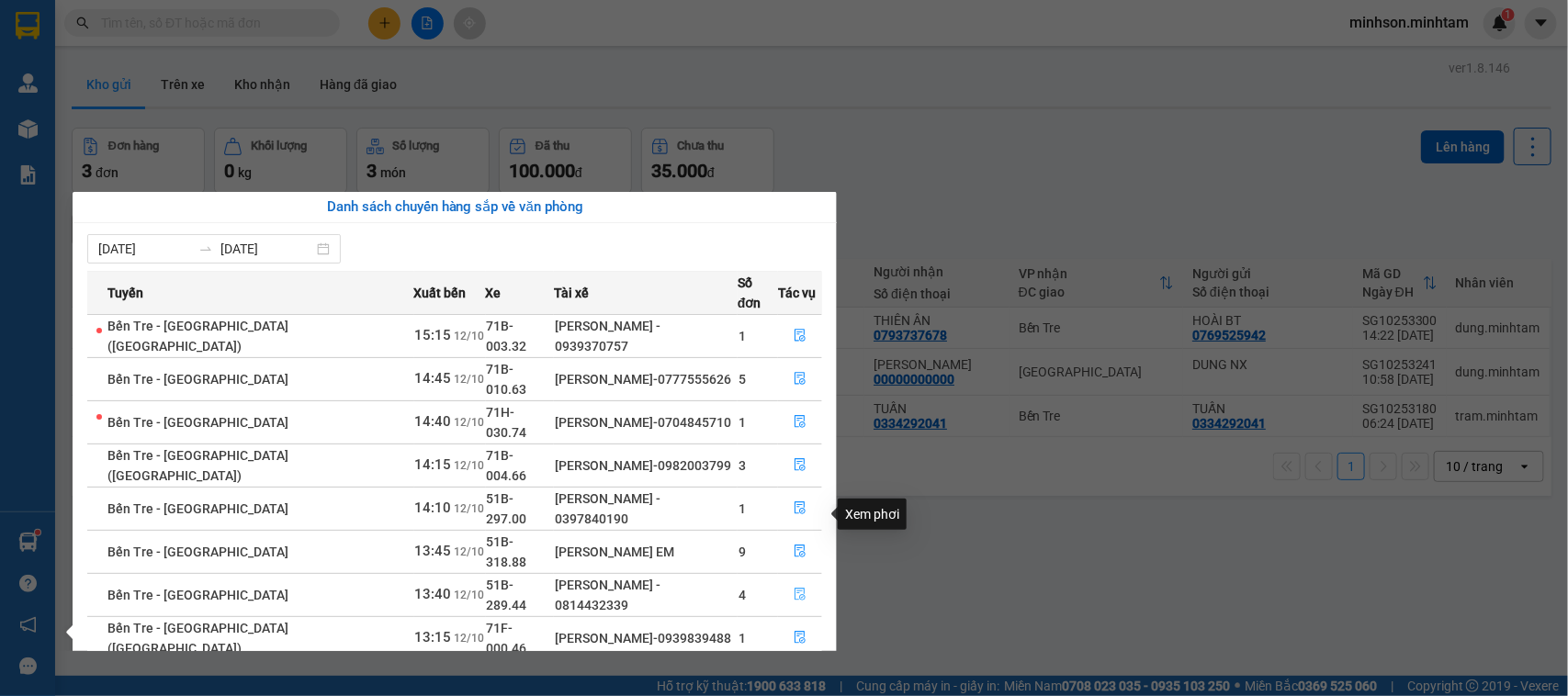
scroll to position [32, 0]
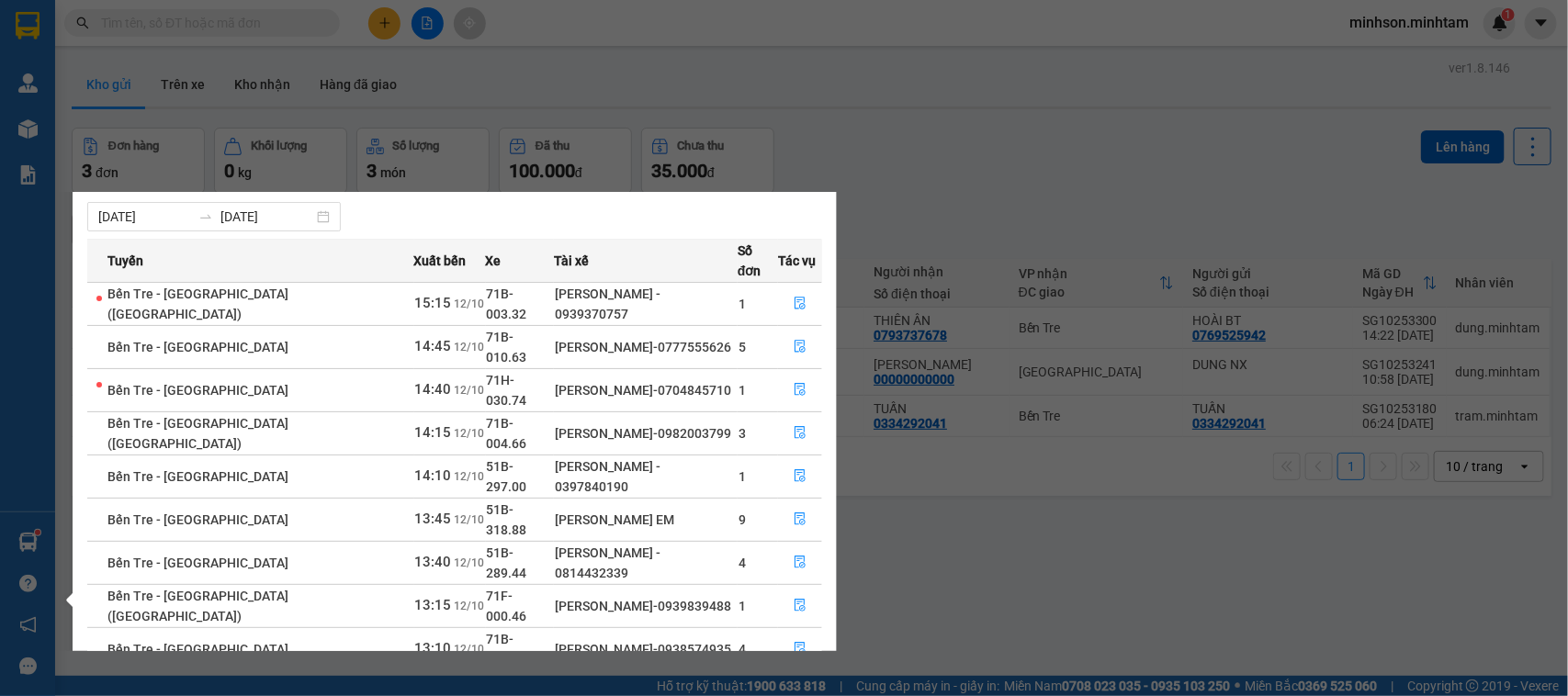
click at [803, 678] on button "button" at bounding box center [801, 692] width 42 height 30
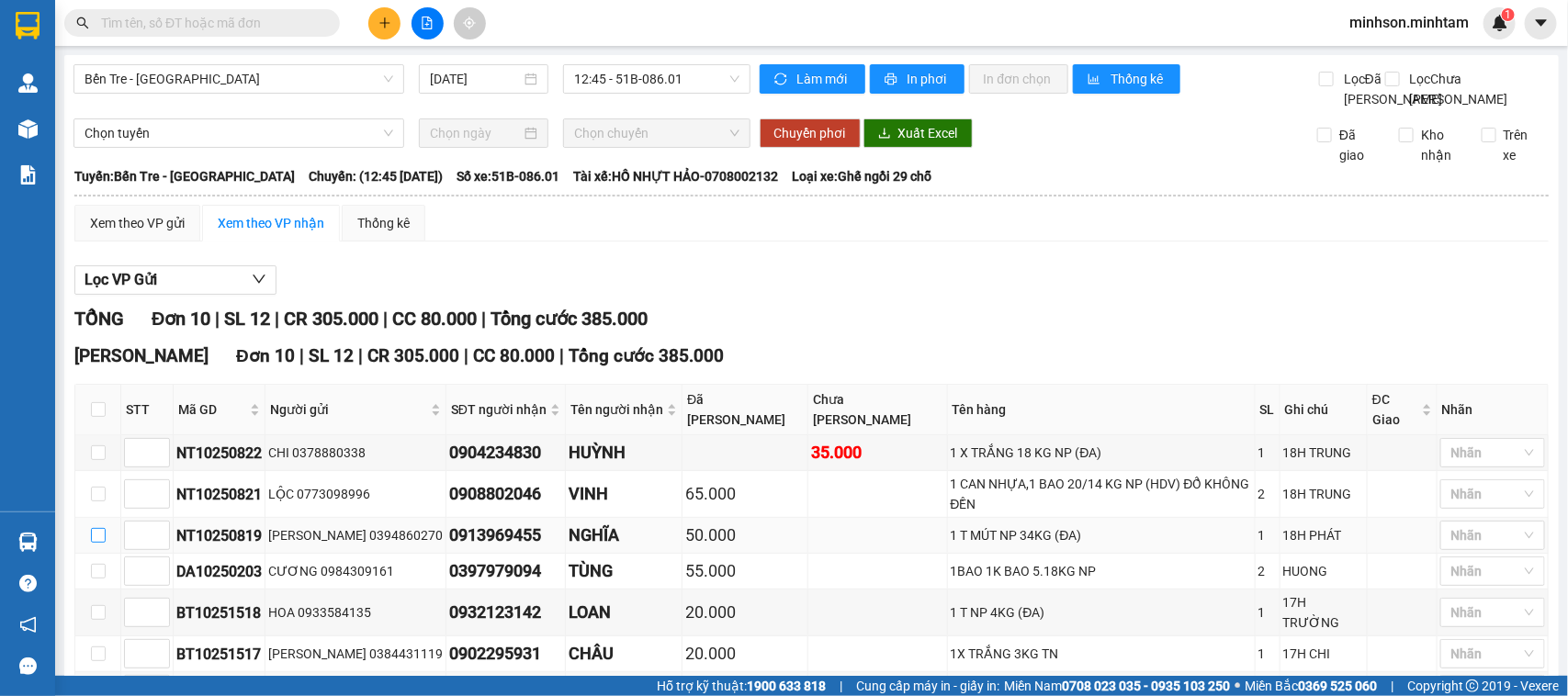
click at [96, 543] on input "checkbox" at bounding box center [98, 535] width 15 height 15
checkbox input "true"
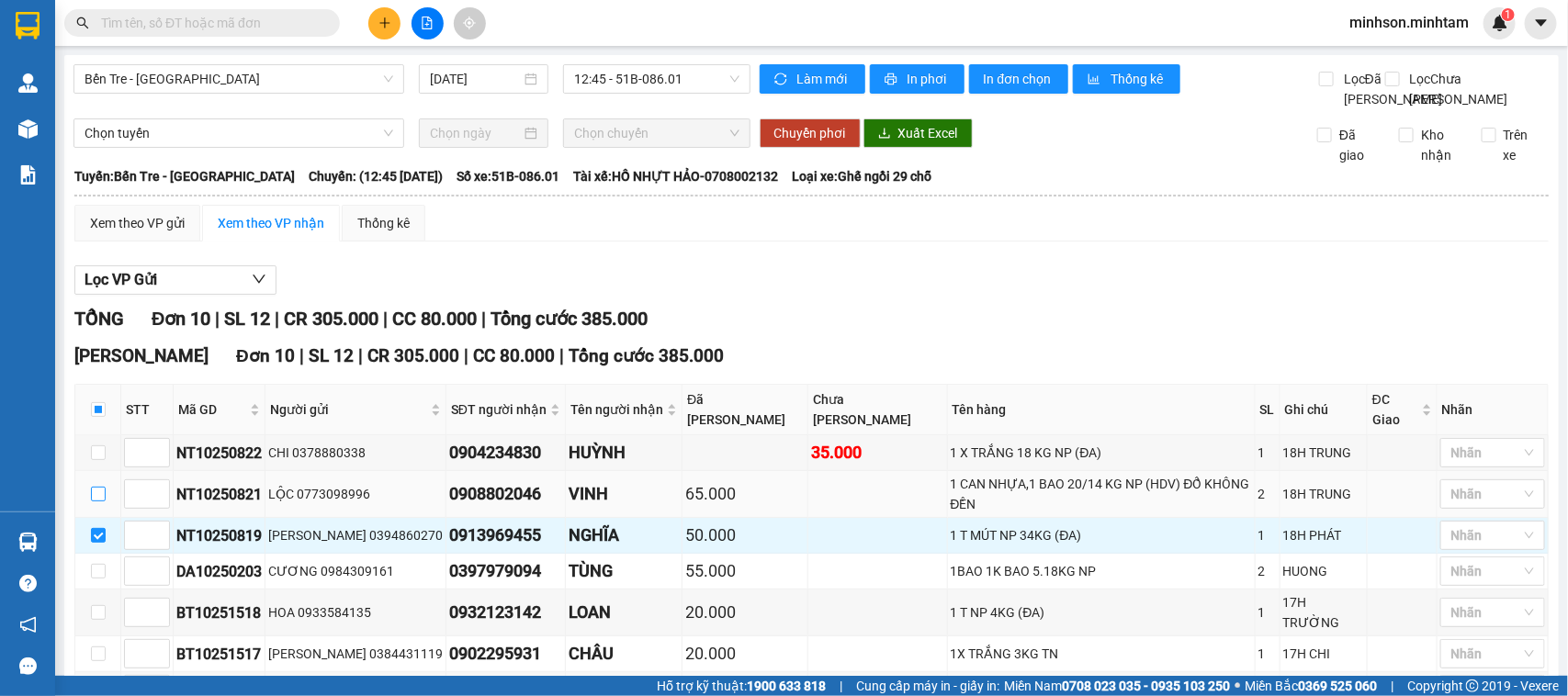
click at [102, 504] on label at bounding box center [98, 494] width 15 height 20
click at [102, 501] on input "checkbox" at bounding box center [98, 494] width 15 height 15
checkbox input "true"
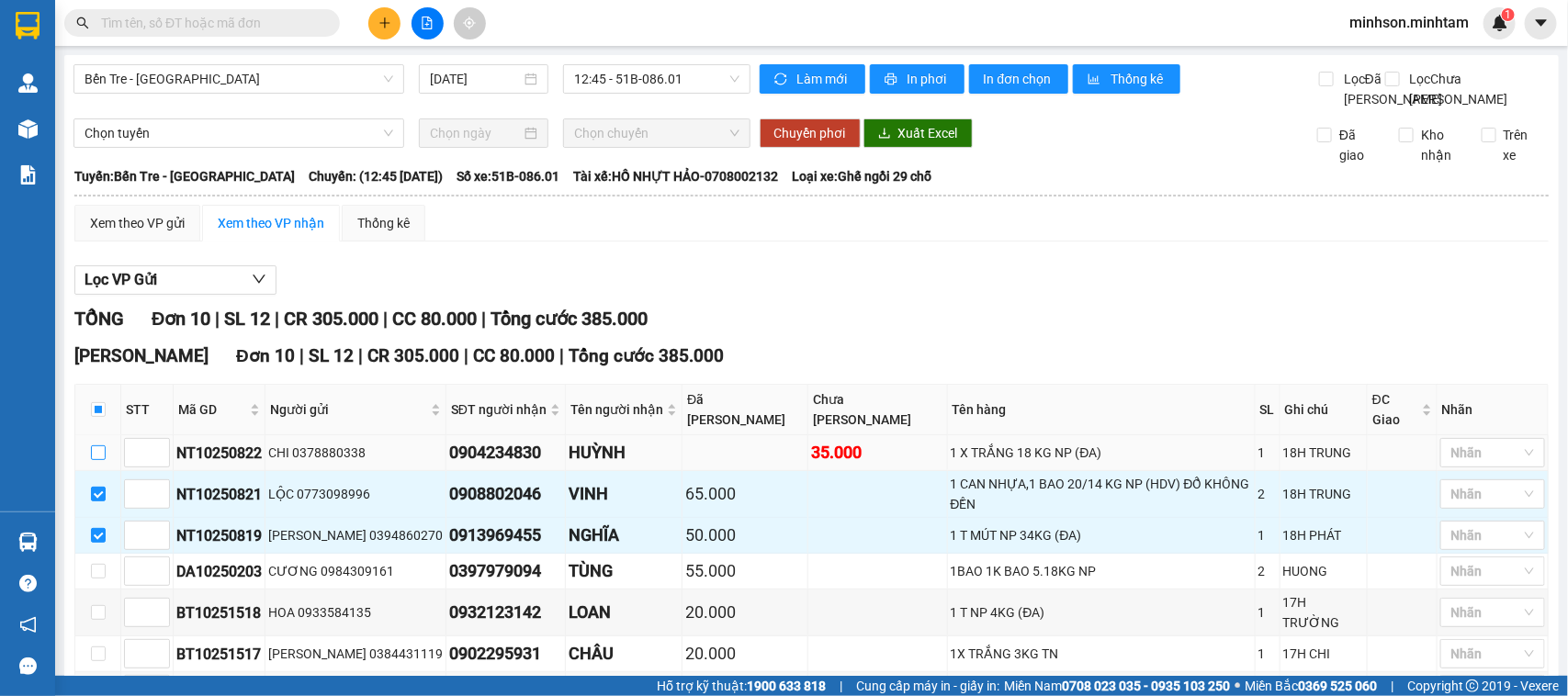
click at [97, 460] on input "checkbox" at bounding box center [98, 453] width 15 height 15
checkbox input "true"
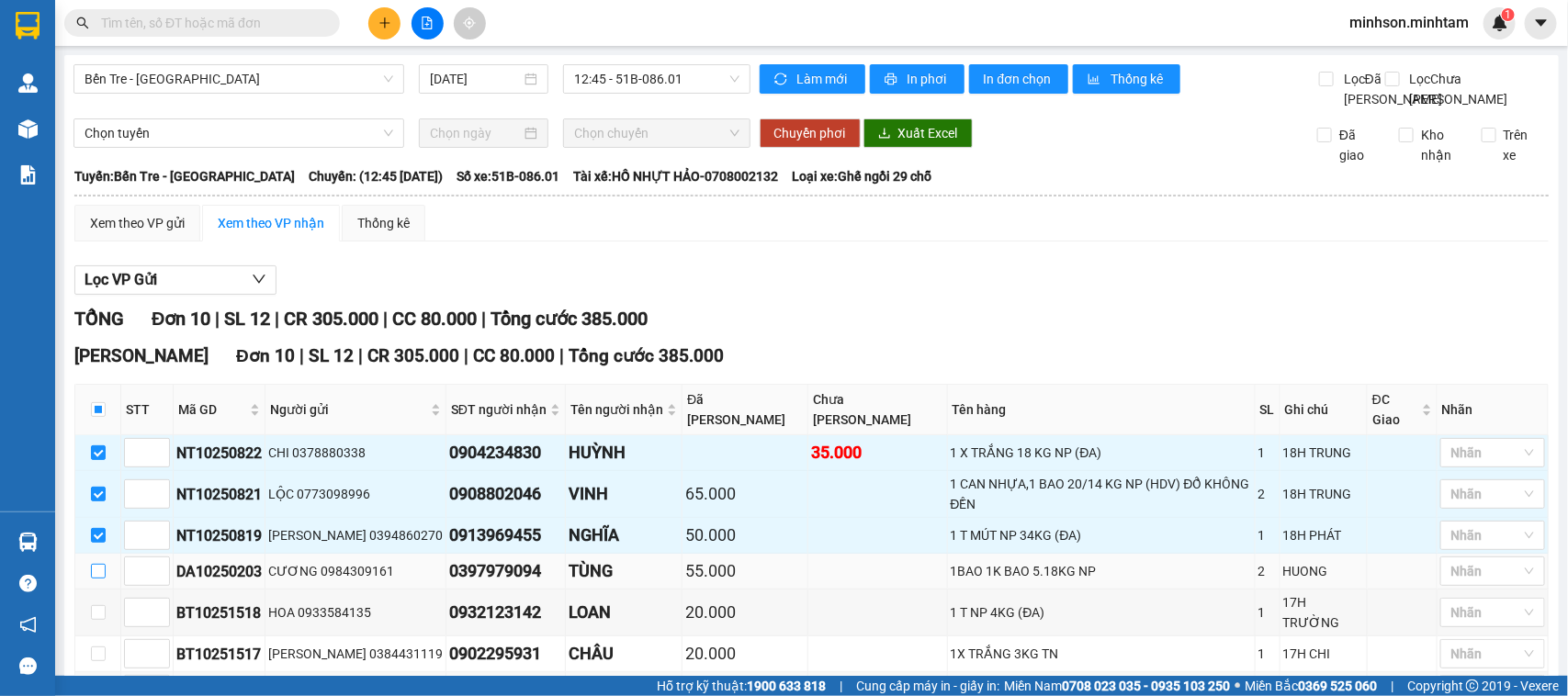
click at [101, 579] on input "checkbox" at bounding box center [98, 571] width 15 height 15
checkbox input "true"
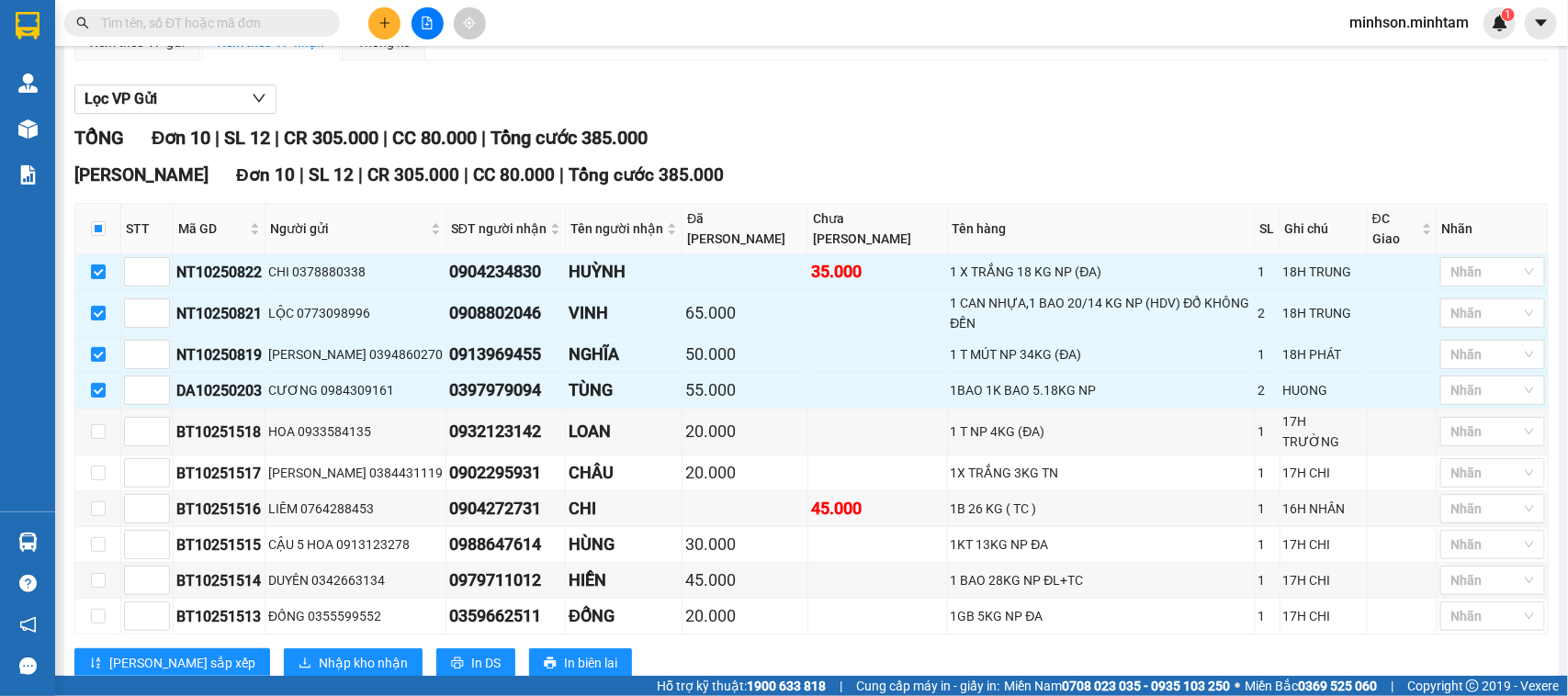
scroll to position [241, 0]
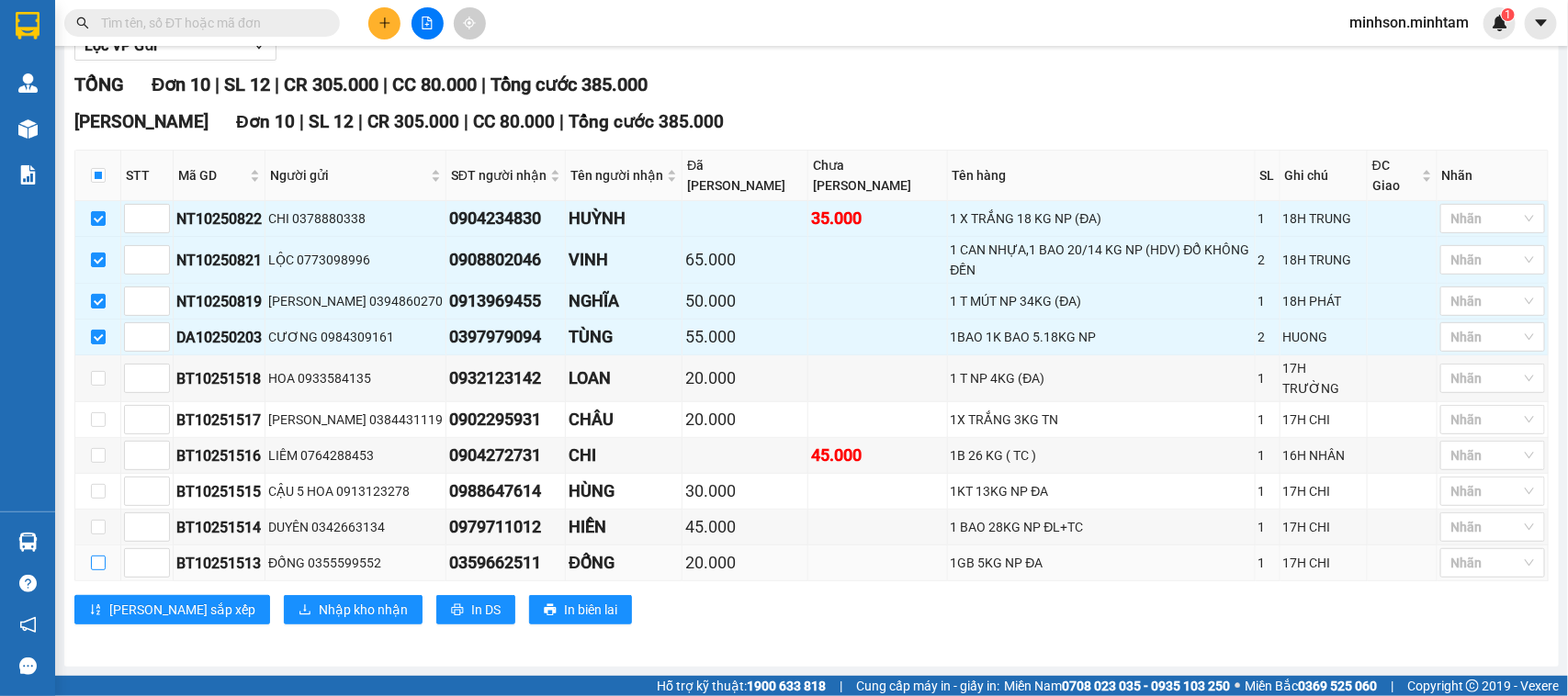
click at [90, 566] on input "checkbox" at bounding box center [98, 563] width 15 height 15
checkbox input "true"
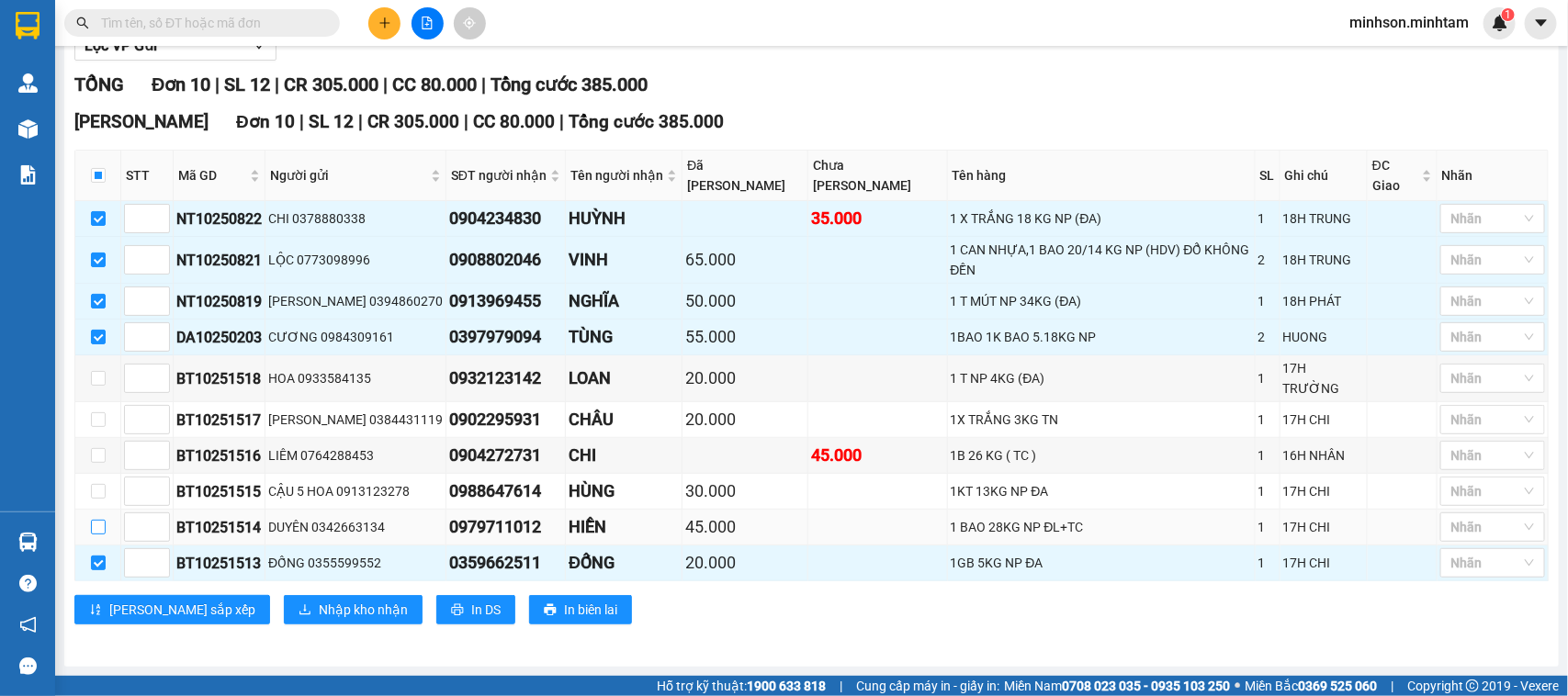
click at [96, 521] on input "checkbox" at bounding box center [98, 527] width 15 height 15
checkbox input "true"
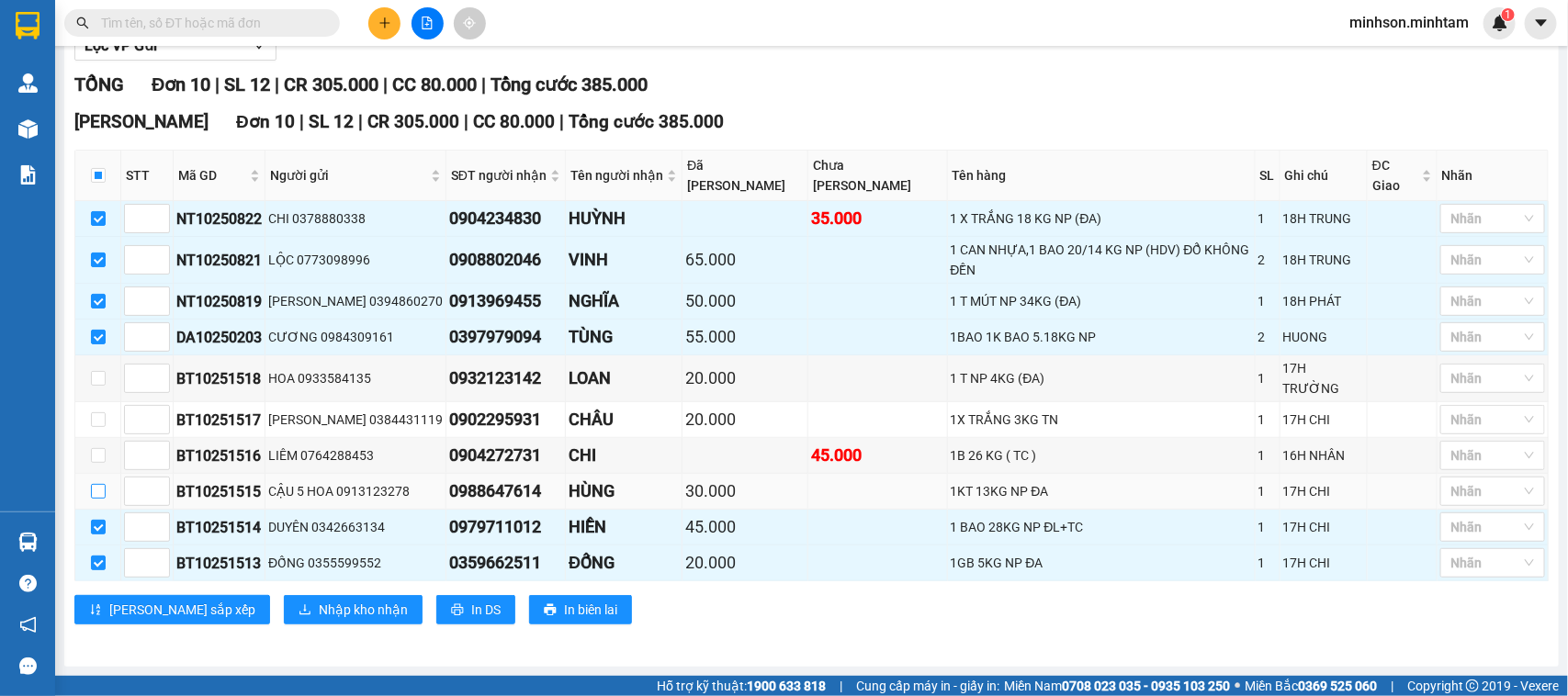
click at [103, 489] on input "checkbox" at bounding box center [98, 491] width 15 height 15
checkbox input "true"
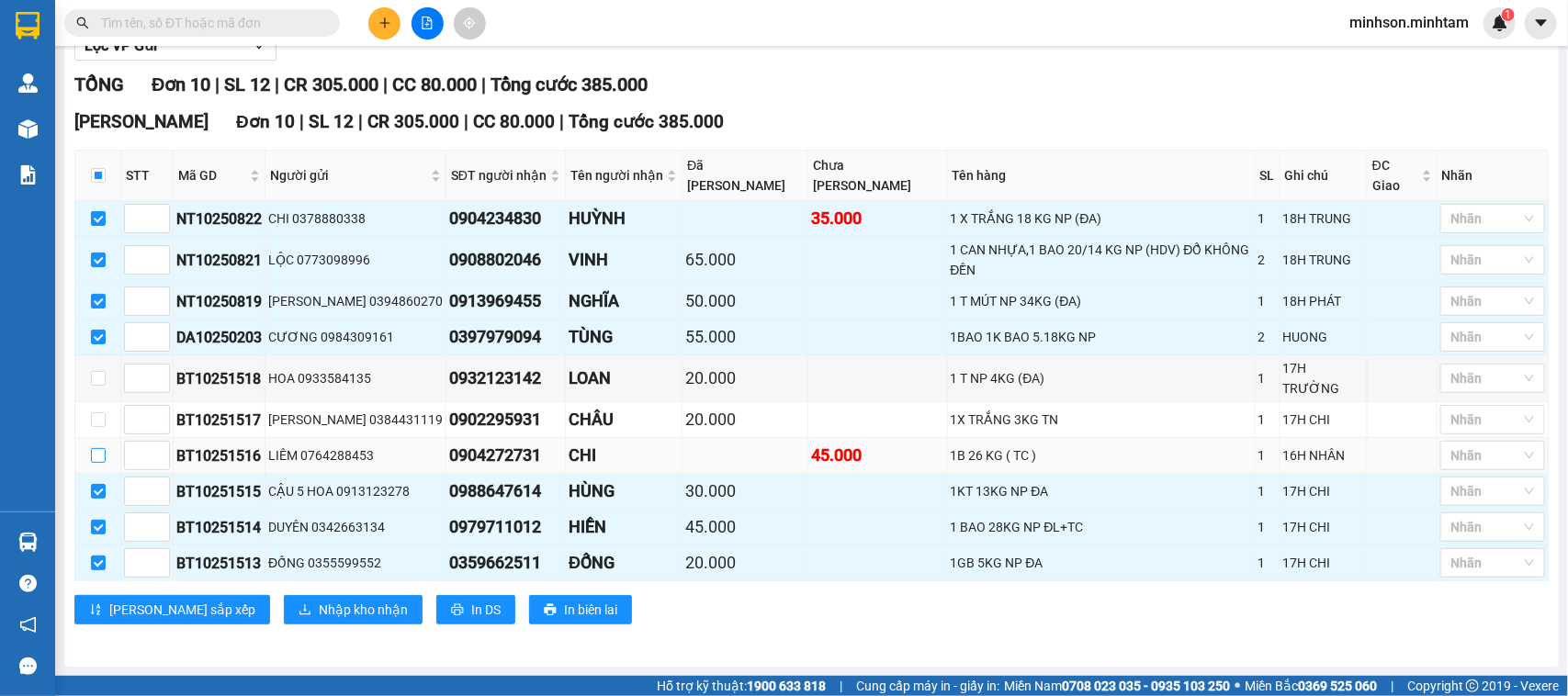
click at [97, 448] on input "checkbox" at bounding box center [98, 455] width 15 height 15
checkbox input "true"
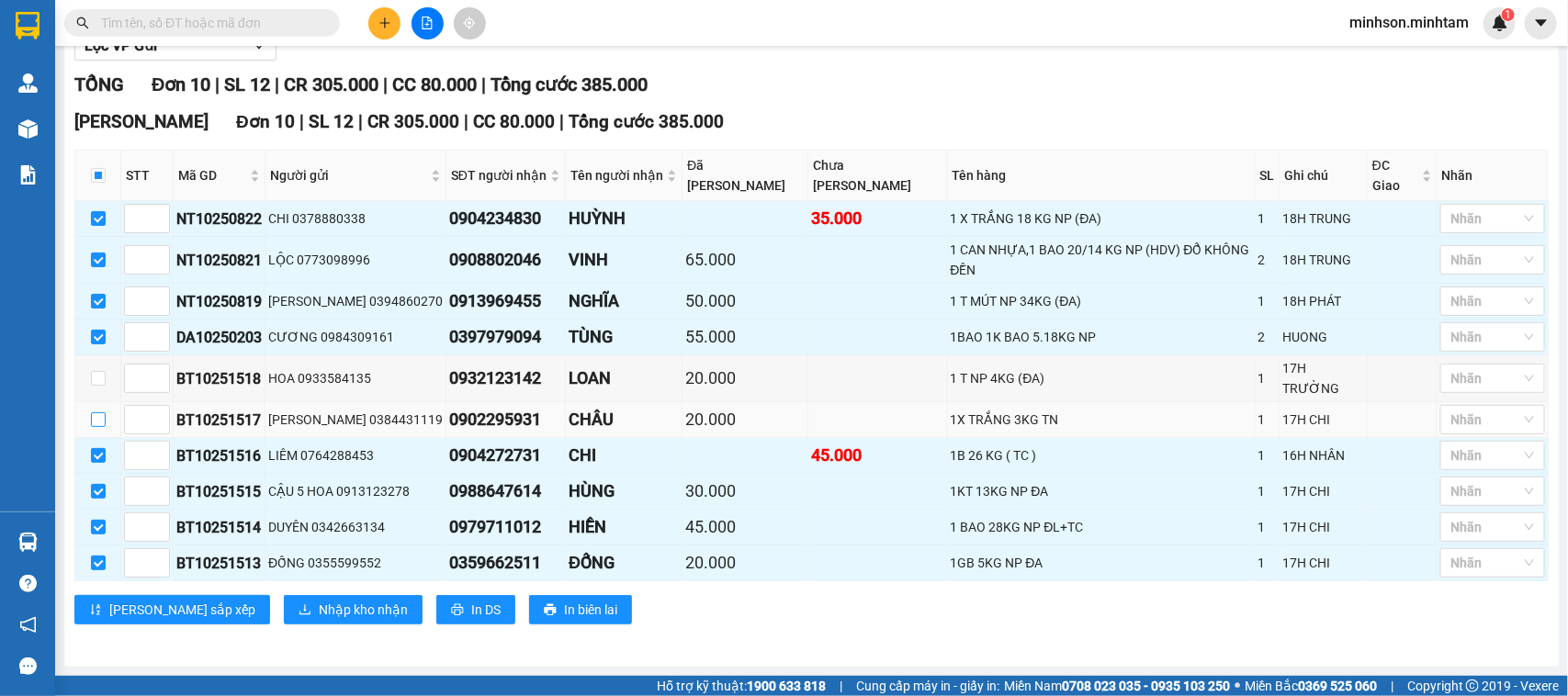
click at [97, 420] on input "checkbox" at bounding box center [98, 420] width 15 height 15
checkbox input "true"
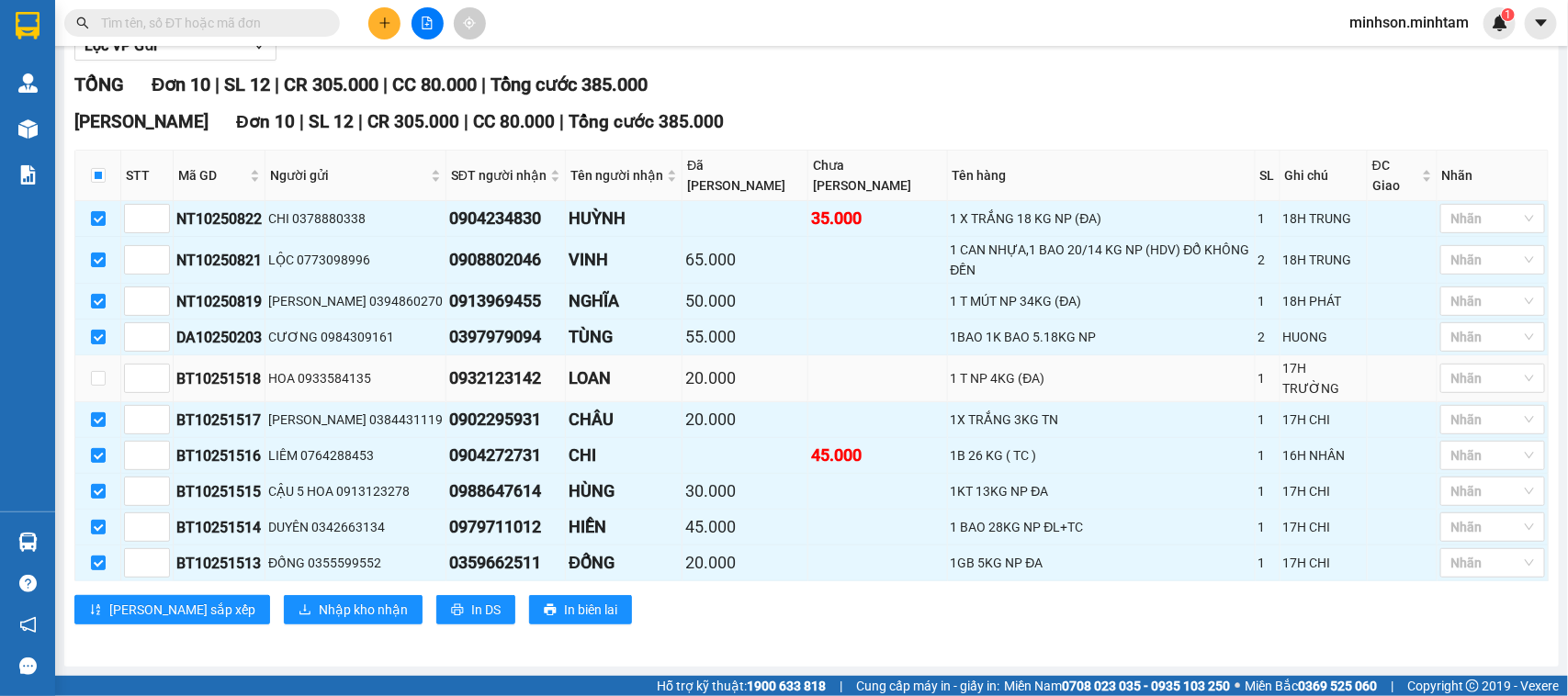
click at [110, 372] on td at bounding box center [99, 378] width 46 height 47
click at [98, 382] on input "checkbox" at bounding box center [98, 378] width 15 height 15
checkbox input "true"
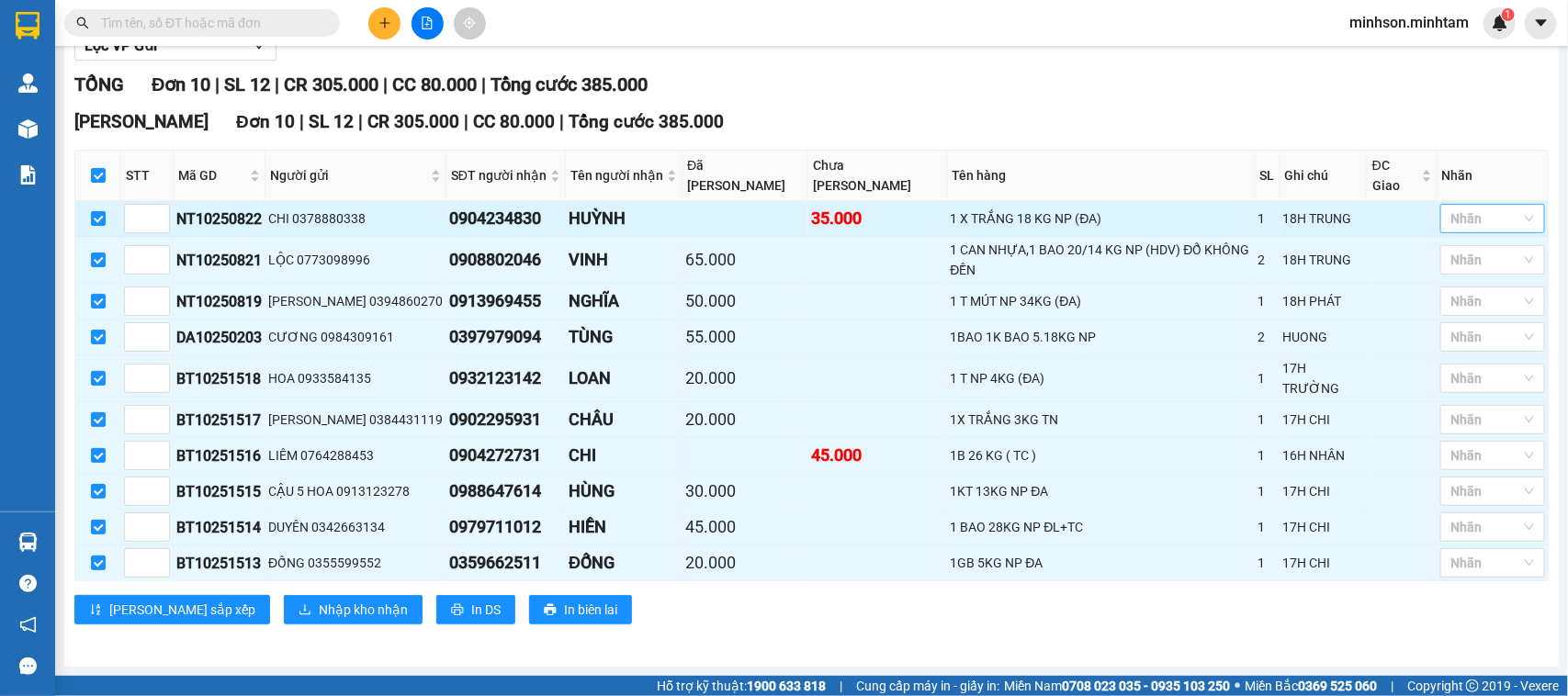
click at [1504, 230] on div at bounding box center [1484, 219] width 78 height 22
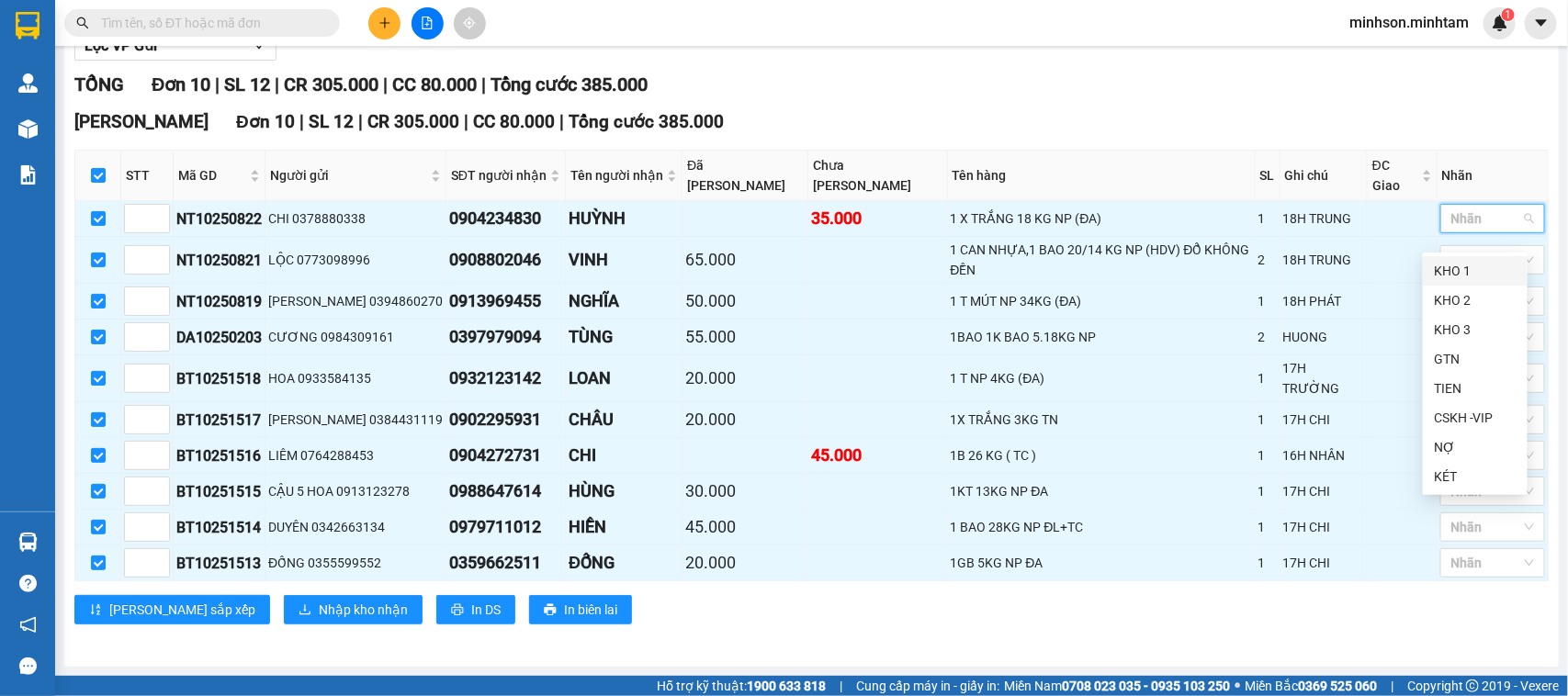
click at [1466, 268] on div "KHO 1" at bounding box center [1476, 271] width 83 height 20
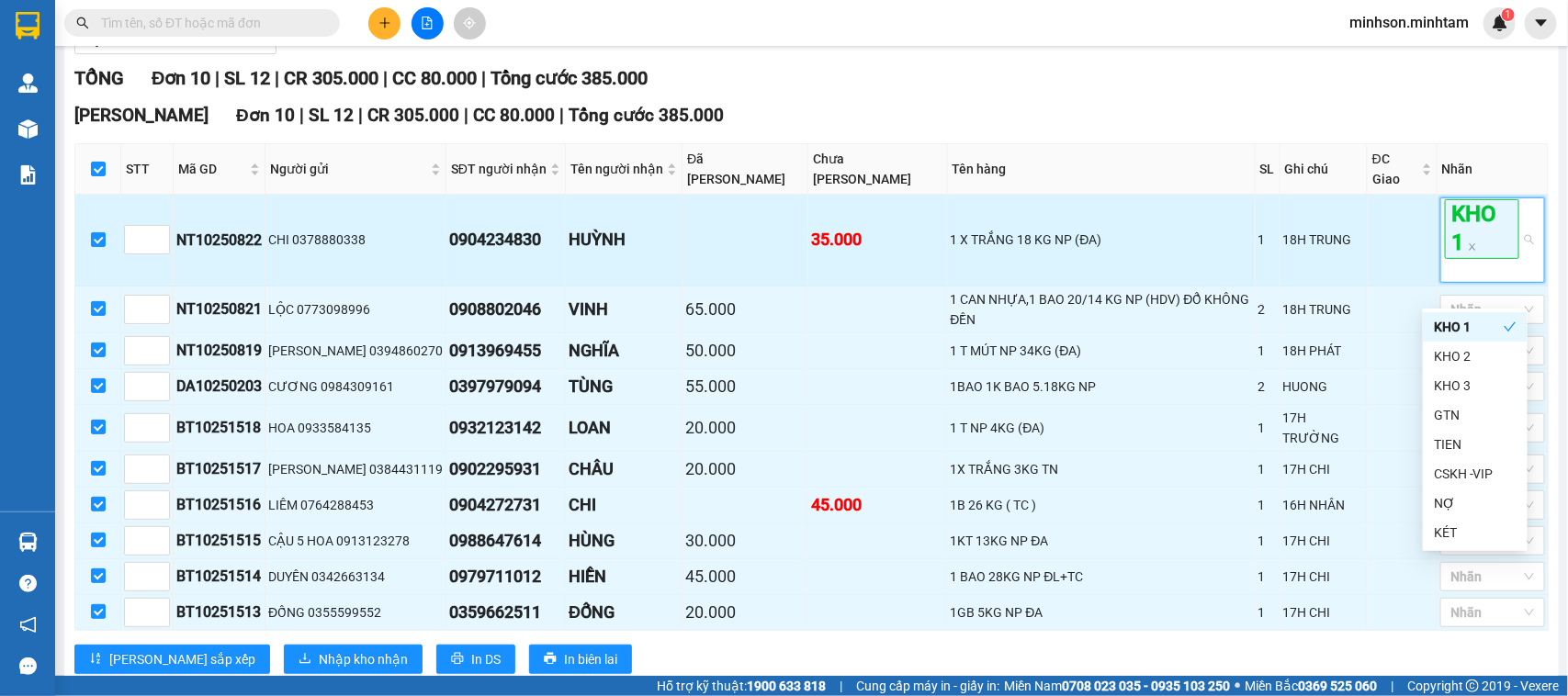
click at [1477, 241] on span "KHO 1" at bounding box center [1482, 229] width 75 height 59
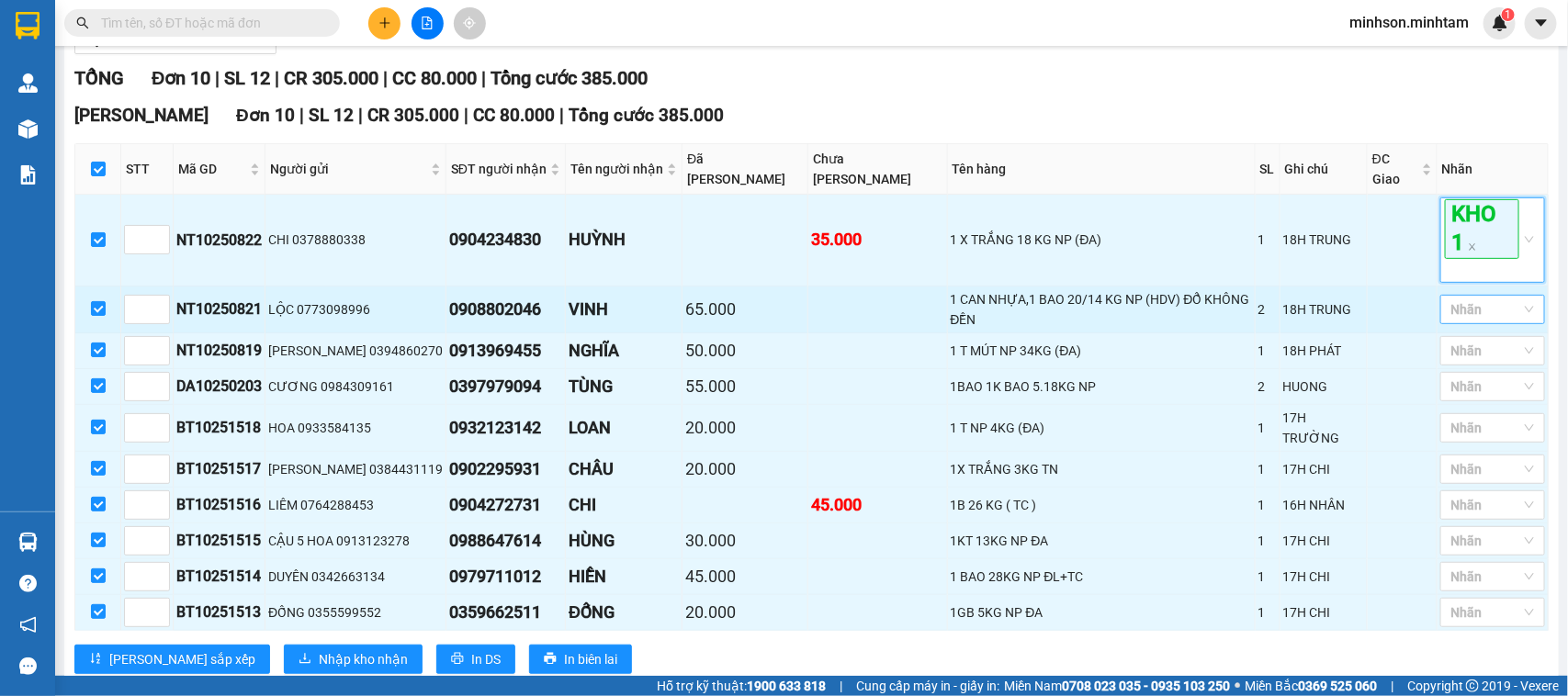
click at [1485, 314] on div at bounding box center [1484, 309] width 78 height 22
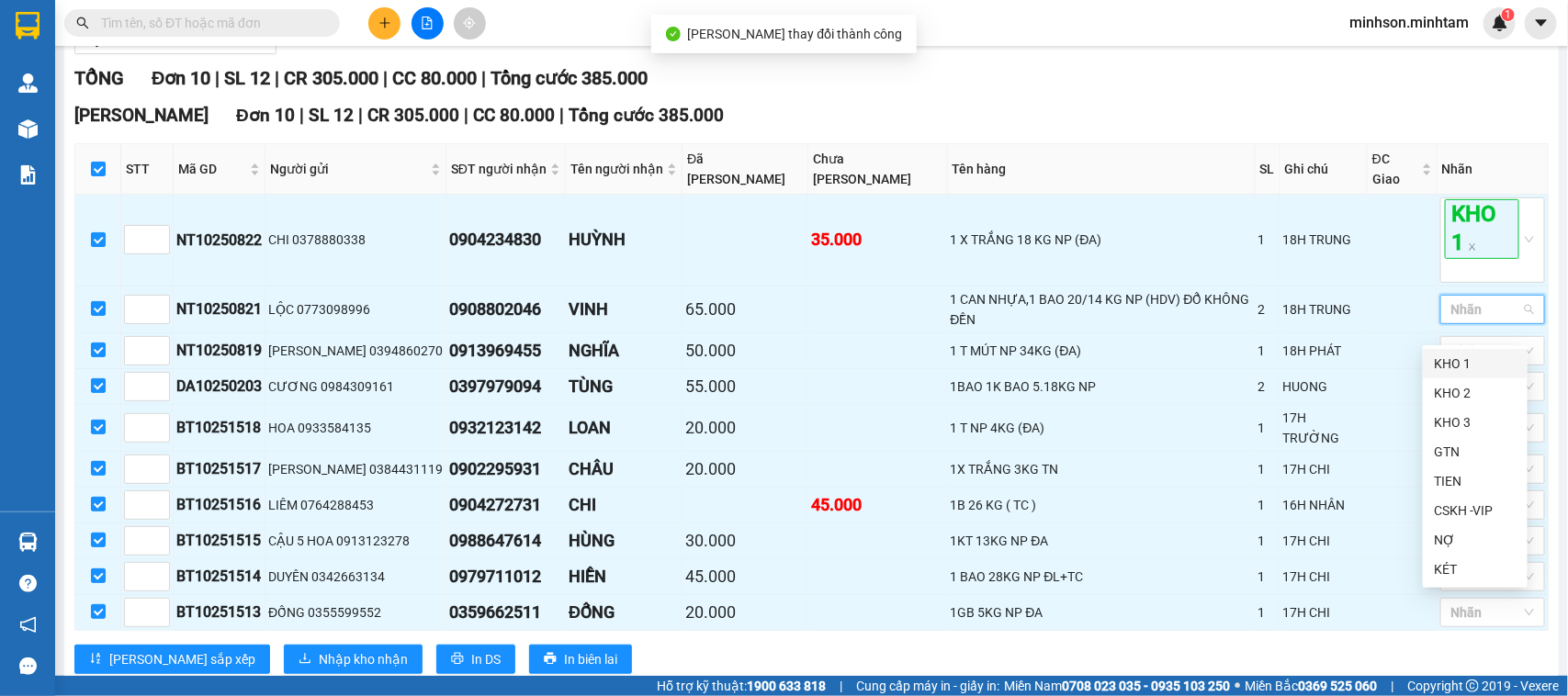
click at [1472, 360] on div "KHO 1" at bounding box center [1476, 364] width 83 height 20
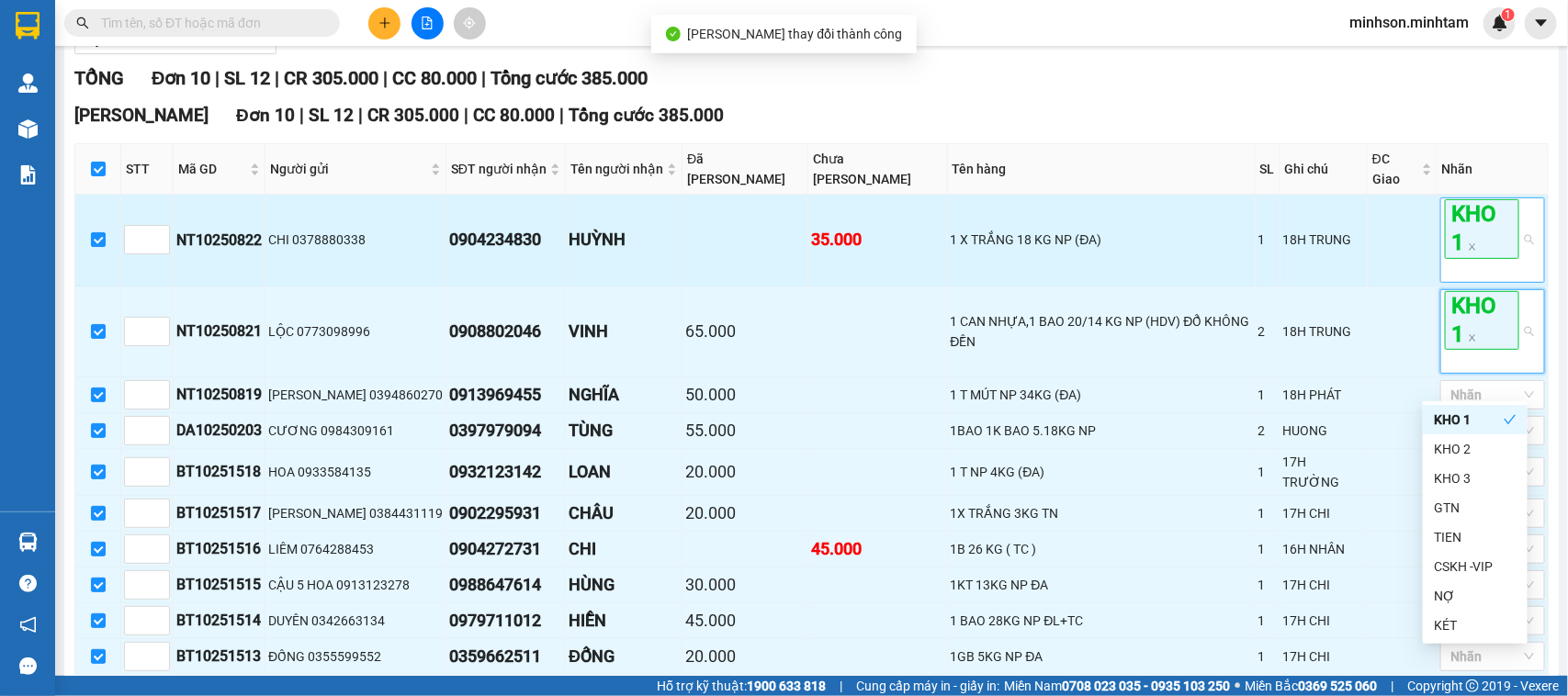
click at [1466, 258] on span "KHO 1" at bounding box center [1482, 229] width 75 height 59
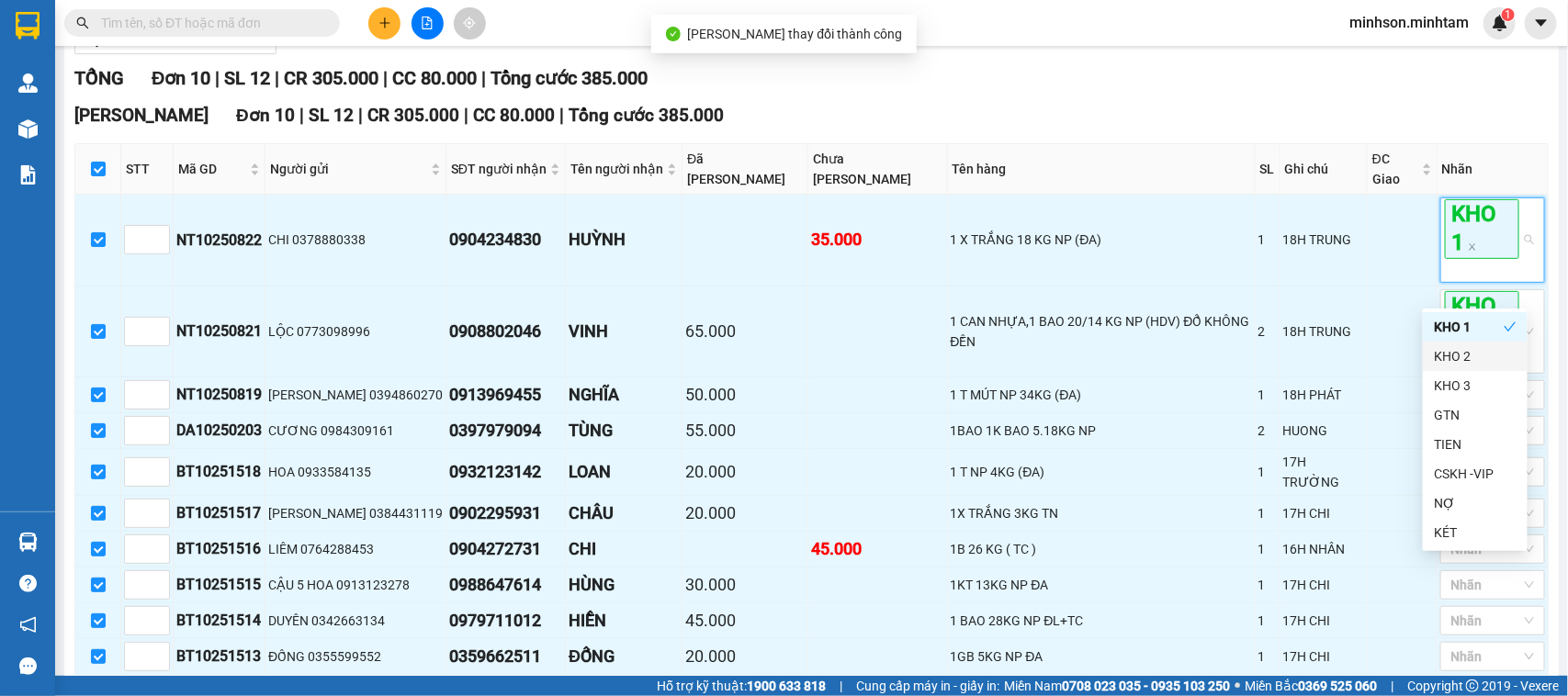
click at [1461, 356] on div "KHO 2" at bounding box center [1476, 356] width 83 height 20
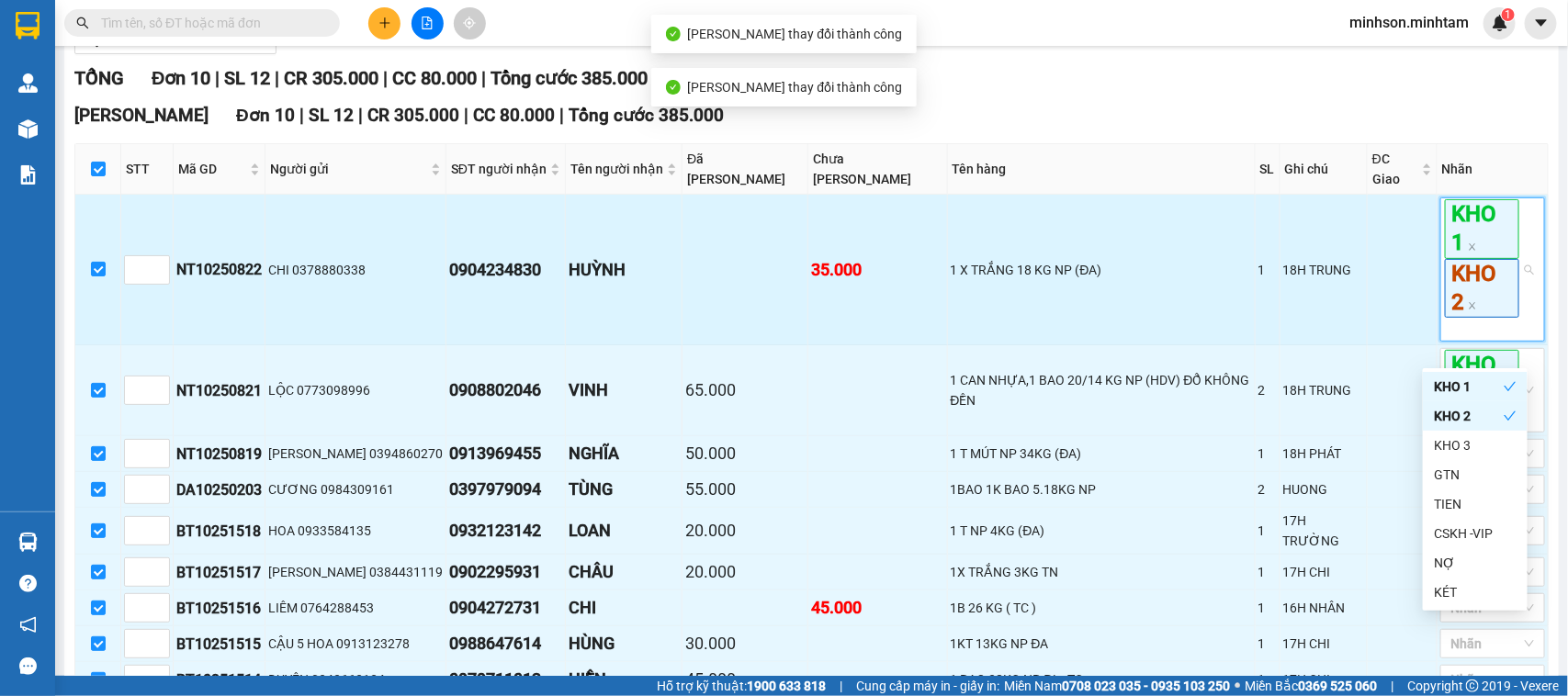
click at [1464, 318] on span "KHO 2" at bounding box center [1482, 289] width 75 height 59
click at [1512, 300] on div "KHO 1 KHO 2" at bounding box center [1492, 270] width 104 height 144
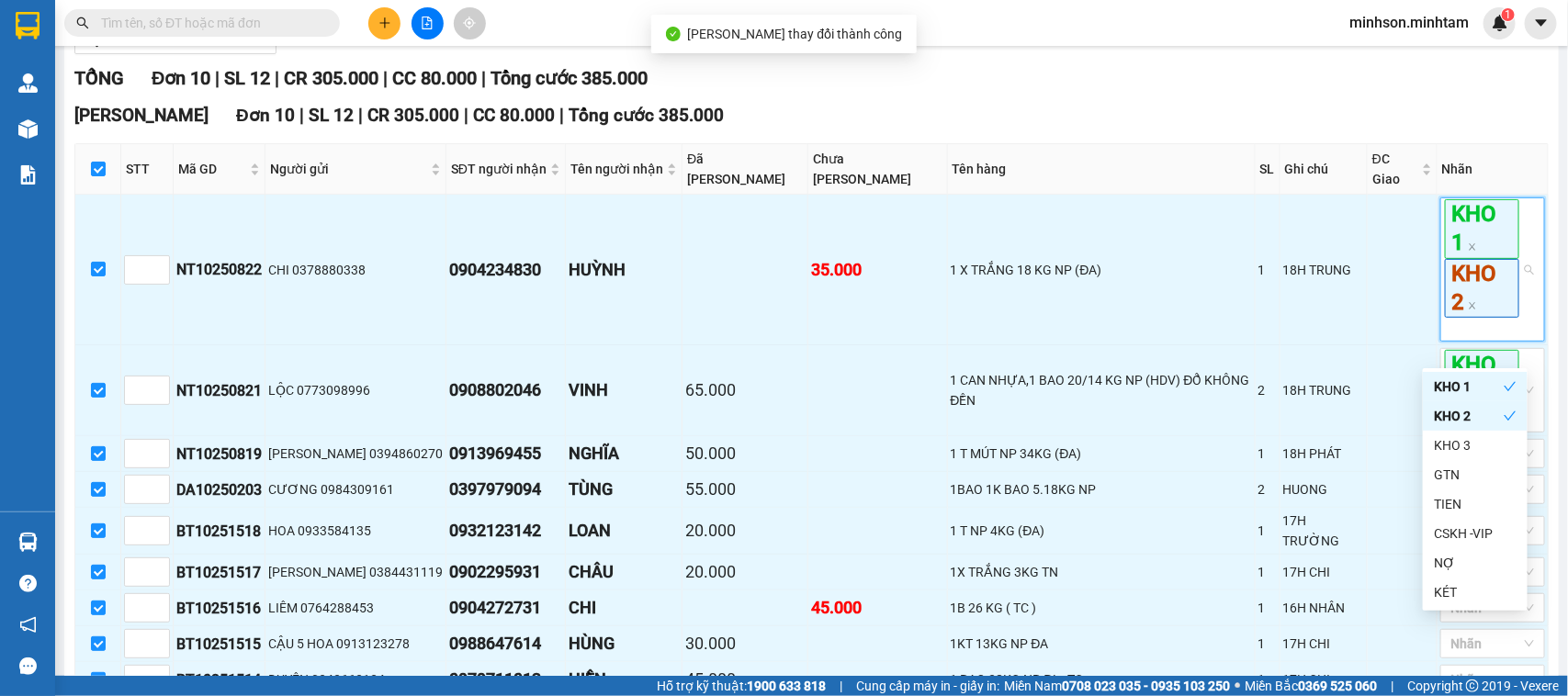
click at [1459, 378] on div "KHO 1" at bounding box center [1469, 387] width 70 height 20
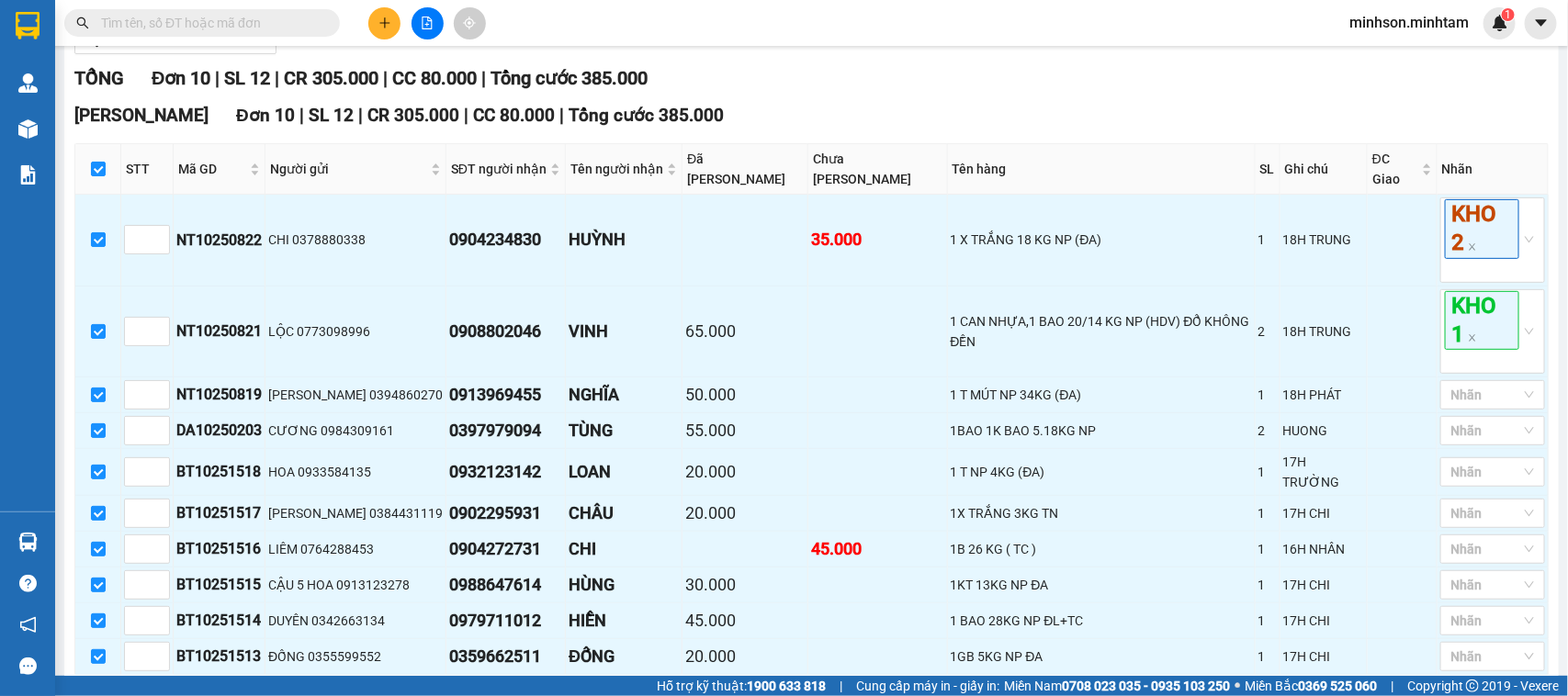
click at [1471, 92] on div "TỔNG Đơn 10 | SL 12 | CR 305.000 | CC 80.000 | Tổng cước 385.000" at bounding box center [812, 78] width 1475 height 29
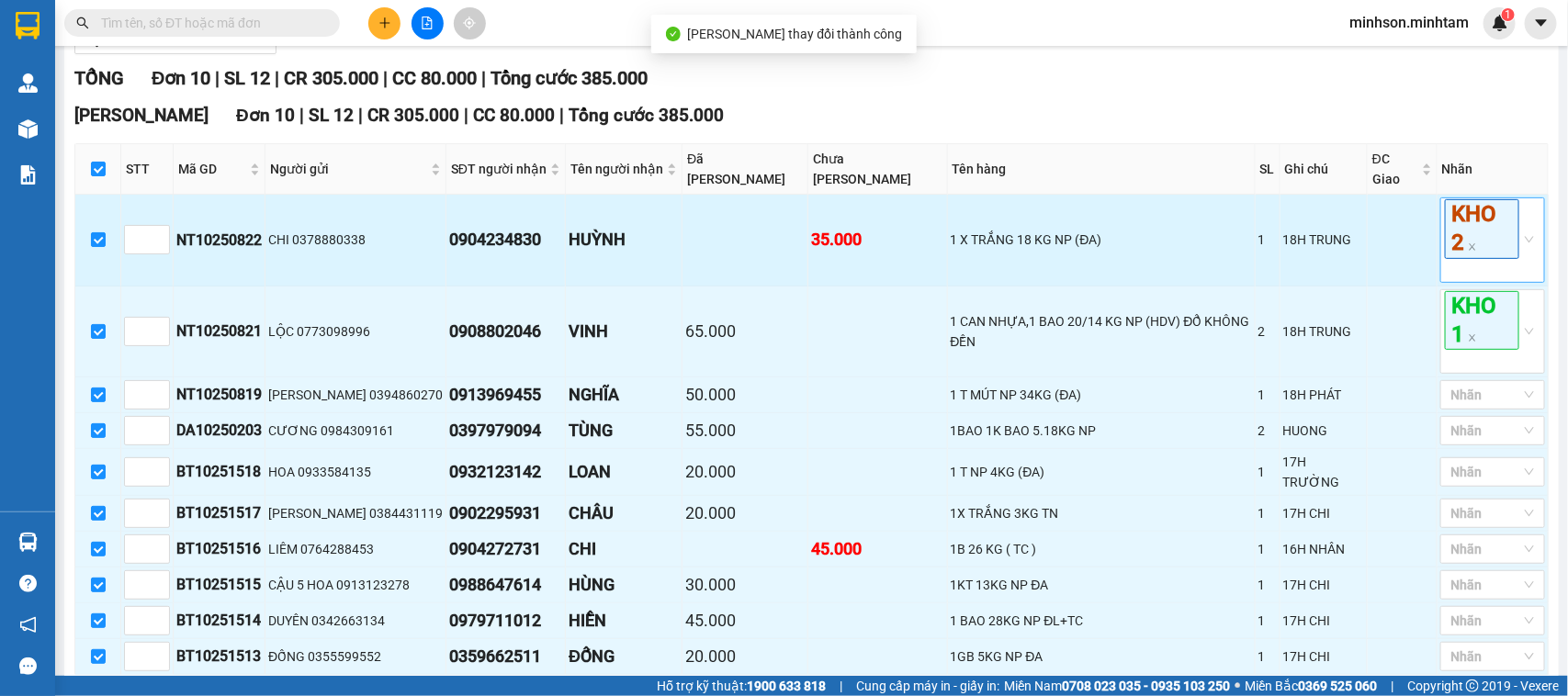
click at [1507, 259] on div "KHO 2" at bounding box center [1492, 240] width 104 height 85
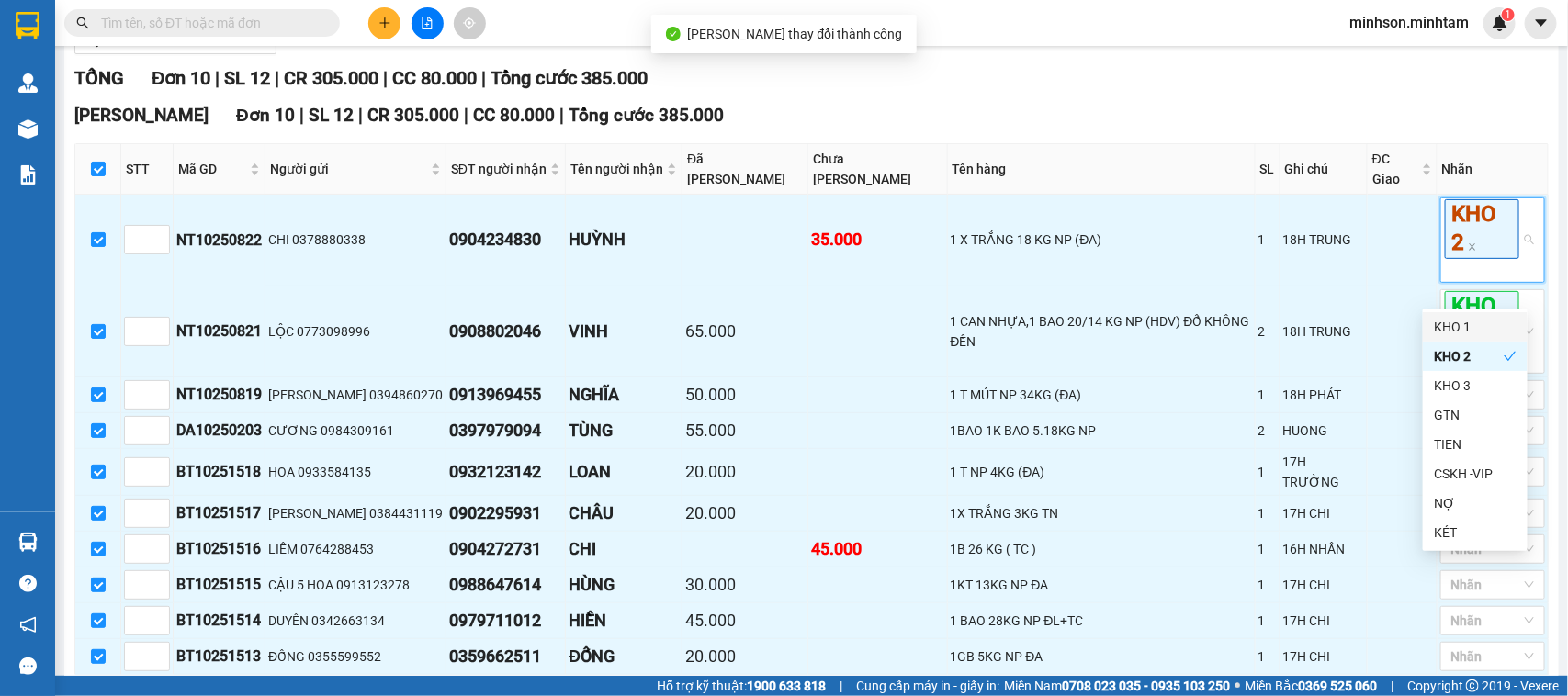
click at [1470, 337] on div "KHO 1" at bounding box center [1475, 327] width 104 height 30
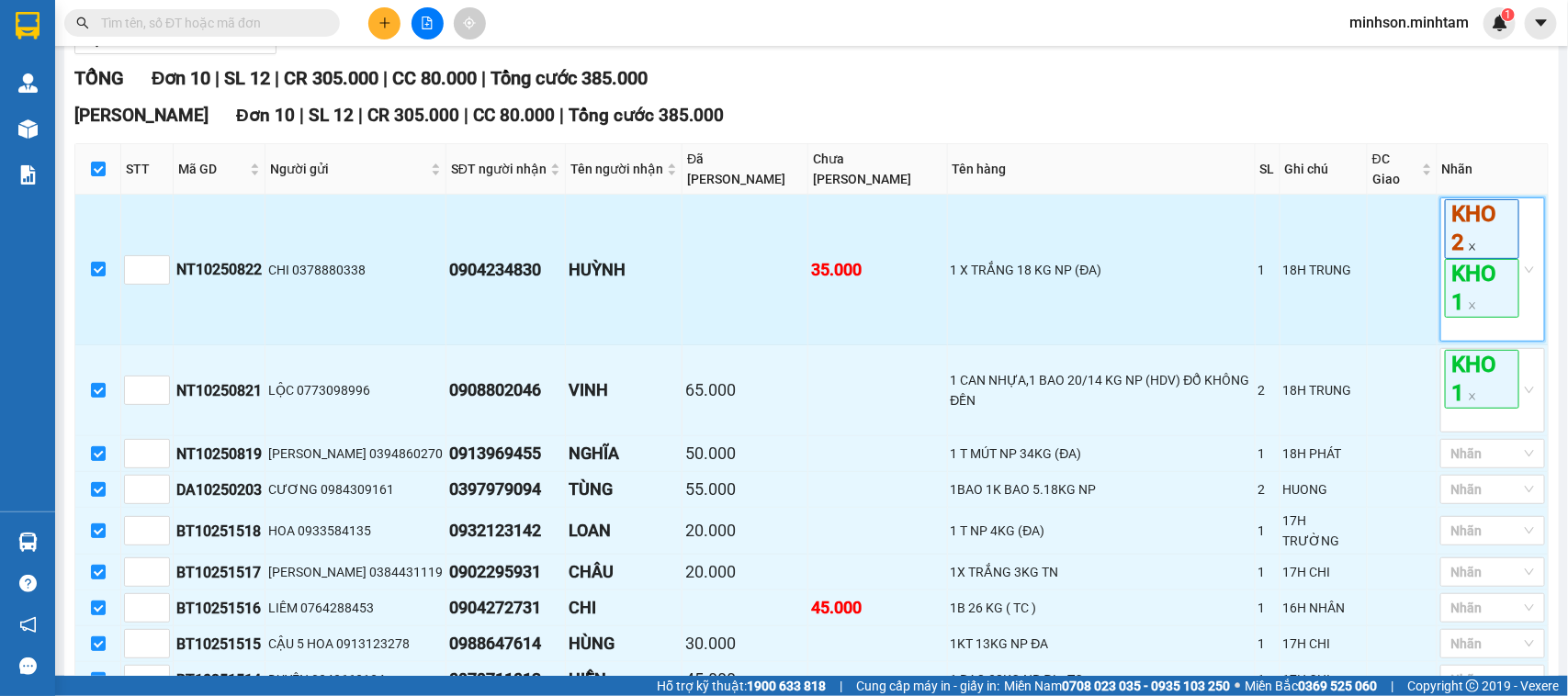
click at [1468, 252] on icon "close" at bounding box center [1473, 247] width 9 height 9
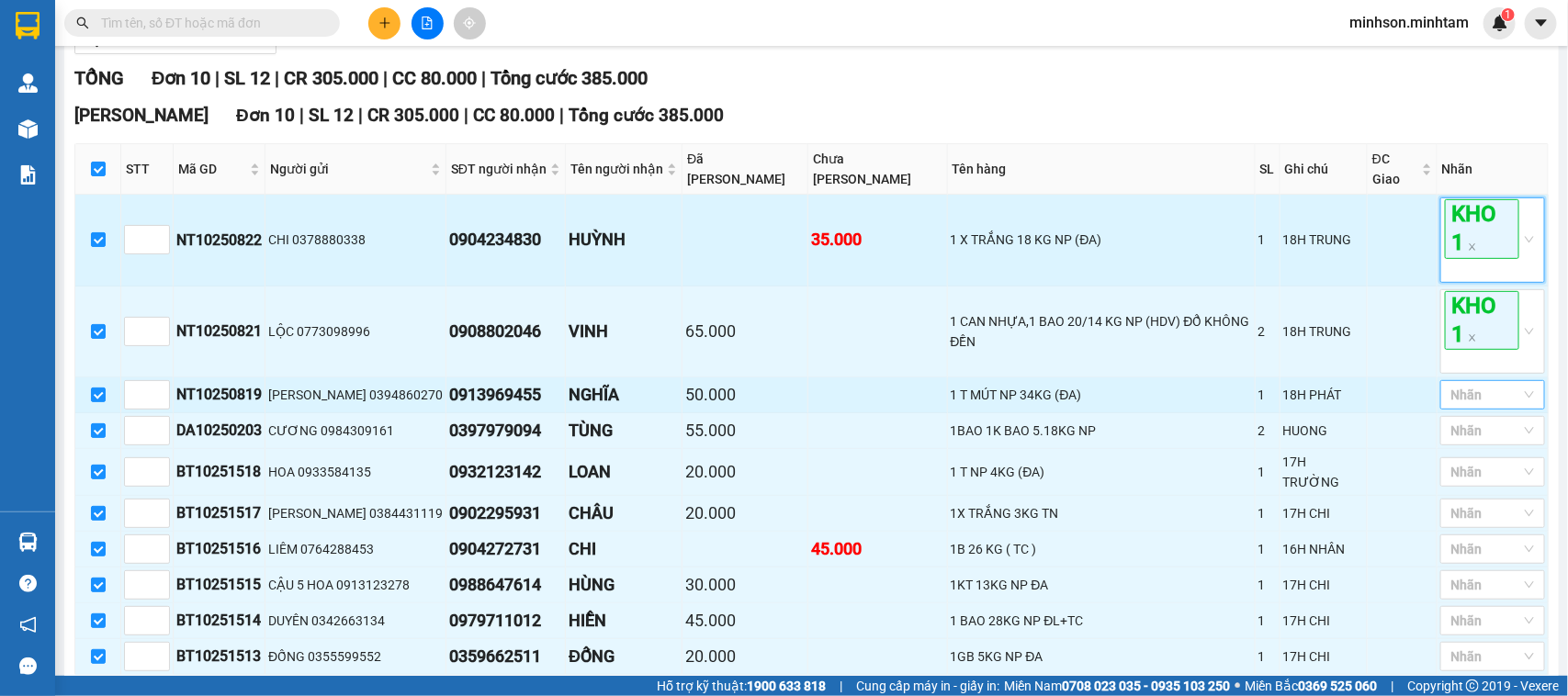
click at [1477, 406] on div at bounding box center [1484, 395] width 78 height 22
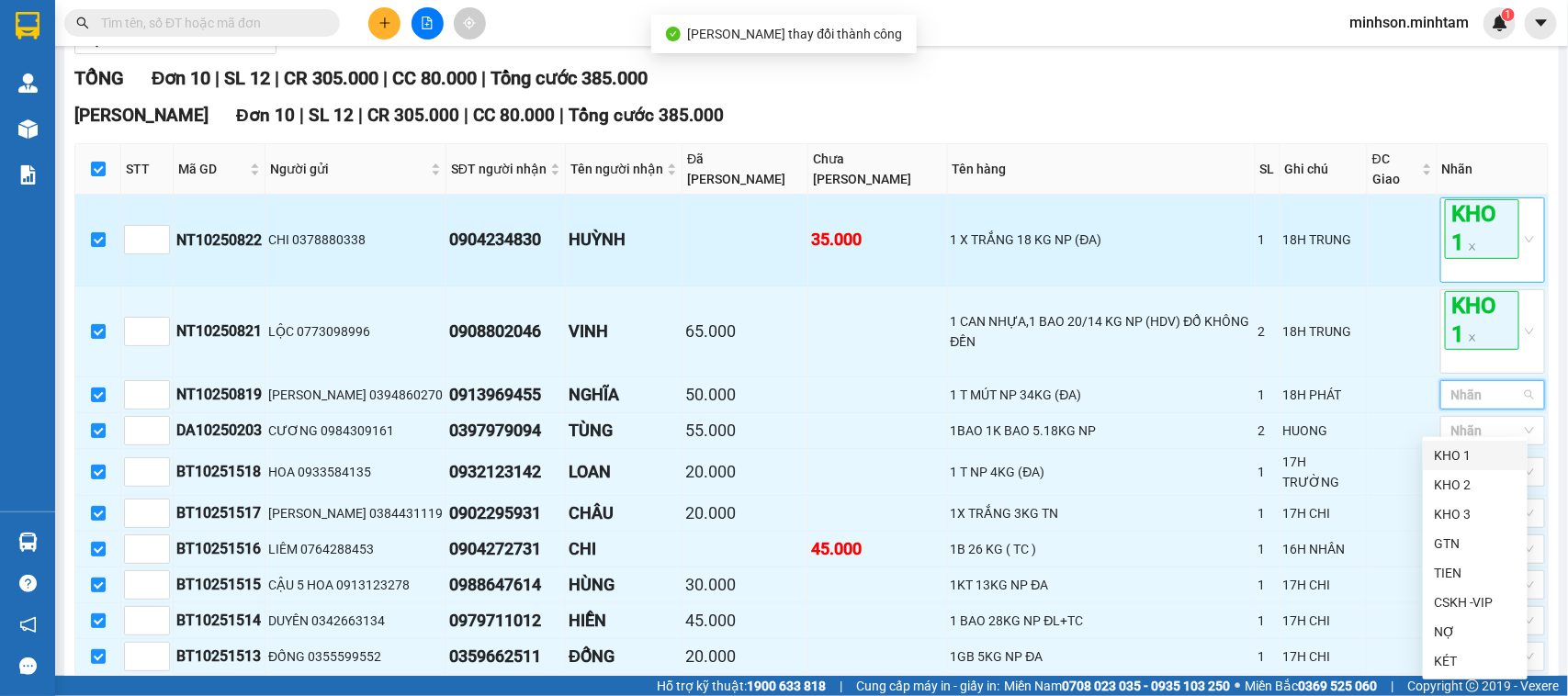
click at [1452, 451] on div "KHO 1" at bounding box center [1476, 456] width 83 height 20
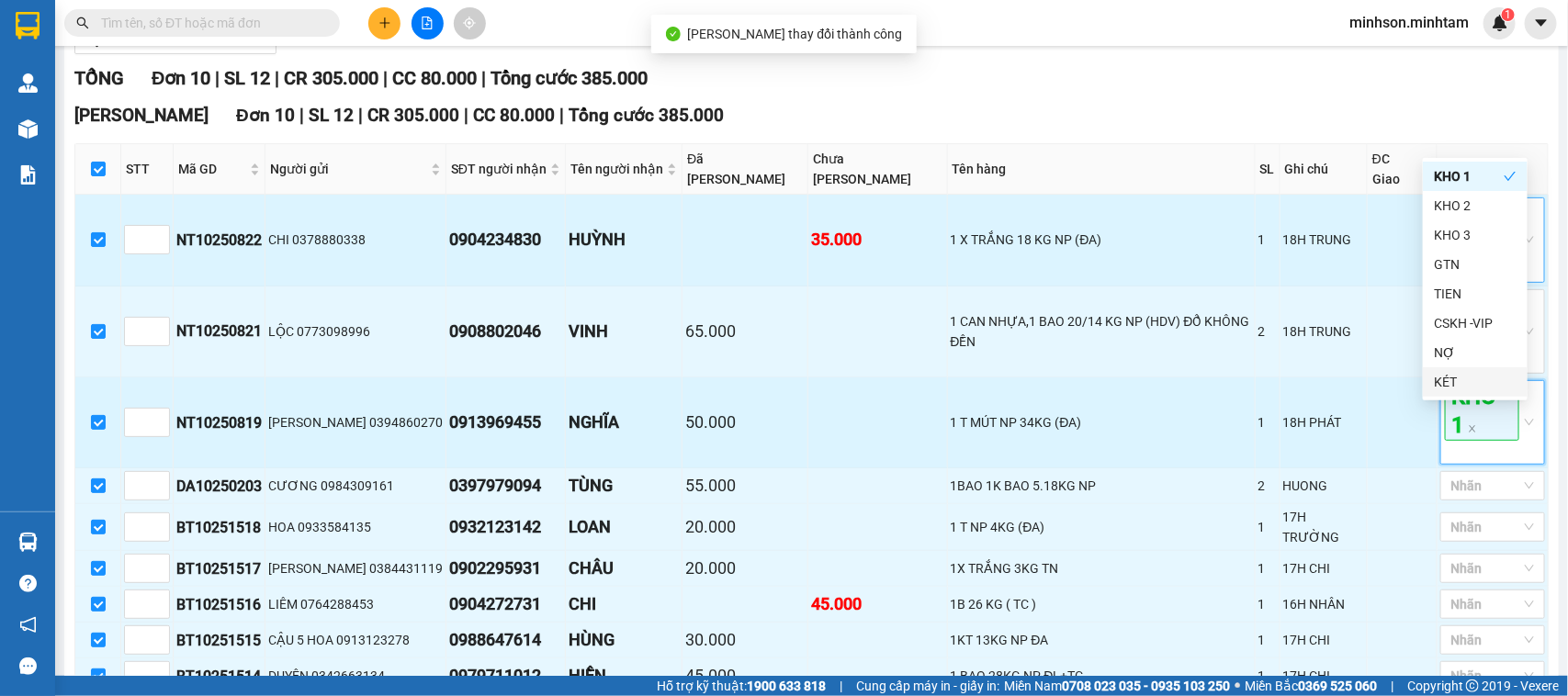
click at [1477, 441] on span "KHO 1" at bounding box center [1482, 412] width 75 height 59
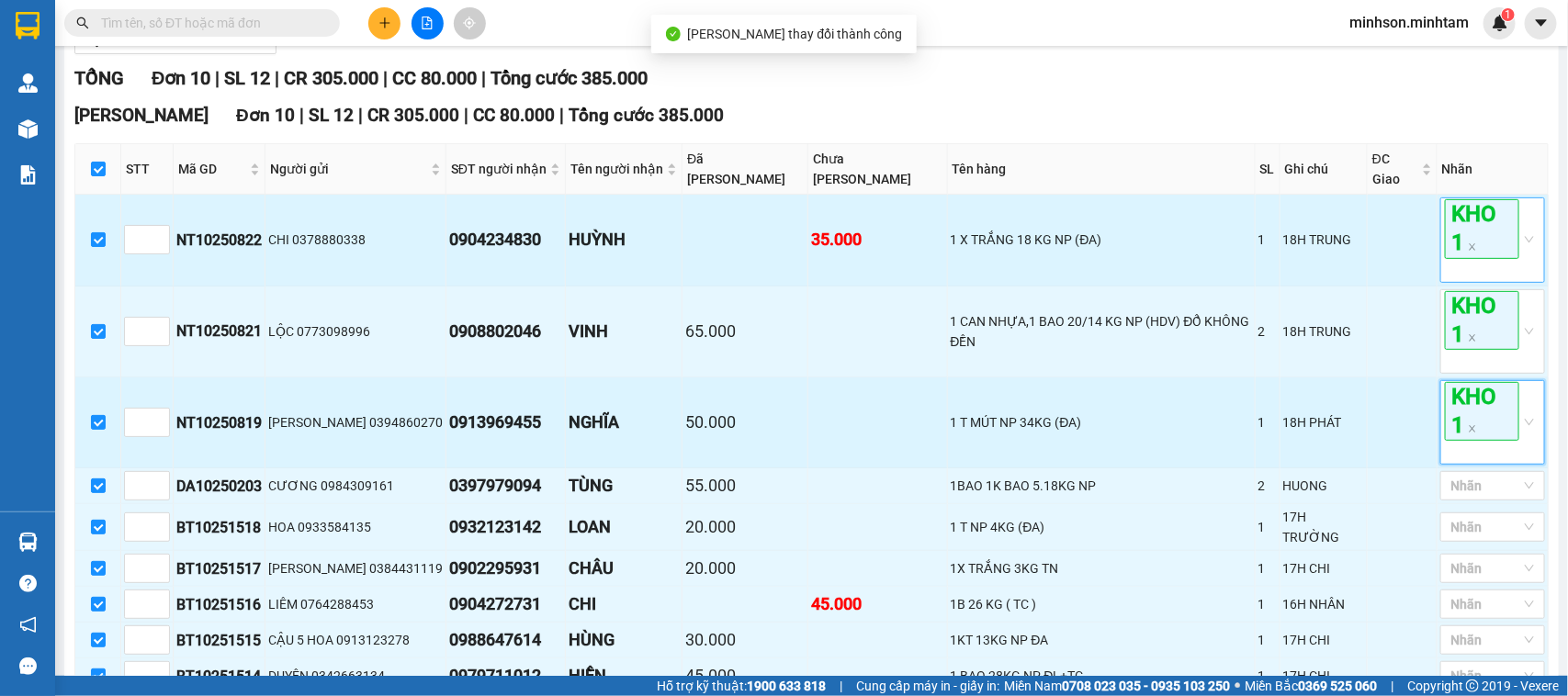
scroll to position [409, 0]
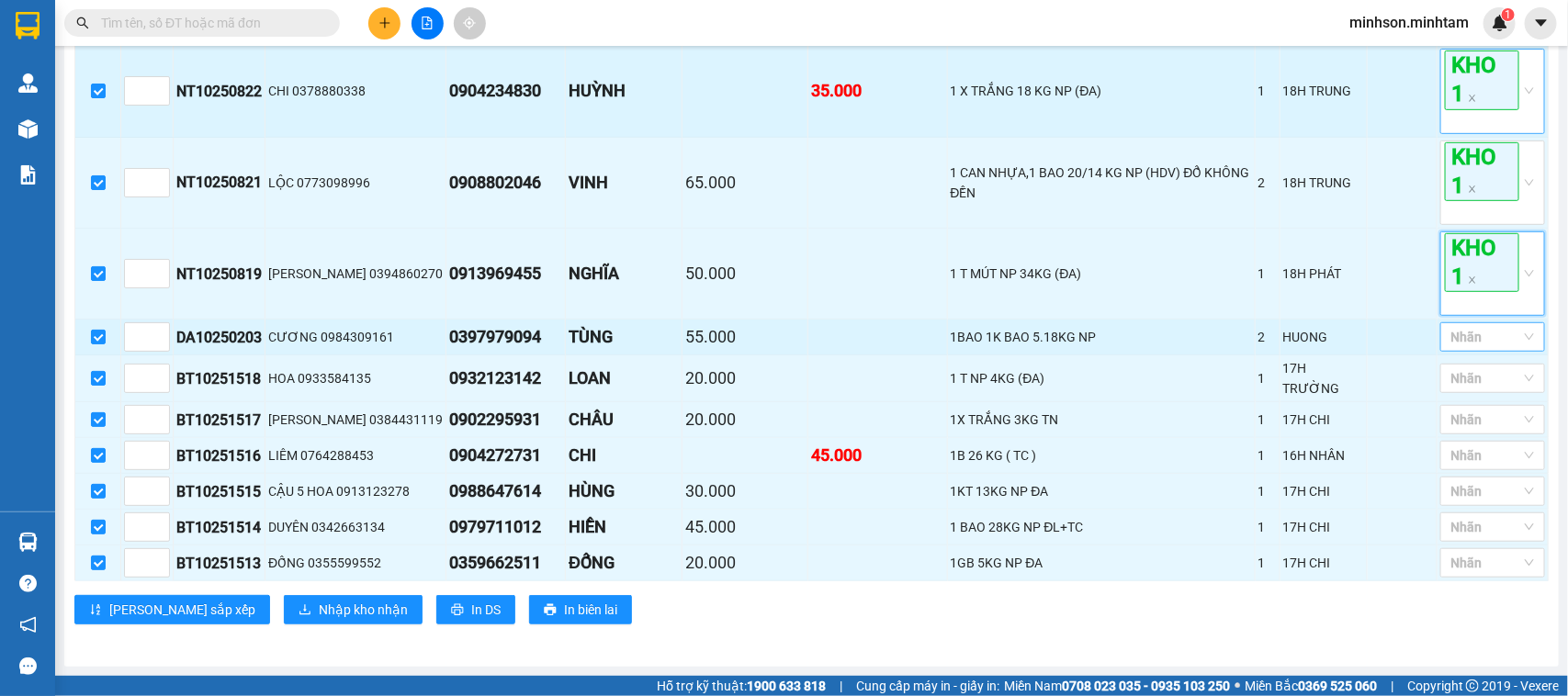
click at [1502, 360] on tbody "NT10250822 CHI 0378880338 0904234830 HUỲNH 35.000 1 X TRẮNG 18 KG NP (ĐA) 1 18H…" at bounding box center [813, 314] width 1474 height 535
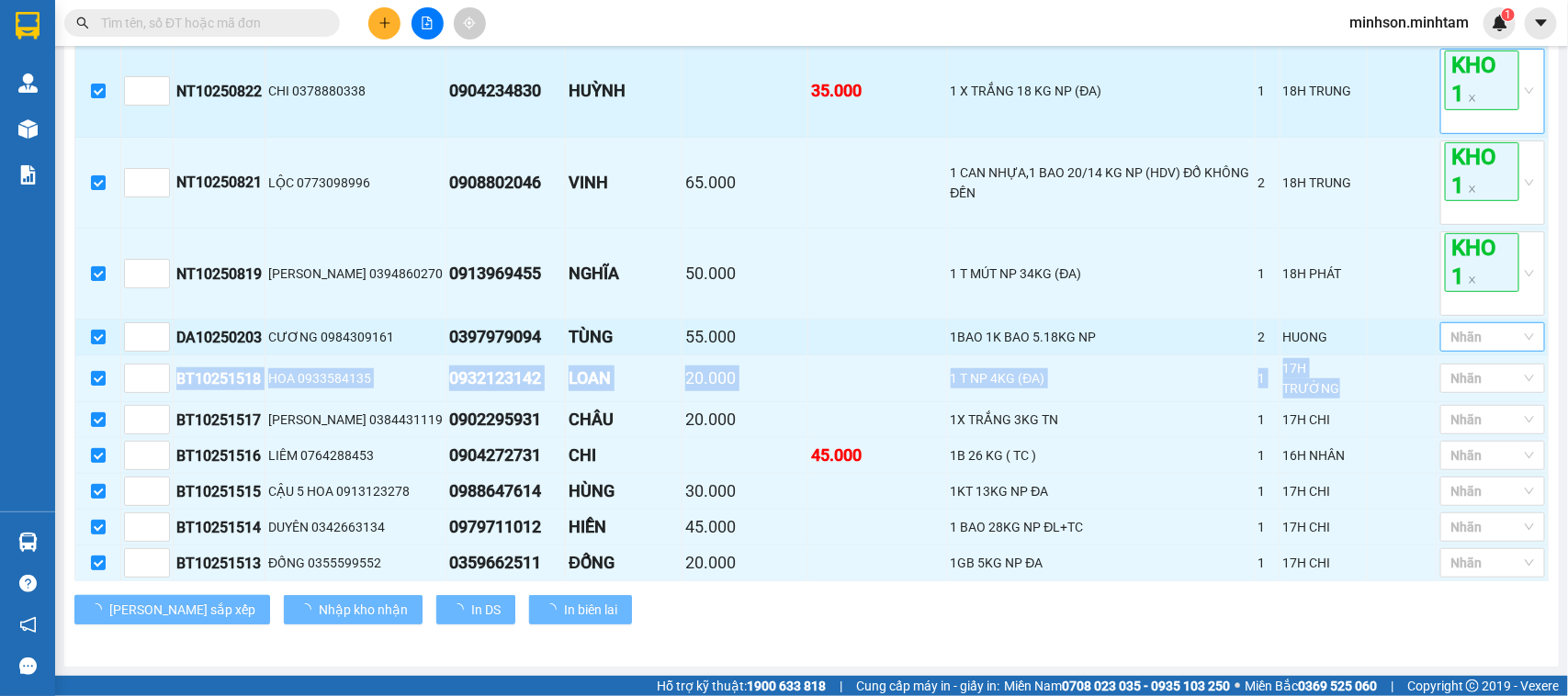
click at [1502, 352] on div "Nhãn" at bounding box center [1492, 337] width 104 height 30
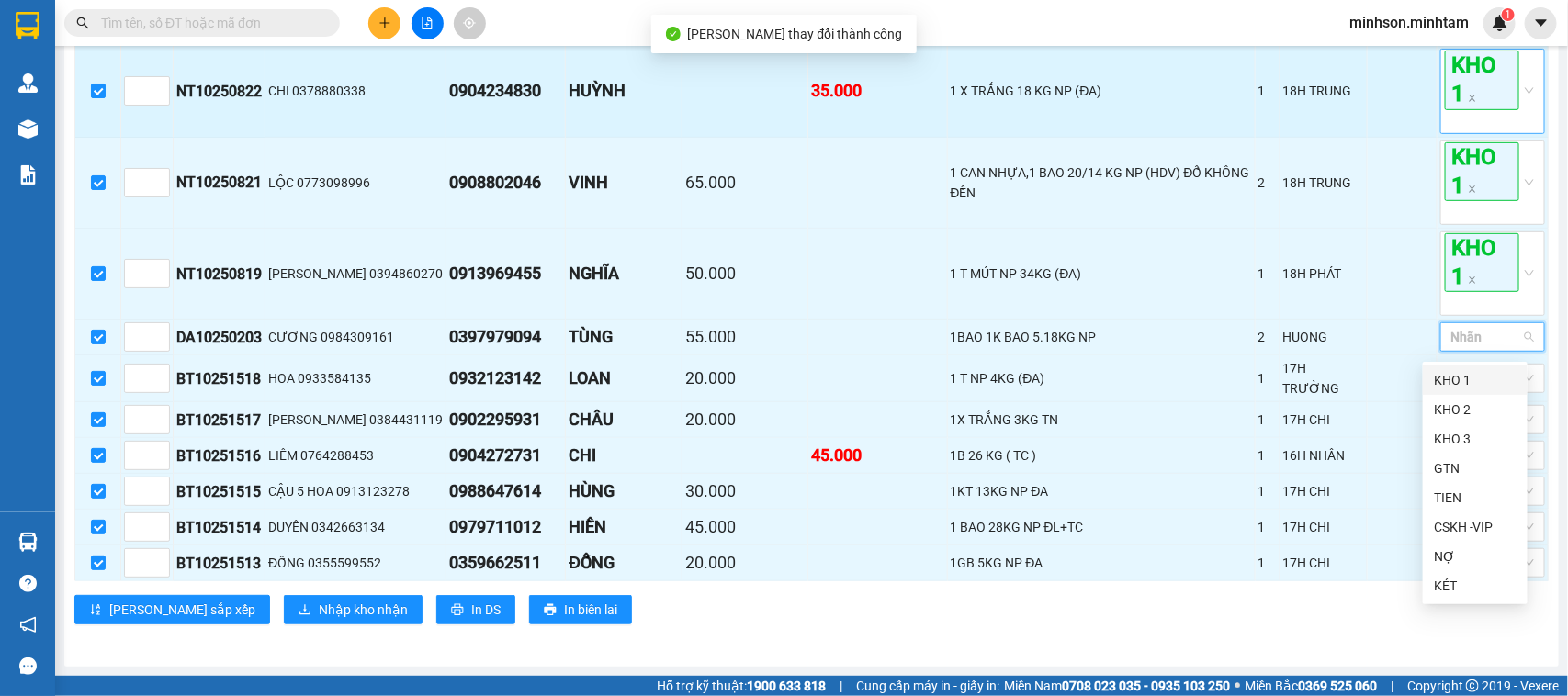
click at [1485, 378] on div "KHO 1" at bounding box center [1476, 380] width 83 height 20
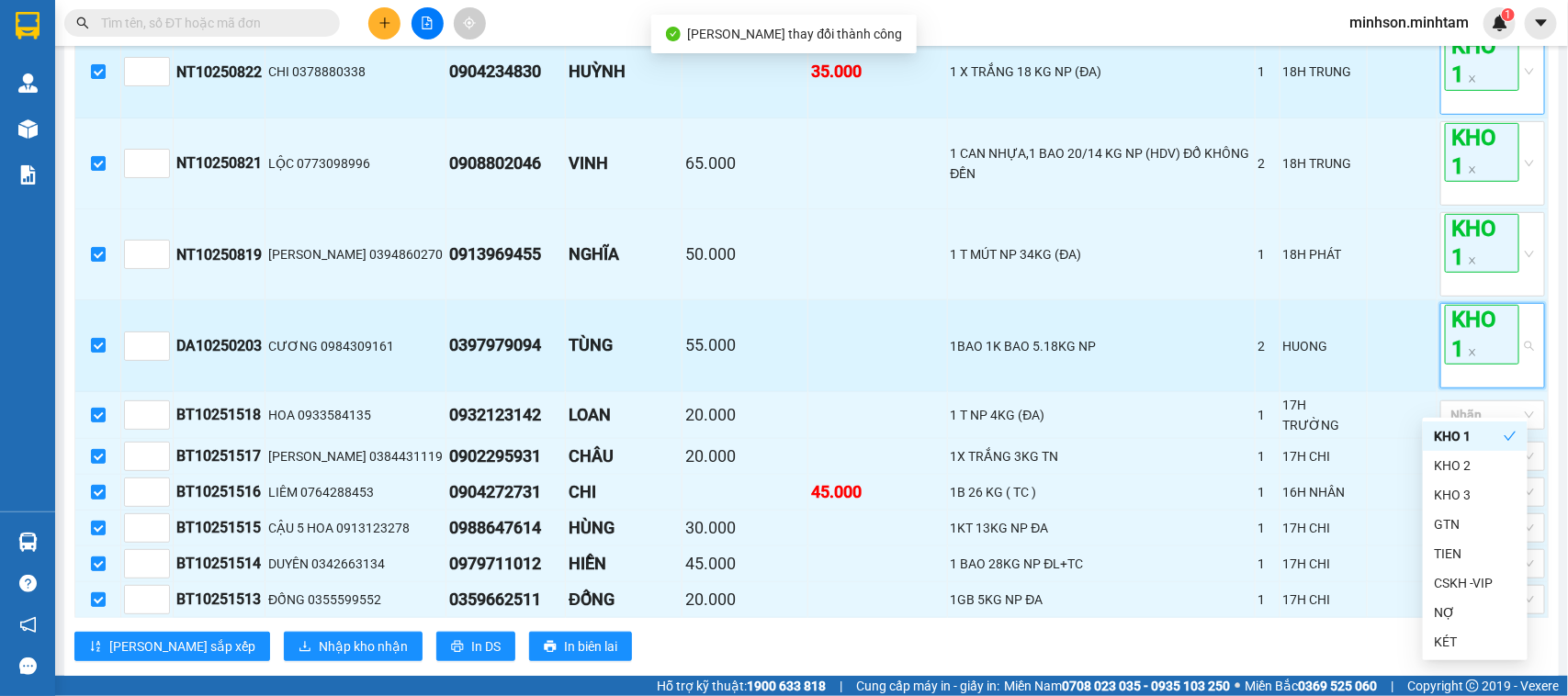
click at [1478, 345] on span "KHO 1" at bounding box center [1482, 334] width 75 height 59
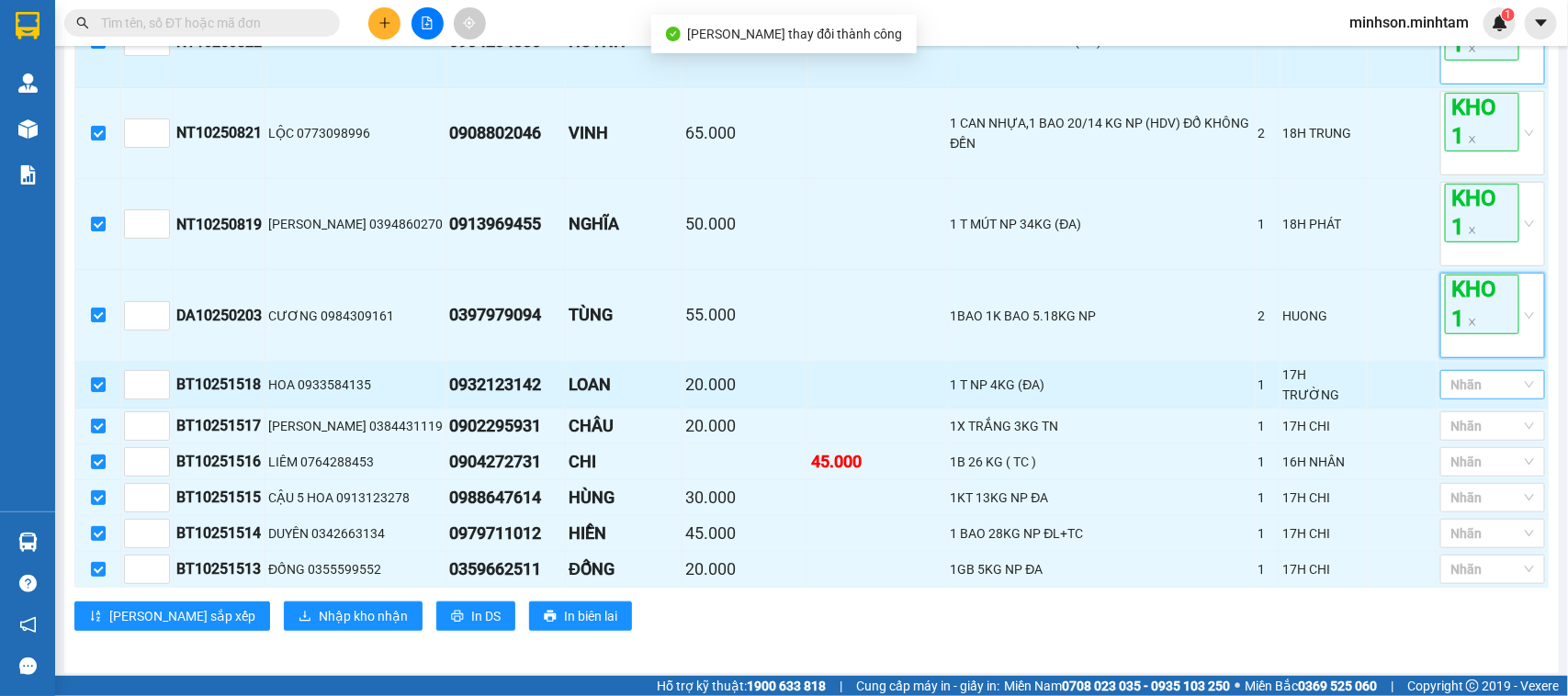
scroll to position [463, 0]
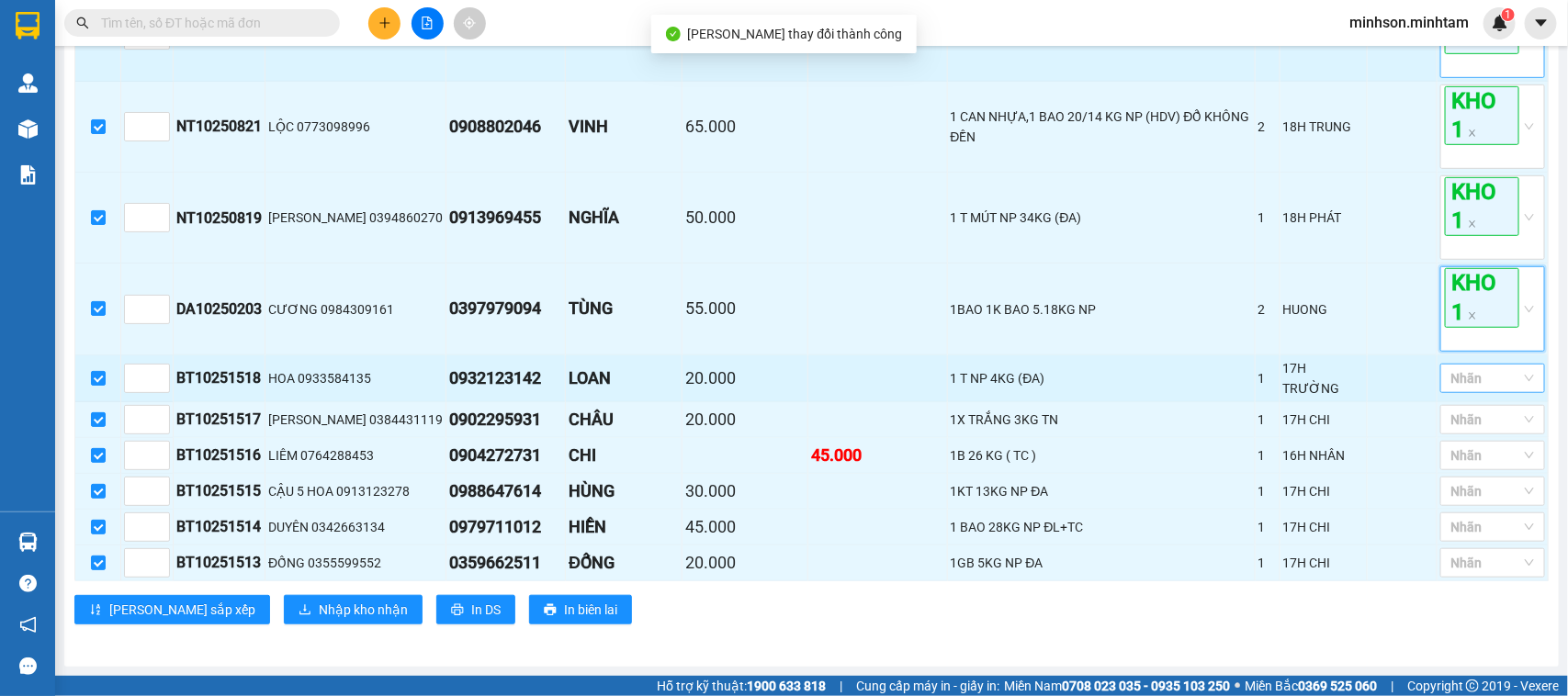
click at [1491, 390] on div at bounding box center [1484, 378] width 78 height 22
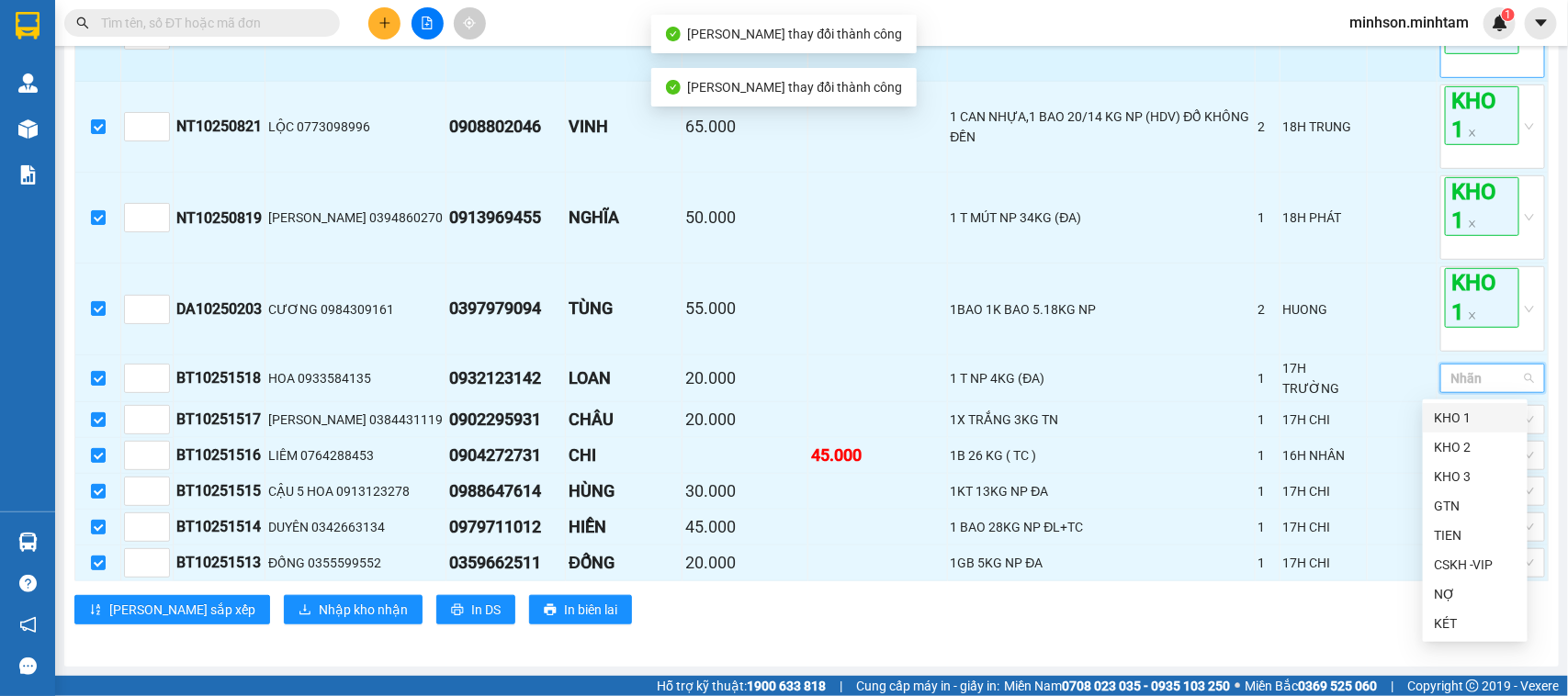
click at [1485, 403] on div "KHO 1" at bounding box center [1475, 418] width 104 height 30
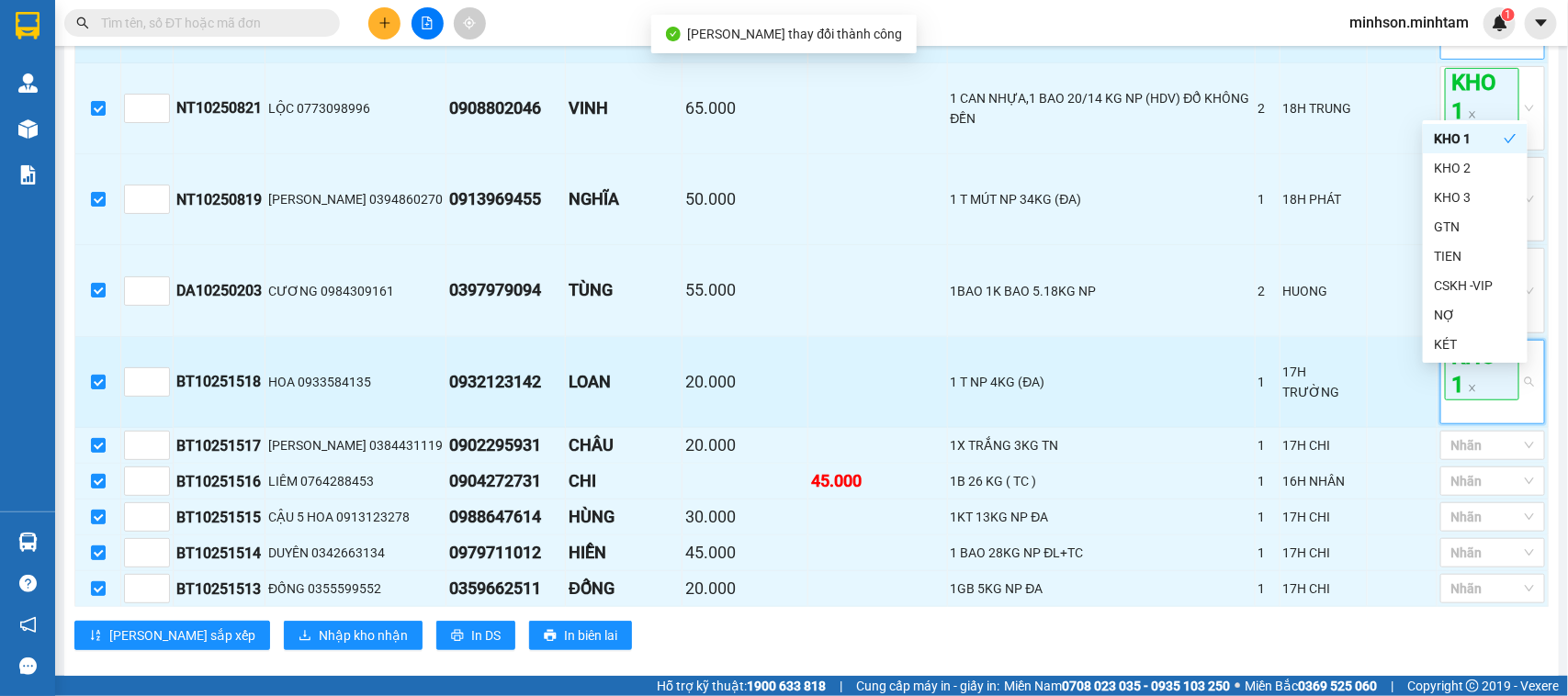
click at [1482, 400] on span "KHO 1" at bounding box center [1482, 371] width 75 height 59
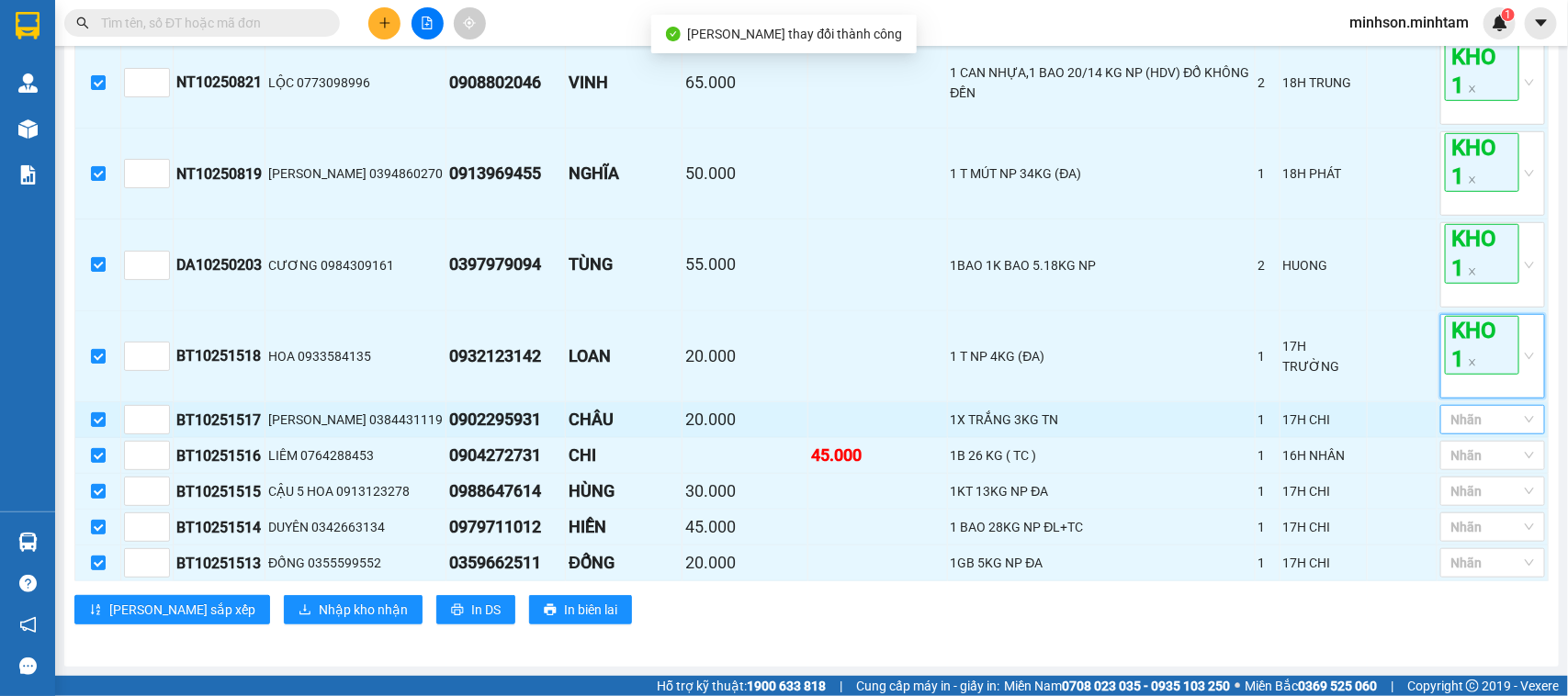
scroll to position [520, 0]
click at [1473, 427] on div at bounding box center [1484, 420] width 78 height 22
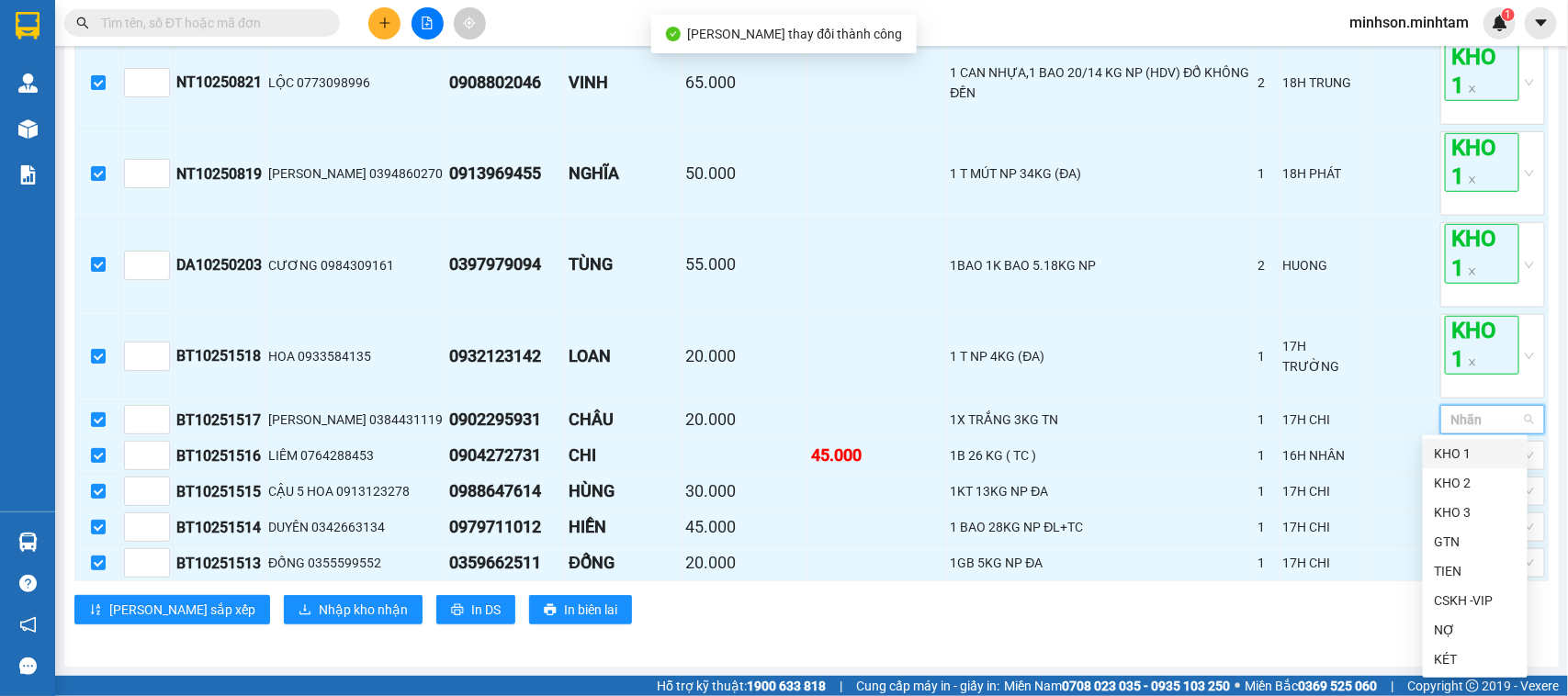
click at [1477, 456] on div "KHO 1" at bounding box center [1476, 454] width 83 height 20
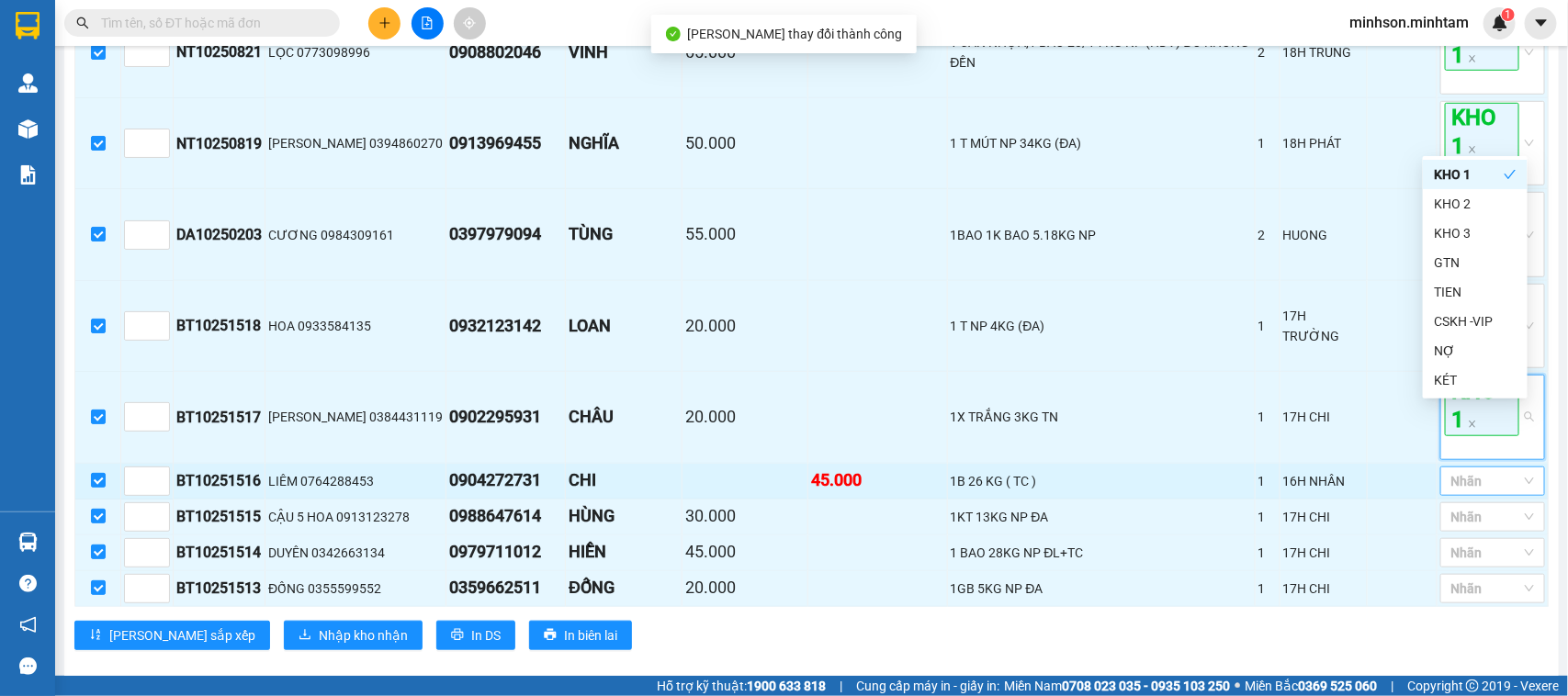
click at [1458, 492] on div at bounding box center [1484, 481] width 78 height 22
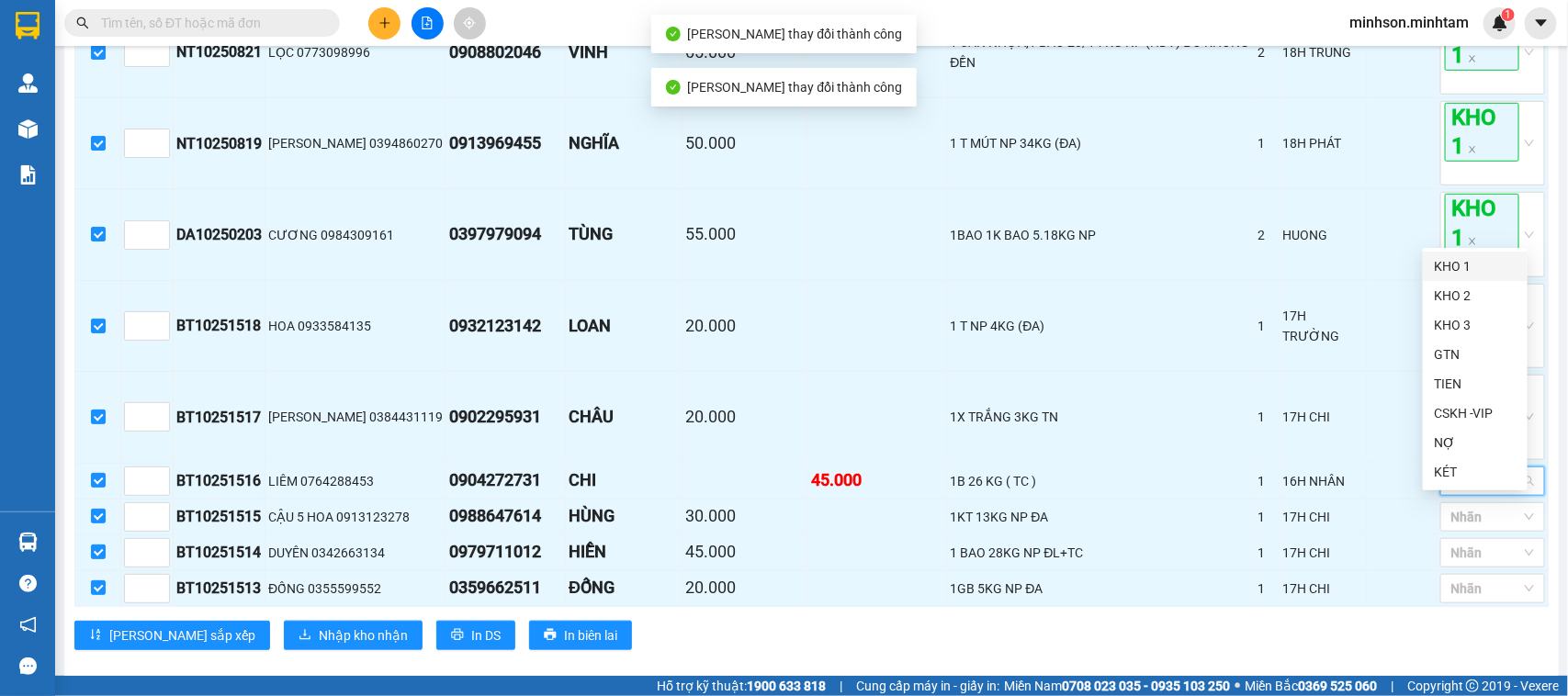
click at [1470, 272] on div "KHO 1" at bounding box center [1476, 267] width 83 height 20
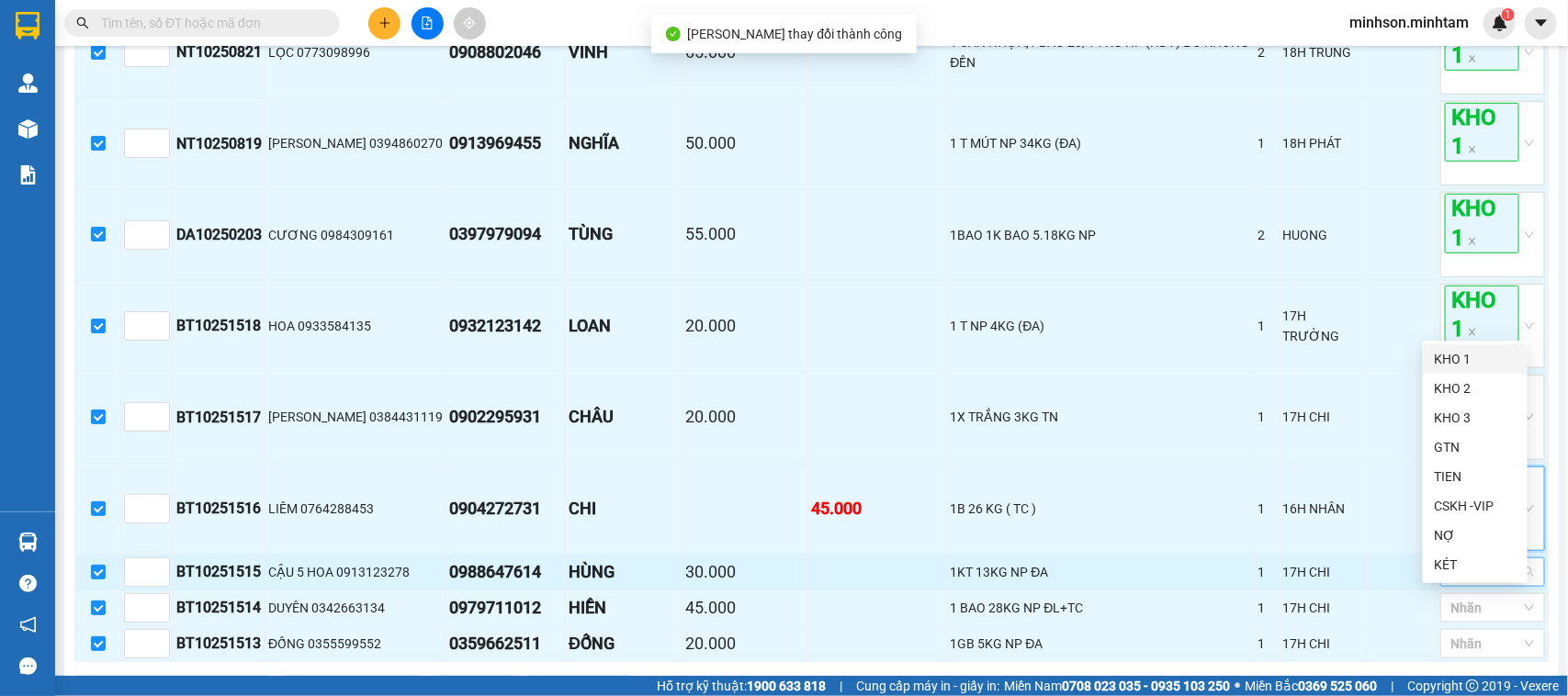
click at [1461, 583] on div at bounding box center [1484, 572] width 78 height 22
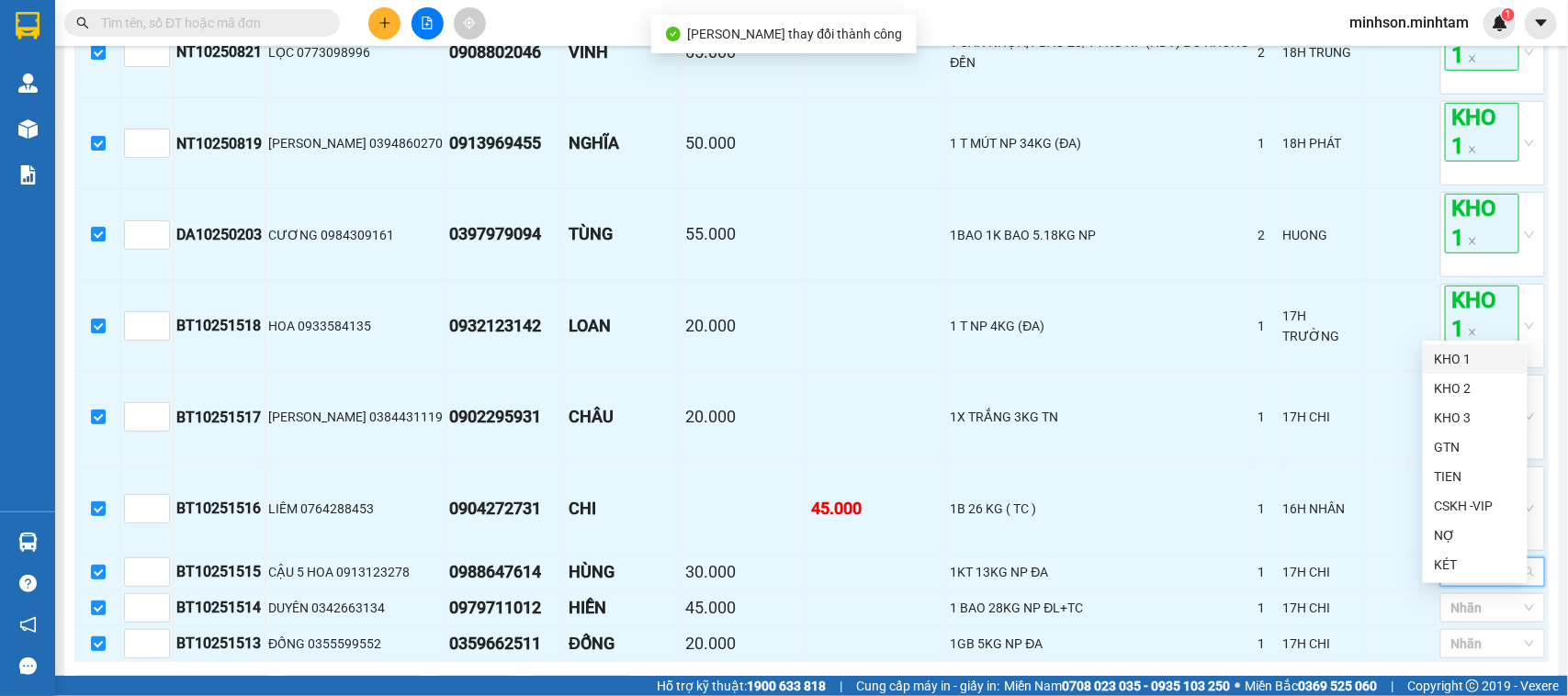
click at [1470, 367] on div "KHO 1" at bounding box center [1476, 359] width 83 height 20
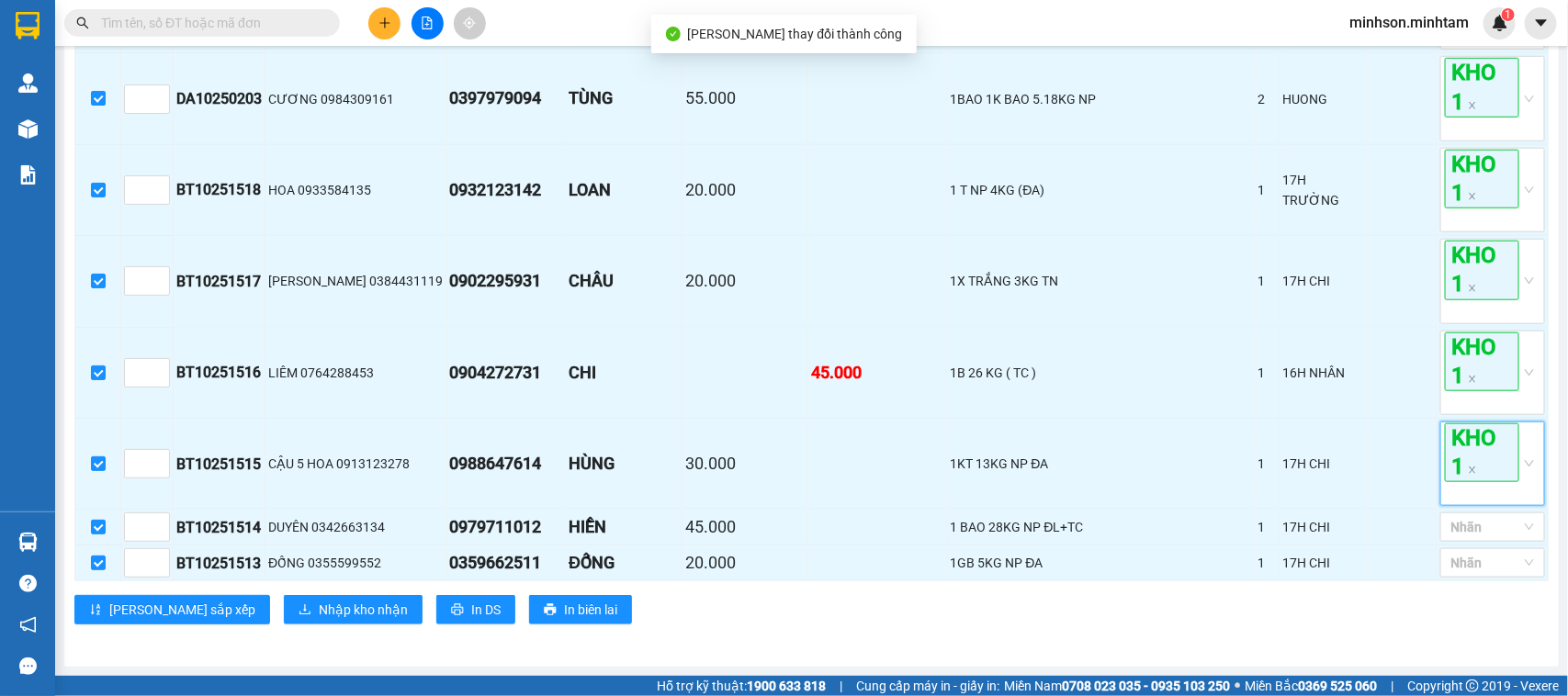
scroll to position [687, 0]
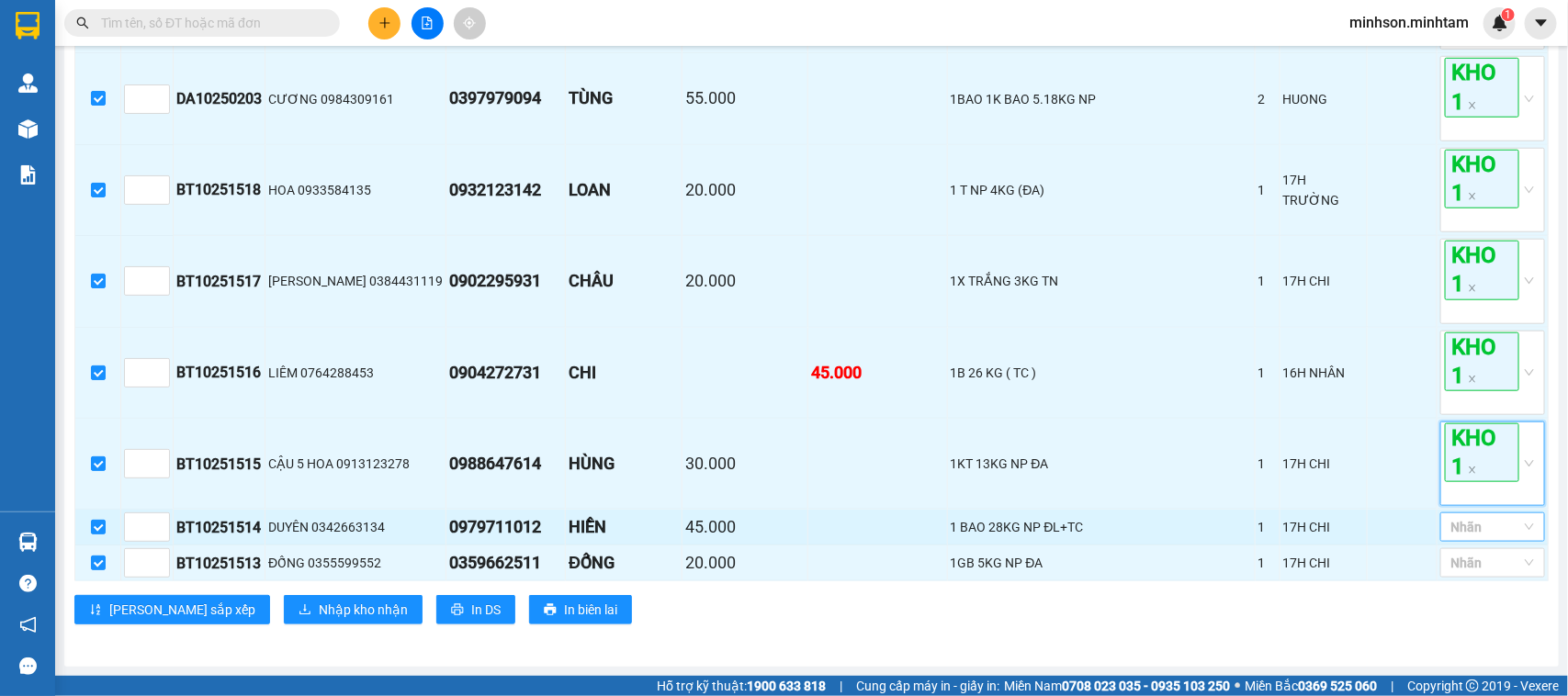
click at [1498, 524] on div at bounding box center [1484, 527] width 78 height 22
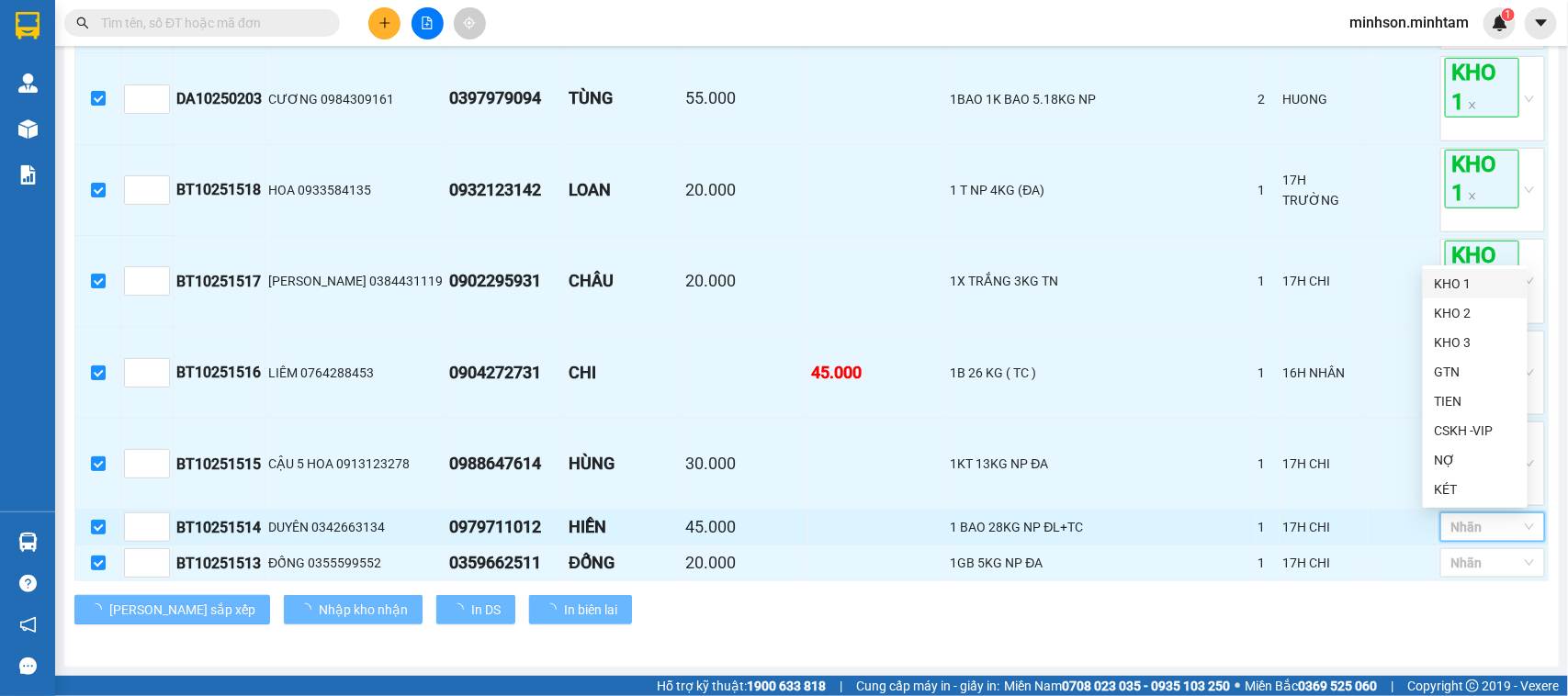
click at [1498, 524] on div at bounding box center [1484, 527] width 78 height 22
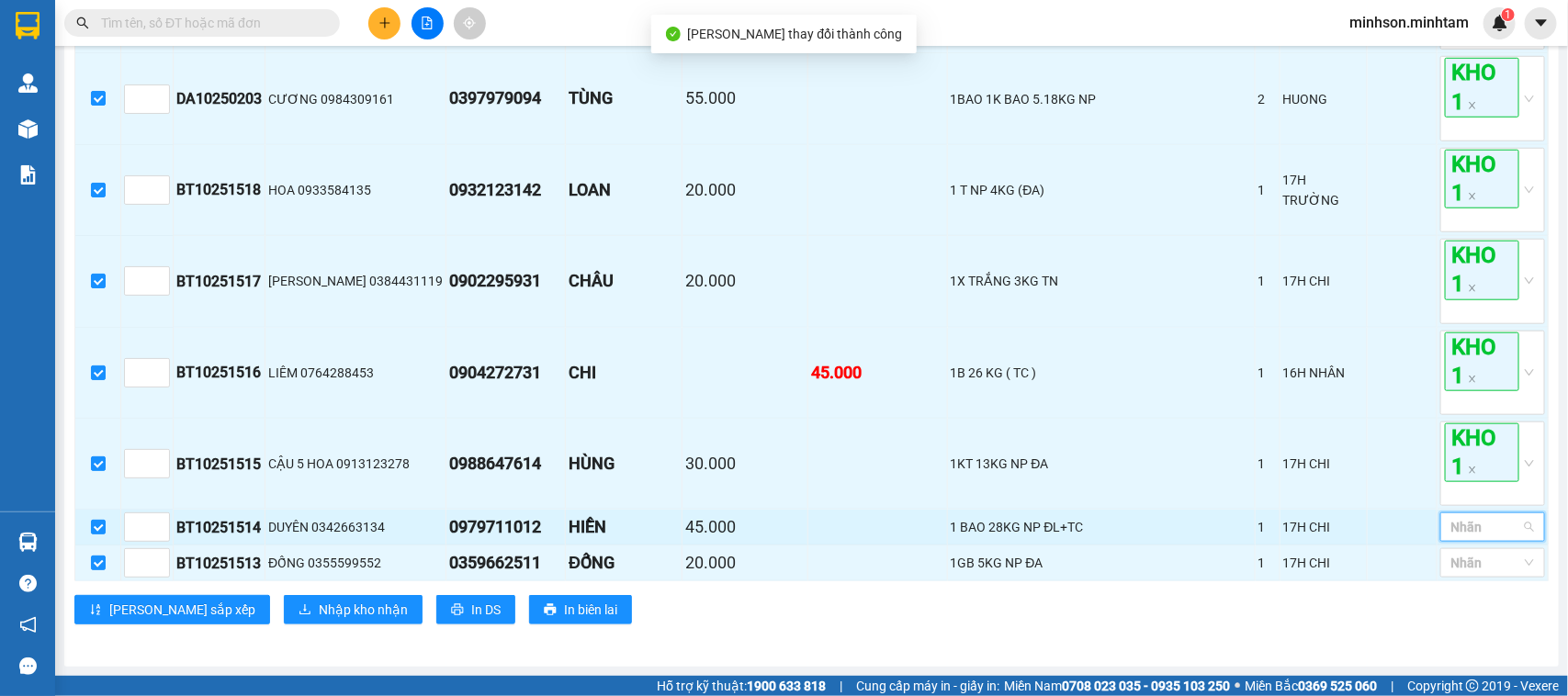
click at [1502, 531] on div at bounding box center [1484, 527] width 78 height 22
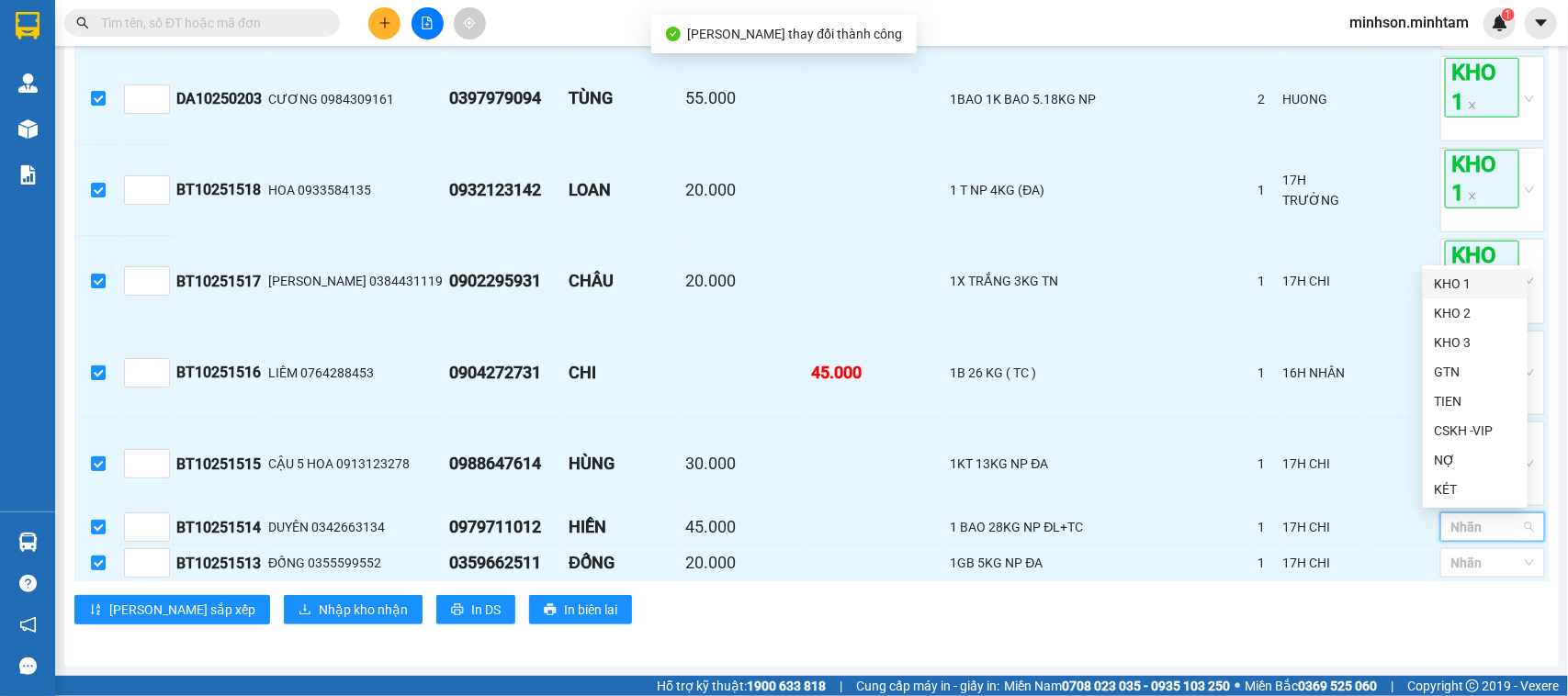
click at [1480, 275] on div "KHO 1" at bounding box center [1476, 283] width 83 height 20
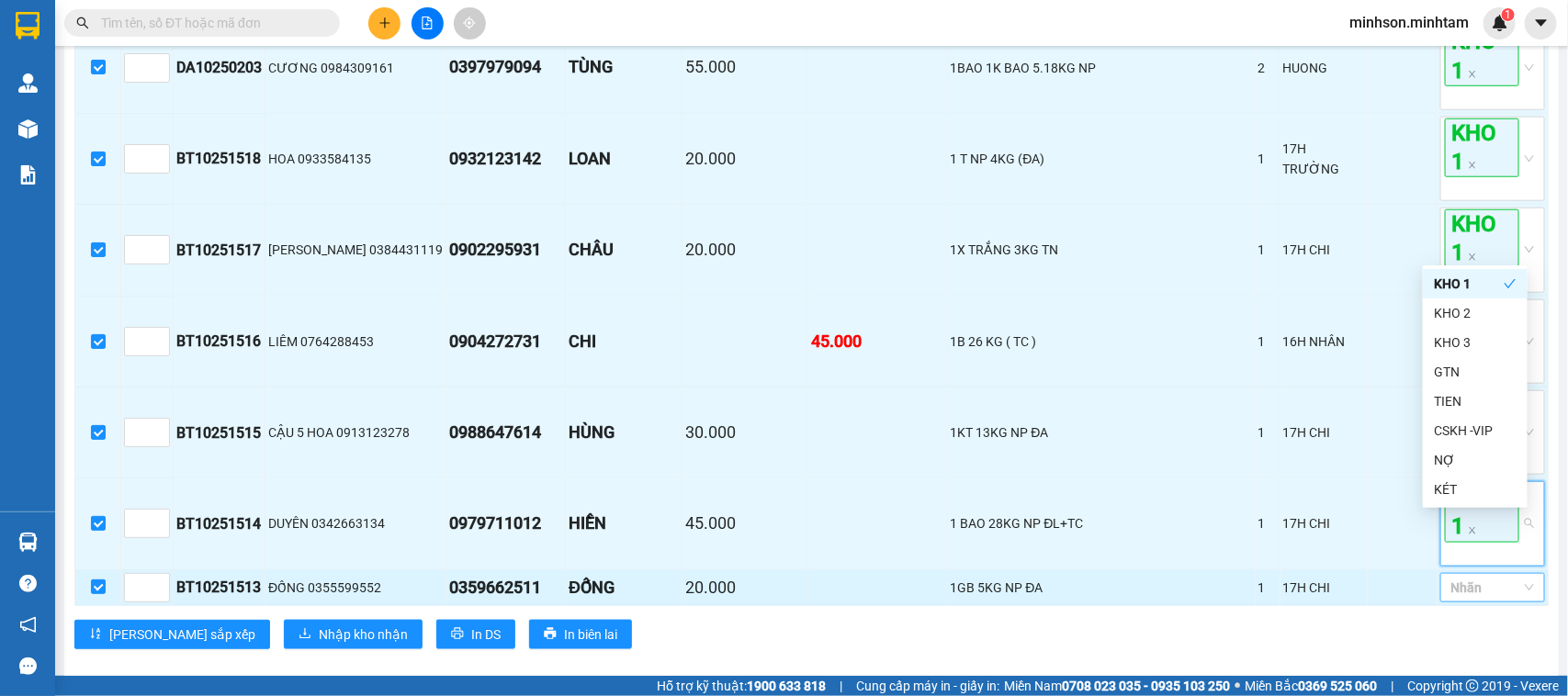
click at [1499, 599] on div at bounding box center [1484, 588] width 78 height 22
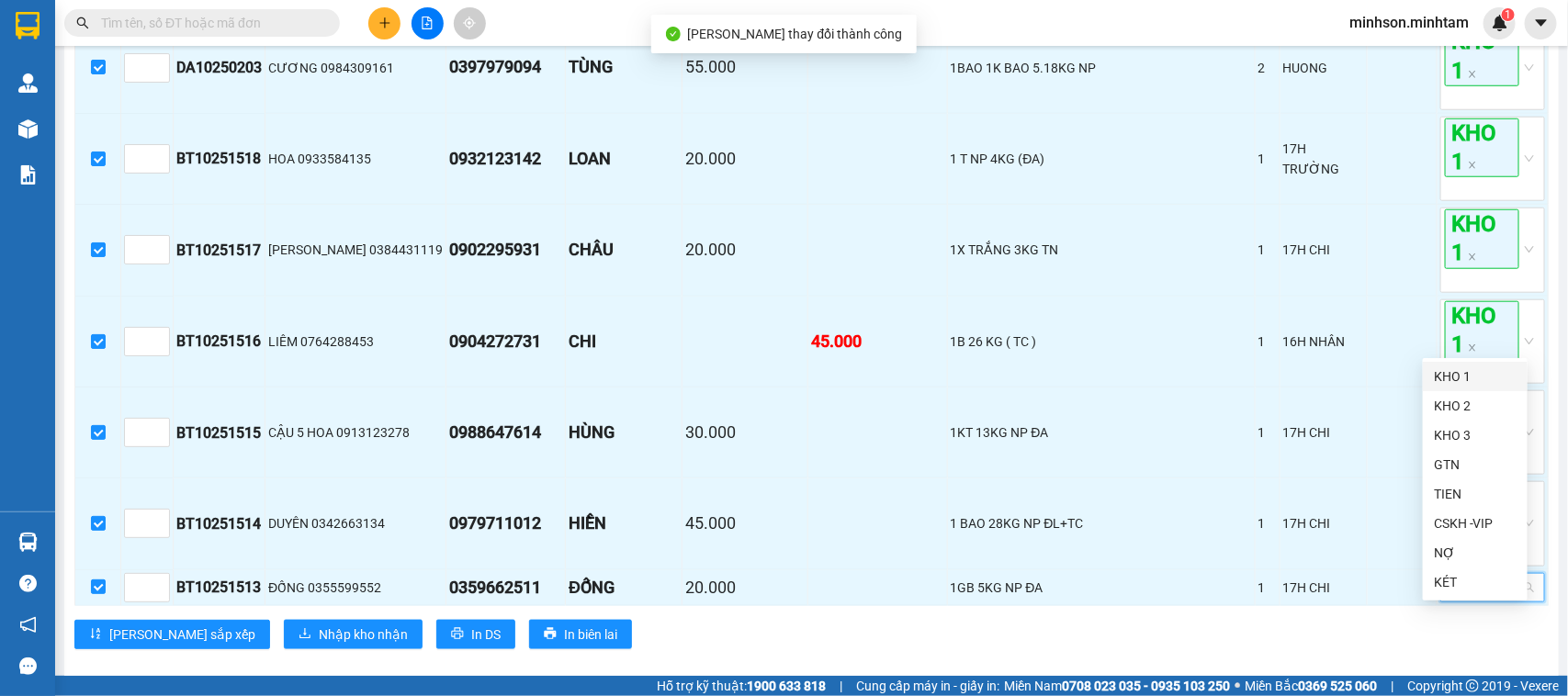
click at [1489, 373] on div "KHO 1" at bounding box center [1476, 377] width 83 height 20
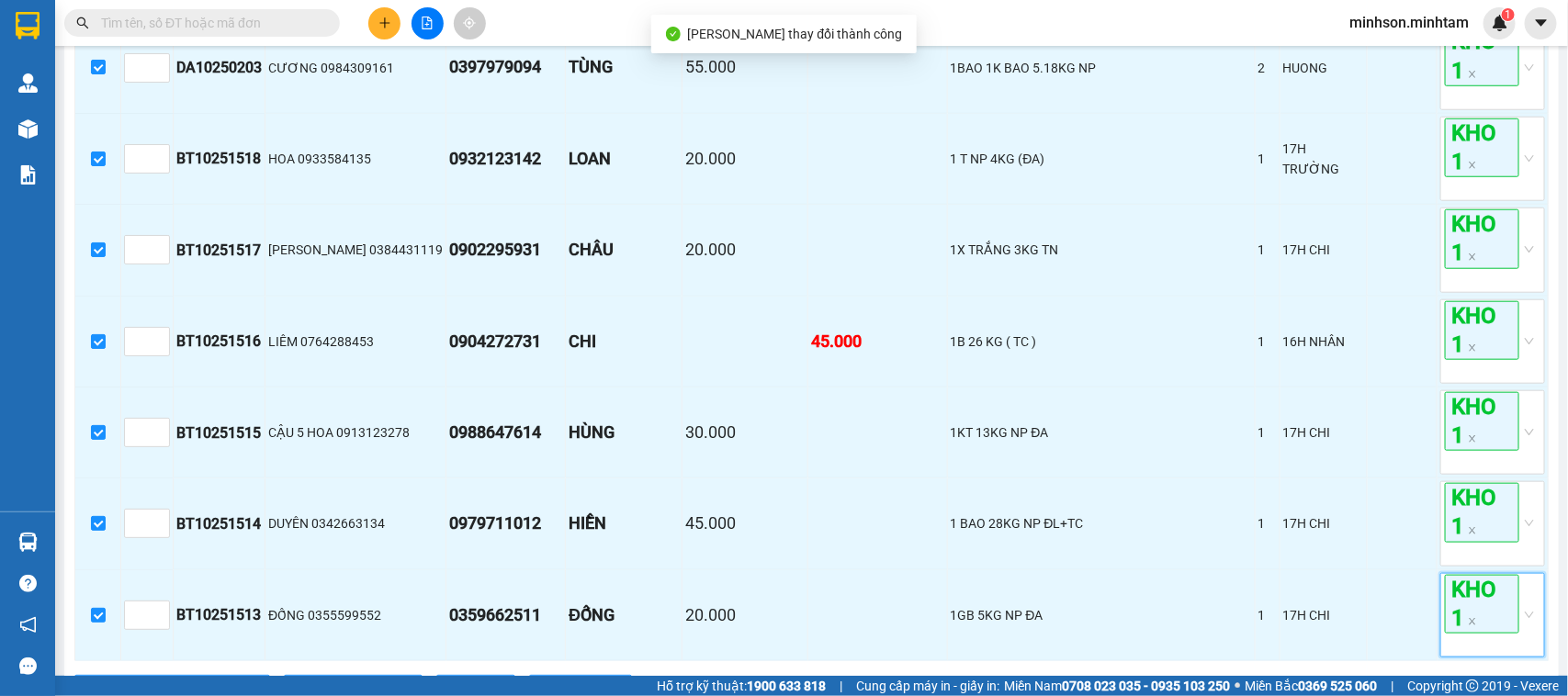
scroll to position [800, 0]
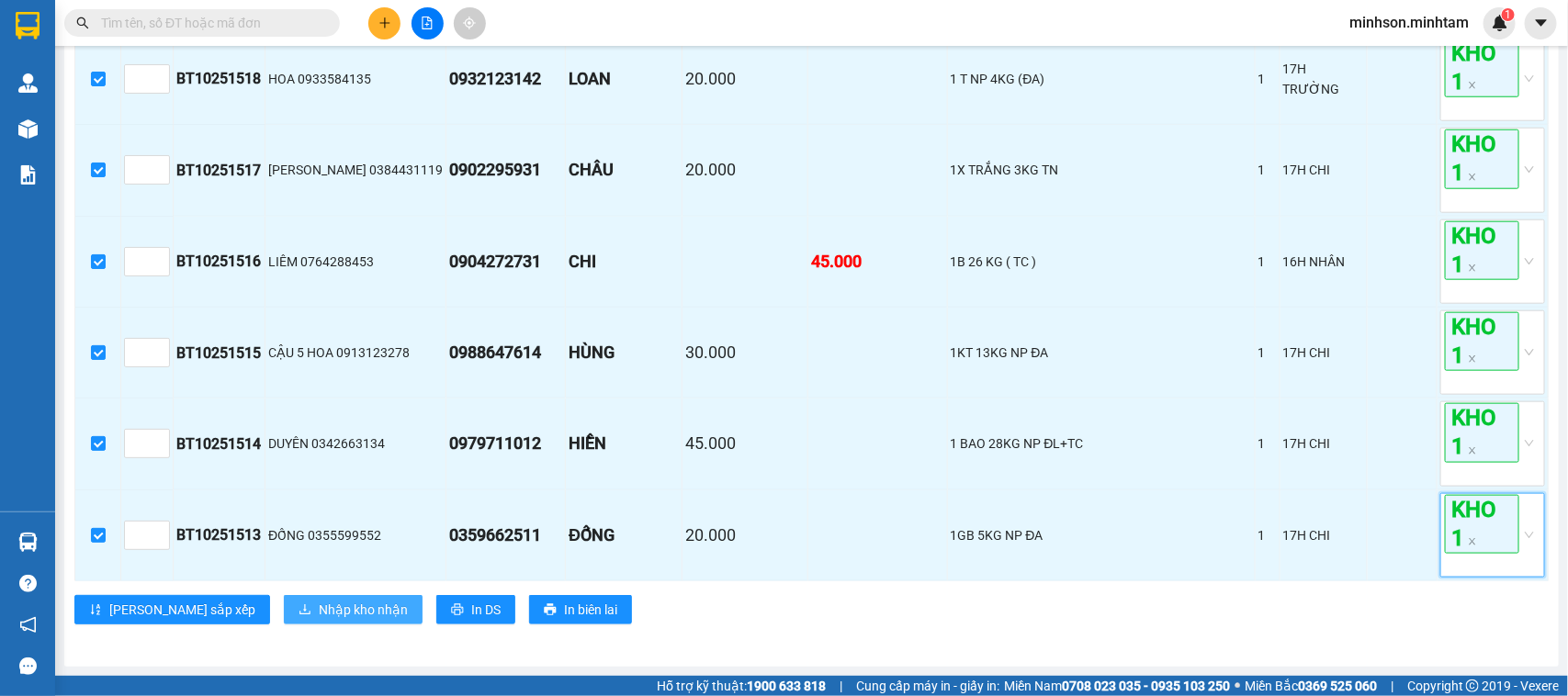
click at [301, 598] on button "Nhập kho nhận" at bounding box center [353, 610] width 139 height 30
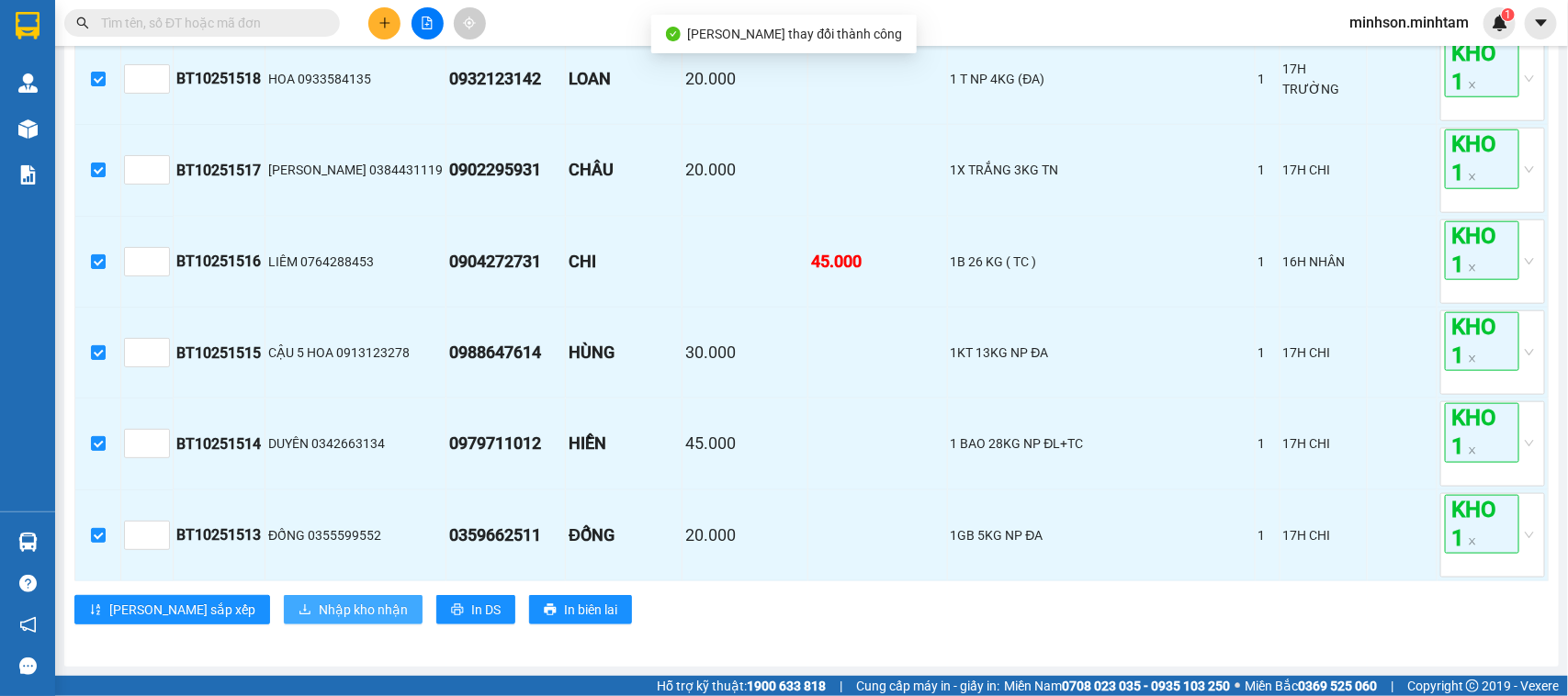
click at [319, 604] on span "Nhập kho nhận" at bounding box center [363, 610] width 90 height 20
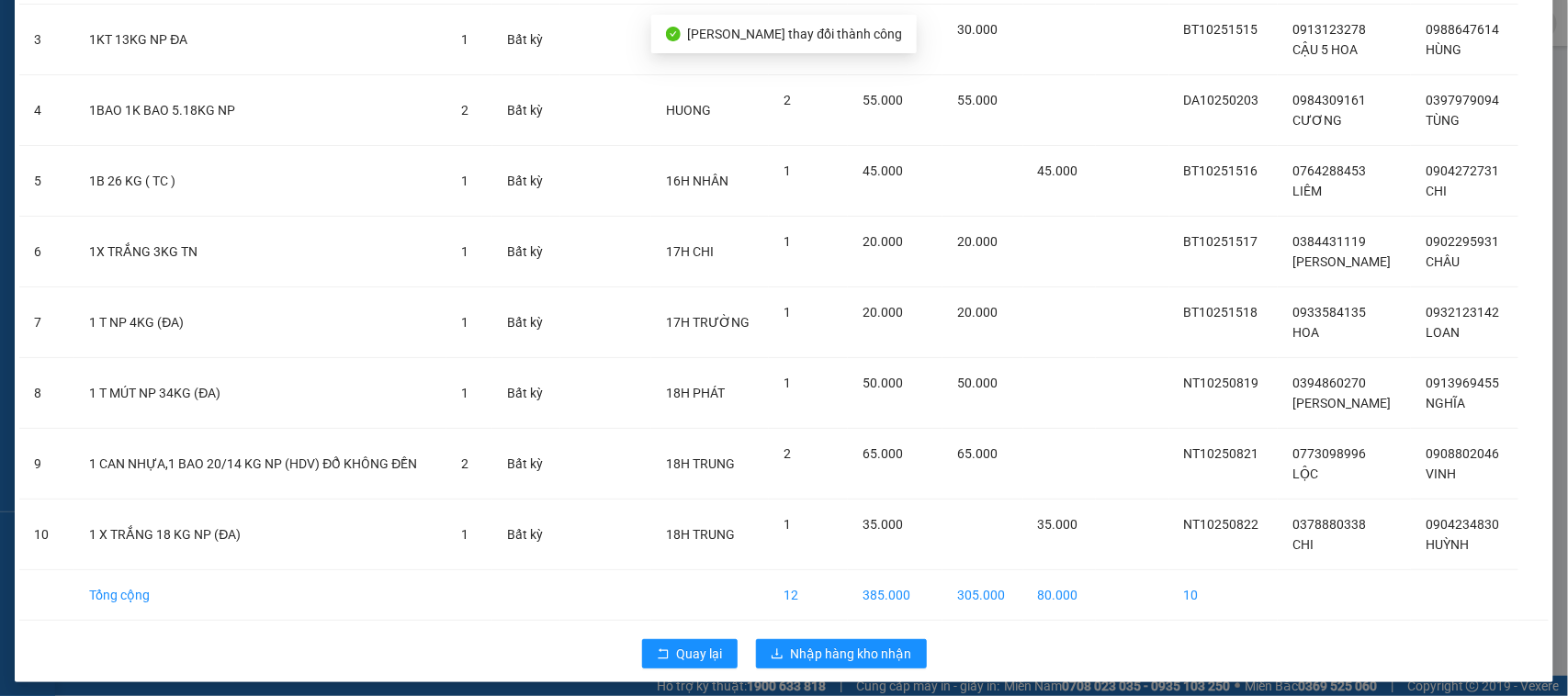
scroll to position [301, 0]
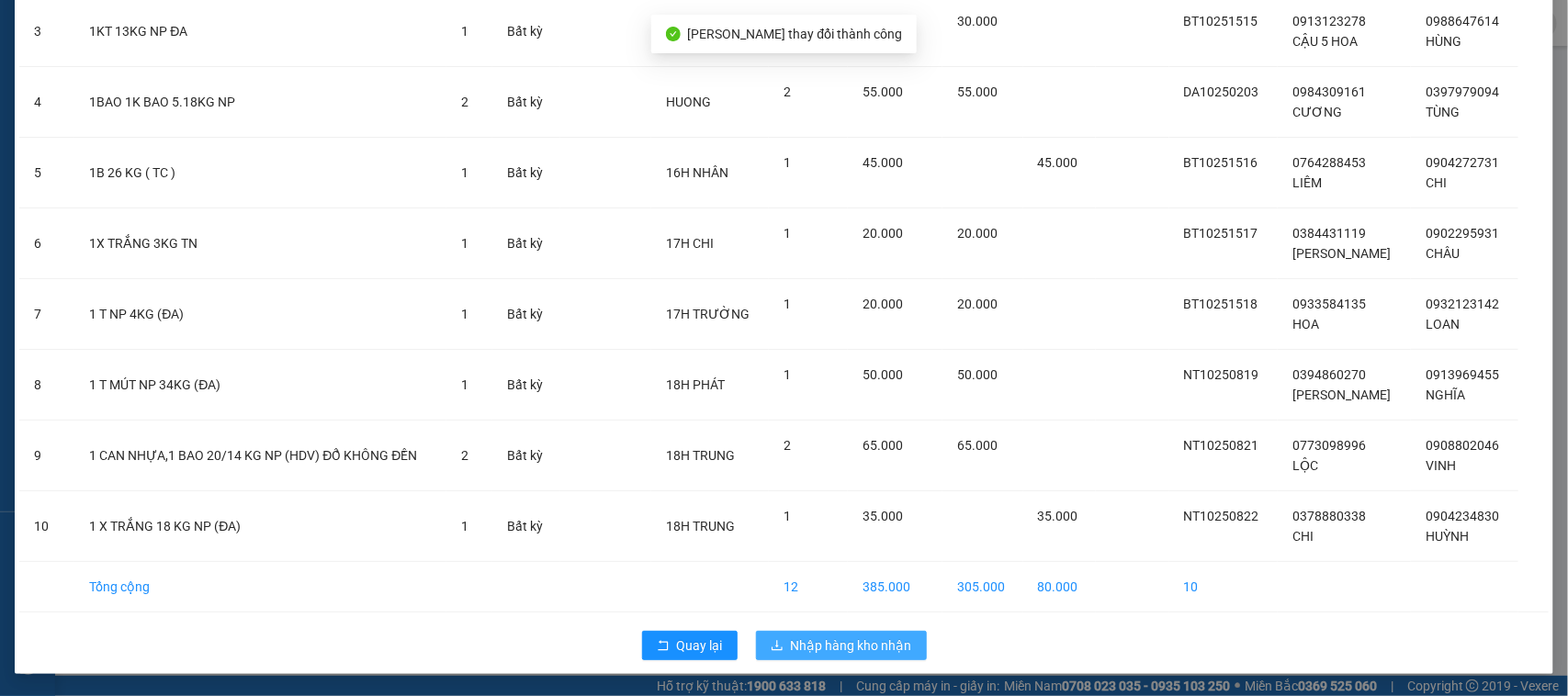
click at [880, 641] on span "Nhập hàng kho nhận" at bounding box center [851, 645] width 121 height 20
